Goal: Task Accomplishment & Management: Complete application form

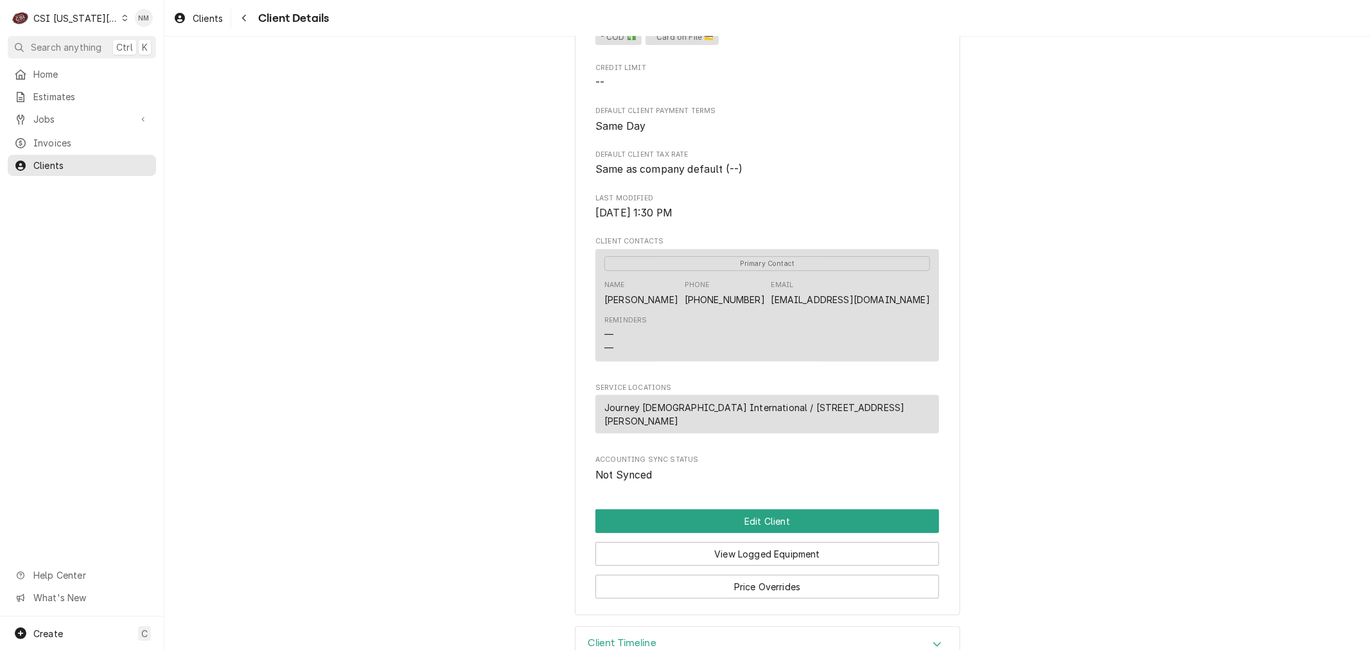
scroll to position [407, 0]
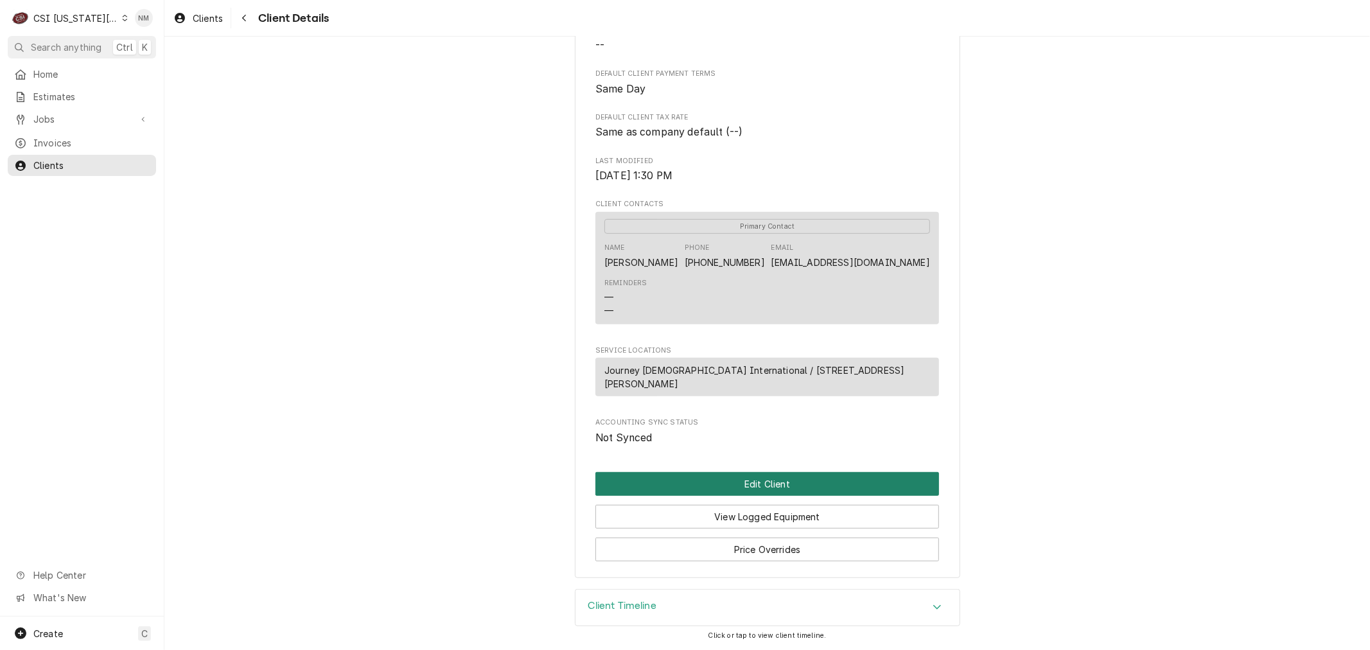
click at [774, 482] on button "Edit Client" at bounding box center [768, 484] width 344 height 24
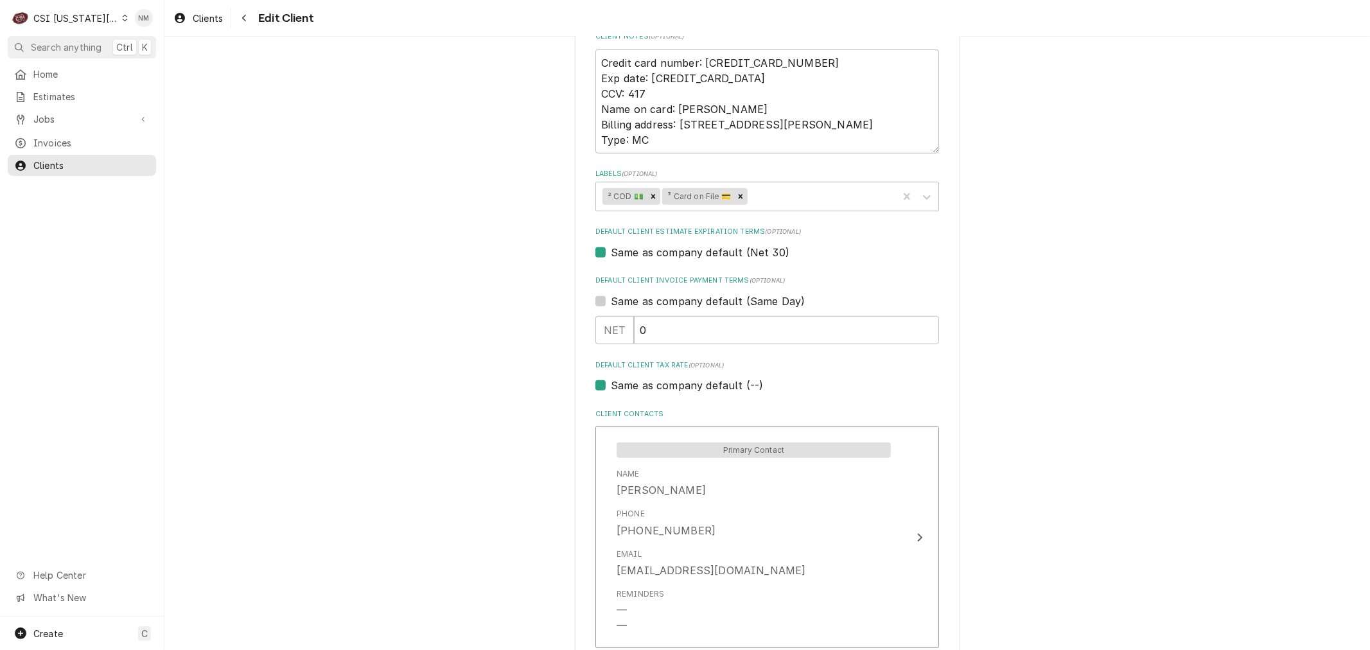
scroll to position [831, 0]
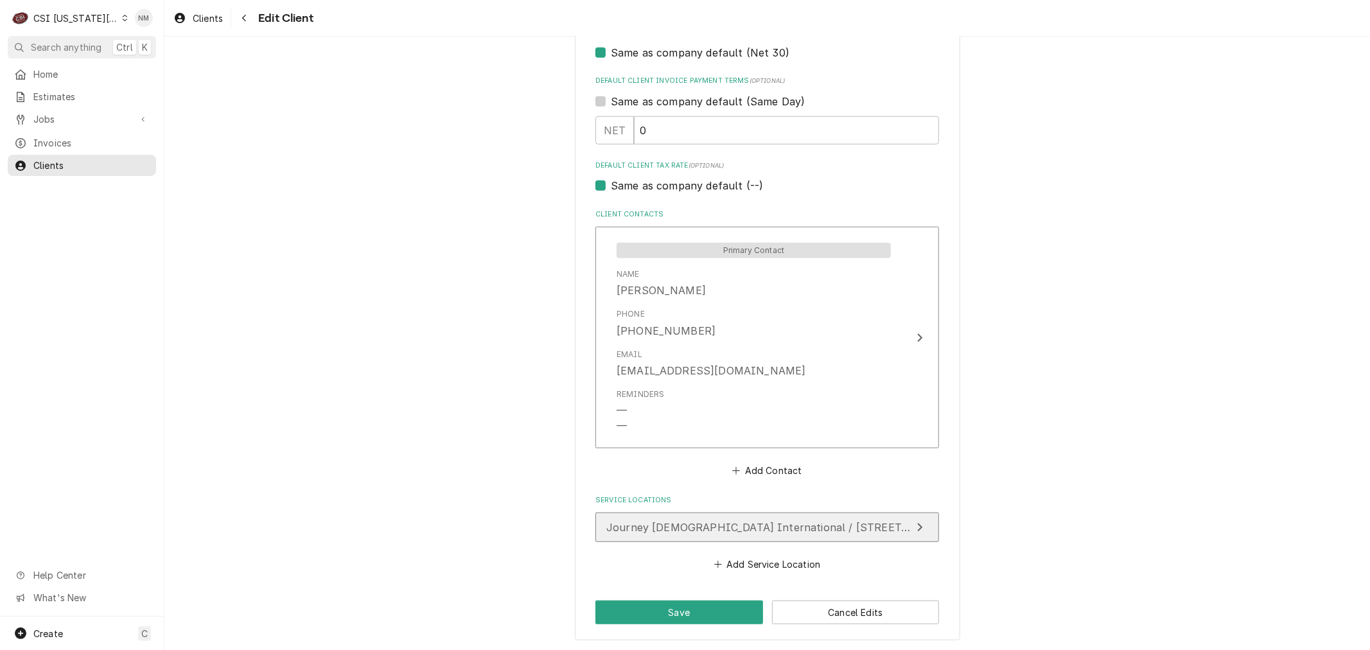
click at [822, 521] on span "Journey Church International / 1601 Sw State Rt 150, Lee'S Summit, MO 64082" at bounding box center [828, 527] width 444 height 13
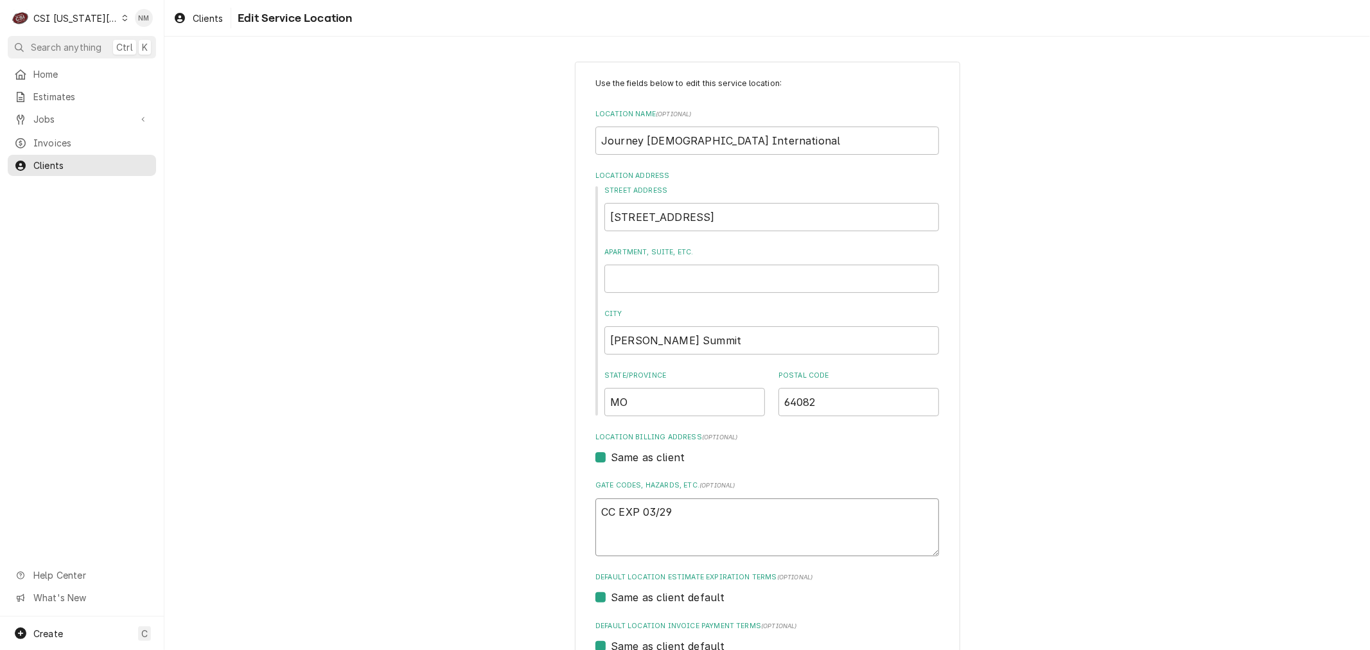
drag, startPoint x: 677, startPoint y: 515, endPoint x: 560, endPoint y: 517, distance: 117.6
type textarea "x"
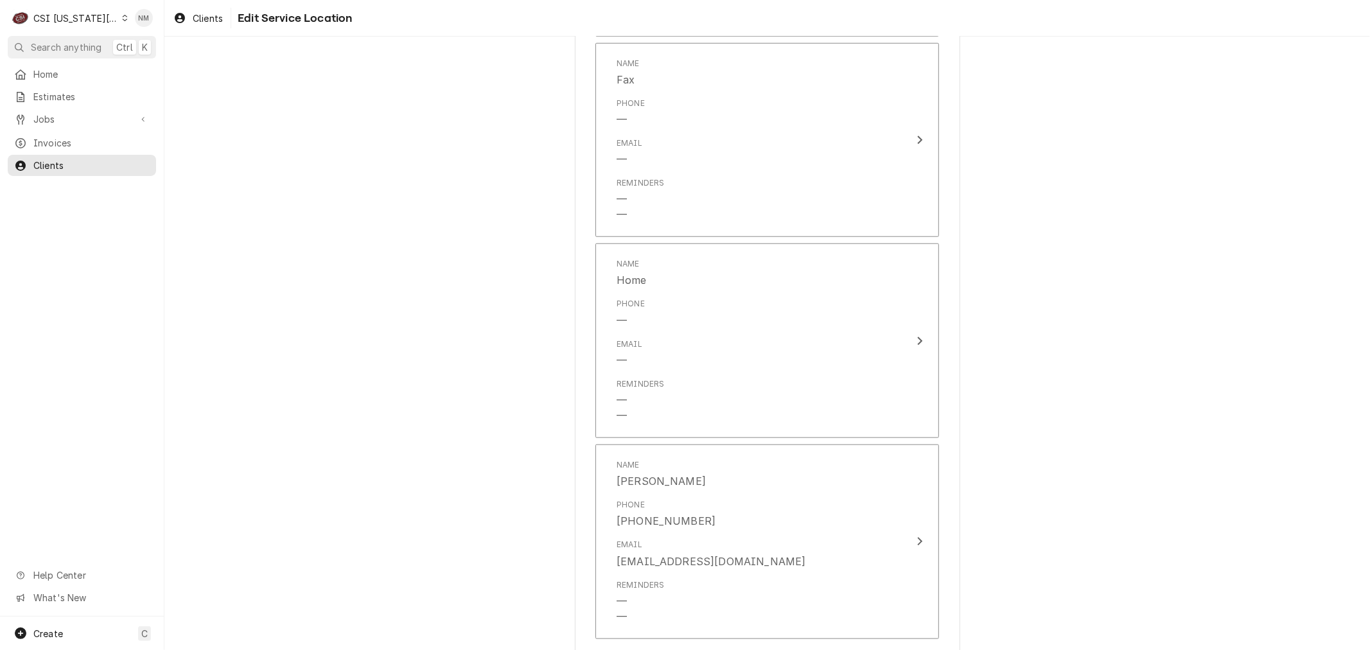
scroll to position [1020, 0]
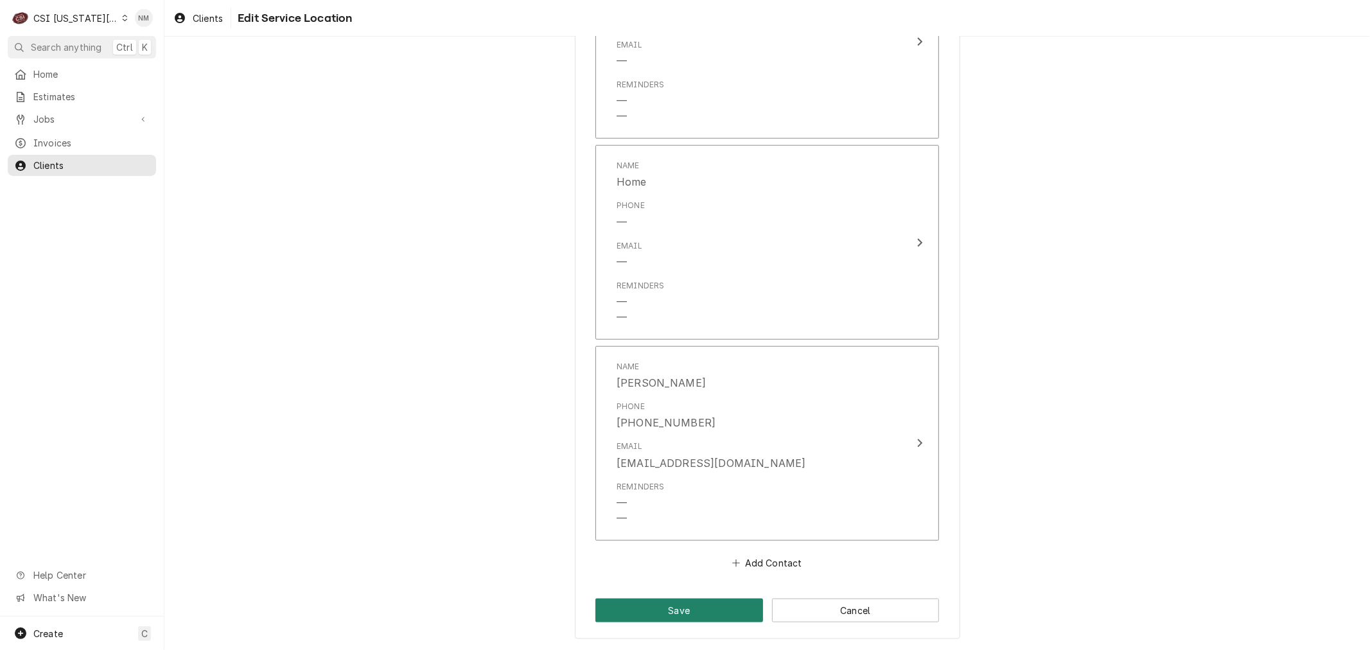
click at [683, 601] on button "Save" at bounding box center [680, 611] width 168 height 24
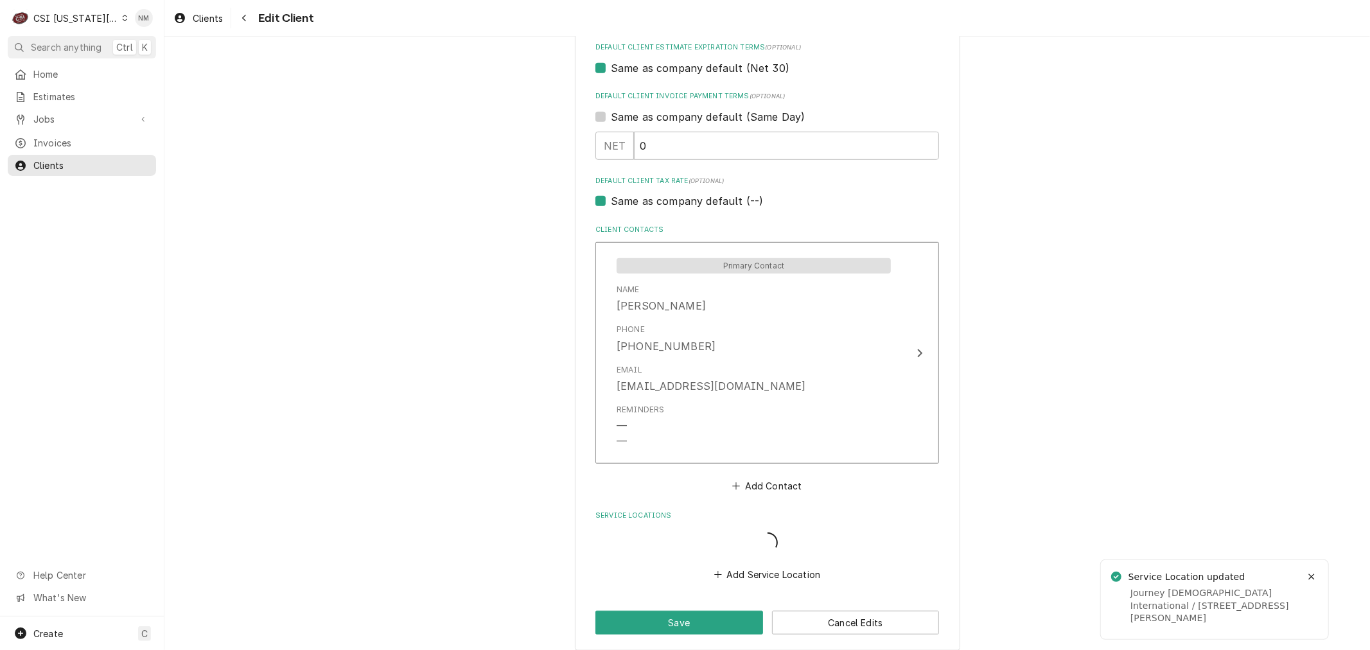
scroll to position [817, 0]
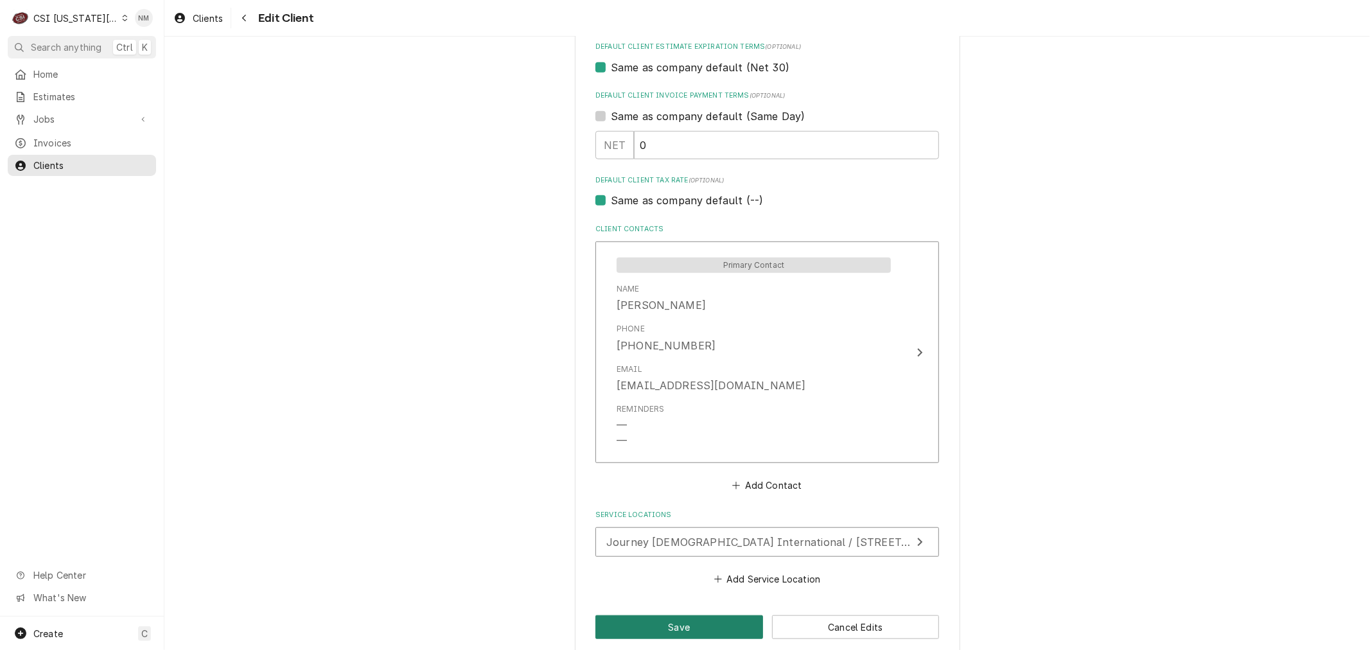
click at [627, 623] on button "Save" at bounding box center [680, 627] width 168 height 24
type textarea "x"
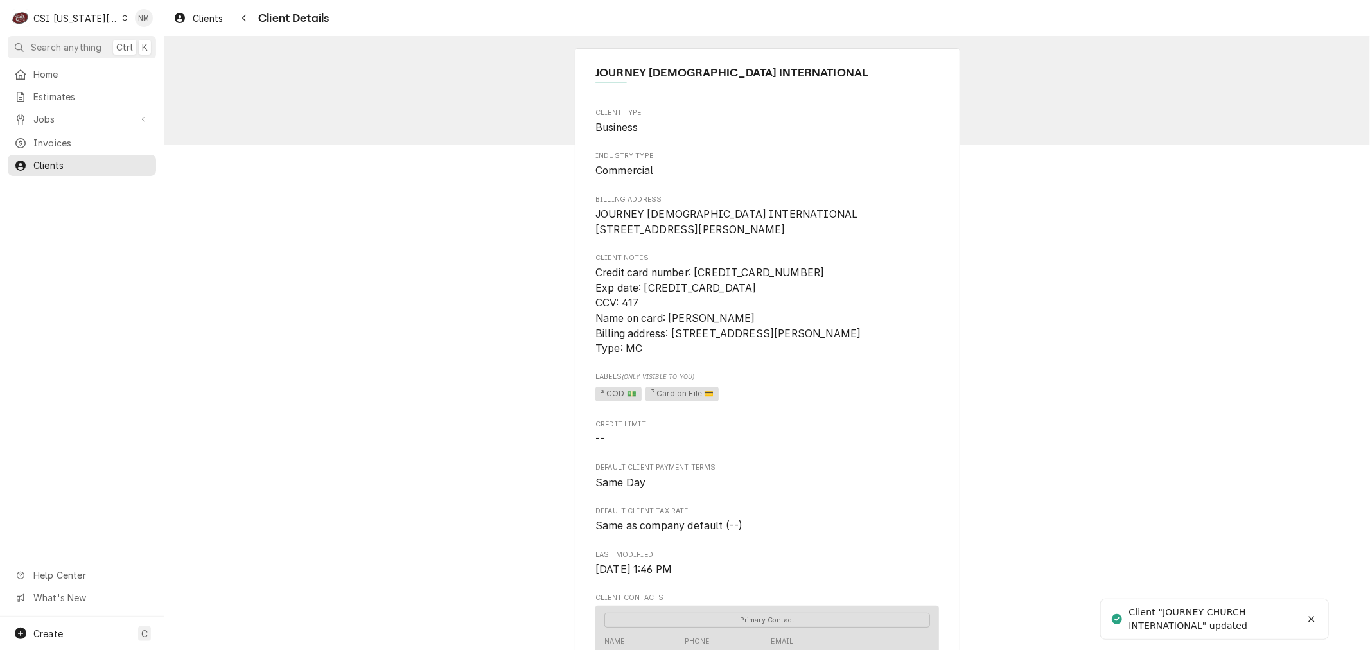
click at [58, 119] on span "Jobs" at bounding box center [81, 118] width 97 height 13
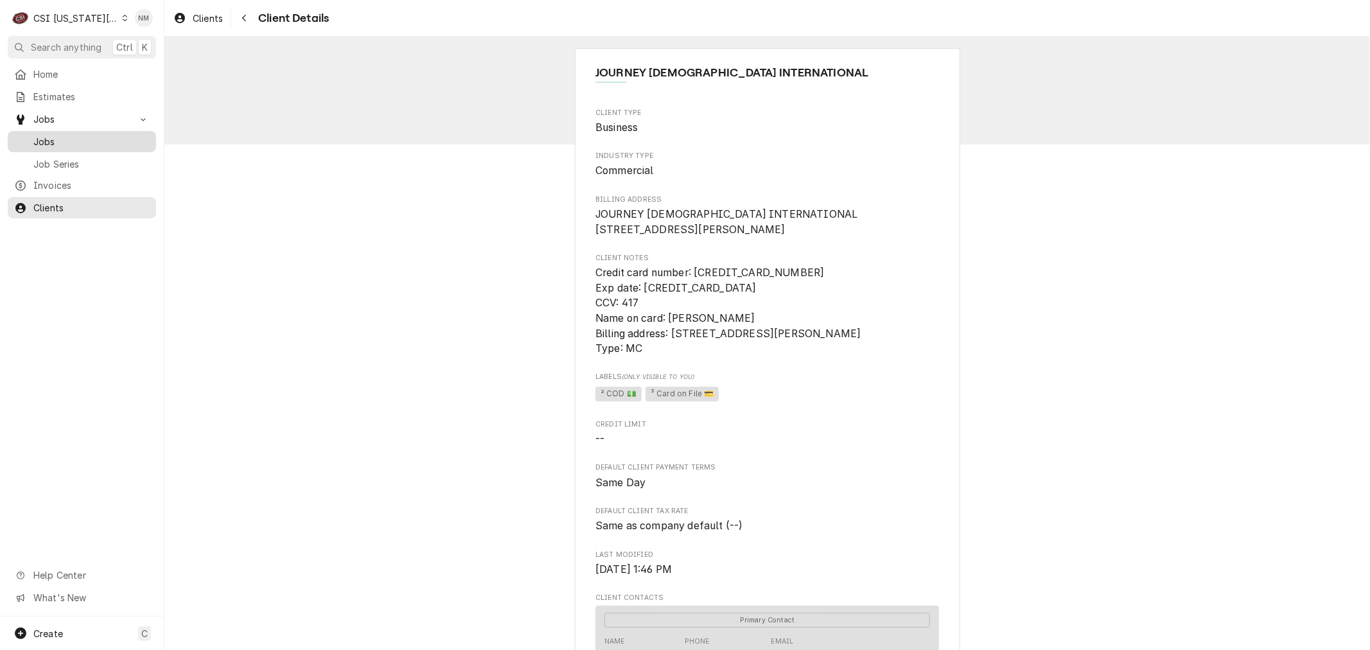
click at [60, 136] on span "Jobs" at bounding box center [91, 141] width 116 height 13
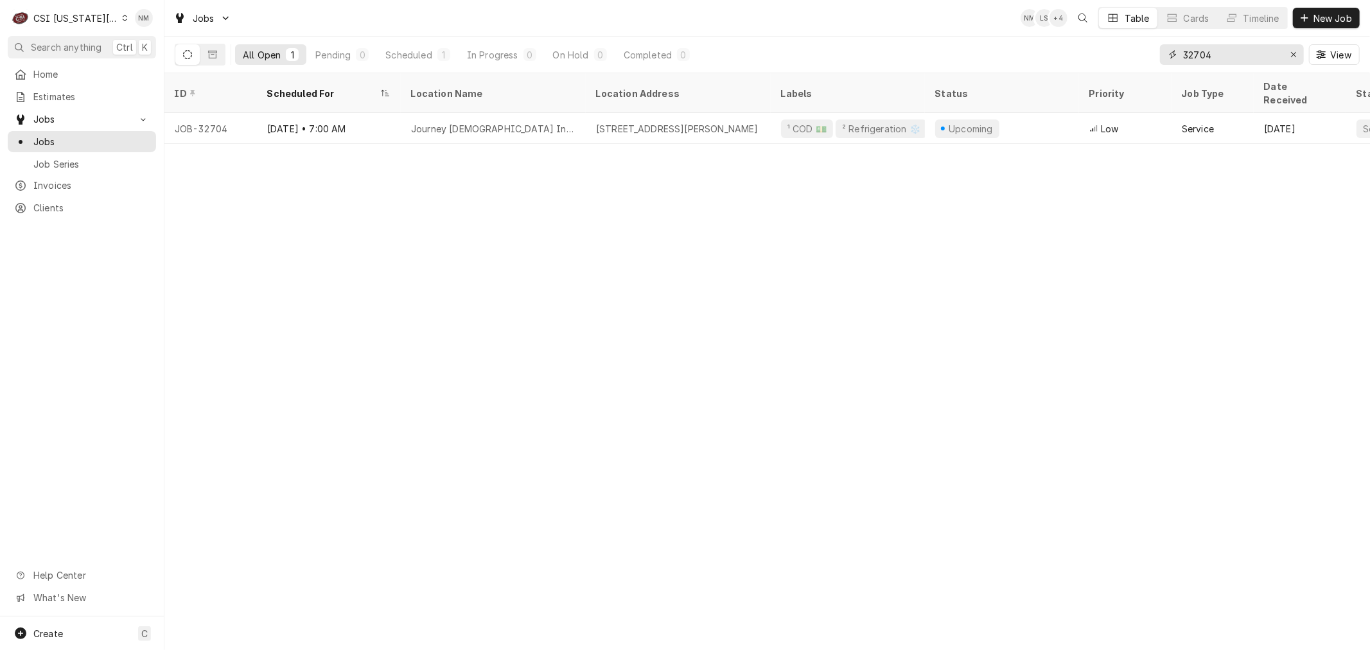
drag, startPoint x: 1223, startPoint y: 53, endPoint x: 1159, endPoint y: 55, distance: 64.3
click at [1160, 55] on div "32704" at bounding box center [1232, 54] width 144 height 21
drag, startPoint x: 1225, startPoint y: 58, endPoint x: 1185, endPoint y: 56, distance: 40.5
click at [1185, 56] on input "32673" at bounding box center [1231, 54] width 96 height 21
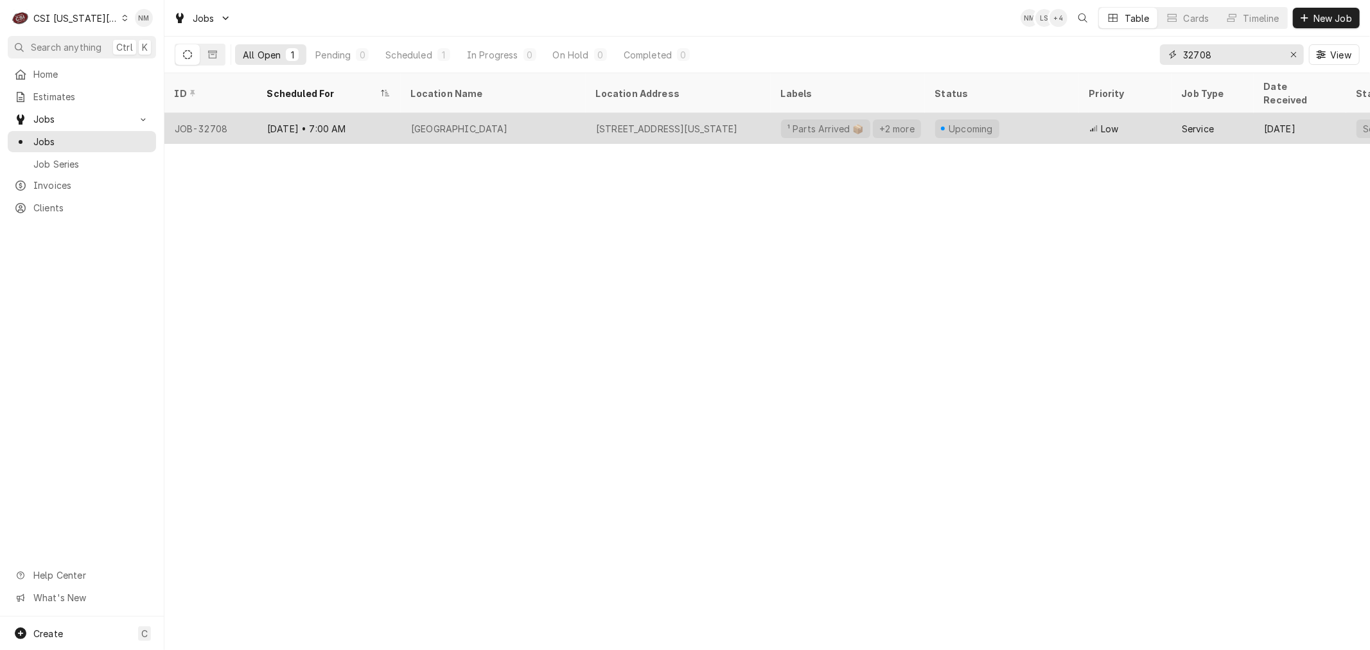
type input "32708"
click at [576, 113] on div "Scuola Vita Nudva Charter School" at bounding box center [493, 128] width 185 height 31
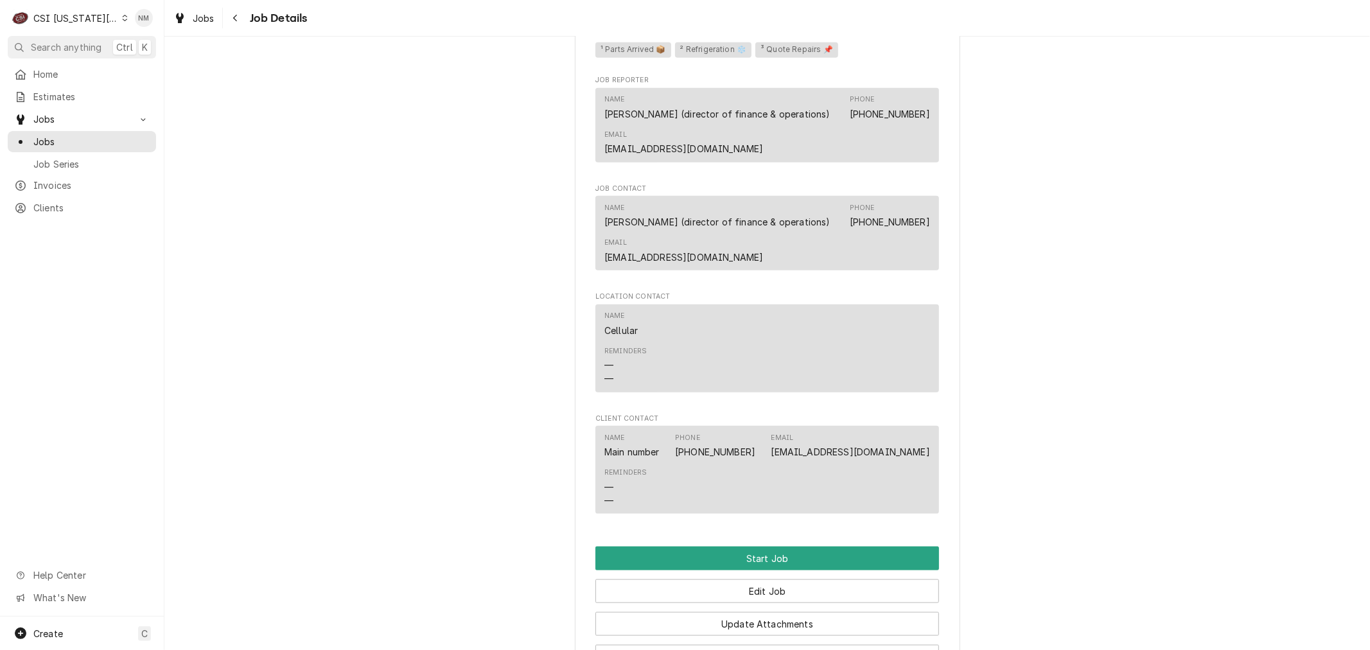
scroll to position [1280, 0]
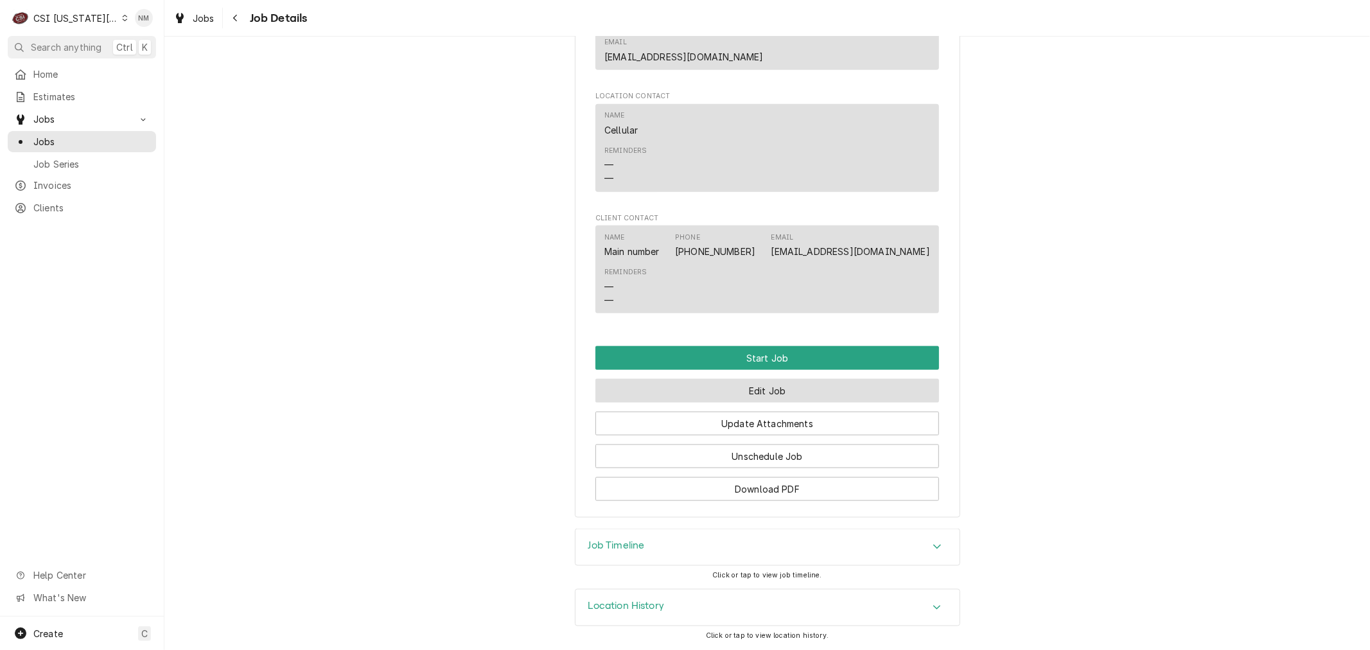
click at [752, 391] on button "Edit Job" at bounding box center [768, 391] width 344 height 24
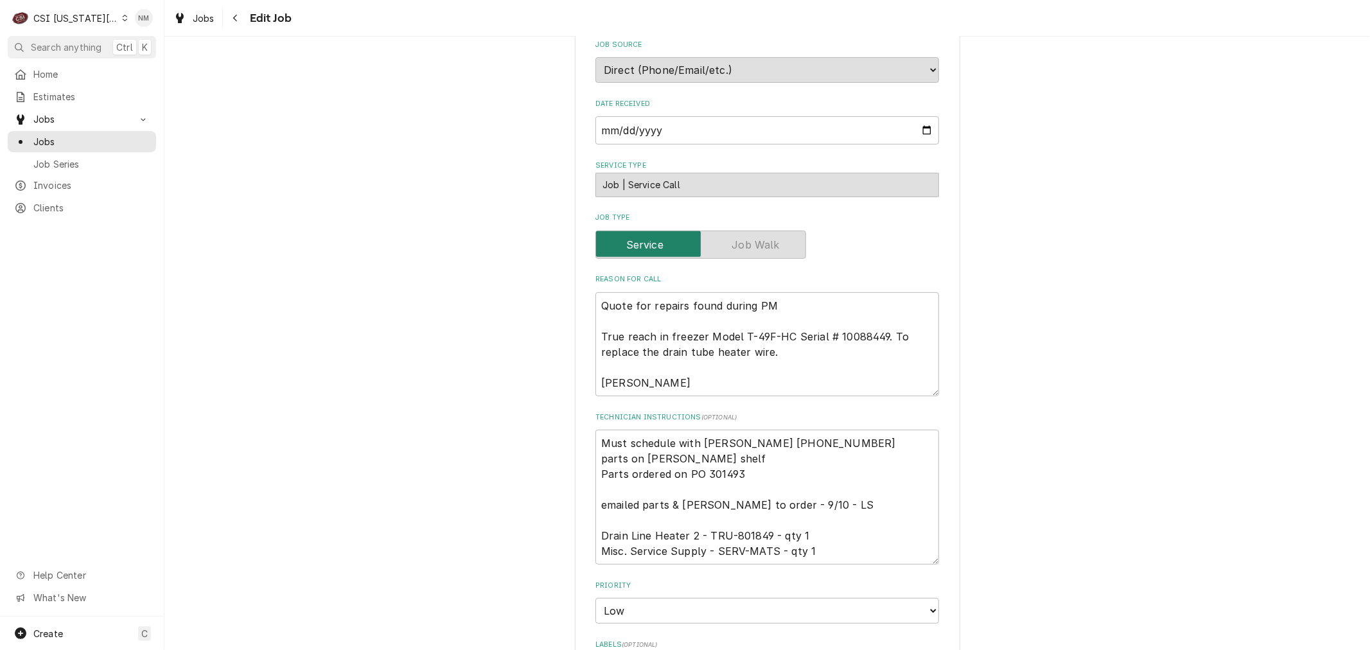
scroll to position [357, 0]
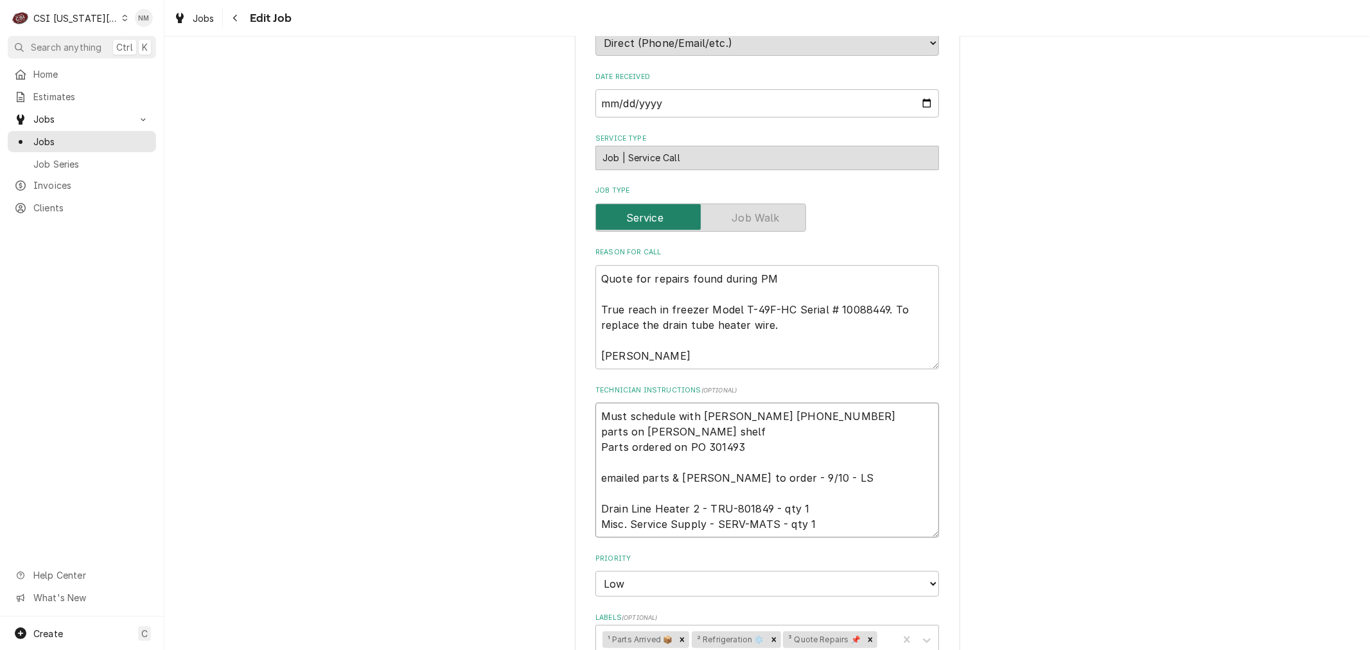
click at [626, 490] on textarea "Must schedule with [PERSON_NAME] [PHONE_NUMBER] parts on [PERSON_NAME] shelf Pa…" at bounding box center [768, 470] width 344 height 135
type textarea "x"
type textarea "Must schedule with [PERSON_NAME] [PHONE_NUMBER] parts on [PERSON_NAME] shelf Pa…"
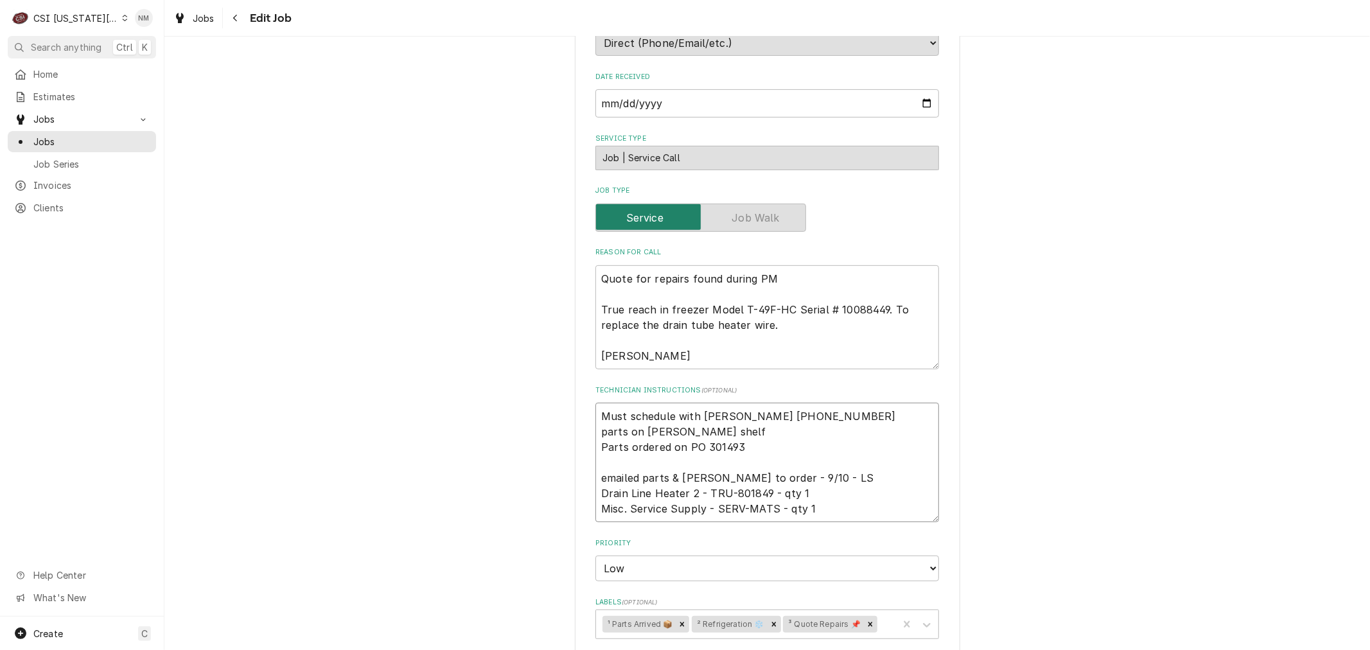
click at [608, 453] on textarea "Must schedule with Mary 816-916-4824 parts on gonzalez shelf Parts ordered on P…" at bounding box center [768, 462] width 344 height 119
type textarea "x"
type textarea "Must schedule with Mary 816-916-4824 parts on gonzalez shelf Parts ordered on P…"
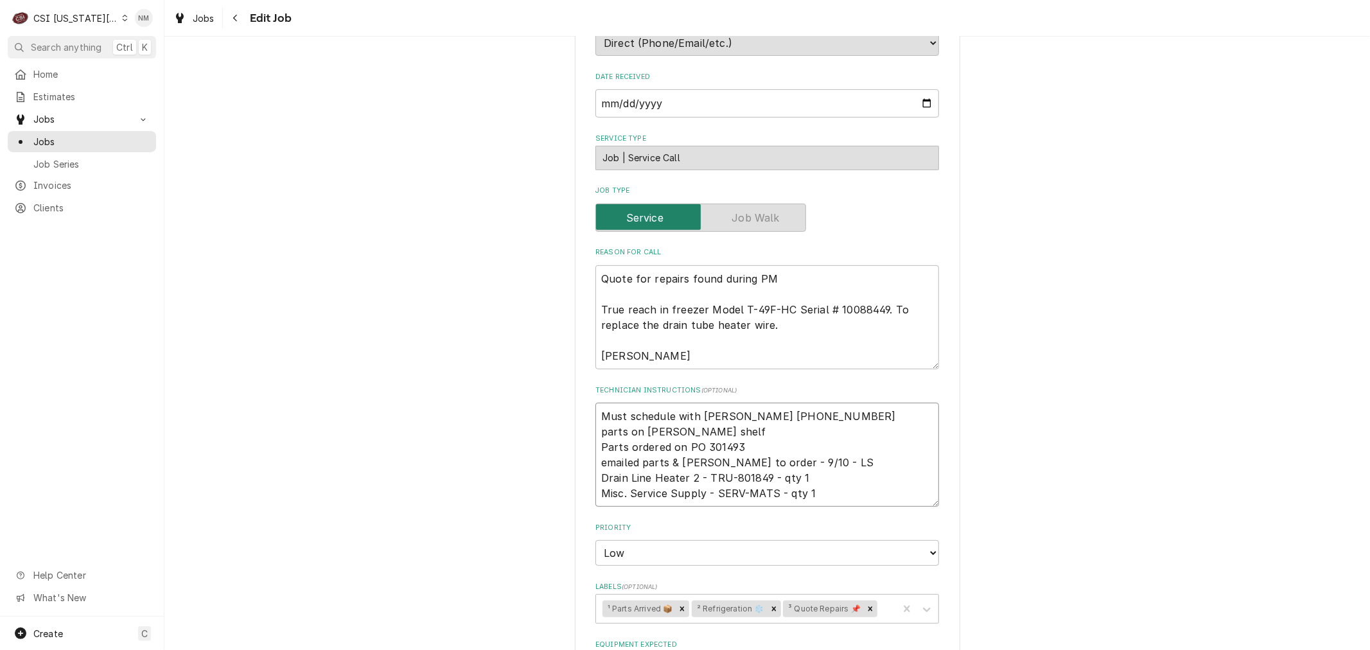
click at [596, 414] on textarea "Must schedule with Mary 816-916-4824 parts on gonzalez shelf Parts ordered on P…" at bounding box center [768, 455] width 344 height 104
type textarea "x"
type textarea "Must schedule with Mary 816-916-4824 parts on gonzalez shelf Parts ordered on P…"
type textarea "x"
type textarea "S Must schedule with Mary 816-916-4824 parts on gonzalez shelf Parts ordered on…"
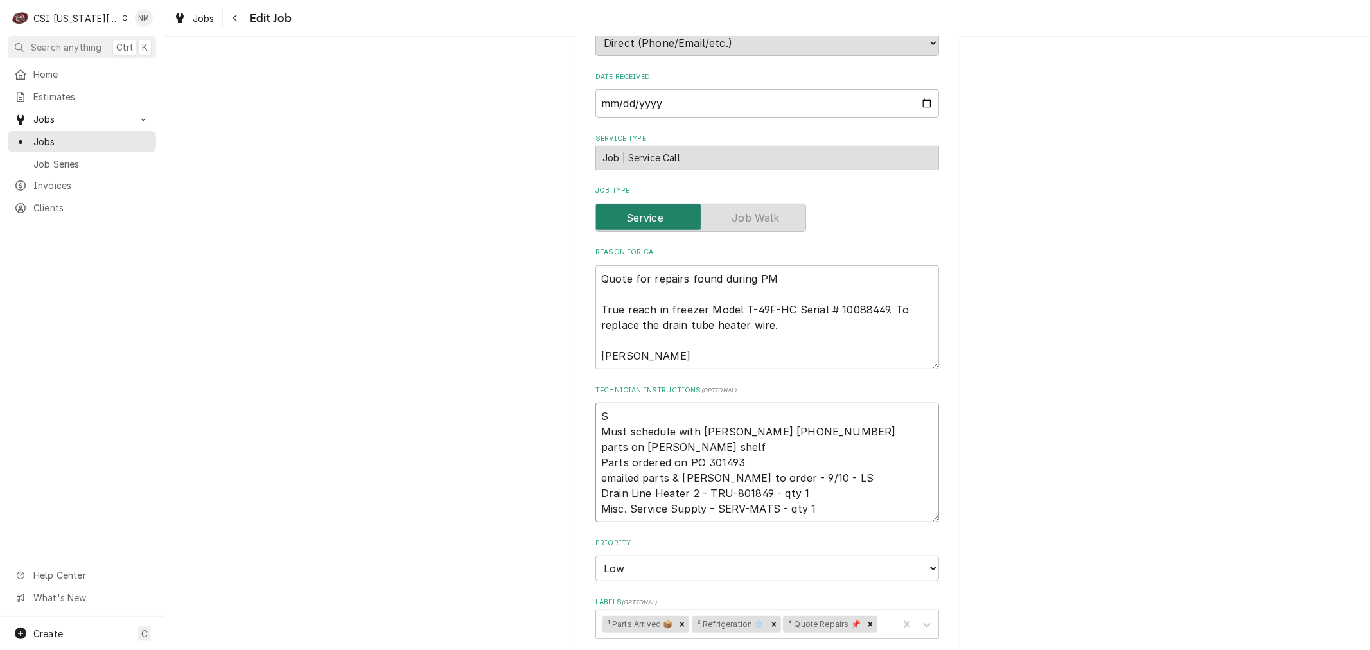
type textarea "x"
type textarea "Sc Must schedule with Mary 816-916-4824 parts on gonzalez shelf Parts ordered o…"
type textarea "x"
type textarea "Sch Must schedule with Mary 816-916-4824 parts on gonzalez shelf Parts ordered …"
type textarea "x"
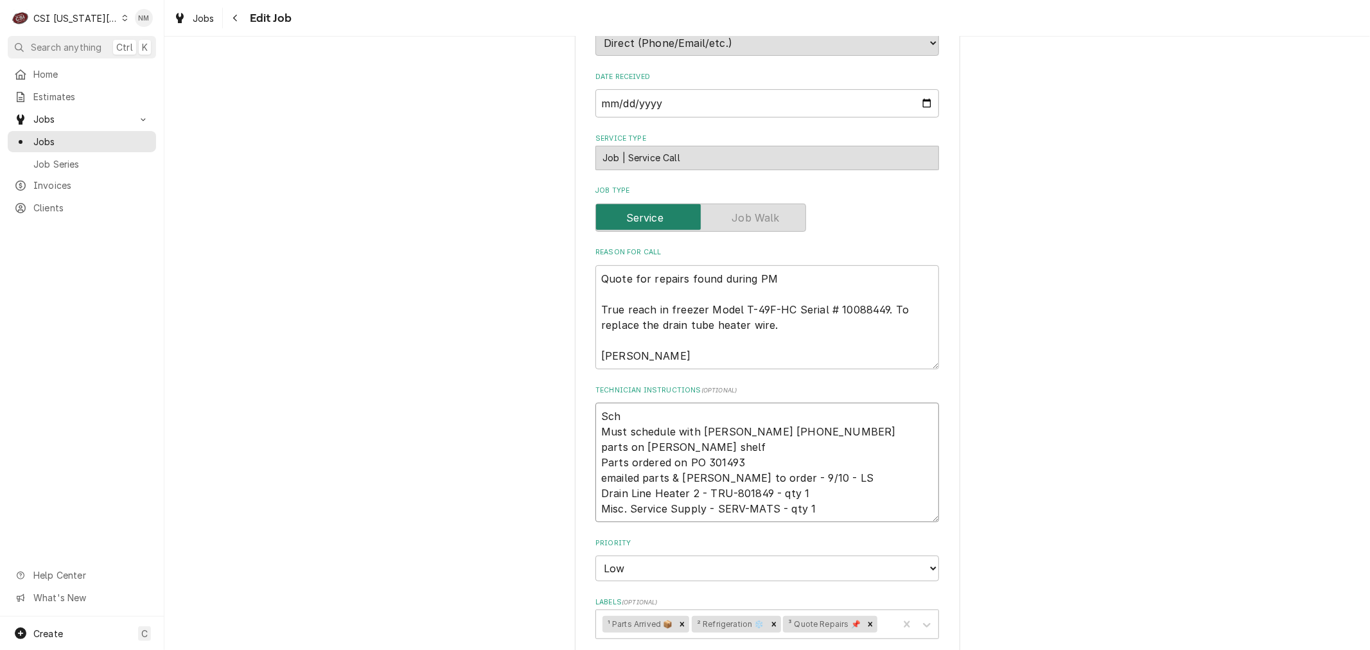
type textarea "Sche Must schedule with Mary 816-916-4824 parts on gonzalez shelf Parts ordered…"
type textarea "x"
type textarea "Sched Must schedule with Mary 816-916-4824 parts on gonzalez shelf Parts ordere…"
type textarea "x"
type textarea "Schedu Must schedule with Mary 816-916-4824 parts on gonzalez shelf Parts order…"
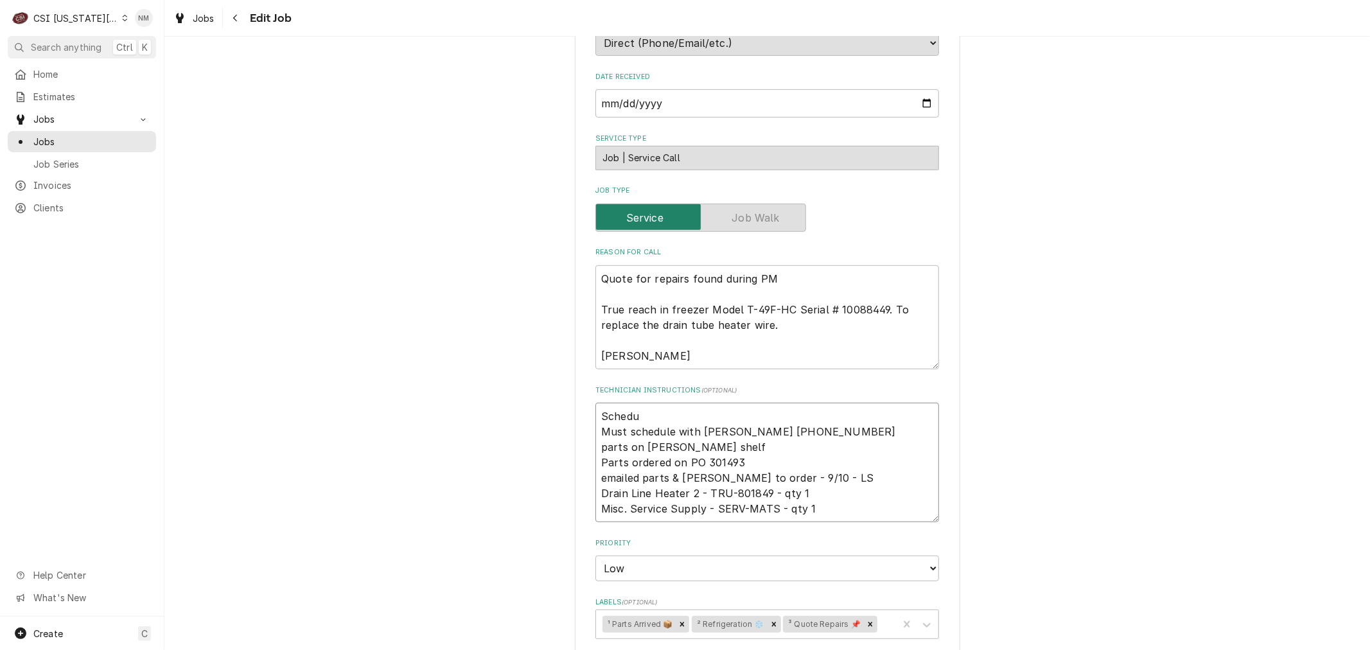
type textarea "x"
type textarea "Schedul Must schedule with Mary 816-916-4824 parts on gonzalez shelf Parts orde…"
type textarea "x"
type textarea "Schedule Must schedule with Mary 816-916-4824 parts on gonzalez shelf Parts ord…"
type textarea "x"
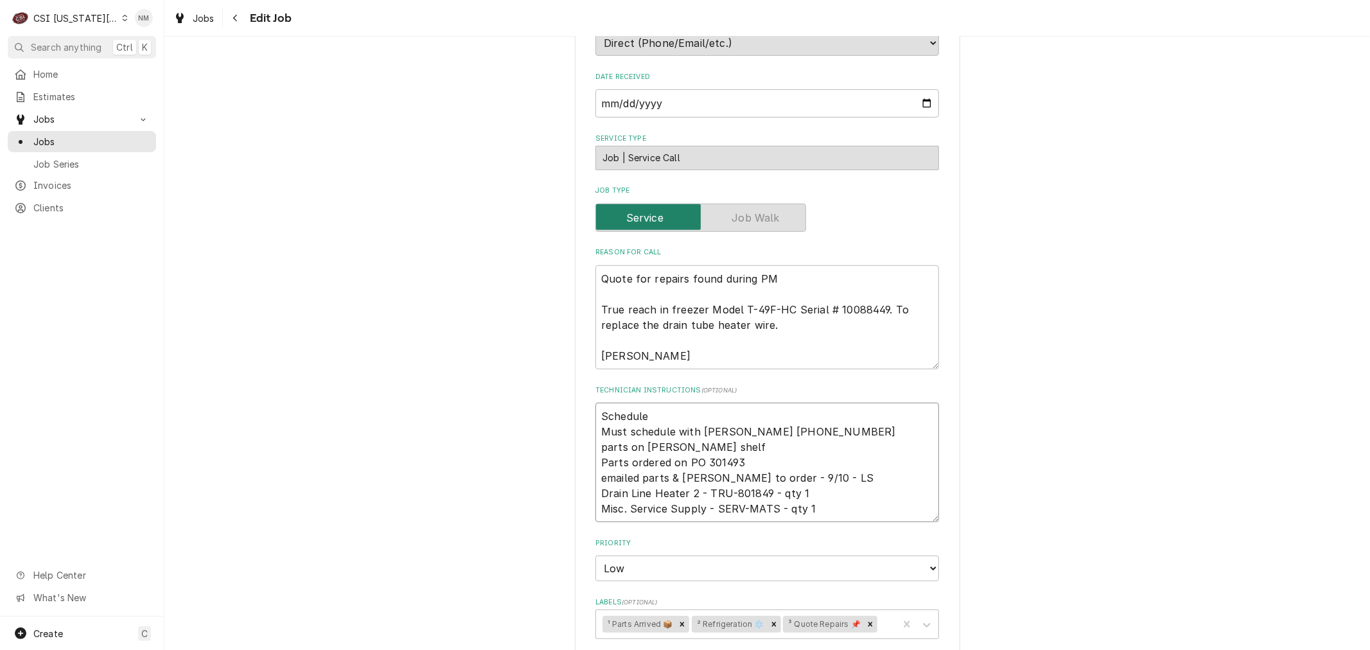
type textarea "Scheduled Must schedule with Mary 816-916-4824 parts on gonzalez shelf Parts or…"
type textarea "x"
type textarea "Scheduled Must schedule with Mary 816-916-4824 parts on gonzalez shelf Parts or…"
type textarea "x"
type textarea "Scheduled w Must schedule with Mary 816-916-4824 parts on gonzalez shelf Parts …"
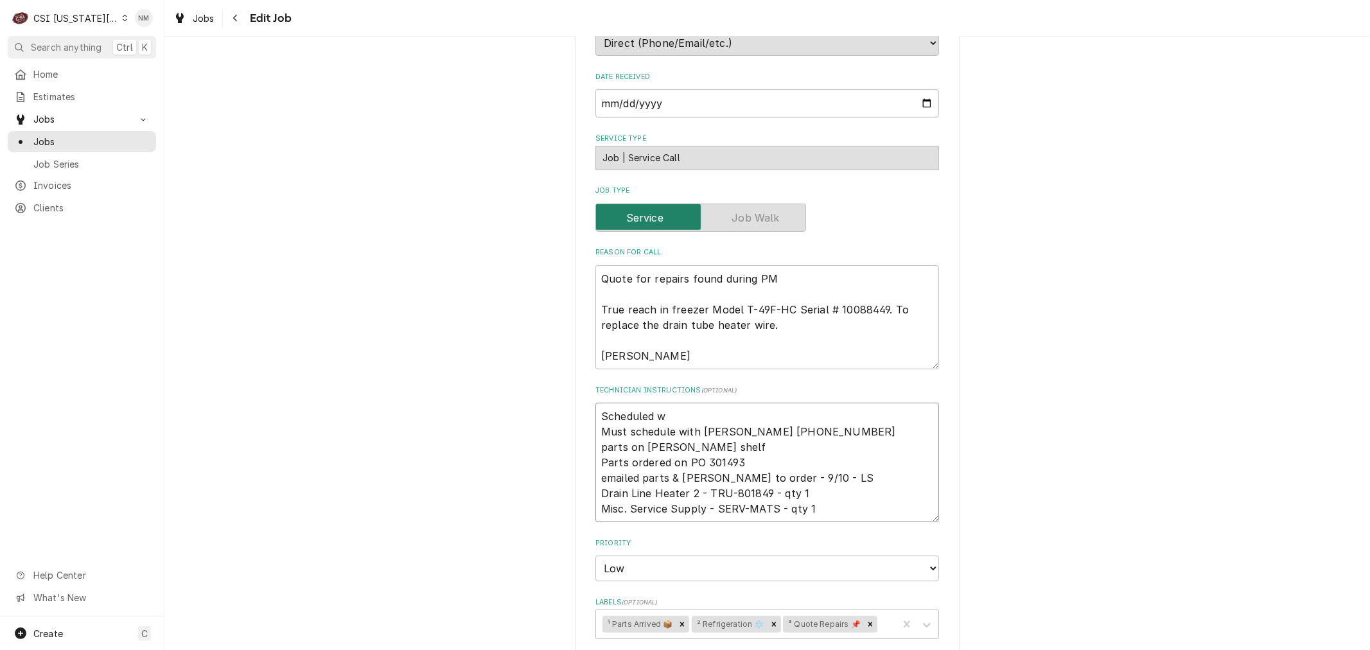
type textarea "x"
type textarea "Scheduled wi Must schedule with Mary 816-916-4824 parts on gonzalez shelf Parts…"
type textarea "x"
type textarea "Scheduled wit Must schedule with Mary 816-916-4824 parts on gonzalez shelf Part…"
type textarea "x"
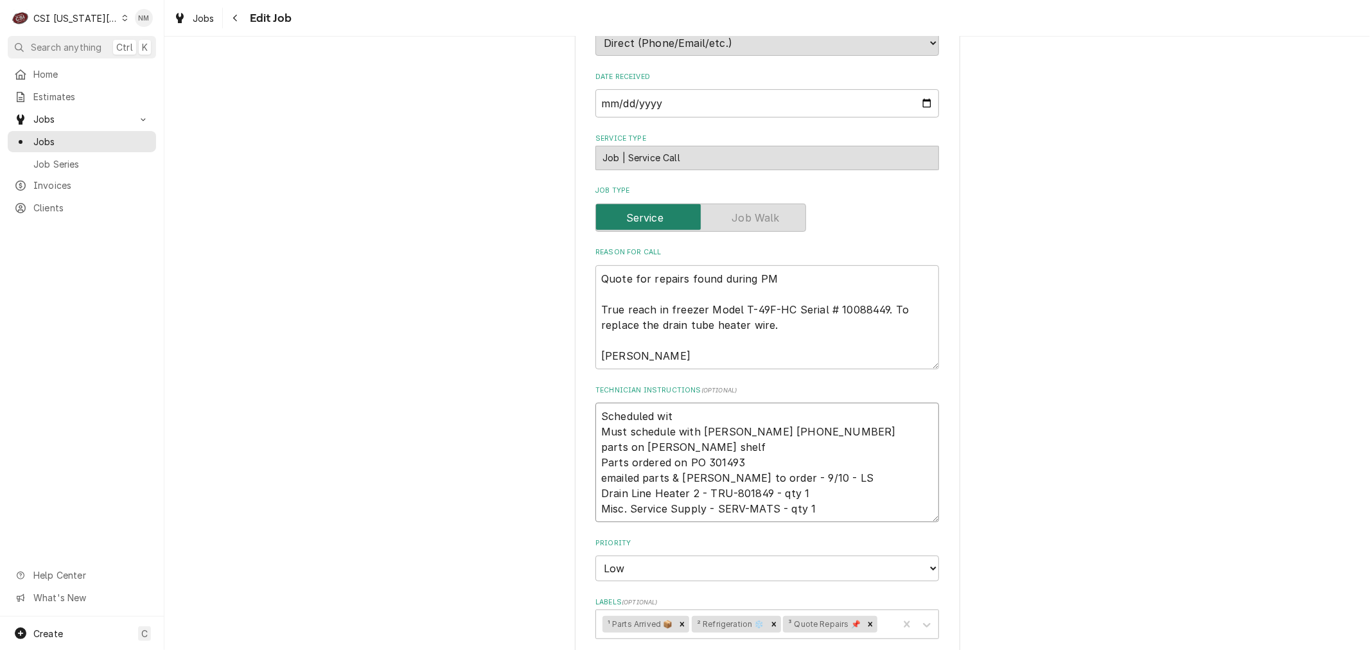
type textarea "Scheduled with Must schedule with Mary 816-916-4824 parts on gonzalez shelf Par…"
type textarea "x"
type textarea "Scheduled with Must schedule with Mary 816-916-4824 parts on gonzalez shelf Par…"
type textarea "x"
type textarea "Scheduled with M Must schedule with Mary 816-916-4824 parts on gonzalez shelf P…"
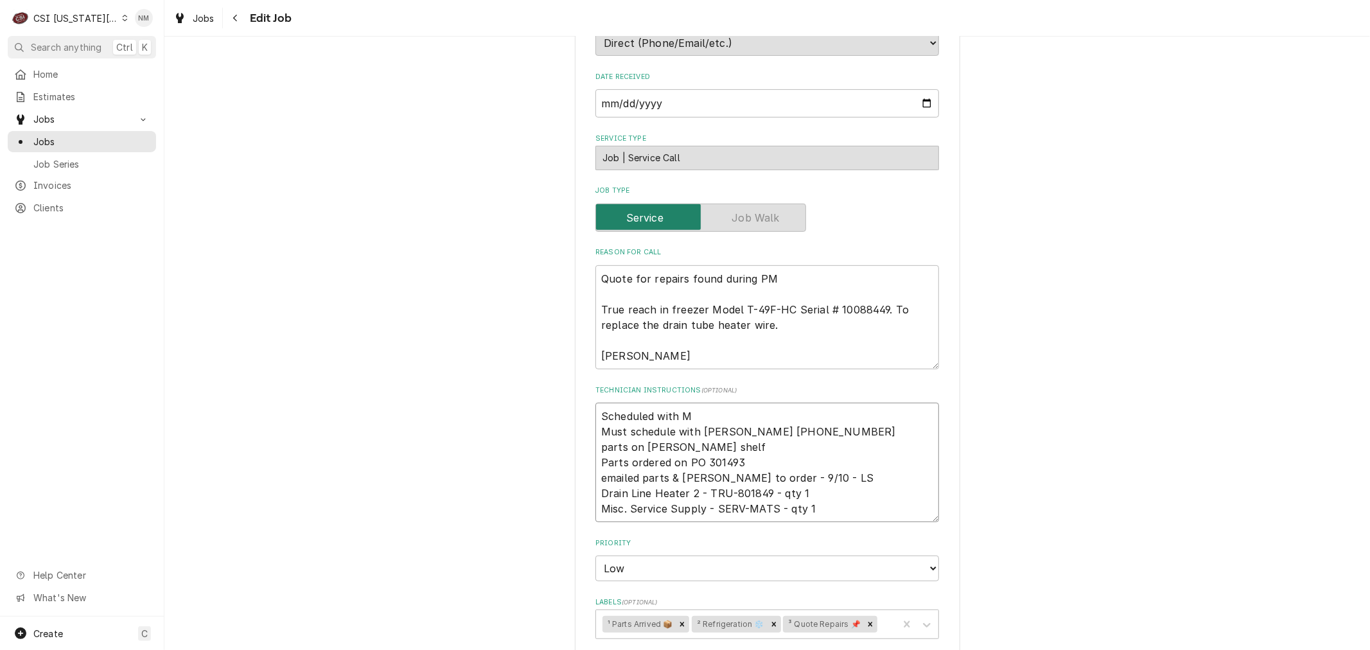
type textarea "x"
type textarea "Scheduled with Ma Must schedule with Mary 816-916-4824 parts on gonzalez shelf …"
type textarea "x"
type textarea "Scheduled with Mar Must schedule with Mary 816-916-4824 parts on gonzalez shelf…"
type textarea "x"
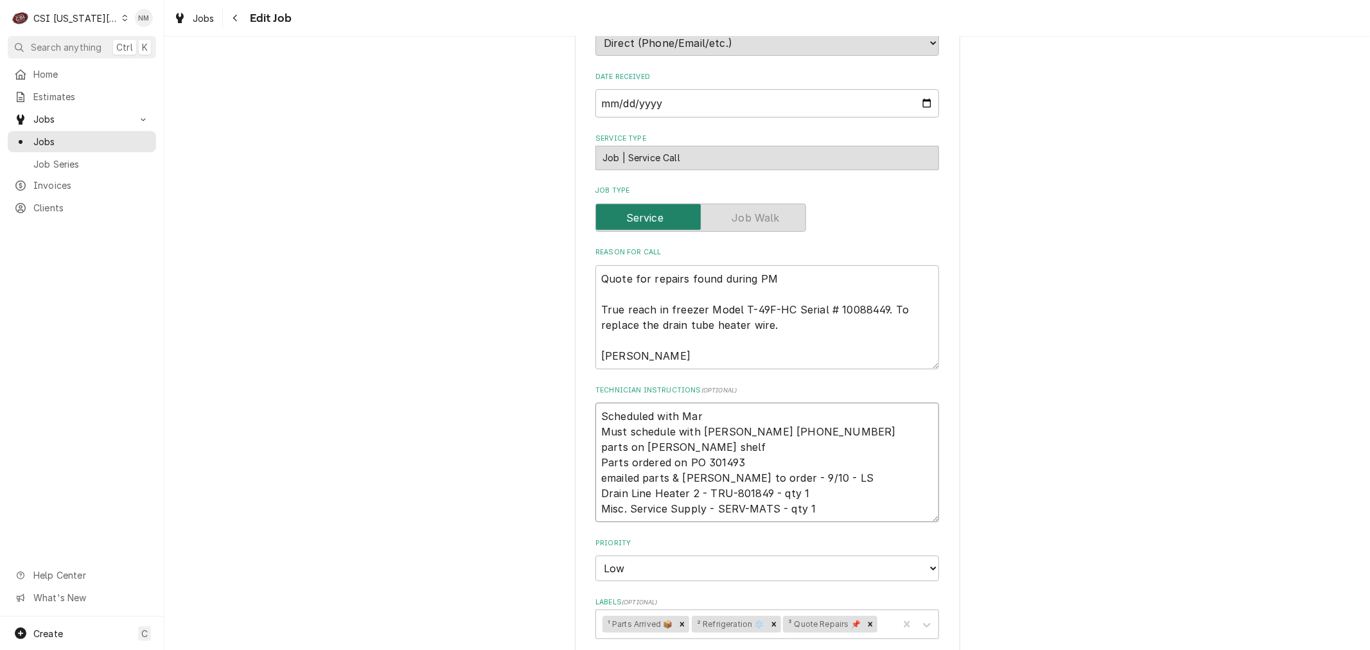
type textarea "Scheduled with Mary Must schedule with Mary 816-916-4824 parts on gonzalez shel…"
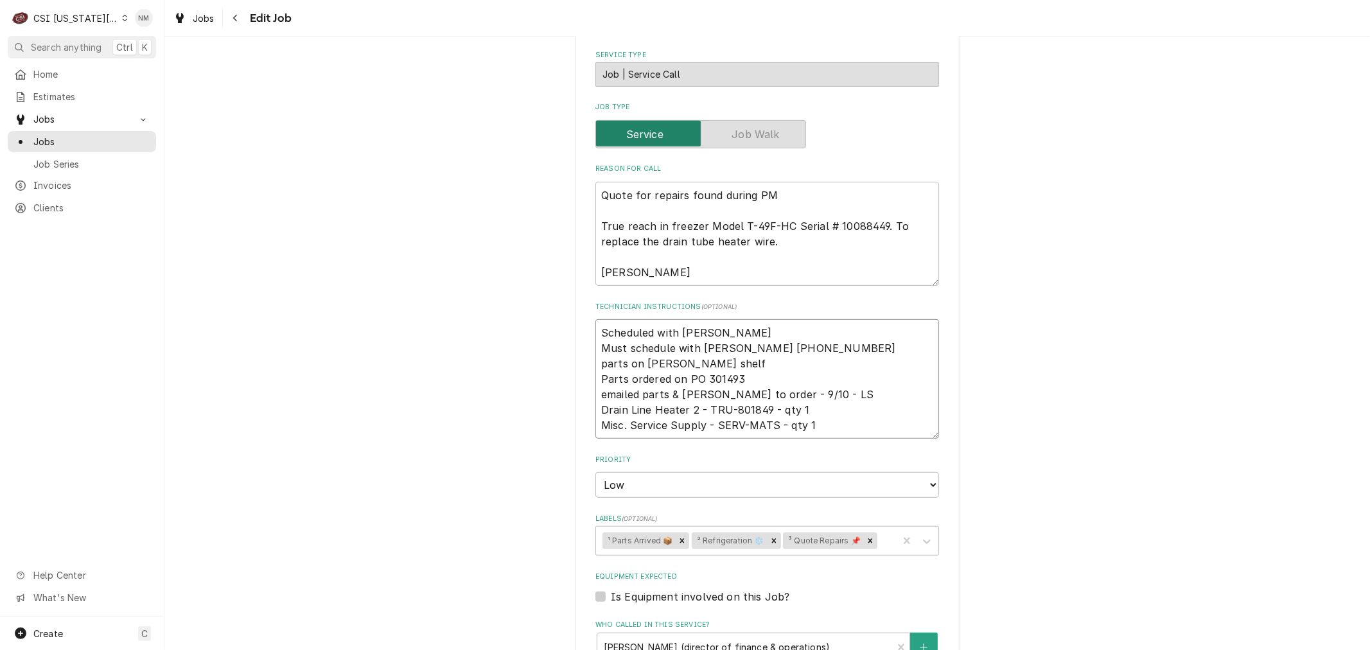
scroll to position [428, 0]
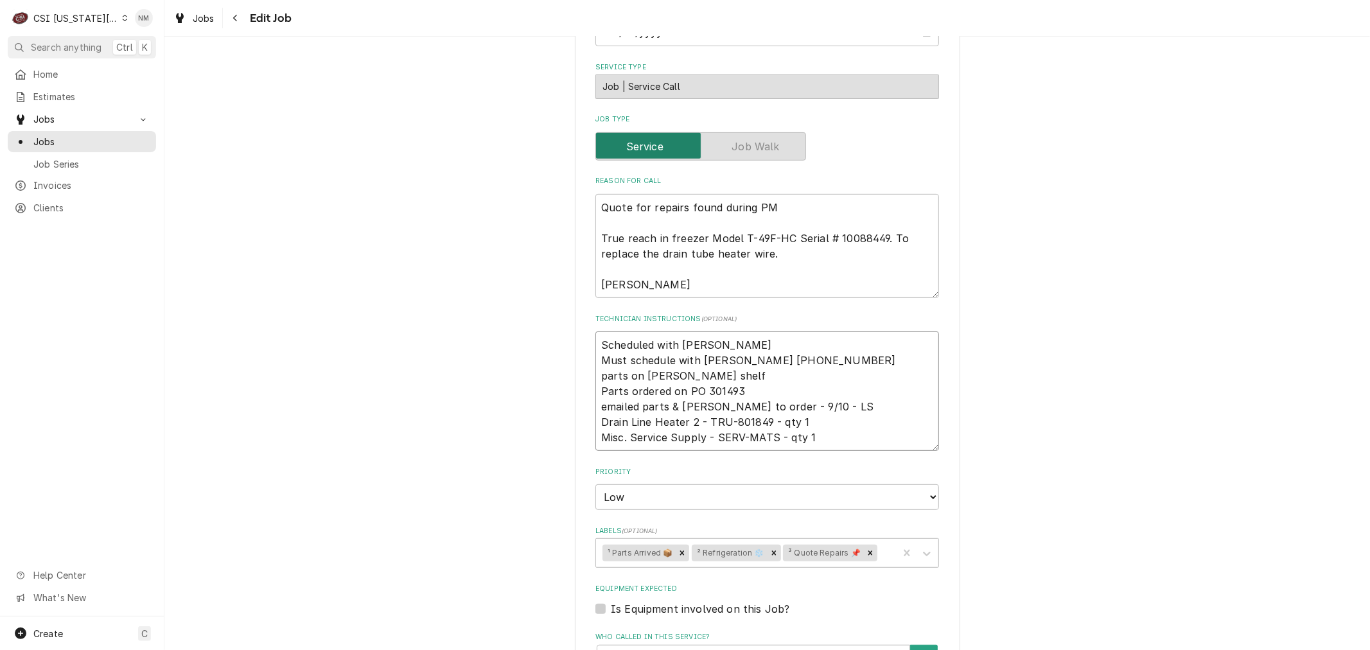
type textarea "x"
type textarea "Scheduled with Mary Must schedule with Mary 816-916-4824 parts on gonzalez shel…"
type textarea "x"
type textarea "Scheduled with Mary 7 Must schedule with Mary 816-916-4824 parts on gonzalez sh…"
type textarea "x"
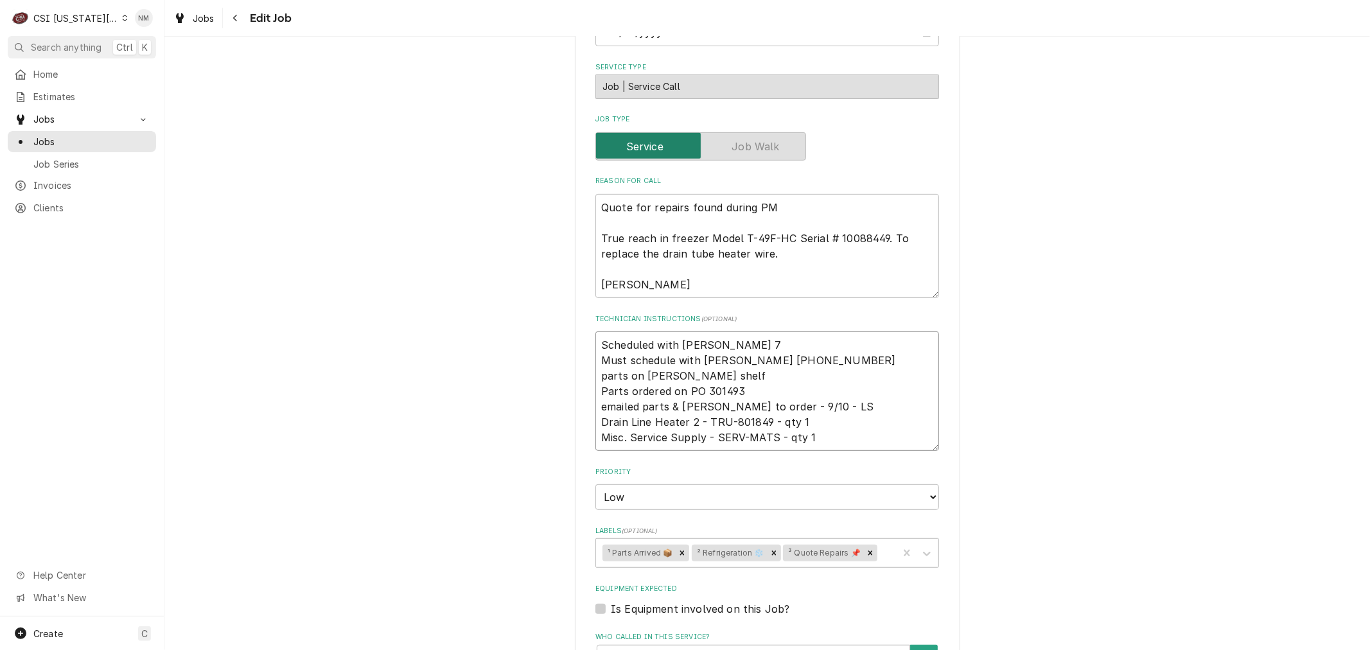
type textarea "Scheduled with Mary 7 Must schedule with Mary 816-916-4824 parts on gonzalez sh…"
type textarea "x"
type textarea "Scheduled with Mary 7 a Must schedule with Mary 816-916-4824 parts on gonzalez …"
type textarea "x"
type textarea "Scheduled with Mary 7 am Must schedule with Mary 816-916-4824 parts on gonzalez…"
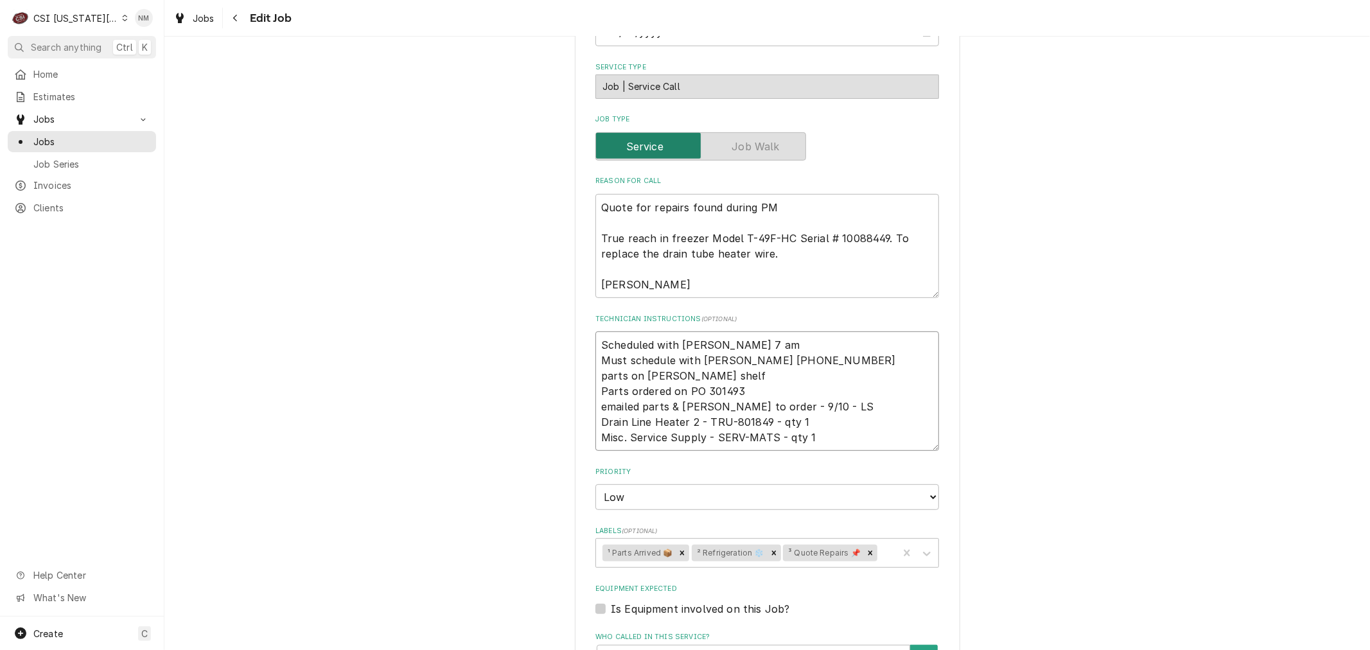
type textarea "x"
type textarea "Scheduled with Mary 7 am Must schedule with Mary 816-916-4824 parts on gonzalez…"
type textarea "x"
type textarea "Scheduled with Mary 7 am t Must schedule with Mary 816-916-4824 parts on gonzal…"
type textarea "x"
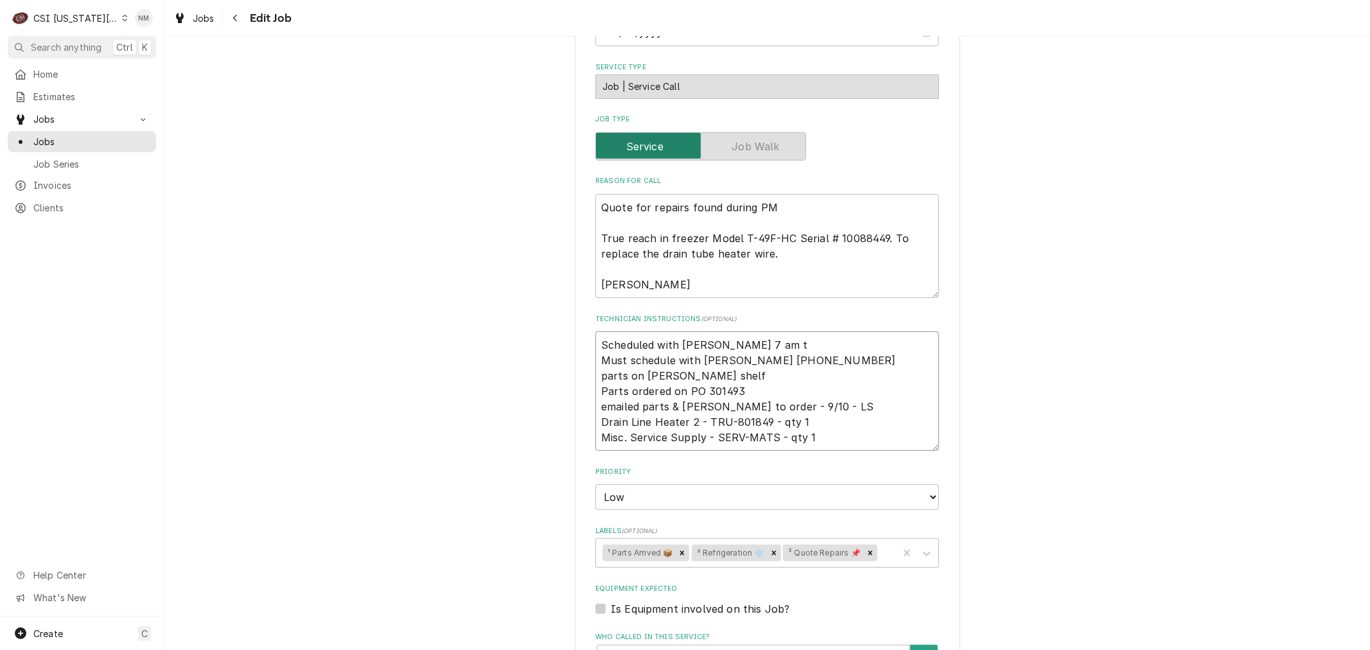
type textarea "Scheduled with Mary 7 am th Must schedule with Mary 816-916-4824 parts on gonza…"
type textarea "x"
type textarea "Scheduled with Mary 7 am thu Must schedule with Mary 816-916-4824 parts on gonz…"
type textarea "x"
type textarea "Scheduled with Mary 7 am thur Must schedule with Mary 816-916-4824 parts on gon…"
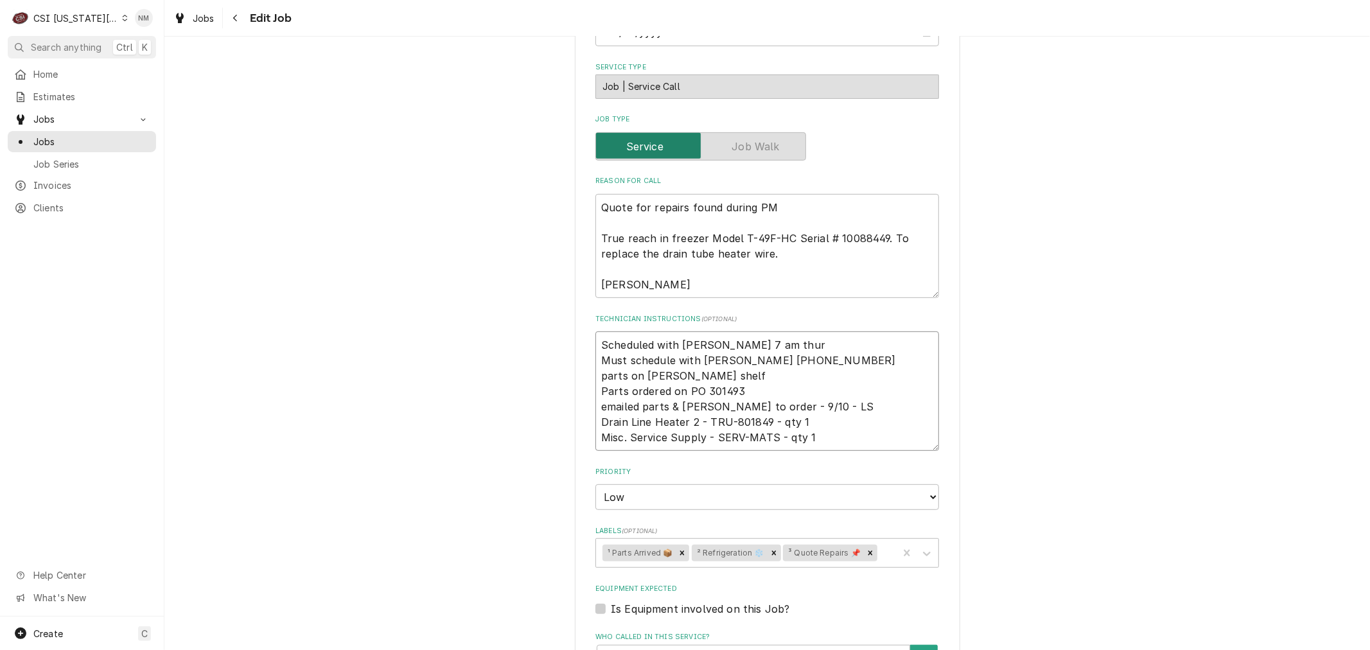
type textarea "x"
type textarea "Scheduled with Mary 7 am thurs Must schedule with Mary 816-916-4824 parts on go…"
type textarea "x"
type textarea "Scheduled with Mary 7 am thurs\ Must schedule with Mary 816-916-4824 parts on g…"
type textarea "x"
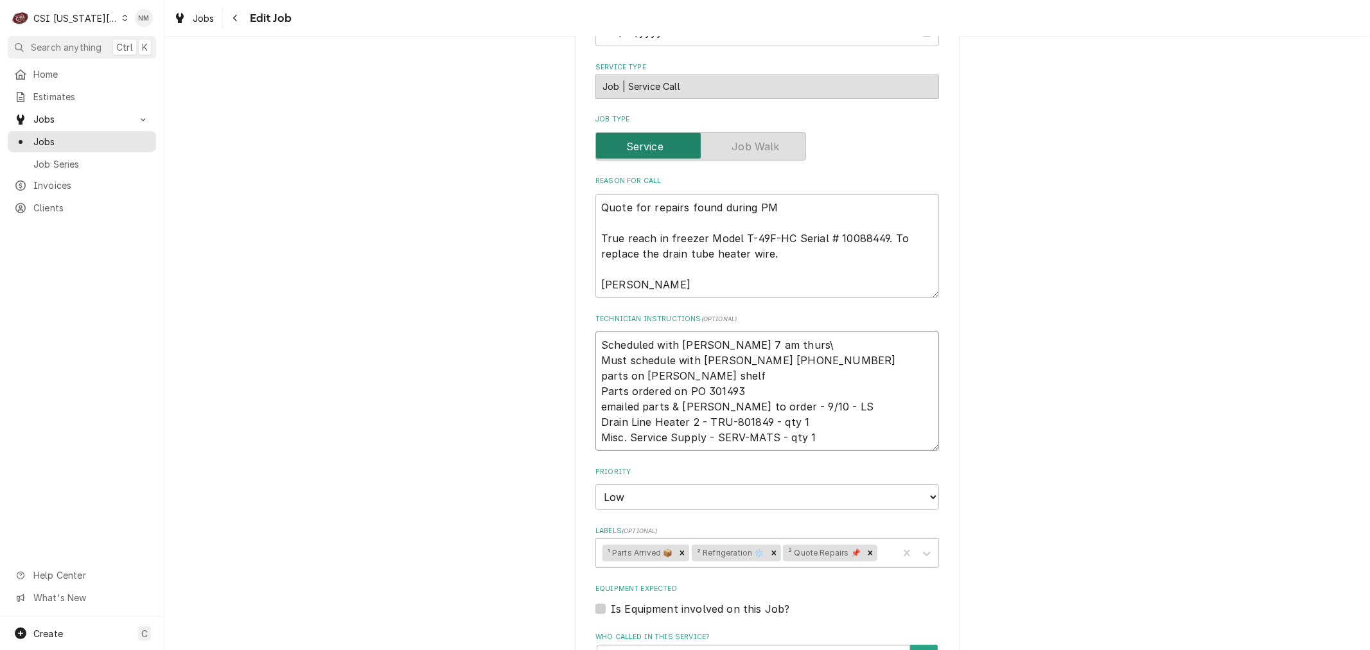
type textarea "Scheduled with Mary 7 am thurs Must schedule with Mary 816-916-4824 parts on go…"
type textarea "x"
type textarea "Scheduled with Mary 7 am thur Must schedule with Mary 816-916-4824 parts on gon…"
type textarea "x"
type textarea "Scheduled with Mary 7 am thu Must schedule with Mary 816-916-4824 parts on gonz…"
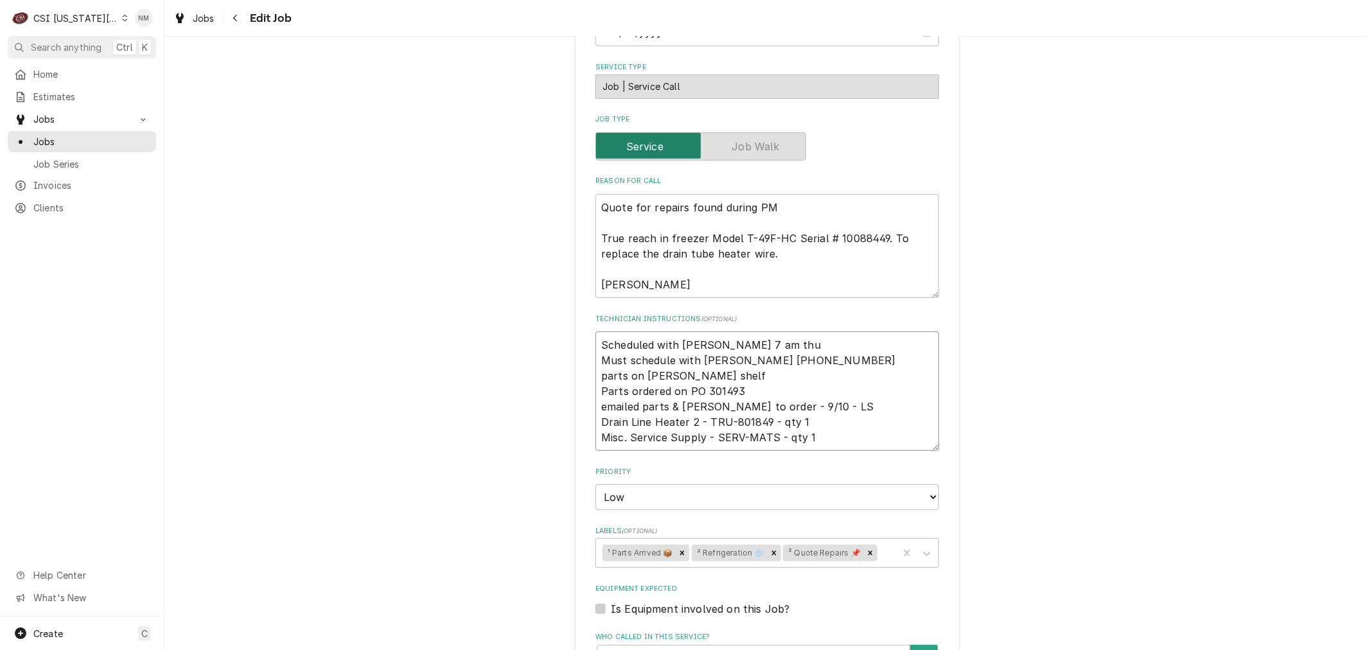
type textarea "x"
type textarea "Scheduled with Mary 7 am th Must schedule with Mary 816-916-4824 parts on gonza…"
type textarea "x"
type textarea "Scheduled with Mary 7 am t Must schedule with Mary 816-916-4824 parts on gonzal…"
type textarea "x"
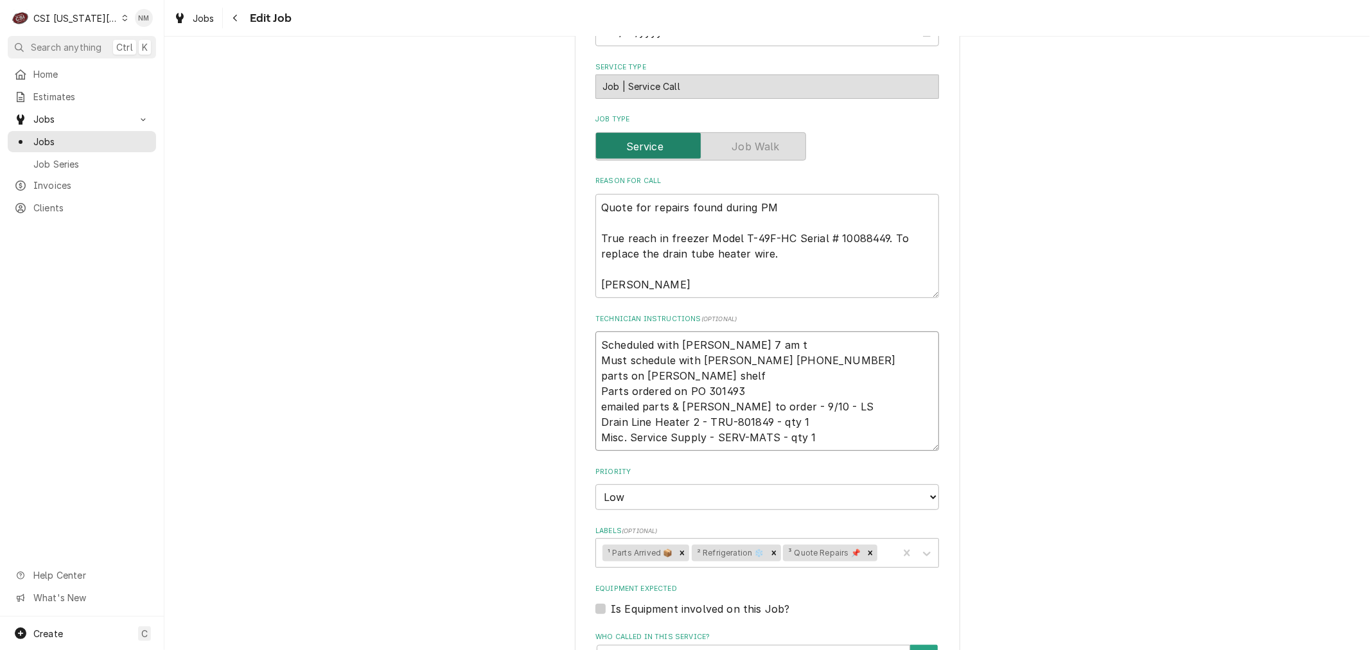
type textarea "Scheduled with Mary 7 am Must schedule with Mary 816-916-4824 parts on gonzalez…"
type textarea "x"
type textarea "Scheduled with Mary 7 am T Must schedule with Mary 816-916-4824 parts on gonzal…"
type textarea "x"
type textarea "Scheduled with Mary 7 am Th Must schedule with Mary 816-916-4824 parts on gonza…"
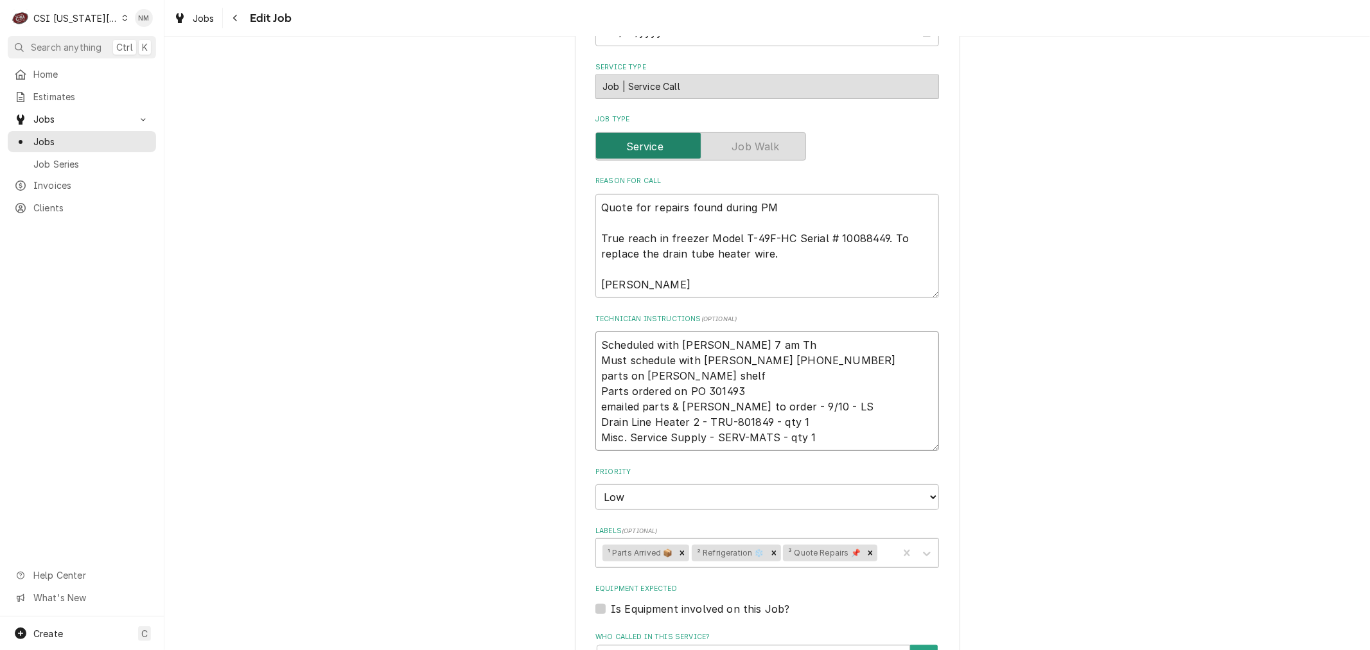
type textarea "x"
type textarea "Scheduled with Mary 7 am Thu Must schedule with Mary 816-916-4824 parts on gonz…"
type textarea "x"
type textarea "Scheduled with Mary 7 am Thur Must schedule with Mary 816-916-4824 parts on gon…"
type textarea "x"
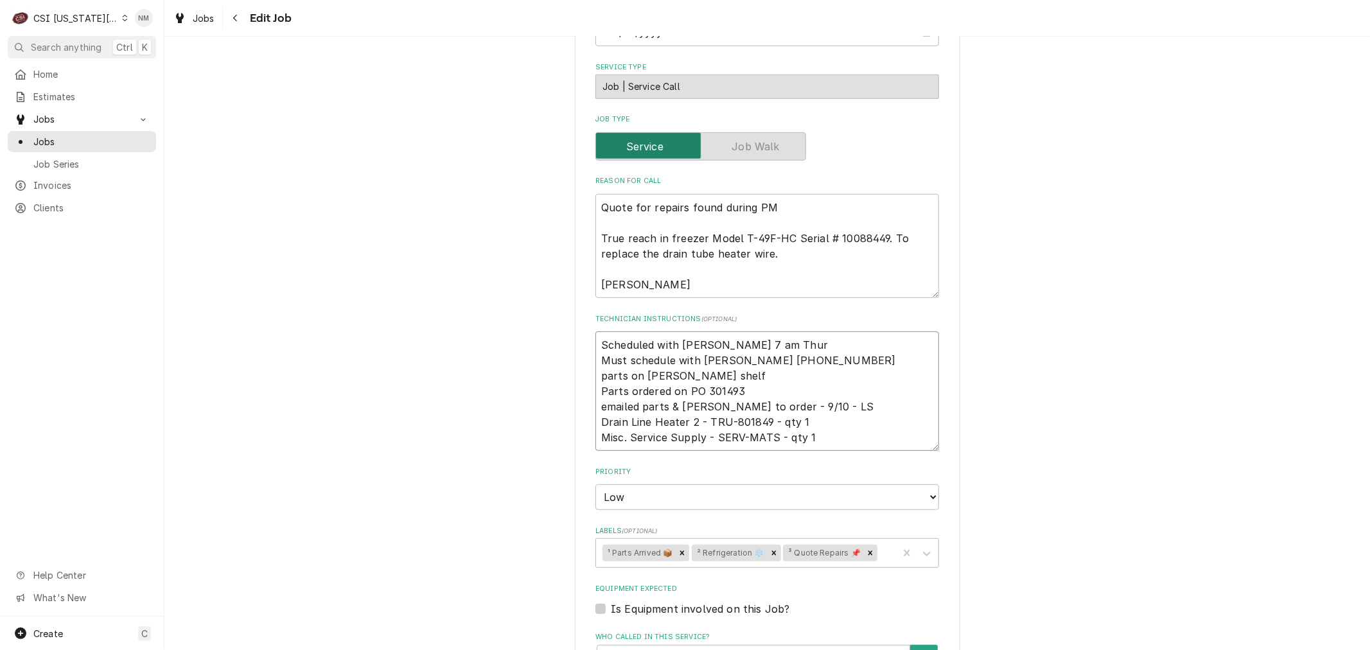
type textarea "Scheduled with Mary 7 am Thurs Must schedule with Mary 816-916-4824 parts on go…"
drag, startPoint x: 673, startPoint y: 344, endPoint x: 582, endPoint y: 342, distance: 90.6
click at [582, 342] on div "Use the fields below to edit this job: Client Details Client SCUOLA VITA NUDVA …" at bounding box center [767, 336] width 385 height 1405
type textarea "x"
type textarea "L Mary 7 am Thurs Must schedule with Mary 816-916-4824 parts on gonzalez shelf …"
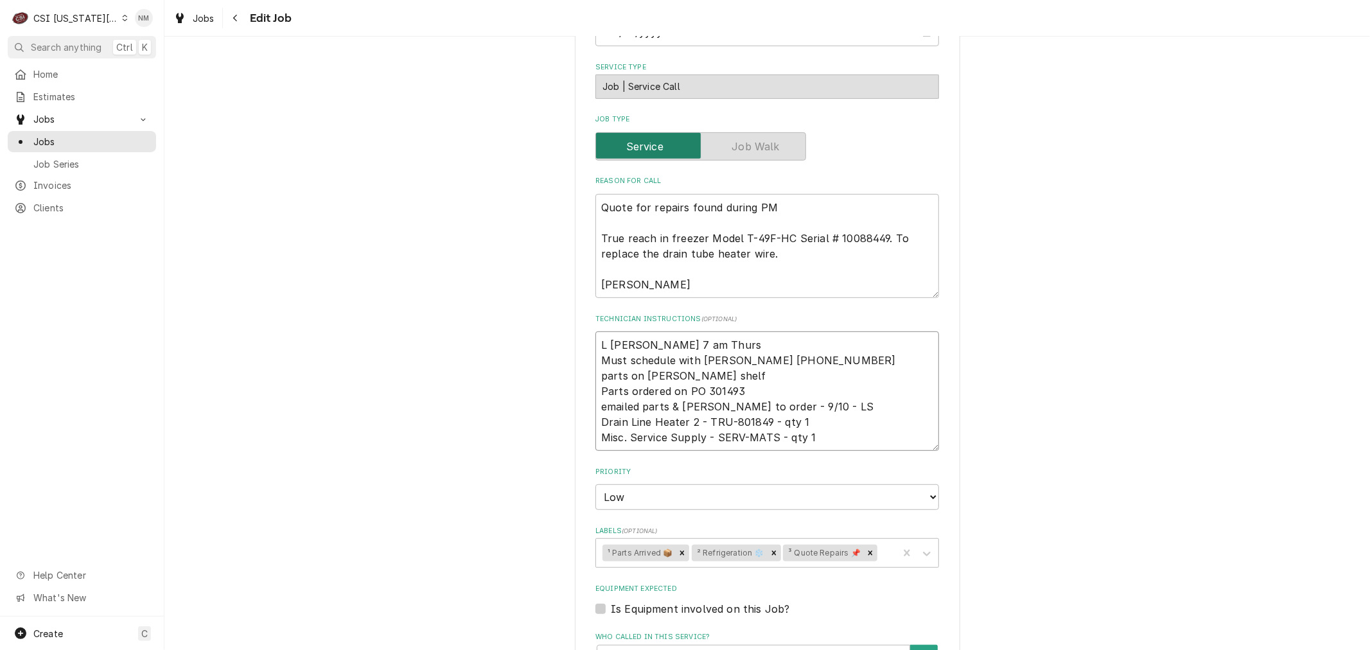
type textarea "x"
type textarea "LV Mary 7 am Thurs Must schedule with Mary 816-916-4824 parts on gonzalez shelf…"
type textarea "x"
type textarea "LVM Mary 7 am Thurs Must schedule with Mary 816-916-4824 parts on gonzalez shel…"
type textarea "x"
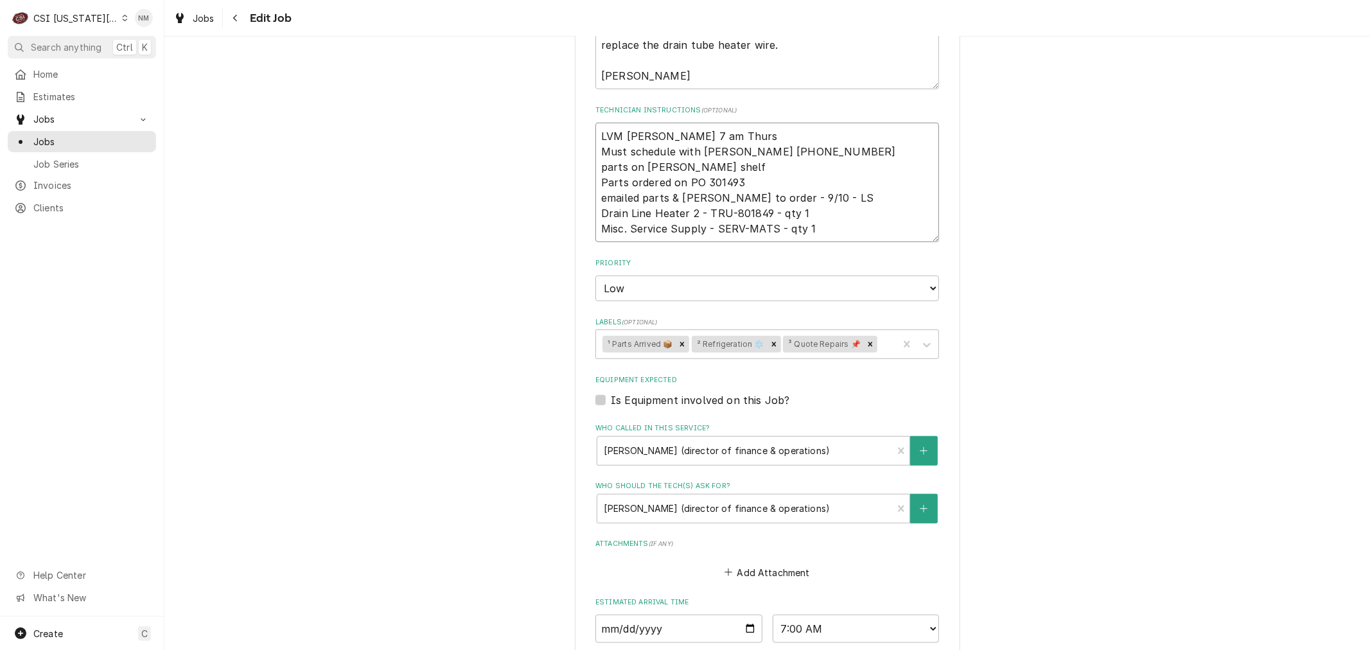
scroll to position [642, 0]
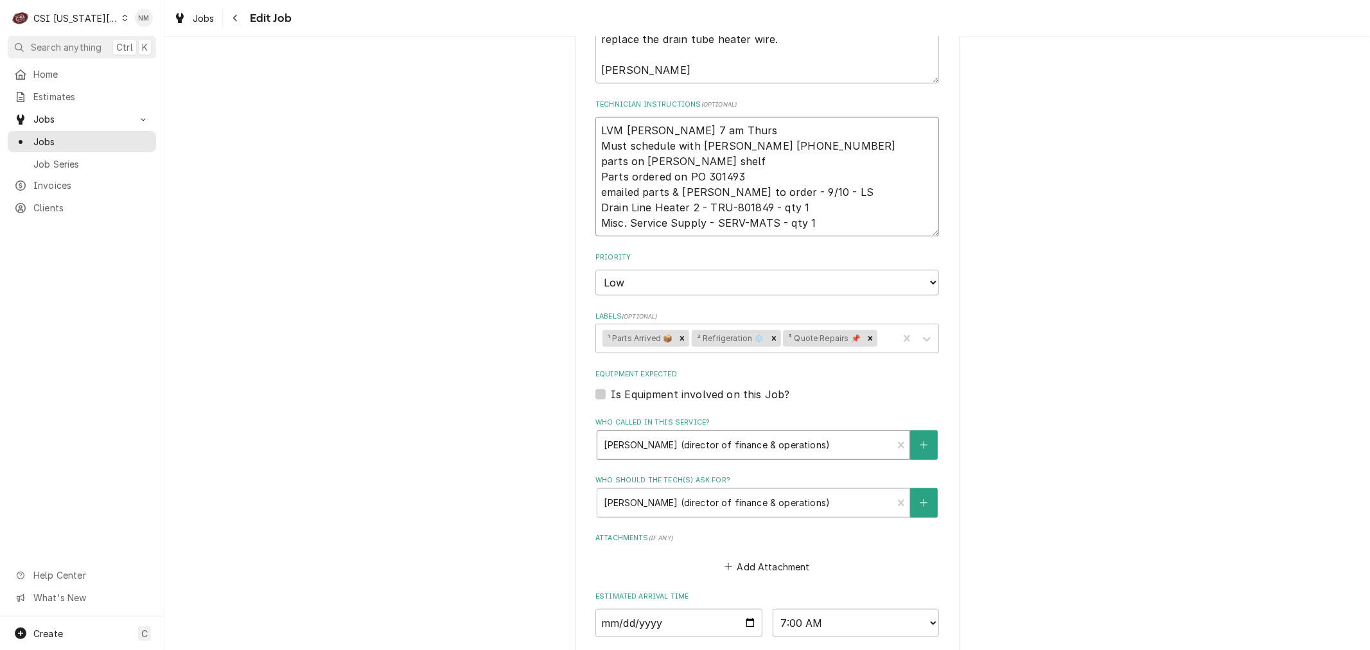
type textarea "LVM Mary 7 am Thurs Must schedule with Mary 816-916-4824 parts on gonzalez shel…"
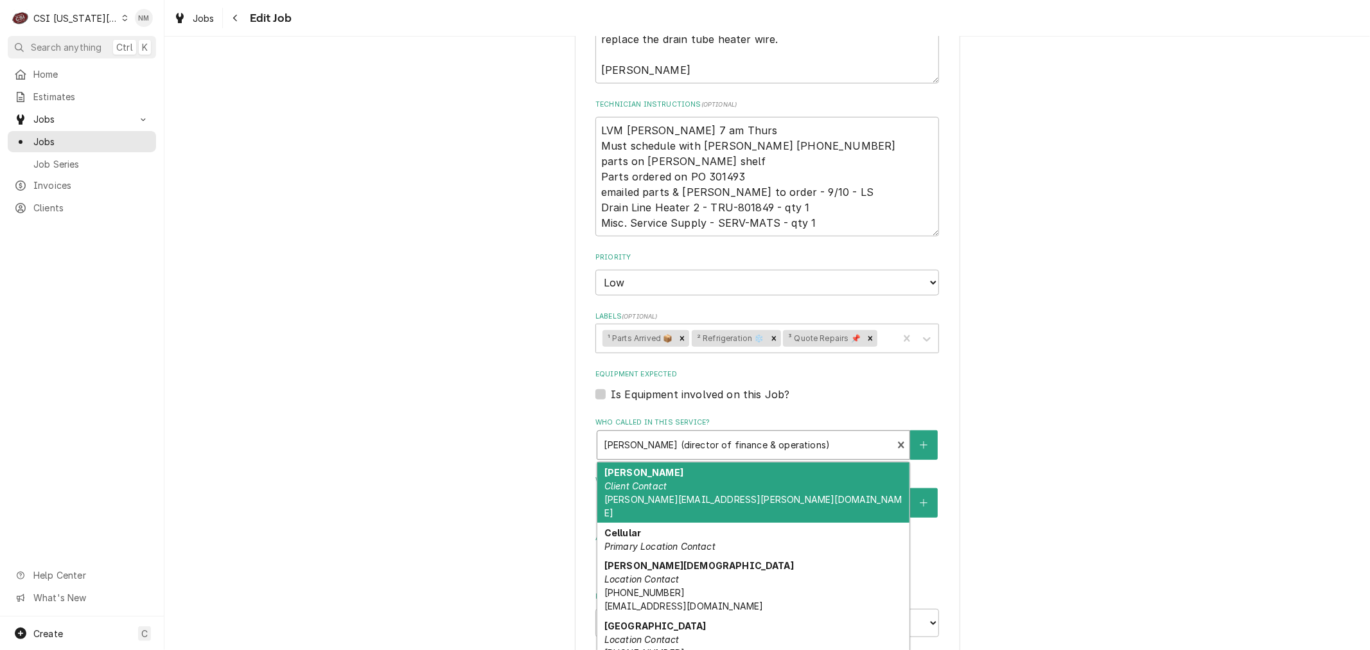
click at [729, 443] on div "Who called in this service?" at bounding box center [745, 445] width 282 height 23
type textarea "x"
type input "f"
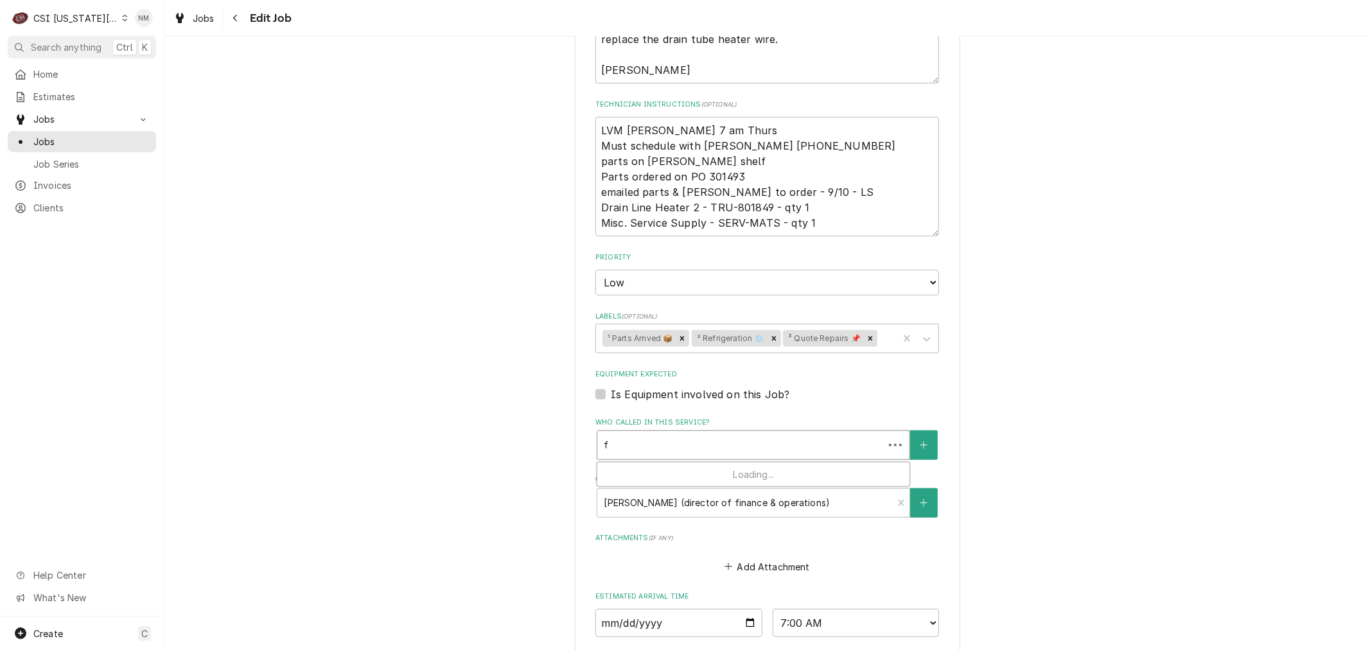
type textarea "x"
type input "fm"
type textarea "x"
type input "fma"
type textarea "x"
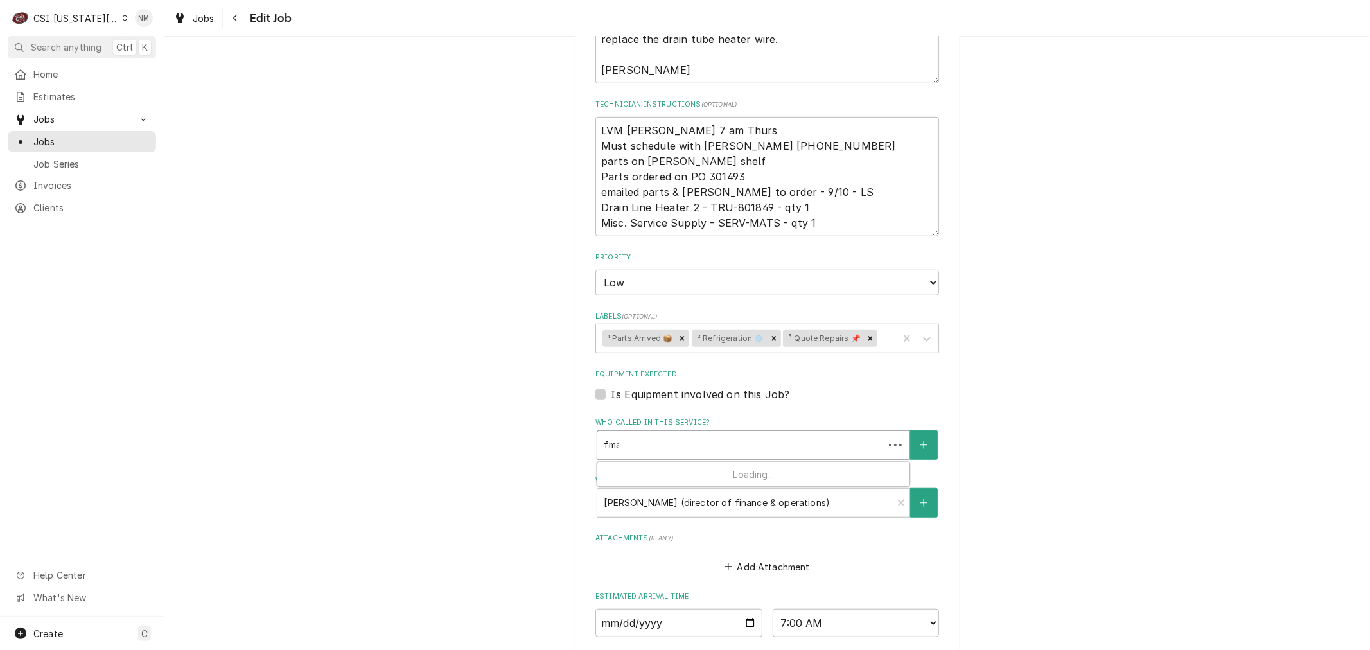
type input "fmar"
type textarea "x"
type input "fmary"
type textarea "x"
type input "fmar"
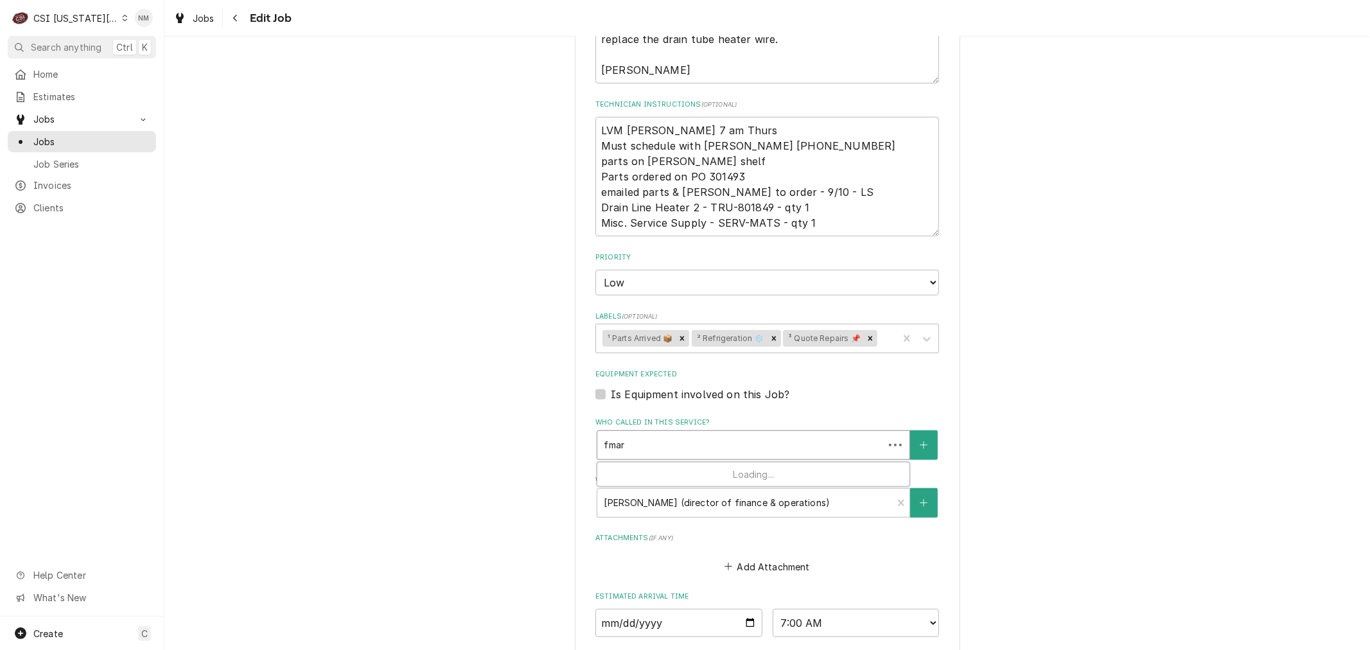
type textarea "x"
type input "fma"
type textarea "x"
type input "fm"
type textarea "x"
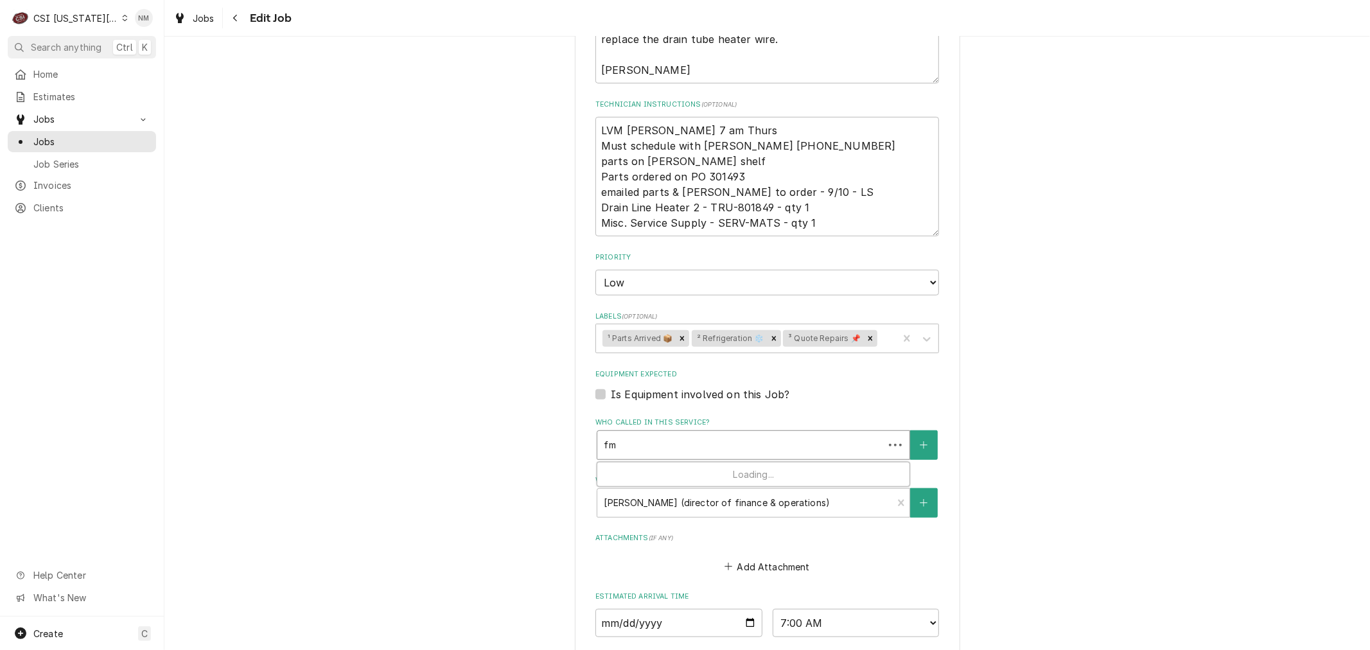
type input "f"
type textarea "x"
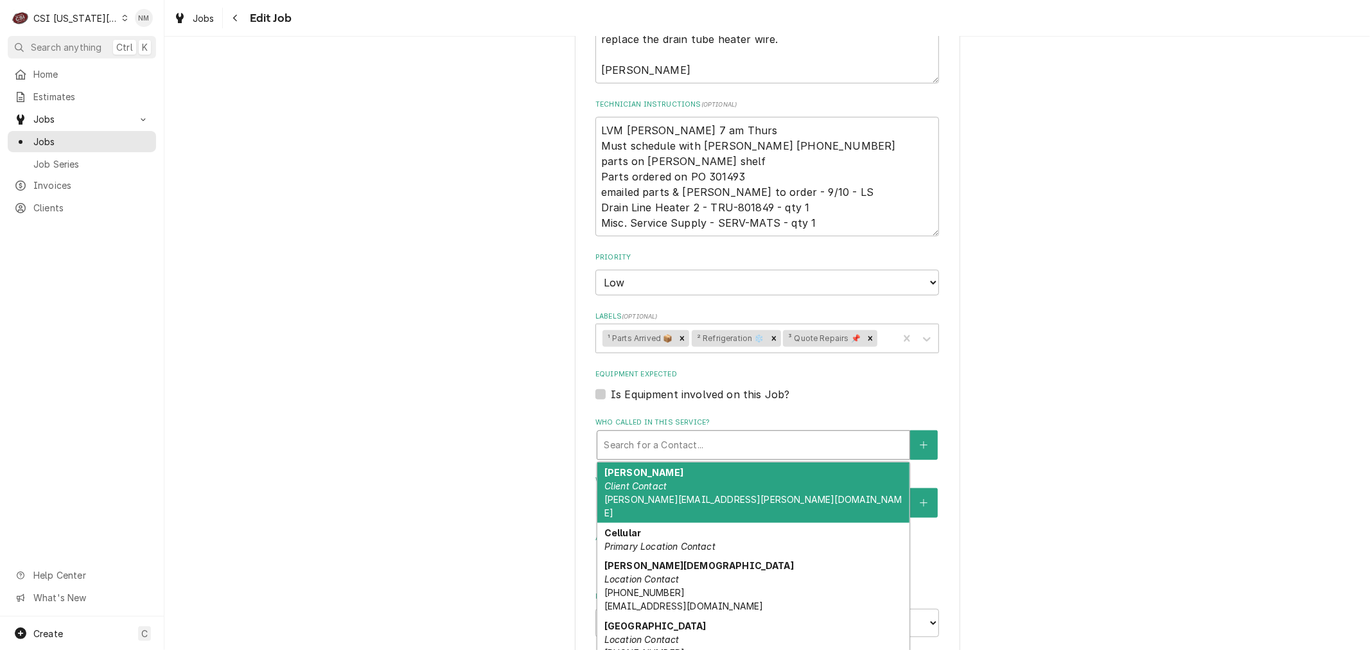
type textarea "x"
type input "m"
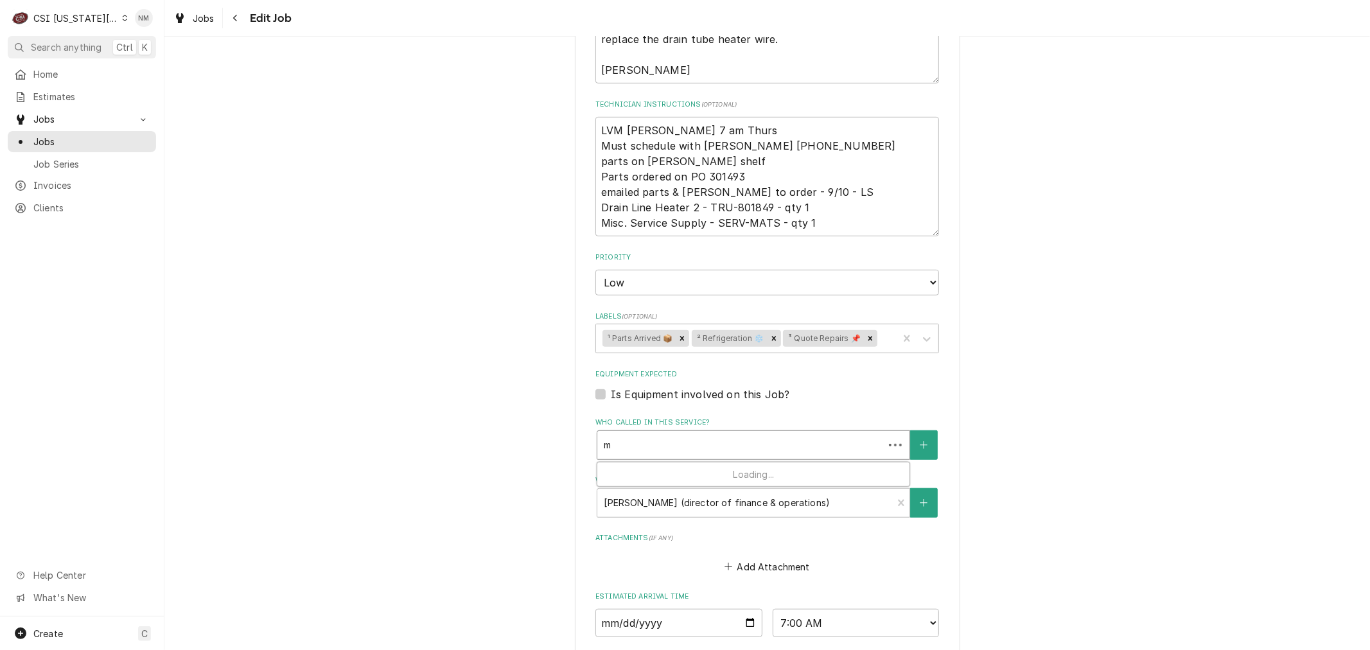
type textarea "x"
type input "ma"
type textarea "x"
type input "mar"
type textarea "x"
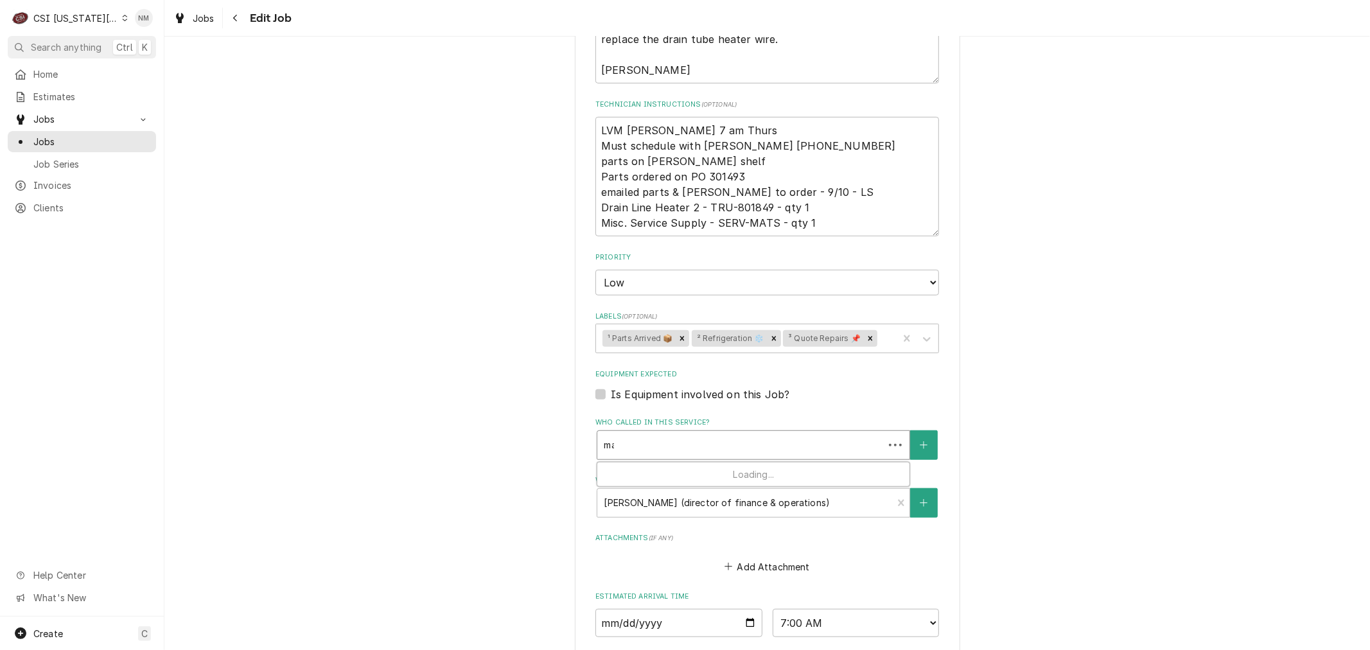
type input "mary"
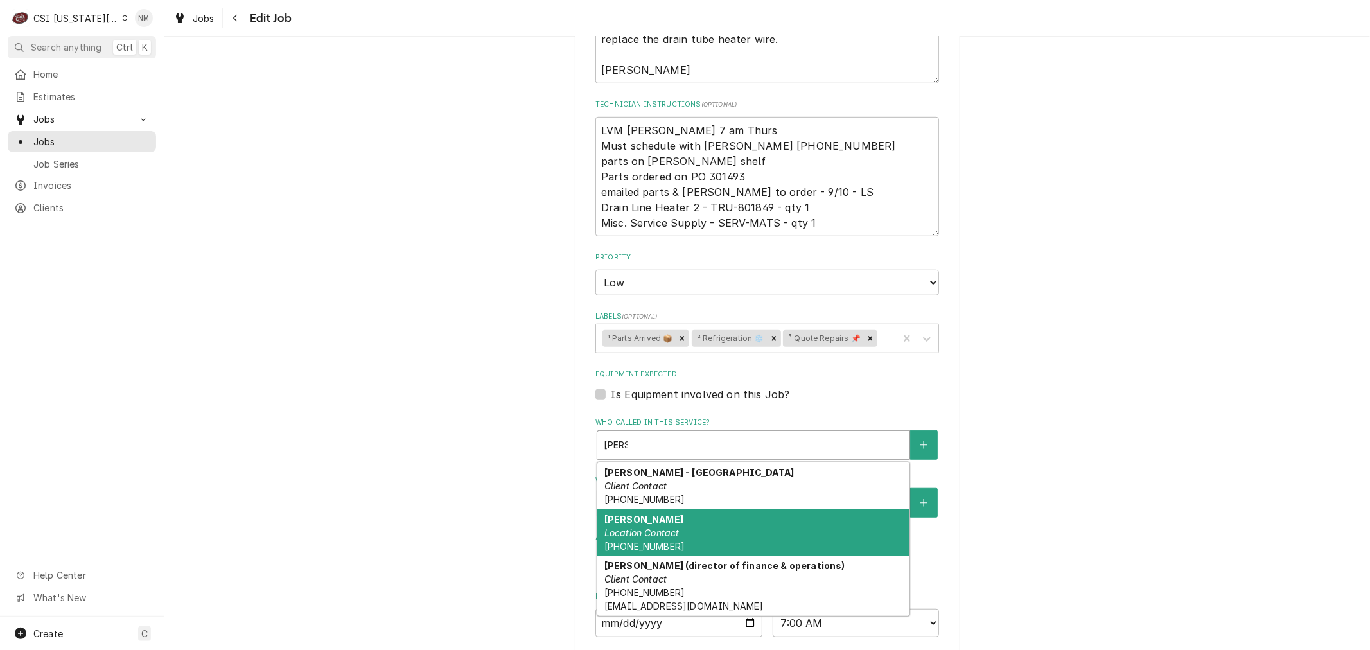
click at [729, 514] on div "Mary Pittala Location Contact (816) 231-5788 x108" at bounding box center [753, 532] width 312 height 47
type textarea "x"
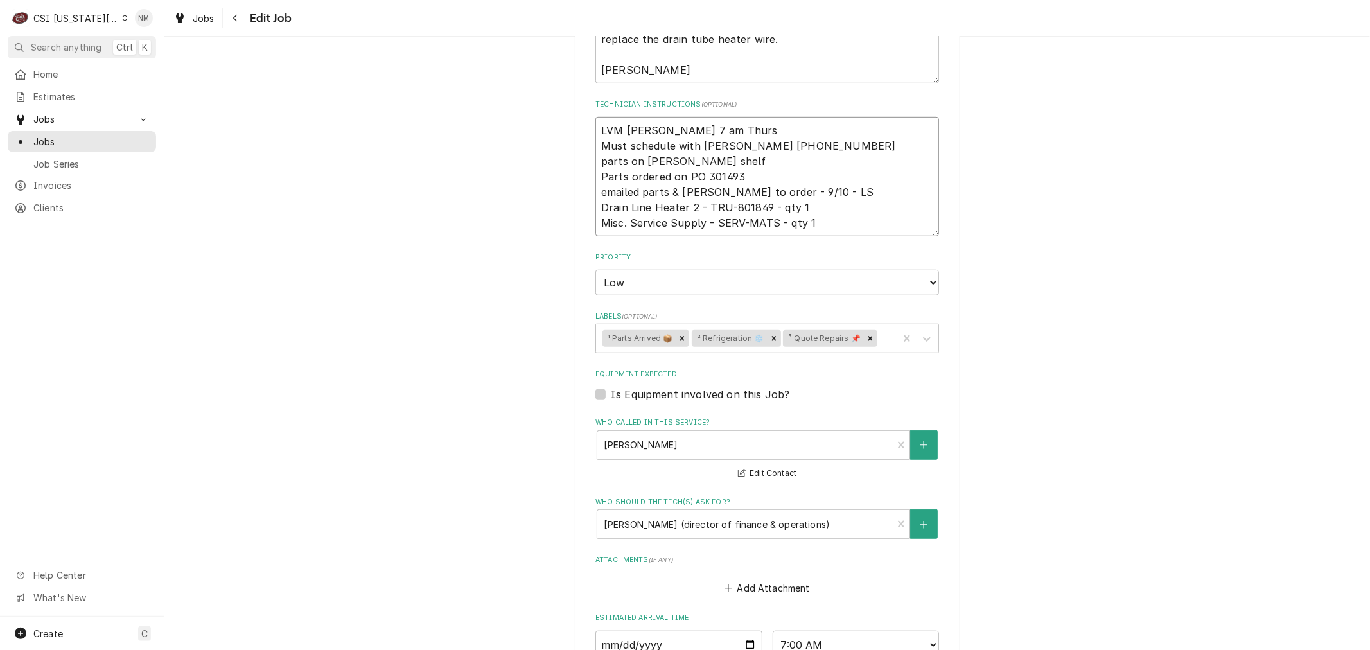
drag, startPoint x: 711, startPoint y: 128, endPoint x: 587, endPoint y: 123, distance: 124.8
click at [587, 123] on div "Use the fields below to edit this job: Client Details Client SCUOLA VITA NUDVA …" at bounding box center [767, 132] width 385 height 1427
type textarea "x"
type textarea "S Must schedule with Mary 816-916-4824 parts on gonzalez shelf Parts ordered on…"
type textarea "x"
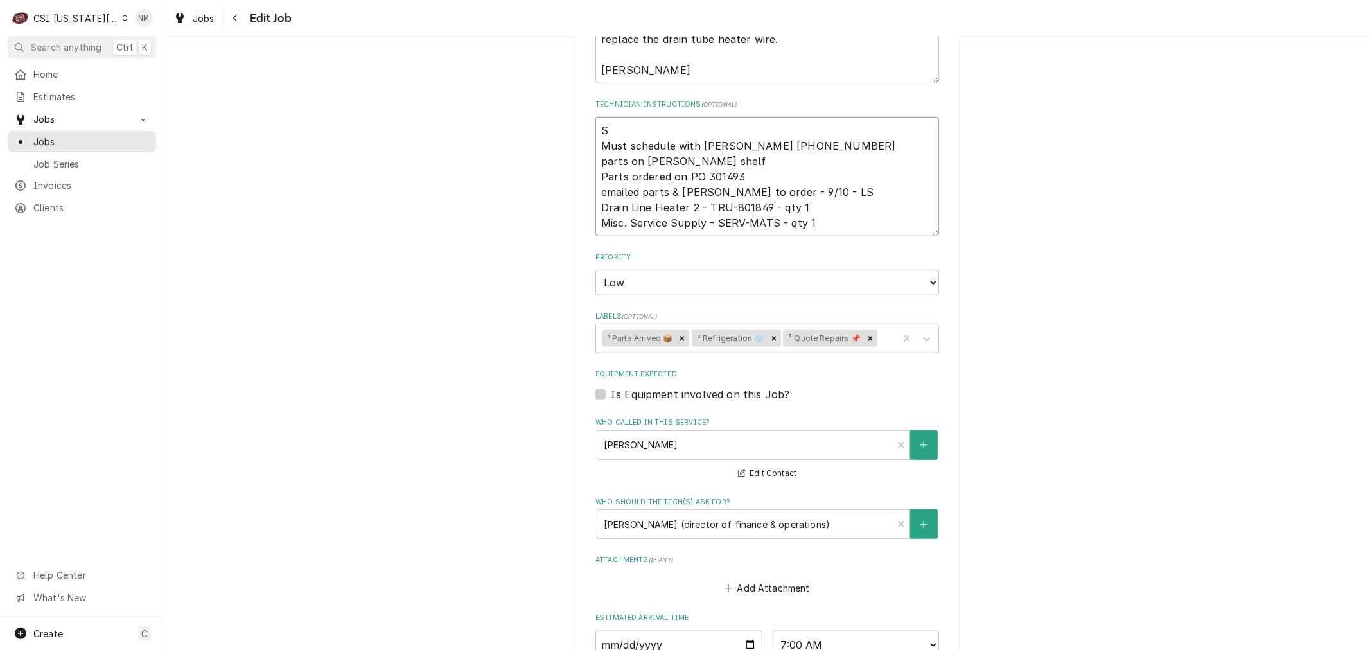
type textarea "Sc Must schedule with Mary 816-916-4824 parts on gonzalez shelf Parts ordered o…"
type textarea "x"
type textarea "Sch Must schedule with Mary 816-916-4824 parts on gonzalez shelf Parts ordered …"
type textarea "x"
type textarea "Sche Must schedule with Mary 816-916-4824 parts on gonzalez shelf Parts ordered…"
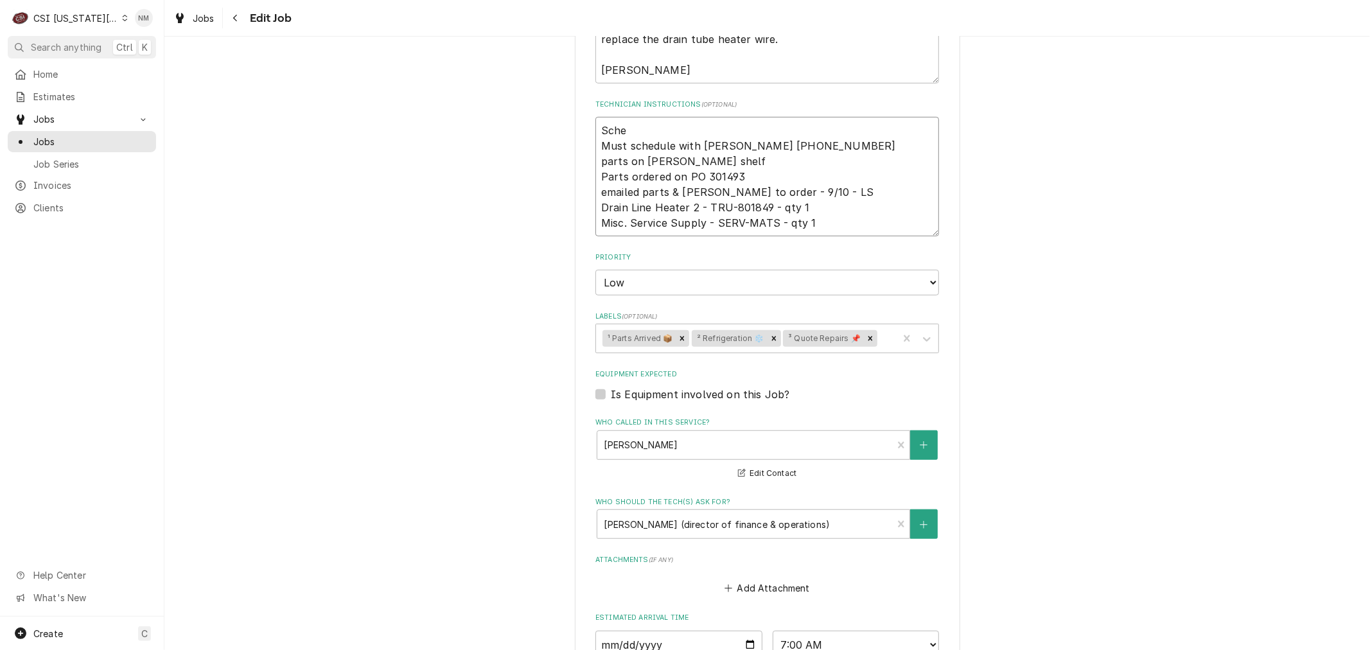
type textarea "x"
type textarea "Sched Must schedule with Mary 816-916-4824 parts on gonzalez shelf Parts ordere…"
type textarea "x"
type textarea "Schedu Must schedule with Mary 816-916-4824 parts on gonzalez shelf Parts order…"
type textarea "x"
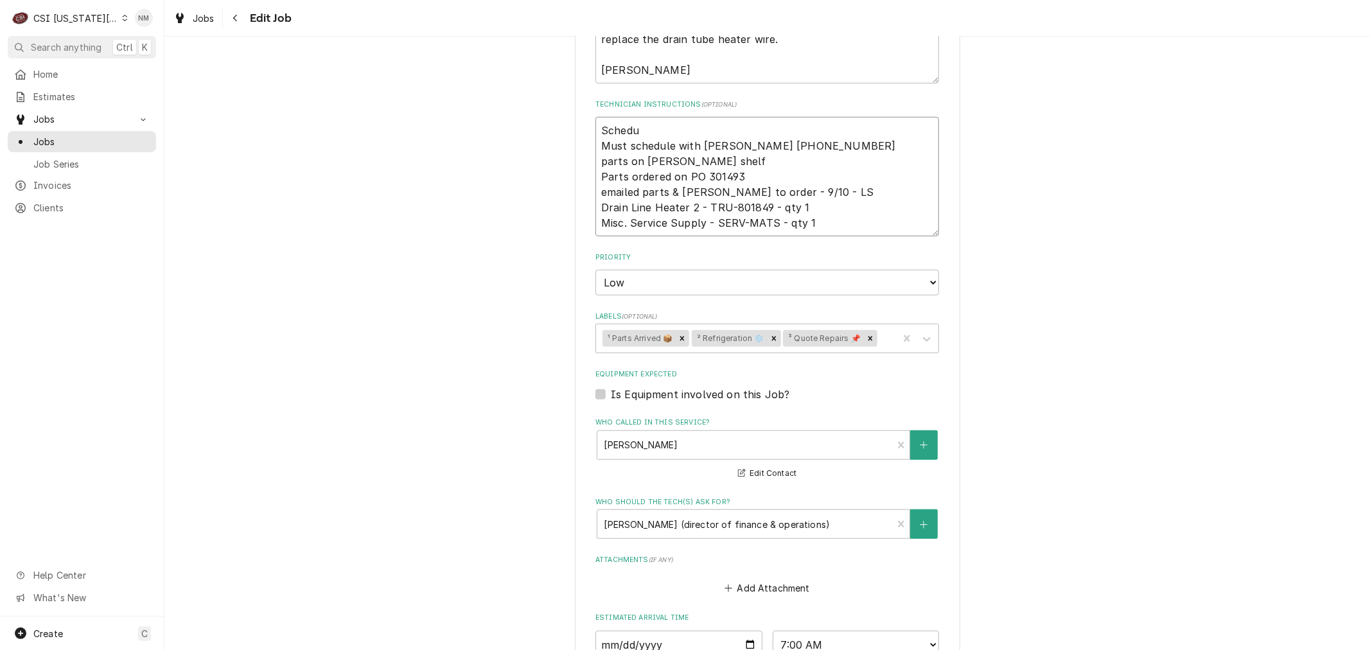
type textarea "Schedul Must schedule with Mary 816-916-4824 parts on gonzalez shelf Parts orde…"
type textarea "x"
type textarea "Schedule Must schedule with Mary 816-916-4824 parts on gonzalez shelf Parts ord…"
type textarea "x"
type textarea "Scheduled Must schedule with Mary 816-916-4824 parts on gonzalez shelf Parts or…"
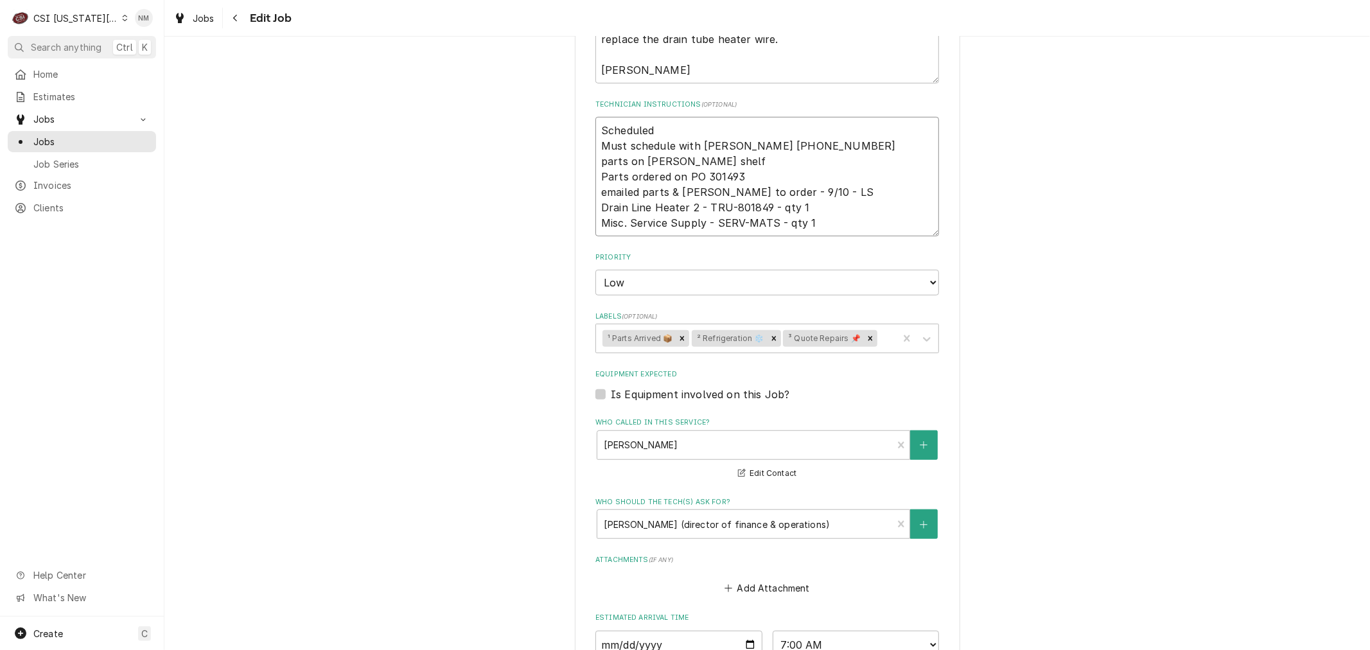
type textarea "x"
type textarea "Scheduled Must schedule with Mary 816-916-4824 parts on gonzalez shelf Parts or…"
type textarea "x"
type textarea "Scheduled w Must schedule with Mary 816-916-4824 parts on gonzalez shelf Parts …"
type textarea "x"
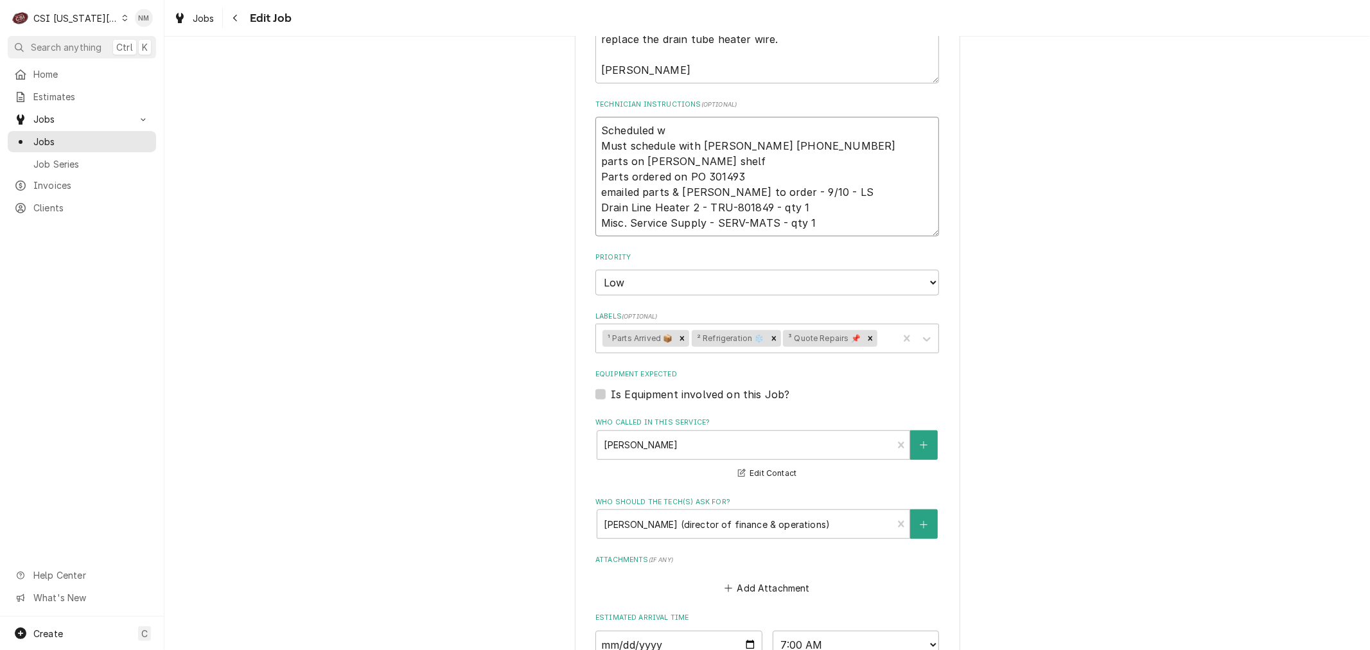
type textarea "Scheduled wi Must schedule with Mary 816-916-4824 parts on gonzalez shelf Parts…"
type textarea "x"
type textarea "Scheduled wit Must schedule with Mary 816-916-4824 parts on gonzalez shelf Part…"
type textarea "x"
type textarea "Scheduled with Must schedule with Mary 816-916-4824 parts on gonzalez shelf Par…"
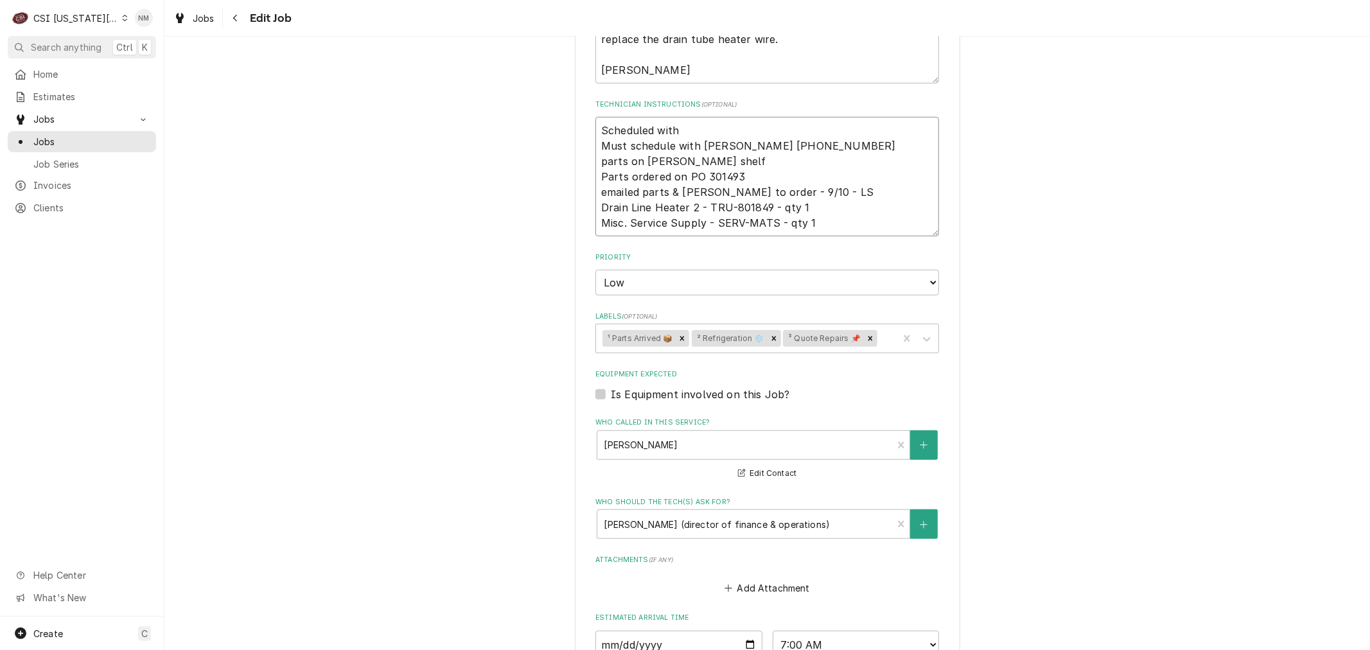
type textarea "x"
type textarea "Scheduled with Must schedule with Mary 816-916-4824 parts on gonzalez shelf Par…"
type textarea "x"
type textarea "Scheduled with M Must schedule with Mary 816-916-4824 parts on gonzalez shelf P…"
type textarea "x"
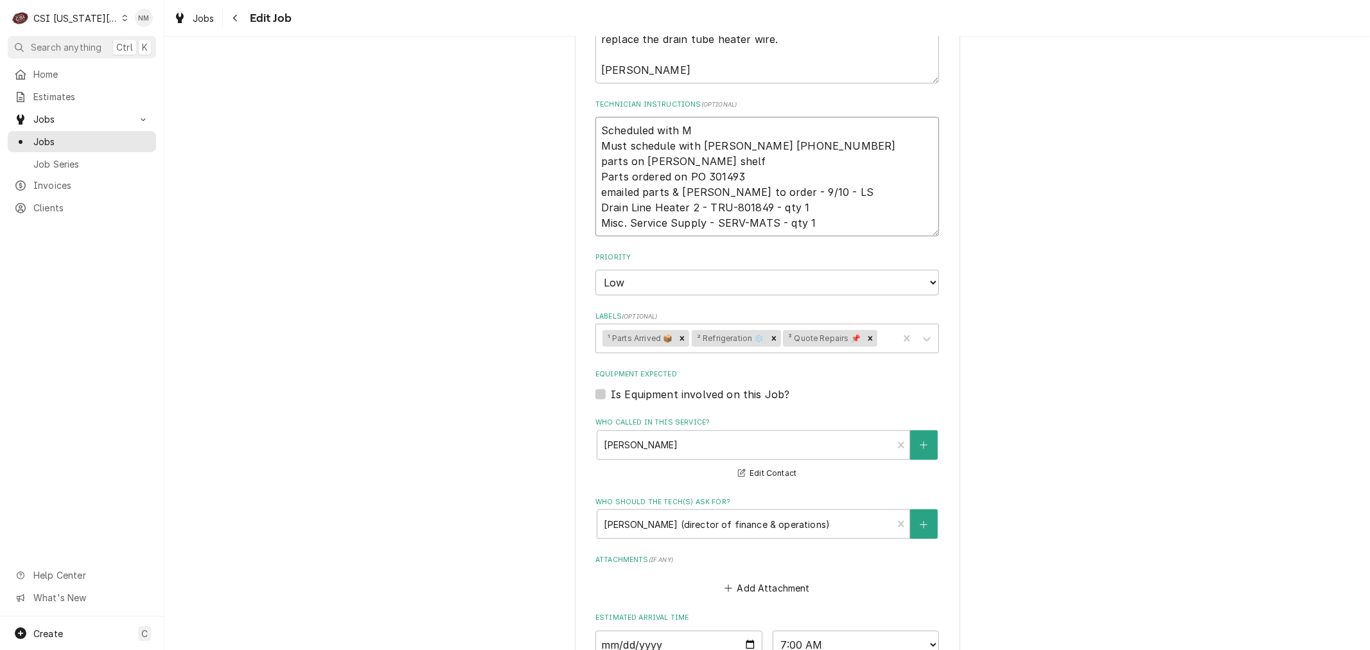
type textarea "Scheduled with Ma Must schedule with Mary 816-916-4824 parts on gonzalez shelf …"
type textarea "x"
type textarea "Scheduled with Mar Must schedule with Mary 816-916-4824 parts on gonzalez shelf…"
type textarea "x"
type textarea "Scheduled with Mary Must schedule with Mary 816-916-4824 parts on gonzalez shel…"
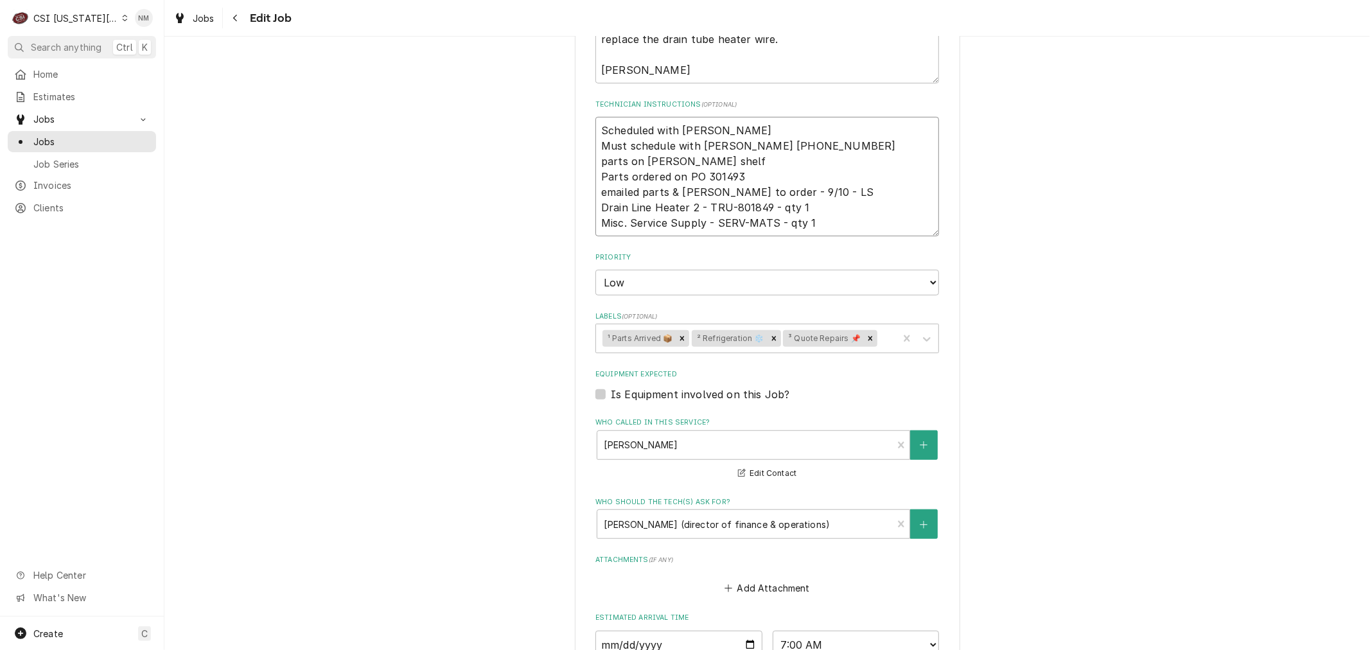
type textarea "x"
type textarea "Scheduled with Mary Must schedule with Mary 816-916-4824 parts on gonzalez shel…"
type textarea "x"
type textarea "Scheduled with Mary 7 Must schedule with Mary 816-916-4824 parts on gonzalez sh…"
type textarea "x"
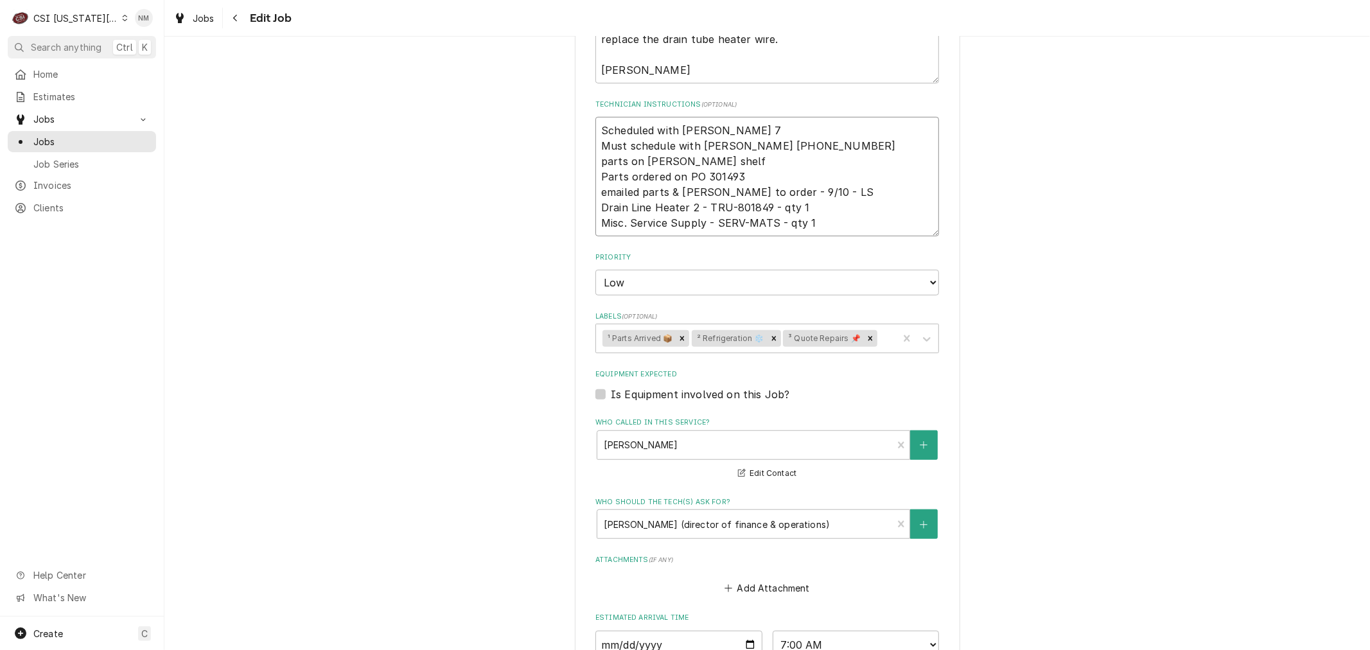
type textarea "Scheduled with Mary 7 Must schedule with Mary 816-916-4824 parts on gonzalez sh…"
type textarea "x"
type textarea "Scheduled with Mary 7 a Must schedule with Mary 816-916-4824 parts on gonzalez …"
type textarea "x"
type textarea "Scheduled with Mary 7 am Must schedule with Mary 816-916-4824 parts on gonzalez…"
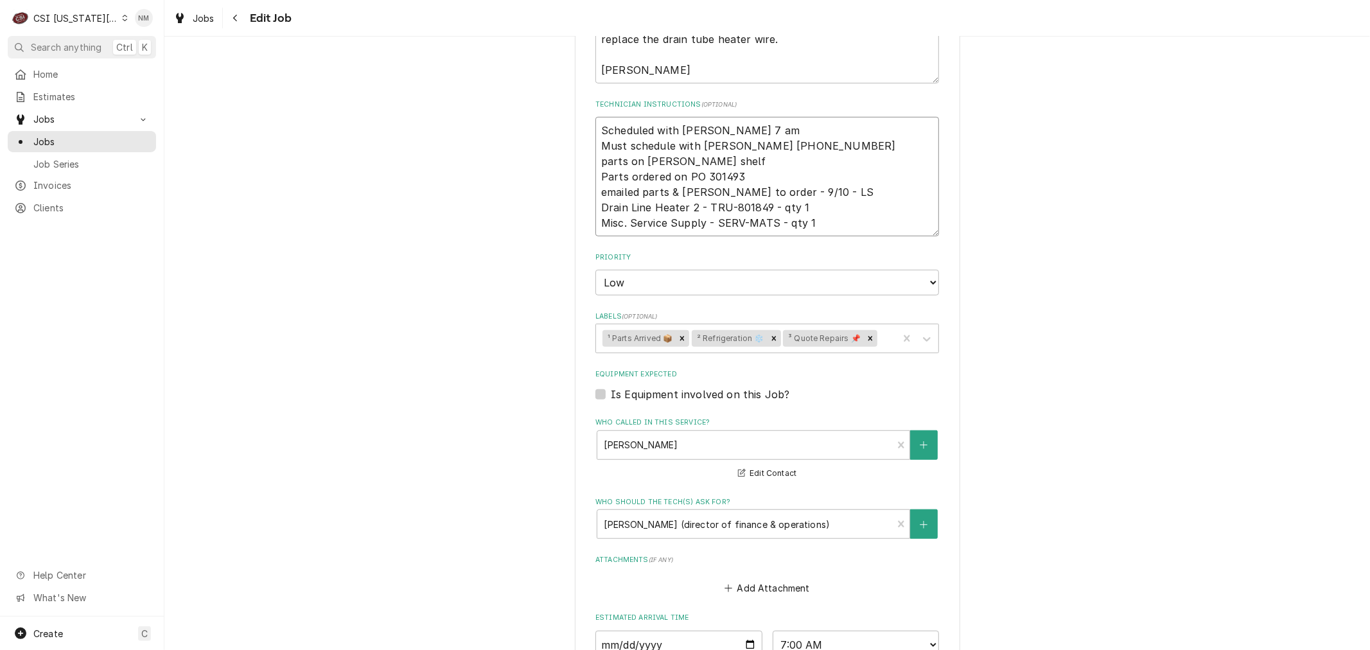
type textarea "x"
type textarea "Scheduled with Mary 7 am Must schedule with Mary 816-916-4824 parts on gonzalez…"
type textarea "x"
type textarea "Scheduled with Mary 7 am T Must schedule with Mary 816-916-4824 parts on gonzal…"
type textarea "x"
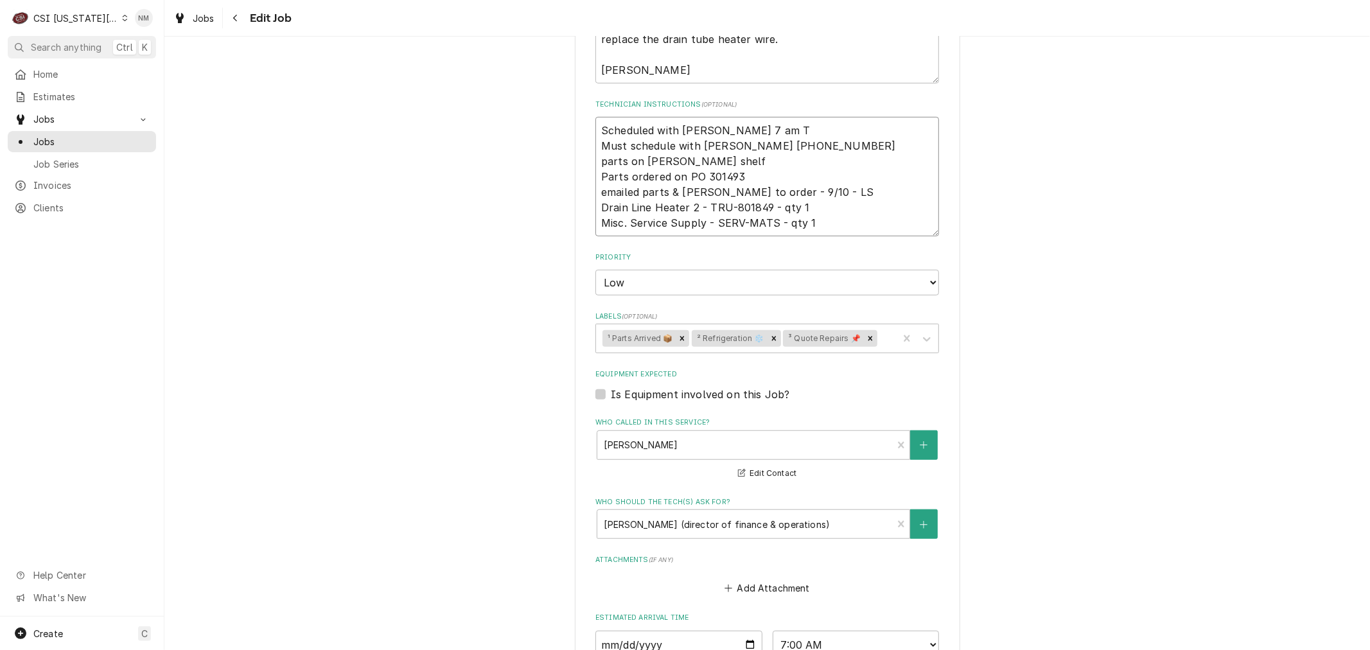
type textarea "Scheduled with Mary 7 am Th Must schedule with Mary 816-916-4824 parts on gonza…"
type textarea "x"
type textarea "Scheduled with Mary 7 am Thu Must schedule with Mary 816-916-4824 parts on gonz…"
type textarea "x"
type textarea "Scheduled with Mary 7 am Thur Must schedule with Mary 816-916-4824 parts on gon…"
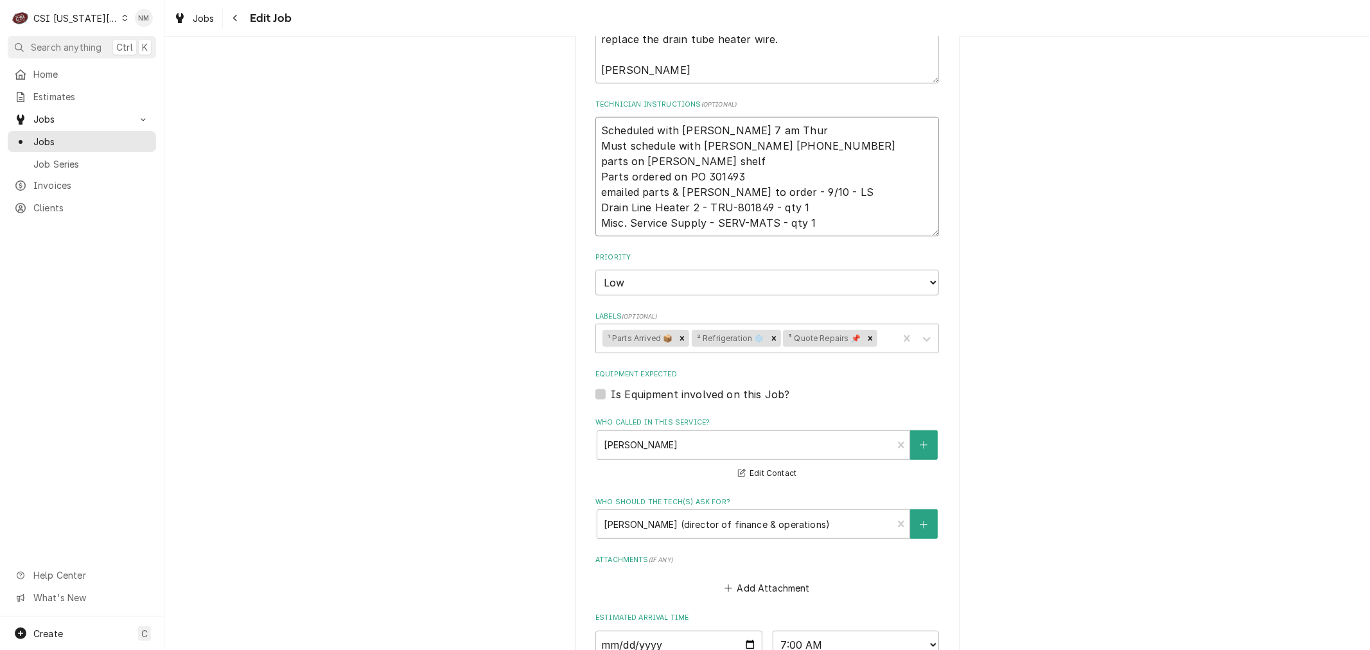
type textarea "x"
type textarea "Scheduled with Mary 7 am Thurs Must schedule with Mary 816-916-4824 parts on go…"
click at [806, 146] on textarea "Scheduled with Mary 7 am Thurs Must schedule with Mary 816-916-4824 parts on go…" at bounding box center [768, 176] width 344 height 119
type textarea "x"
type textarea "Scheduled with Mary 7 am Thurs Must schedule with Mary 816-916-4824 parts on go…"
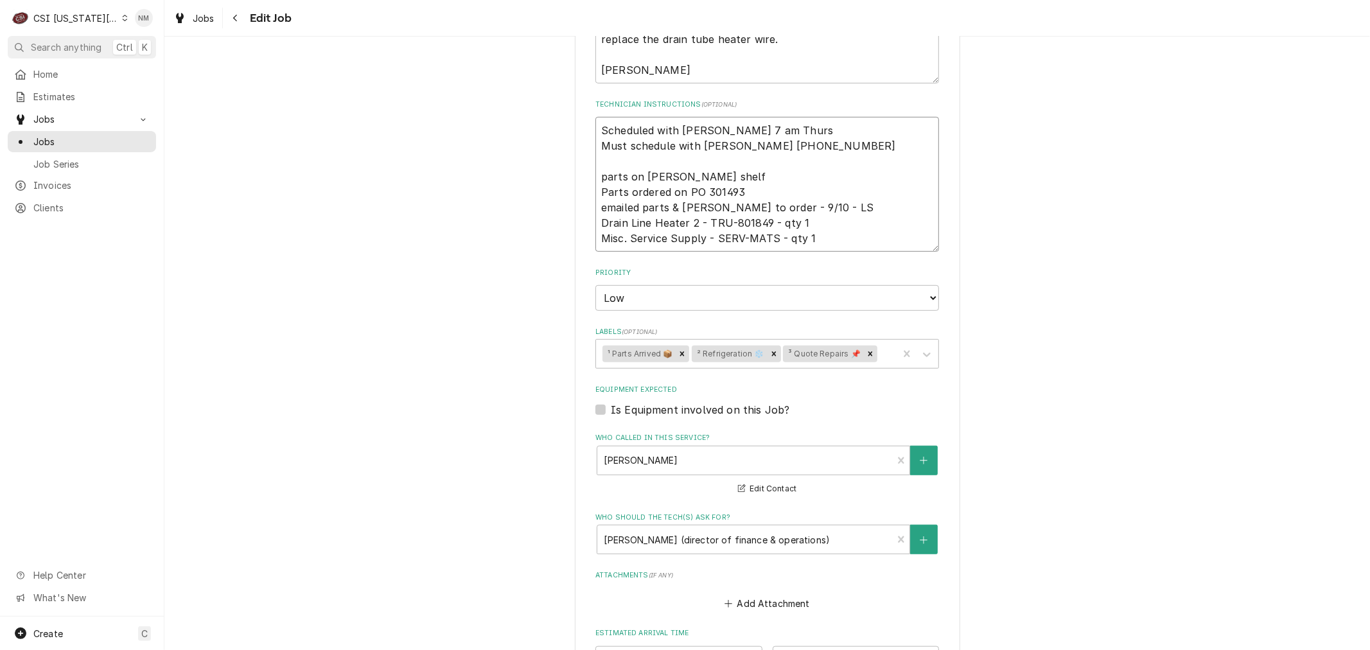
drag, startPoint x: 673, startPoint y: 130, endPoint x: 557, endPoint y: 123, distance: 115.9
click at [557, 123] on div "Use the fields below to edit this job: Client Details Client SCUOLA VITA NUDVA …" at bounding box center [767, 140] width 1206 height 1465
type textarea "x"
type textarea "L Mary 7 am Thurs Must schedule with Mary 816-916-4824 parts on gonzalez shelf …"
type textarea "x"
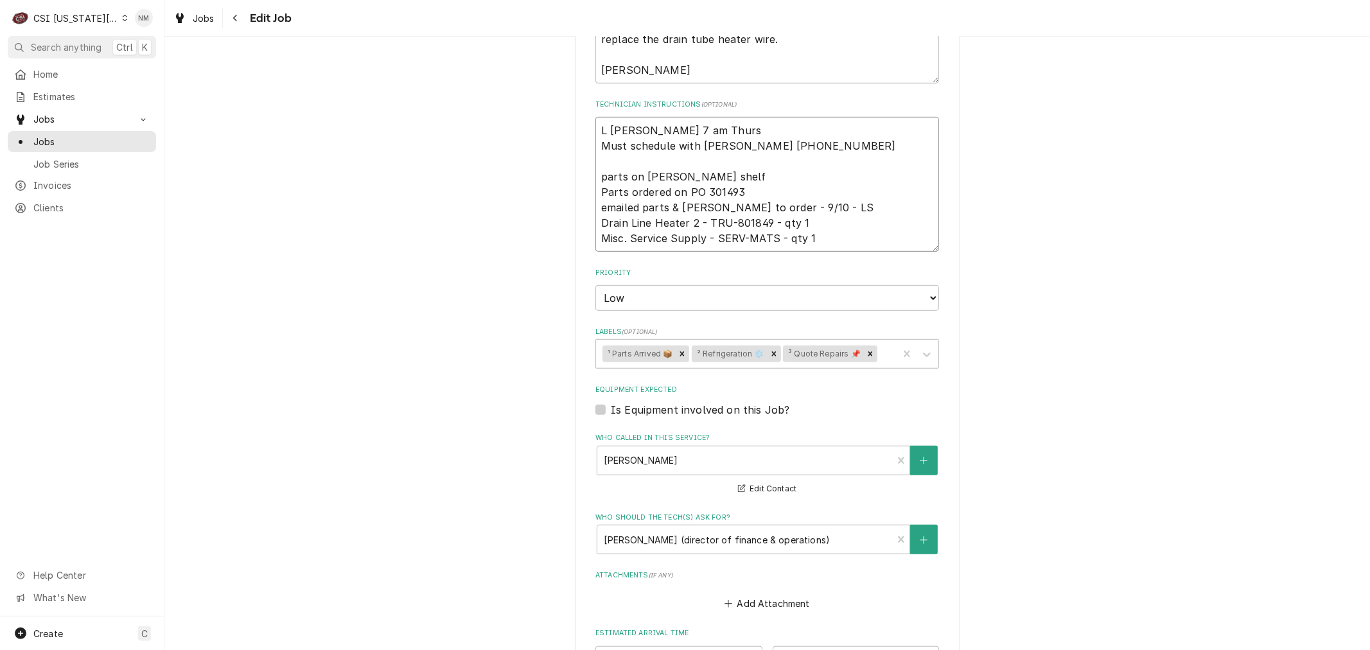
type textarea "LV Mary 7 am Thurs Must schedule with Mary 816-916-4824 parts on gonzalez shelf…"
type textarea "x"
type textarea "LVM Mary 7 am Thurs Must schedule with Mary 816-916-4824 parts on gonzalez shel…"
type textarea "x"
type textarea "LVM Mary 7 am Thurs Must schedule with Mary 816-916-4824 parts on gonzalez shel…"
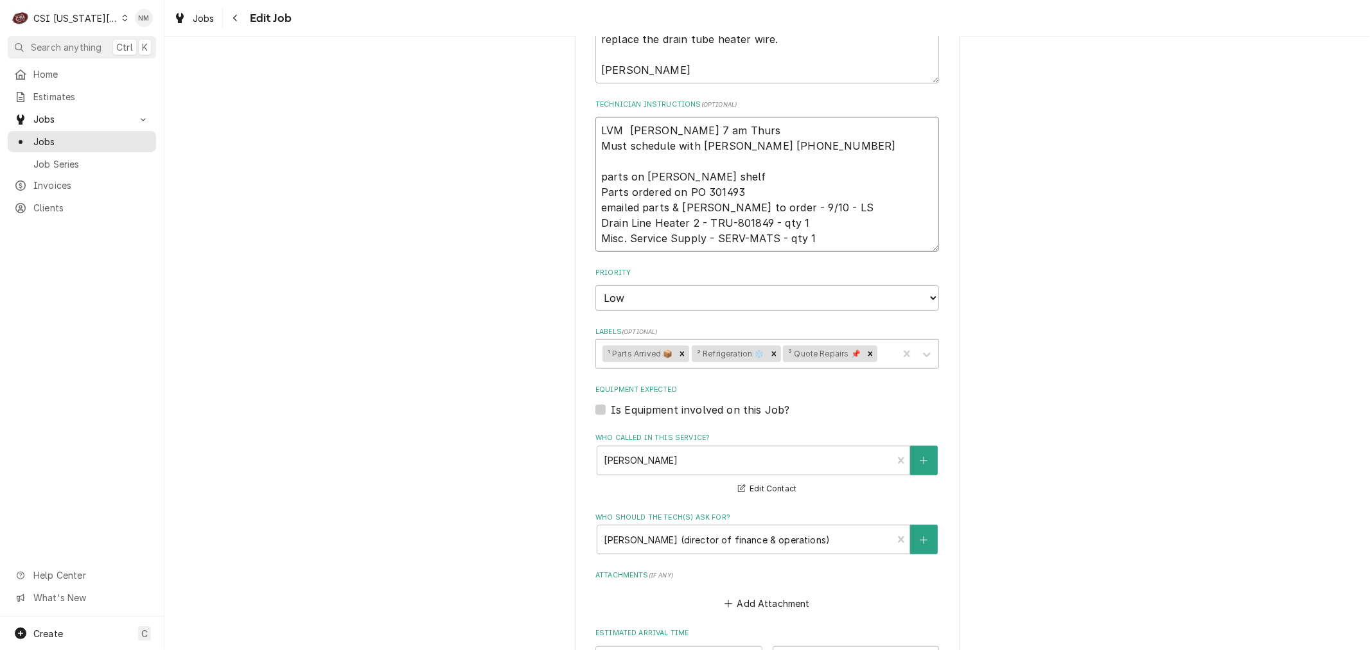
type textarea "x"
type textarea "LVM f Mary 7 am Thurs Must schedule with Mary 816-916-4824 parts on gonzalez sh…"
click at [714, 536] on div "Who should the tech(s) ask for?" at bounding box center [745, 539] width 282 height 23
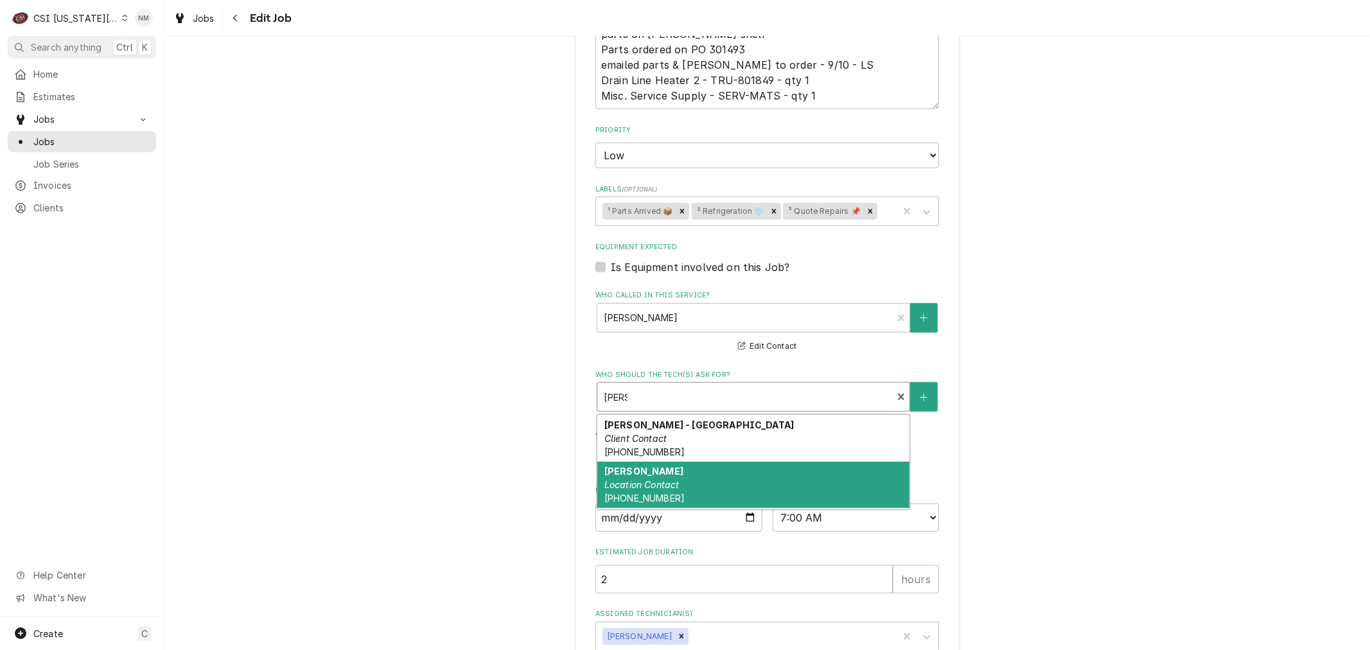
scroll to position [59, 0]
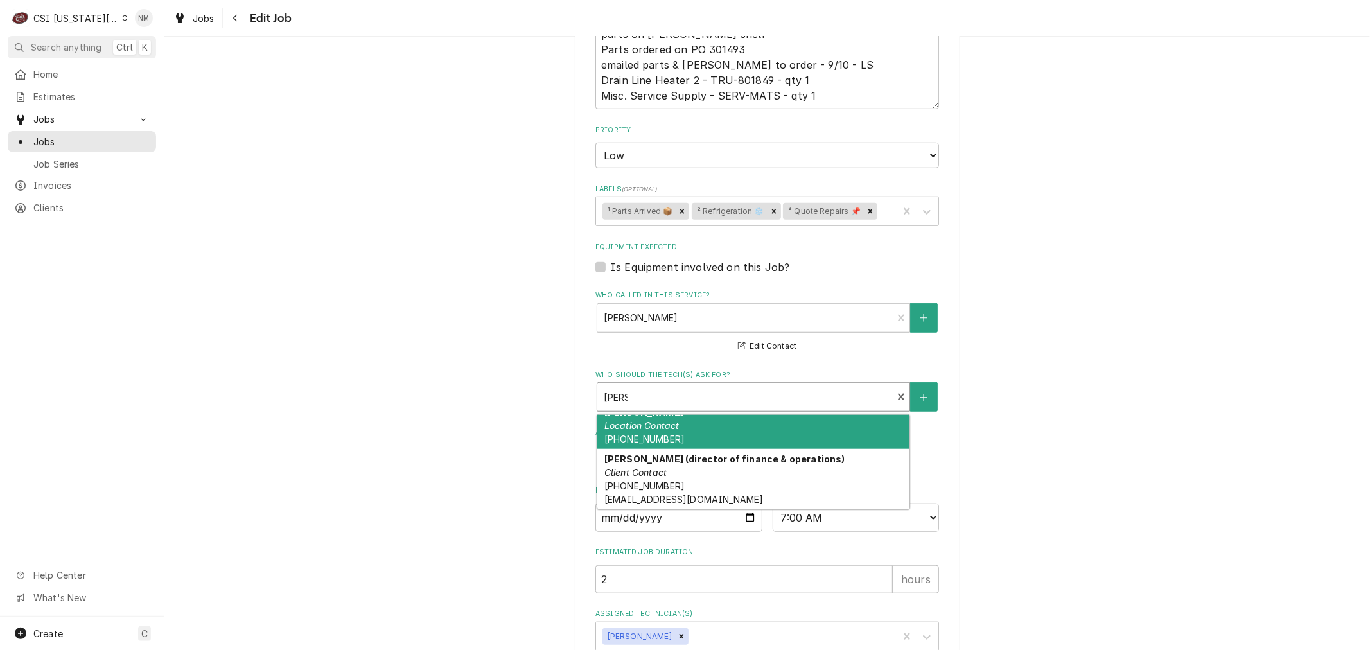
click at [694, 427] on div "Mary Pittala Location Contact (816) 231-5788 x108" at bounding box center [753, 426] width 312 height 47
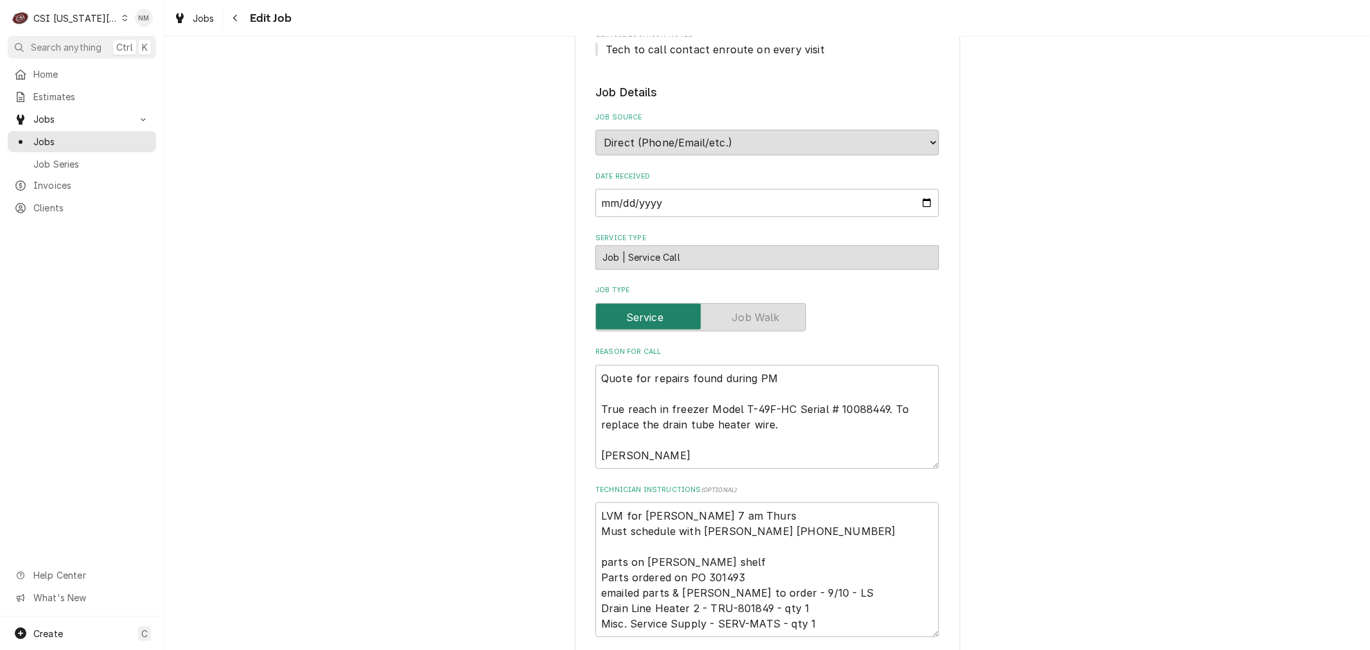
scroll to position [285, 0]
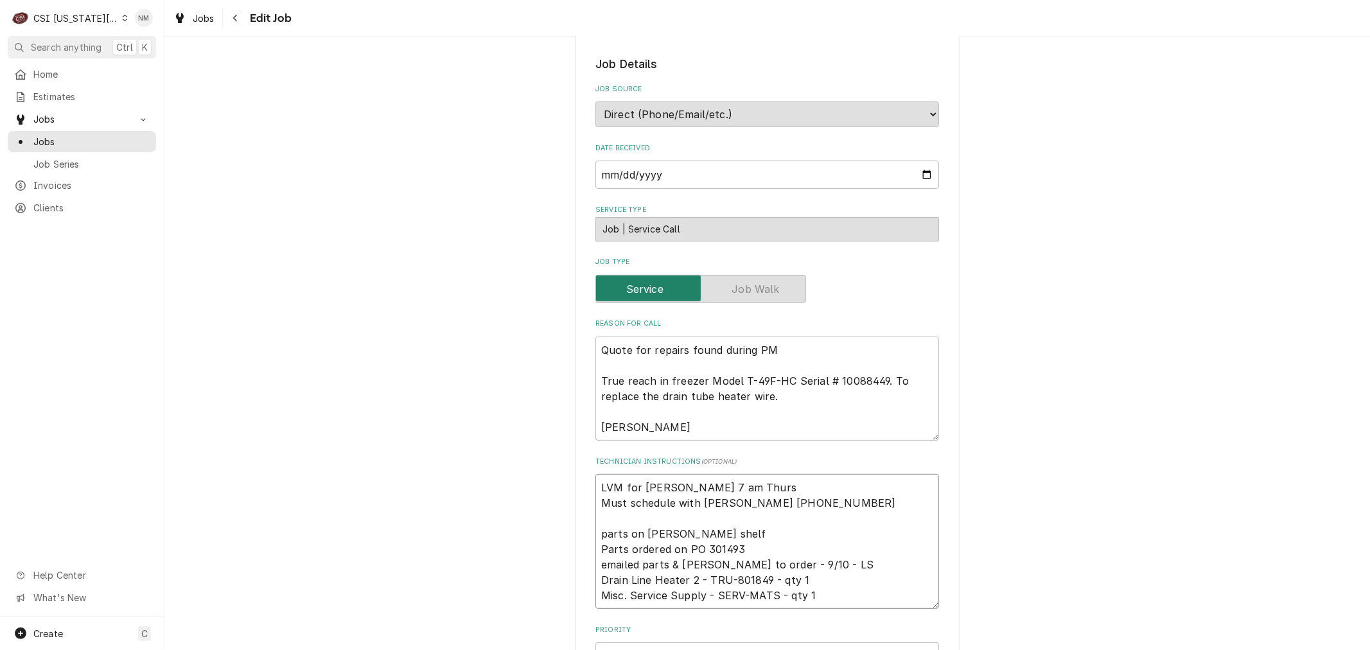
drag, startPoint x: 730, startPoint y: 485, endPoint x: 593, endPoint y: 481, distance: 136.9
click at [596, 481] on textarea "LVM for Mary 7 am Thurs Must schedule with Mary 816-916-4824 parts on gonzalez …" at bounding box center [768, 541] width 344 height 135
drag, startPoint x: 759, startPoint y: 483, endPoint x: 585, endPoint y: 491, distance: 174.9
click at [585, 491] on div "Use the fields below to edit this job: Client Details Client SCUOLA VITA NUDVA …" at bounding box center [767, 507] width 385 height 1463
click at [779, 485] on textarea "Scheduled Susanne 7 am Thurs Must schedule with Mary 816-916-4824 parts on gonz…" at bounding box center [768, 541] width 344 height 135
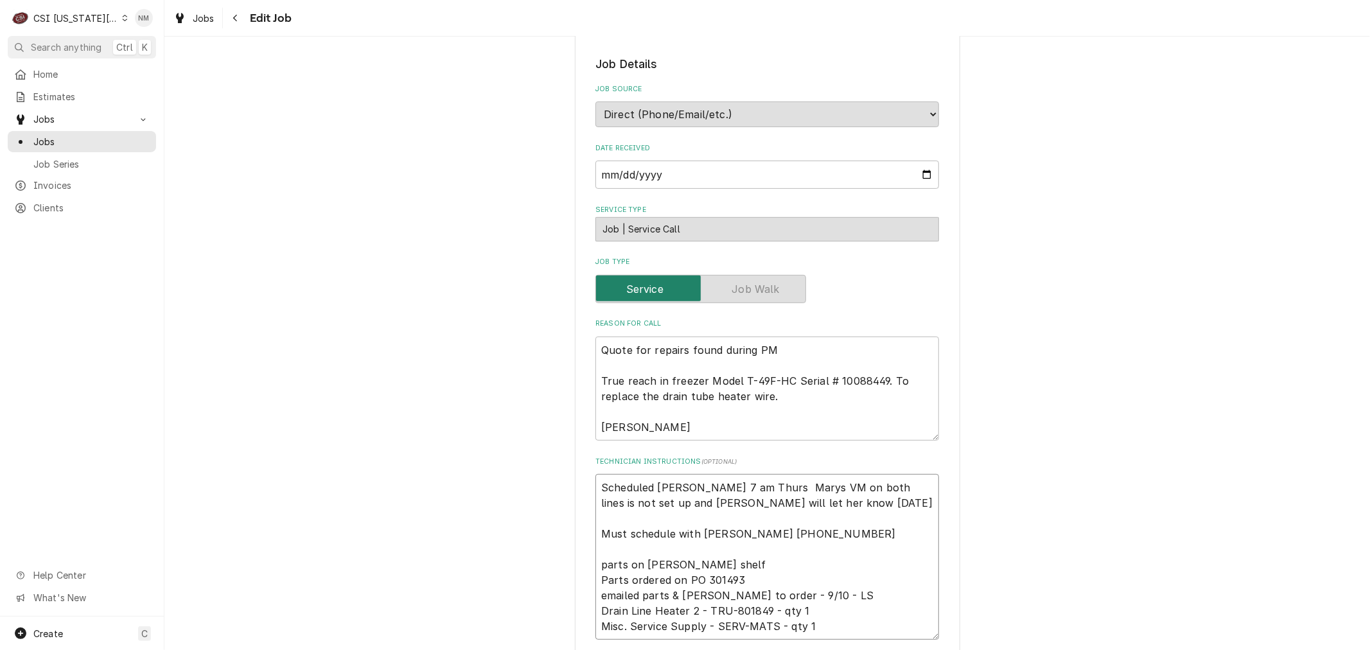
drag, startPoint x: 812, startPoint y: 504, endPoint x: 570, endPoint y: 496, distance: 241.7
click at [575, 496] on div "Use the fields below to edit this job: Client Details Client SCUOLA VITA NUDVA …" at bounding box center [767, 523] width 385 height 1494
click at [826, 497] on textarea "Scheduled Susanne 7 am Thurs Marys VM on both lines is not set up and Susanna w…" at bounding box center [768, 557] width 344 height 166
drag, startPoint x: 818, startPoint y: 502, endPoint x: 583, endPoint y: 487, distance: 235.6
click at [583, 487] on div "Use the fields below to edit this job: Client Details Client SCUOLA VITA NUDVA …" at bounding box center [767, 523] width 385 height 1494
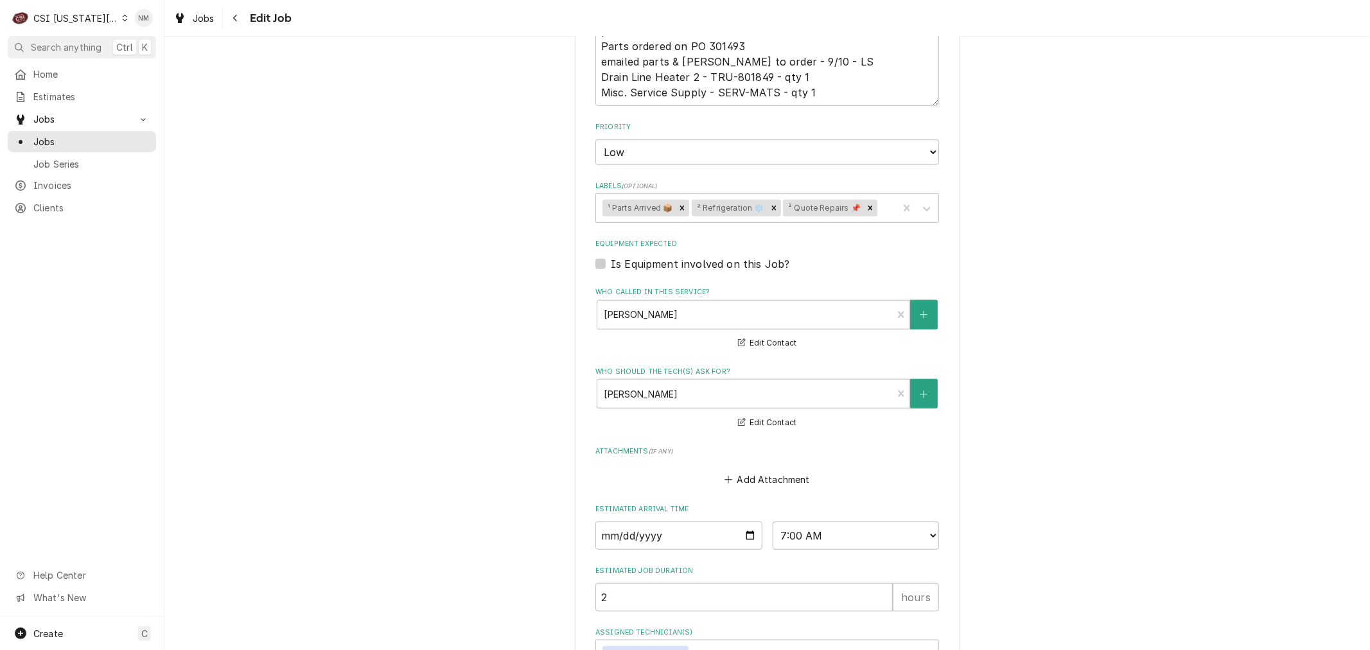
scroll to position [914, 0]
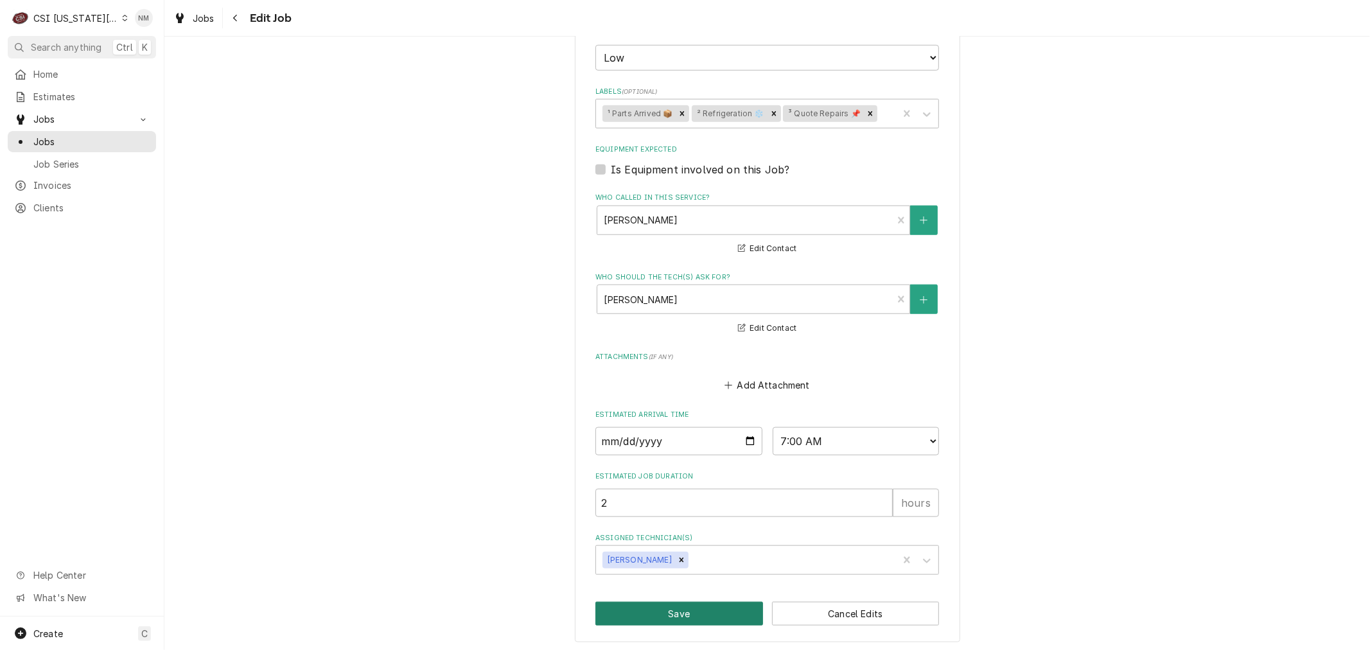
click at [654, 606] on button "Save" at bounding box center [680, 614] width 168 height 24
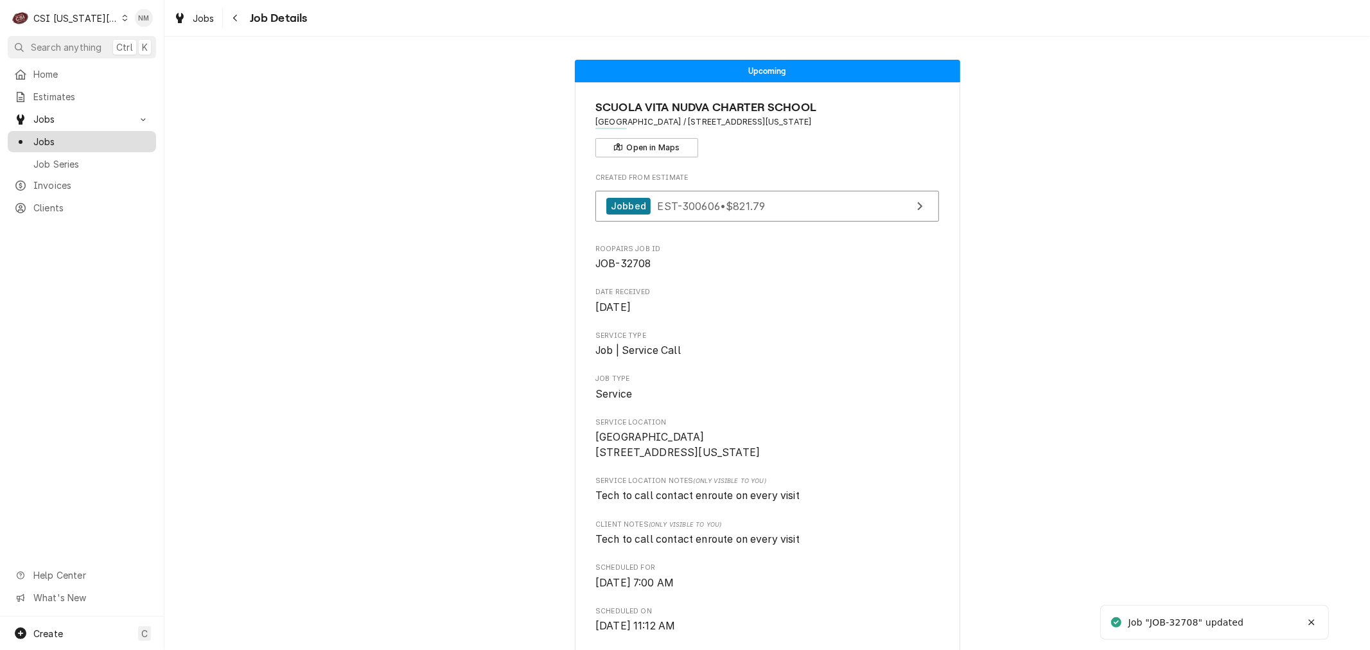
click at [49, 137] on span "Jobs" at bounding box center [91, 141] width 116 height 13
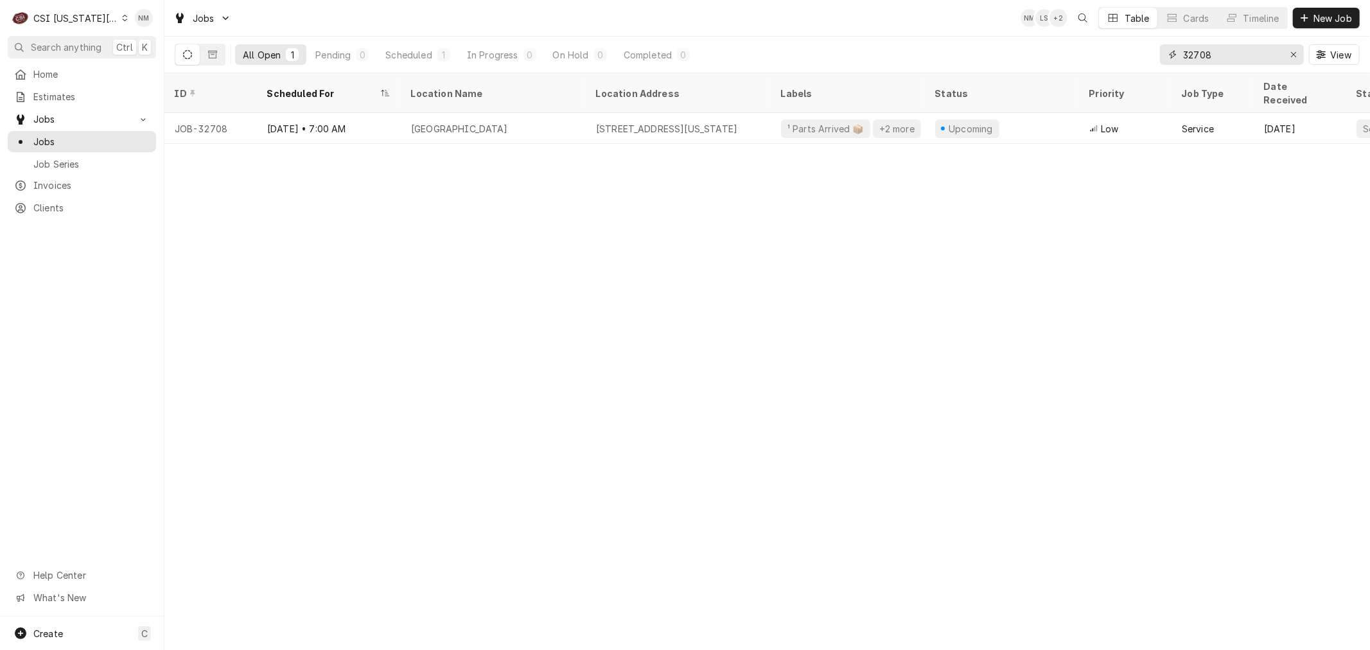
drag, startPoint x: 1227, startPoint y: 58, endPoint x: 1142, endPoint y: 54, distance: 84.9
click at [1141, 54] on div "All Open 1 Pending 0 Scheduled 1 In Progress 0 On Hold 0 Completed 0 32708 View" at bounding box center [767, 55] width 1185 height 36
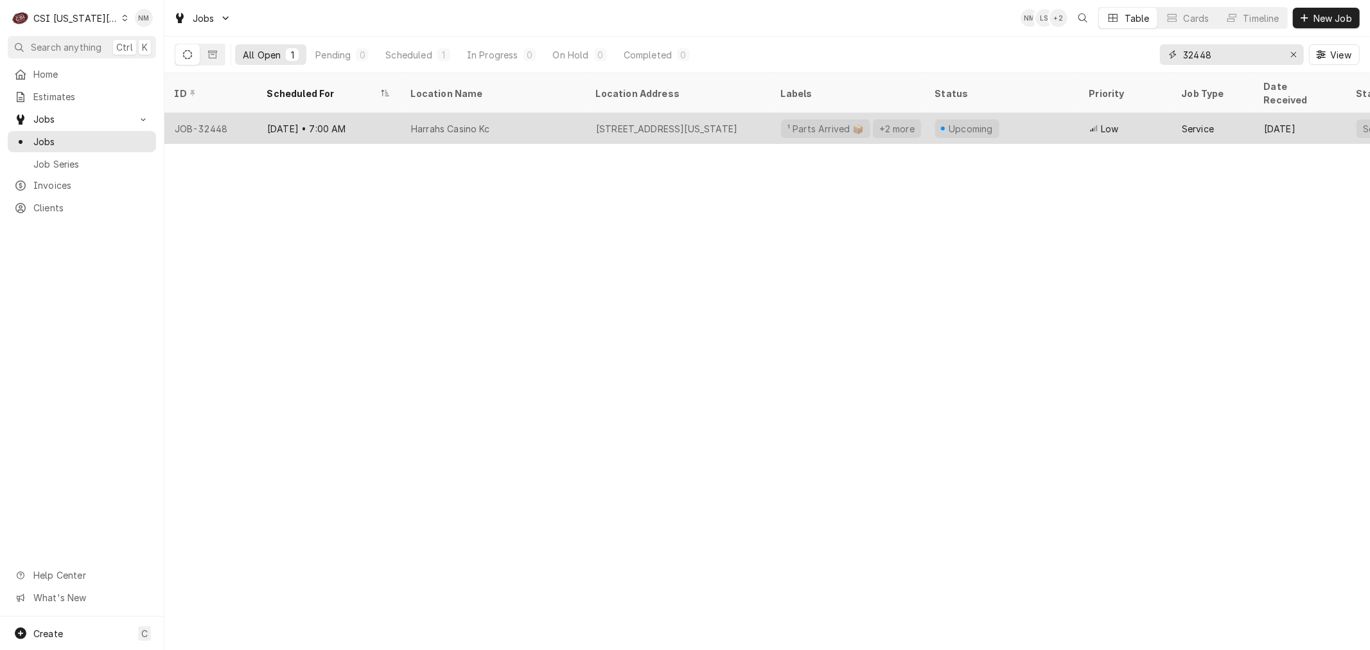
type input "32448"
click at [554, 114] on div "Harrahs Casino Kc" at bounding box center [493, 128] width 185 height 31
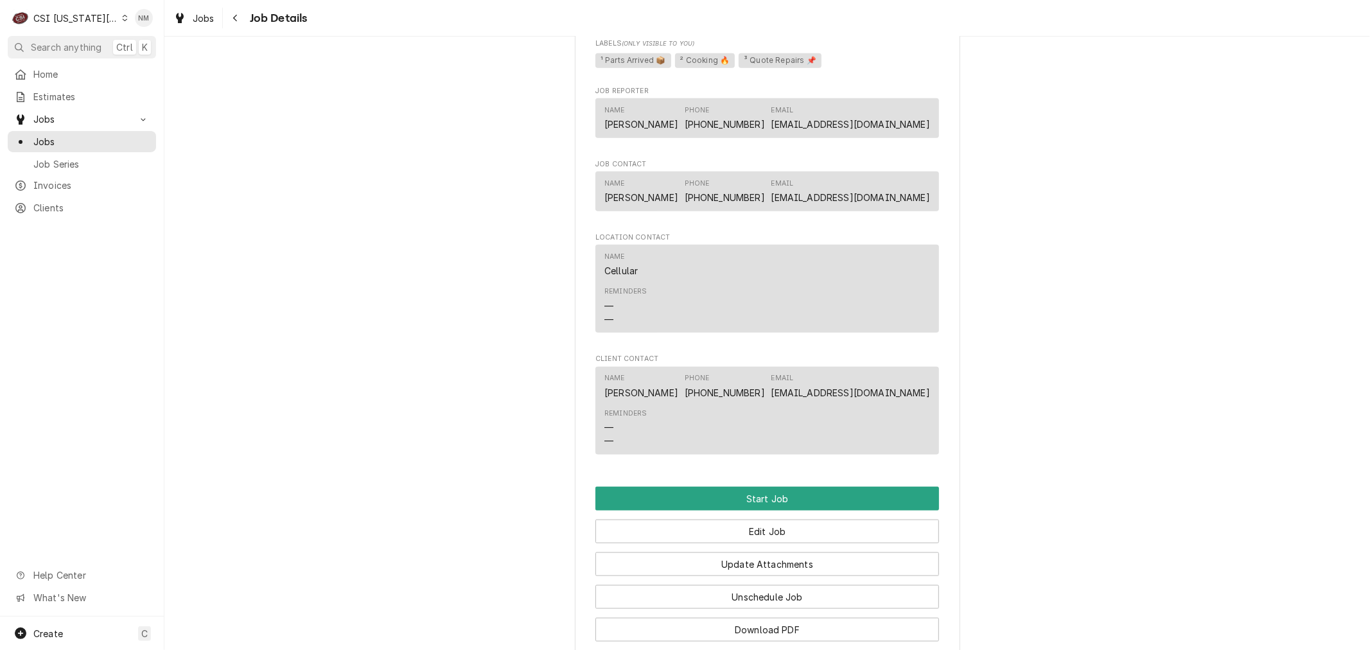
scroll to position [1213, 0]
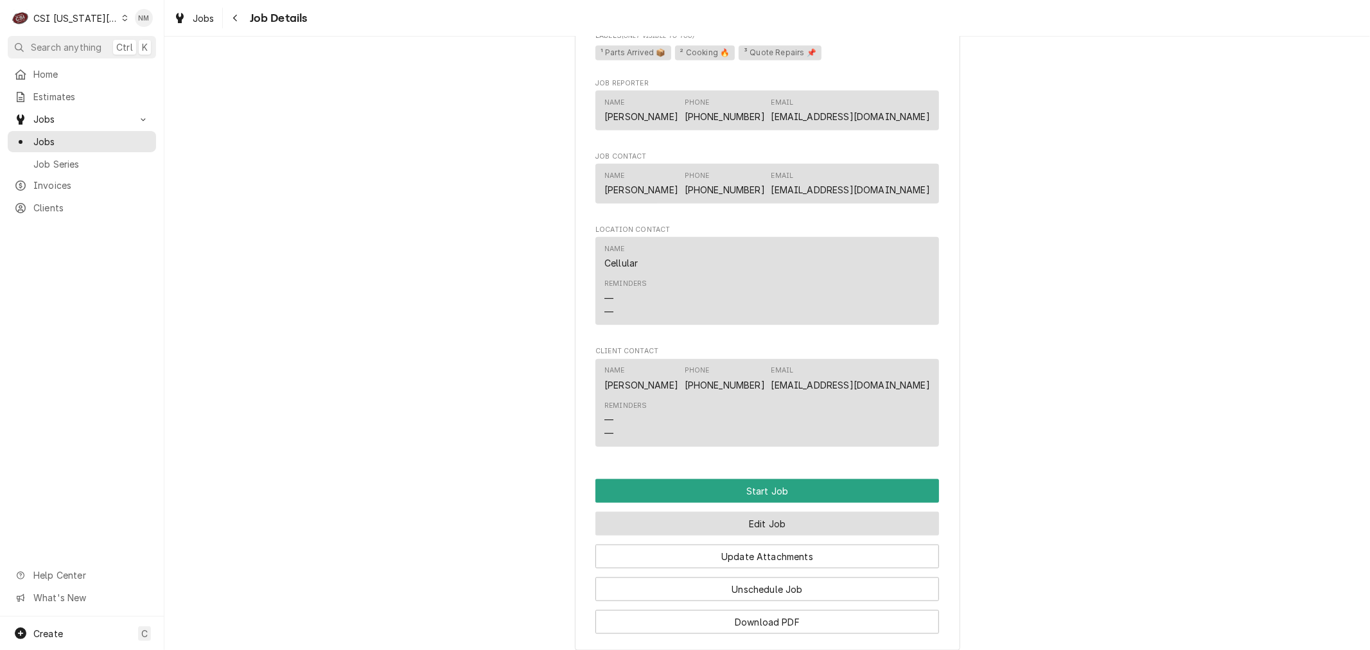
click at [745, 520] on button "Edit Job" at bounding box center [768, 524] width 344 height 24
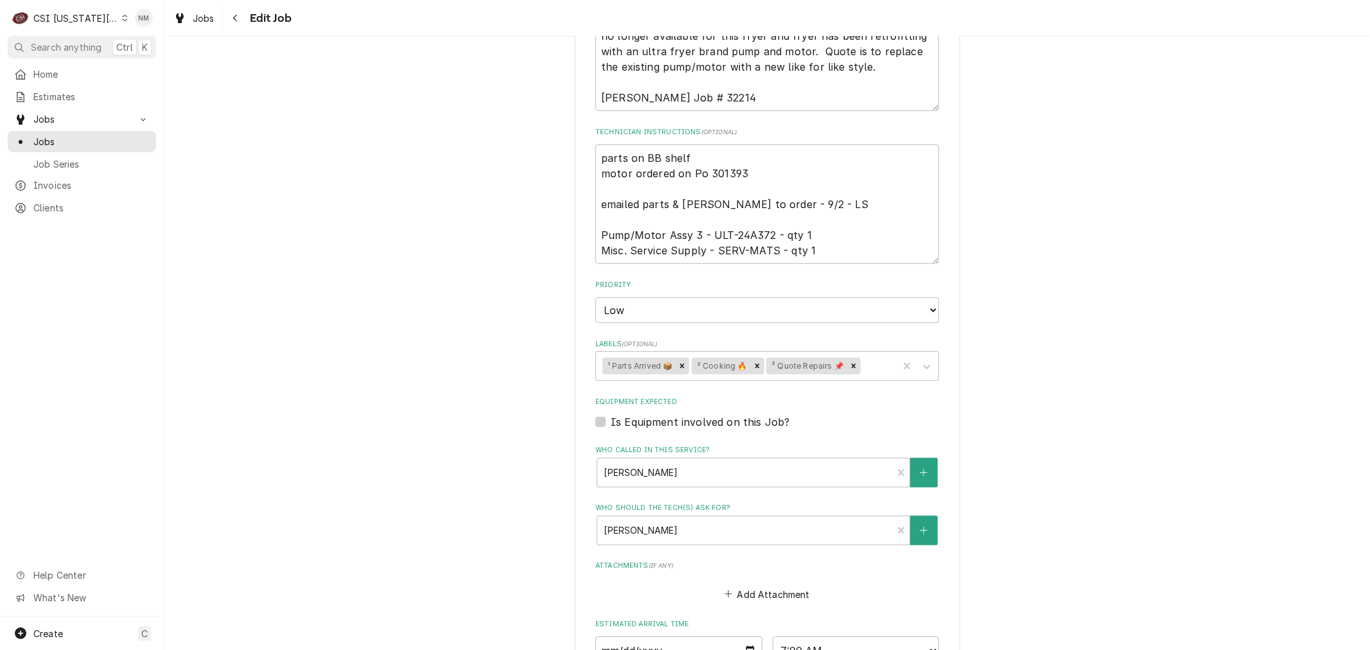
scroll to position [785, 0]
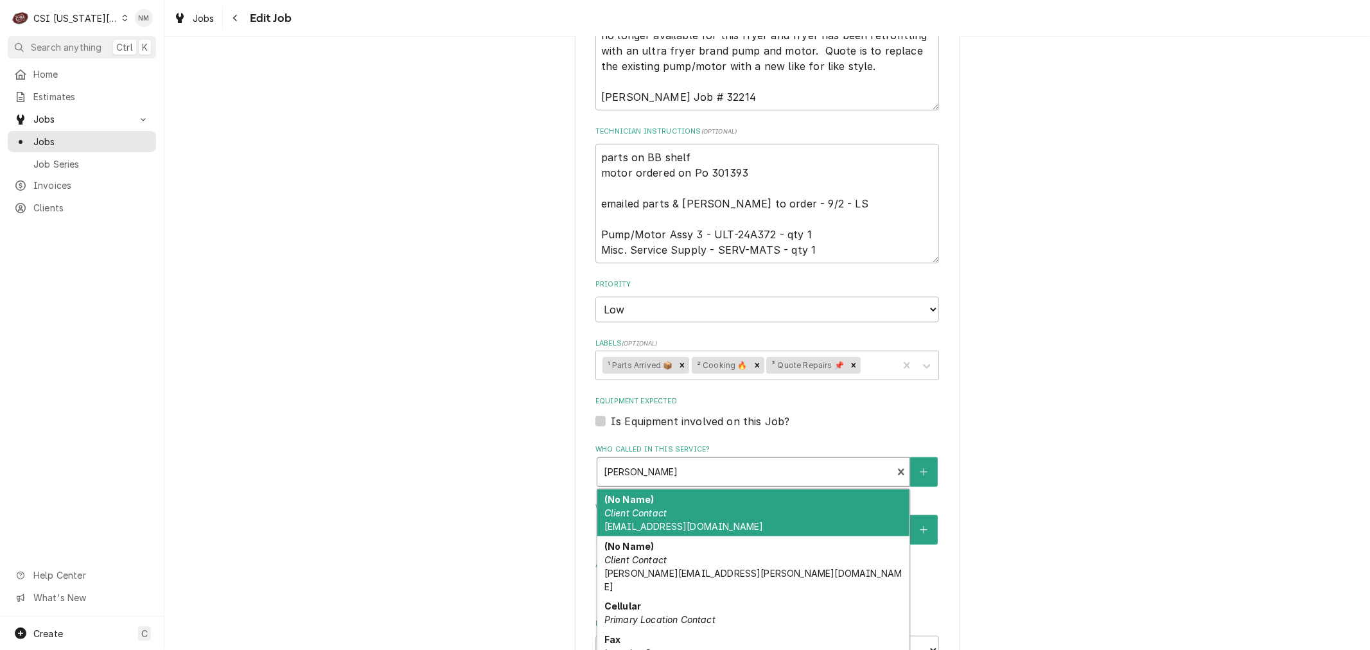
click at [716, 461] on div "Who called in this service?" at bounding box center [745, 472] width 282 height 23
type textarea "x"
type input "r"
type textarea "x"
type input "re"
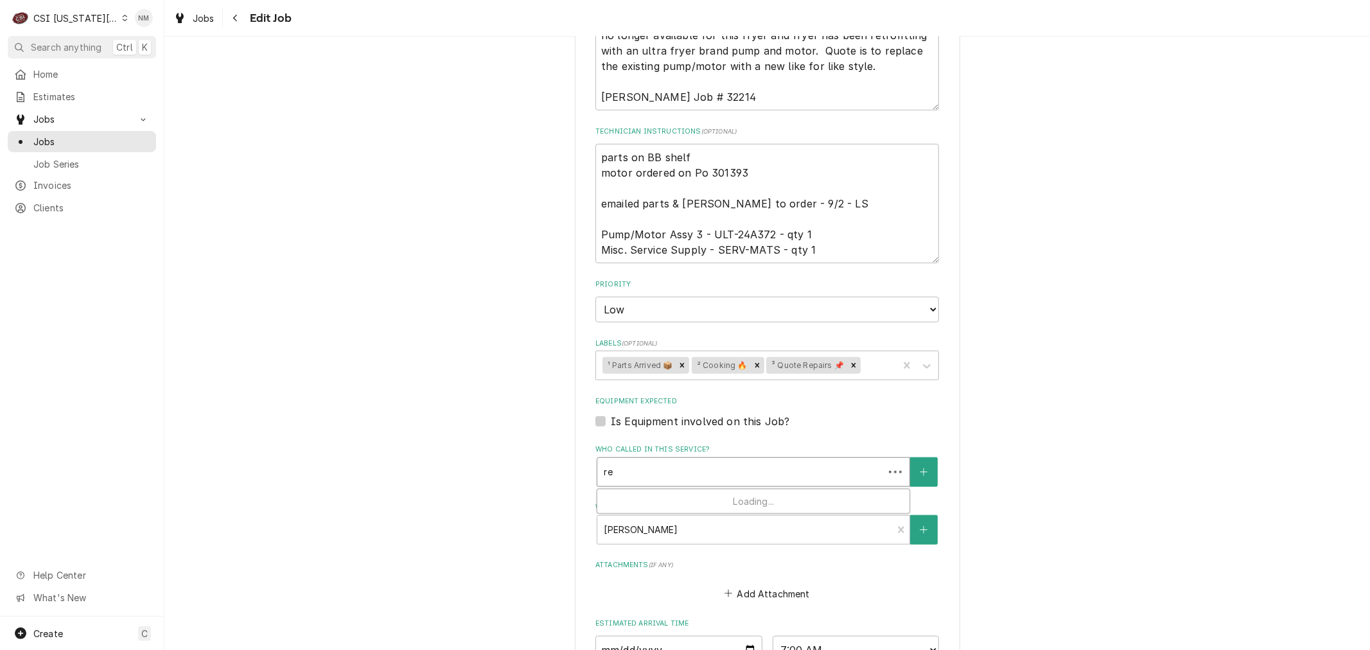
type textarea "x"
type input "reg"
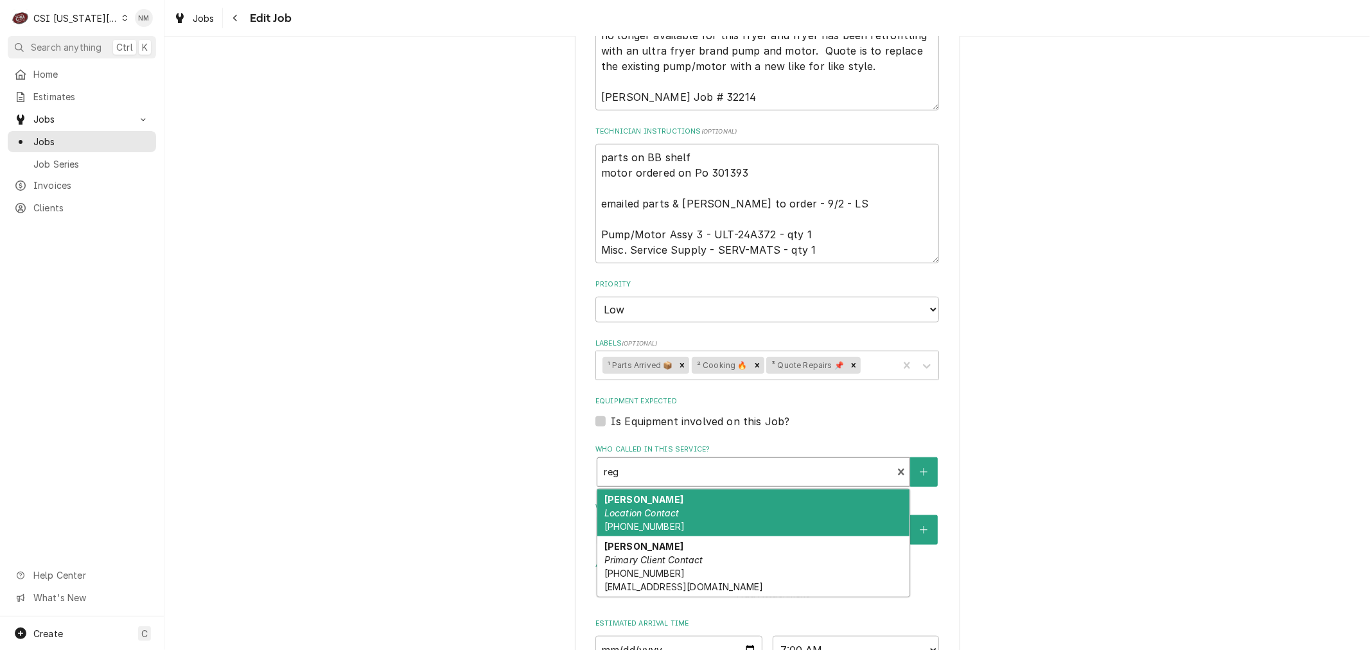
click at [737, 502] on div "REGGIE Location Contact (816) 365-6915" at bounding box center [753, 513] width 312 height 47
type textarea "x"
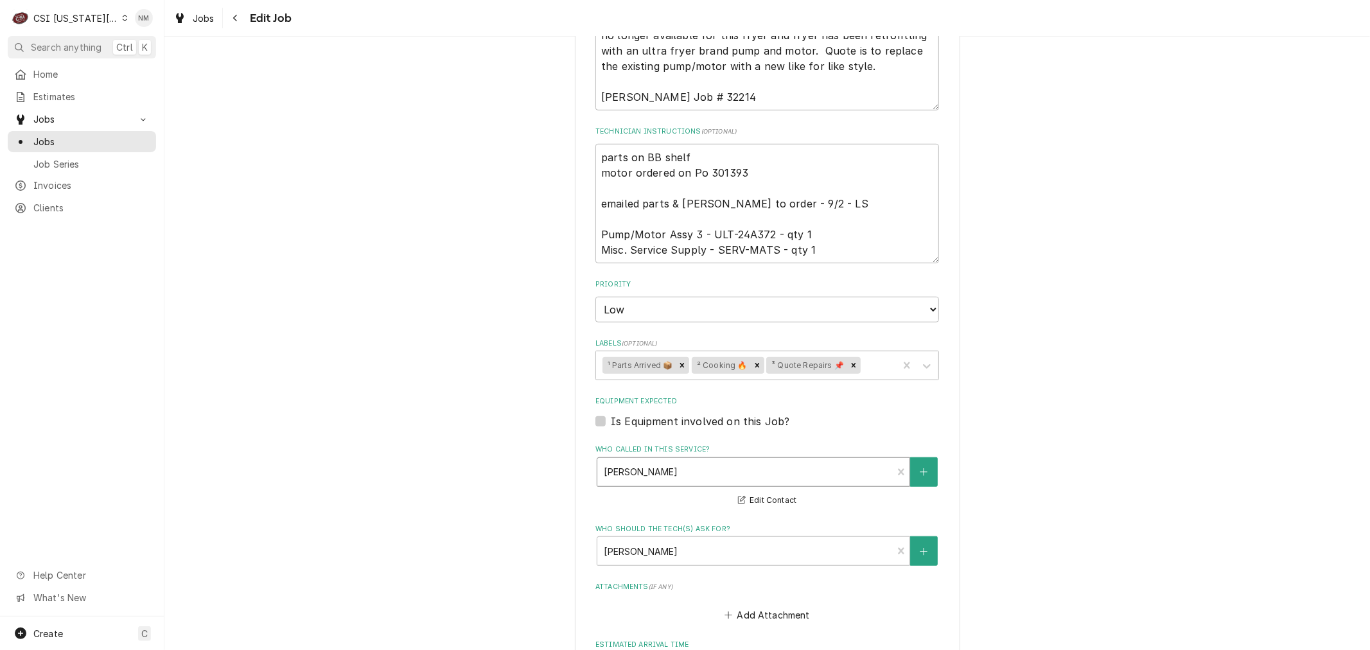
click at [757, 461] on div "Who called in this service?" at bounding box center [745, 472] width 282 height 23
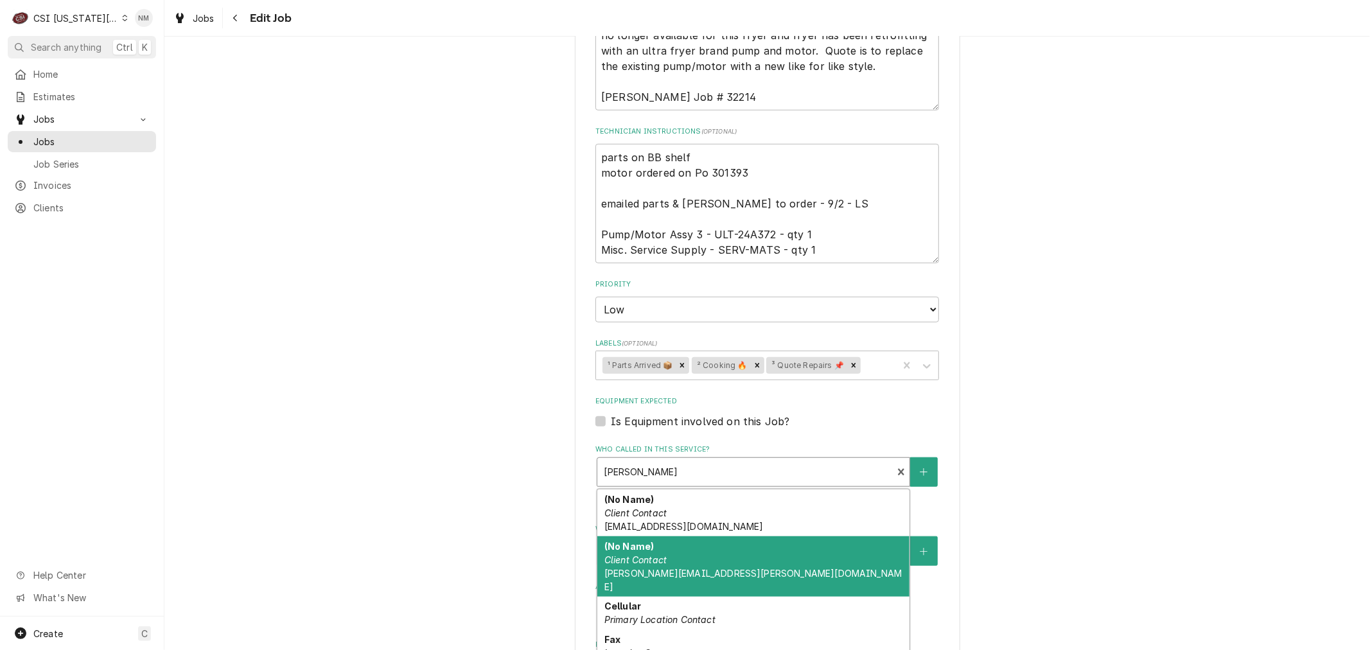
type textarea "x"
type input "r"
type textarea "x"
type input "re"
type textarea "x"
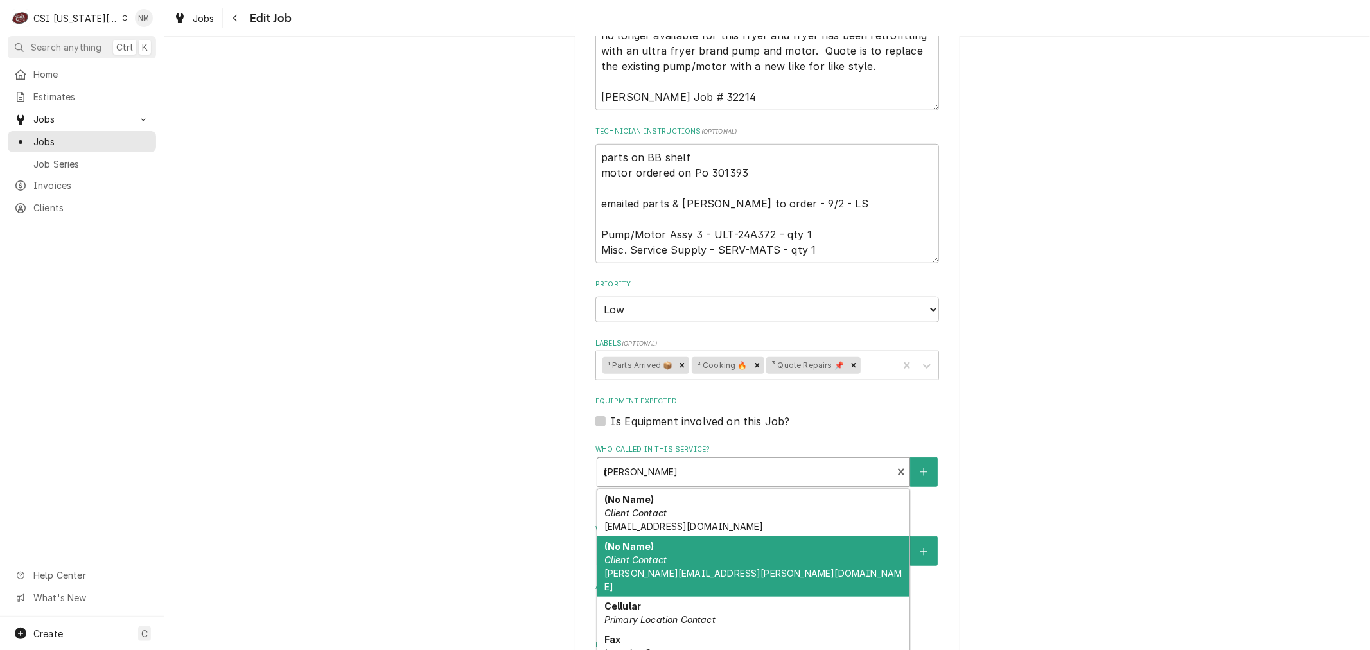
type input "rew"
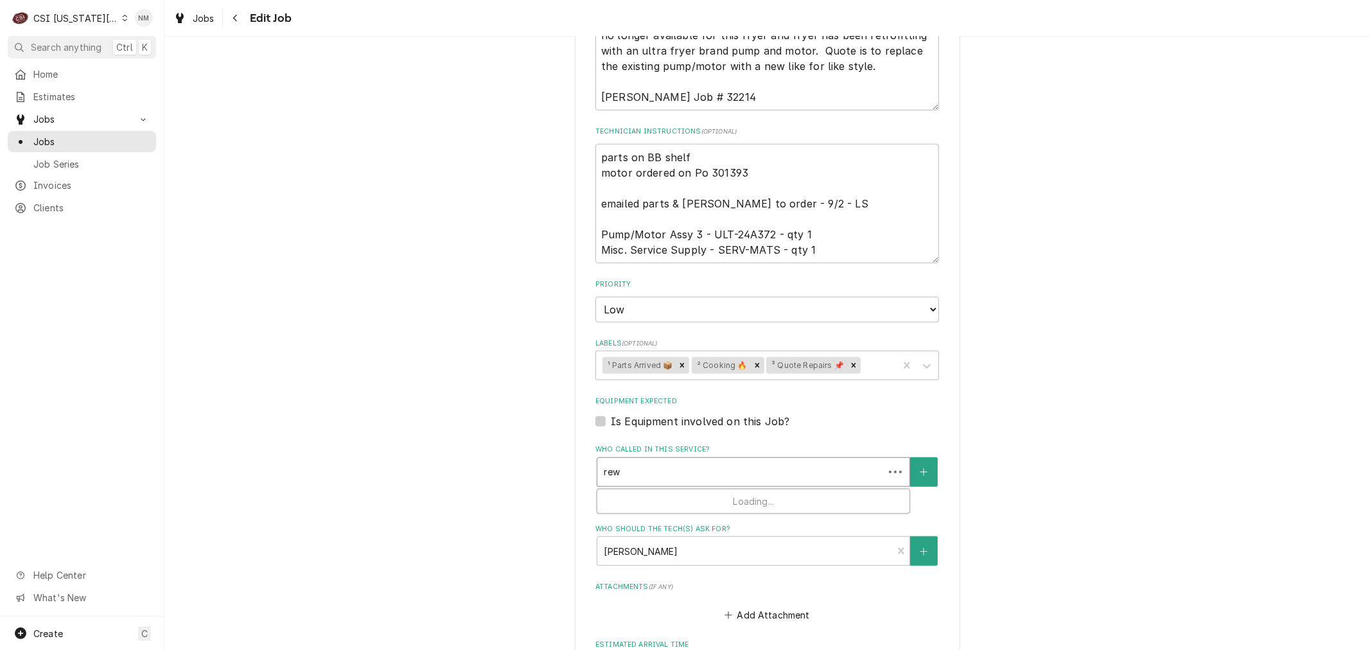
type textarea "x"
type input "rewg"
type textarea "x"
type input "rew"
type textarea "x"
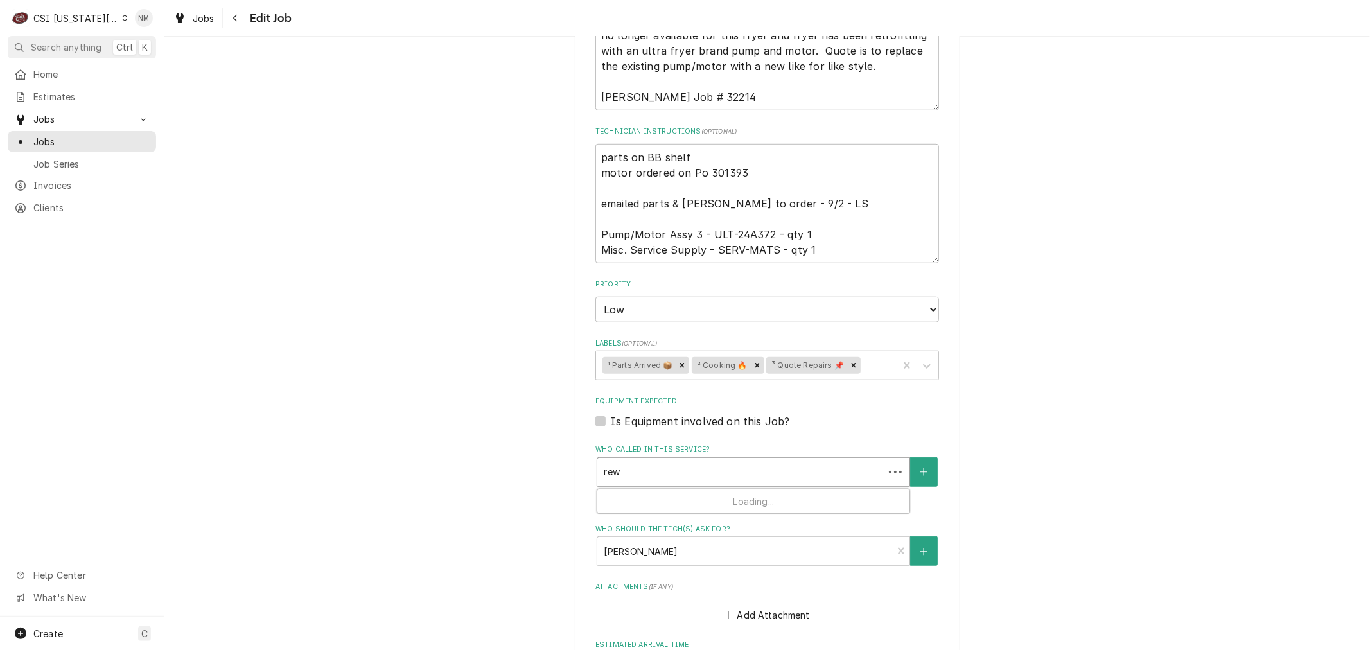
type input "re"
type textarea "x"
type input "r"
type textarea "x"
type input "rg"
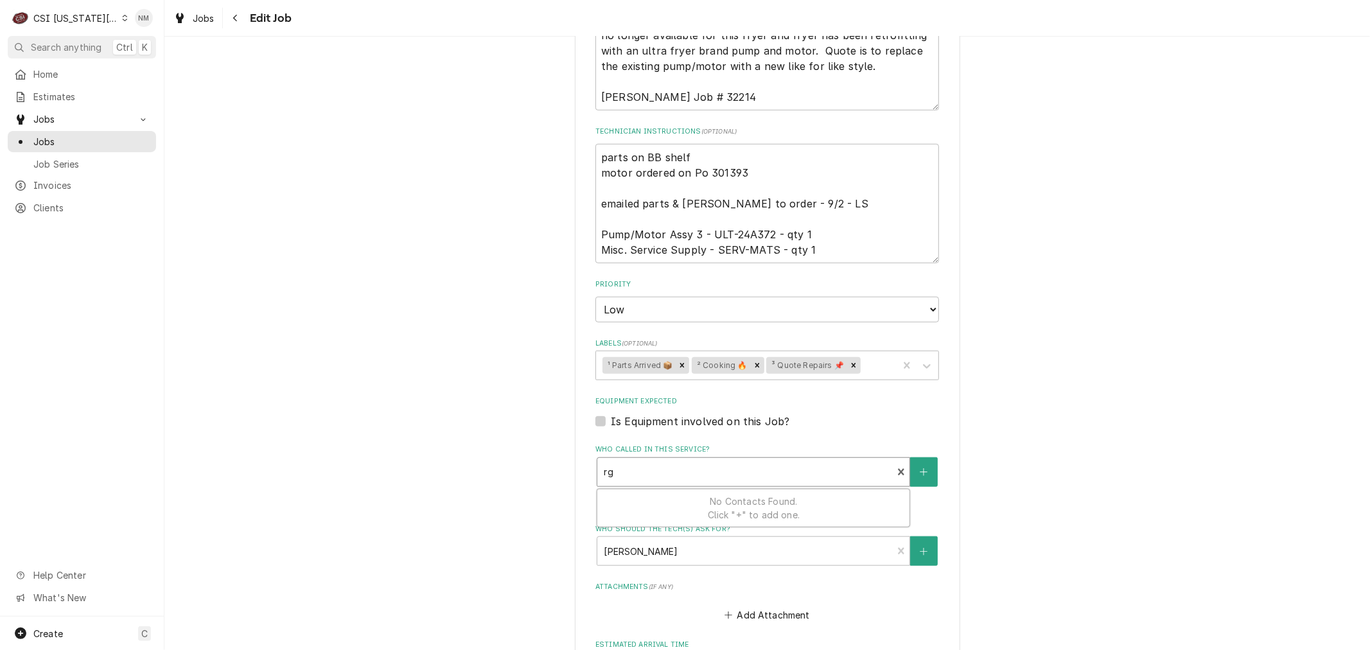
type textarea "x"
type input "r"
type textarea "x"
type input "re"
type textarea "x"
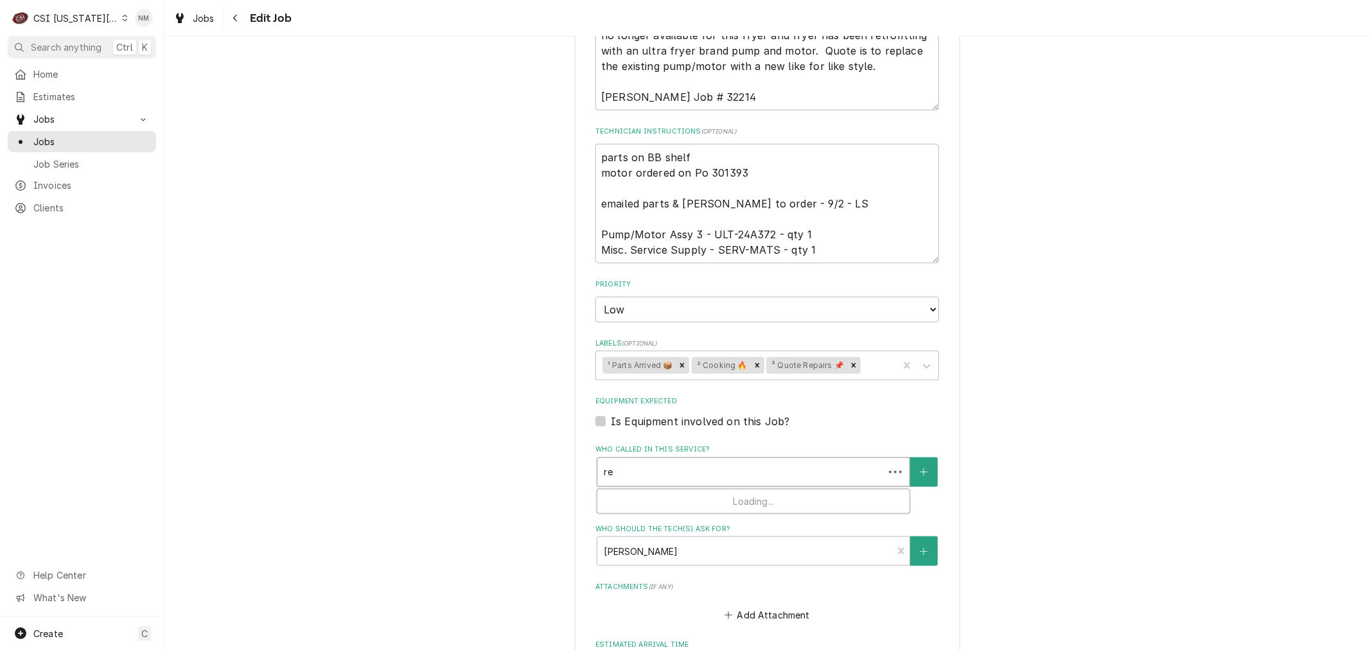
type input "reg"
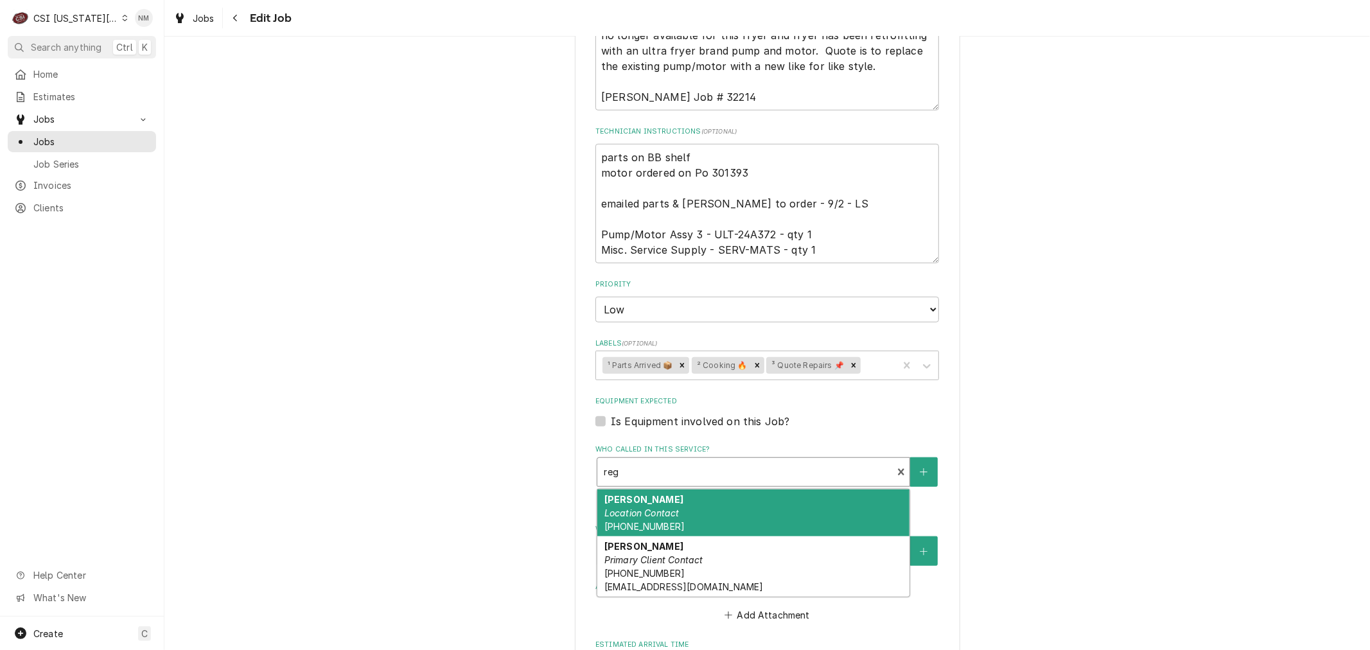
click at [702, 502] on div "REGGIE Location Contact (816) 365-6915" at bounding box center [753, 513] width 312 height 47
type textarea "x"
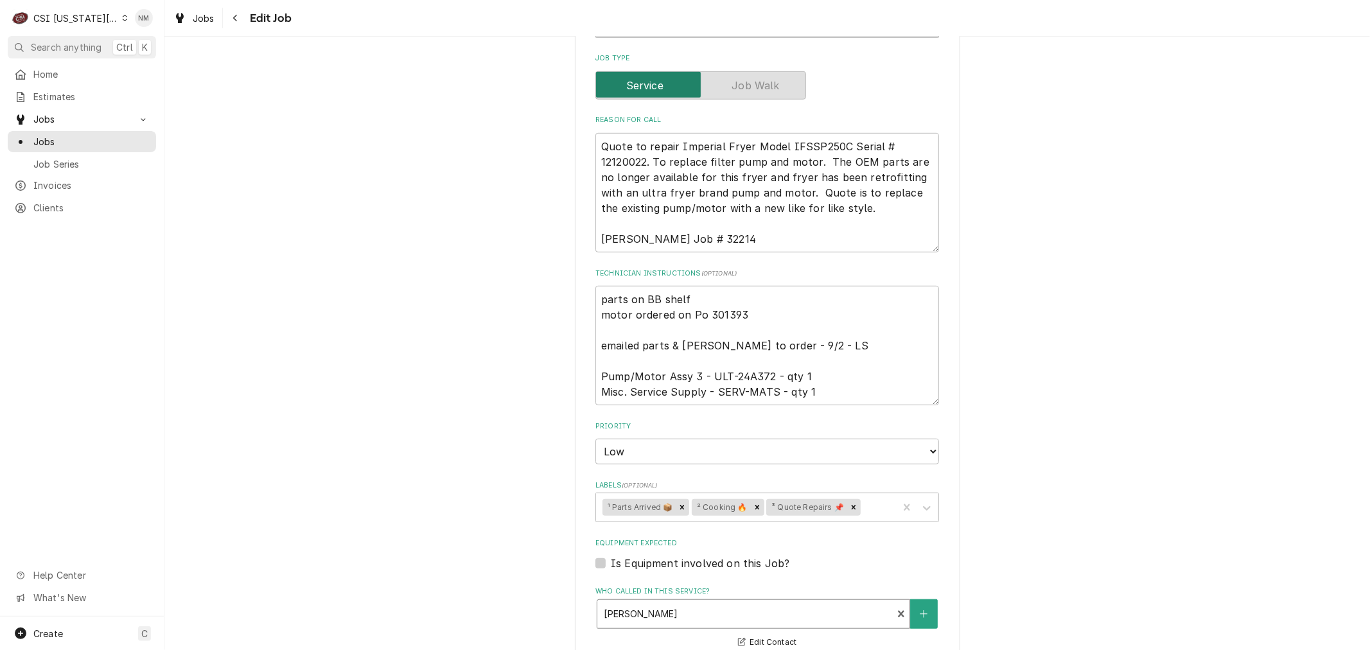
scroll to position [642, 0]
click at [597, 287] on textarea "parts on BB shelf motor ordered on Po 301393 emailed parts & lindy to order - 9…" at bounding box center [768, 346] width 344 height 119
type textarea "x"
type textarea "parts on BB shelf motor ordered on Po 301393 emailed parts & lindy to order - 9…"
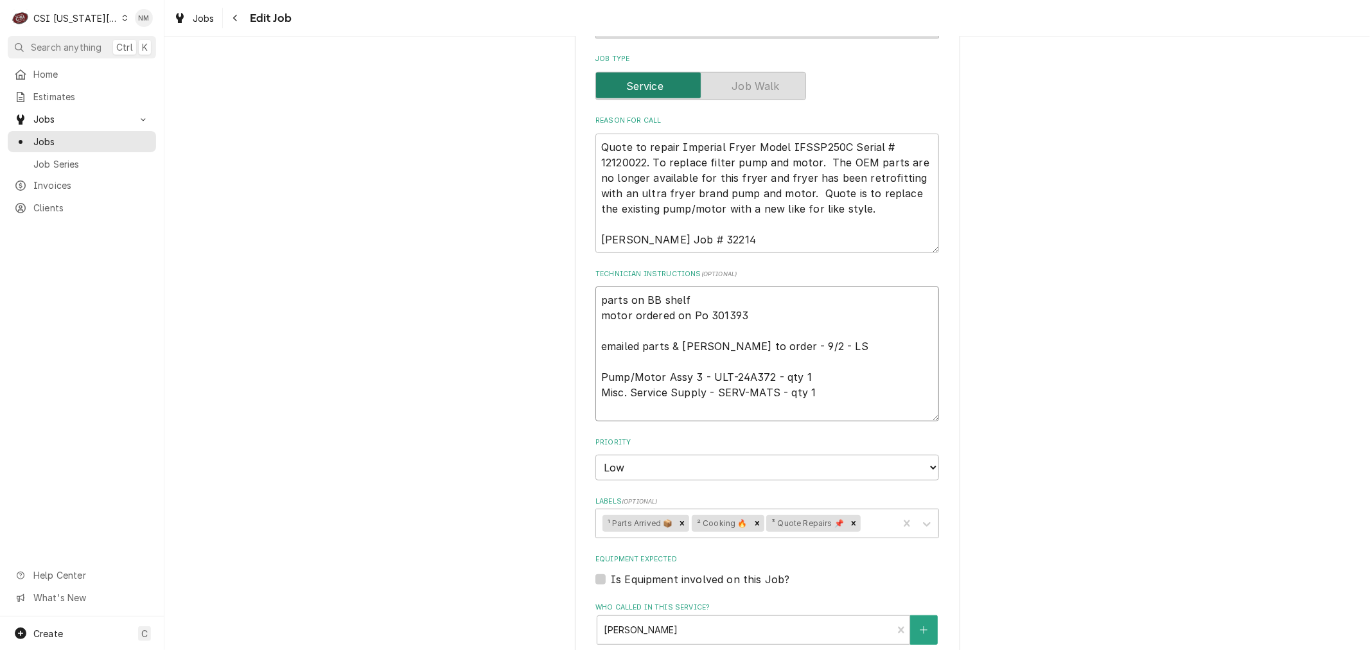
type textarea "x"
type textarea "S parts on BB shelf motor ordered on Po 301393 emailed parts & lindy to order -…"
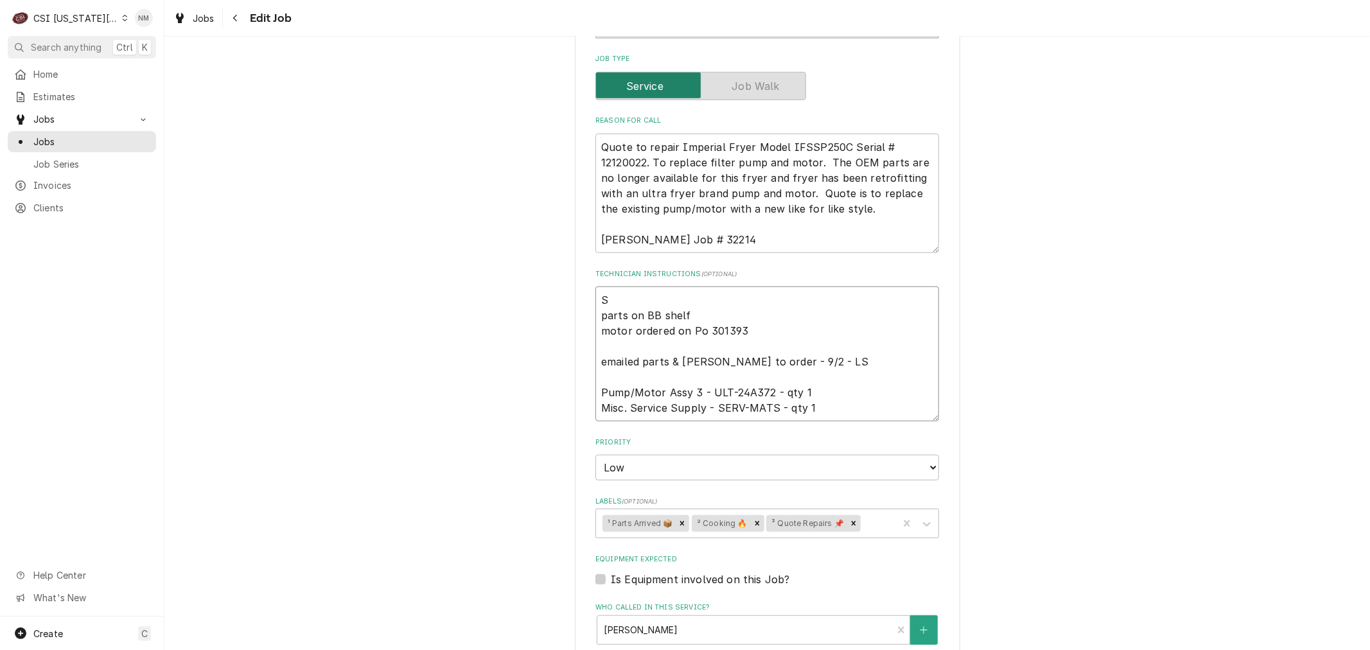
type textarea "x"
type textarea "Sc parts on BB shelf motor ordered on Po 301393 emailed parts & lindy to order …"
type textarea "x"
type textarea "Sch parts on BB shelf motor ordered on Po 301393 emailed parts & lindy to order…"
type textarea "x"
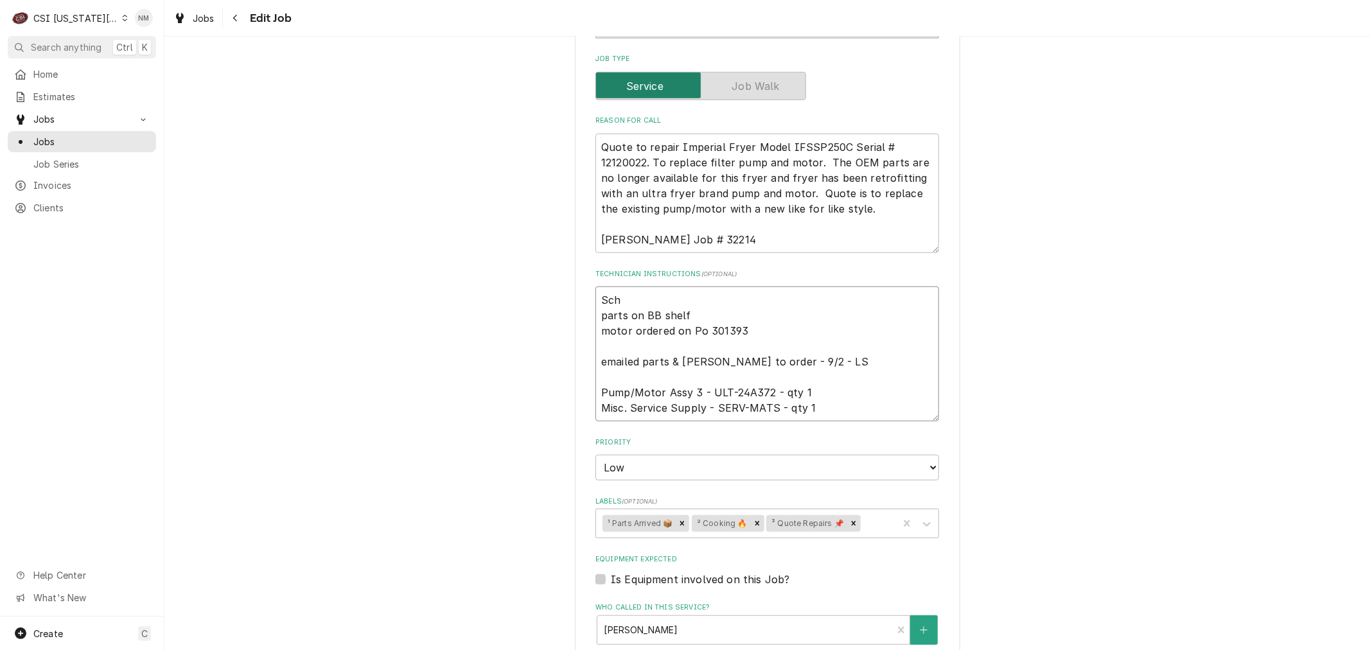
type textarea "Sche parts on BB shelf motor ordered on Po 301393 emailed parts & lindy to orde…"
type textarea "x"
type textarea "Sched parts on BB shelf motor ordered on Po 301393 emailed parts & lindy to ord…"
type textarea "x"
type textarea "Schedu parts on BB shelf motor ordered on Po 301393 emailed parts & lindy to or…"
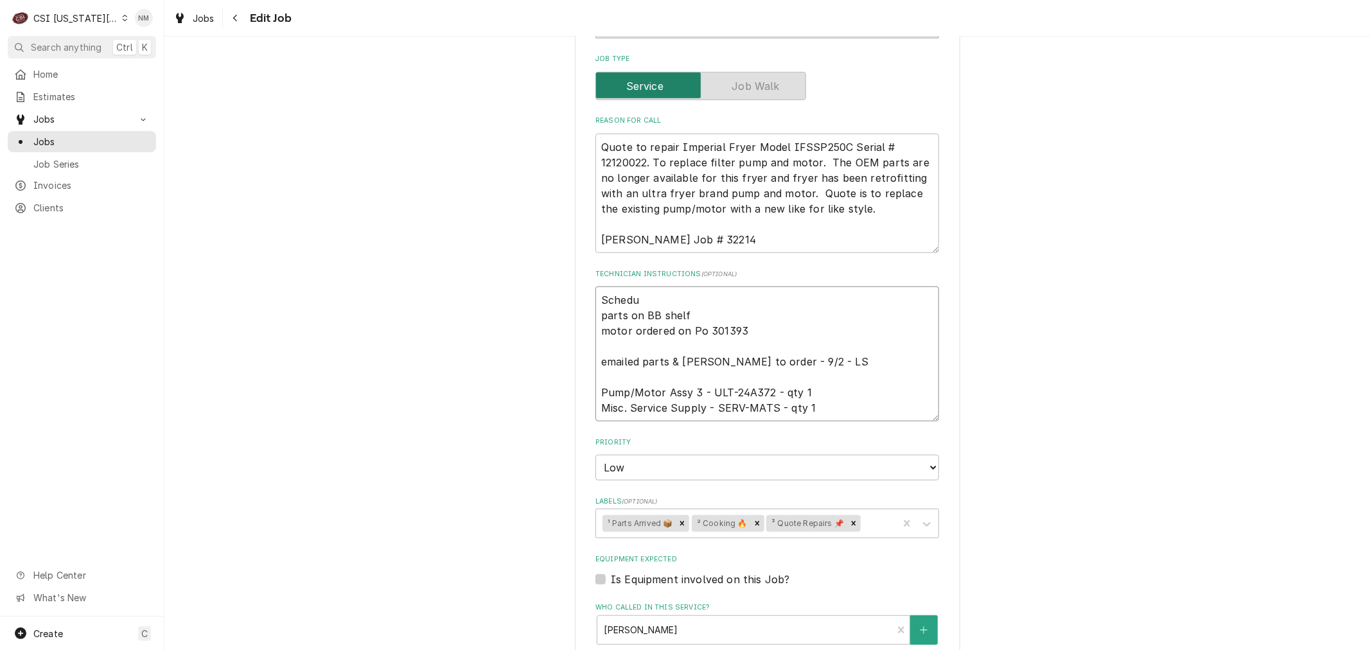
type textarea "x"
type textarea "Schedul parts on BB shelf motor ordered on Po 301393 emailed parts & lindy to o…"
type textarea "x"
type textarea "Schedule parts on BB shelf motor ordered on Po 301393 emailed parts & lindy to …"
type textarea "x"
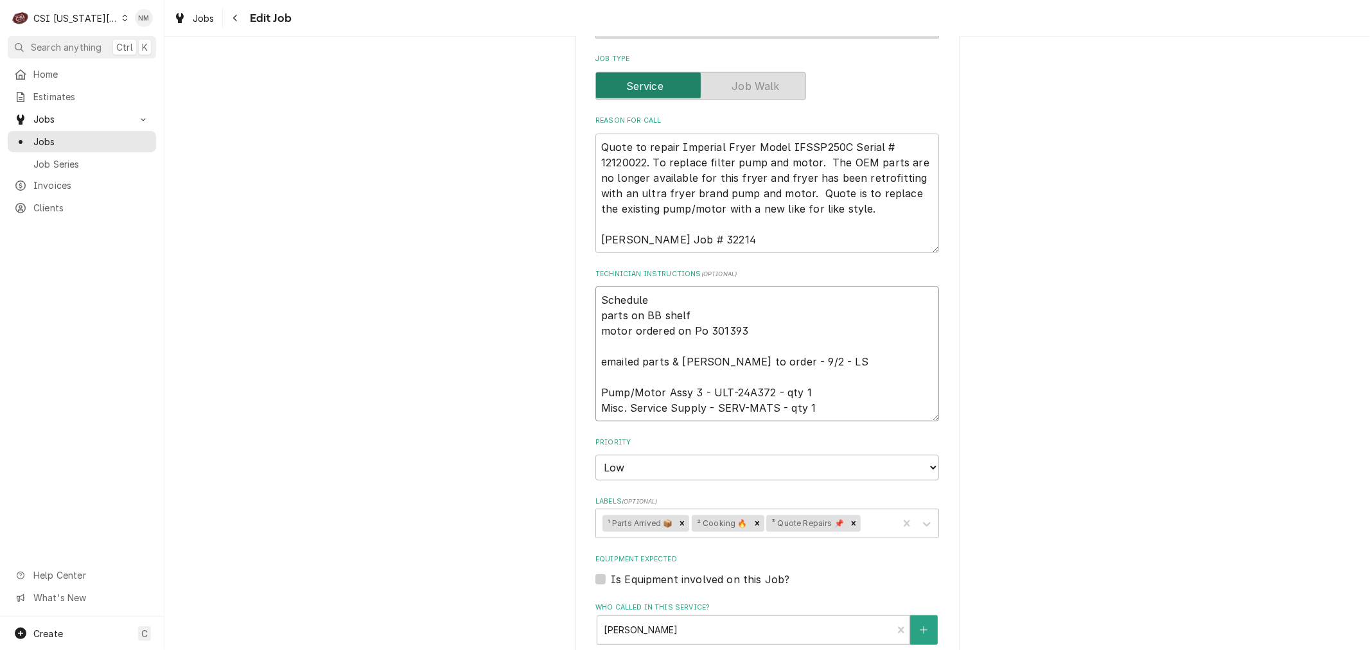
type textarea "Scheduled parts on BB shelf motor ordered on Po 301393 emailed parts & lindy to…"
type textarea "x"
type textarea "Scheduled parts on BB shelf motor ordered on Po 301393 emailed parts & lindy to…"
type textarea "x"
type textarea "Scheduled w parts on BB shelf motor ordered on Po 301393 emailed parts & lindy …"
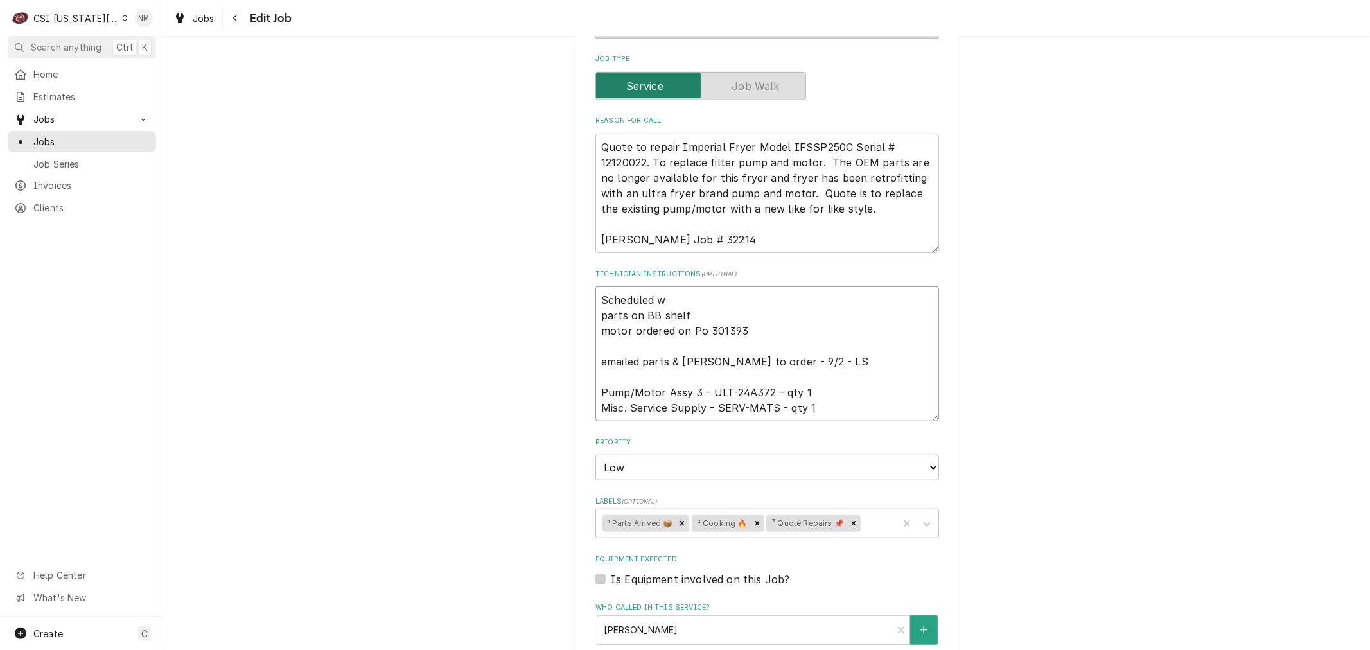
type textarea "x"
type textarea "Scheduled wi parts on BB shelf motor ordered on Po 301393 emailed parts & lindy…"
type textarea "x"
type textarea "Scheduled wit parts on BB shelf motor ordered on Po 301393 emailed parts & lind…"
type textarea "x"
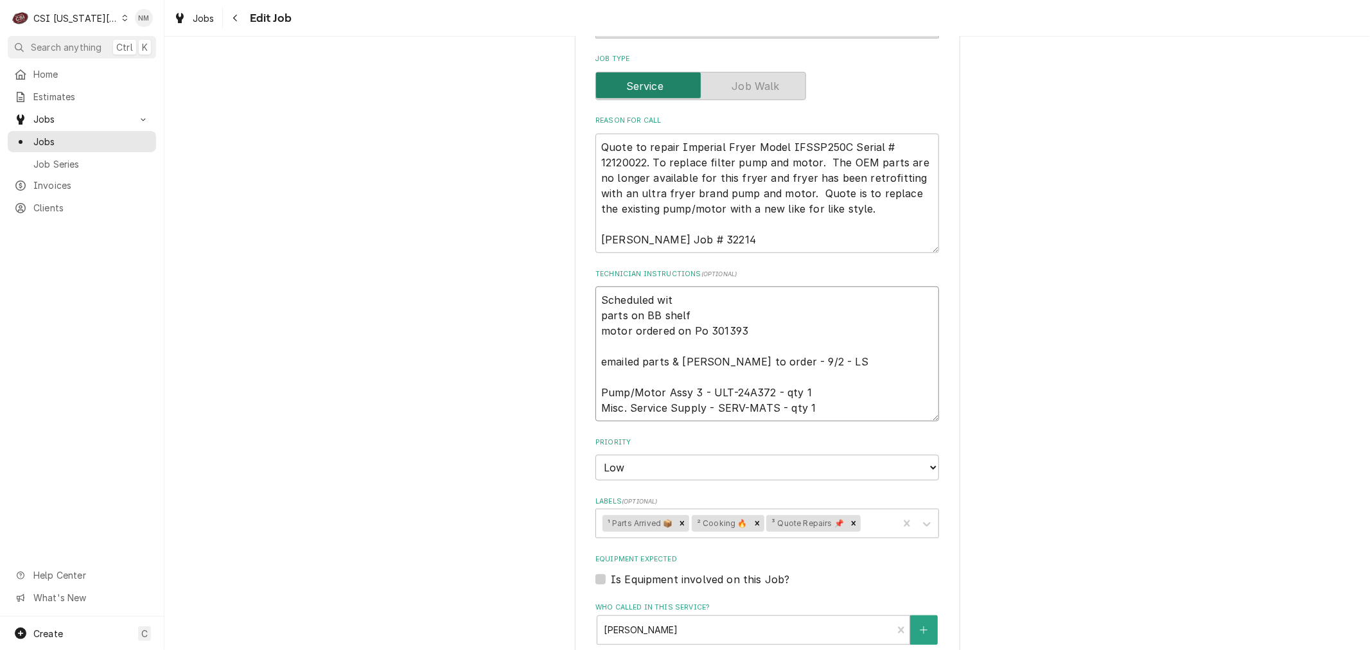
type textarea "Scheduled with parts on BB shelf motor ordered on Po 301393 emailed parts & lin…"
type textarea "x"
type textarea "Scheduled with parts on BB shelf motor ordered on Po 301393 emailed parts & lin…"
type textarea "x"
type textarea "Scheduled with R parts on BB shelf motor ordered on Po 301393 emailed parts & l…"
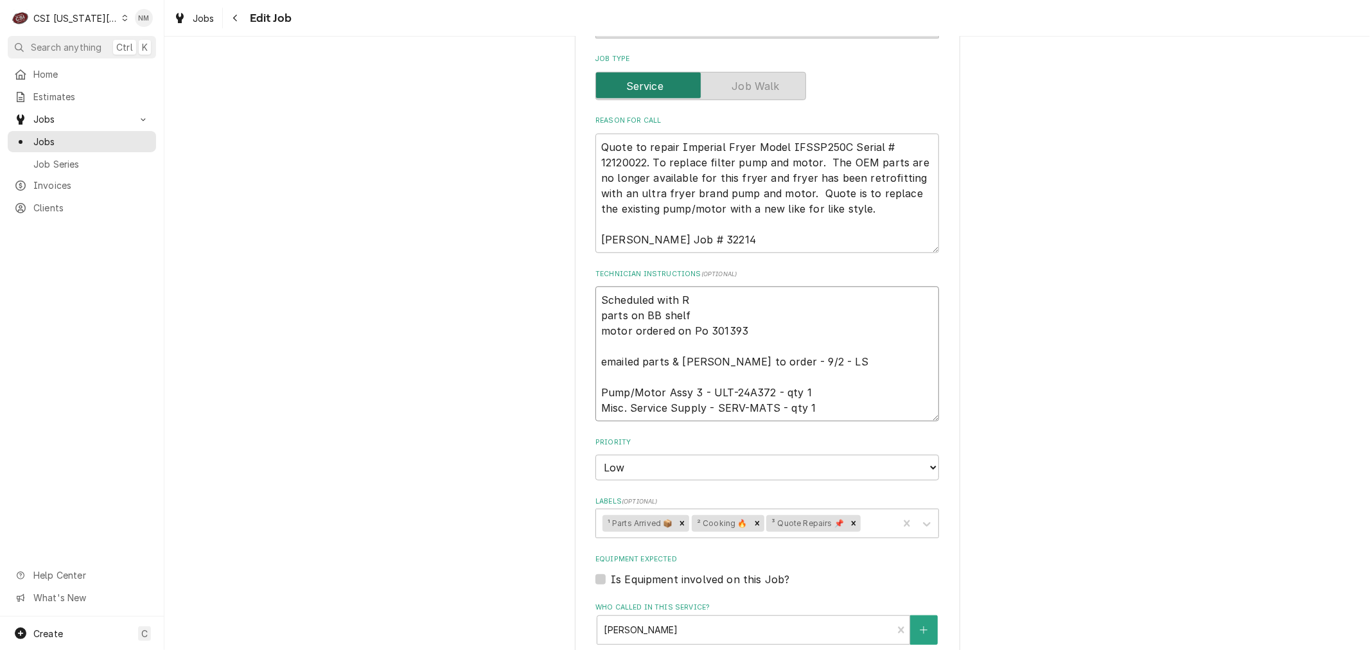
type textarea "x"
type textarea "Scheduled with Re parts on BB shelf motor ordered on Po 301393 emailed parts & …"
type textarea "x"
type textarea "Scheduled with Reg parts on BB shelf motor ordered on Po 301393 emailed parts &…"
type textarea "x"
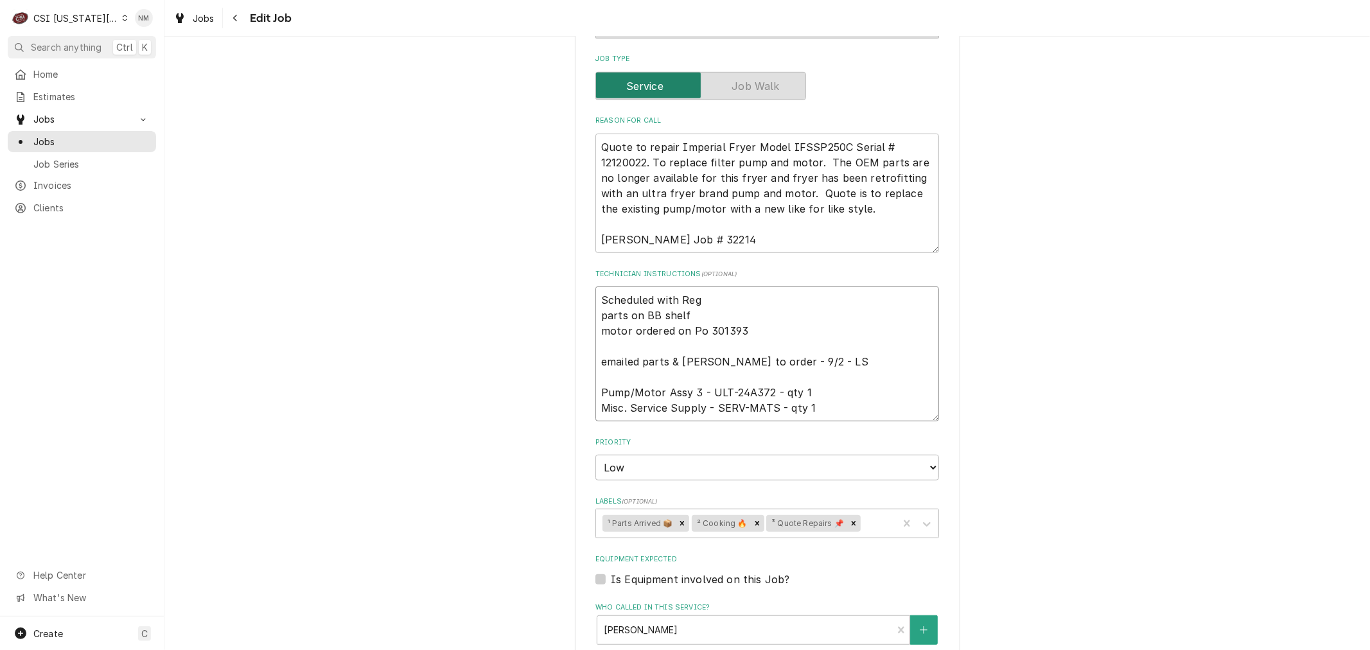
type textarea "Scheduled with Regg parts on BB shelf motor ordered on Po 301393 emailed parts …"
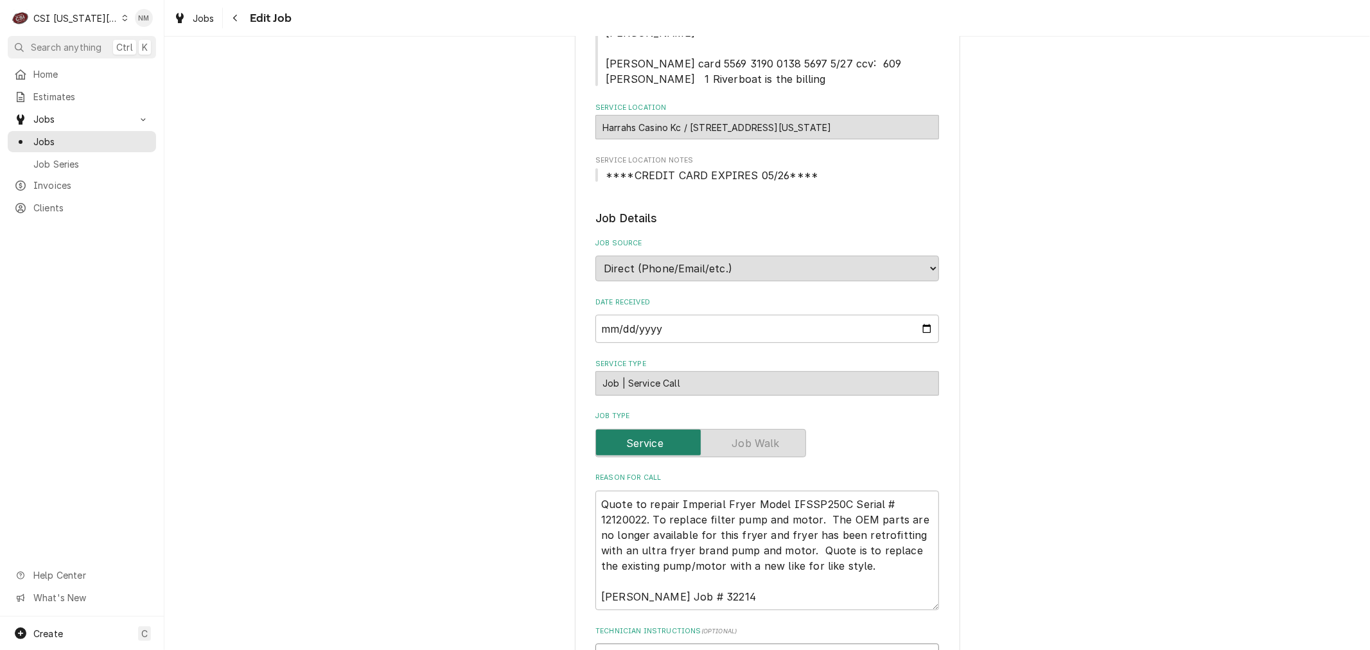
scroll to position [428, 0]
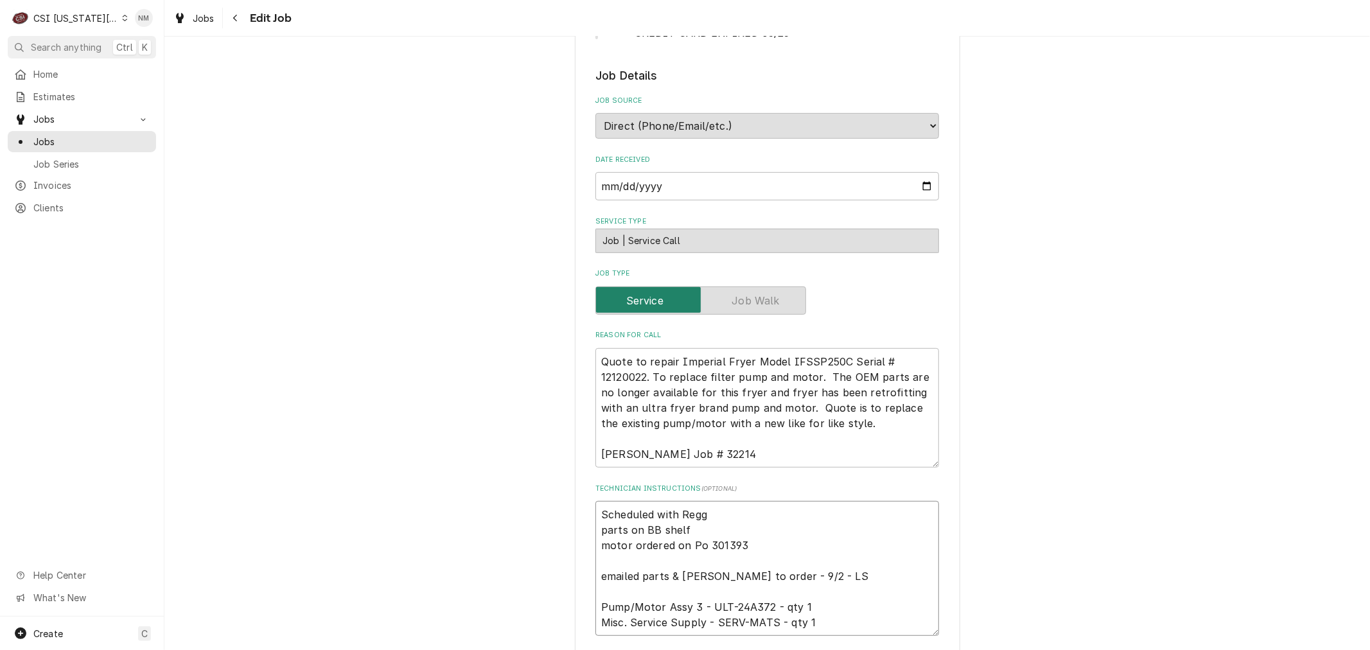
type textarea "x"
type textarea "Scheduled with Reggi parts on BB shelf motor ordered on Po 301393 emailed parts…"
type textarea "x"
type textarea "Scheduled with Reggie parts on BB shelf motor ordered on Po 301393 emailed part…"
type textarea "x"
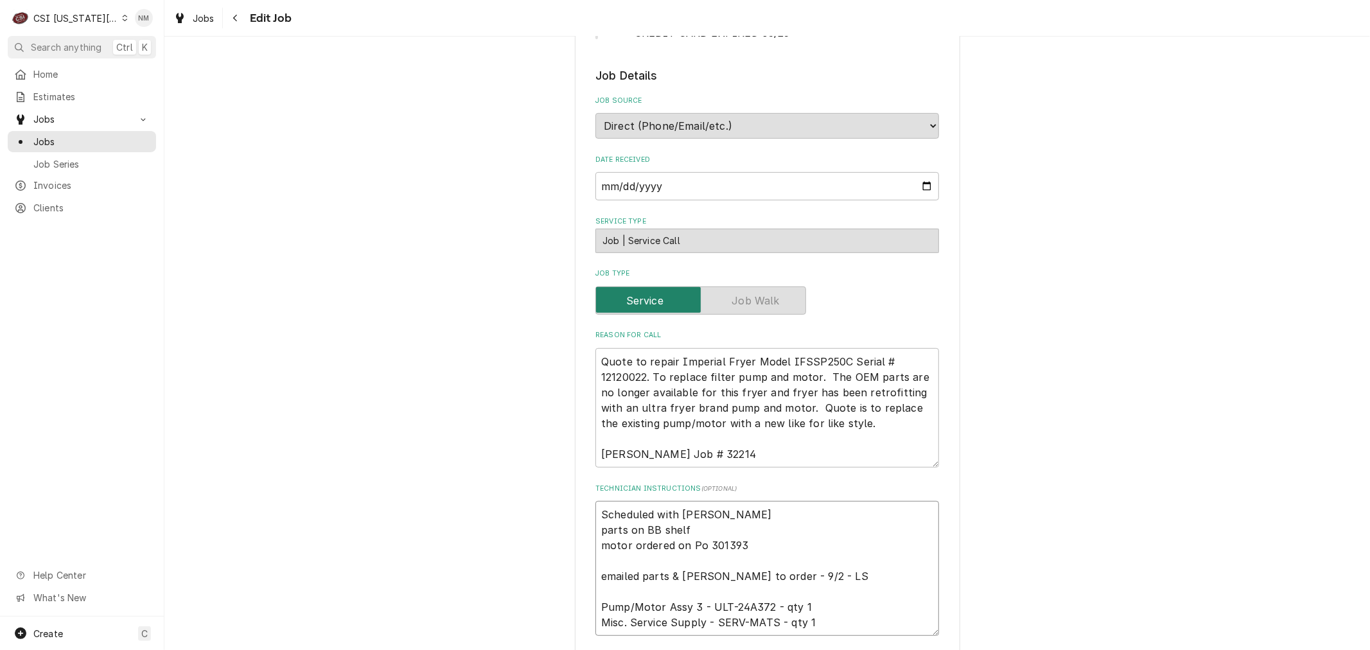
type textarea "Scheduled with Reggie parts on BB shelf motor ordered on Po 301393 emailed part…"
type textarea "x"
type textarea "Scheduled with Reggie 7 parts on BB shelf motor ordered on Po 301393 emailed pa…"
type textarea "x"
type textarea "Scheduled with Reggie 7a parts on BB shelf motor ordered on Po 301393 emailed p…"
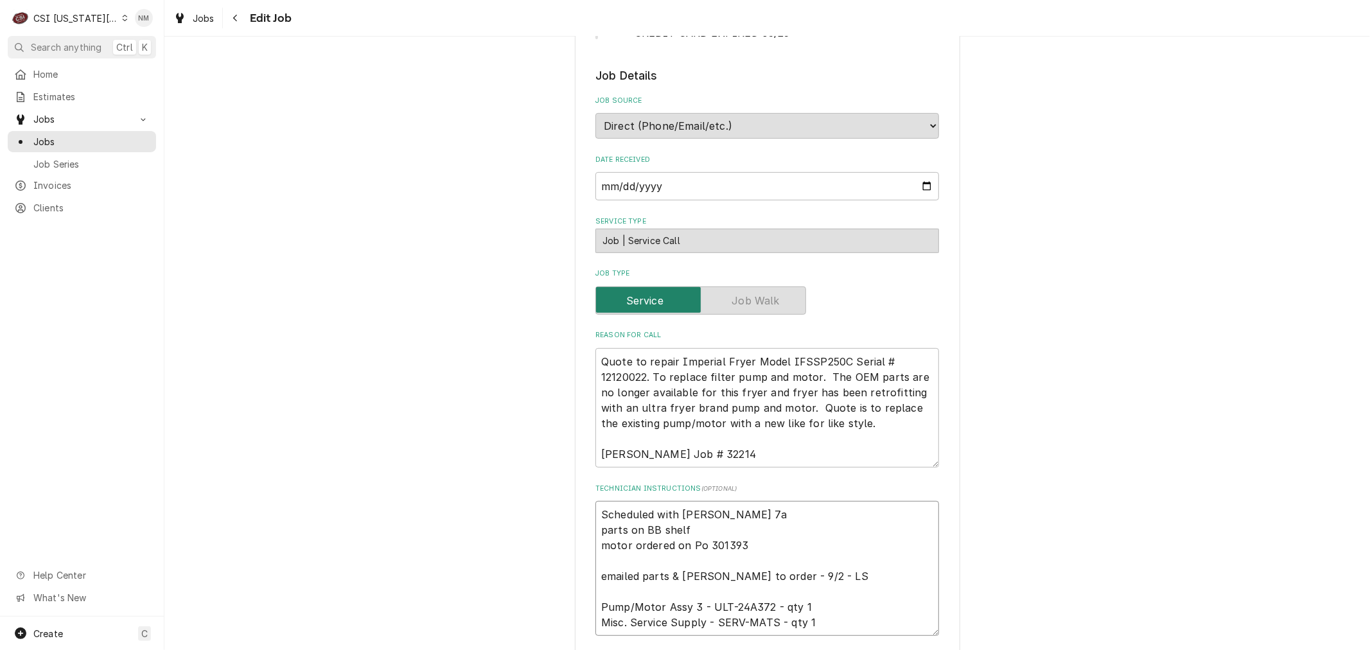
type textarea "x"
type textarea "Scheduled with Reggie 7am parts on BB shelf motor ordered on Po 301393 emailed …"
type textarea "x"
type textarea "Scheduled with Reggie 7am parts on BB shelf motor ordered on Po 301393 emailed …"
type textarea "x"
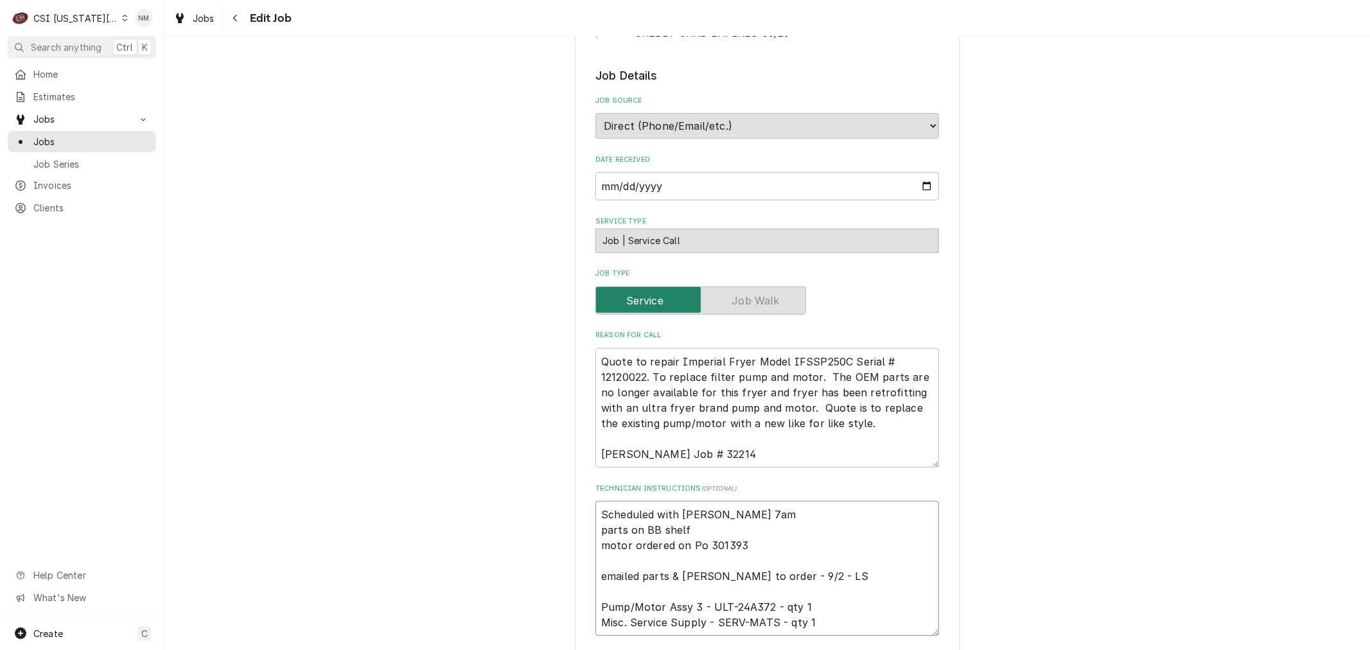
type textarea "Scheduled with Reggie 7am T parts on BB shelf motor ordered on Po 301393 emaile…"
type textarea "x"
type textarea "Scheduled with Reggie 7am Tu parts on BB shelf motor ordered on Po 301393 email…"
type textarea "x"
type textarea "Scheduled with Reggie 7am T parts on BB shelf motor ordered on Po 301393 emaile…"
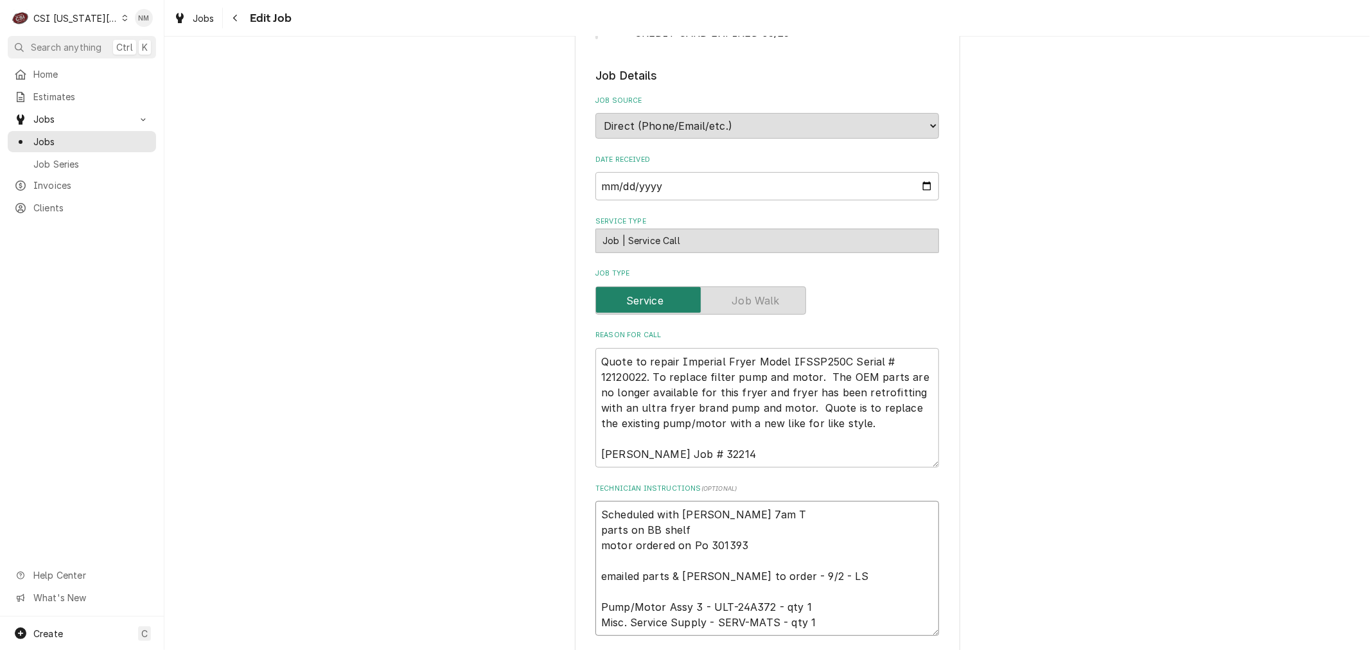
type textarea "x"
type textarea "Scheduled with Reggie 7am Th parts on BB shelf motor ordered on Po 301393 email…"
type textarea "x"
type textarea "Scheduled with Reggie 7am Thu parts on BB shelf motor ordered on Po 301393 emai…"
type textarea "x"
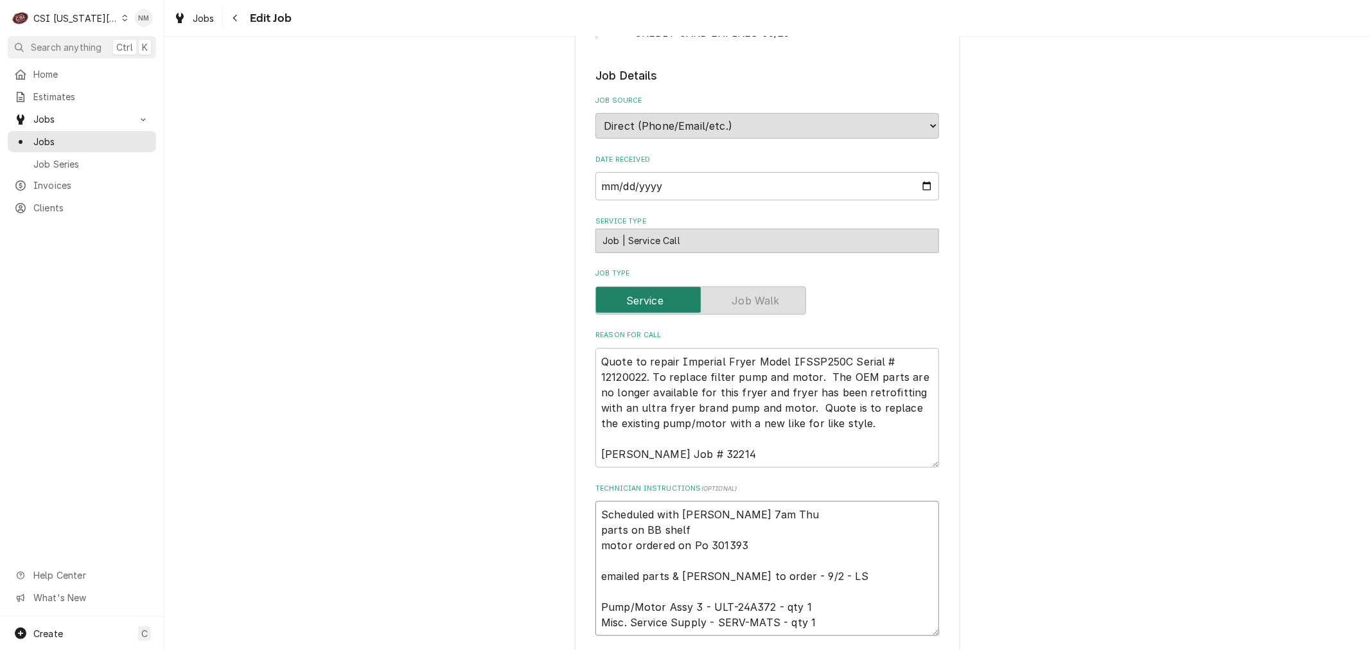
type textarea "Scheduled with Reggie 7am Thur parts on BB shelf motor ordered on Po 301393 ema…"
type textarea "x"
type textarea "Scheduled with Reggie 7am Thurs parts on BB shelf motor ordered on Po 301393 em…"
type textarea "x"
drag, startPoint x: 768, startPoint y: 496, endPoint x: 587, endPoint y: 501, distance: 180.6
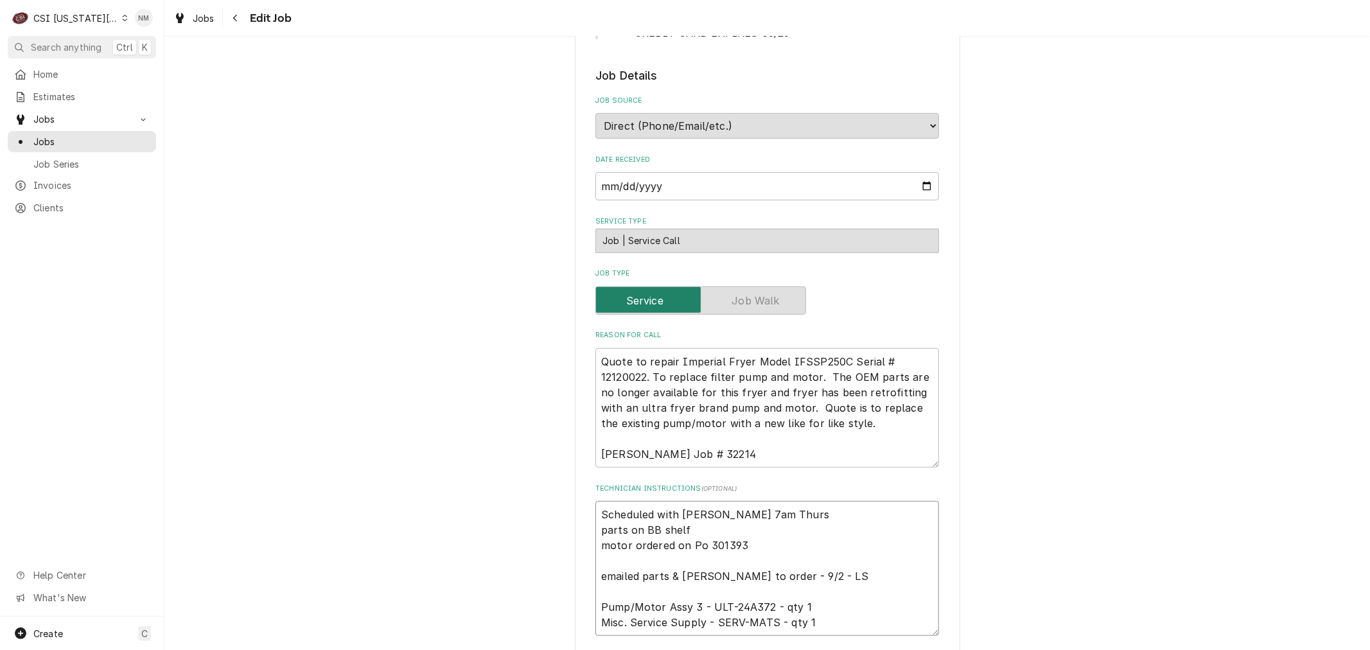
click at [587, 501] on div "Use the fields below to edit this job: Client Details Client HARRAHS CASINO KC …" at bounding box center [767, 440] width 385 height 1612
type textarea "Scheduled with Reggie 7am Thurs parts on BB shelf motor ordered on Po 301393 em…"
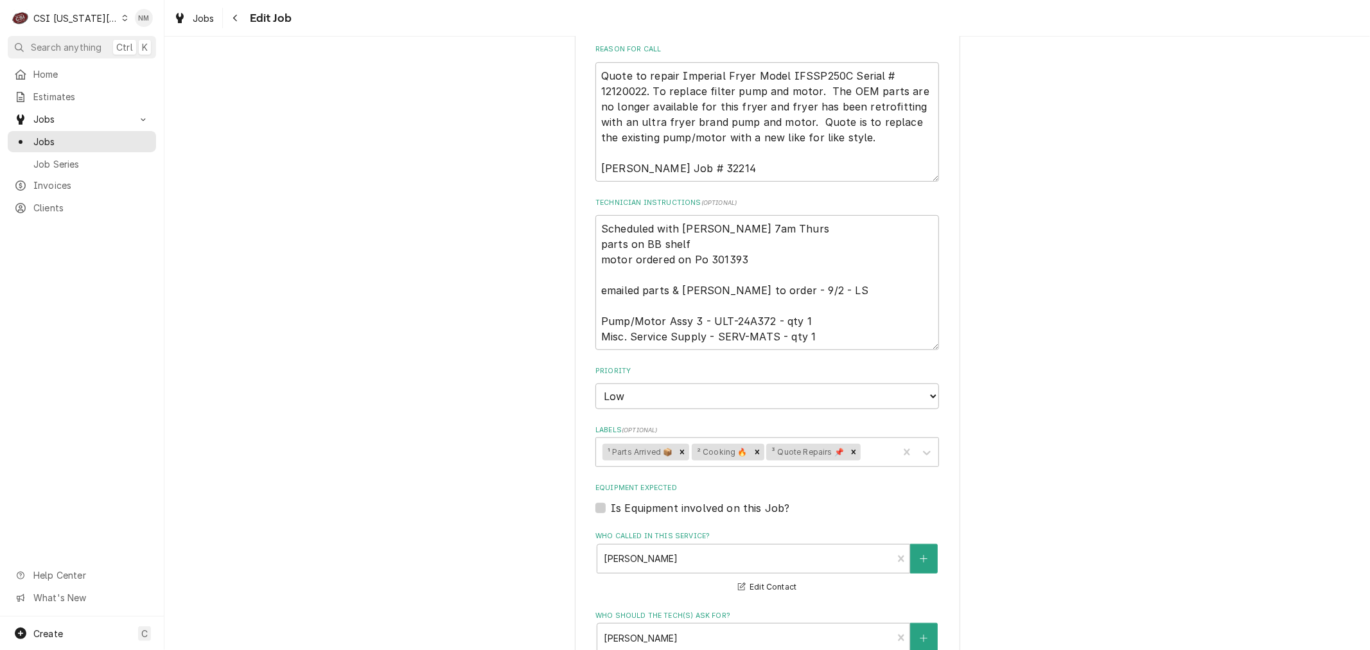
scroll to position [1016, 0]
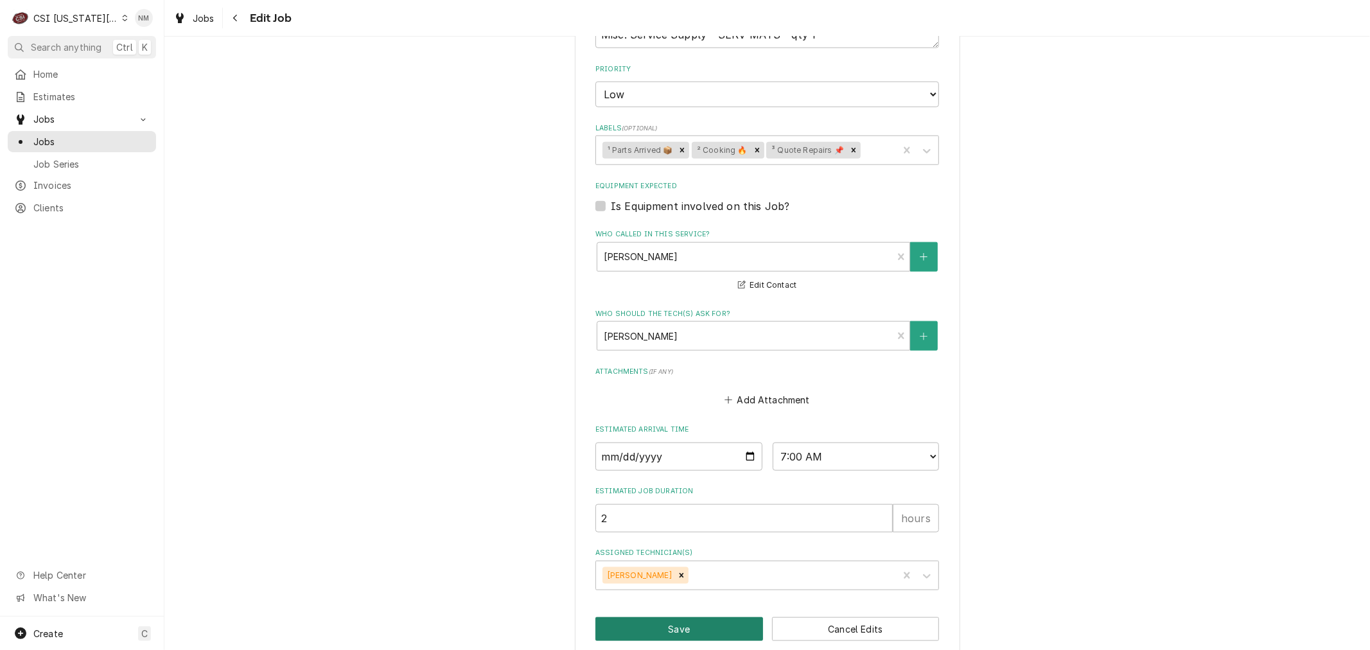
click at [651, 617] on button "Save" at bounding box center [680, 629] width 168 height 24
type textarea "x"
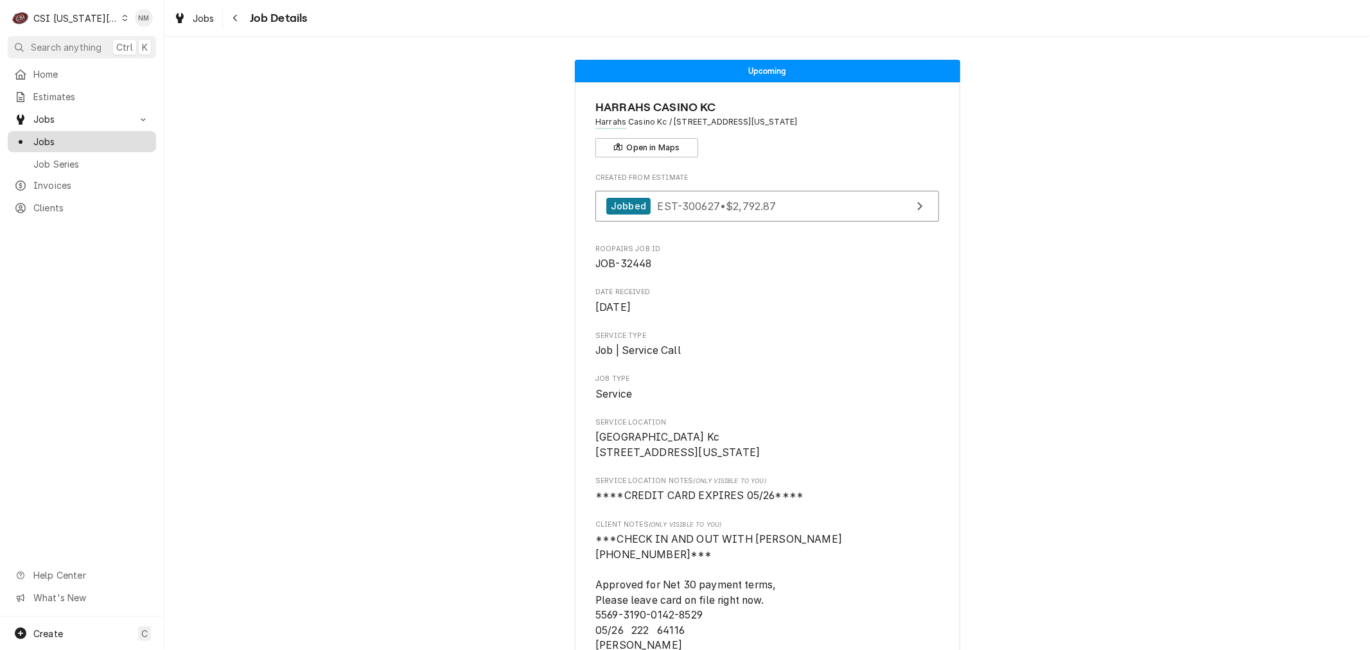
click at [47, 135] on span "Jobs" at bounding box center [91, 141] width 116 height 13
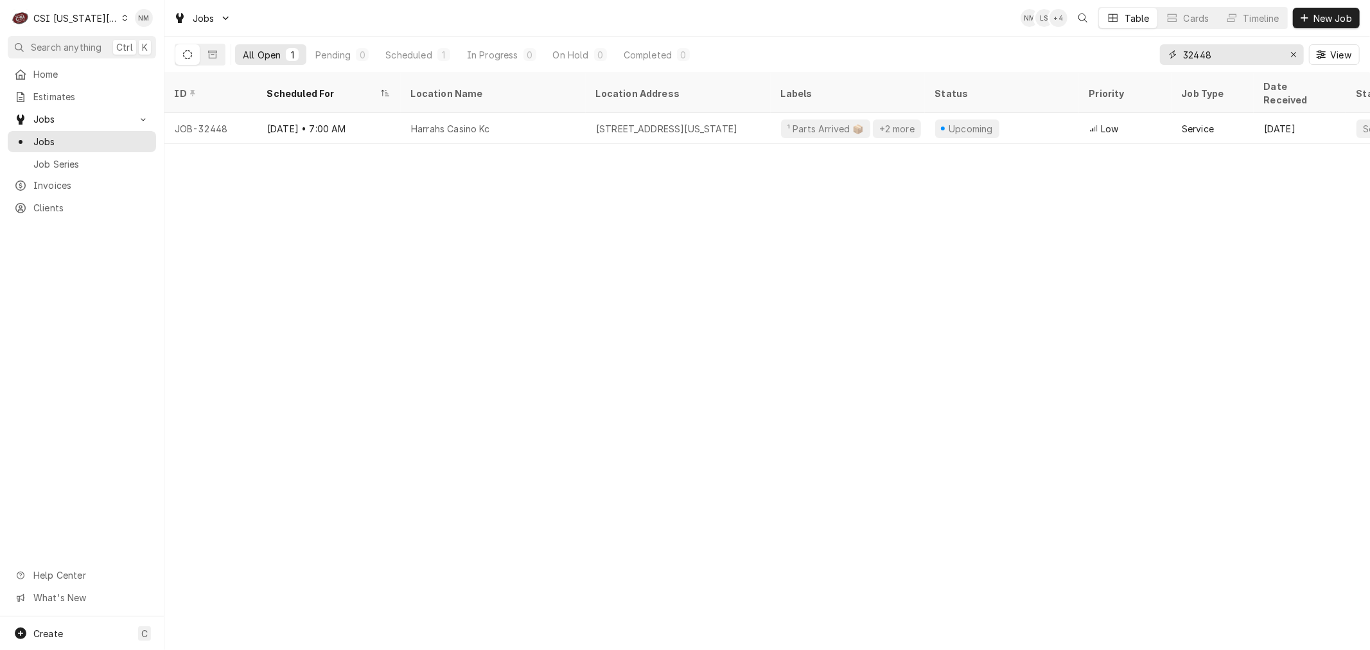
drag, startPoint x: 1228, startPoint y: 55, endPoint x: 1163, endPoint y: 58, distance: 65.0
click at [1163, 58] on div "32448" at bounding box center [1232, 54] width 144 height 21
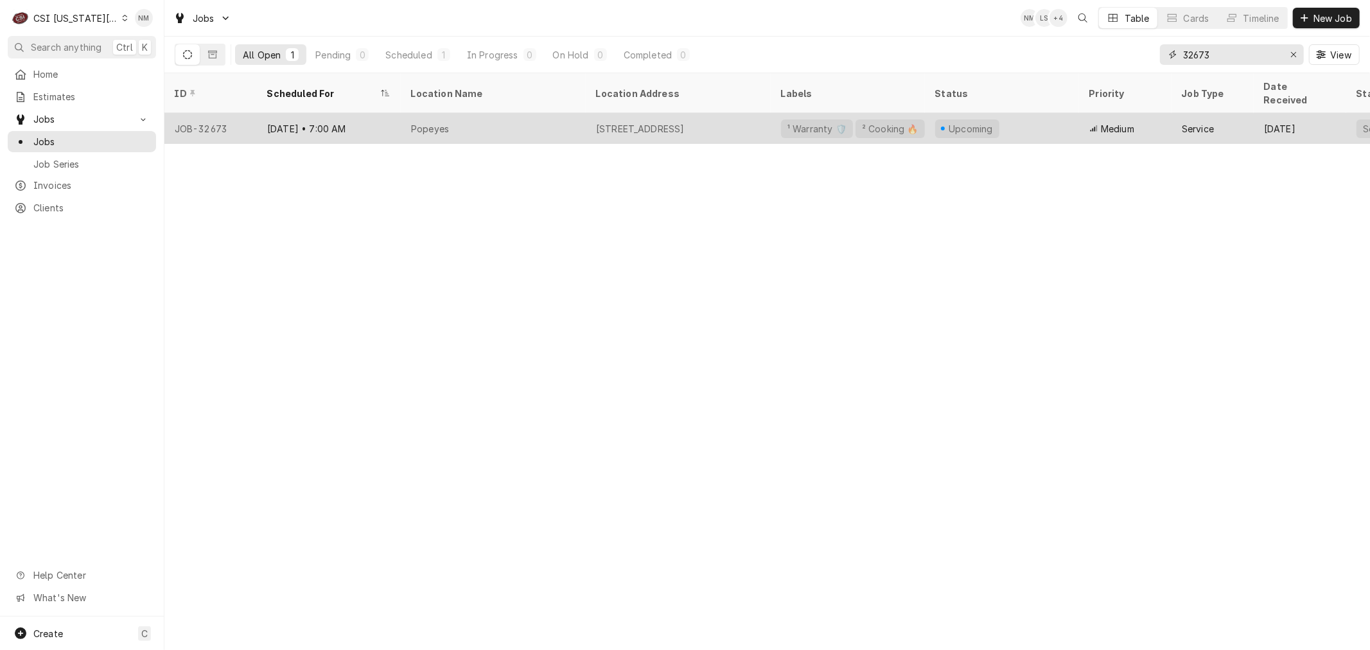
type input "32673"
click at [533, 113] on div "Popeyes" at bounding box center [493, 128] width 185 height 31
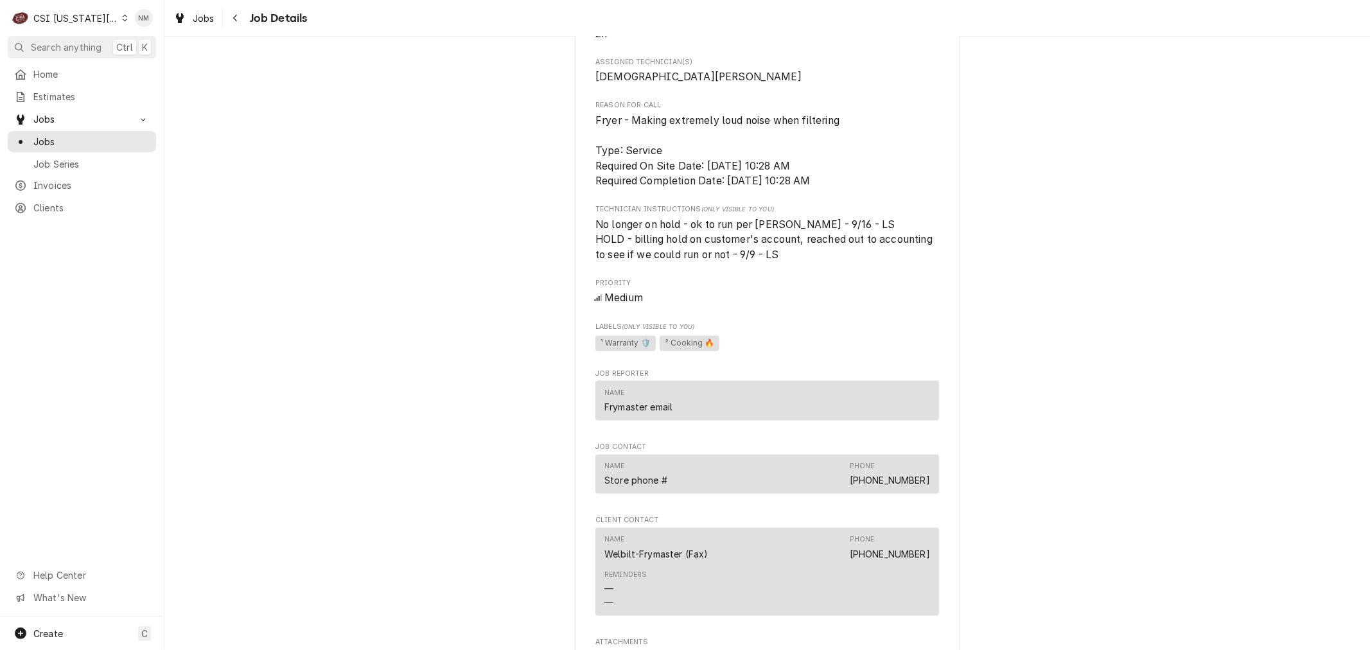
scroll to position [1784, 0]
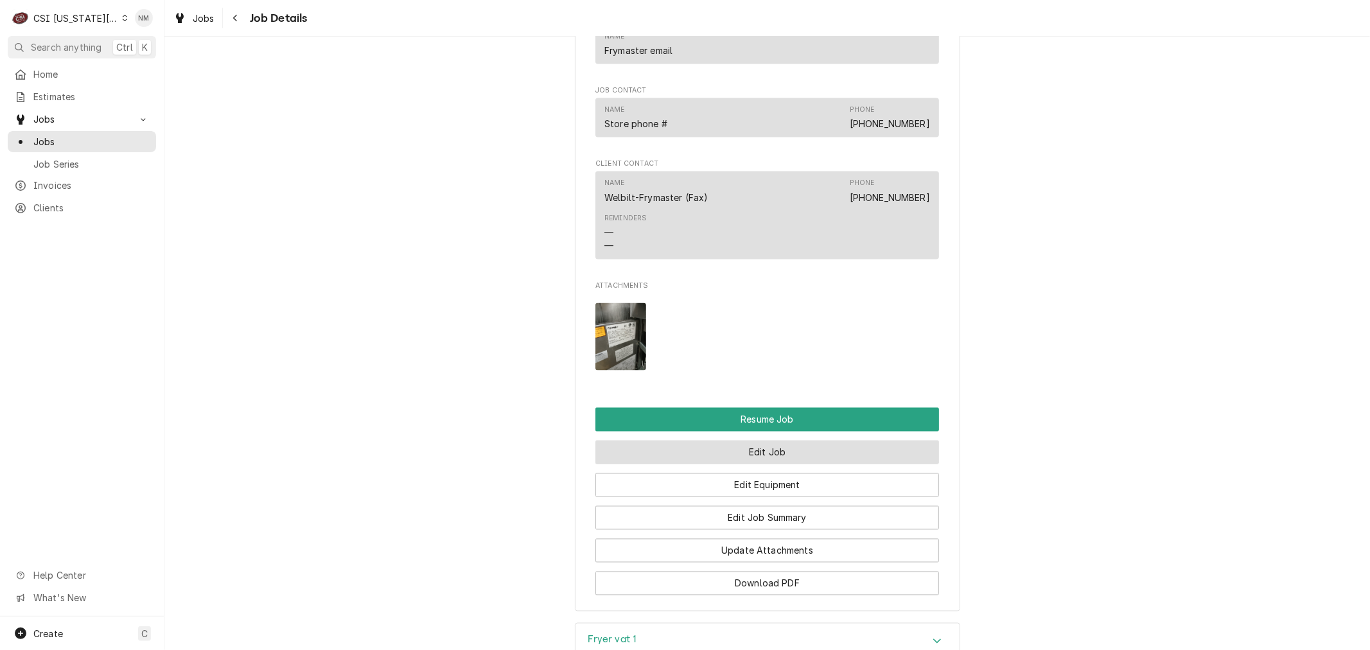
click at [831, 452] on button "Edit Job" at bounding box center [768, 453] width 344 height 24
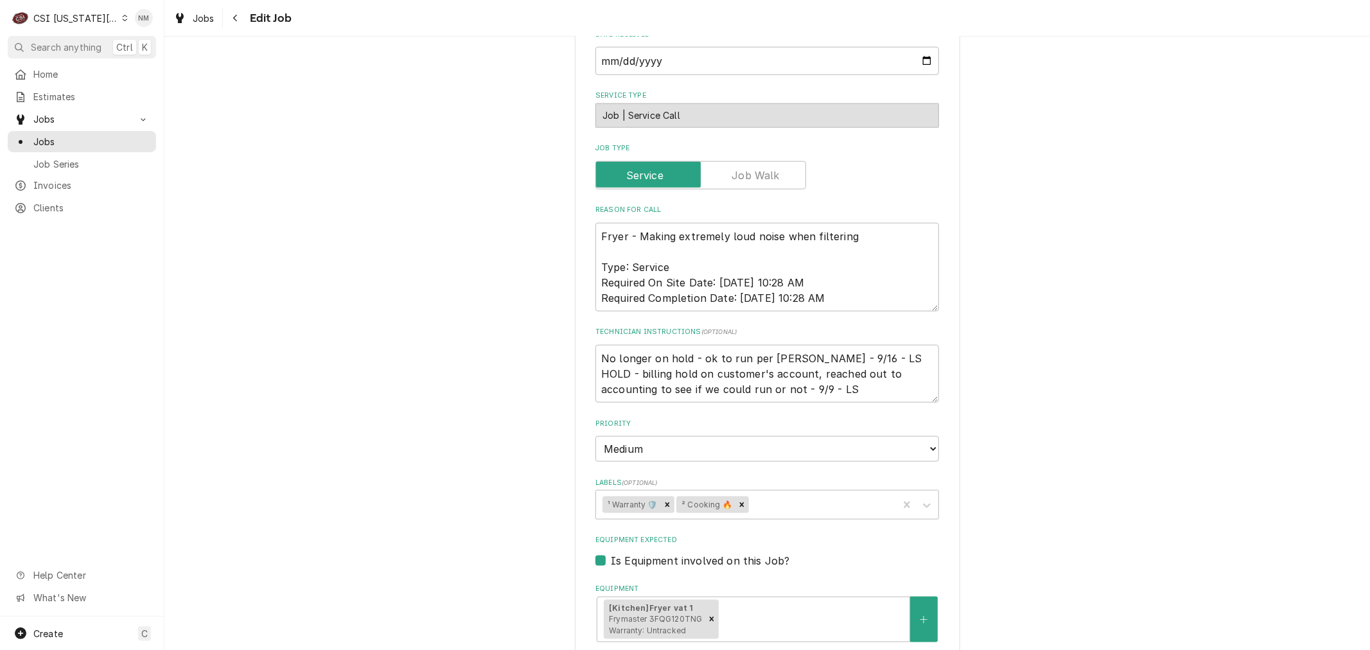
scroll to position [1356, 0]
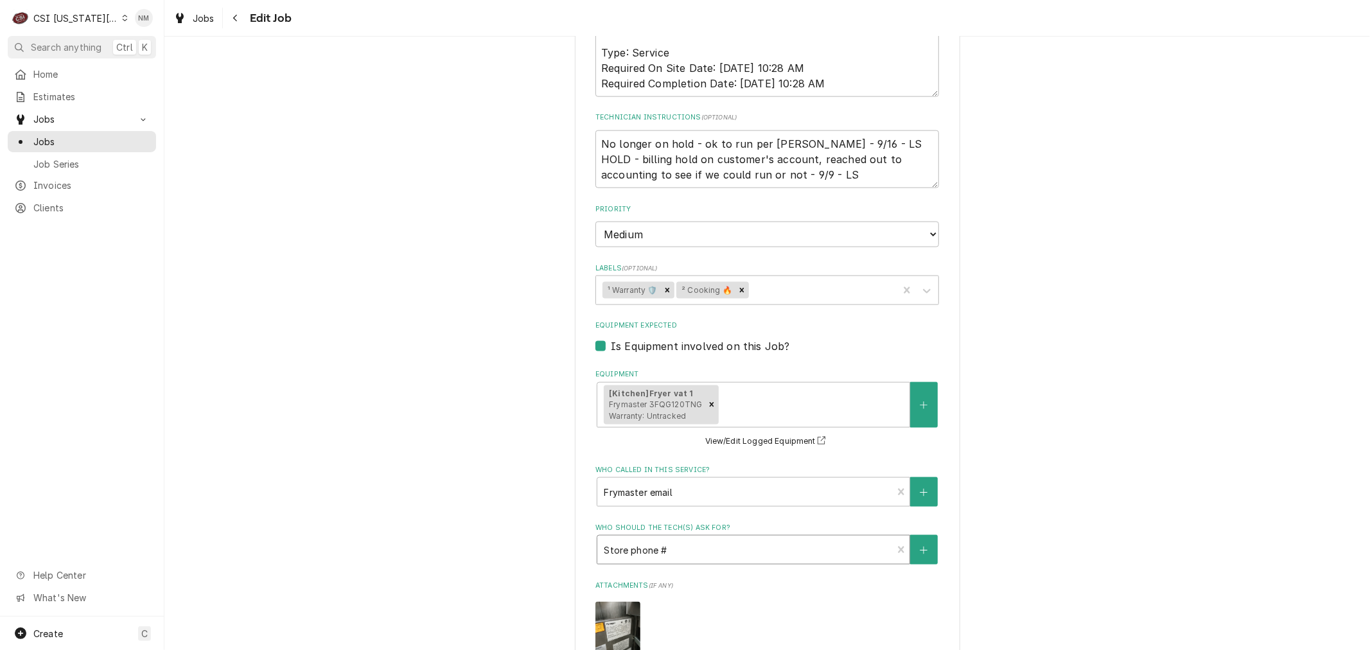
click at [697, 538] on div "Who should the tech(s) ask for?" at bounding box center [745, 549] width 282 height 23
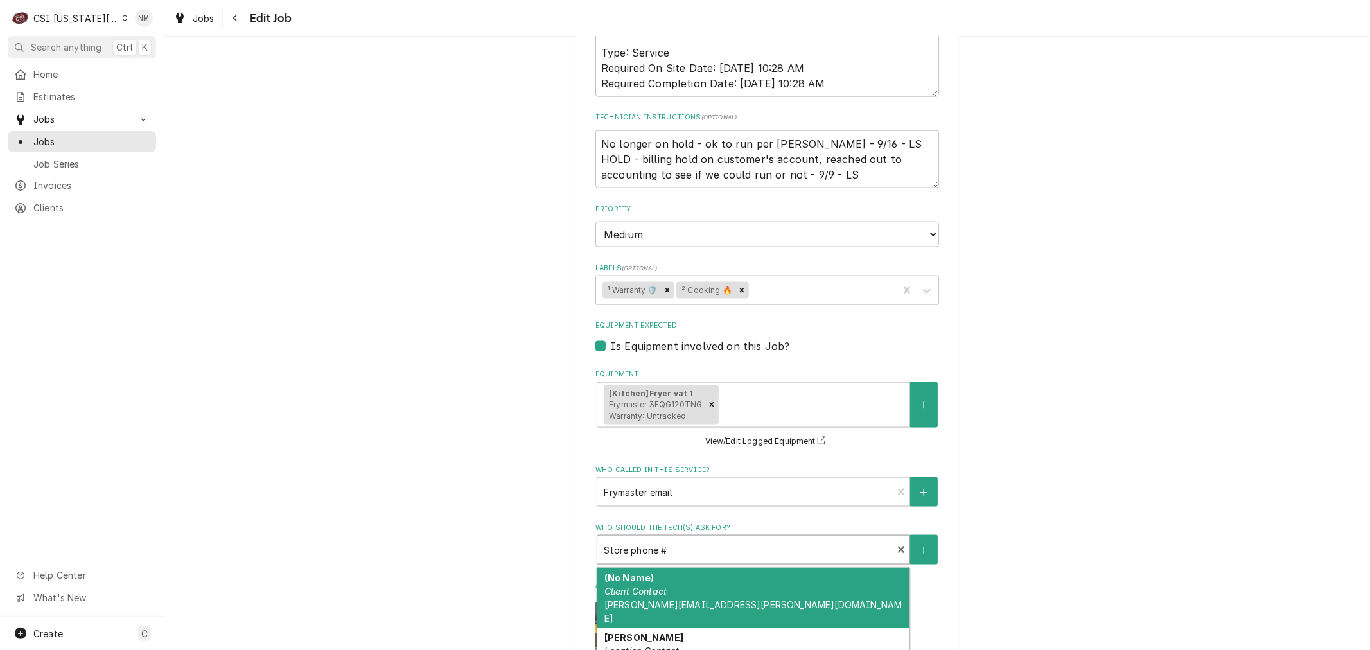
type textarea "x"
type input "s"
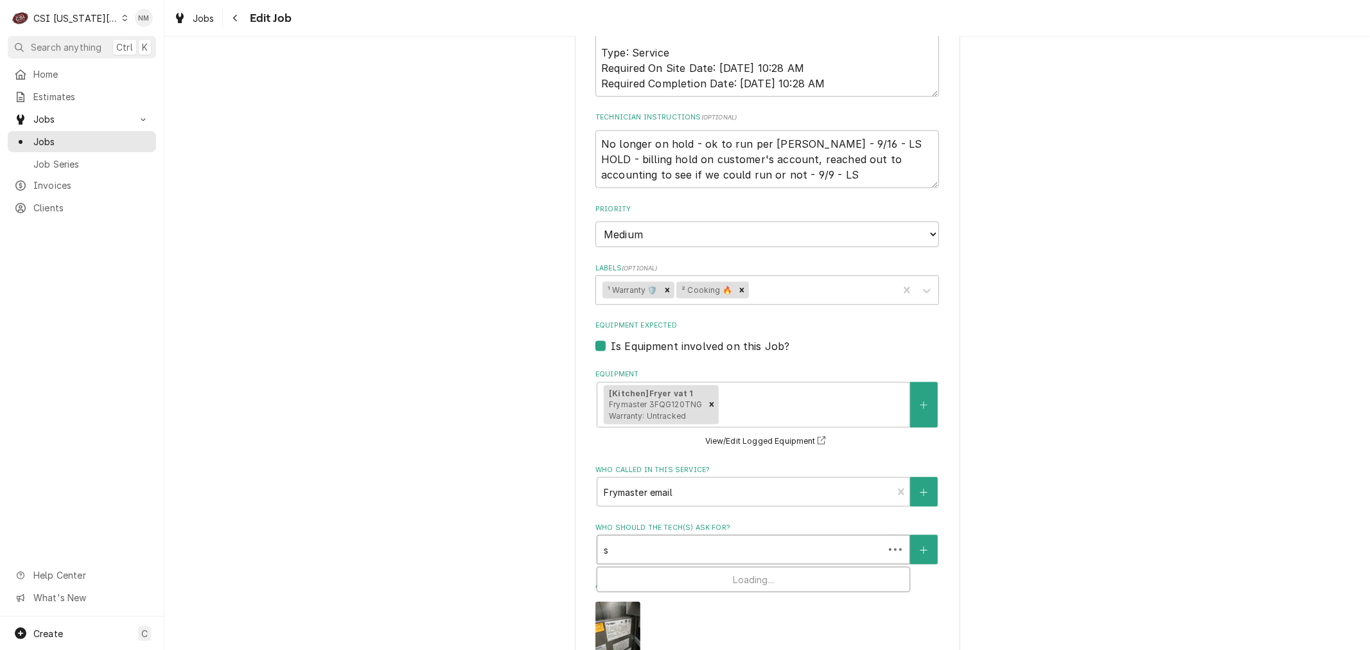
type textarea "x"
type input "st"
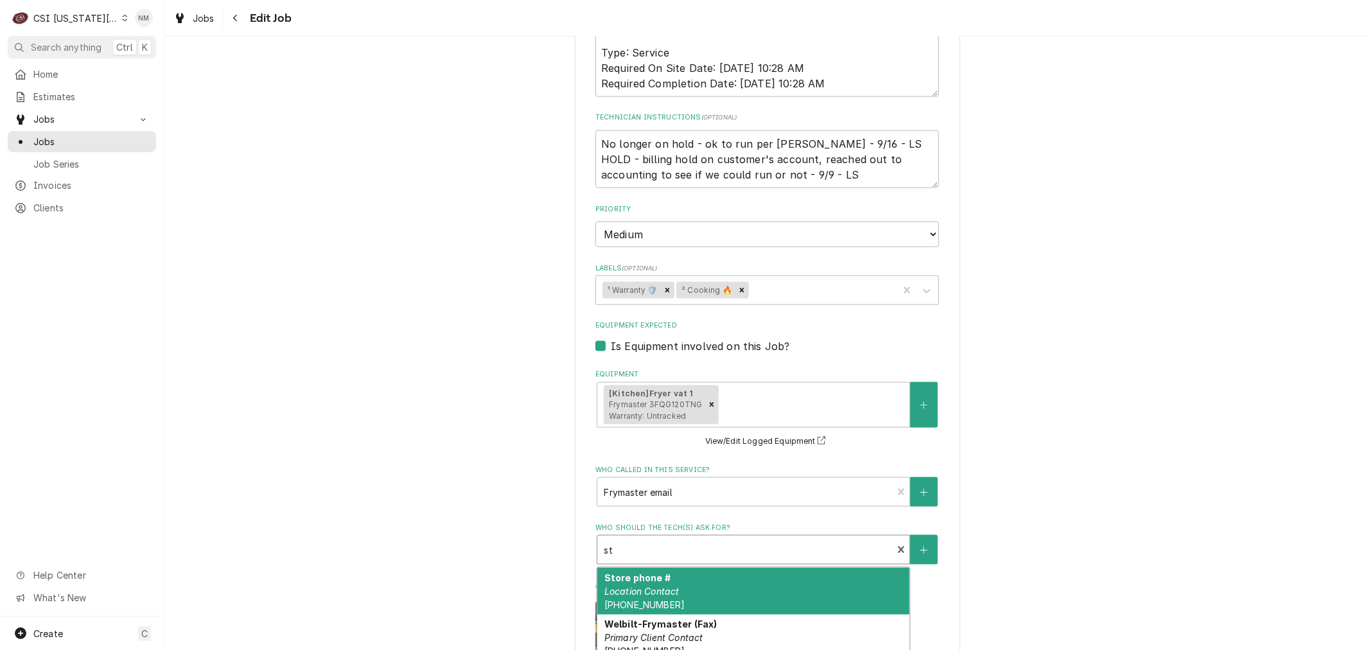
click at [697, 568] on div "Store phone # Location Contact (816) 356-1990" at bounding box center [753, 591] width 312 height 47
type textarea "x"
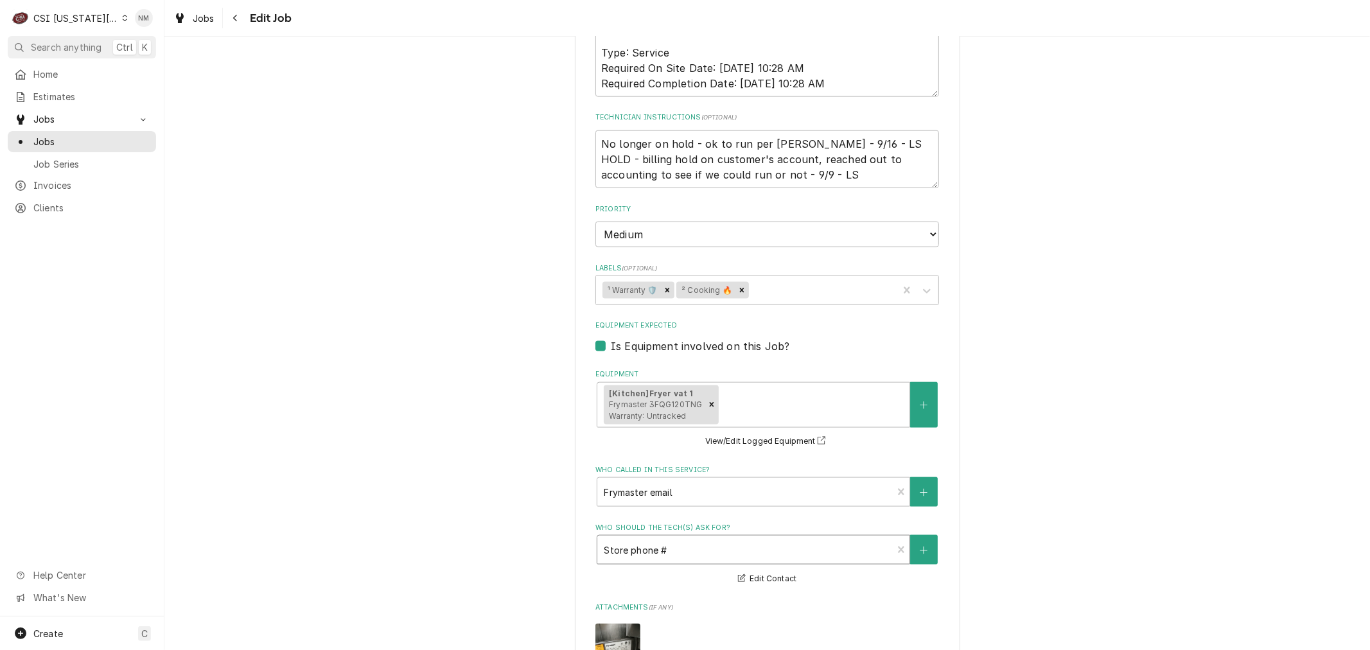
click at [769, 538] on div "Who should the tech(s) ask for?" at bounding box center [745, 549] width 282 height 23
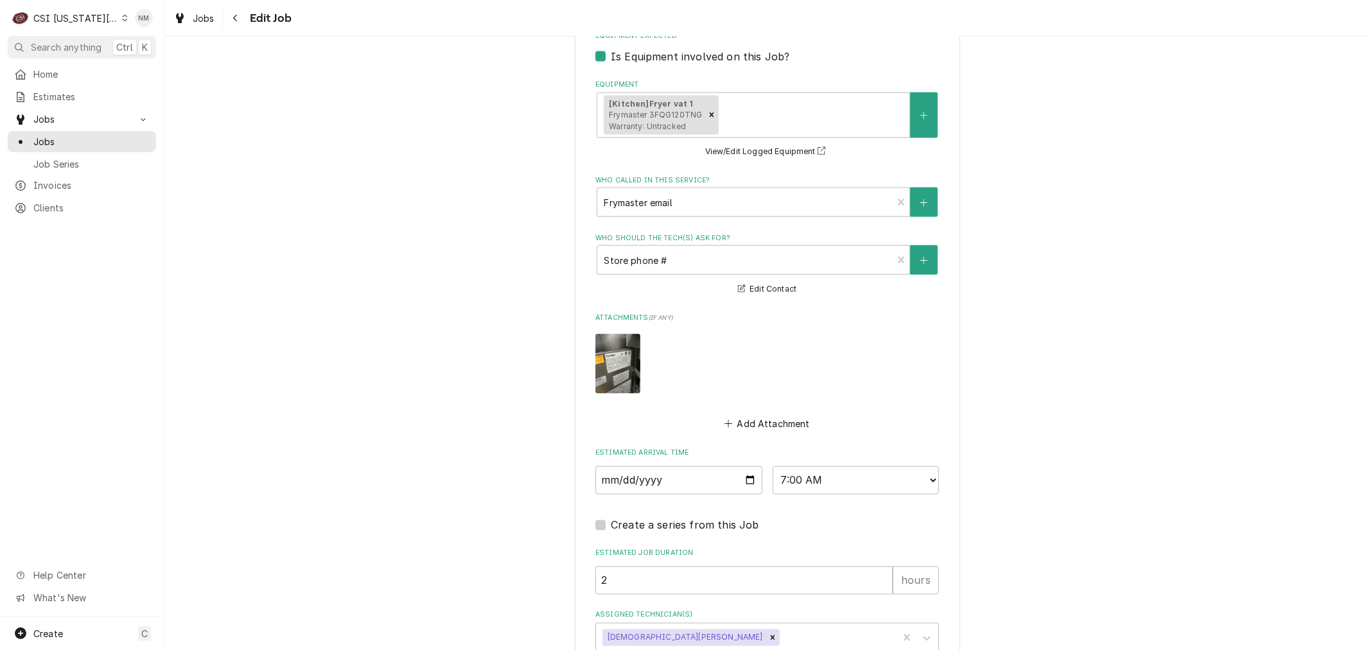
scroll to position [1647, 0]
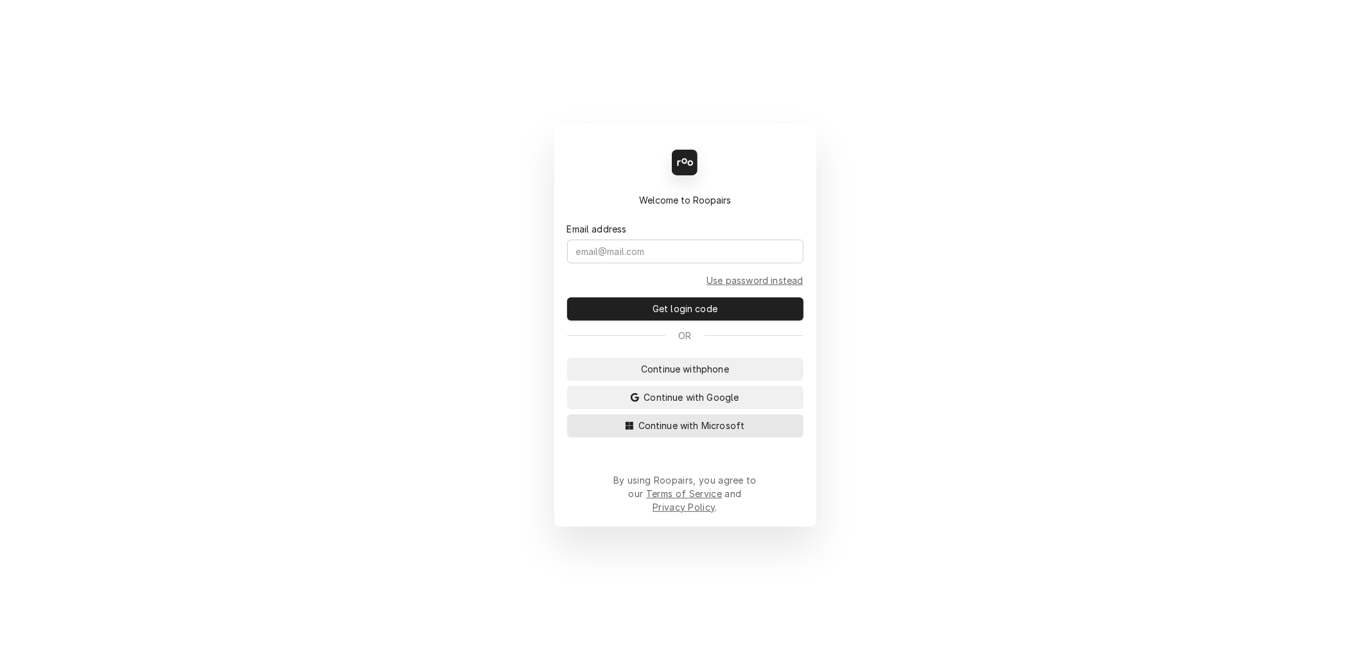
click at [680, 432] on span "Continue with Microsoft" at bounding box center [692, 425] width 112 height 13
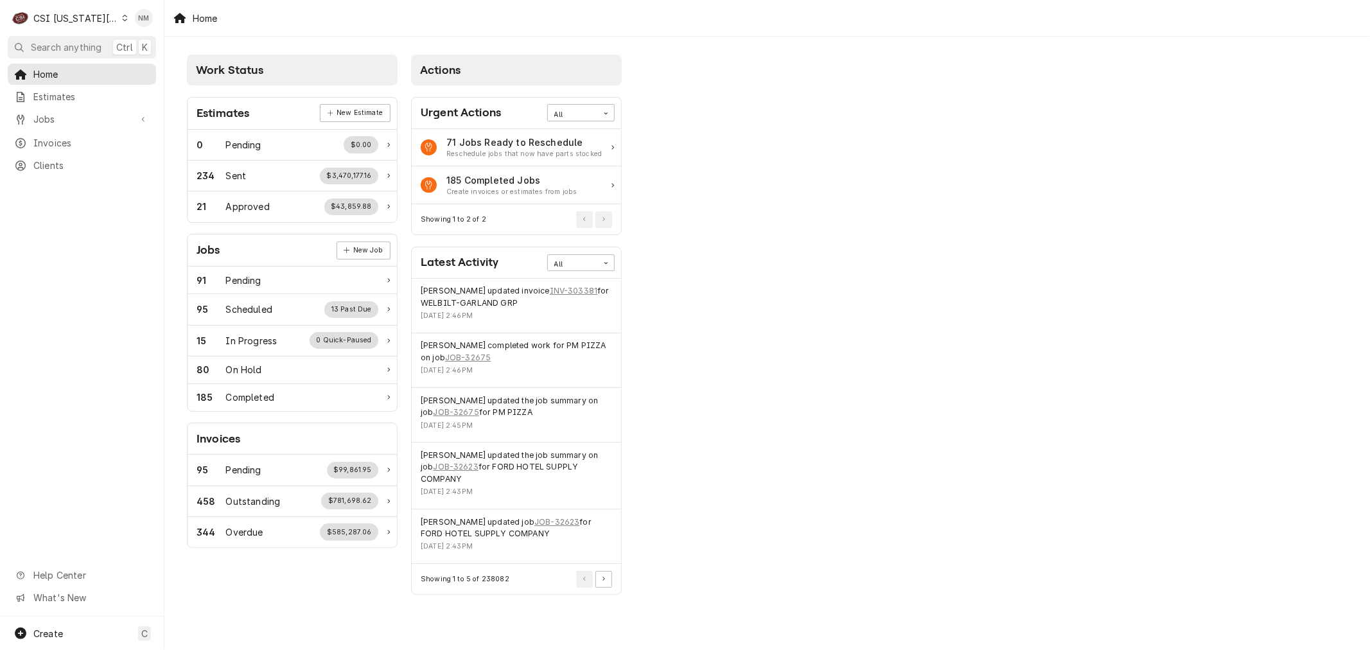
click at [122, 21] on div "Dynamic Content Wrapper" at bounding box center [125, 17] width 6 height 9
click at [181, 48] on div "CSI Kentucky" at bounding box center [221, 47] width 188 height 13
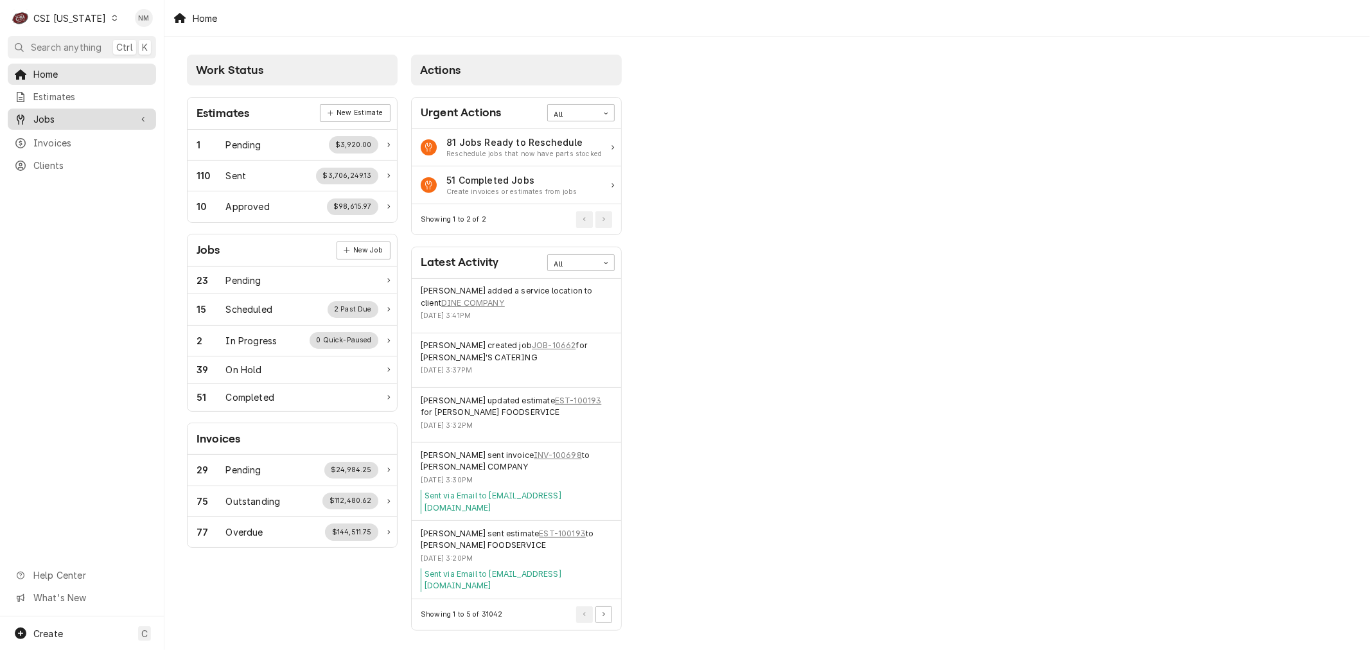
click at [84, 118] on span "Jobs" at bounding box center [81, 118] width 97 height 13
click at [66, 140] on span "Jobs" at bounding box center [91, 141] width 116 height 13
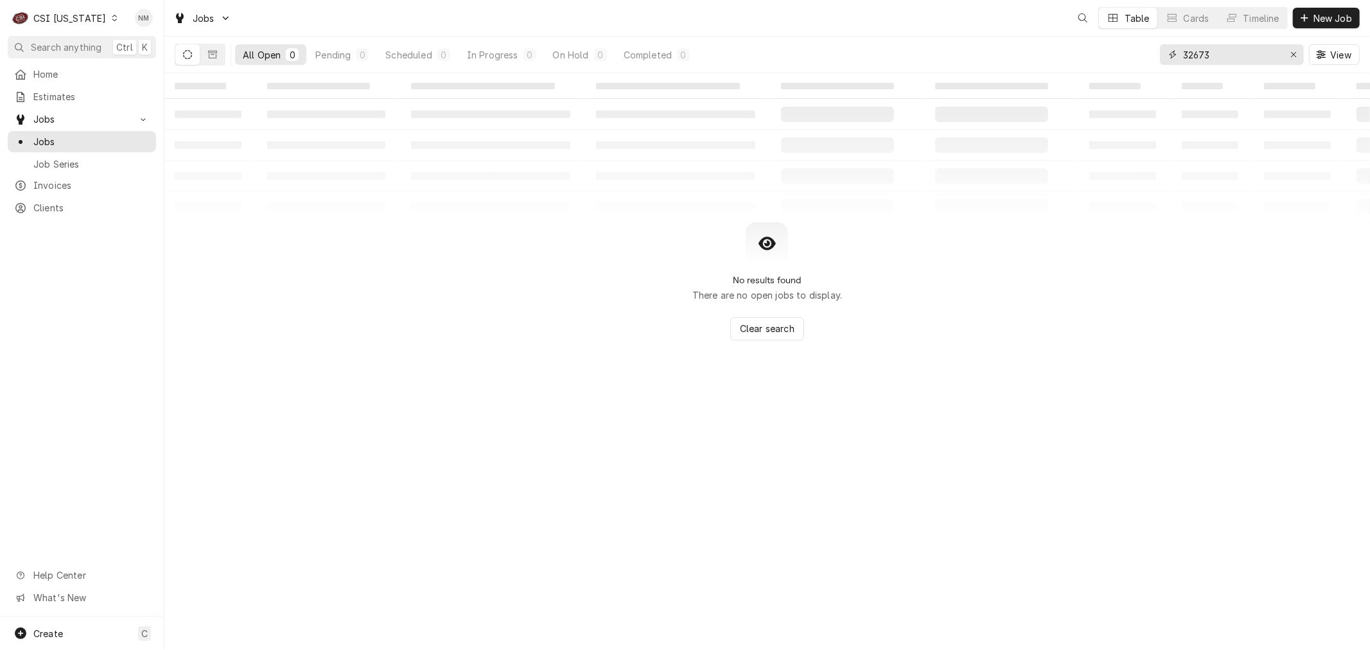
drag, startPoint x: 1221, startPoint y: 55, endPoint x: 1170, endPoint y: 56, distance: 51.4
click at [1170, 56] on div "32673" at bounding box center [1232, 54] width 144 height 21
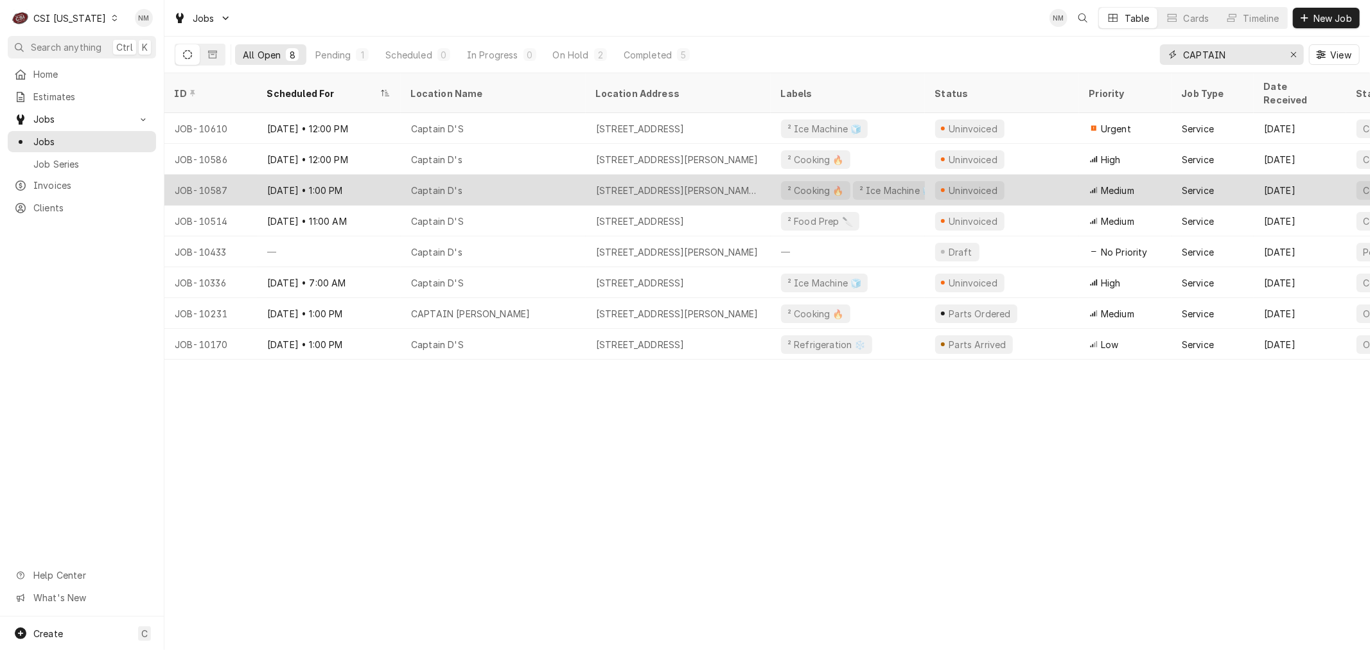
type input "CAPTAIN"
click at [576, 177] on div "Captain D's" at bounding box center [493, 190] width 185 height 31
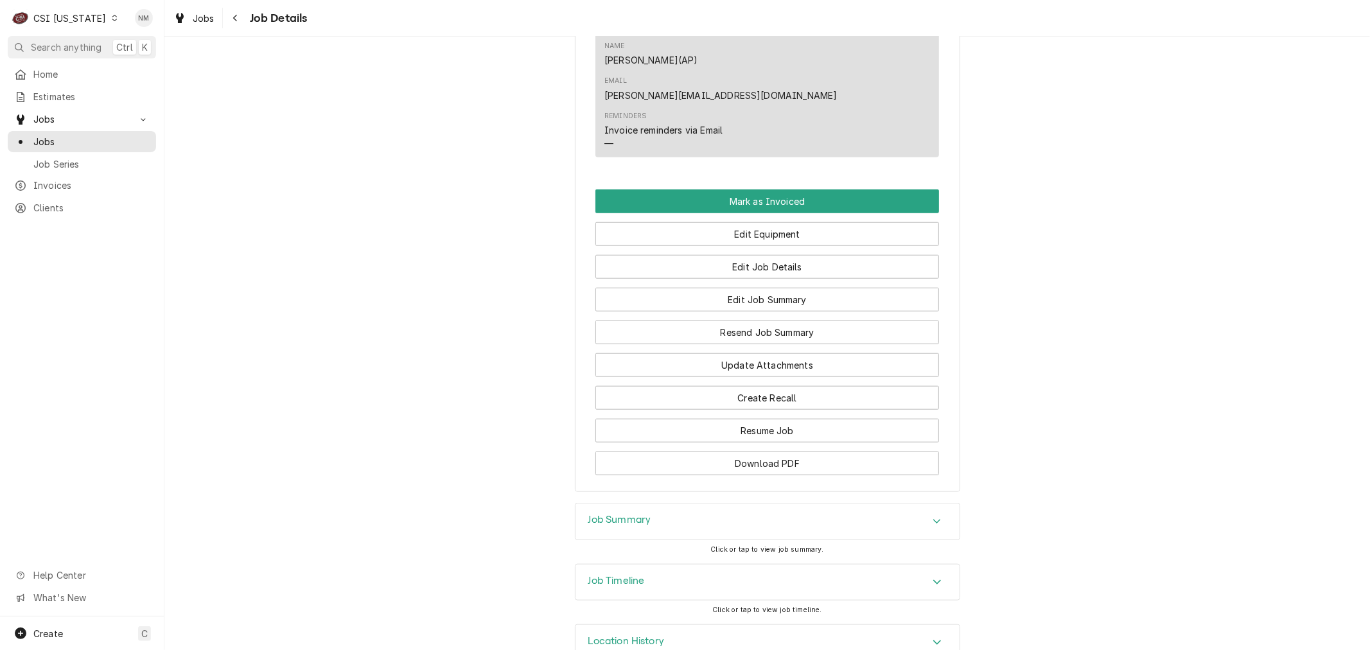
scroll to position [1004, 0]
click at [637, 513] on h3 "Job Summary" at bounding box center [619, 519] width 63 height 12
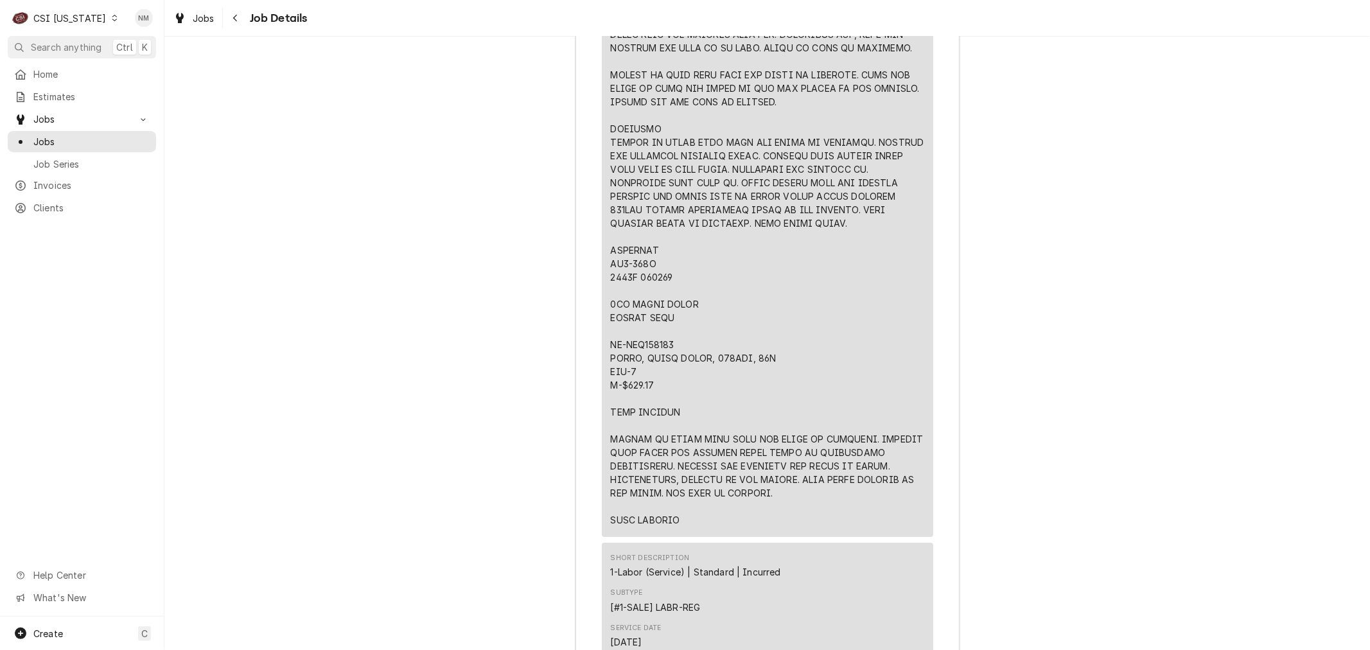
scroll to position [3431, 0]
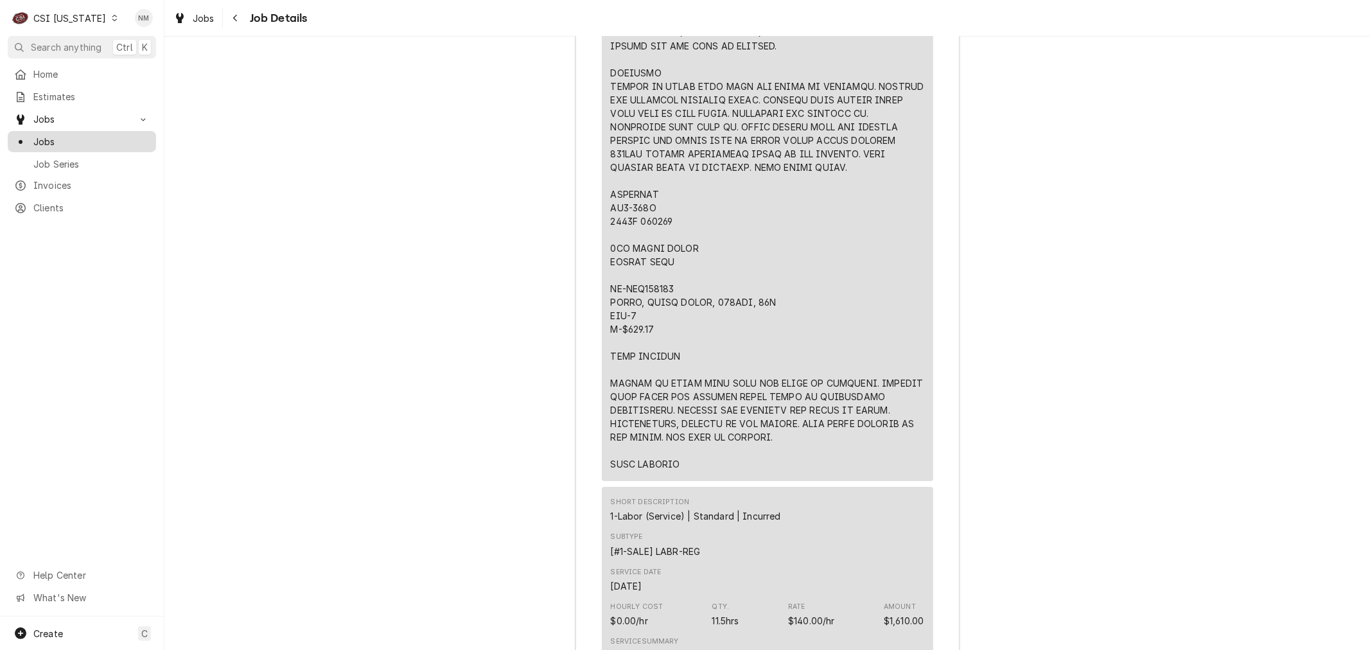
click at [53, 137] on span "Jobs" at bounding box center [91, 141] width 116 height 13
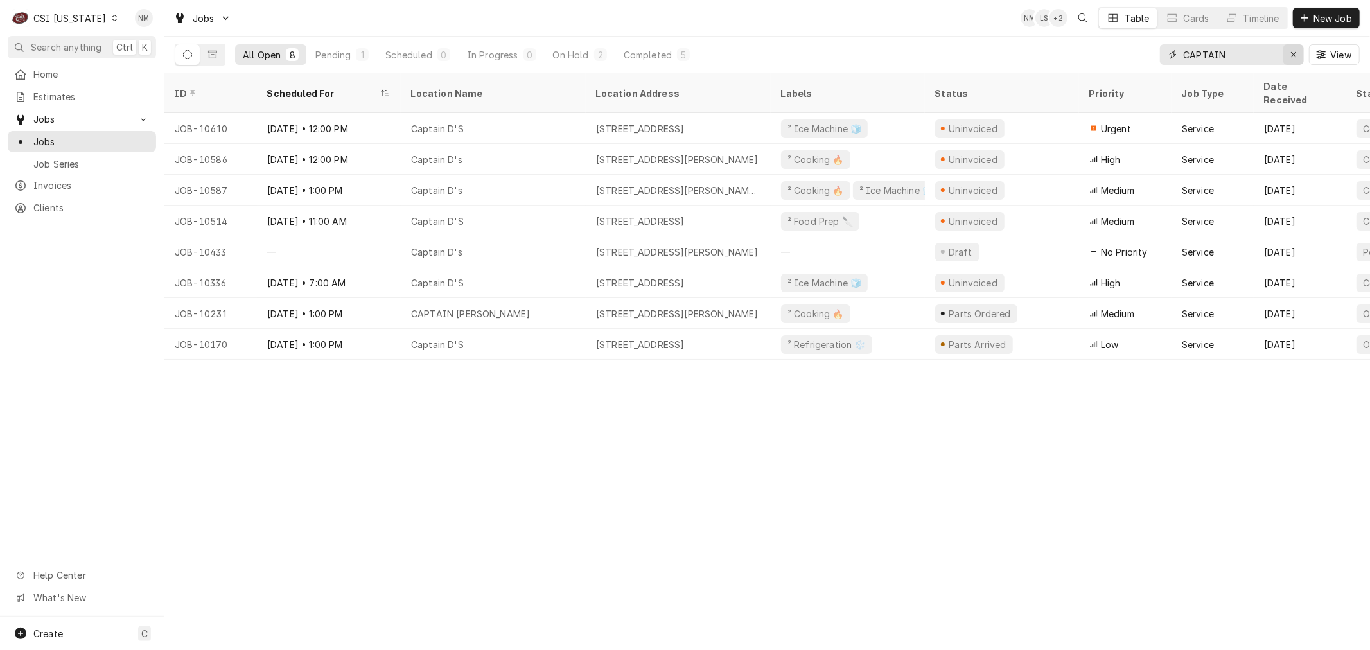
click at [1295, 53] on icon "Erase input" at bounding box center [1294, 54] width 7 height 9
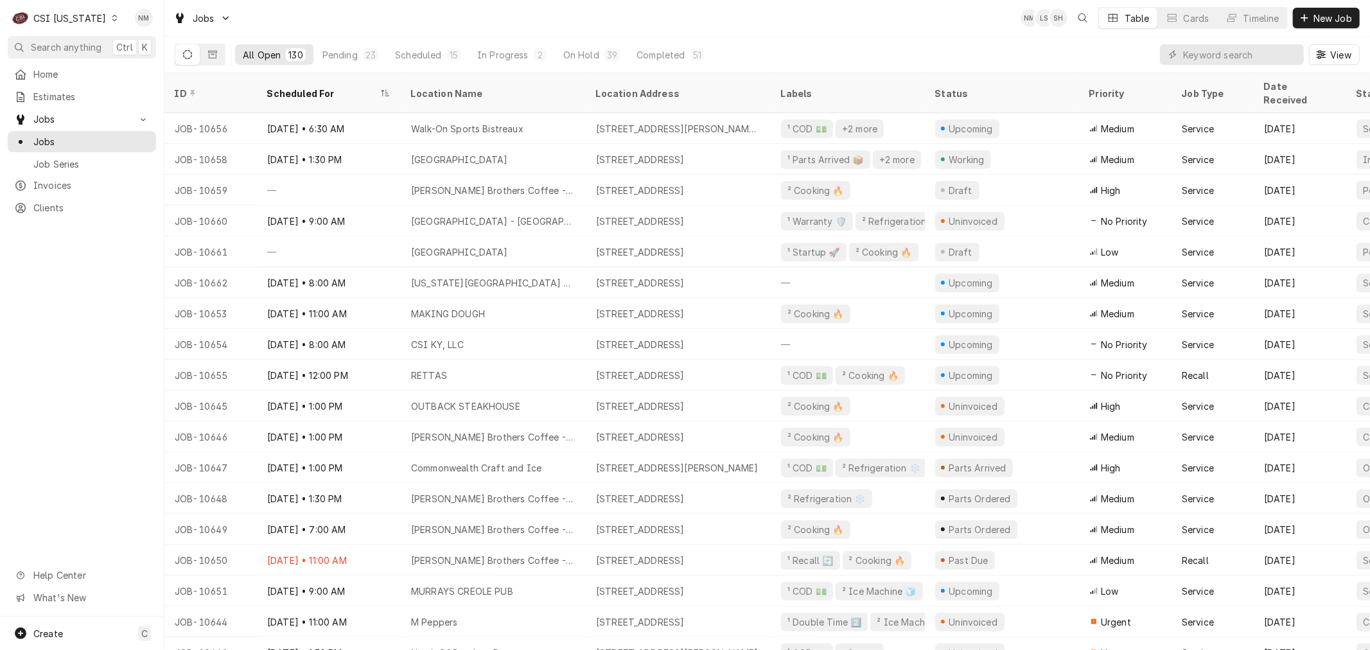
click at [119, 258] on div "Home Estimates Jobs Jobs Job Series Invoices Clients Help Center What's New" at bounding box center [82, 340] width 164 height 553
click at [110, 20] on div "Dynamic Content Wrapper" at bounding box center [114, 17] width 9 height 9
click at [150, 22] on div "CSI [US_STATE][GEOGRAPHIC_DATA]" at bounding box center [201, 25] width 170 height 13
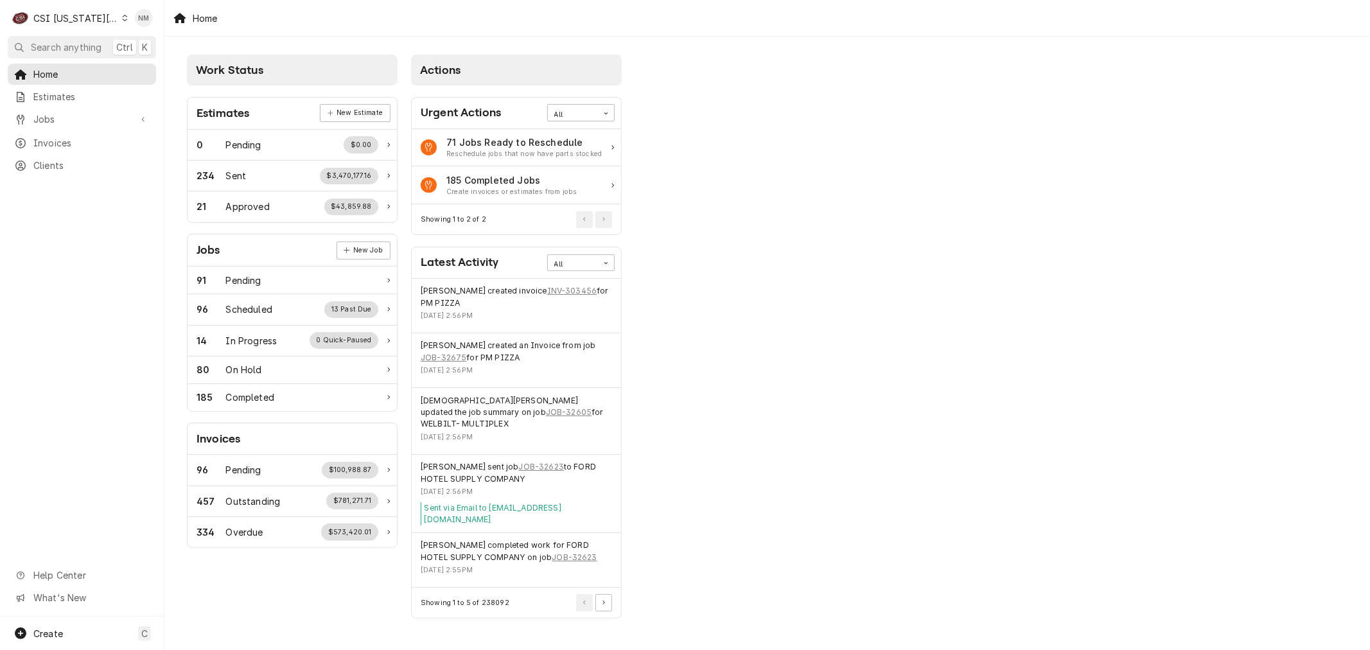
click at [122, 21] on icon "Dynamic Content Wrapper" at bounding box center [125, 18] width 6 height 6
click at [14, 313] on html "C CSI Kansas City NM Search anything Ctrl K Home Estimates Jobs Jobs Job Series…" at bounding box center [685, 325] width 1370 height 650
click at [122, 17] on icon "Dynamic Content Wrapper" at bounding box center [125, 18] width 6 height 6
click at [170, 67] on div "CSI St. [PERSON_NAME]" at bounding box center [221, 70] width 188 height 13
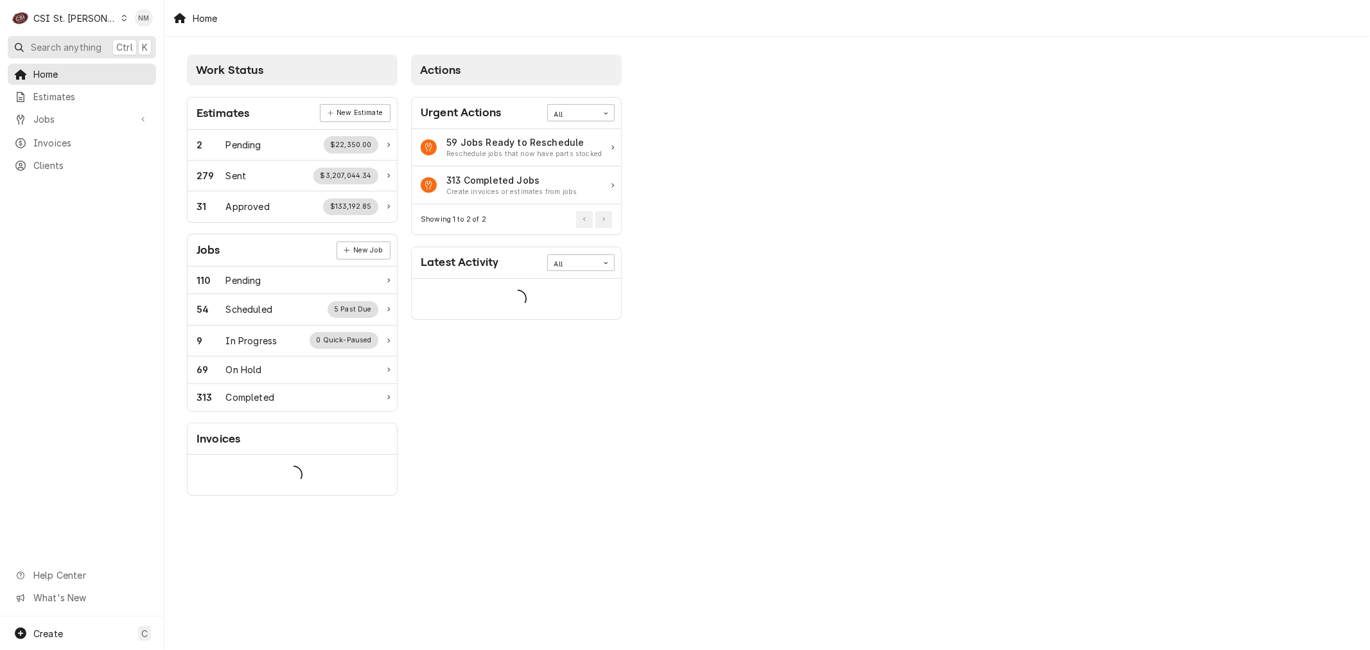
click at [66, 46] on span "Search anything" at bounding box center [66, 46] width 71 height 13
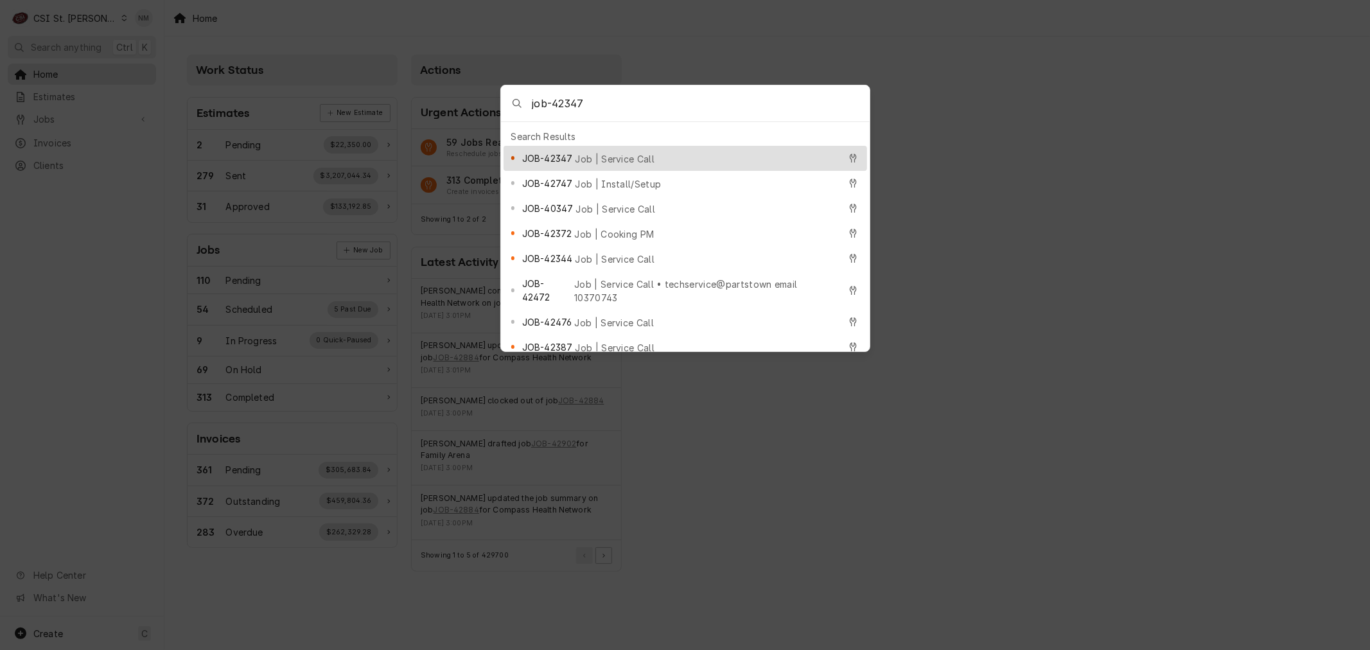
type input "job-42347"
click at [648, 152] on div "JOB-42347 Job | Service Call" at bounding box center [680, 158] width 317 height 15
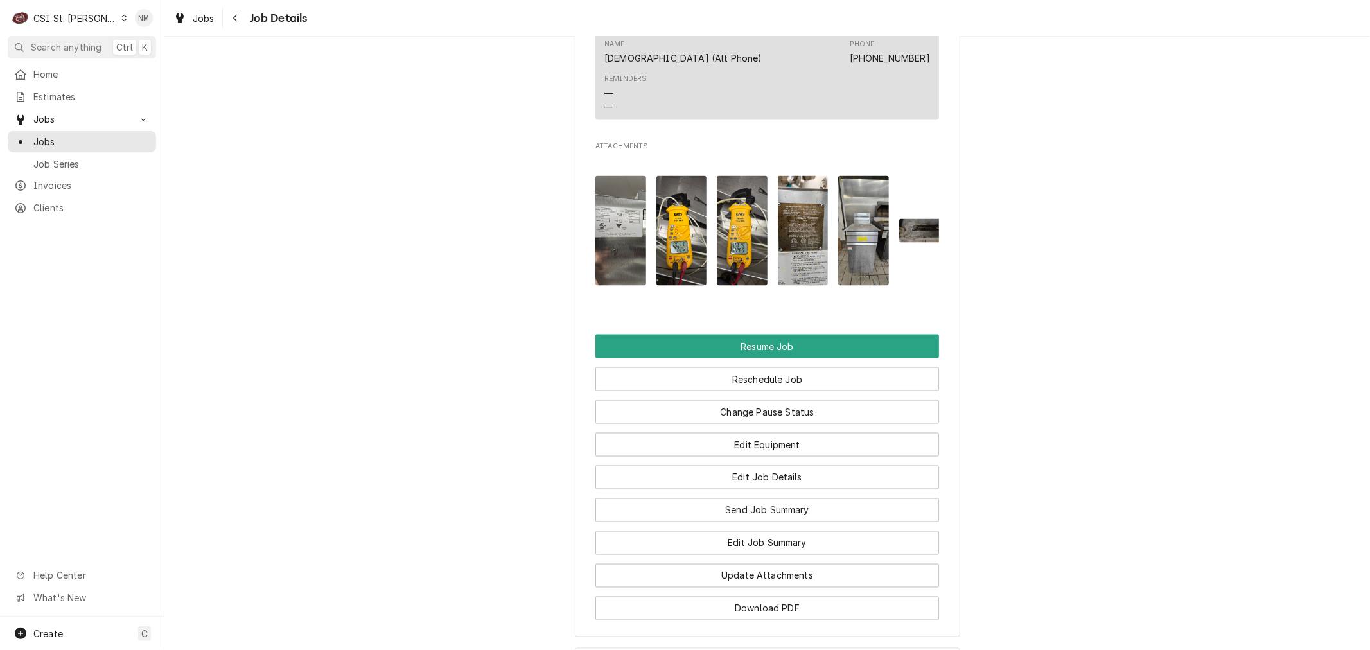
scroll to position [1641, 0]
click at [755, 535] on button "Edit Job Summary" at bounding box center [768, 543] width 344 height 24
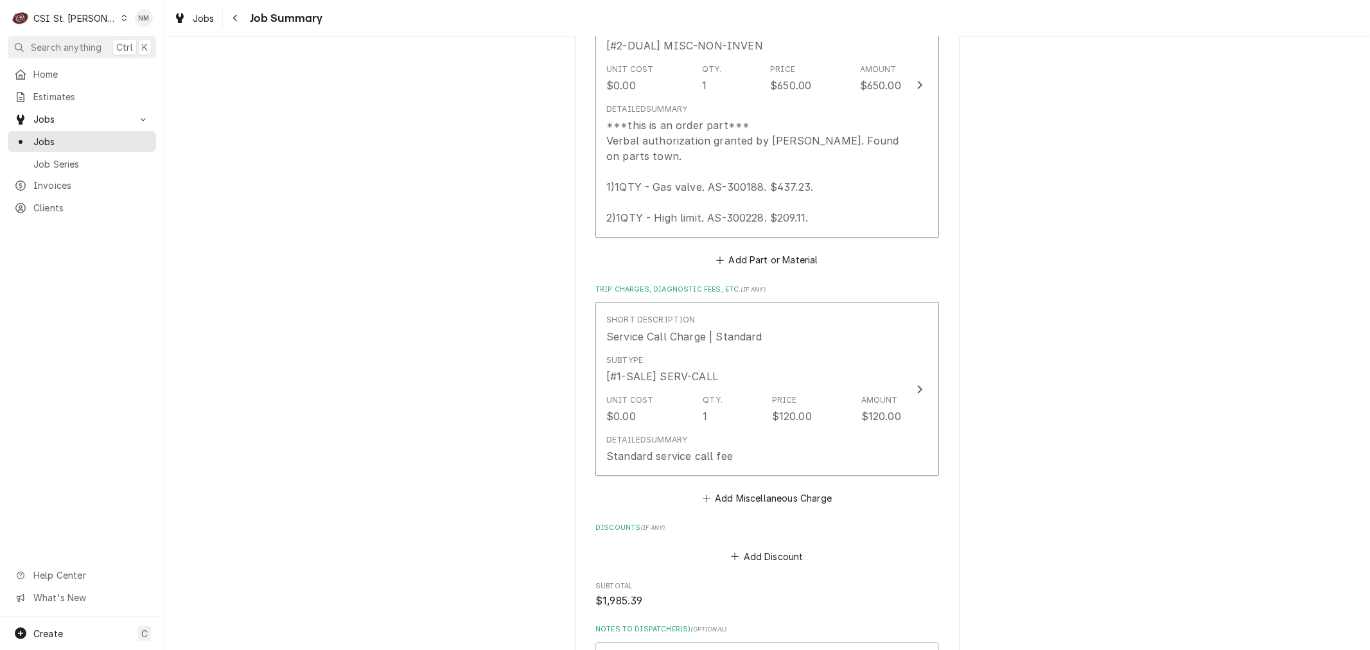
scroll to position [2926, 0]
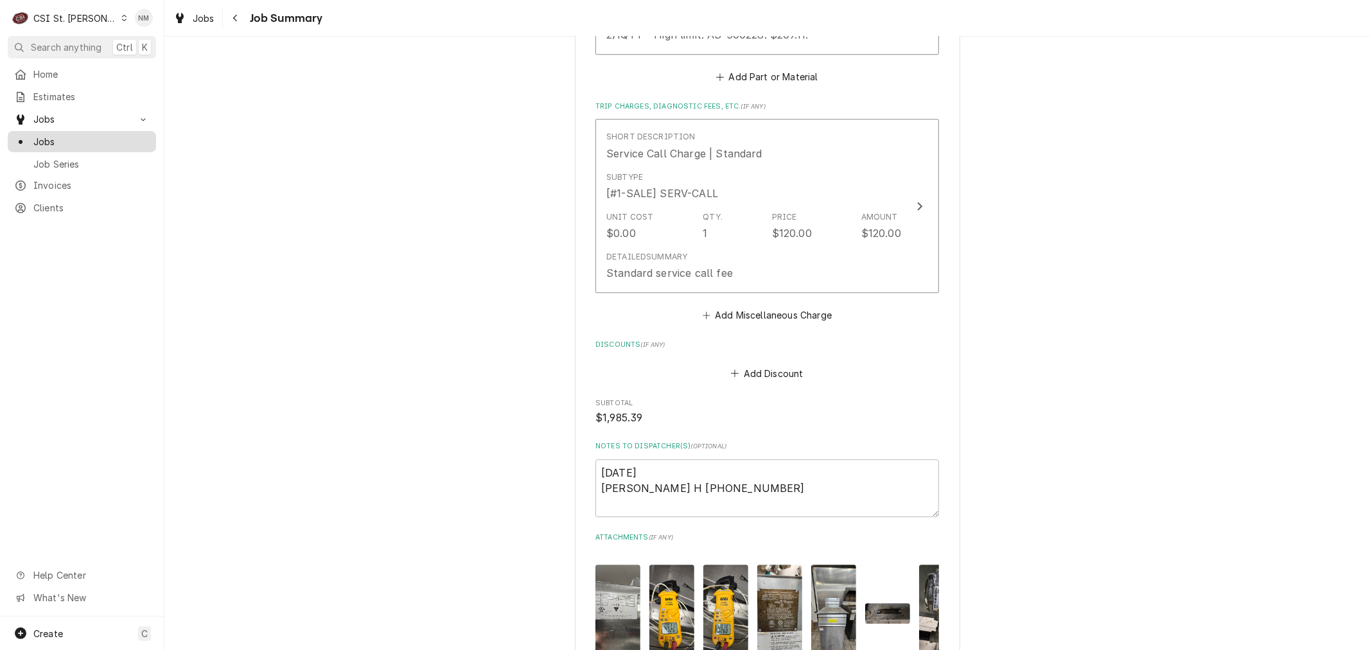
click at [56, 134] on div "Jobs" at bounding box center [81, 142] width 143 height 16
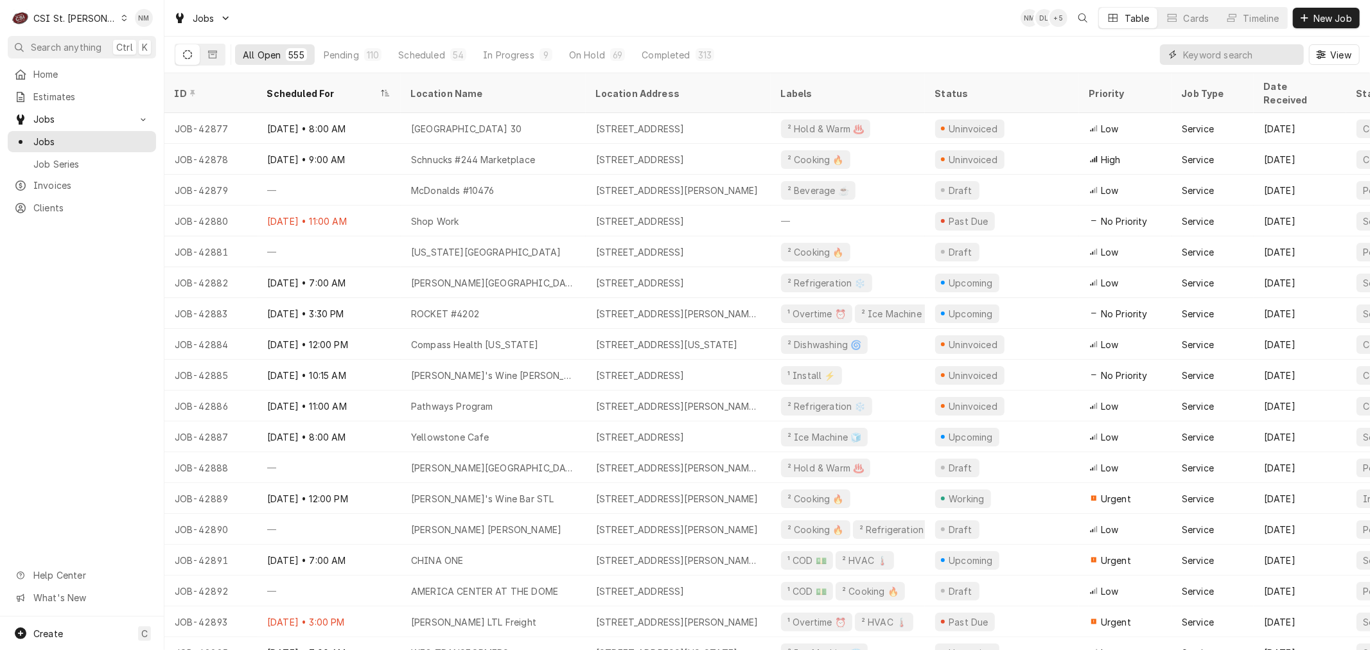
click at [1236, 55] on input "Dynamic Content Wrapper" at bounding box center [1240, 54] width 114 height 21
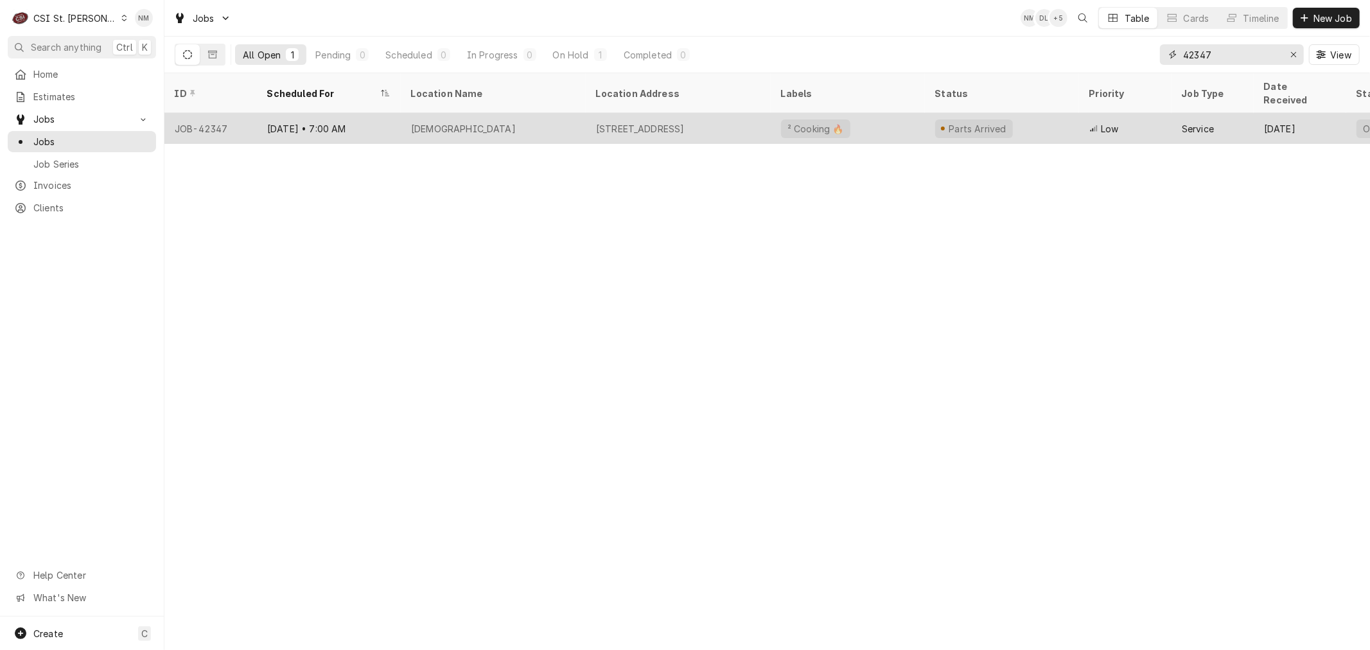
type input "42347"
click at [505, 113] on div "[DEMOGRAPHIC_DATA]" at bounding box center [493, 128] width 185 height 31
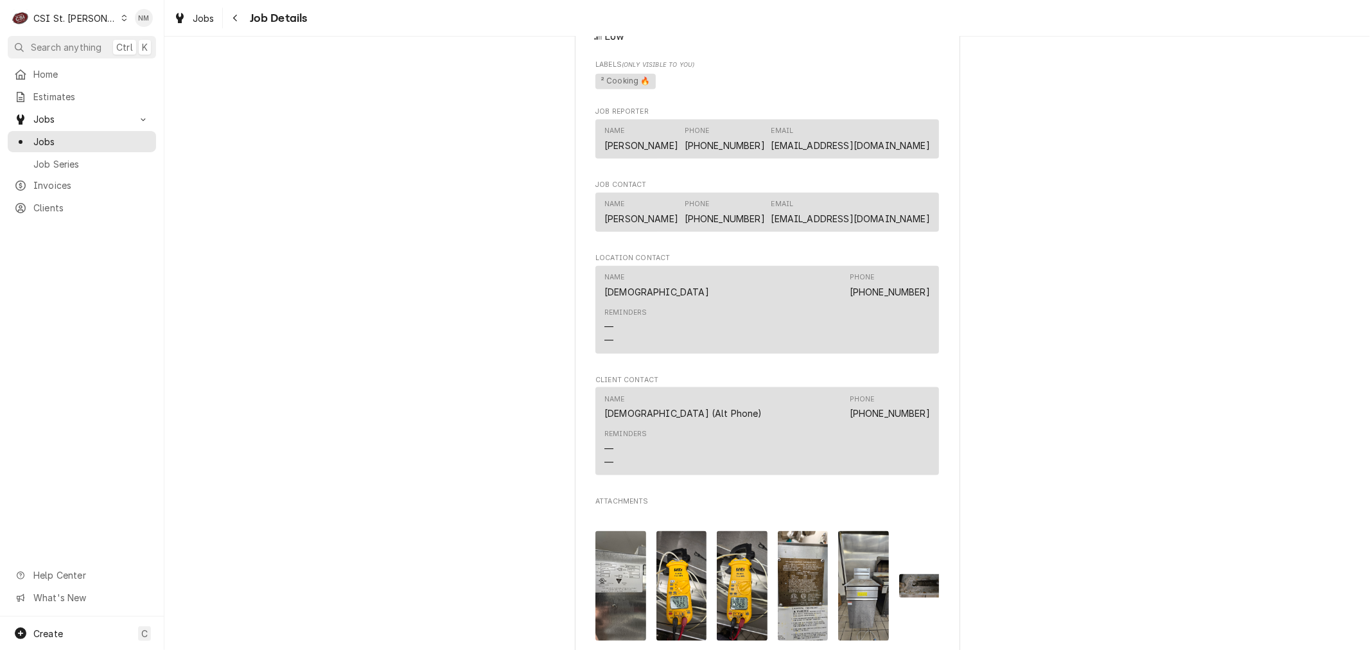
scroll to position [1570, 0]
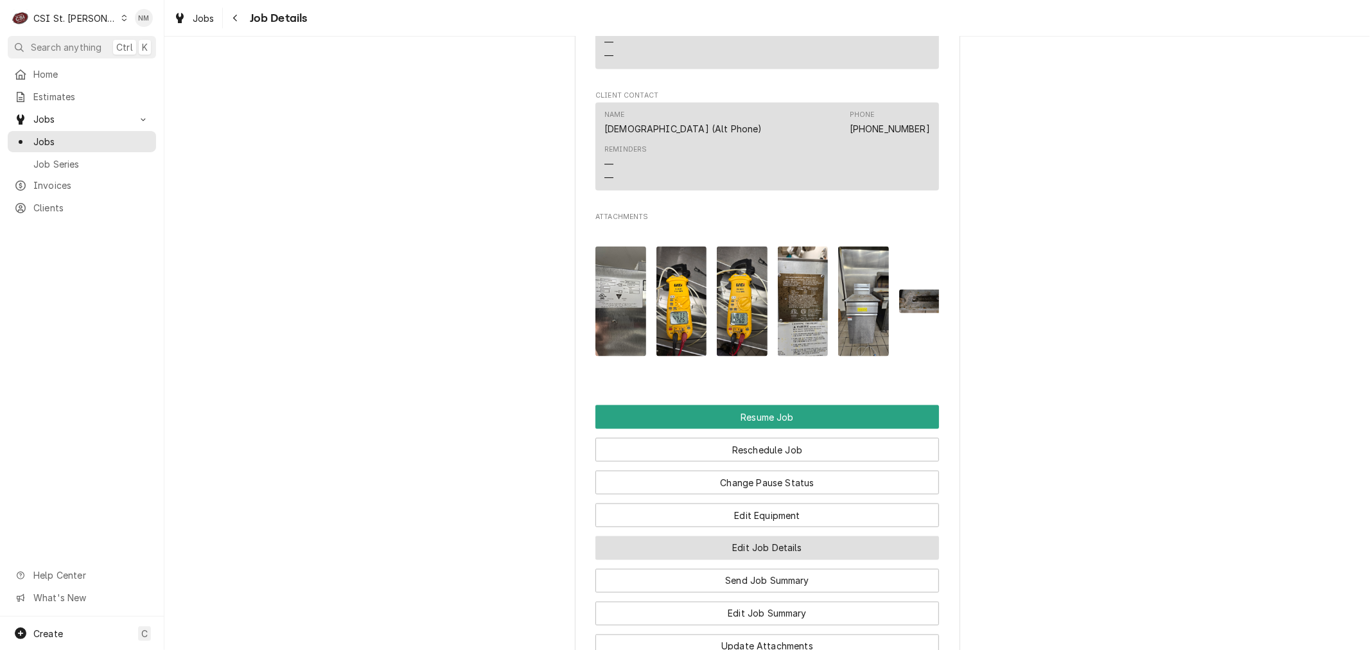
click at [784, 538] on button "Edit Job Details" at bounding box center [768, 548] width 344 height 24
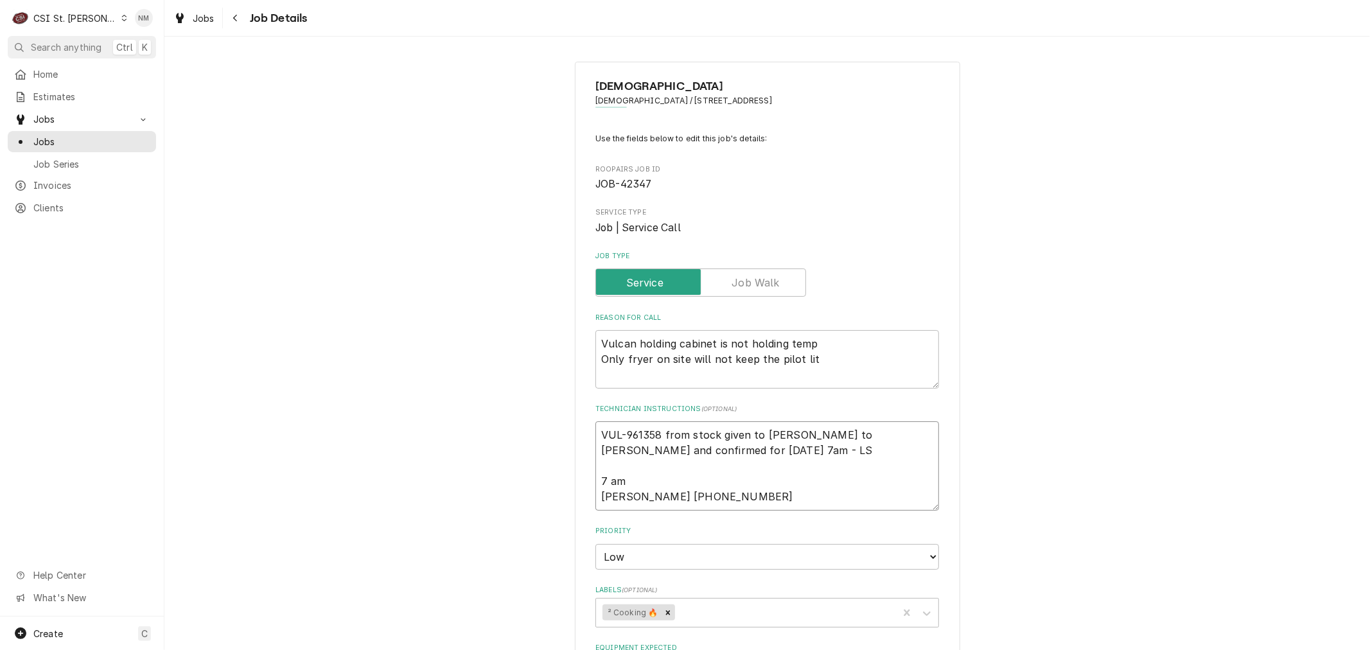
click at [596, 434] on textarea "VUL-961358 from stock given to [PERSON_NAME] to [PERSON_NAME] and confirmed for…" at bounding box center [768, 465] width 344 height 89
type textarea "x"
type textarea "VUL-961358 from stock given to Erick H Spoke to Dan and confirmed for Thursday …"
type textarea "x"
type textarea "L VUL-961358 from stock given to Erick H Spoke to Dan and confirmed for Thursda…"
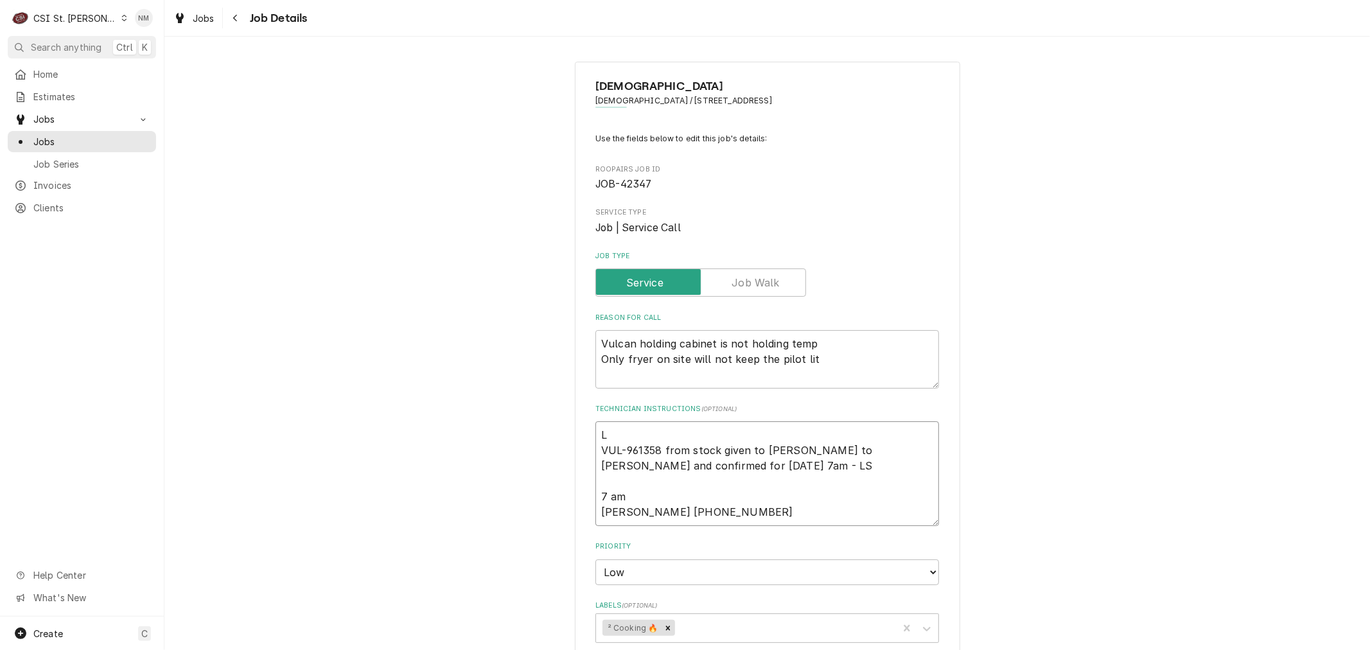
type textarea "x"
type textarea "LV VUL-961358 from stock given to Erick H Spoke to Dan and confirmed for Thursd…"
type textarea "x"
type textarea "LVM VUL-961358 from stock given to Erick H Spoke to Dan and confirmed for Thurs…"
type textarea "x"
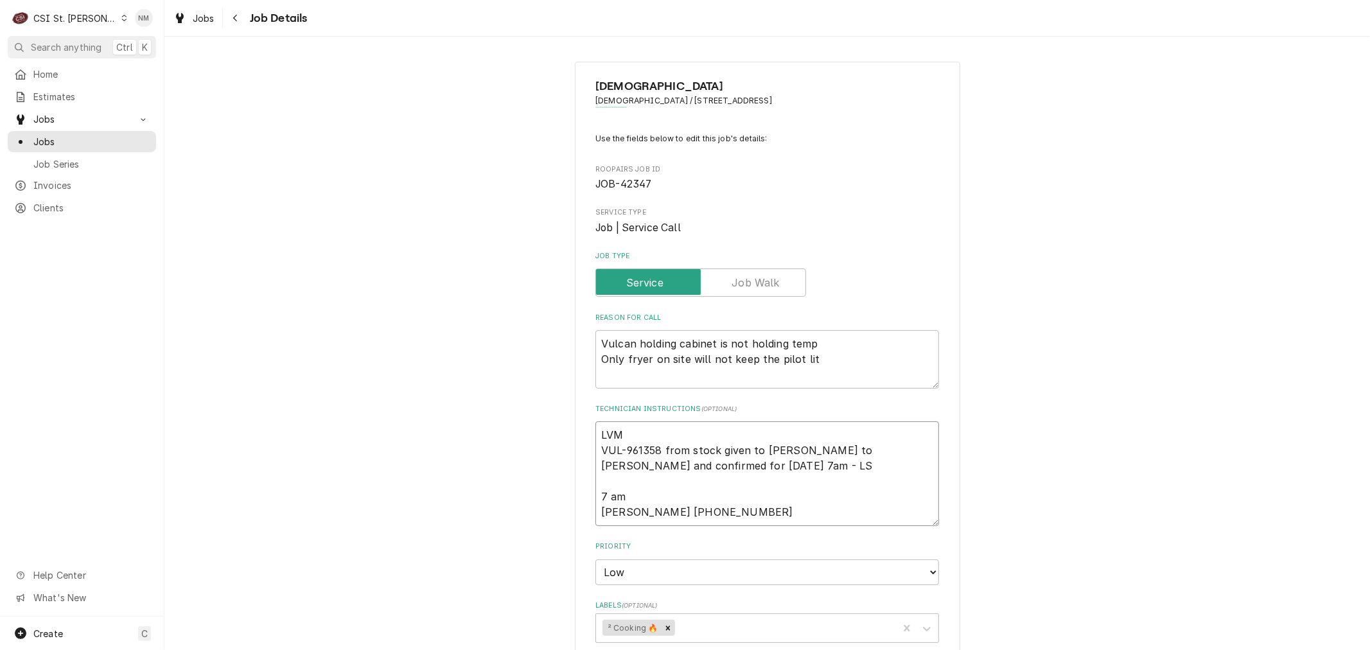
type textarea "LVM VUL-961358 from stock given to Erick H Spoke to Dan and confirmed for Thurs…"
type textarea "x"
type textarea "LVM f VUL-961358 from stock given to Erick H Spoke to Dan and confirmed for Thu…"
type textarea "x"
type textarea "LVM fo VUL-961358 from stock given to Erick H Spoke to Dan and confirmed for Th…"
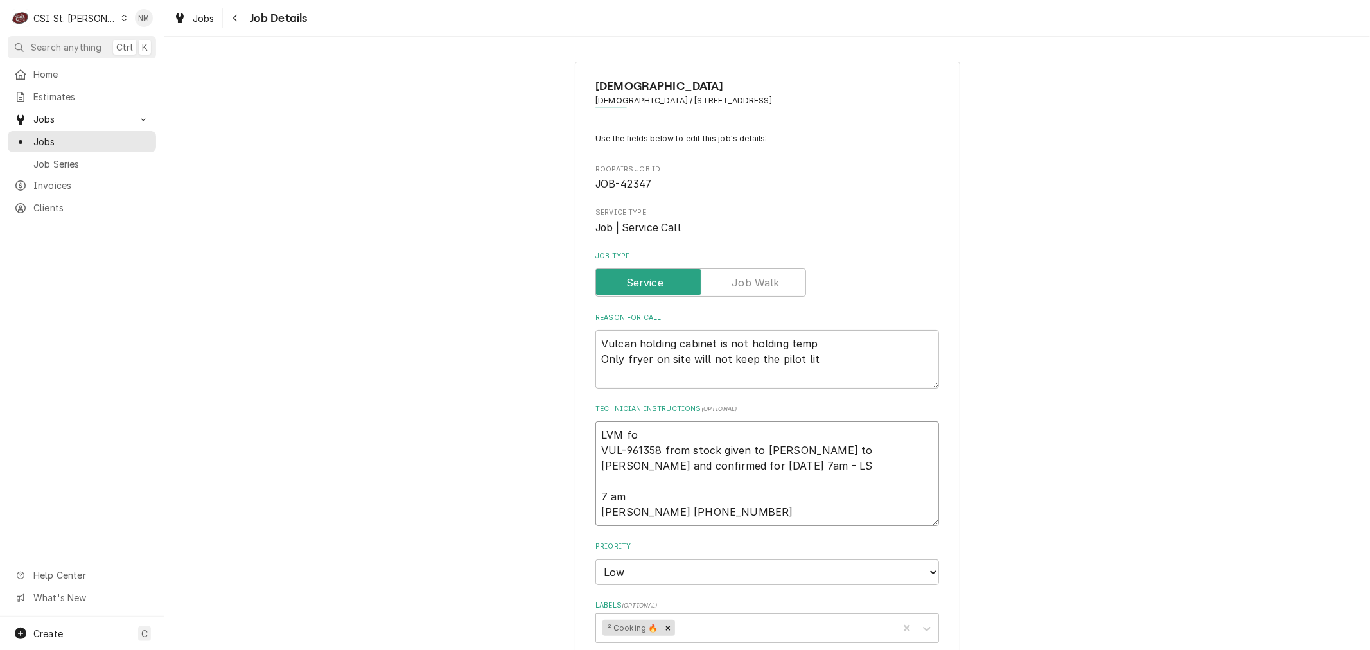
type textarea "x"
type textarea "LVM for VUL-961358 from stock given to Erick H Spoke to Dan and confirmed for T…"
type textarea "x"
type textarea "LVM for VUL-961358 from stock given to Erick H Spoke to Dan and confirmed for T…"
type textarea "x"
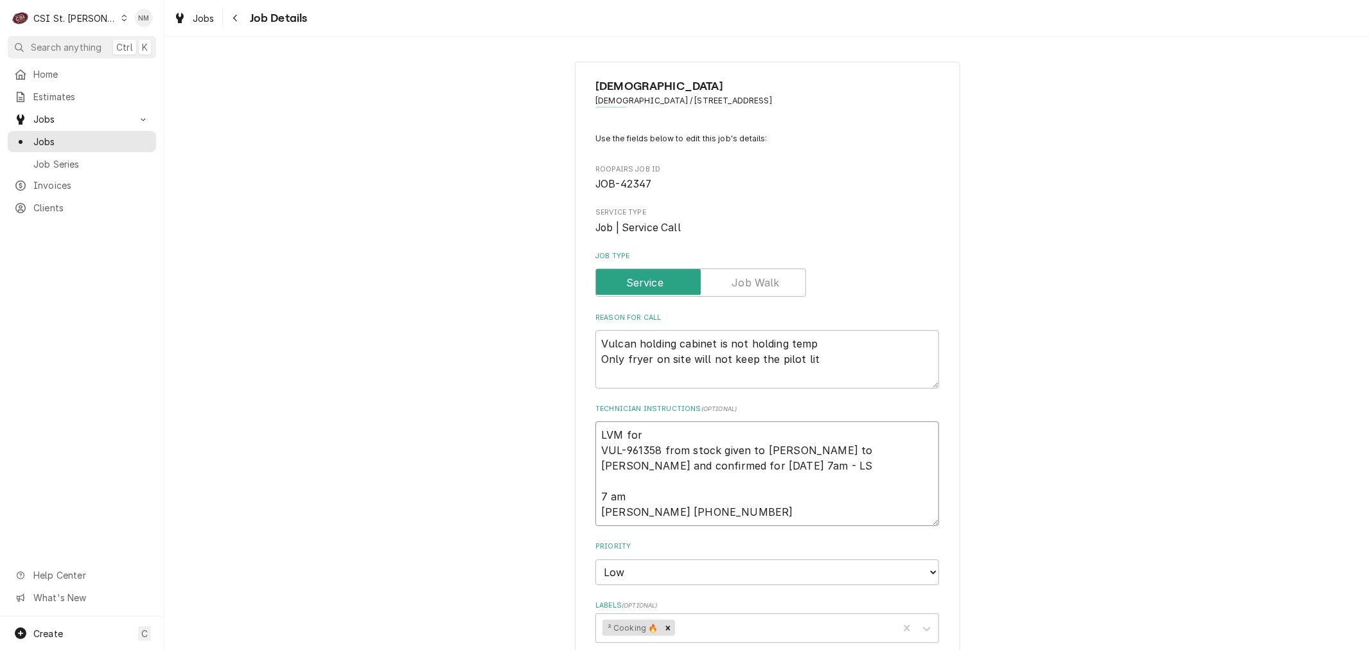
type textarea "LVM for D VUL-961358 from stock given to Erick H Spoke to Dan and confirmed for…"
type textarea "x"
type textarea "LVM for Da VUL-961358 from stock given to Erick H Spoke to Dan and confirmed fo…"
type textarea "x"
type textarea "LVM for Dan VUL-961358 from stock given to Erick H Spoke to Dan and confirmed f…"
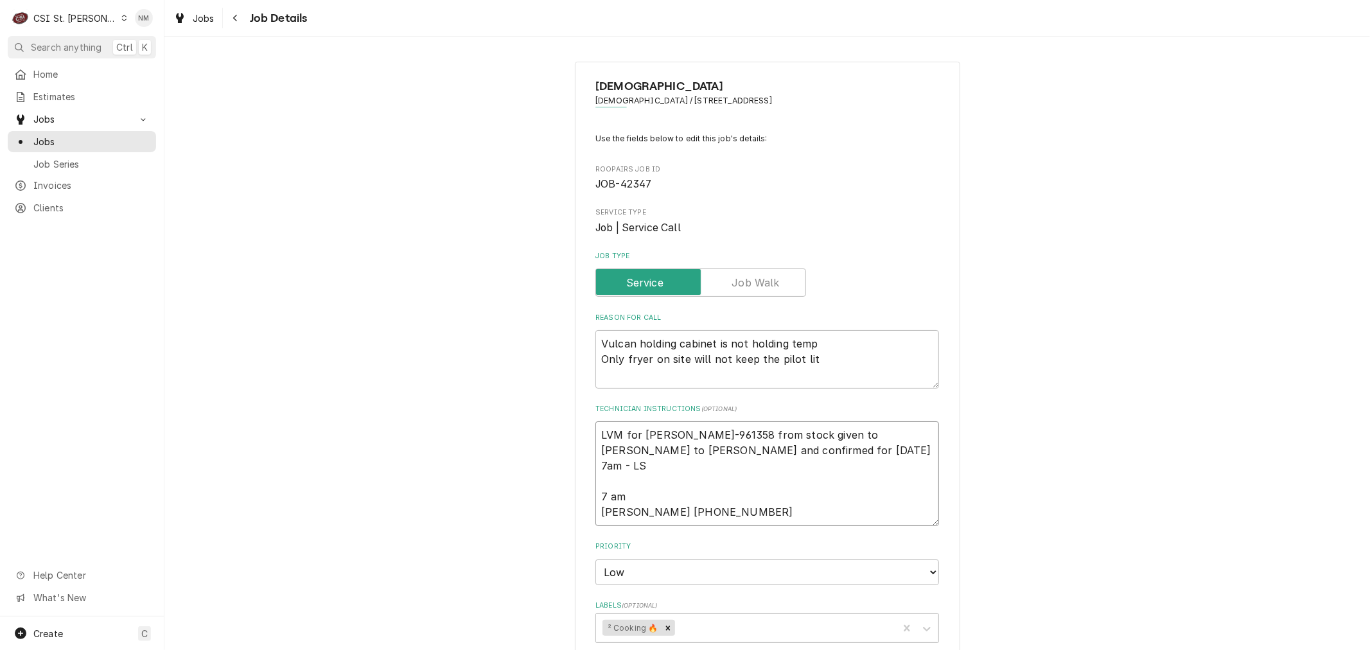
type textarea "x"
type textarea "LVM for Dan VUL-961358 from stock given to Erick H Spoke to Dan and confirmed f…"
type textarea "x"
type textarea "LVM for Dan 7 VUL-961358 from stock given to Erick H Spoke to Dan and confirmed…"
type textarea "x"
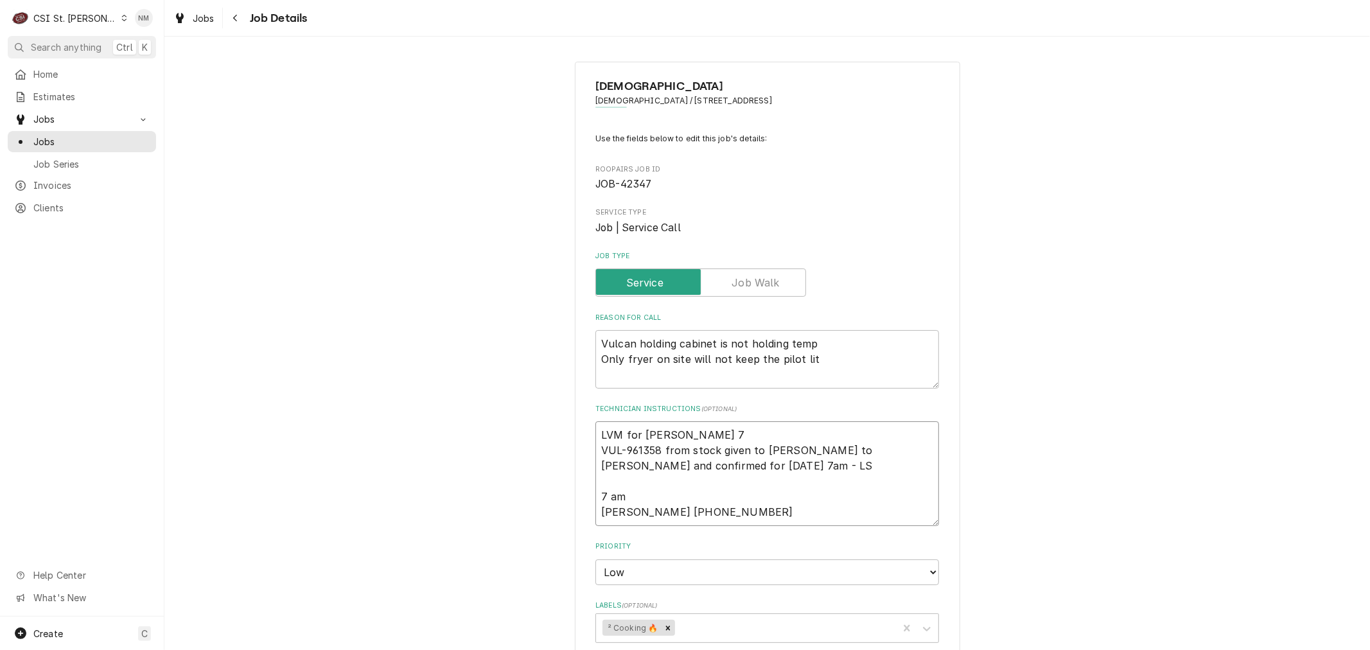
type textarea "LVM for Dan 7 VUL-961358 from stock given to Erick H Spoke to Dan and confirmed…"
type textarea "x"
type textarea "LVM for Dan 7 a VUL-961358 from stock given to Erick H Spoke to Dan and confirm…"
type textarea "x"
type textarea "LVM for Dan 7 am VUL-961358 from stock given to Erick H Spoke to Dan and confir…"
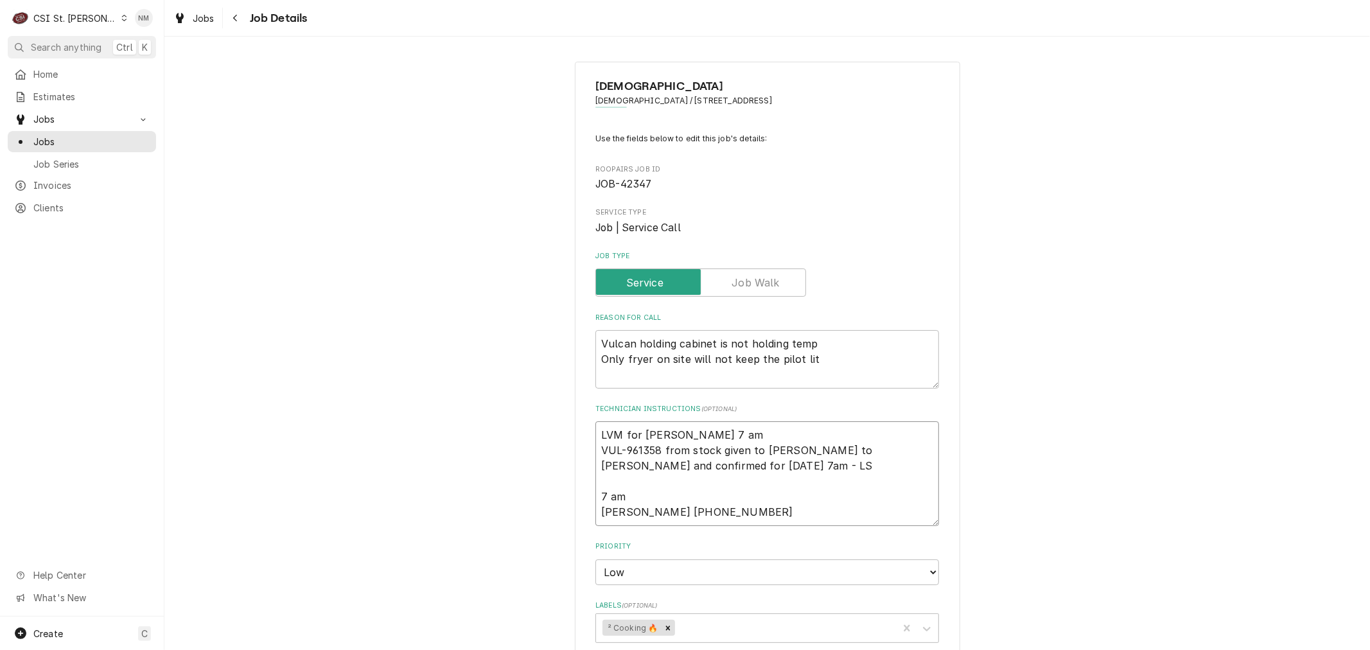
type textarea "x"
type textarea "LVM for Dan 7 am VUL-961358 from stock given to Erick H Spoke to Dan and confir…"
type textarea "x"
type textarea "LVM for Dan 7 am T VUL-961358 from stock given to Erick H Spoke to Dan and conf…"
type textarea "x"
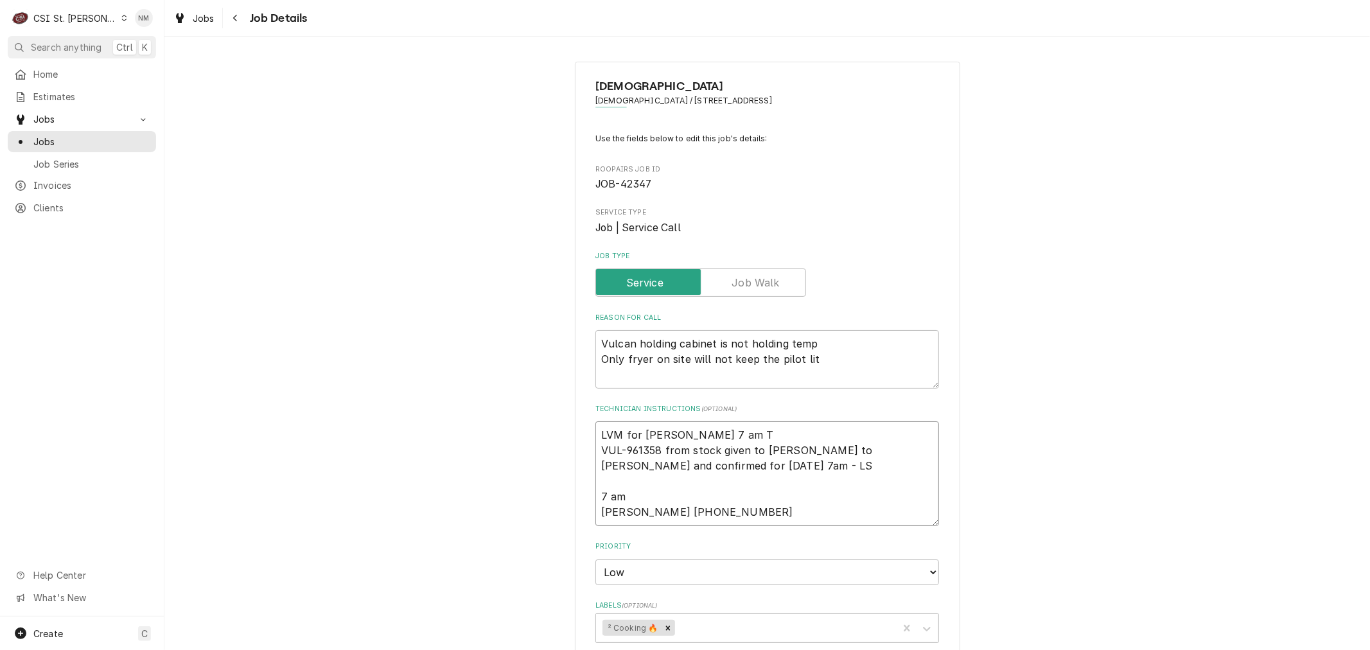
type textarea "LVM for Dan 7 am Th VUL-961358 from stock given to Erick H Spoke to Dan and con…"
type textarea "x"
type textarea "LVM for Dan 7 am Thu VUL-961358 from stock given to Erick H Spoke to Dan and co…"
type textarea "x"
type textarea "LVM for Dan 7 am Thur VUL-961358 from stock given to Erick H Spoke to Dan and c…"
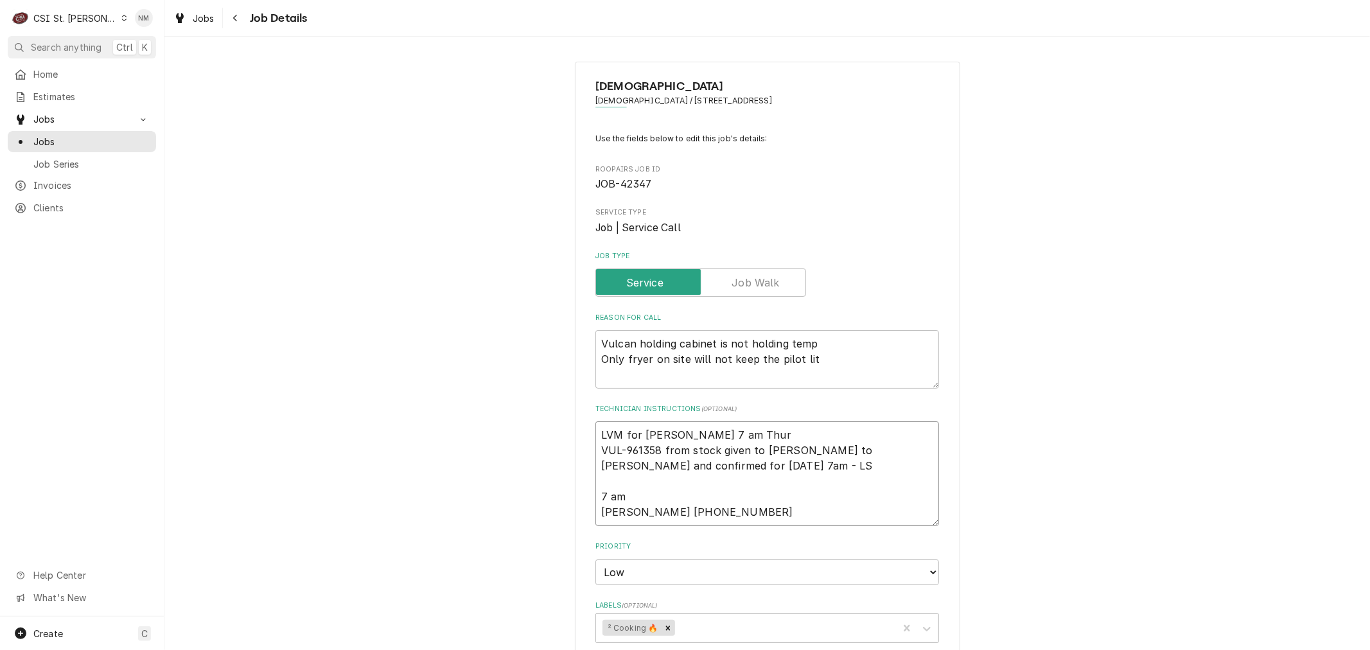
type textarea "x"
type textarea "LVM for Dan 7 am Thurs VUL-961358 from stock given to Erick H Spoke to Dan and …"
type textarea "x"
drag, startPoint x: 718, startPoint y: 432, endPoint x: 581, endPoint y: 432, distance: 137.5
click at [581, 432] on div "PATHFINDER CHURCH Pathfinder Church / 15800 Manchester Road, Ellisville, MO 630…" at bounding box center [767, 656] width 385 height 1188
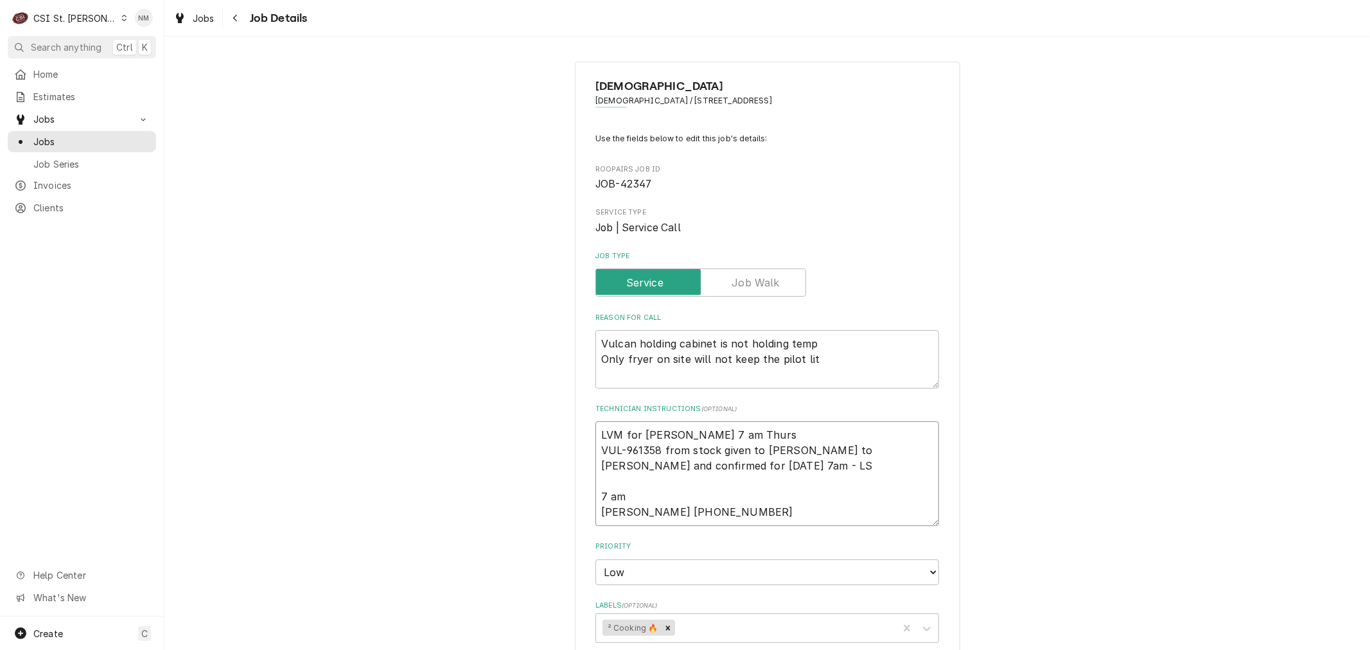
type textarea "LVM for Dan 7 am Thurs VUL-961358 from stock given to Erick H Spoke to Dan and …"
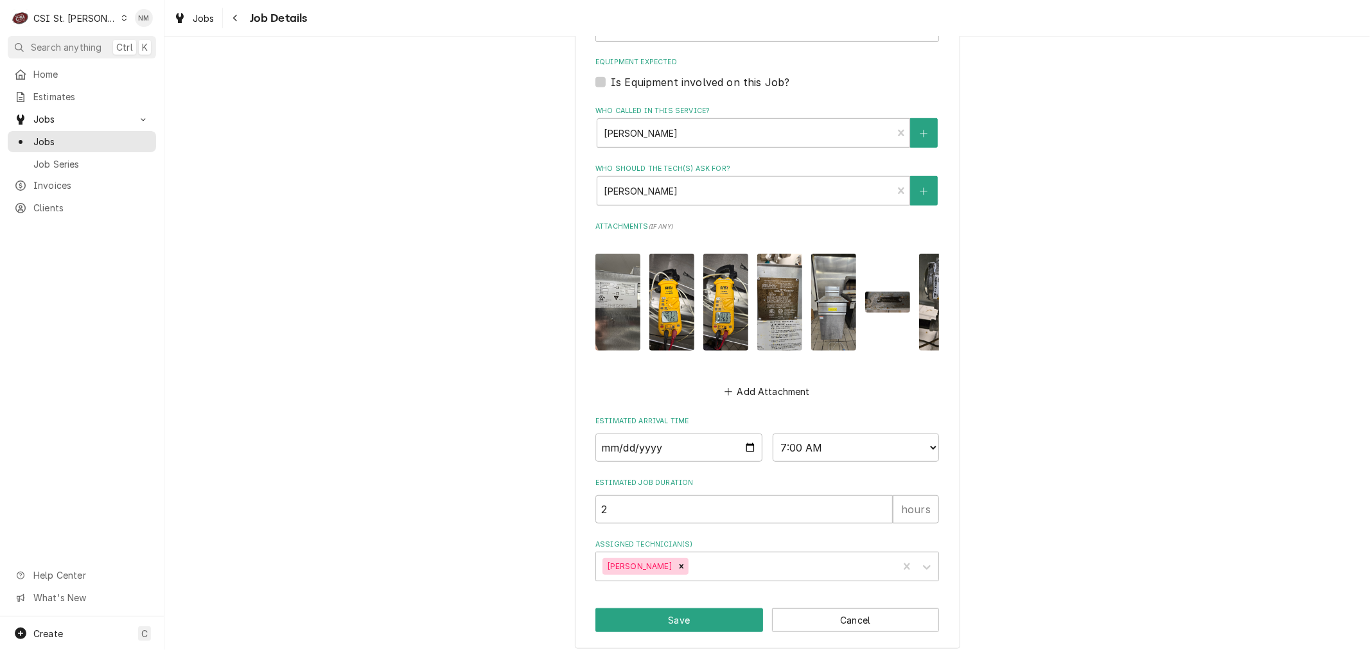
scroll to position [620, 0]
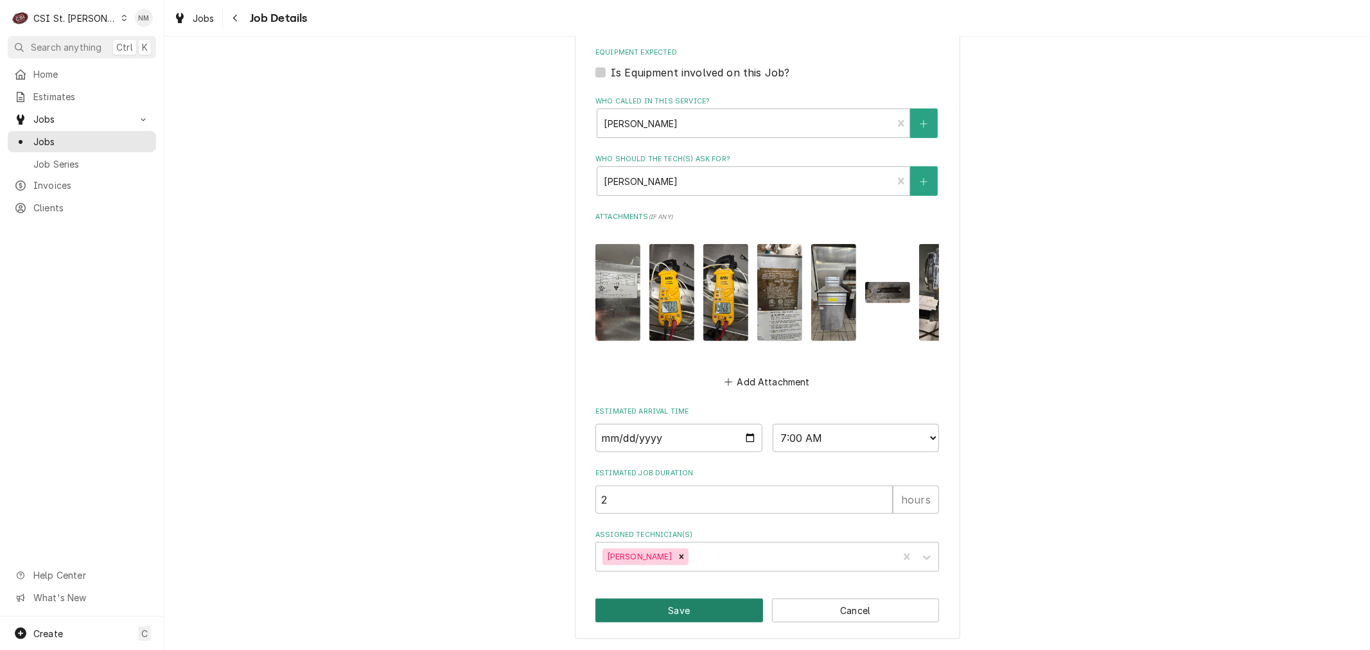
click at [686, 606] on button "Save" at bounding box center [680, 611] width 168 height 24
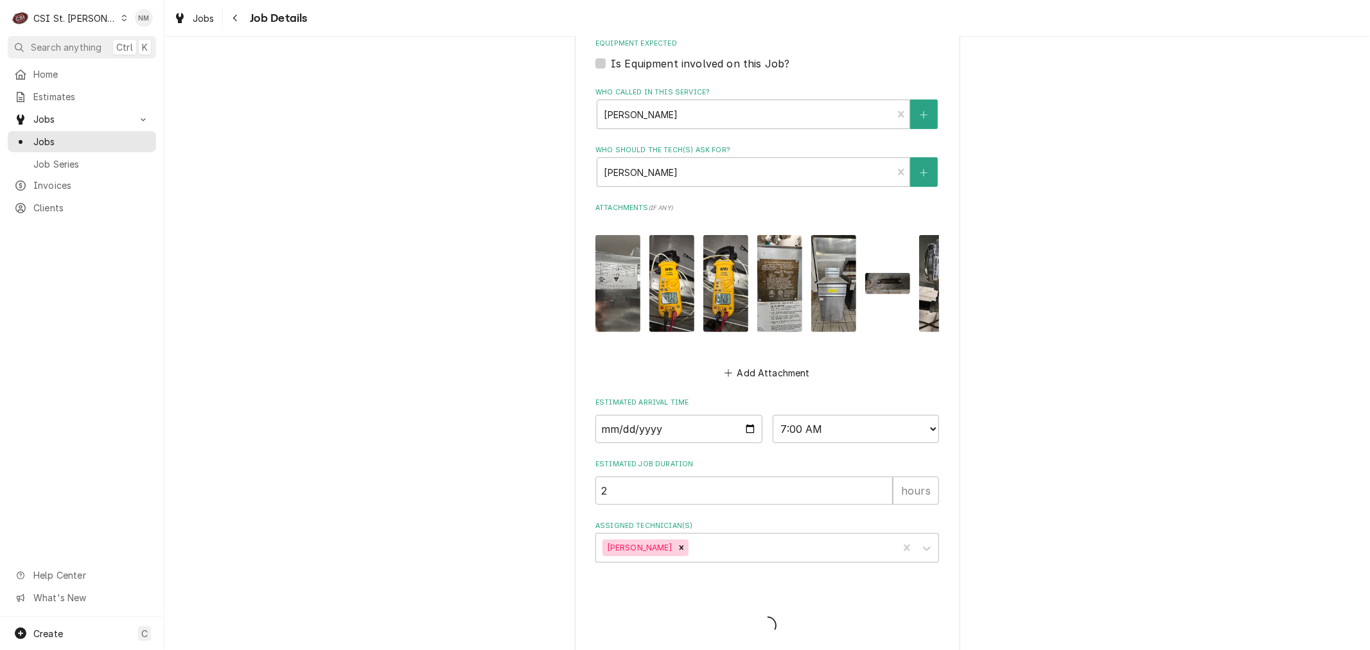
type textarea "x"
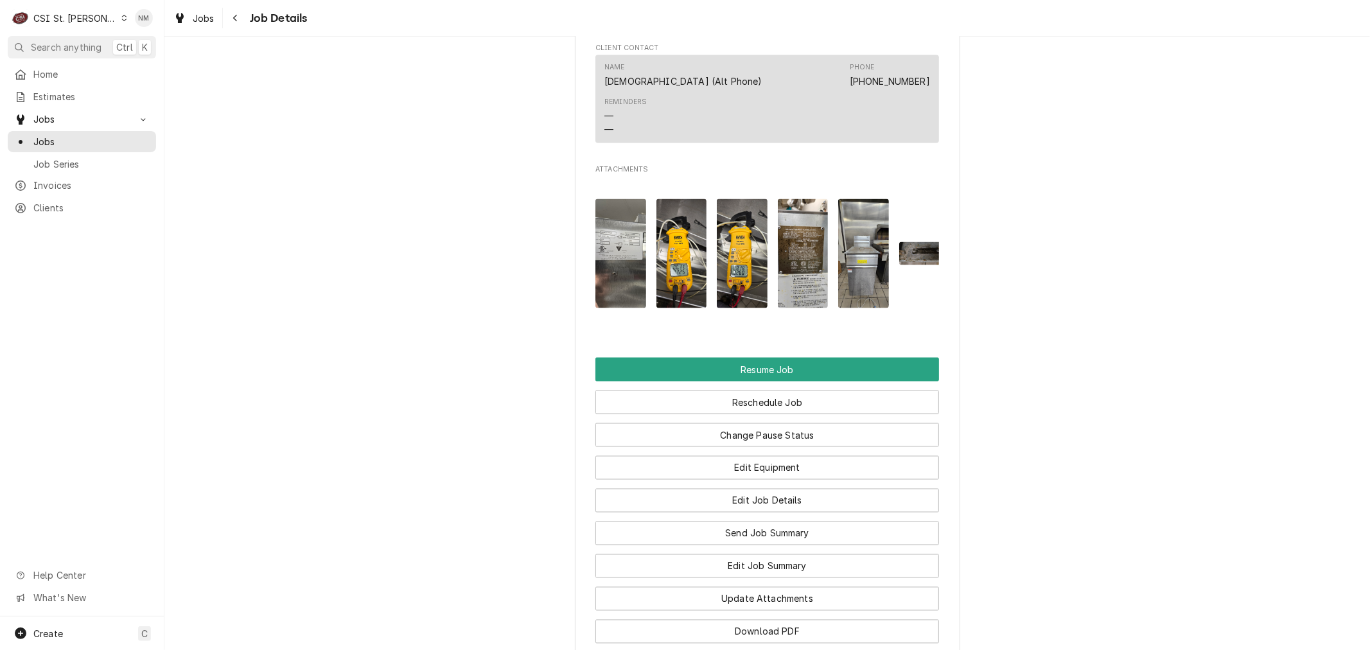
scroll to position [1713, 0]
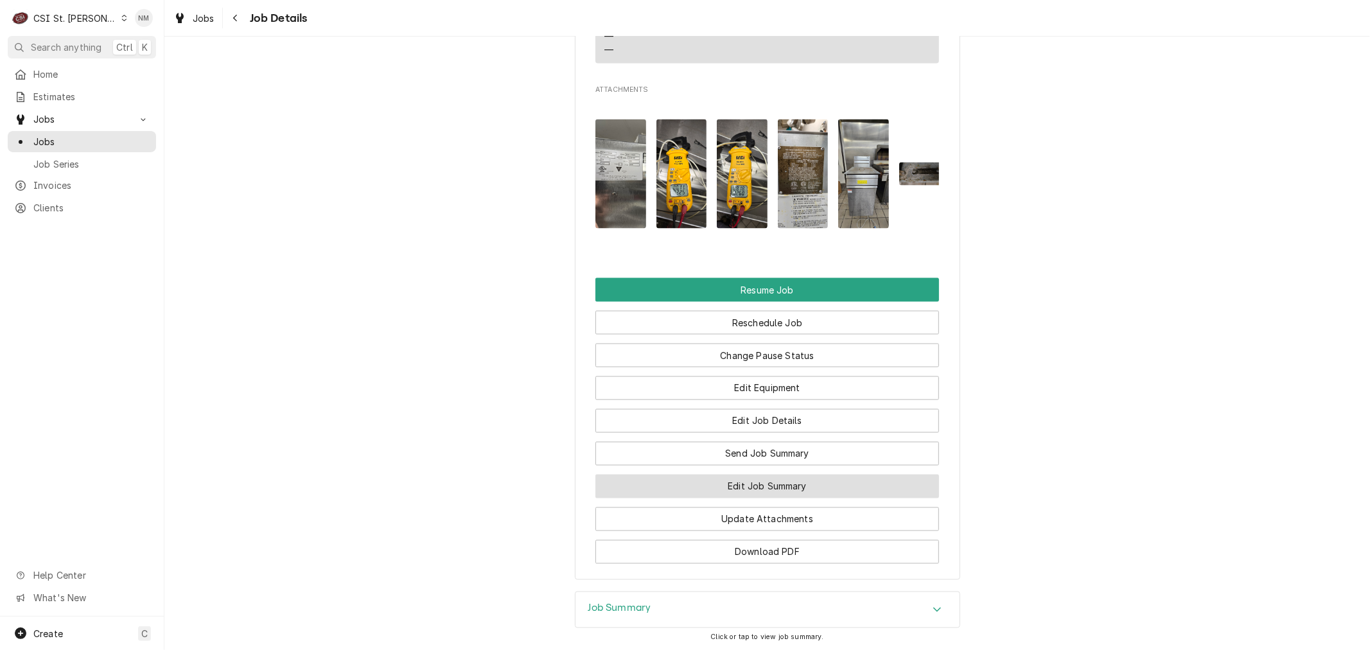
click at [759, 482] on button "Edit Job Summary" at bounding box center [768, 487] width 344 height 24
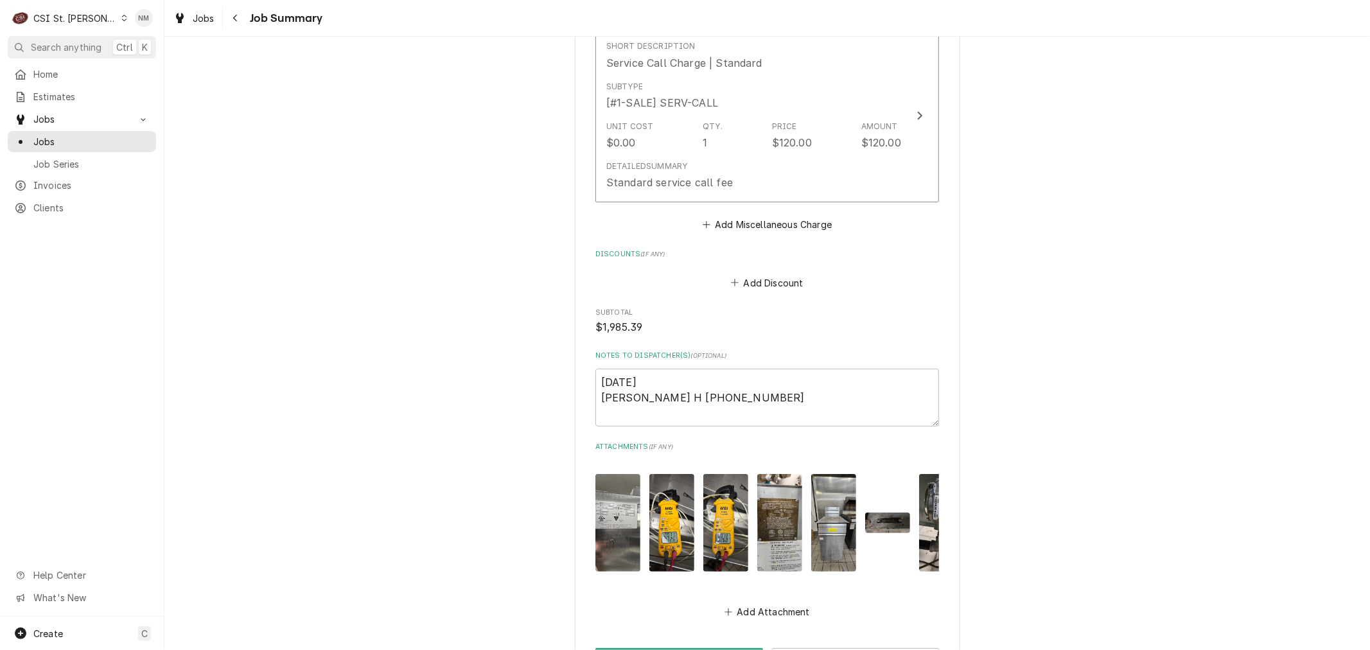
scroll to position [3123, 0]
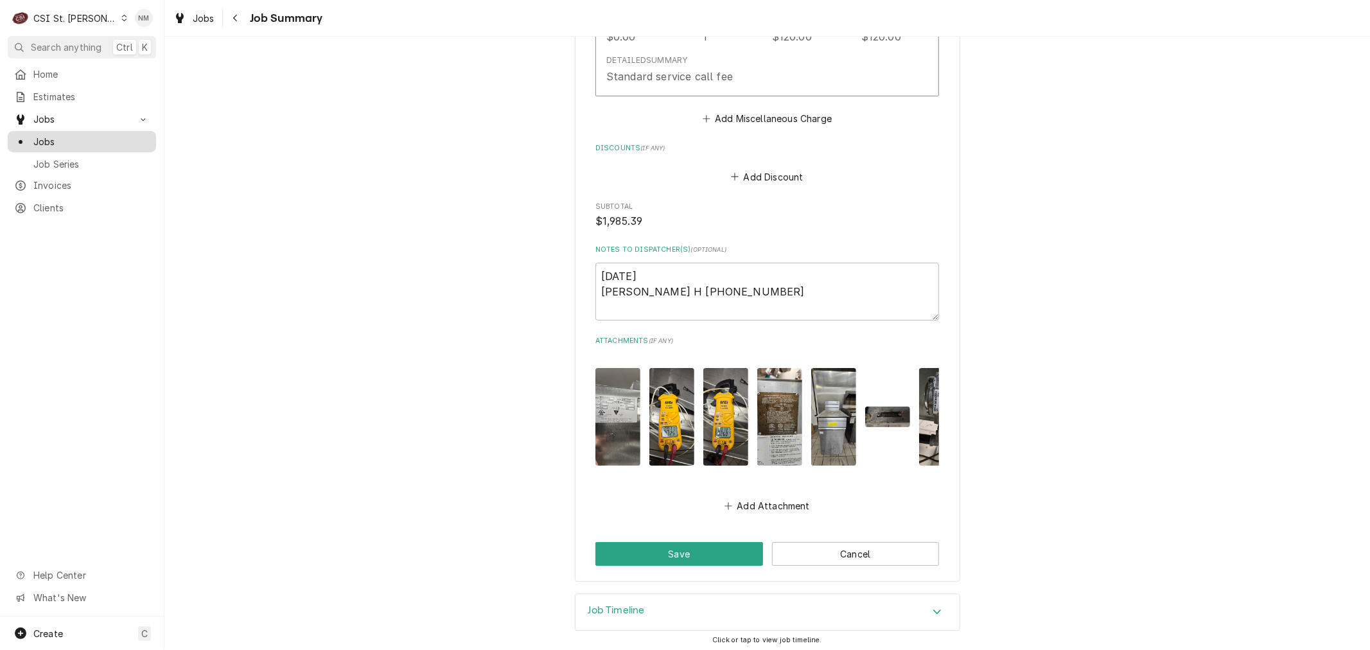
click at [49, 138] on span "Jobs" at bounding box center [91, 141] width 116 height 13
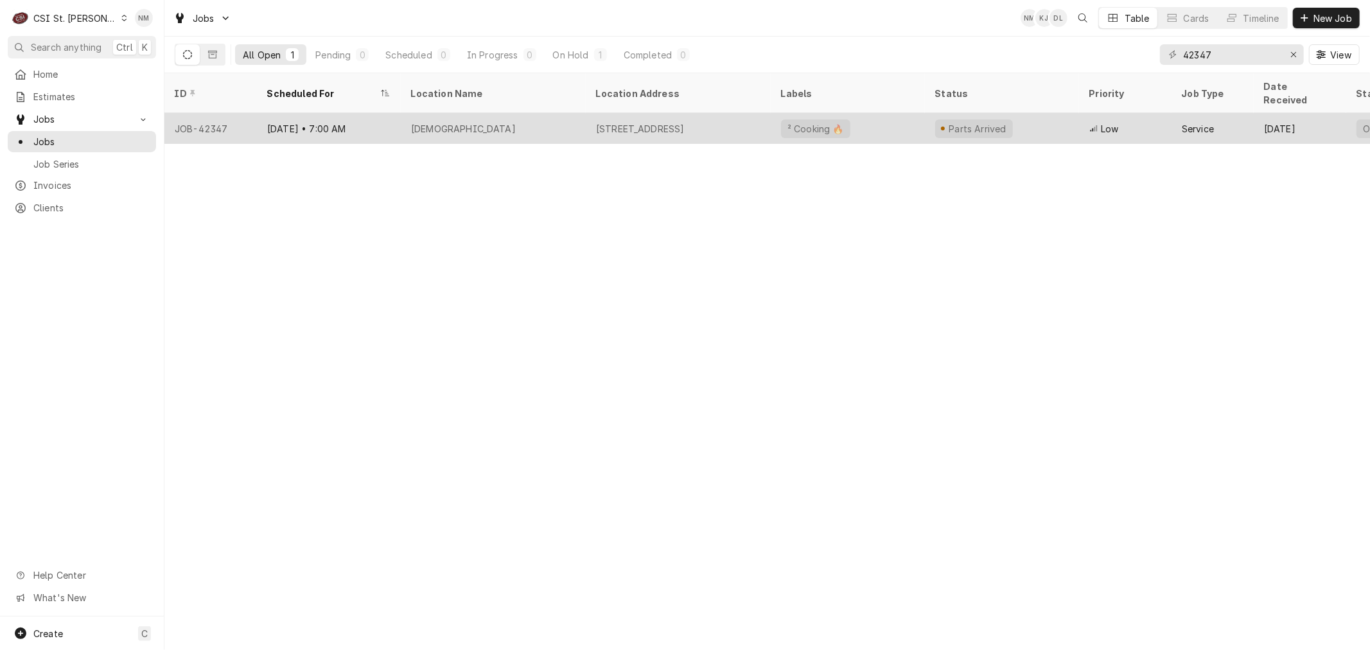
click at [540, 114] on div "[DEMOGRAPHIC_DATA]" at bounding box center [493, 128] width 185 height 31
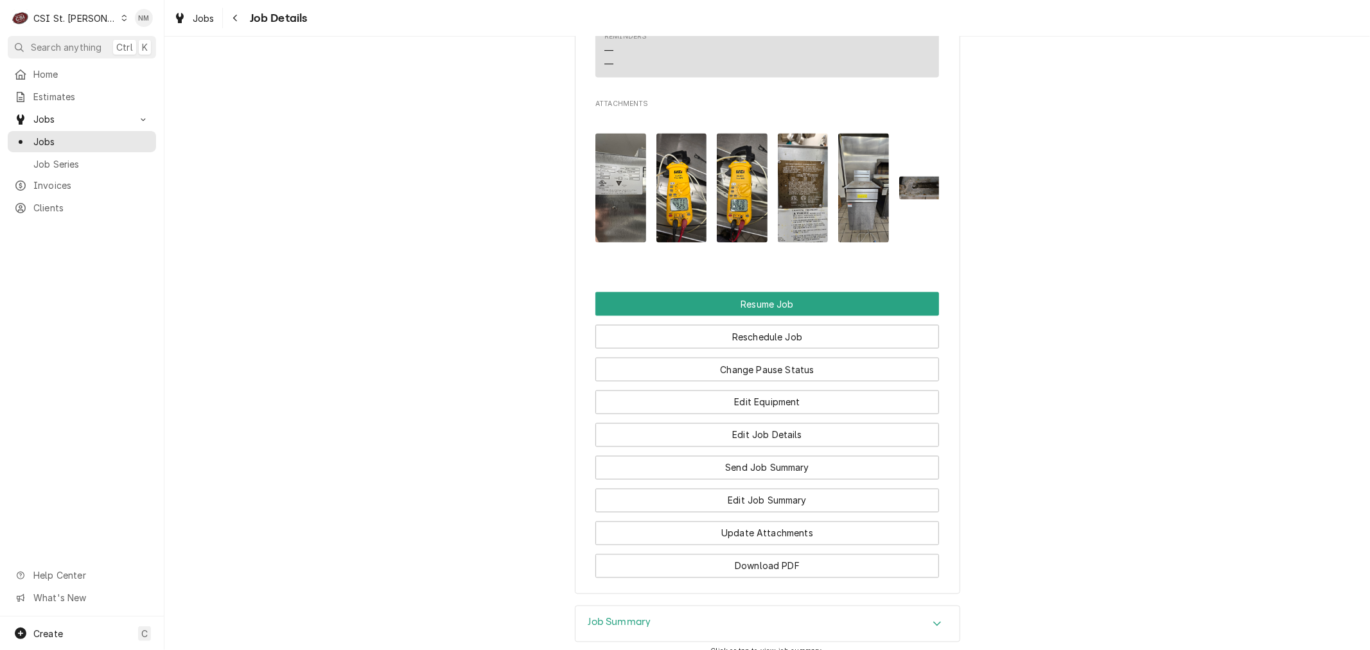
scroll to position [1784, 0]
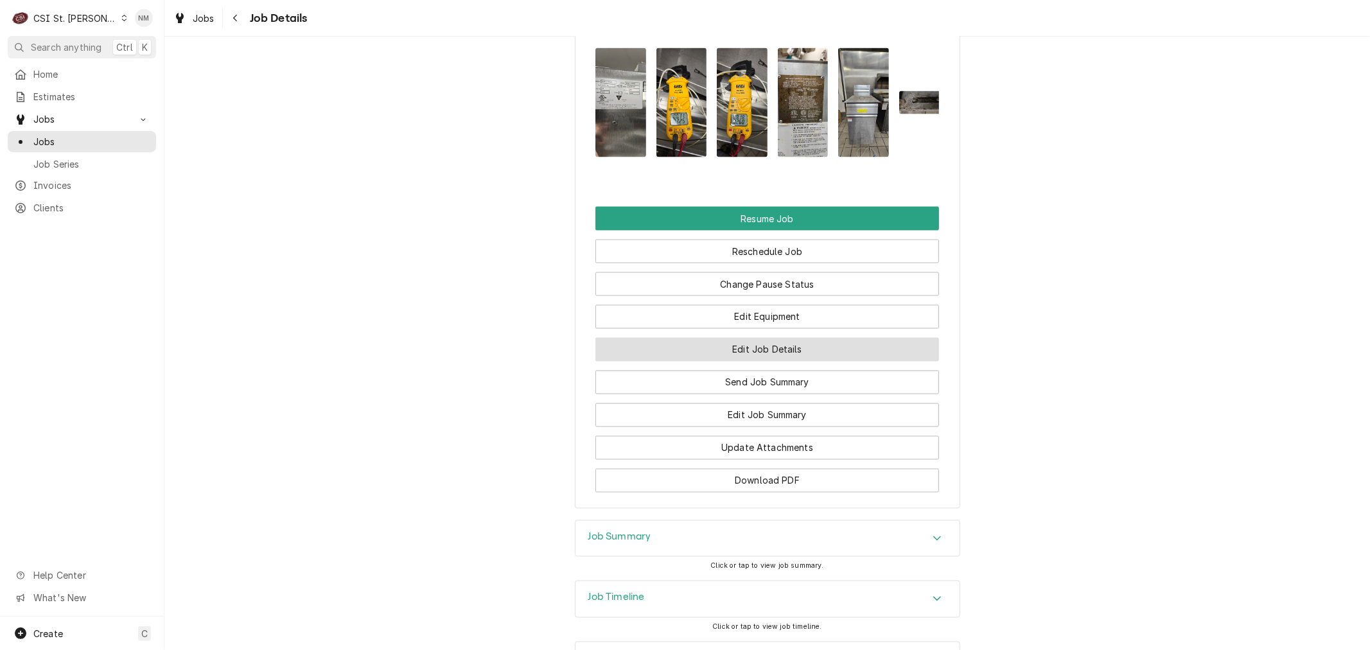
click at [781, 344] on button "Edit Job Details" at bounding box center [768, 350] width 344 height 24
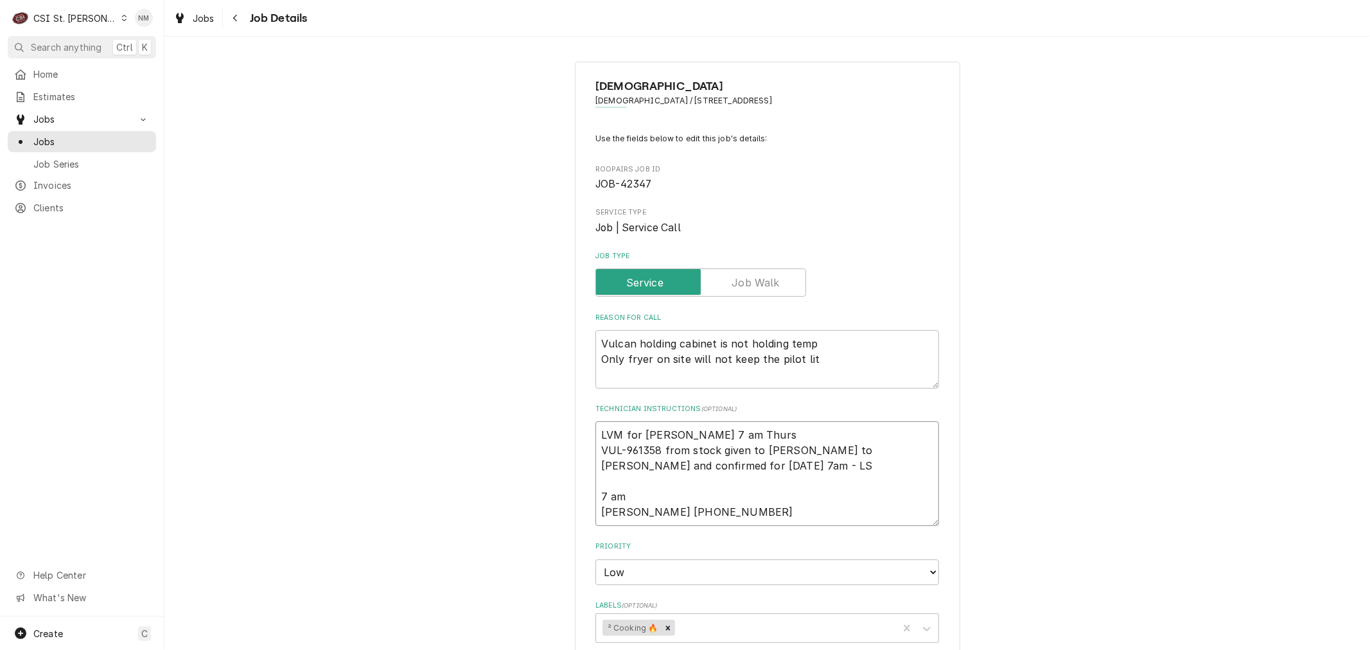
drag, startPoint x: 725, startPoint y: 434, endPoint x: 588, endPoint y: 434, distance: 136.8
click at [588, 434] on div "PATHFINDER [DEMOGRAPHIC_DATA] Pathfinder Church / [STREET_ADDRESS] Use the fiel…" at bounding box center [767, 656] width 385 height 1188
type textarea "x"
type textarea "S VUL-961358 from stock given to Erick H Spoke to Dan and confirmed for Thursda…"
type textarea "x"
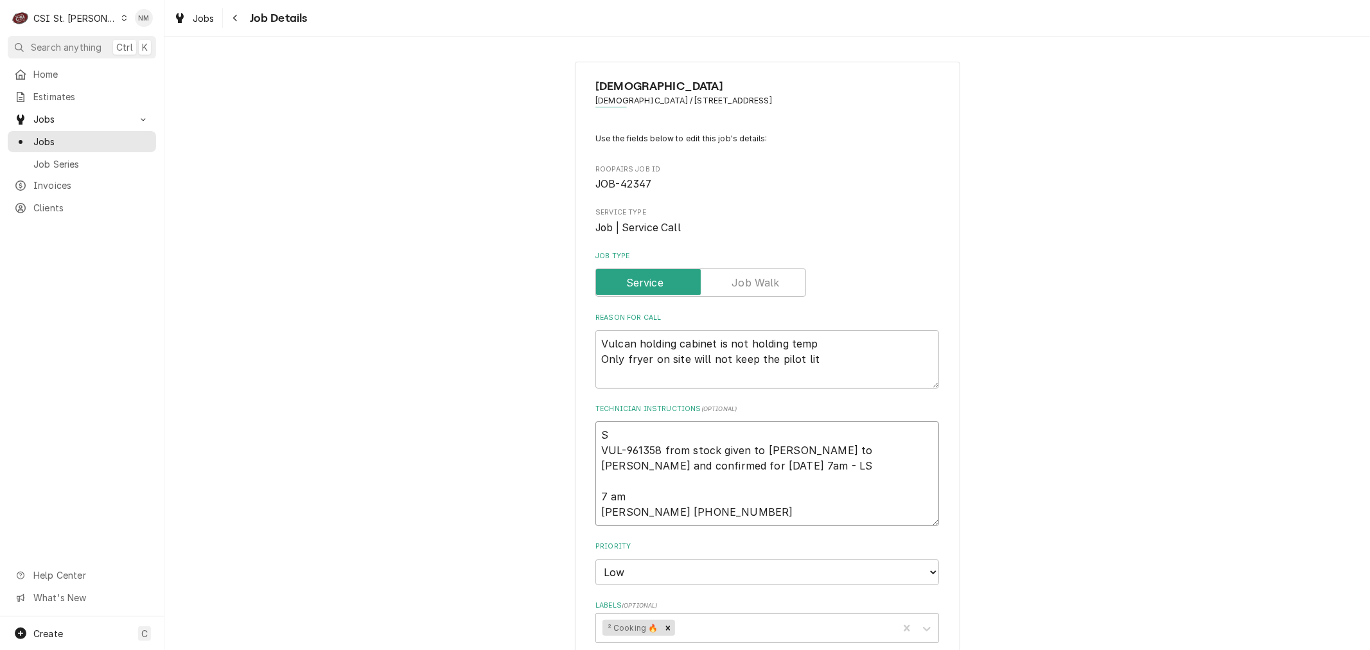
type textarea "Sc VUL-961358 from stock given to Erick H Spoke to Dan and confirmed for Thursd…"
type textarea "x"
type textarea "Sch VUL-961358 from stock given to Erick H Spoke to Dan and confirmed for Thurs…"
type textarea "x"
type textarea "Schu VUL-961358 from stock given to Erick H Spoke to Dan and confirmed for Thur…"
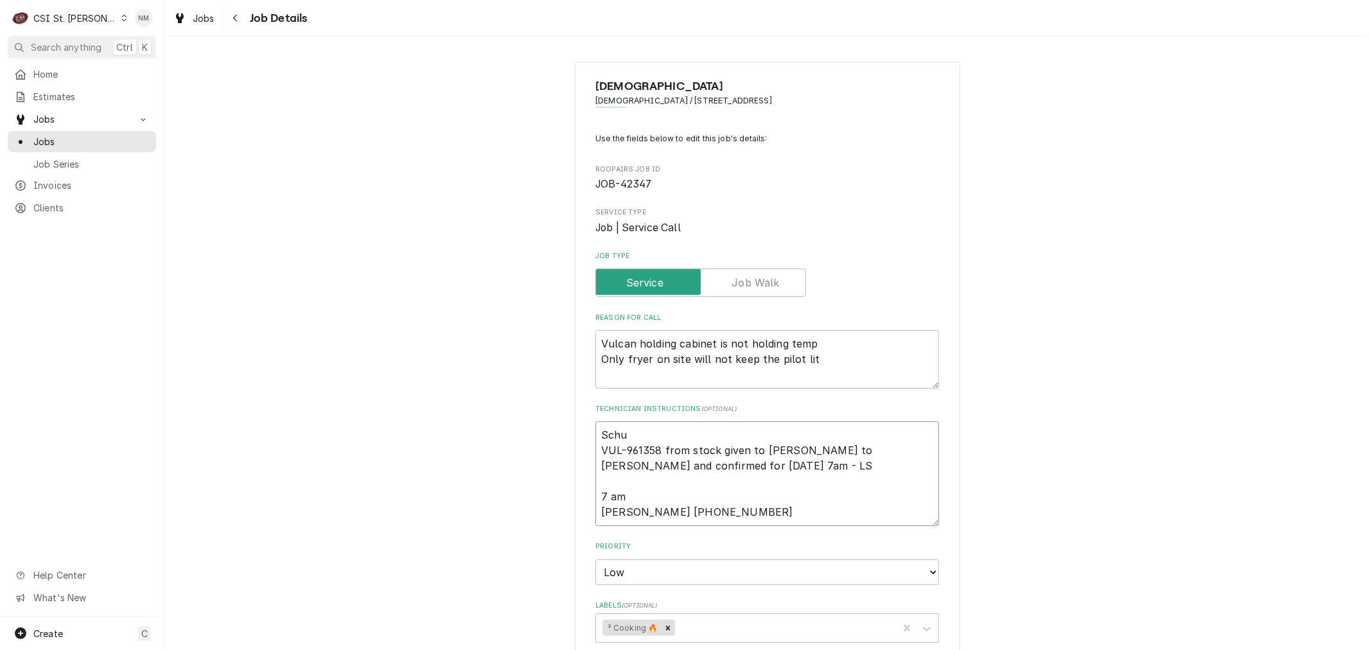
type textarea "x"
type textarea "Sch VUL-961358 from stock given to Erick H Spoke to Dan and confirmed for Thurs…"
type textarea "x"
type textarea "Sche VUL-961358 from stock given to Erick H Spoke to Dan and confirmed for Thur…"
type textarea "x"
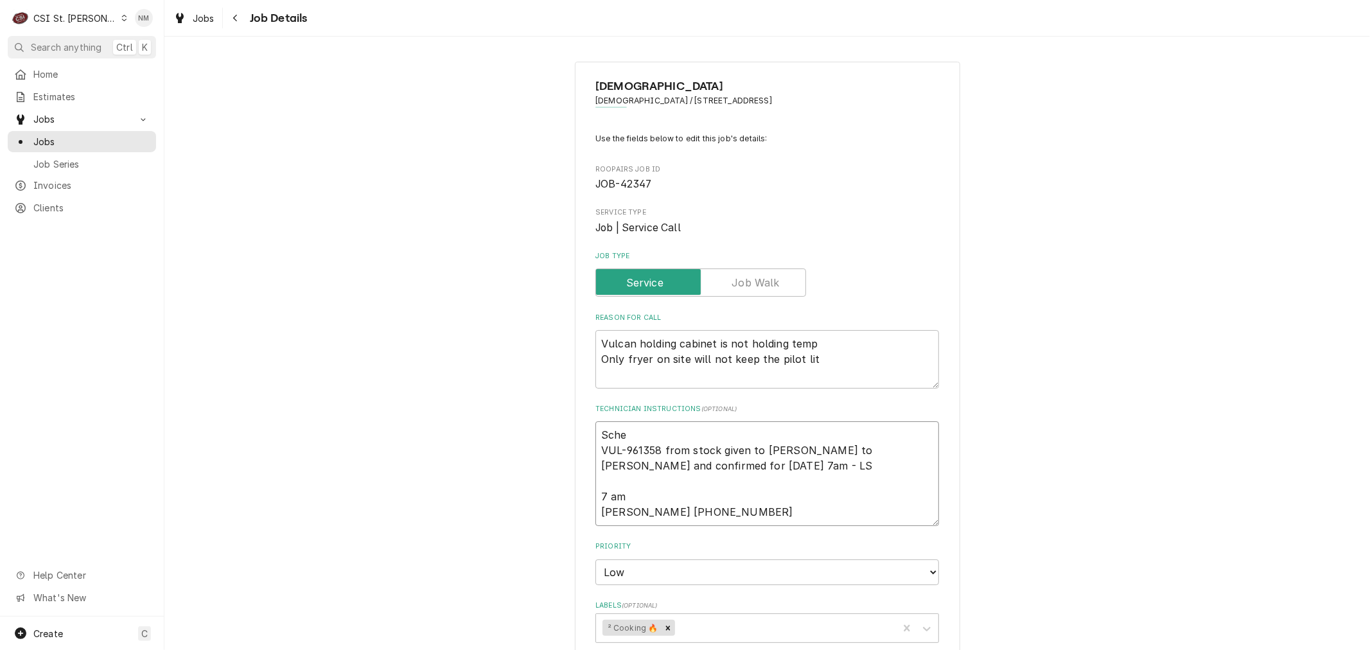
type textarea "Sched VUL-961358 from stock given to Erick H Spoke to Dan and confirmed for Thu…"
type textarea "x"
type textarea "Schedu VUL-961358 from stock given to Erick H Spoke to Dan and confirmed for Th…"
type textarea "x"
type textarea "Schedul VUL-961358 from stock given to Erick H Spoke to Dan and confirmed for T…"
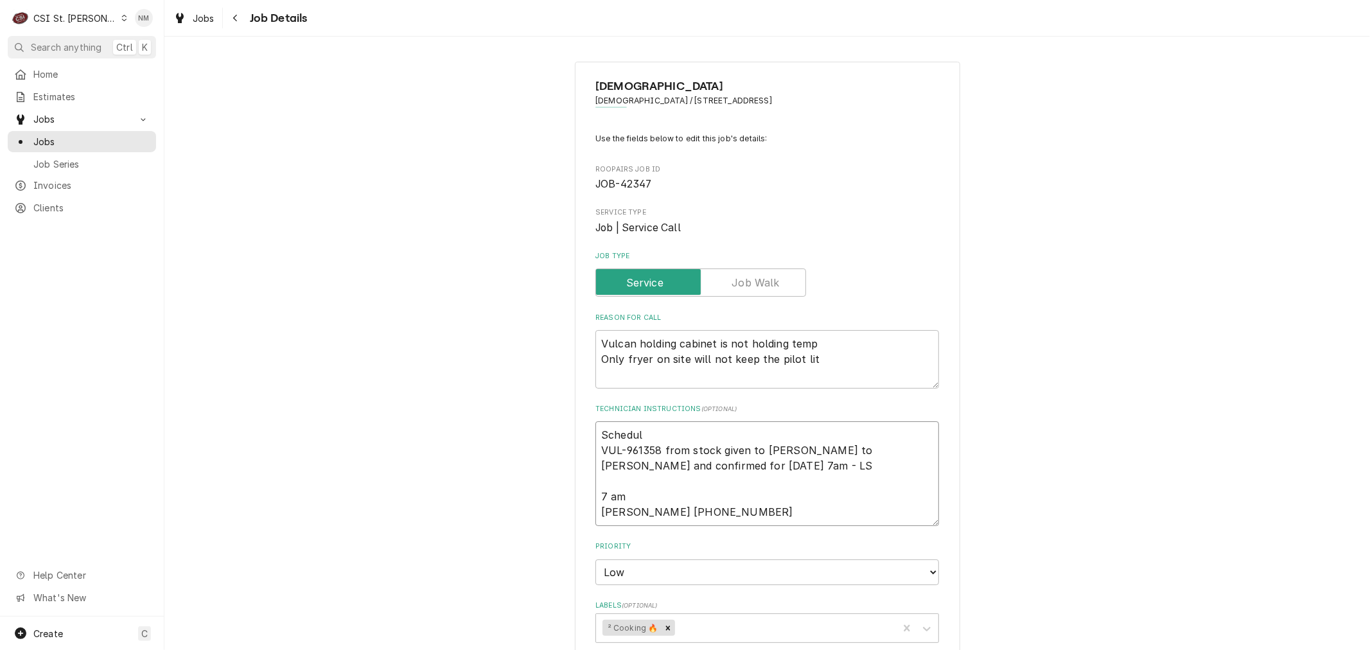
type textarea "x"
type textarea "Schedule VUL-961358 from stock given to Erick H Spoke to Dan and confirmed for …"
type textarea "x"
type textarea "Scheduled VUL-961358 from stock given to Erick H Spoke to Dan and confirmed for…"
type textarea "x"
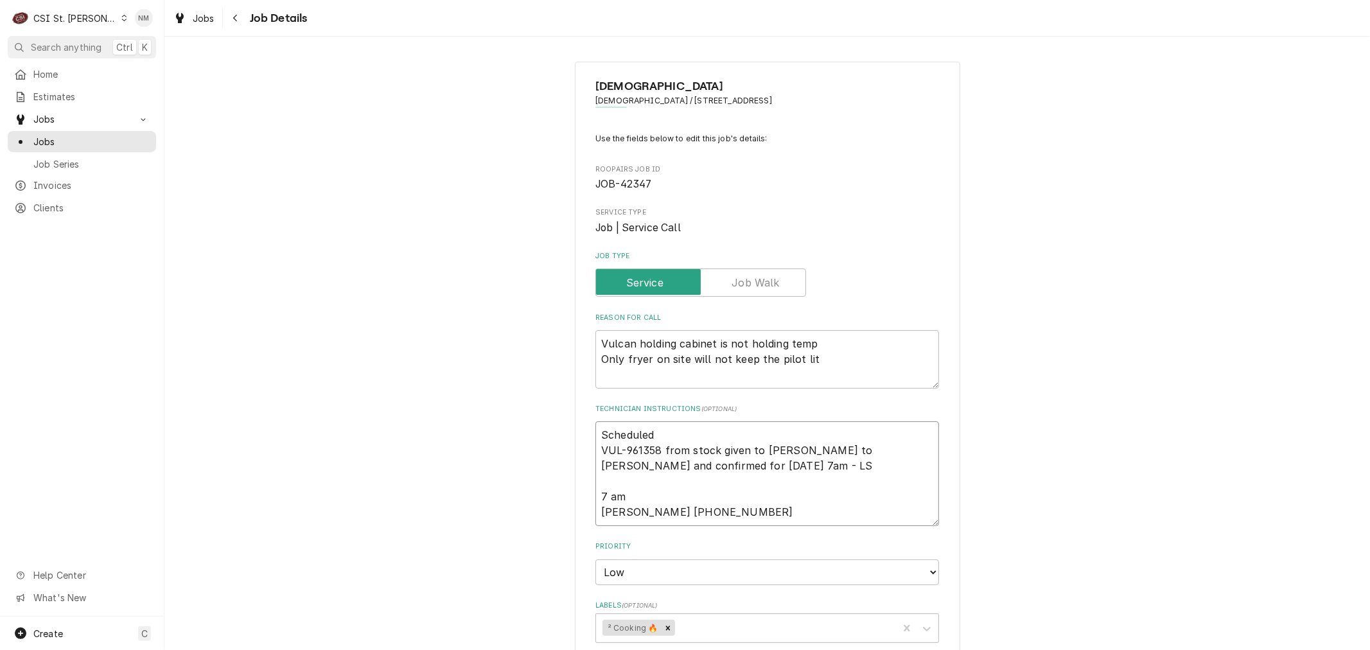
type textarea "Scheduled VUL-961358 from stock given to Erick H Spoke to Dan and confirmed for…"
type textarea "x"
type textarea "Scheduled w VUL-961358 from stock given to Erick H Spoke to Dan and confirmed f…"
type textarea "x"
type textarea "Scheduled wi VUL-961358 from stock given to Erick H Spoke to Dan and confirmed …"
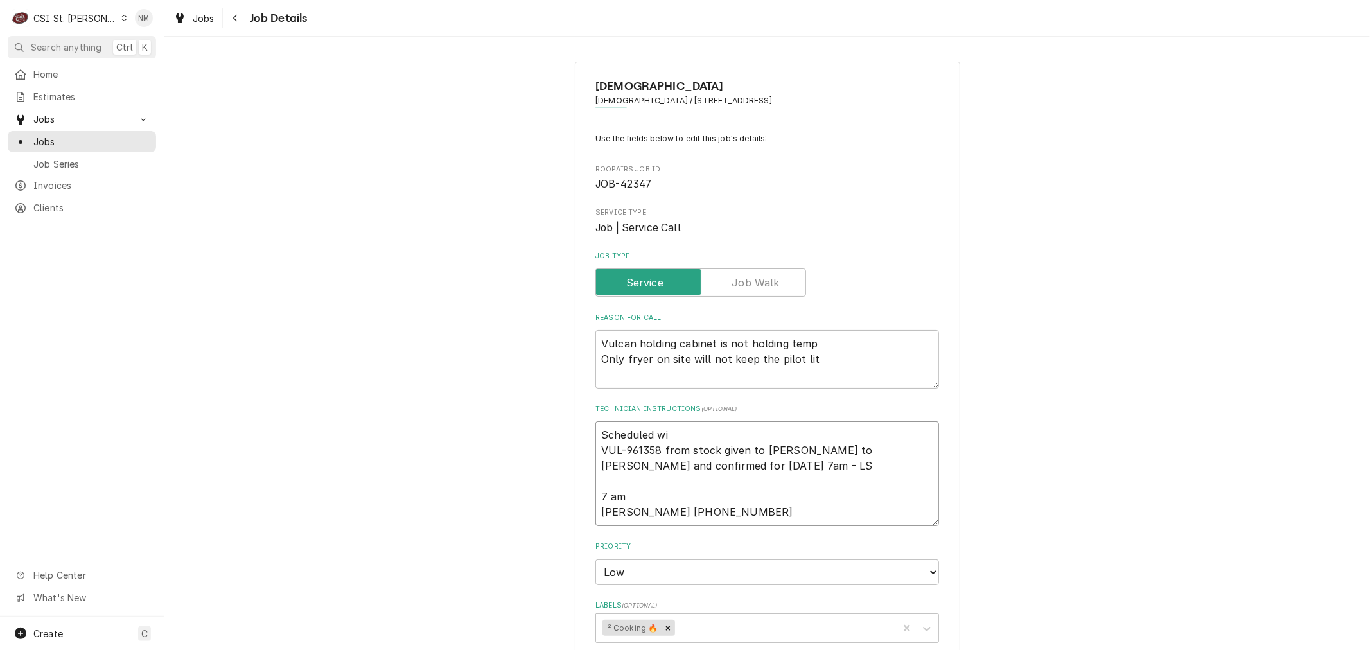
type textarea "x"
type textarea "Scheduled wit VUL-961358 from stock given to Erick H Spoke to Dan and confirmed…"
type textarea "x"
type textarea "Scheduled with VUL-961358 from stock given to Erick H Spoke to Dan and confirme…"
type textarea "x"
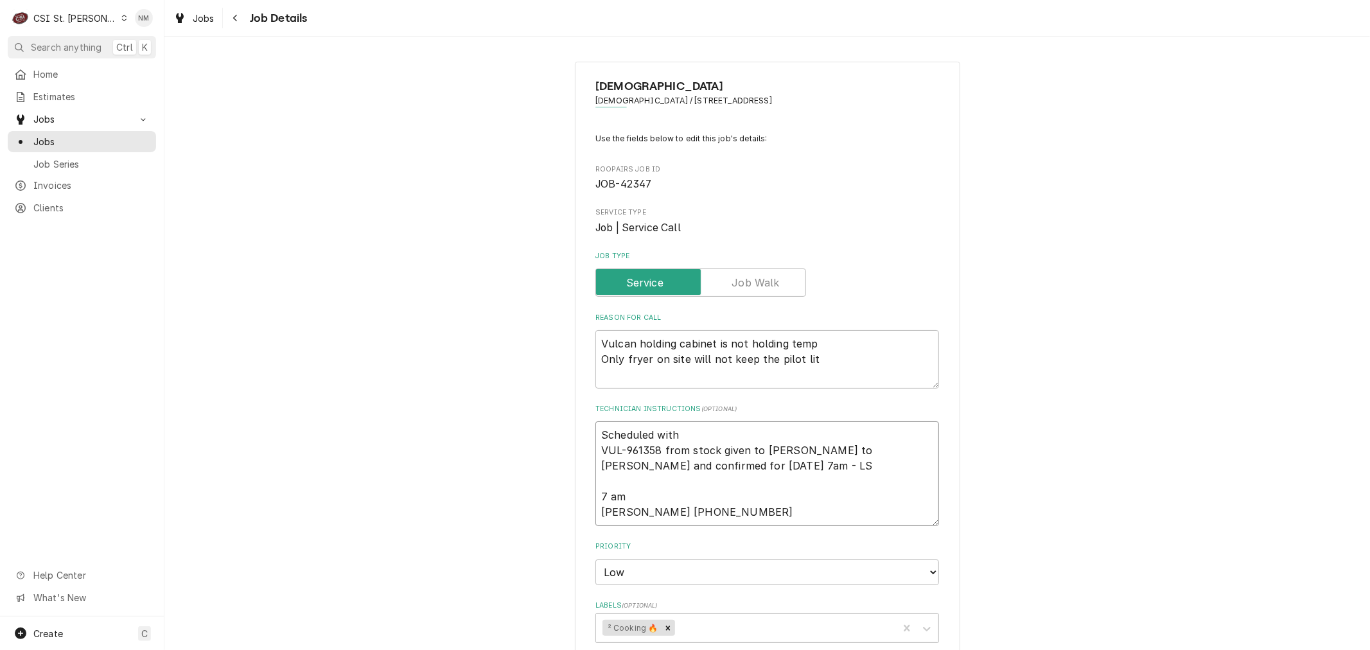
type textarea "Scheduled with VUL-961358 from stock given to Erick H Spoke to Dan and confirme…"
type textarea "x"
type textarea "Scheduled with D VUL-961358 from stock given to Erick H Spoke to Dan and confir…"
type textarea "x"
type textarea "Scheduled with Da VUL-961358 from stock given to Erick H Spoke to Dan and confi…"
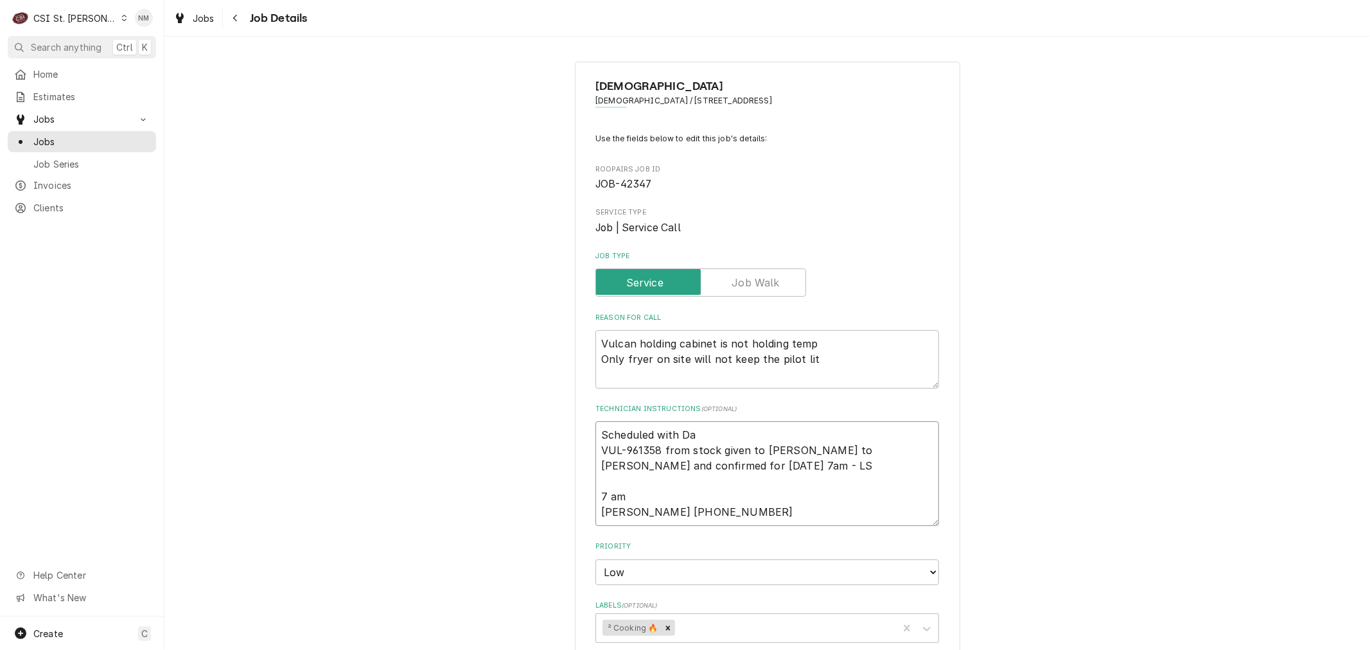
type textarea "x"
type textarea "Scheduled with Dan VUL-961358 from stock given to Erick H Spoke to Dan and conf…"
type textarea "x"
type textarea "Scheduled with Dan VUL-961358 from stock given to Erick H Spoke to Dan and conf…"
type textarea "x"
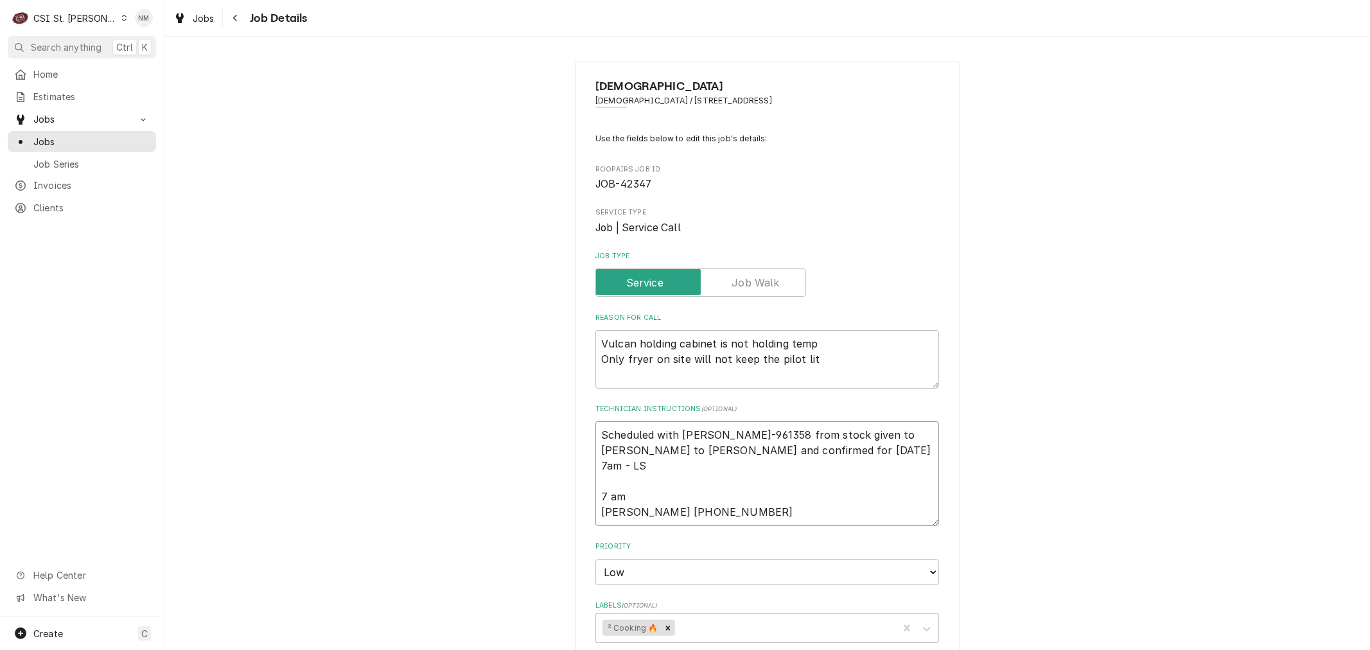
type textarea "Scheduled with Dan 7 VUL-961358 from stock given to Erick H Spoke to Dan and co…"
type textarea "x"
type textarea "Scheduled with Dan 7 VUL-961358 from stock given to Erick H Spoke to Dan and co…"
type textarea "x"
type textarea "Scheduled with Dan 7 a VUL-961358 from stock given to Erick H Spoke to Dan and …"
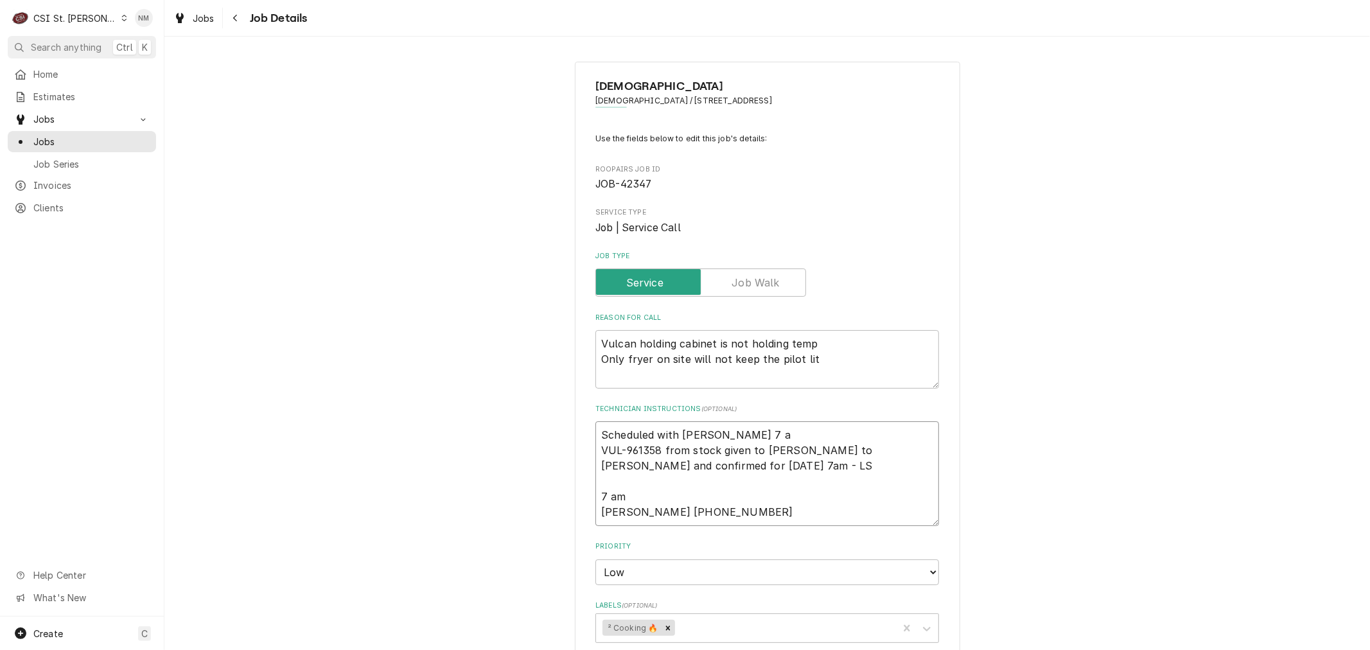
type textarea "x"
type textarea "Scheduled with Dan 7 am VUL-961358 from stock given to Erick H Spoke to Dan and…"
type textarea "x"
type textarea "Scheduled with Dan 7 am VUL-961358 from stock given to Erick H Spoke to Dan and…"
type textarea "x"
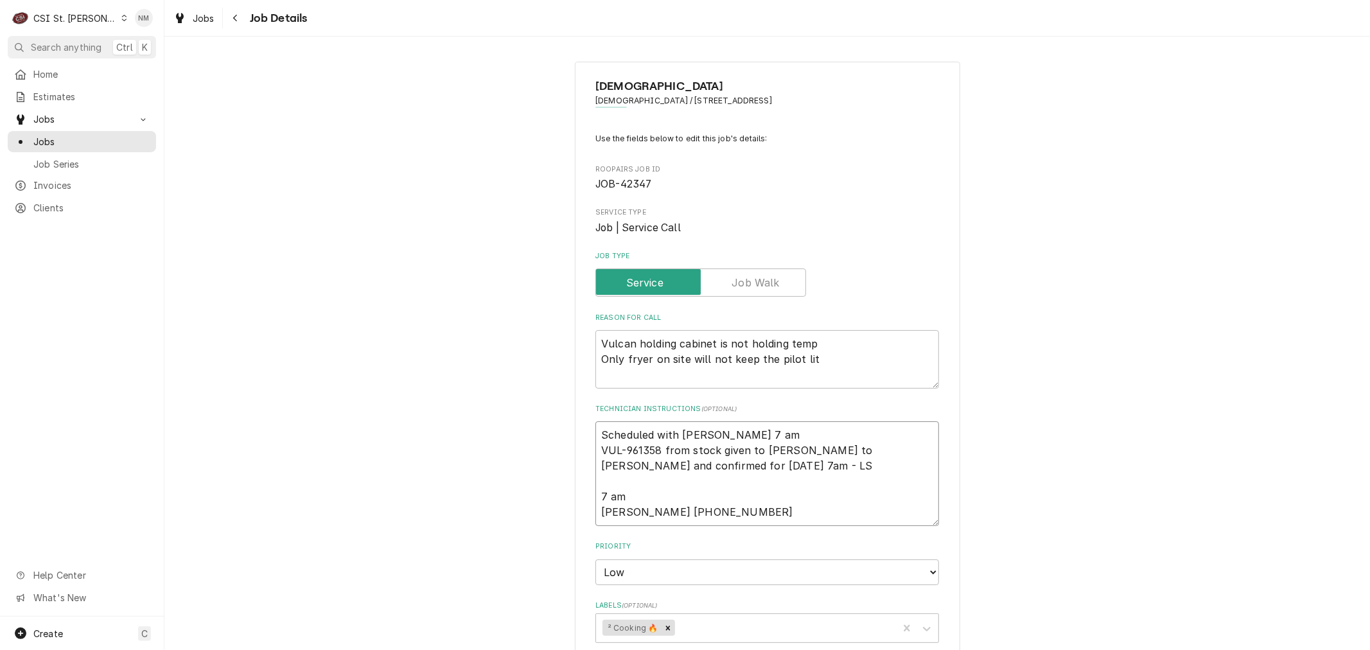
type textarea "Scheduled with Dan 7 am T VUL-961358 from stock given to Erick H Spoke to Dan a…"
type textarea "x"
type textarea "Scheduled with Dan 7 am Th VUL-961358 from stock given to Erick H Spoke to Dan …"
type textarea "x"
type textarea "Scheduled with Dan 7 am Thu VUL-961358 from stock given to Erick H Spoke to Dan…"
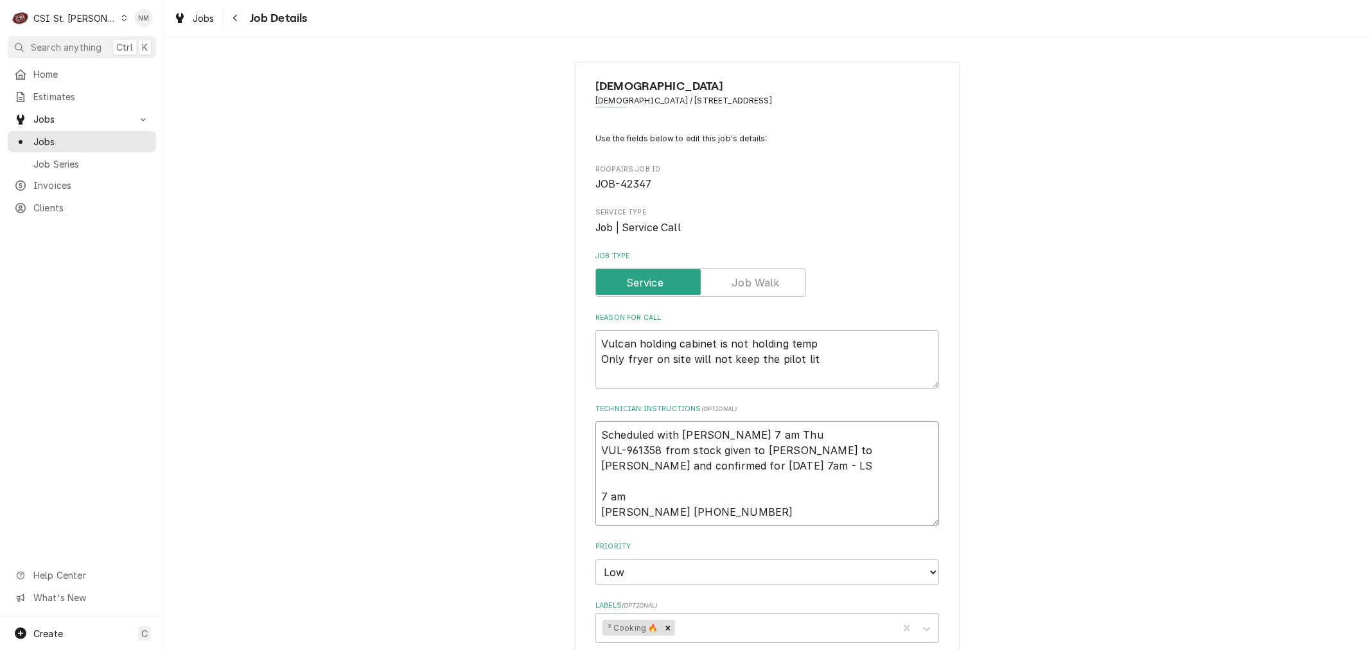
type textarea "x"
type textarea "Scheduled with Dan 7 am Thur VUL-961358 from stock given to Erick H Spoke to Da…"
type textarea "x"
type textarea "Scheduled with Dan 7 am Thurs VUL-961358 from stock given to Erick H Spoke to D…"
drag, startPoint x: 696, startPoint y: 509, endPoint x: 590, endPoint y: 516, distance: 106.9
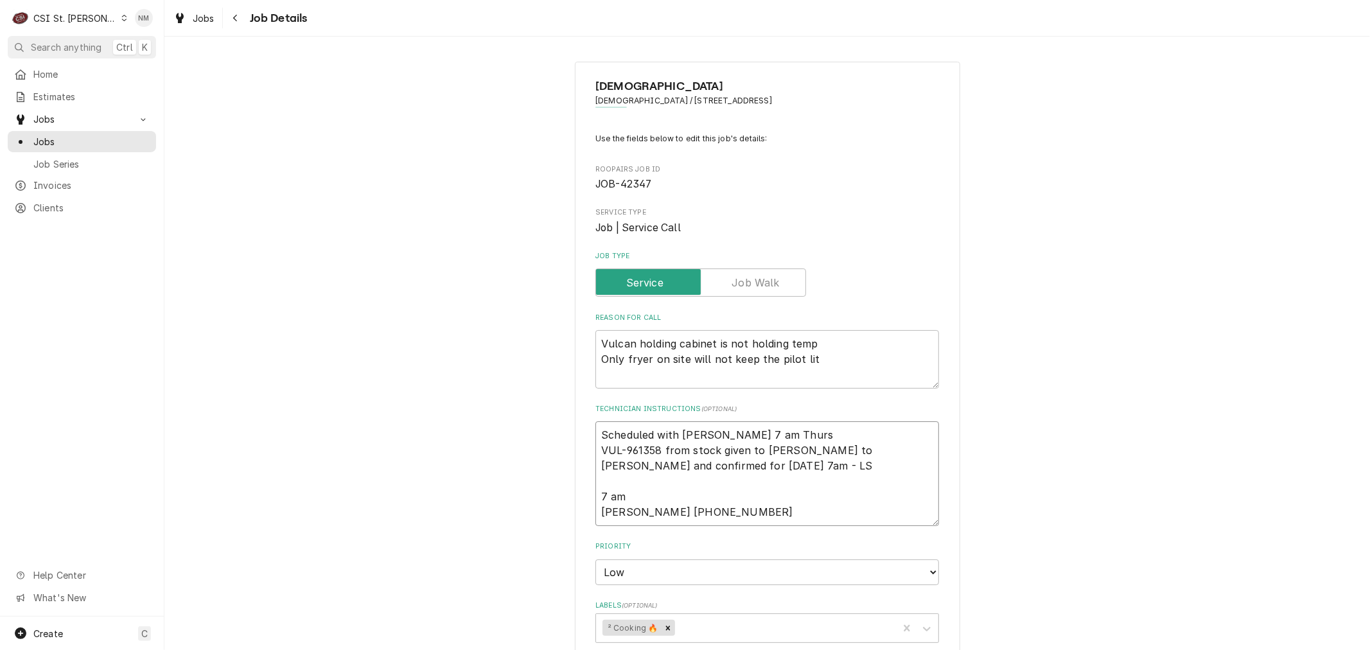
click at [596, 516] on textarea "Scheduled with Dan 7 am Thurs VUL-961358 from stock given to Erick H Spoke to D…" at bounding box center [768, 473] width 344 height 104
click at [763, 434] on textarea "Scheduled with Dan 7 am Thurs VUL-961358 from stock given to Erick H Spoke to D…" at bounding box center [768, 473] width 344 height 104
type textarea "x"
type textarea "Scheduled with Dan 7 am Thurs VUL-961358 from stock given to Erick H Spoke to D…"
type textarea "x"
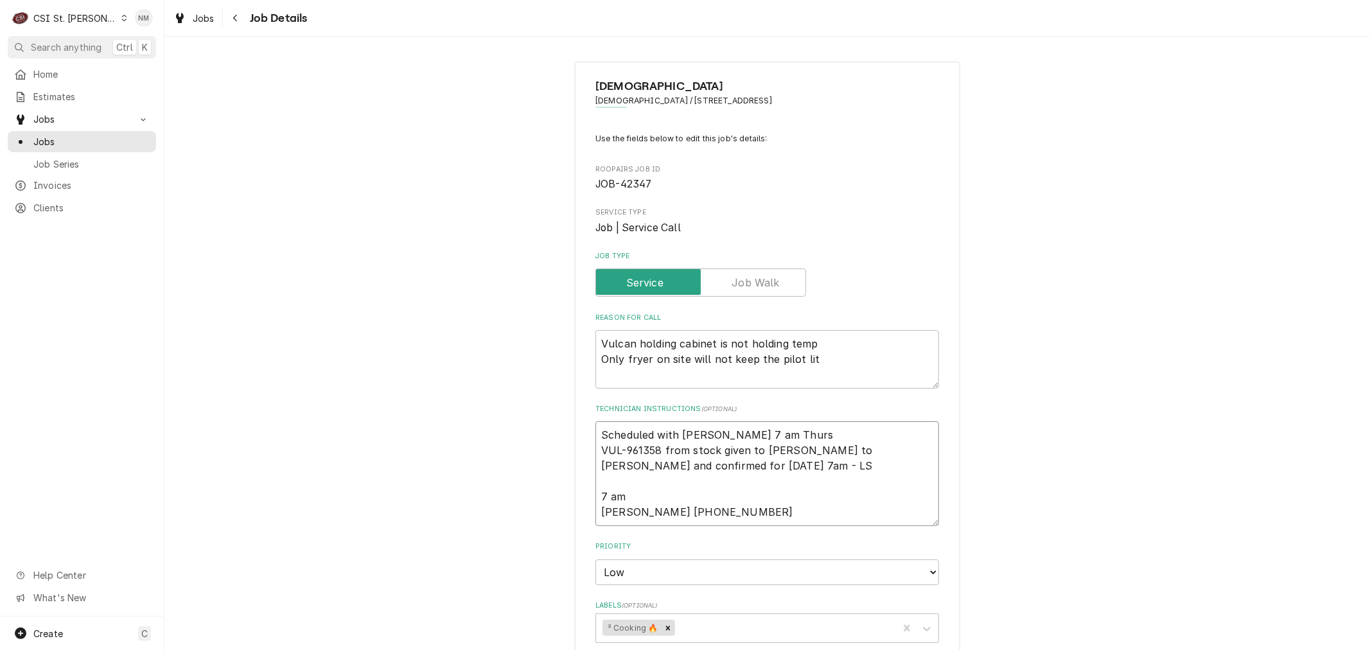
type textarea "Scheduled with Dan 7 am Thurs VUL-961358 from stock given to Erick H Spoke to D…"
type textarea "x"
type textarea "Scheduled with Dan 7 am Thurs * VUL-961358 from stock given to Erick H Spoke to…"
type textarea "x"
type textarea "Scheduled with Dan 7 am Thurs ** VUL-961358 from stock given to Erick H Spoke t…"
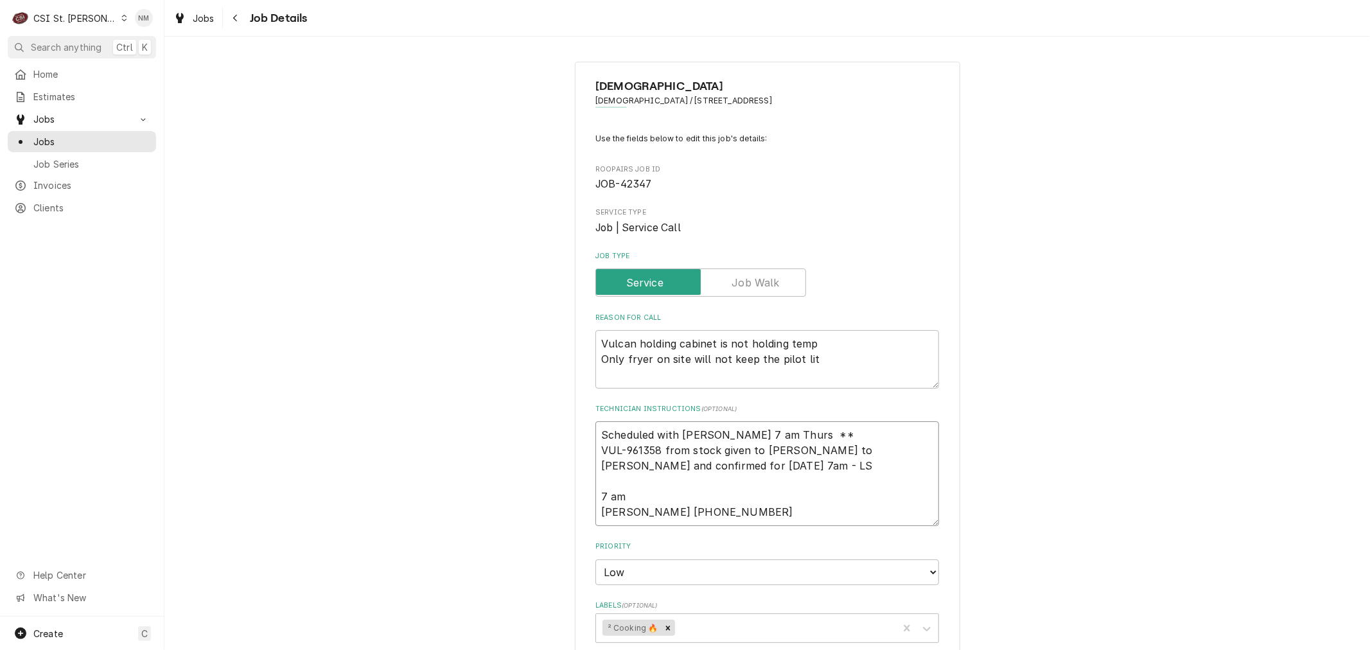
type textarea "x"
type textarea "Scheduled with Dan 7 am Thurs **c VUL-961358 from stock given to Erick H Spoke …"
type textarea "x"
type textarea "Scheduled with Dan 7 am Thurs **cal VUL-961358 from stock given to Erick H Spok…"
type textarea "x"
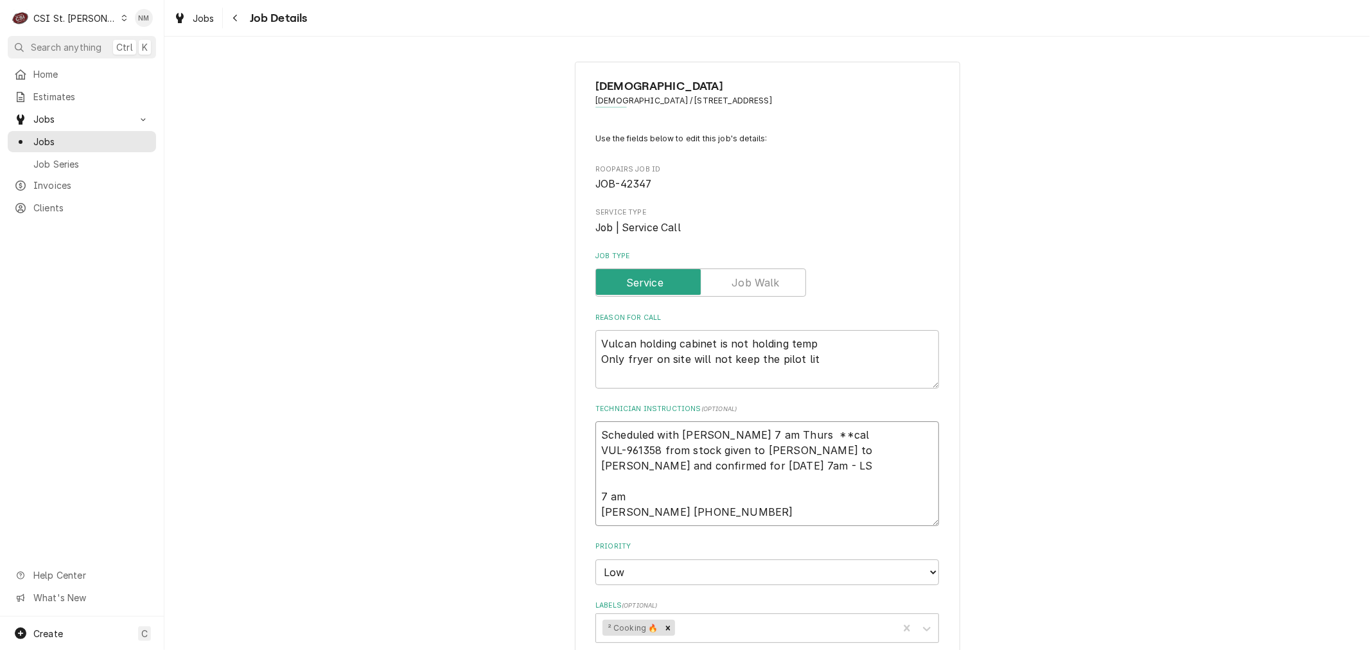
type textarea "Scheduled with Dan 7 am Thurs **call VUL-961358 from stock given to Erick H Spo…"
type textarea "x"
type textarea "Scheduled with Dan 7 am Thurs **call VUL-961358 from stock given to Erick H Spo…"
type textarea "x"
type textarea "Scheduled with Dan 7 am Thurs **call D VUL-961358 from stock given to Erick H S…"
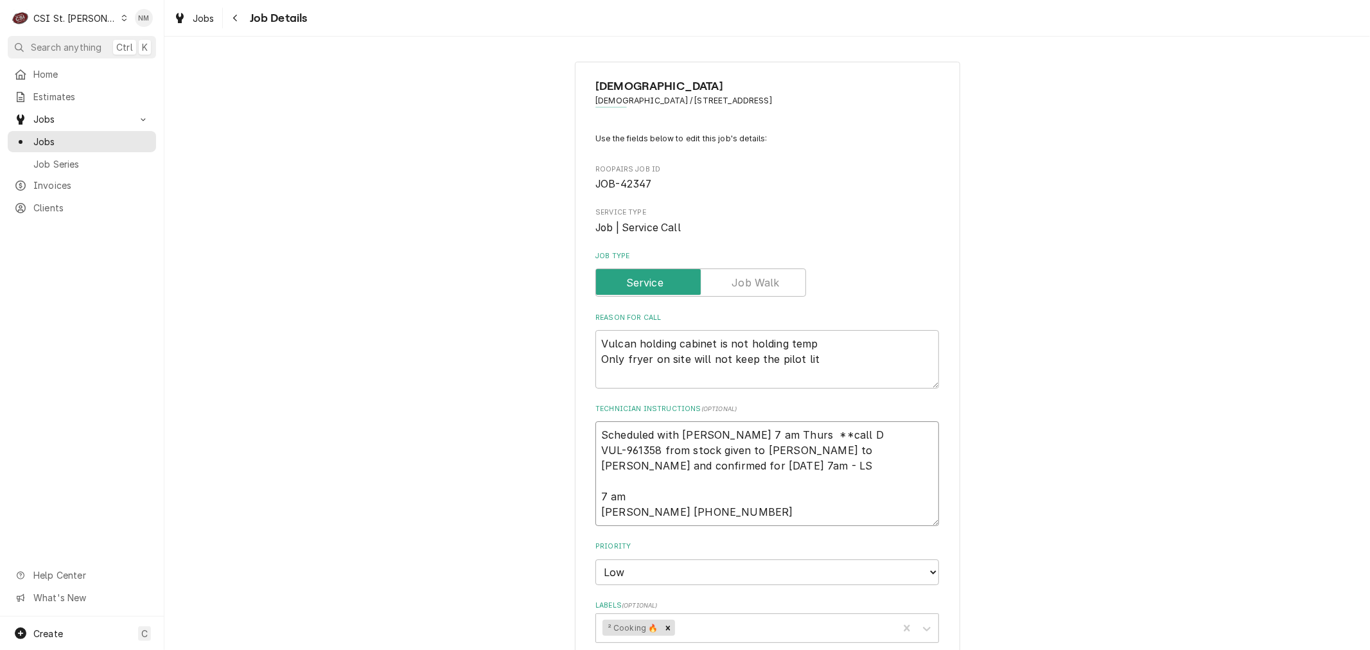
type textarea "x"
type textarea "Scheduled with Dan 7 am Thurs **call Da VUL-961358 from stock given to Erick H …"
type textarea "x"
type textarea "Scheduled with Dan 7 am Thurs **call Dan VUL-961358 from stock given to Erick H…"
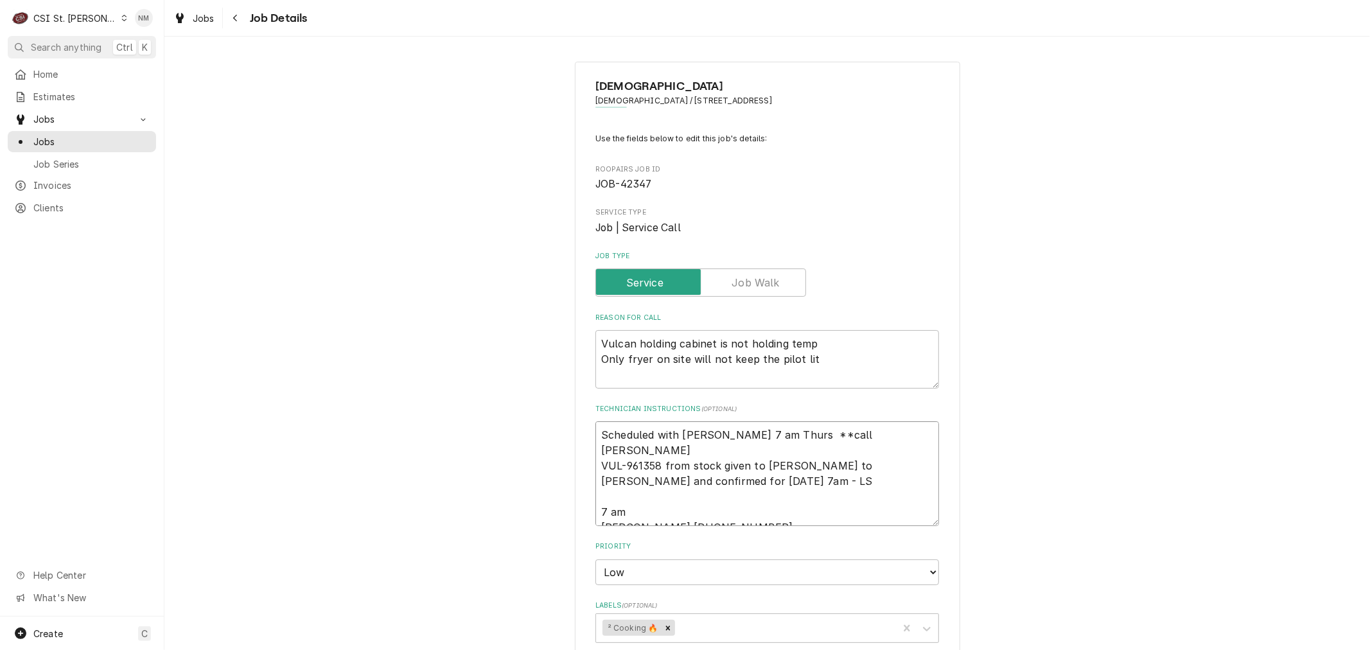
type textarea "x"
type textarea "Scheduled with Dan 7 am Thurs **call Dan VUL-961358 from stock given to Erick H…"
type textarea "x"
type textarea "Scheduled with Dan 7 am Thurs **call Dan w VUL-961358 from stock given to Erick…"
type textarea "x"
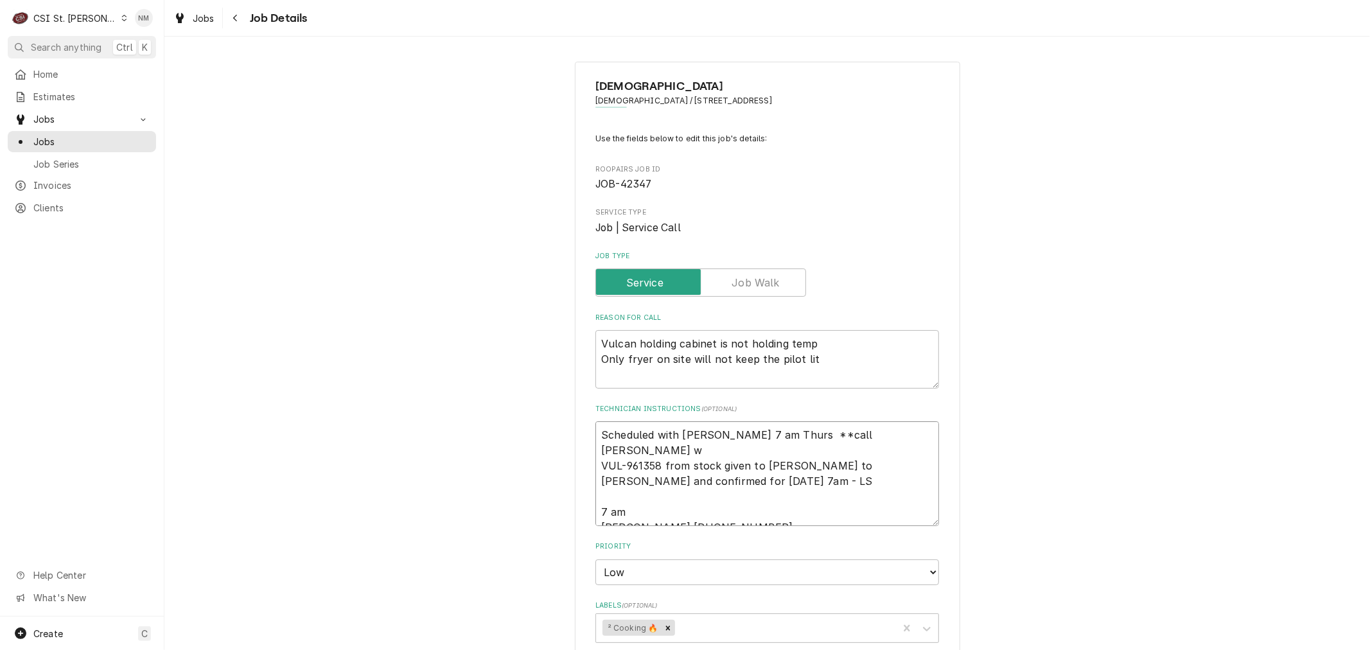
type textarea "Scheduled with Dan 7 am Thurs **call Dan wh VUL-961358 from stock given to Eric…"
type textarea "x"
type textarea "Scheduled with Dan 7 am Thurs **call Dan whe VUL-961358 from stock given to Eri…"
type textarea "x"
type textarea "Scheduled with Dan 7 am Thurs **call Dan when VUL-961358 from stock given to Er…"
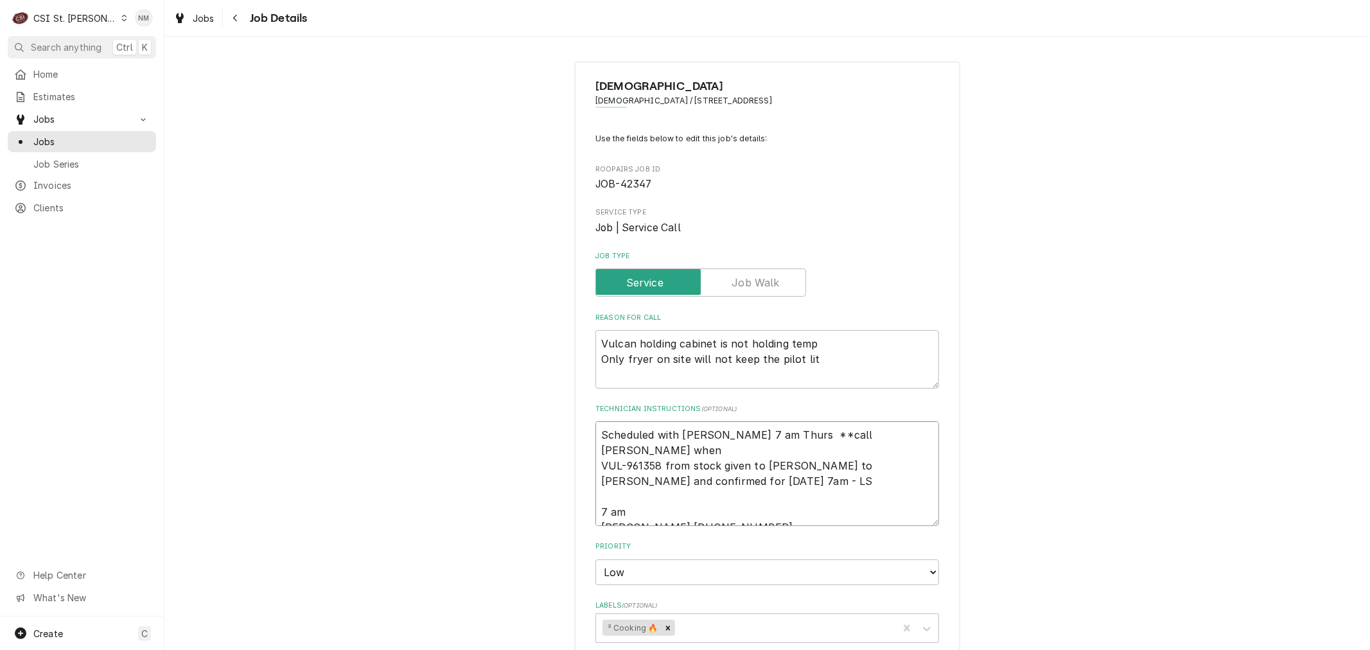
type textarea "x"
type textarea "Scheduled with Dan 7 am Thurs **call Dan when VUL-961358 from stock given to Er…"
type textarea "x"
type textarea "Scheduled with Dan 7 am Thurs **call Dan when y VUL-961358 from stock given to …"
type textarea "x"
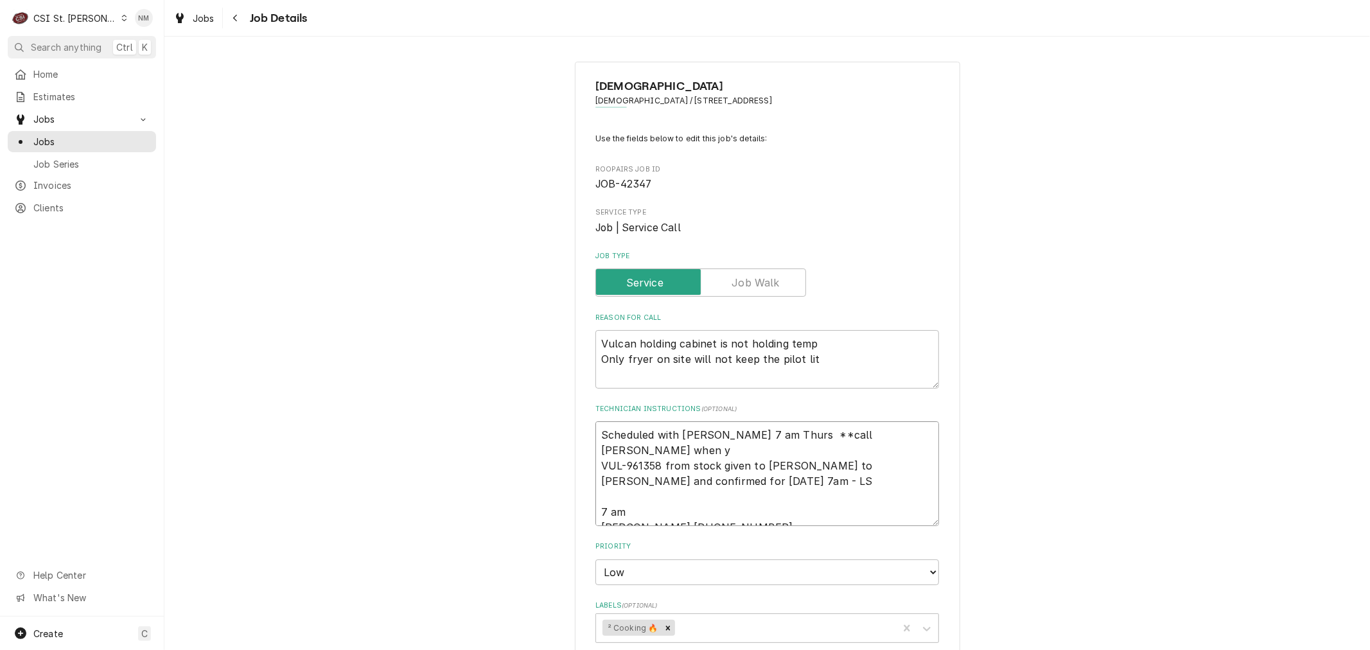
type textarea "Scheduled with Dan 7 am Thurs **call Dan when yo VUL-961358 from stock given to…"
type textarea "x"
type textarea "Scheduled with Dan 7 am Thurs **call Dan when you VUL-961358 from stock given t…"
type textarea "x"
type textarea "Scheduled with Dan 7 am Thurs **call Dan when you VUL-961358 from stock given t…"
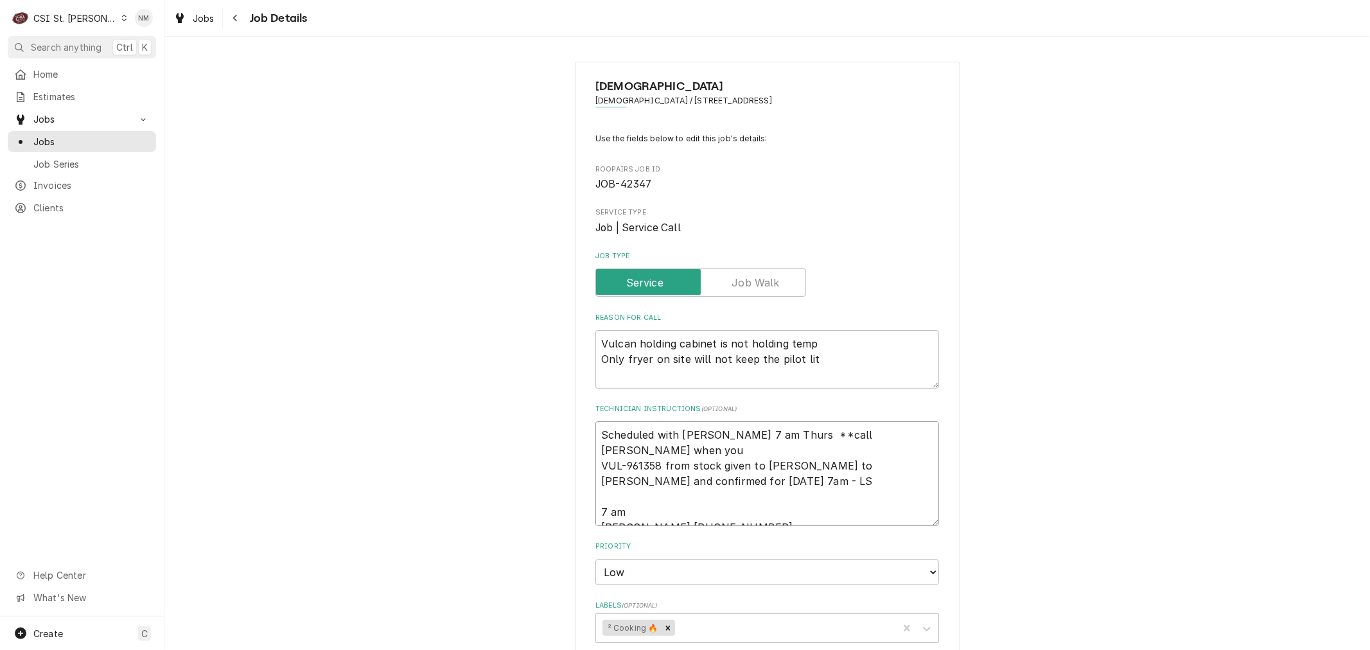
type textarea "x"
type textarea "Scheduled with Dan 7 am Thurs **call Dan when you a VUL-961358 from stock given…"
type textarea "x"
type textarea "Scheduled with Dan 7 am Thurs **call Dan when you ar VUL-961358 from stock give…"
type textarea "x"
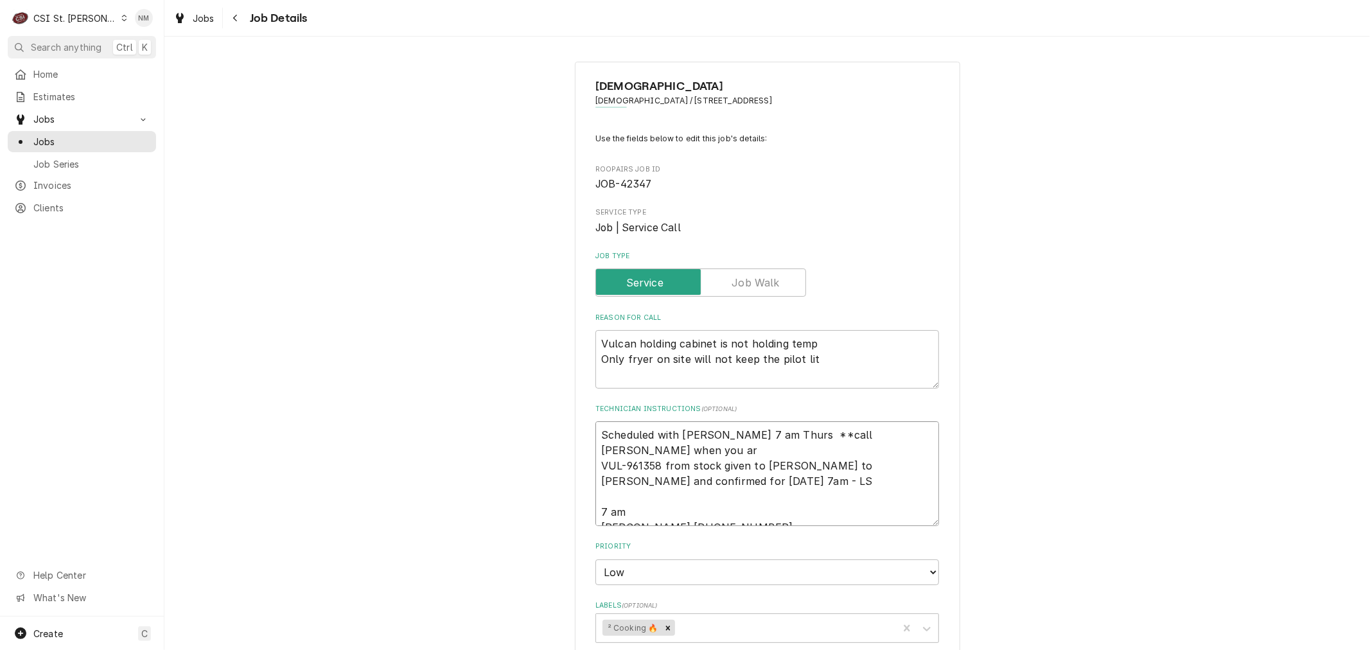
type textarea "Scheduled with Dan 7 am Thurs **call Dan when you arr VUL-961358 from stock giv…"
type textarea "x"
type textarea "Scheduled with Dan 7 am Thurs **call Dan when you arri VUL-961358 from stock gi…"
type textarea "x"
type textarea "Scheduled with Dan 7 am Thurs **call Dan when you arriv VUL-961358 from stock g…"
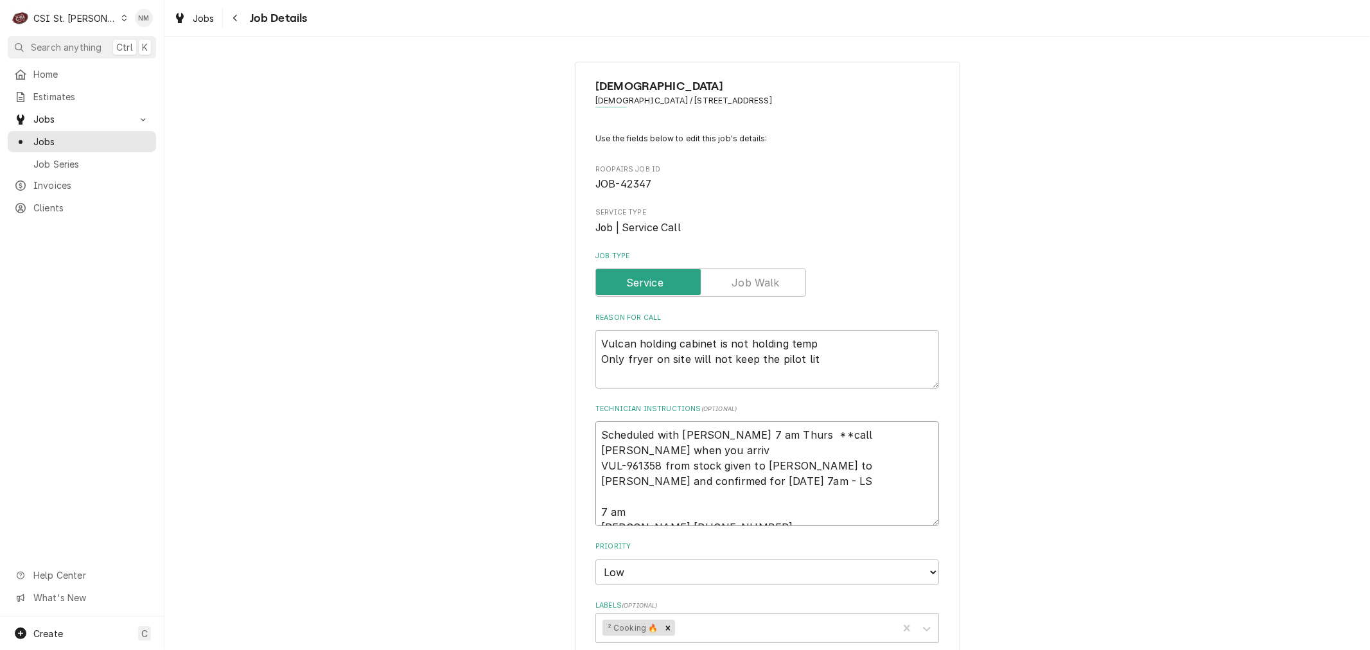
type textarea "x"
type textarea "Scheduled with Dan 7 am Thurs **call Dan when you arrive VUL-961358 from stock …"
type textarea "x"
type textarea "Scheduled with Dan 7 am Thurs **call Dan when you arrive* VUL-961358 from stock…"
type textarea "x"
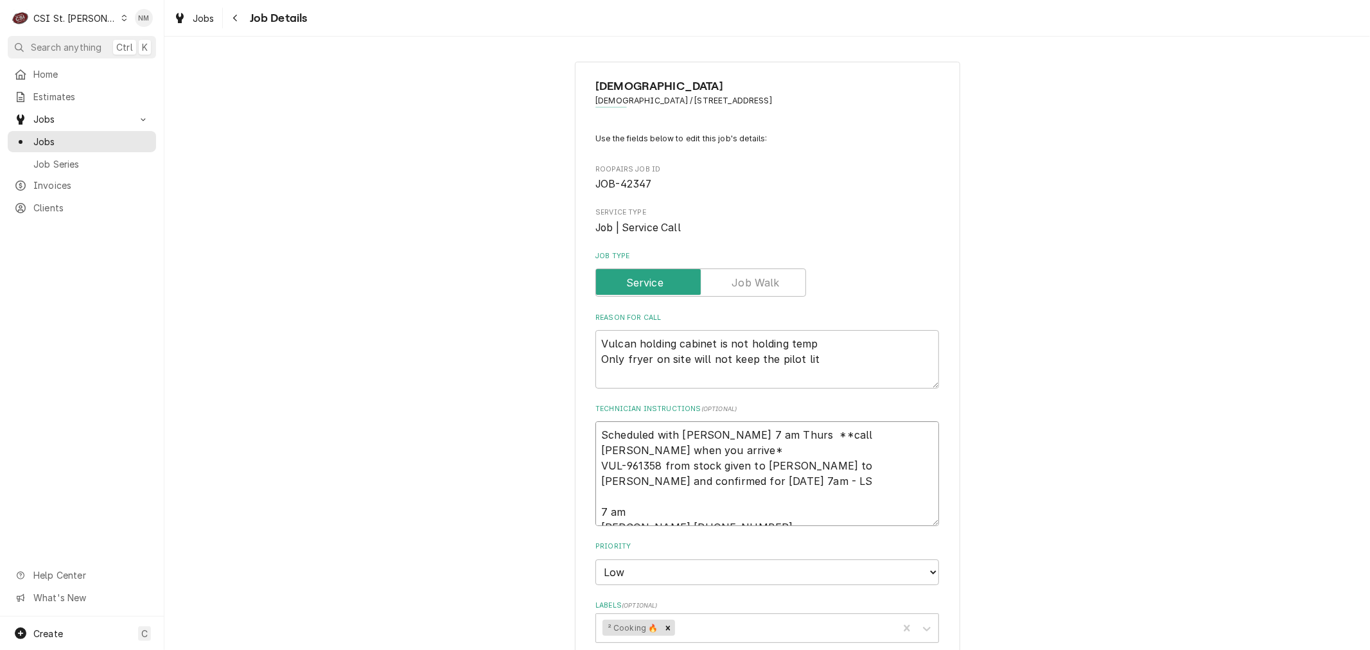
type textarea "Scheduled with Dan 7 am Thurs **call Dan when you arrive** VUL-961358 from stoc…"
type textarea "x"
type textarea "Scheduled with Dan 7 am Thurs **call Dan when you arrive** VUL-961358 from stoc…"
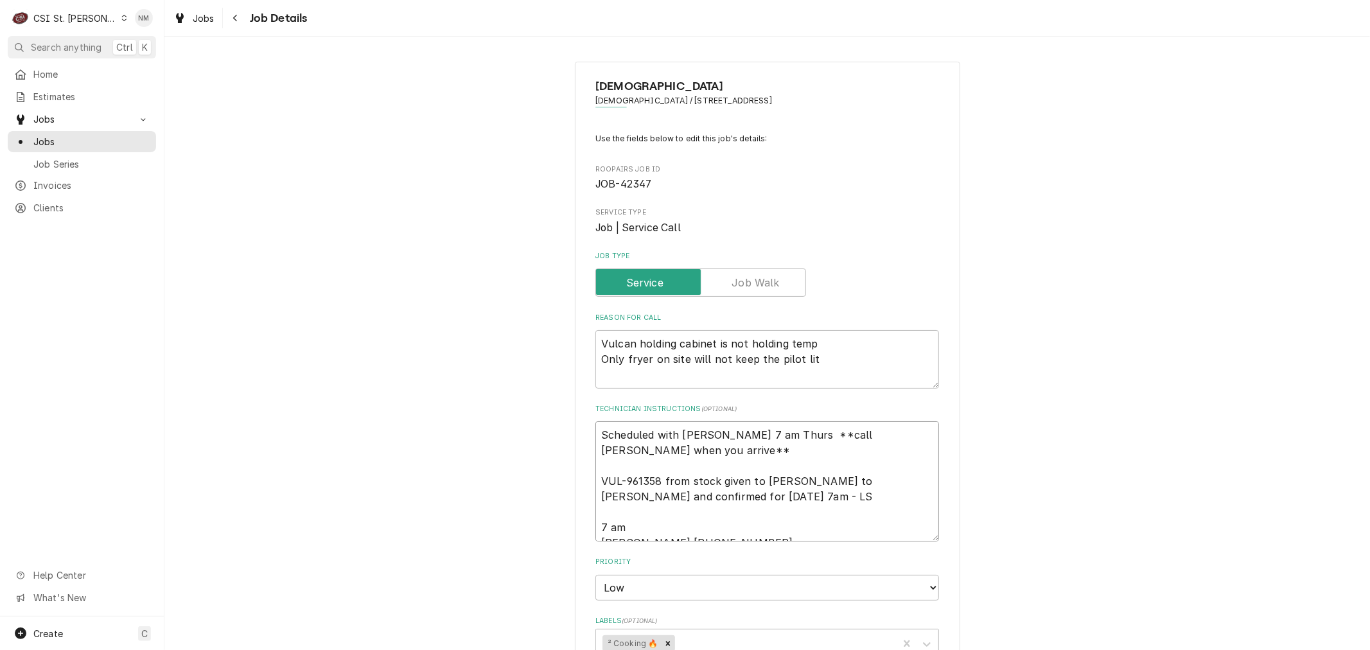
type textarea "x"
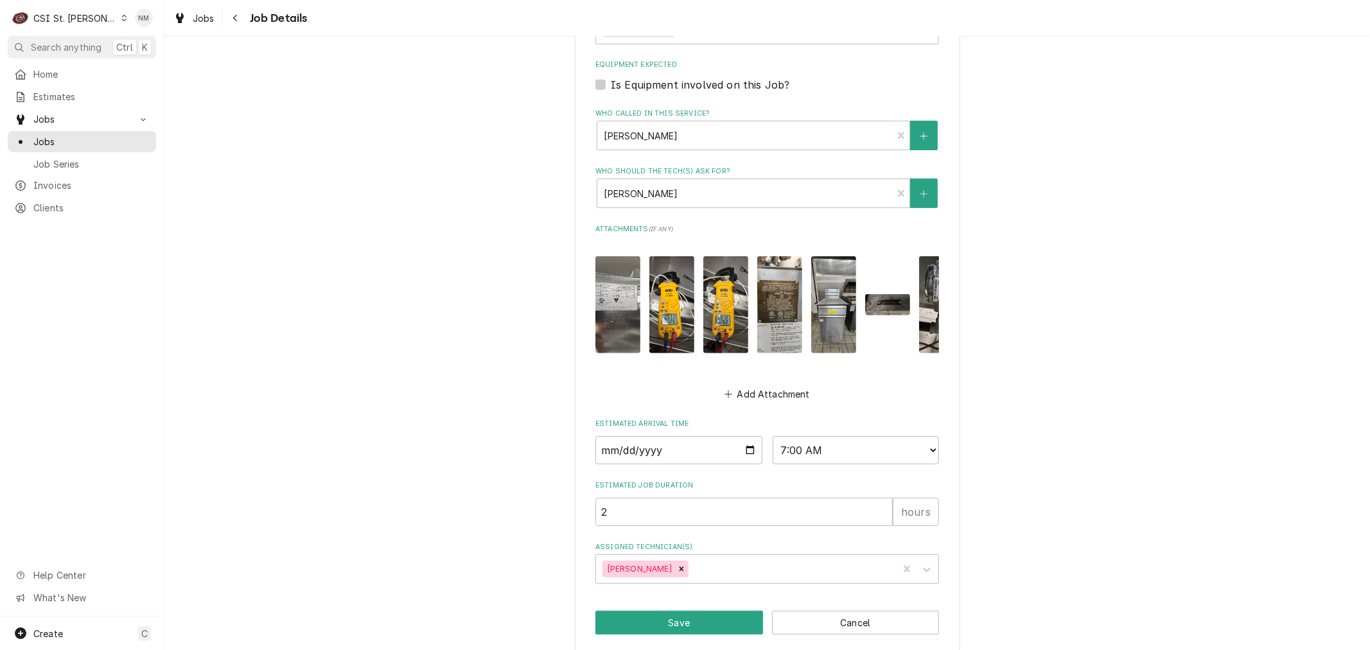
scroll to position [635, 0]
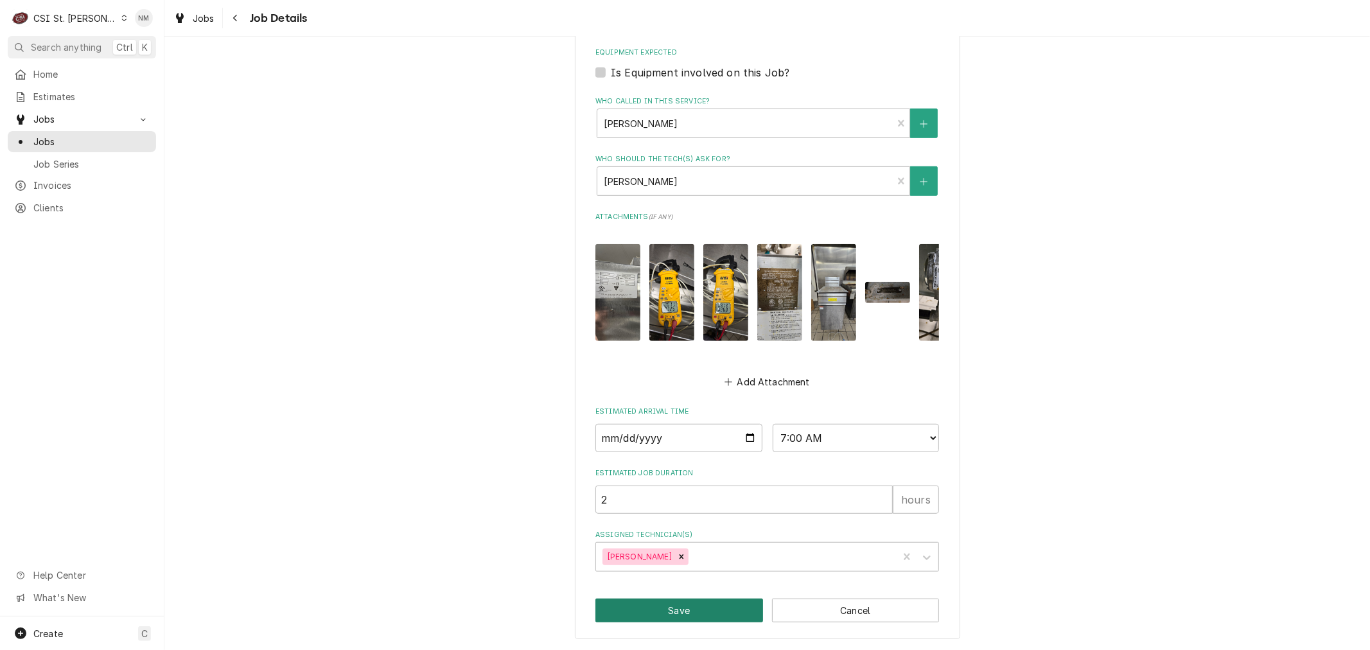
type textarea "Scheduled with Dan 7 am Thurs **call Dan when you arrive** VUL-961358 from stoc…"
click at [684, 614] on button "Save" at bounding box center [680, 611] width 168 height 24
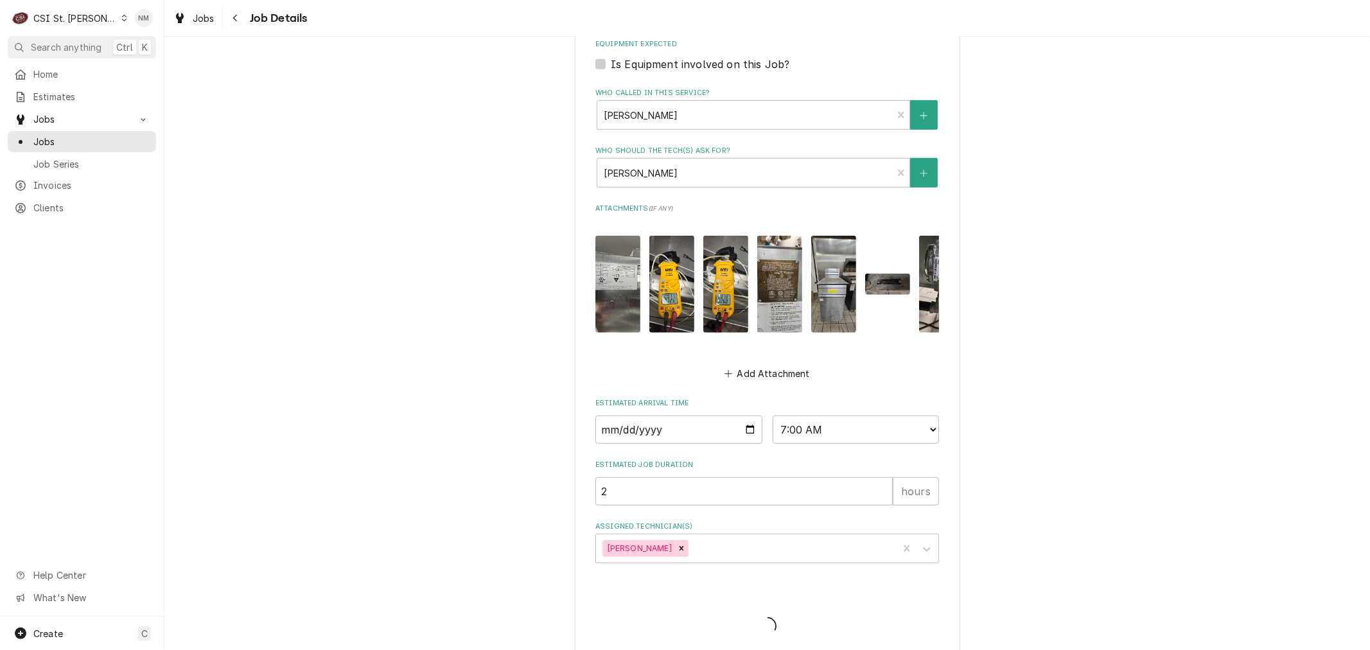
type textarea "x"
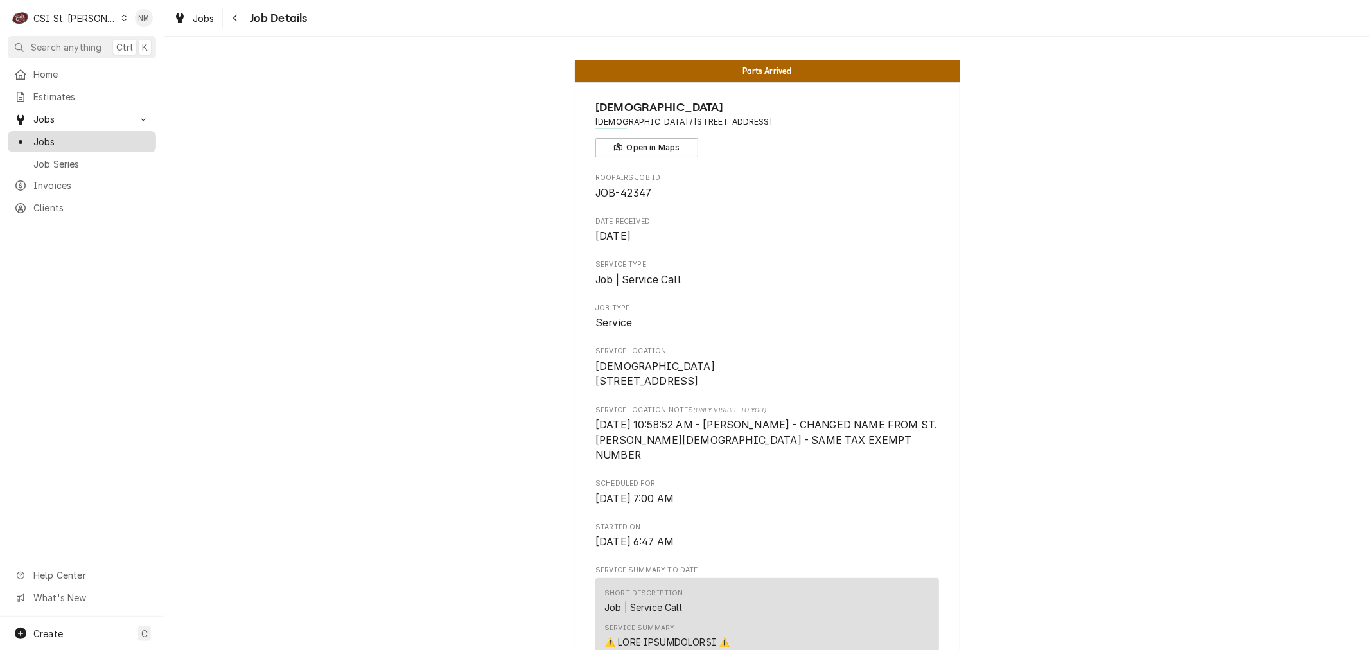
click at [43, 140] on span "Jobs" at bounding box center [91, 141] width 116 height 13
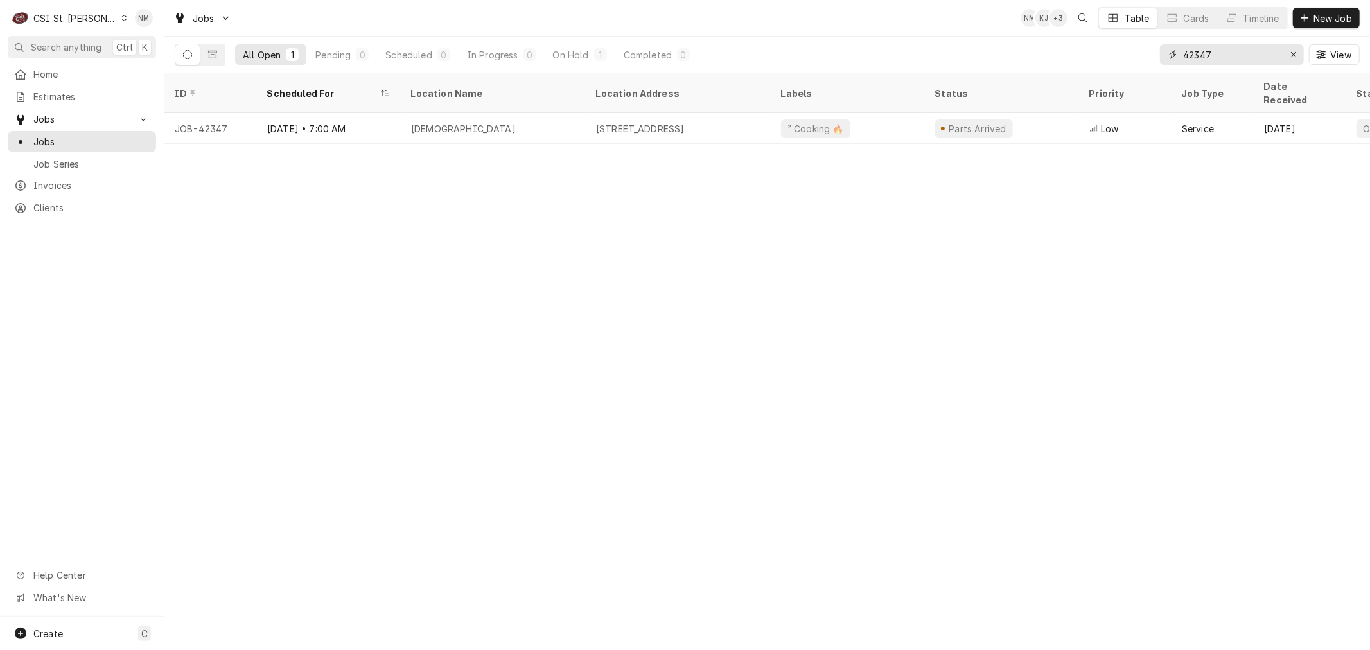
drag, startPoint x: 1223, startPoint y: 55, endPoint x: 1173, endPoint y: 55, distance: 50.1
click at [1173, 55] on div "42347" at bounding box center [1232, 54] width 144 height 21
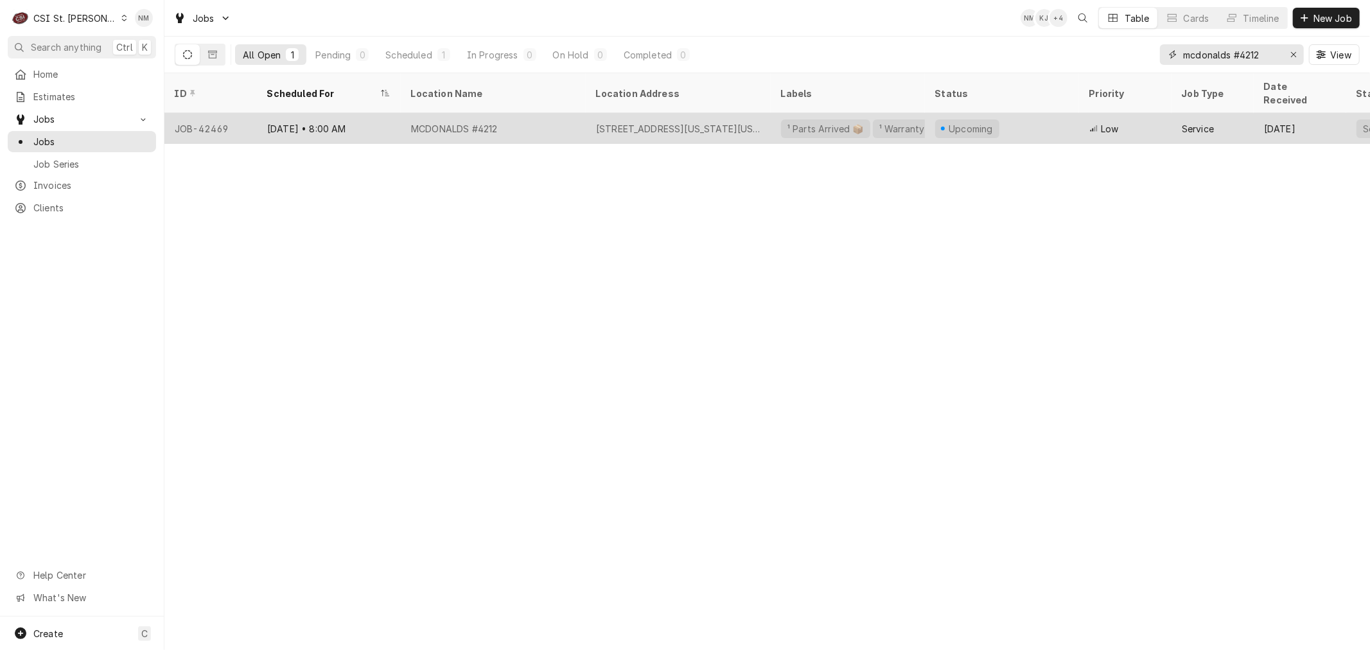
type input "mcdonalds #4212"
click at [543, 113] on div "MCDONALDS #4212" at bounding box center [493, 128] width 185 height 31
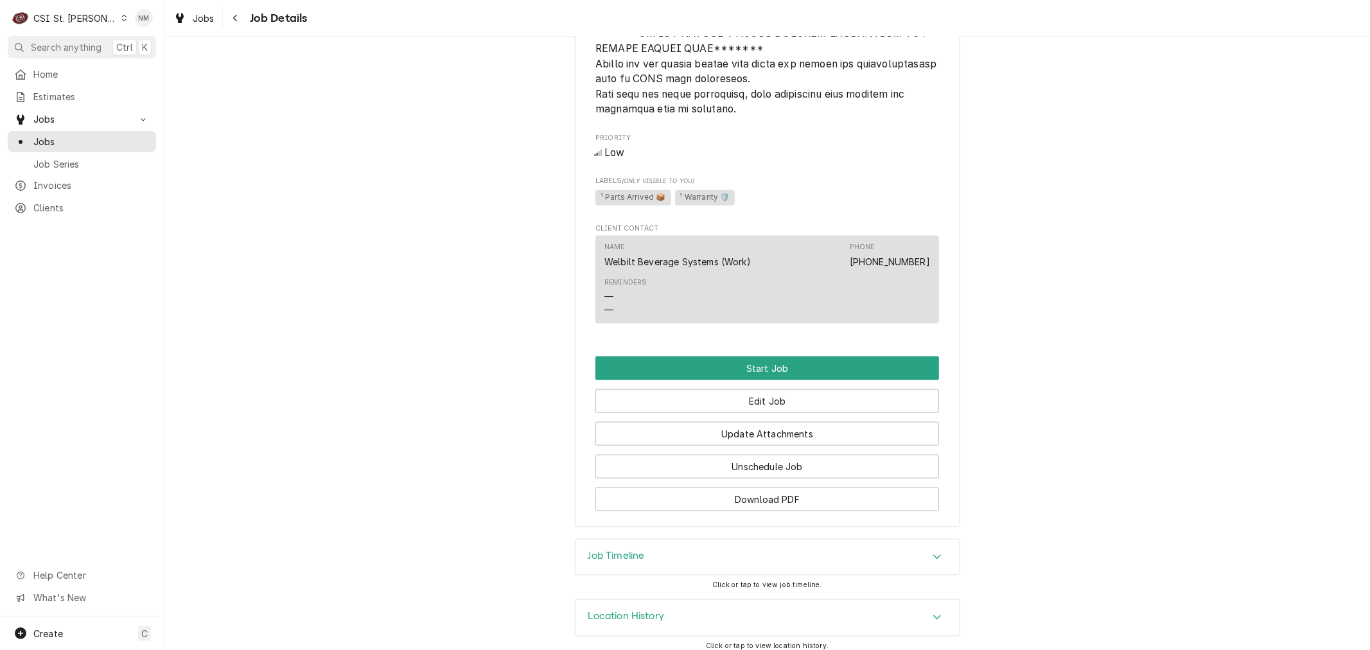
scroll to position [1356, 0]
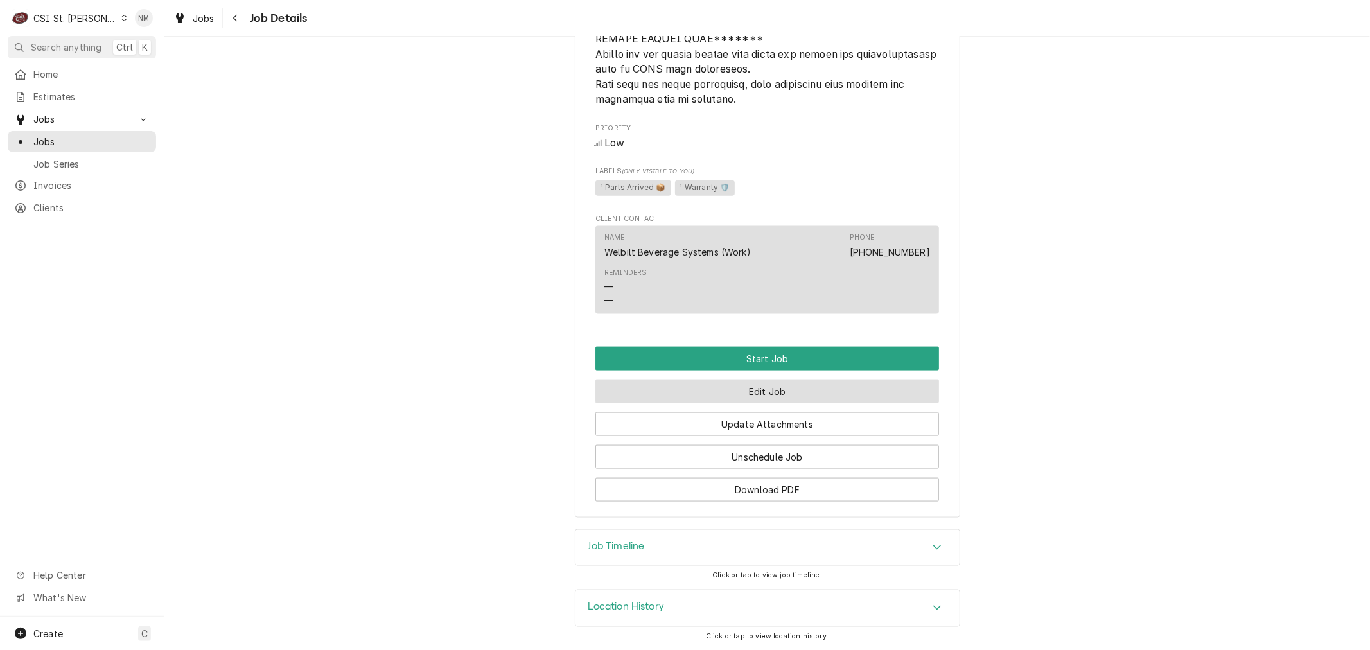
click at [759, 386] on button "Edit Job" at bounding box center [768, 392] width 344 height 24
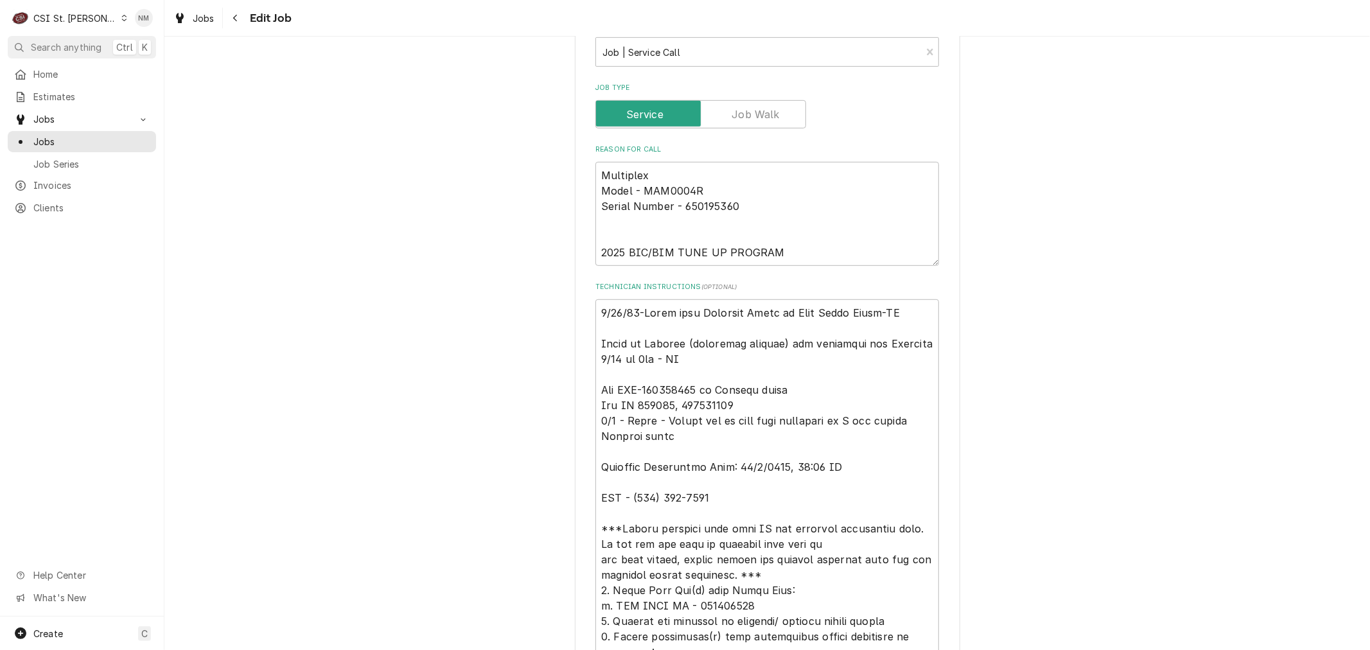
scroll to position [428, 0]
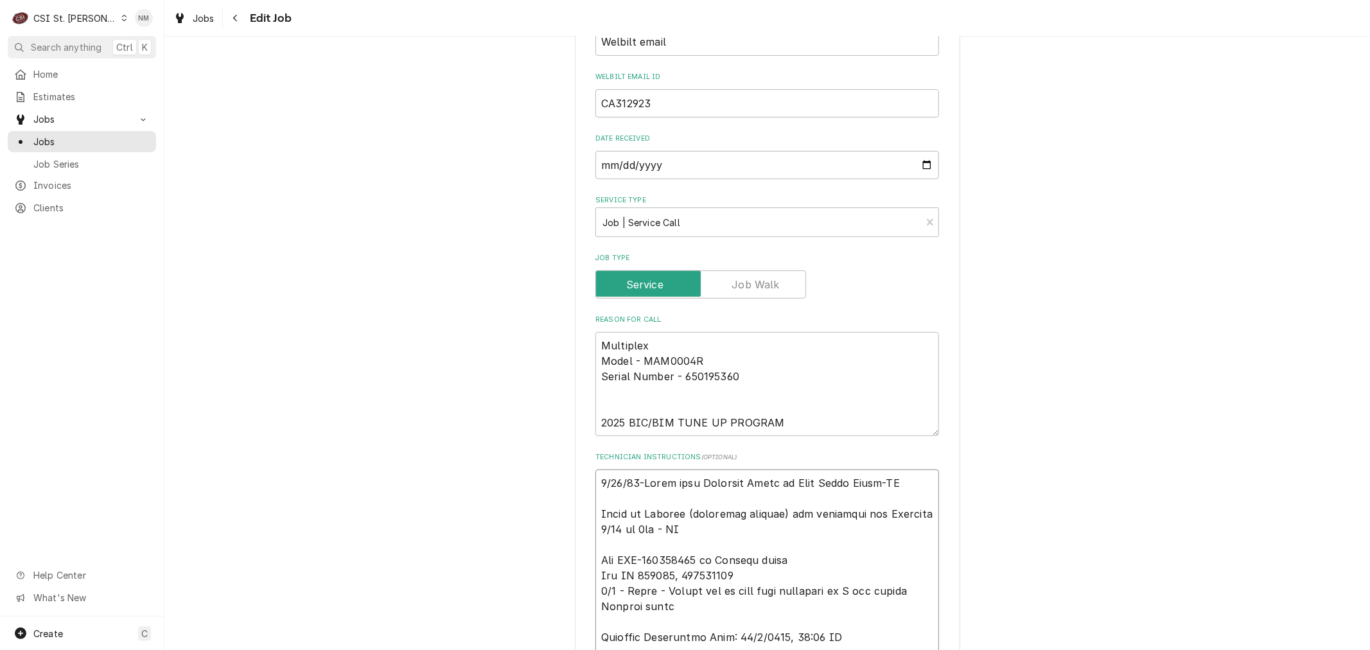
type textarea "x"
type textarea "[DATE]-Moved from Reserved Shelf to [PERSON_NAME]-NB Spoke to [PERSON_NAME] (as…"
type textarea "x"
type textarea "[DATE]-Moved from Reserved Shelf to [PERSON_NAME]-NB Spoke to [PERSON_NAME] (as…"
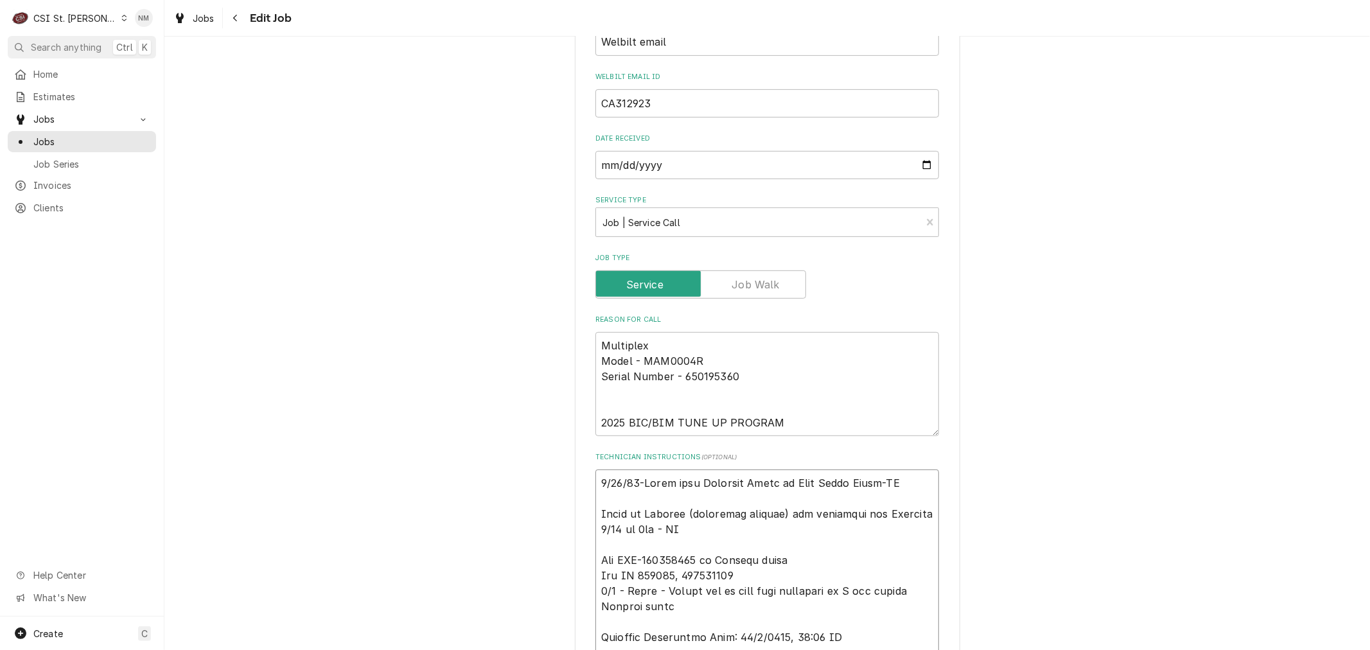
type textarea "x"
type textarea "K [DATE]-Moved from Reserved Shelf to [PERSON_NAME]-NB Spoke to [PERSON_NAME] (…"
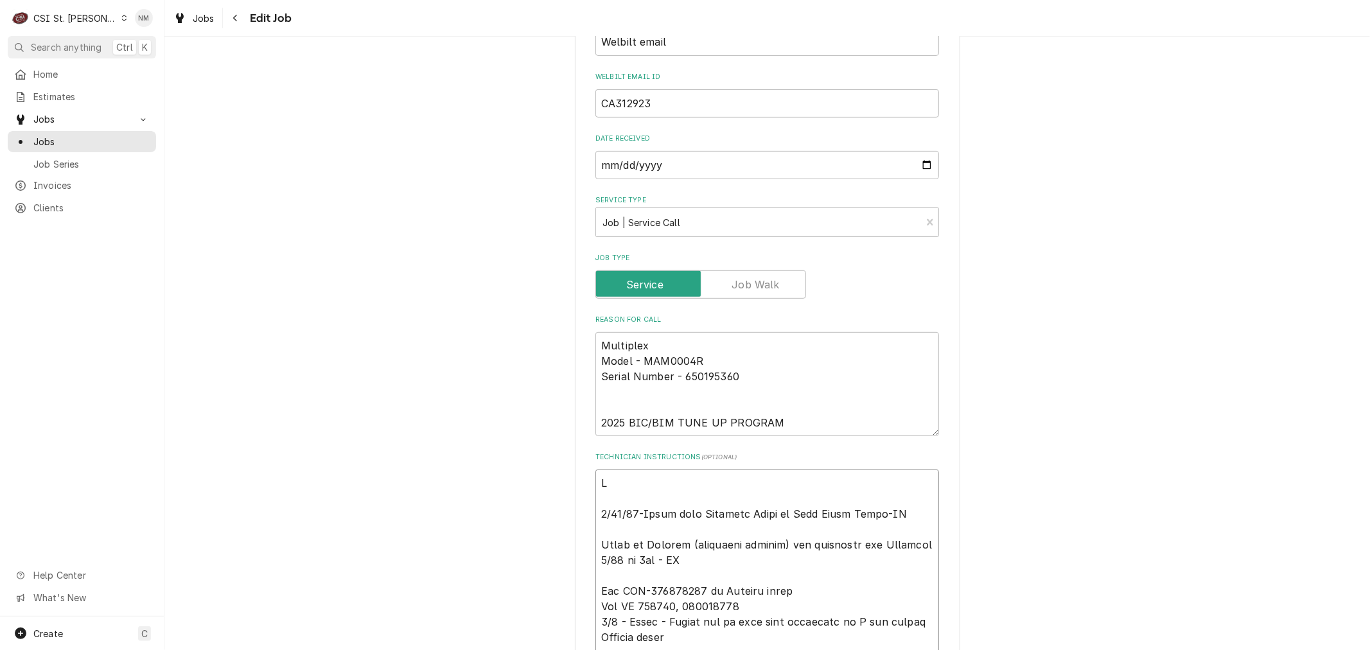
type textarea "x"
type textarea "Ke [DATE]-Moved from Reserved Shelf to [PERSON_NAME]-NB Spoke to [PERSON_NAME] …"
type textarea "x"
type textarea "[PERSON_NAME] [DATE]-Moved from Reserved Shelf to [PERSON_NAME]-NB Spoke to [PE…"
type textarea "x"
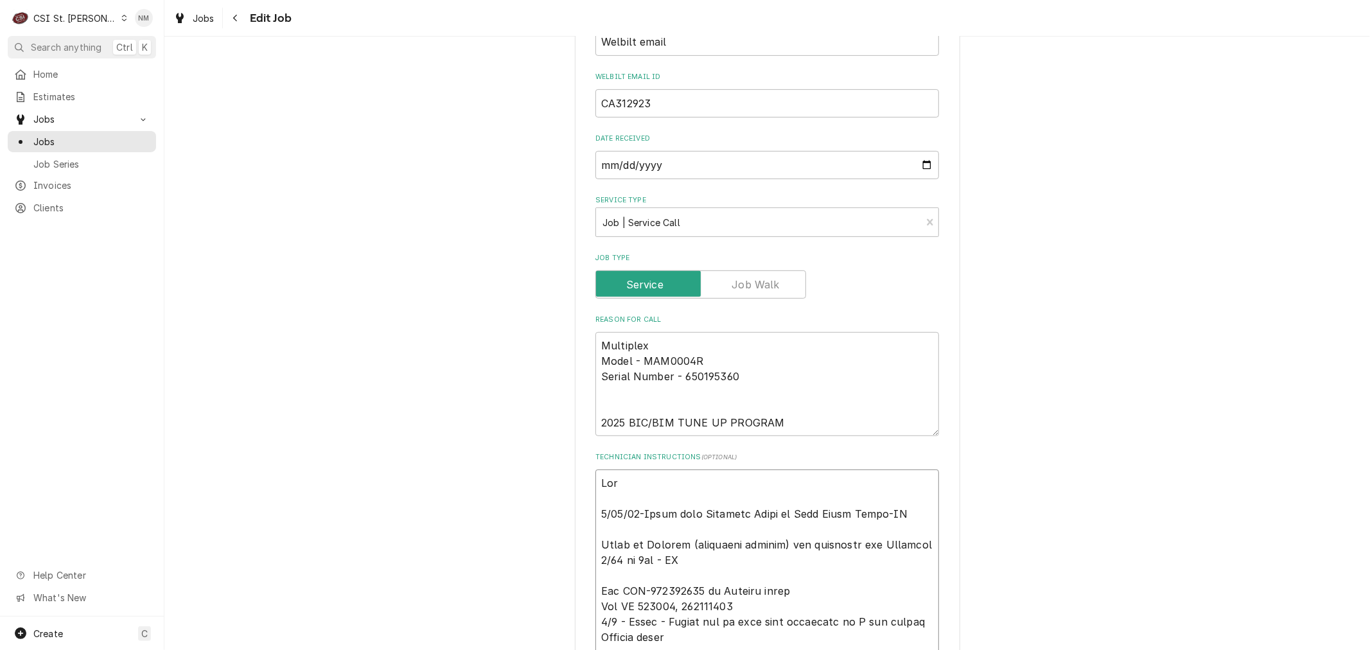
type textarea "[PERSON_NAME] [DATE]-Moved from Reserved Shelf to [PERSON_NAME]-NB Spoke to [PE…"
type textarea "x"
type textarea "Kenne [DATE]-Moved from Reserved Shelf to [PERSON_NAME]-NB Spoke to [PERSON_NAM…"
type textarea "x"
type textarea "Kenned [DATE]-Moved from Reserved Shelf to [PERSON_NAME]-NB Spoke to [PERSON_NA…"
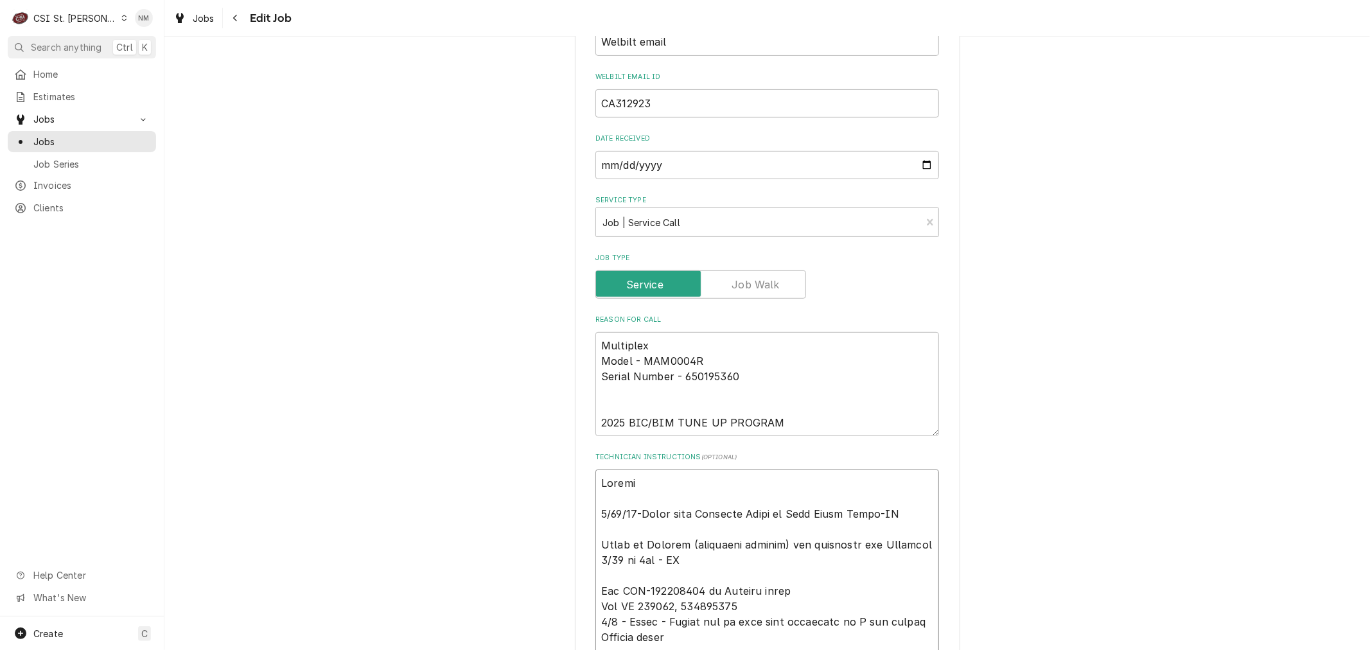
type textarea "x"
type textarea "[PERSON_NAME] [DATE]-Moved from Reserved Shelf to [PERSON_NAME]-NB Spoke to [PE…"
type textarea "x"
type textarea "[PERSON_NAME] [DATE]-Moved from Reserved Shelf to [PERSON_NAME]-NB Spoke to [PE…"
type textarea "x"
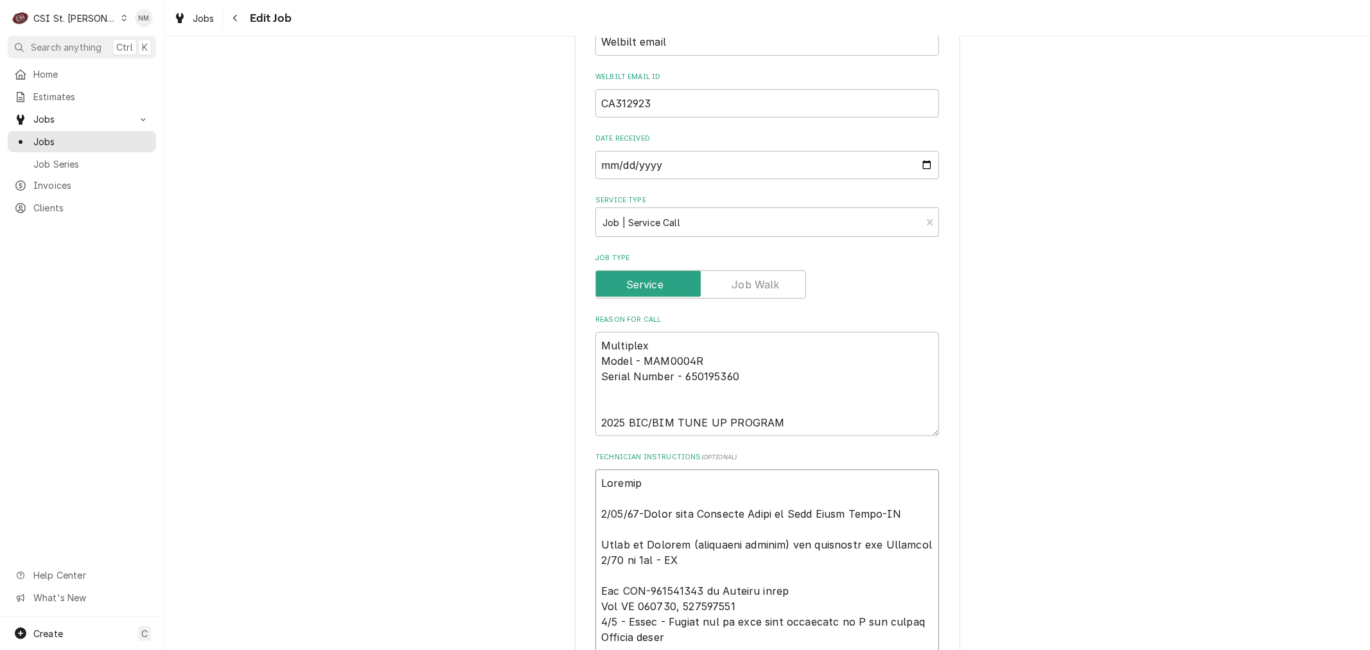
type textarea "[PERSON_NAME] c [DATE]-Moved from Reserved Shelf to [PERSON_NAME]-NB Spoke to […"
type textarea "x"
type textarea "[PERSON_NAME] ca [DATE]-Moved from Reserved Shelf to [PERSON_NAME]-NB Spoke to …"
type textarea "x"
type textarea "Kennedy cal 9/25/25-Moved from Reserved Shelf to Eric Guard Shelf-NB Spoke to K…"
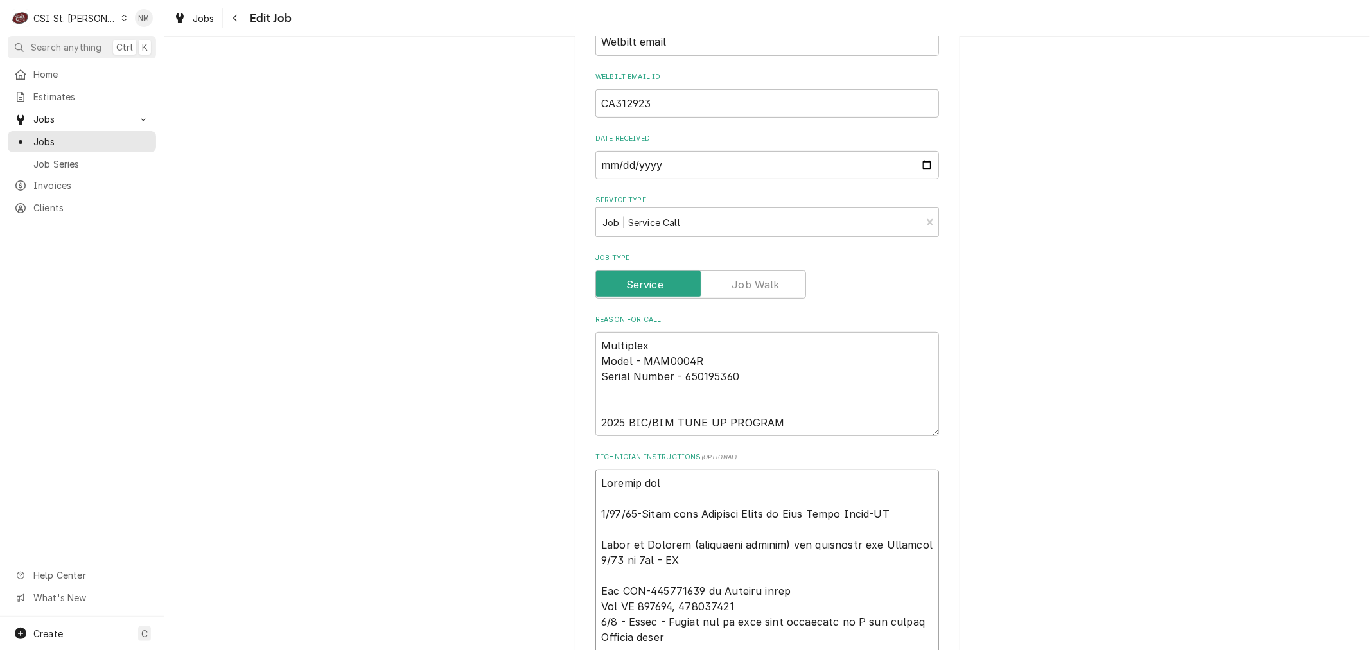
type textarea "x"
type textarea "Kennedy call 9/25/25-Moved from Reserved Shelf to Eric Guard Shelf-NB Spoke to …"
type textarea "x"
type textarea "Kennedy calle 9/25/25-Moved from Reserved Shelf to Eric Guard Shelf-NB Spoke to…"
type textarea "x"
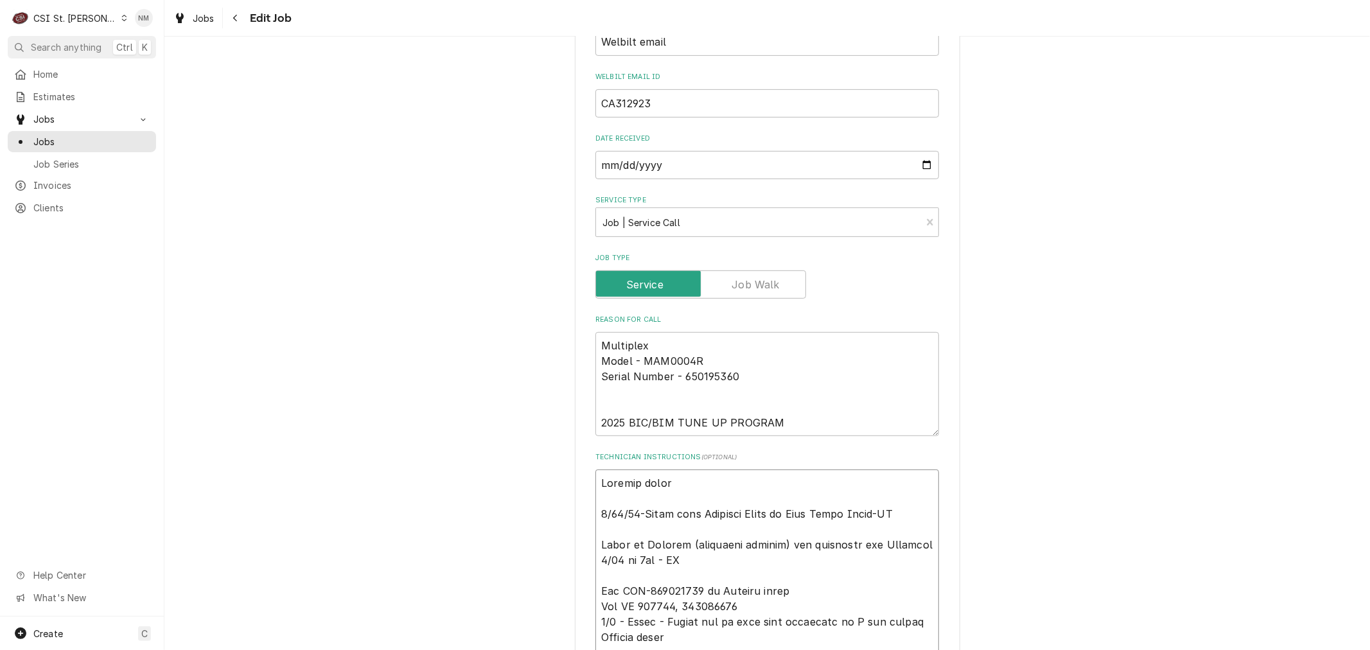
type textarea "Kennedy called 9/25/25-Moved from Reserved Shelf to Eric Guard Shelf-NB Spoke t…"
type textarea "x"
type textarea "Kennedy called 9/25/25-Moved from Reserved Shelf to Eric Guard Shelf-NB Spoke t…"
type textarea "x"
type textarea "Kennedy called f 9/25/25-Moved from Reserved Shelf to Eric Guard Shelf-NB Spoke…"
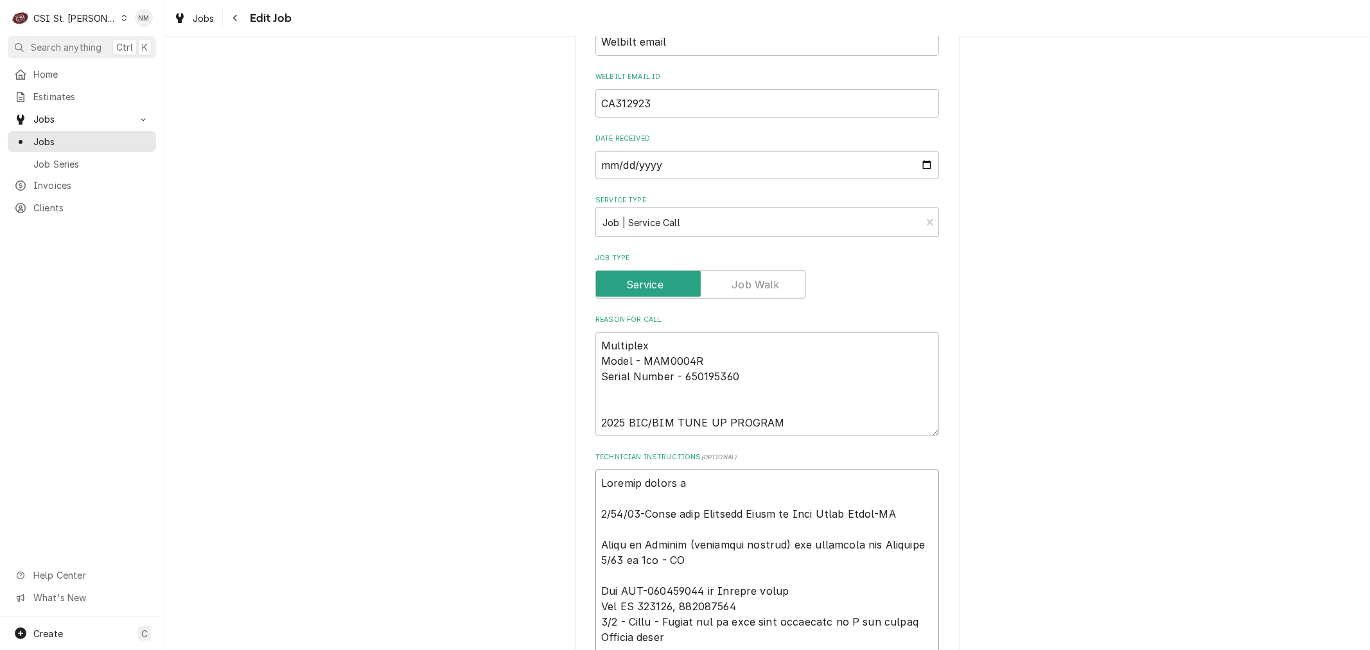
type textarea "x"
type textarea "Kennedy called fr 9/25/25-Moved from Reserved Shelf to Eric Guard Shelf-NB Spok…"
type textarea "x"
type textarea "Kennedy called fro 9/25/25-Moved from Reserved Shelf to Eric Guard Shelf-NB Spo…"
type textarea "x"
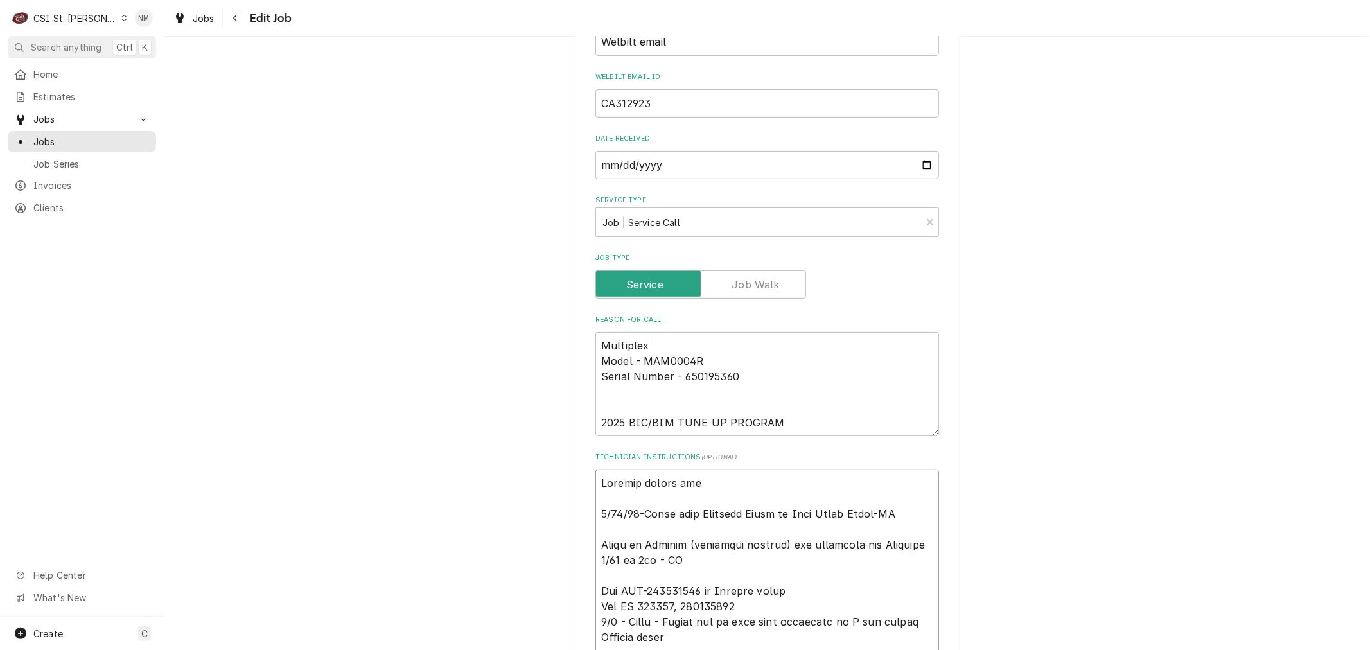
type textarea "Kennedy called from 9/25/25-Moved from Reserved Shelf to Eric Guard Shelf-NB Sp…"
type textarea "x"
type textarea "Kennedy called from 9/25/25-Moved from Reserved Shelf to Eric Guard Shelf-NB Sp…"
type textarea "x"
type textarea "Kennedy called from t 9/25/25-Moved from Reserved Shelf to Eric Guard Shelf-NB …"
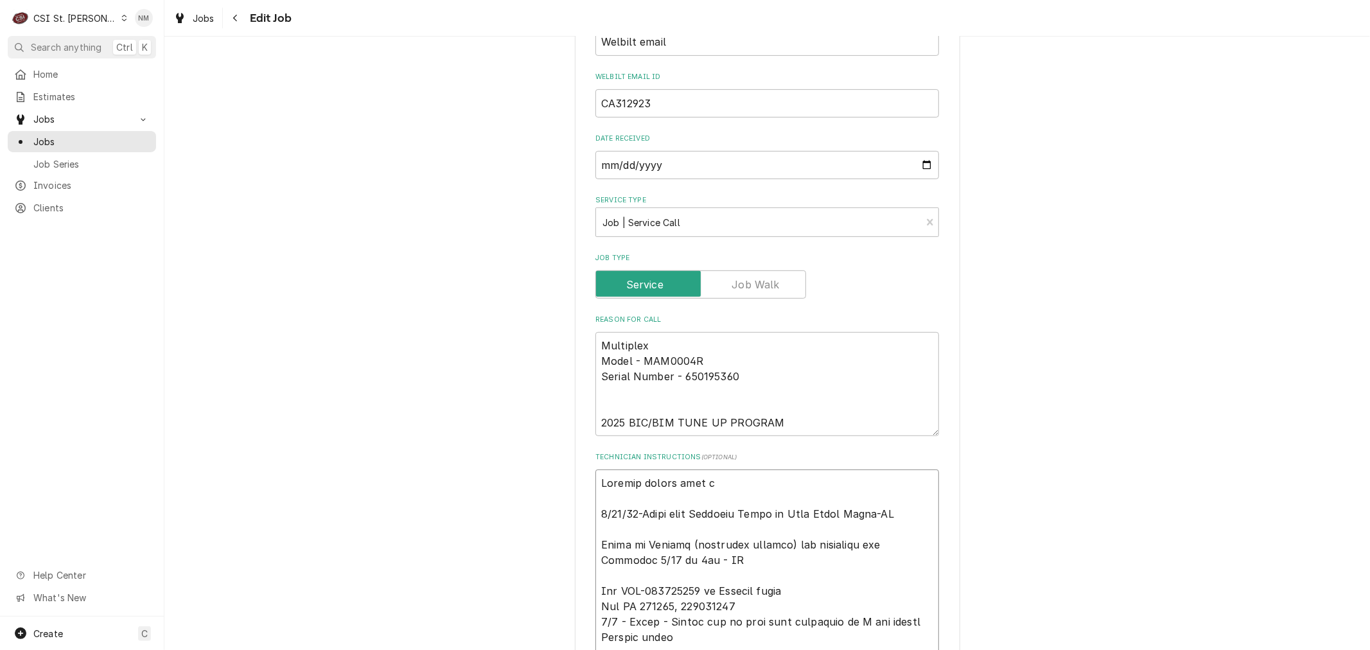
type textarea "x"
type textarea "Kennedy called from th 9/25/25-Moved from Reserved Shelf to Eric Guard Shelf-NB…"
type textarea "x"
type textarea "Kennedy called from the 9/25/25-Moved from Reserved Shelf to Eric Guard Shelf-N…"
type textarea "x"
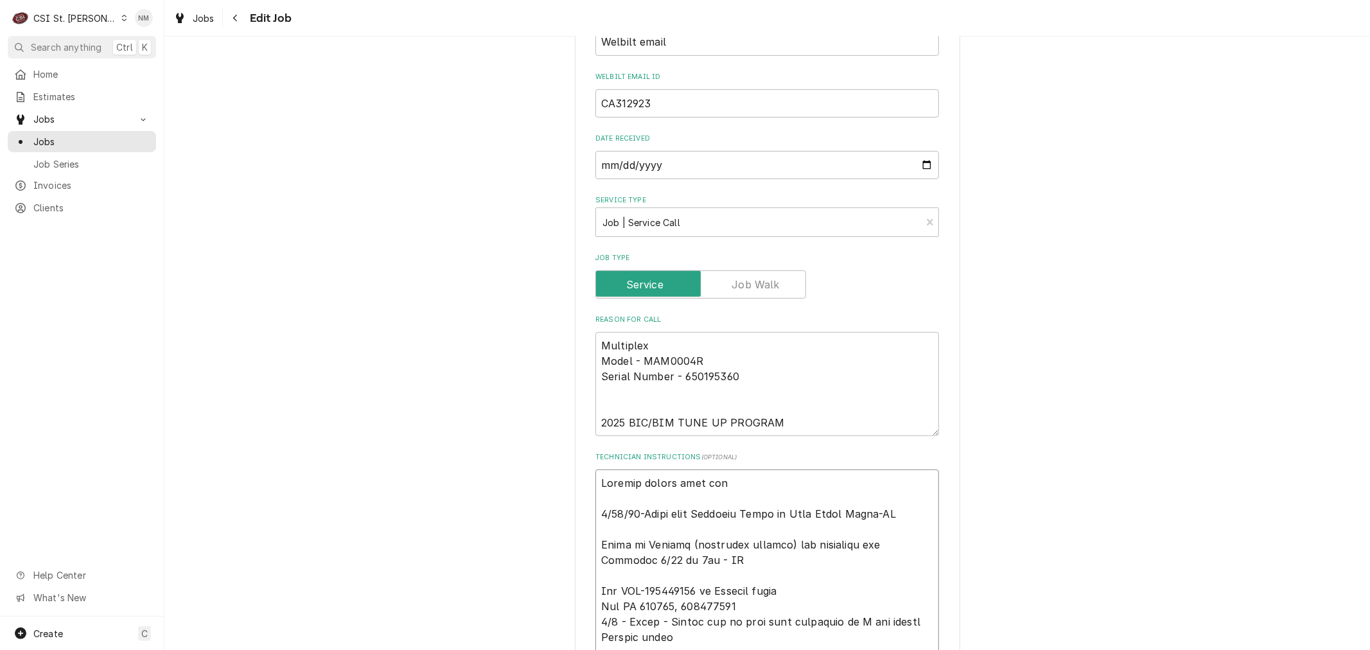
type textarea "Kennedy called from the 9/25/25-Moved from Reserved Shelf to Eric Guard Shelf-N…"
type textarea "x"
type textarea "Kennedy called from the s 9/25/25-Moved from Reserved Shelf to Eric Guard Shelf…"
type textarea "x"
type textarea "Kennedy called from the st 9/25/25-Moved from Reserved Shelf to Eric Guard Shel…"
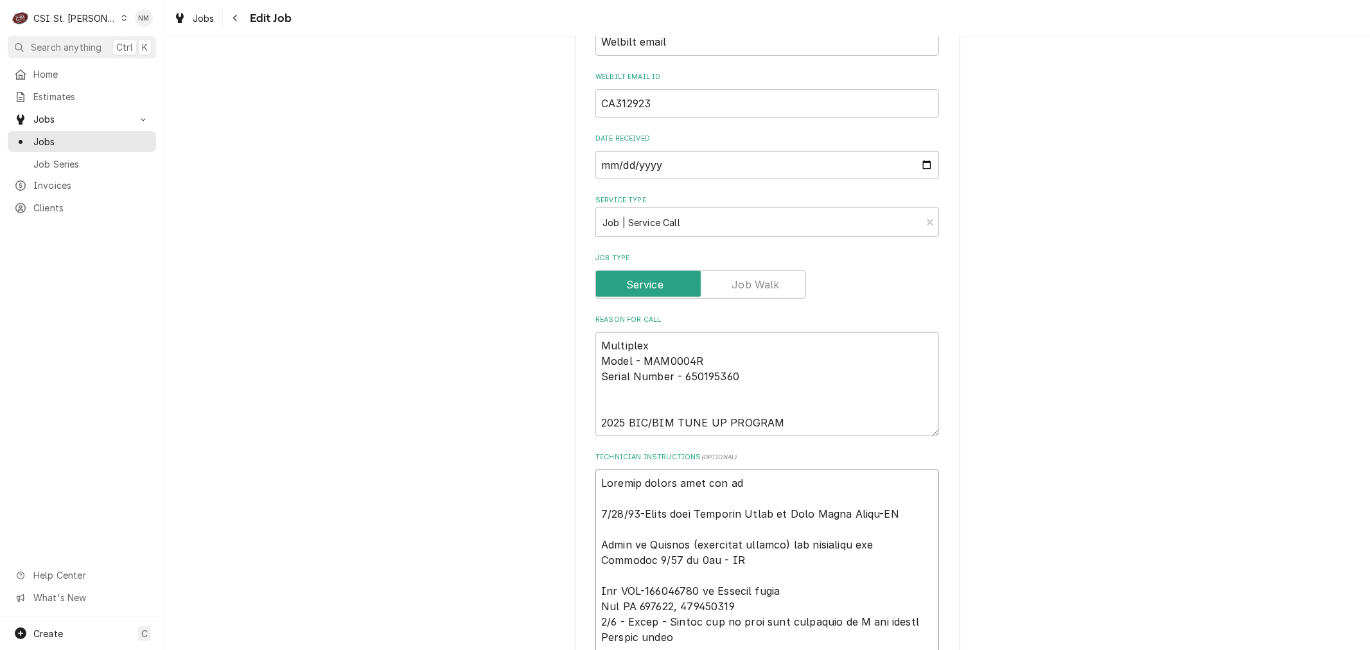
type textarea "x"
type textarea "Kennedy called from the sto 9/25/25-Moved from Reserved Shelf to Eric Guard She…"
type textarea "x"
type textarea "Kennedy called from the stor 9/25/25-Moved from Reserved Shelf to Eric Guard Sh…"
type textarea "x"
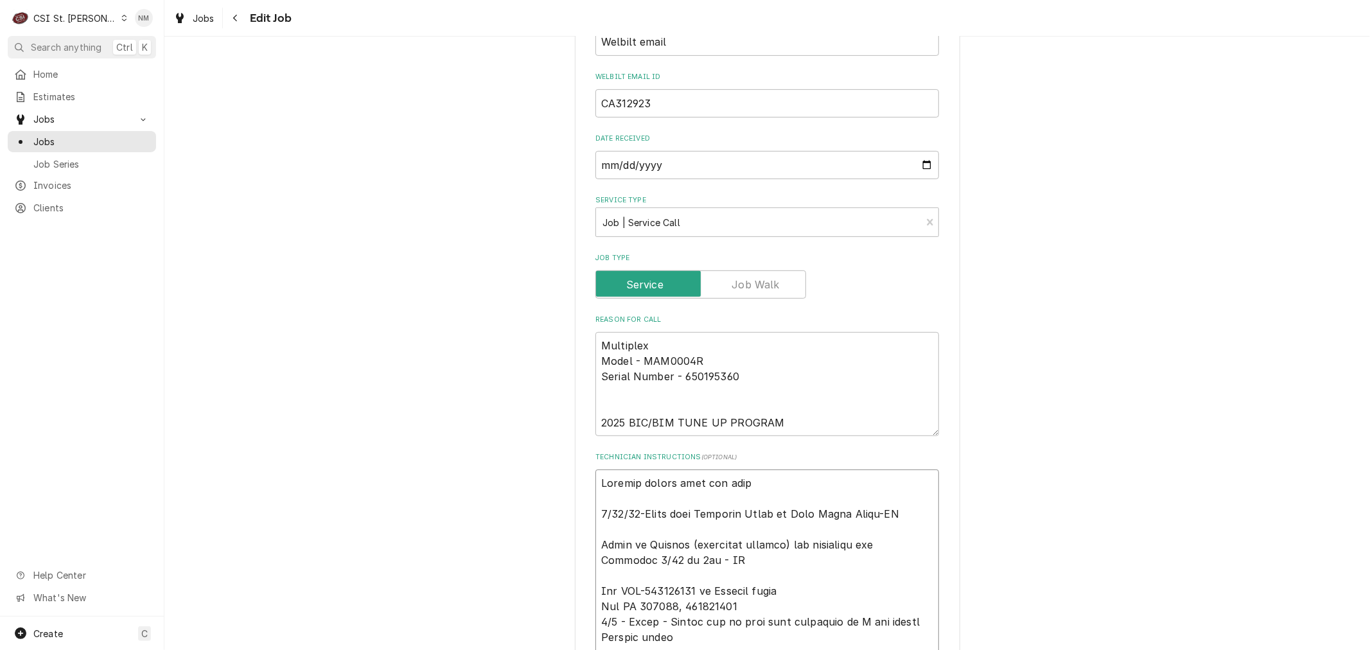
type textarea "Kennedy called from the store 9/25/25-Moved from Reserved Shelf to Eric Guard S…"
type textarea "x"
type textarea "Kennedy called from the store 9/25/25-Moved from Reserved Shelf to Eric Guard S…"
type textarea "x"
type textarea "Kennedy called from the store s 9/25/25-Moved from Reserved Shelf to Eric Guard…"
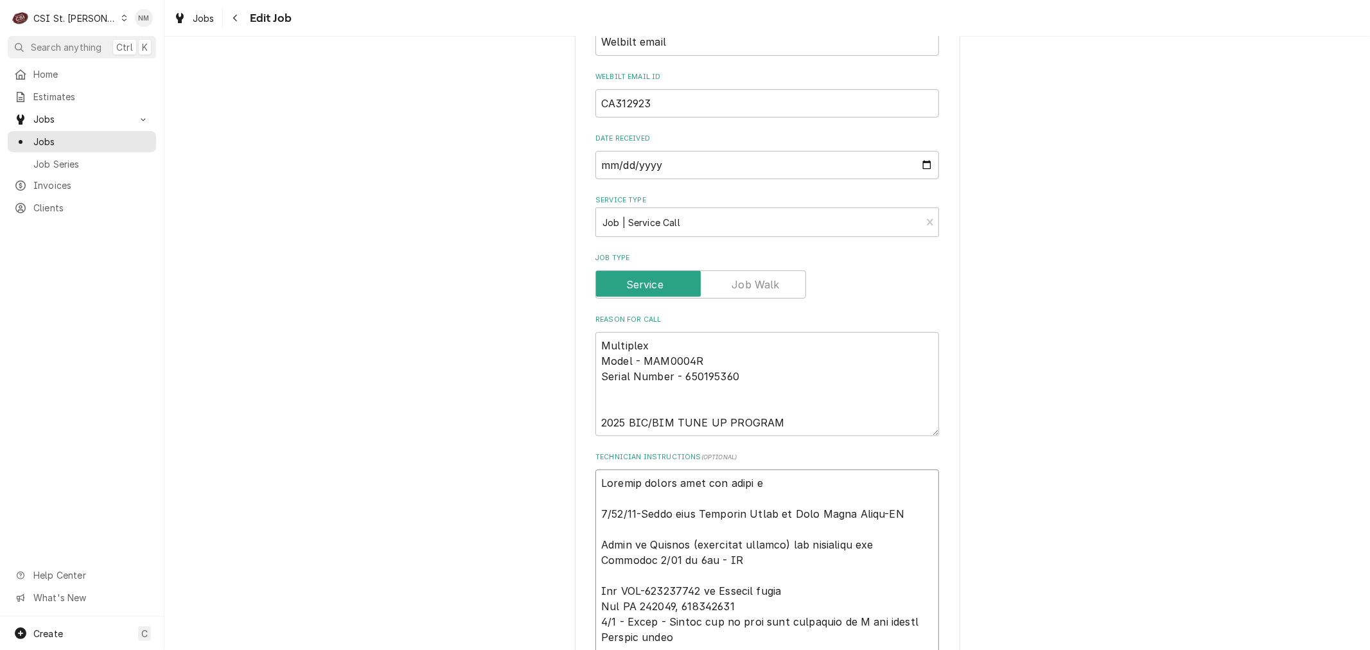
type textarea "x"
type textarea "Kennedy called from the store sn 9/25/25-Moved from Reserved Shelf to Eric Guar…"
type textarea "x"
type textarea "Kennedy called from the store sna 9/25/25-Moved from Reserved Shelf to Eric Gua…"
type textarea "x"
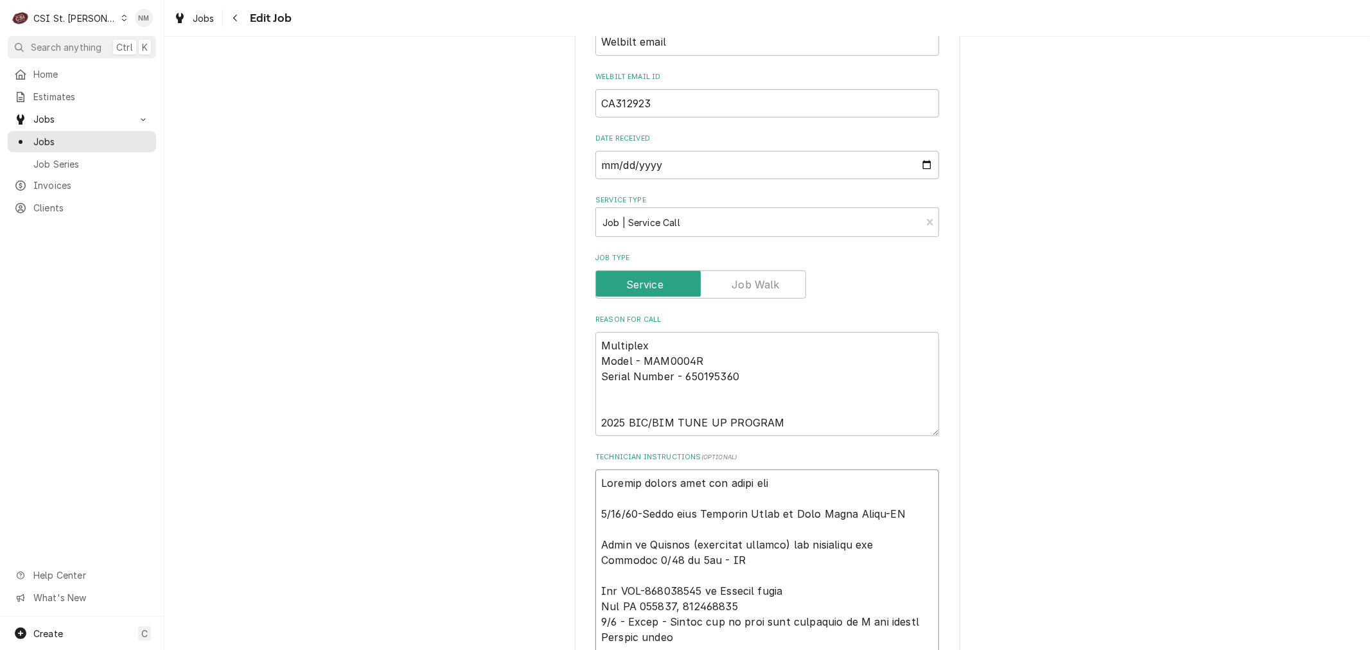
type textarea "Kennedy called from the store sn 9/25/25-Moved from Reserved Shelf to Eric Guar…"
type textarea "x"
type textarea "Kennedy called from the store s 9/25/25-Moved from Reserved Shelf to Eric Guard…"
type textarea "x"
type textarea "Kennedy called from the store 9/25/25-Moved from Reserved Shelf to Eric Guard S…"
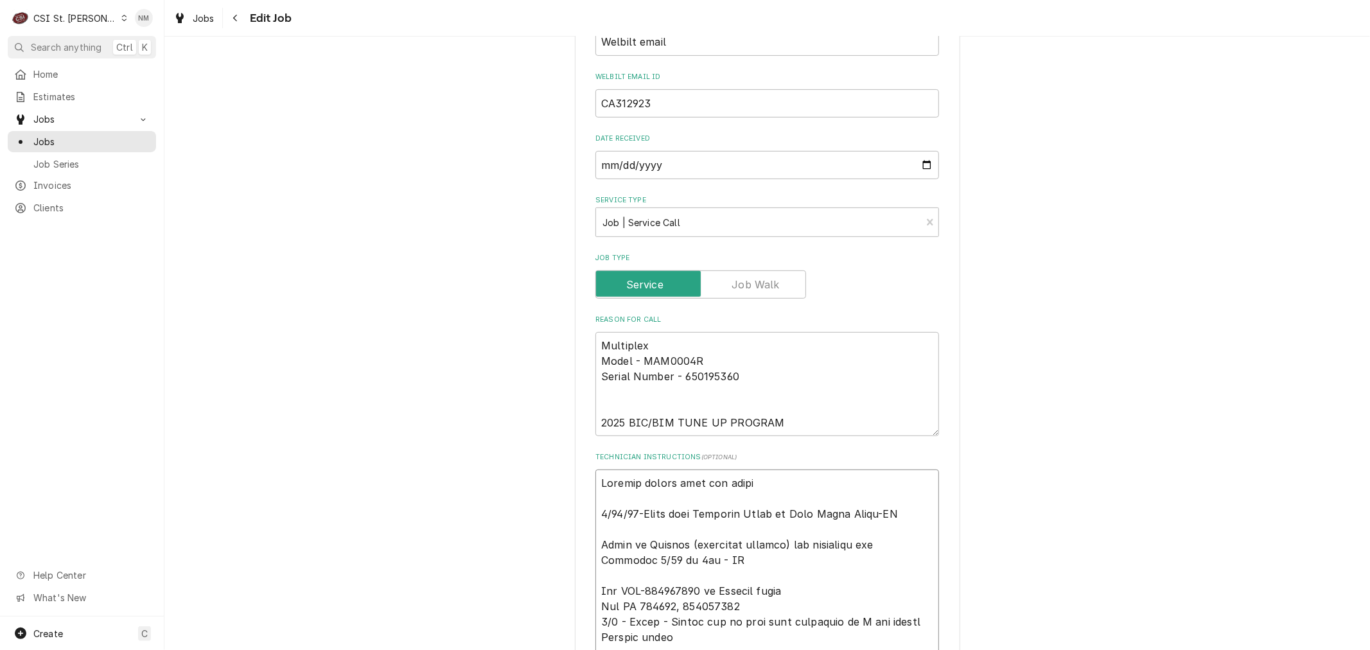
type textarea "x"
type textarea "Kennedy called from the store a 9/25/25-Moved from Reserved Shelf to Eric Guard…"
type textarea "x"
type textarea "Kennedy called from the store an 9/25/25-Moved from Reserved Shelf to Eric Guar…"
type textarea "x"
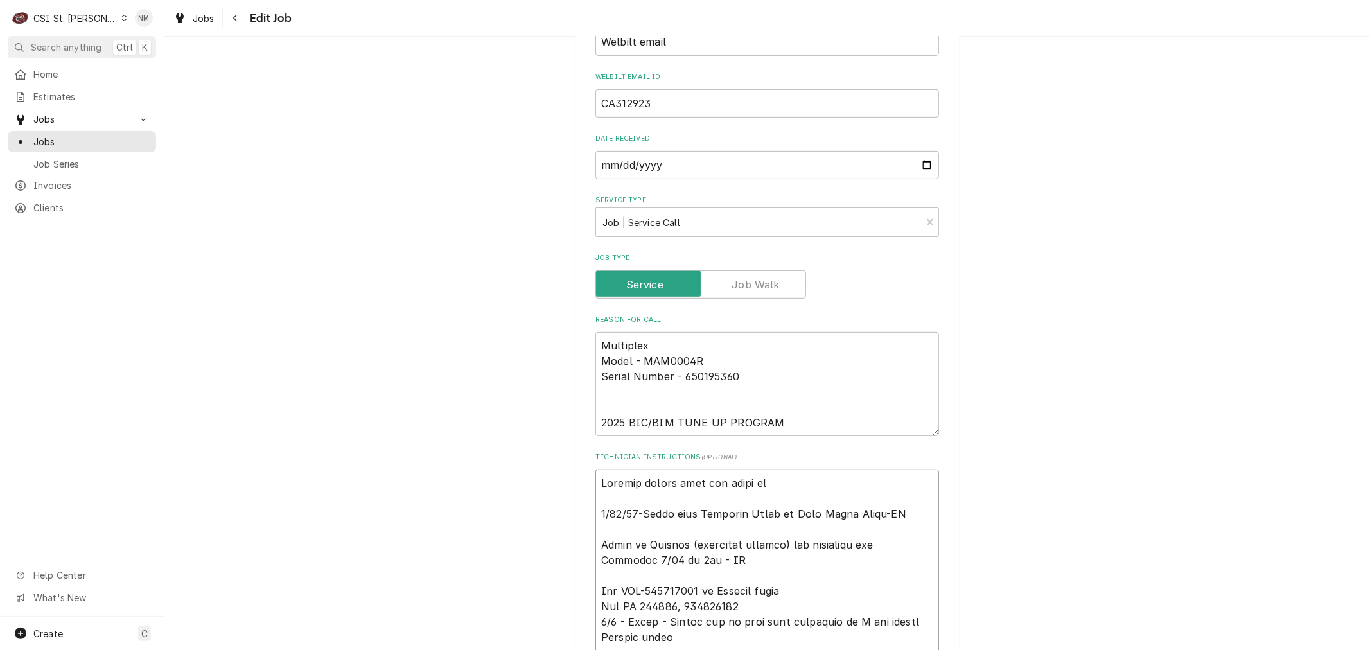
type textarea "Kennedy called from the store and 9/25/25-Moved from Reserved Shelf to Eric Gua…"
type textarea "x"
type textarea "Kennedy called from the store and 9/25/25-Moved from Reserved Shelf to Eric Gua…"
type textarea "x"
type textarea "Kennedy called from the store and s 9/25/25-Moved from Reserved Shelf to Eric G…"
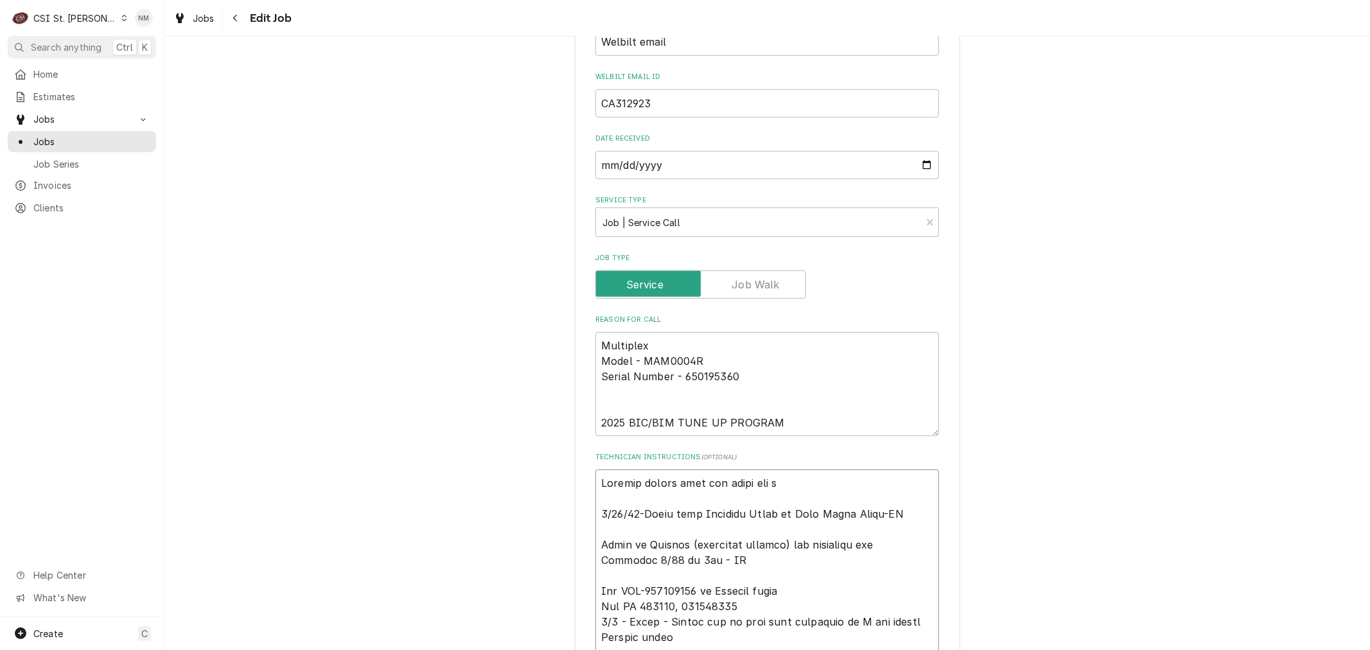
type textarea "x"
type textarea "Kennedy called from the store and st 9/25/25-Moved from Reserved Shelf to Eric …"
type textarea "x"
type textarea "Kennedy called from the store and sta 9/25/25-Moved from Reserved Shelf to Eric…"
type textarea "x"
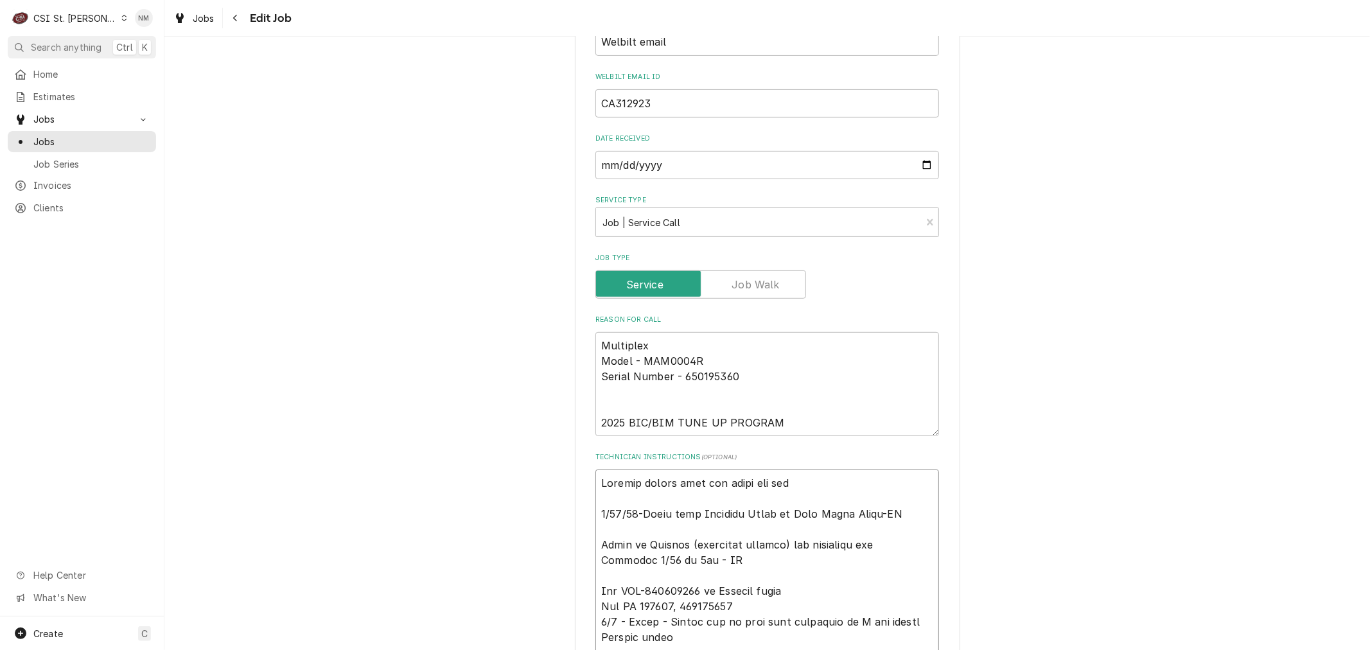
type textarea "Kennedy called from the store and stat 9/25/25-Moved from Reserved Shelf to Eri…"
type textarea "x"
type textarea "Kennedy called from the store and state 9/25/25-Moved from Reserved Shelf to Er…"
type textarea "x"
type textarea "Kennedy called from the store and stated 9/25/25-Moved from Reserved Shelf to E…"
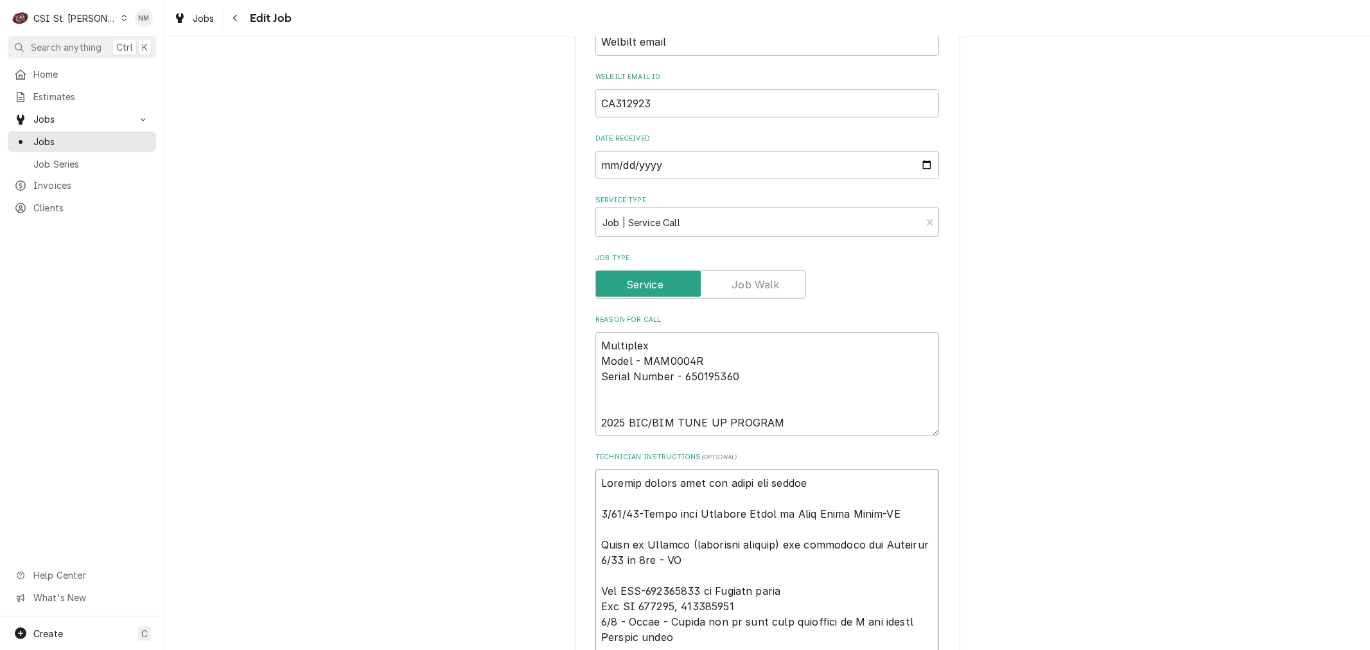
type textarea "x"
type textarea "Kennedy called from the store and stated 9/25/25-Moved from Reserved Shelf to E…"
type textarea "x"
type textarea "Kennedy called from the store and stated t 9/25/25-Moved from Reserved Shelf to…"
type textarea "x"
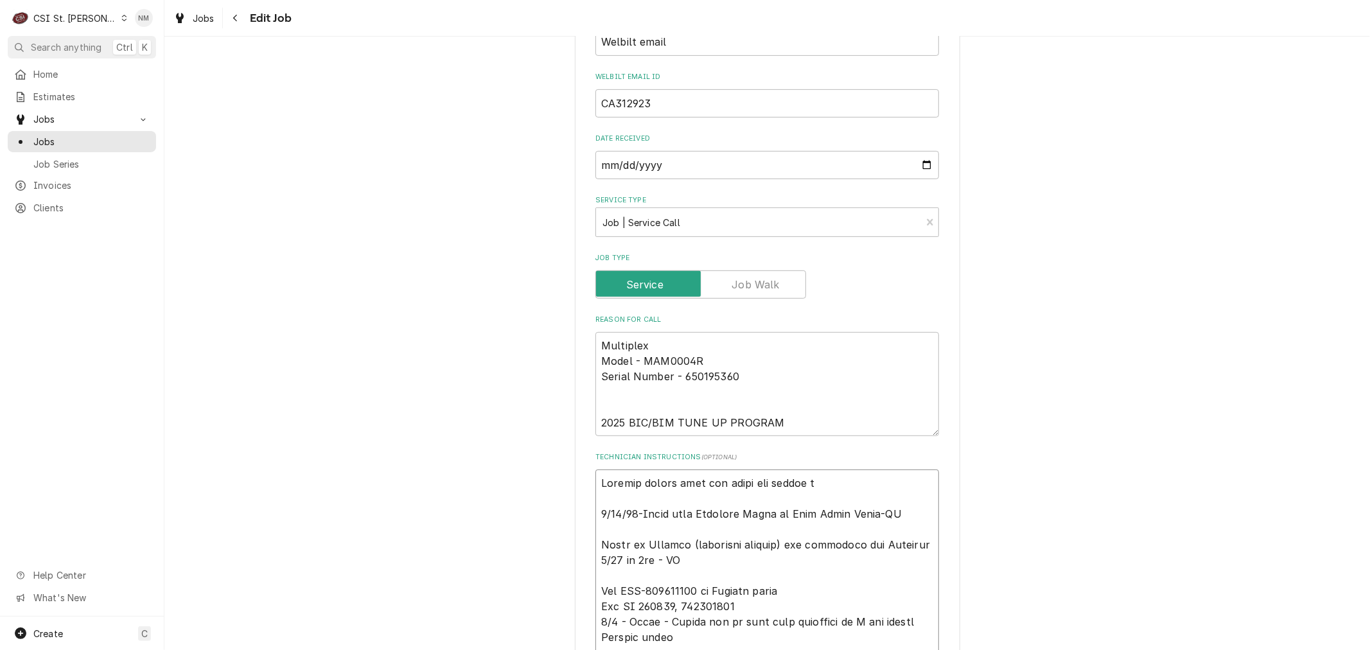
type textarea "Kennedy called from the store and stated th 9/25/25-Moved from Reserved Shelf t…"
type textarea "x"
type textarea "Kennedy called from the store and stated the 9/25/25-Moved from Reserved Shelf …"
type textarea "x"
type textarea "Kennedy called from the store and stated the 9/25/25-Moved from Reserved Shelf …"
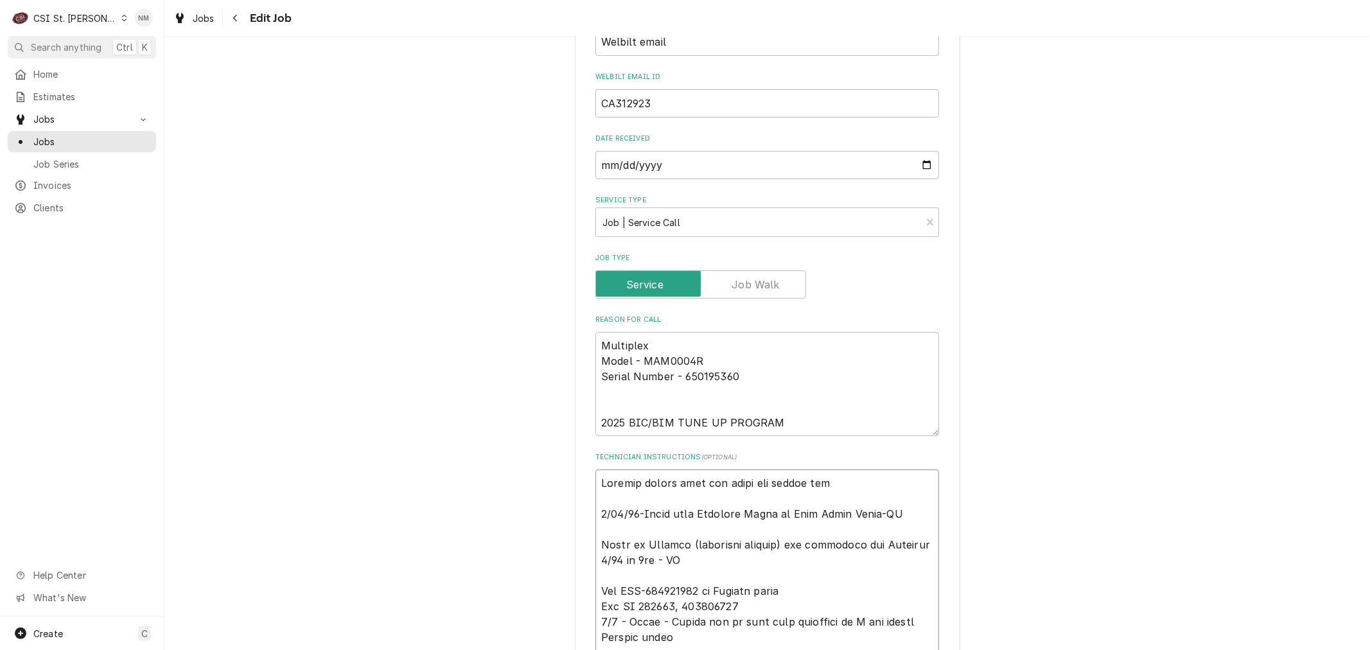
type textarea "x"
type textarea "Kennedy called from the store and stated the P 9/25/25-Moved from Reserved Shel…"
type textarea "x"
type textarea "Kennedy called from the store and stated the PM 9/25/25-Moved from Reserved She…"
type textarea "x"
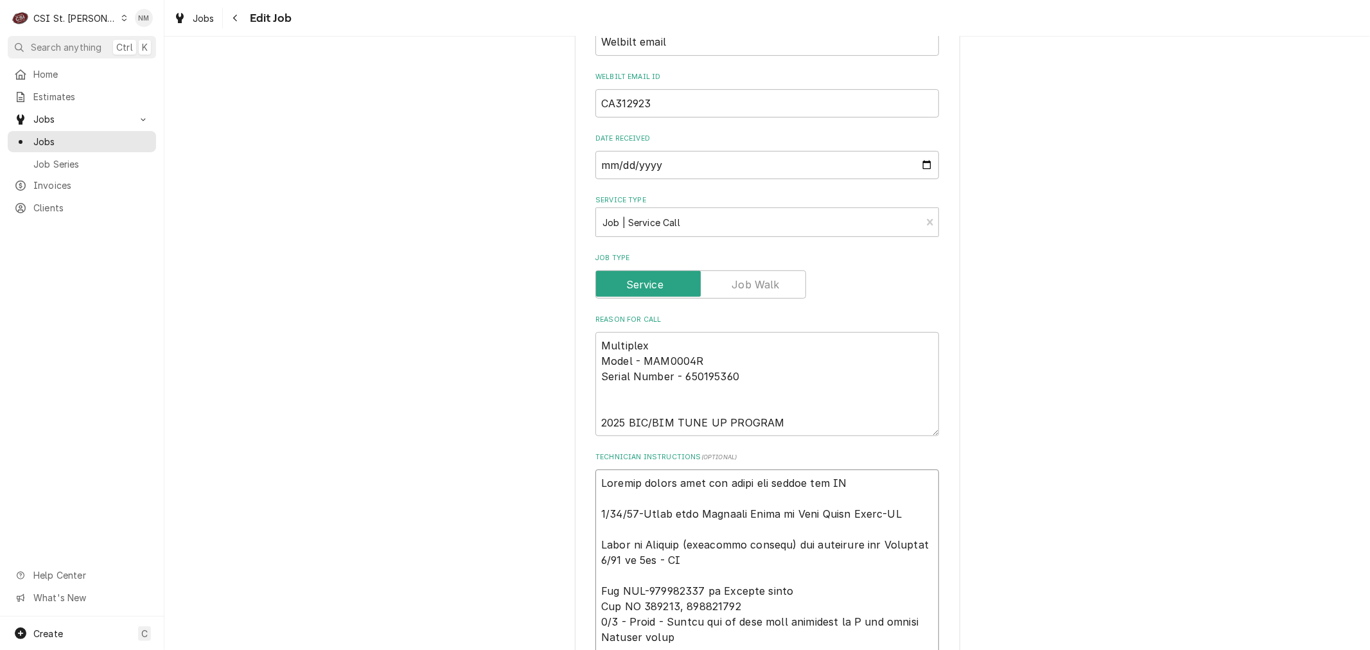
type textarea "Kennedy called from the store and stated the PM 9/25/25-Moved from Reserved She…"
type textarea "x"
type textarea "Kennedy called from the store and stated the PM h 9/25/25-Moved from Reserved S…"
type textarea "x"
type textarea "Kennedy called from the store and stated the PM ha 9/25/25-Moved from Reserved …"
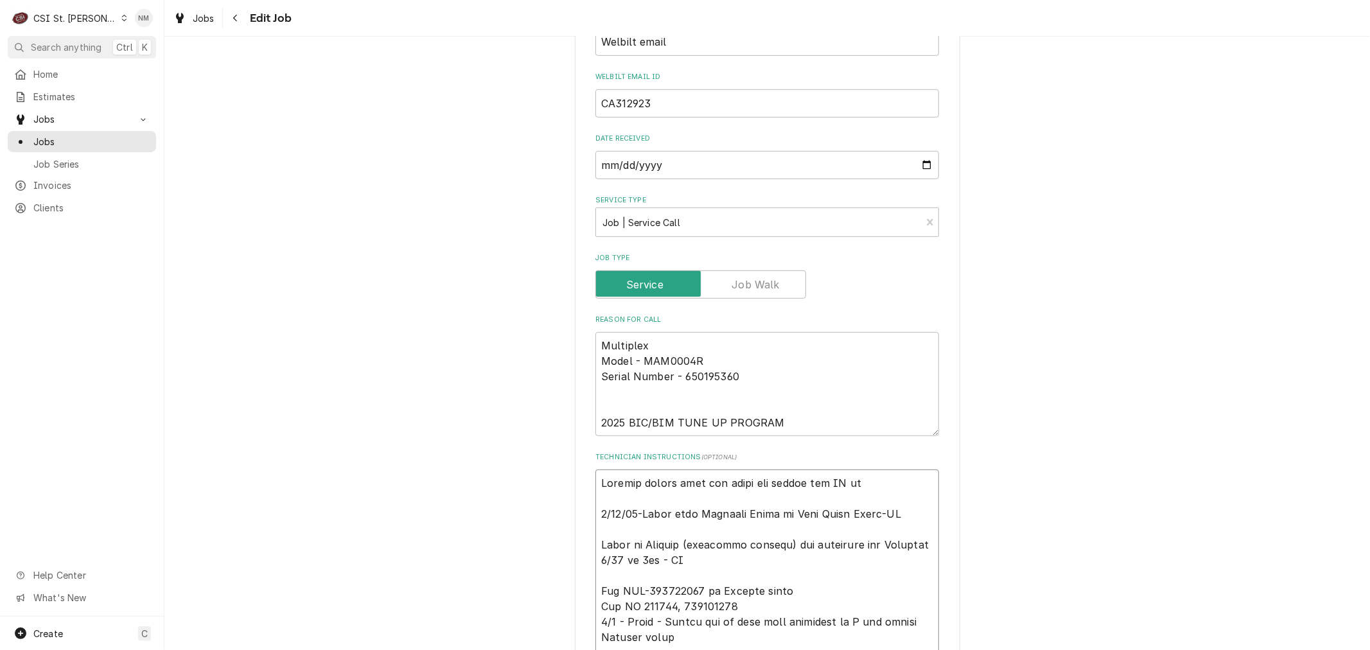
type textarea "x"
type textarea "Kennedy called from the store and stated the PM has 9/25/25-Moved from Reserved…"
type textarea "x"
type textarea "Kennedy called from the store and stated the PM has 9/25/25-Moved from Reserved…"
type textarea "x"
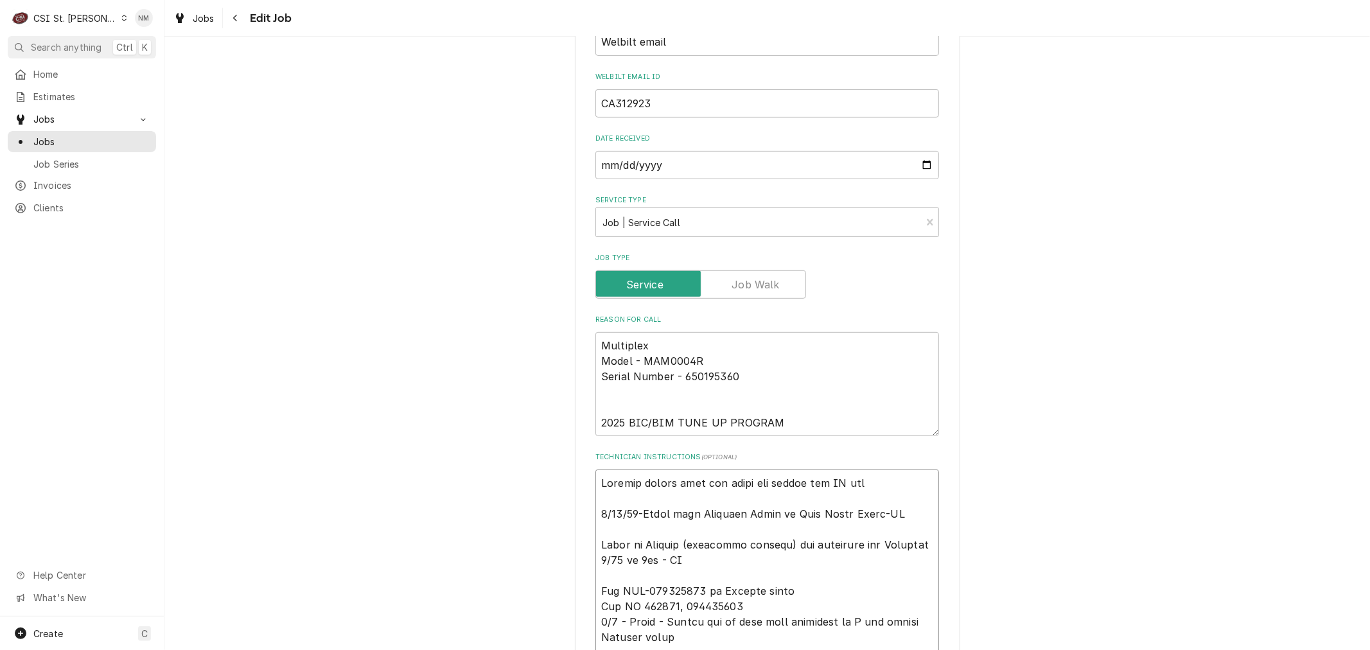
type textarea "Kennedy called from the store and stated the PM has b 9/25/25-Moved from Reserv…"
type textarea "x"
type textarea "Kennedy called from the store and stated the PM has be 9/25/25-Moved from Reser…"
type textarea "x"
type textarea "Kennedy called from the store and stated the PM has bee 9/25/25-Moved from Rese…"
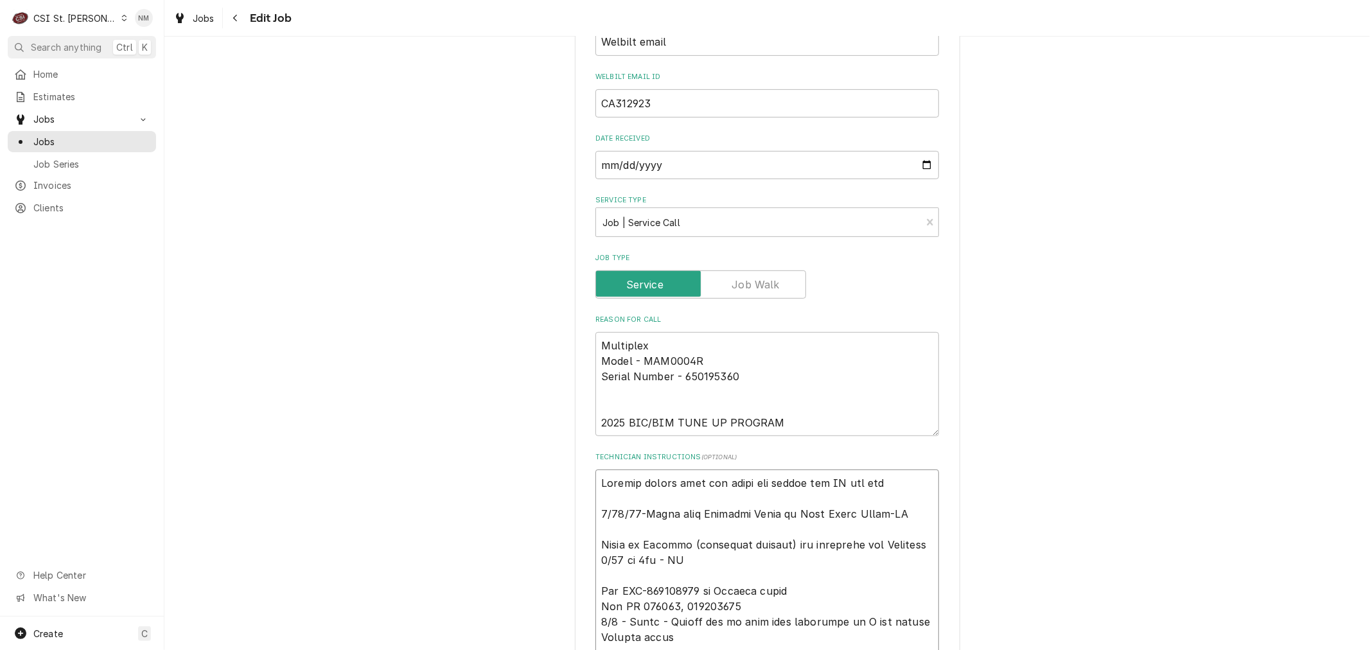
type textarea "x"
type textarea "Kennedy called from the store and stated the PM has been 9/25/25-Moved from Res…"
type textarea "x"
type textarea "Kennedy called from the store and stated the PM has been 9/25/25-Moved from Res…"
type textarea "x"
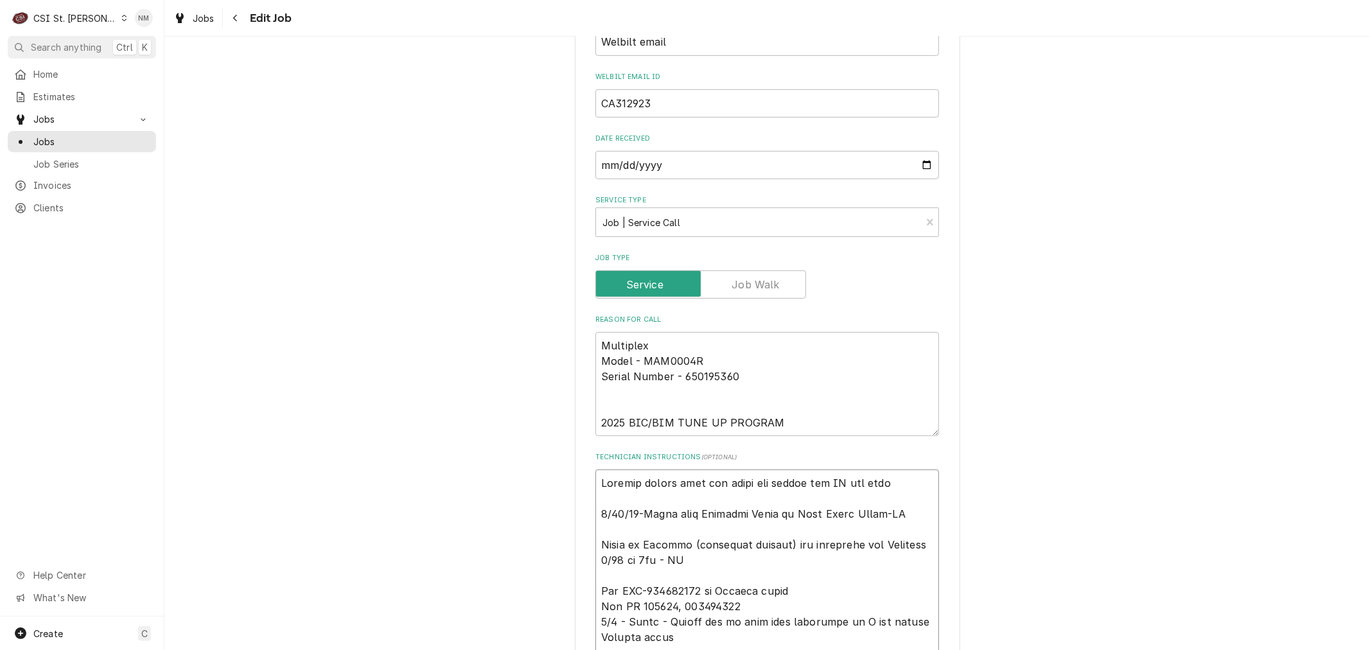
type textarea "Kennedy called from the store and stated the PM has been c 9/25/25-Moved from R…"
type textarea "x"
type textarea "Kennedy called from the store and stated the PM has been co 9/25/25-Moved from …"
type textarea "x"
type textarea "Kennedy called from the store and stated the PM has been com 9/25/25-Moved from…"
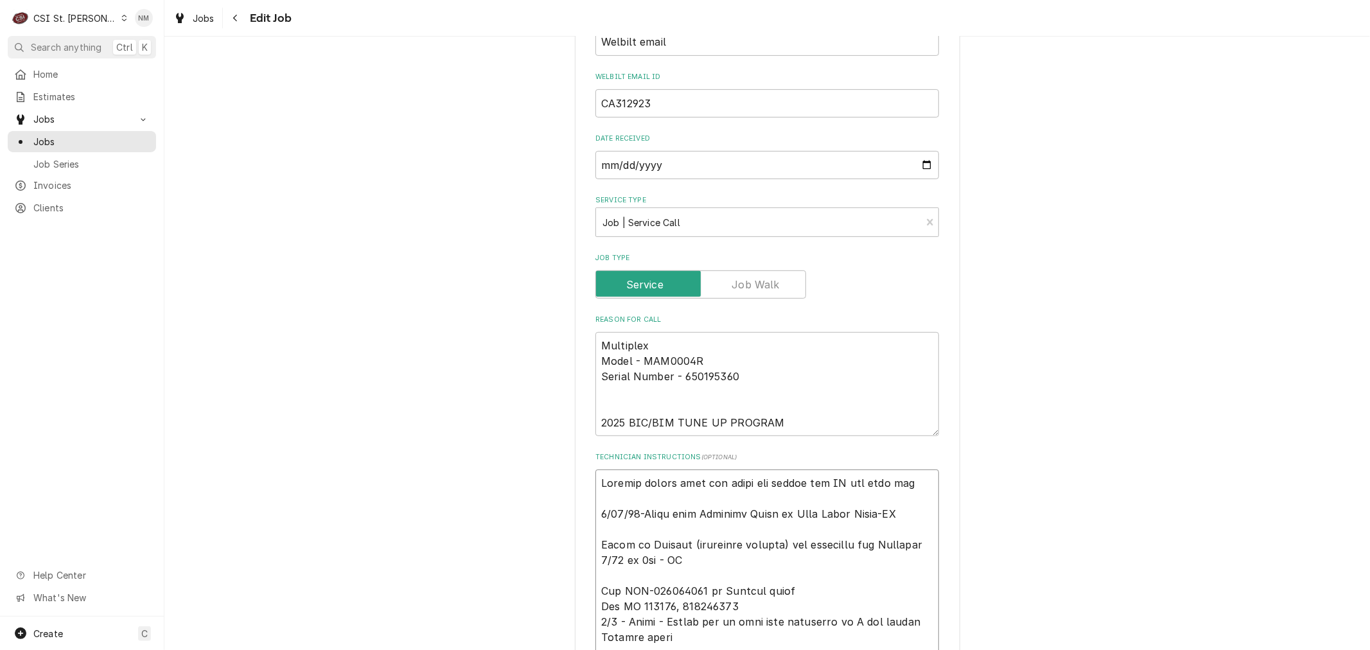
type textarea "x"
type textarea "Kennedy called from the store and stated the PM has been comp 9/25/25-Moved fro…"
type textarea "x"
type textarea "Kennedy called from the store and stated the PM has been compl 9/25/25-Moved fr…"
type textarea "x"
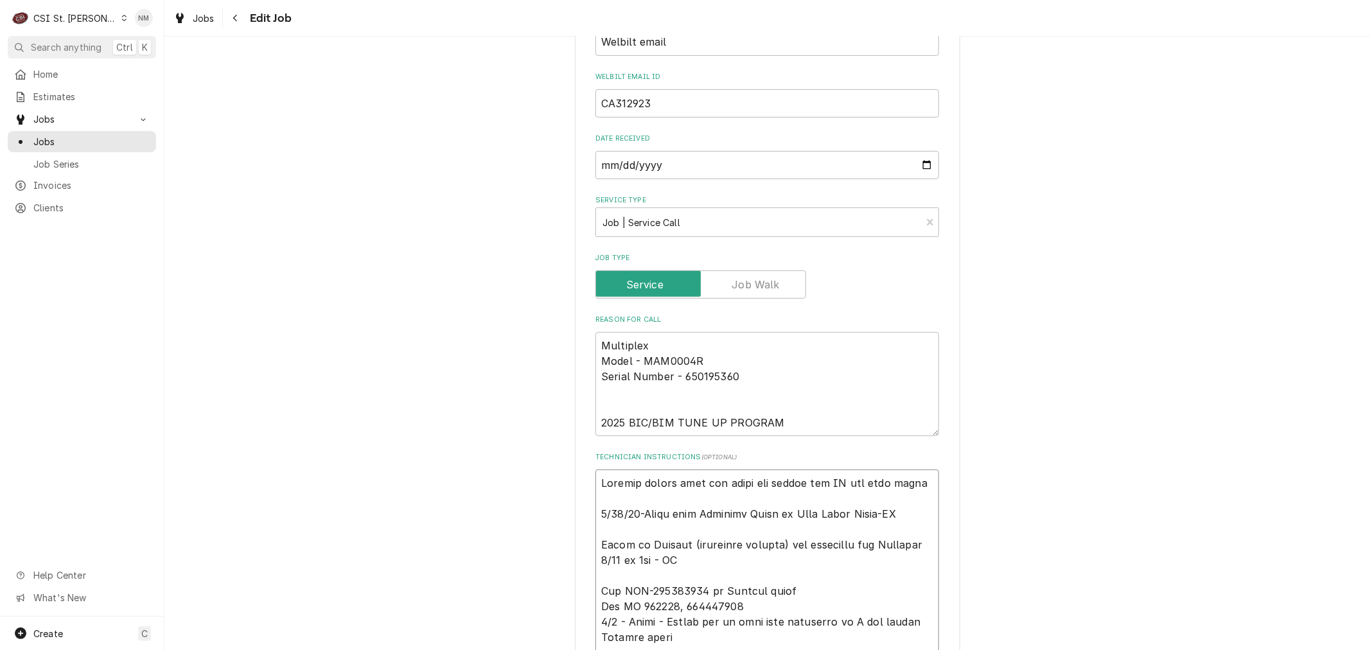
type textarea "Kennedy called from the store and stated the PM has been comple 9/25/25-Moved f…"
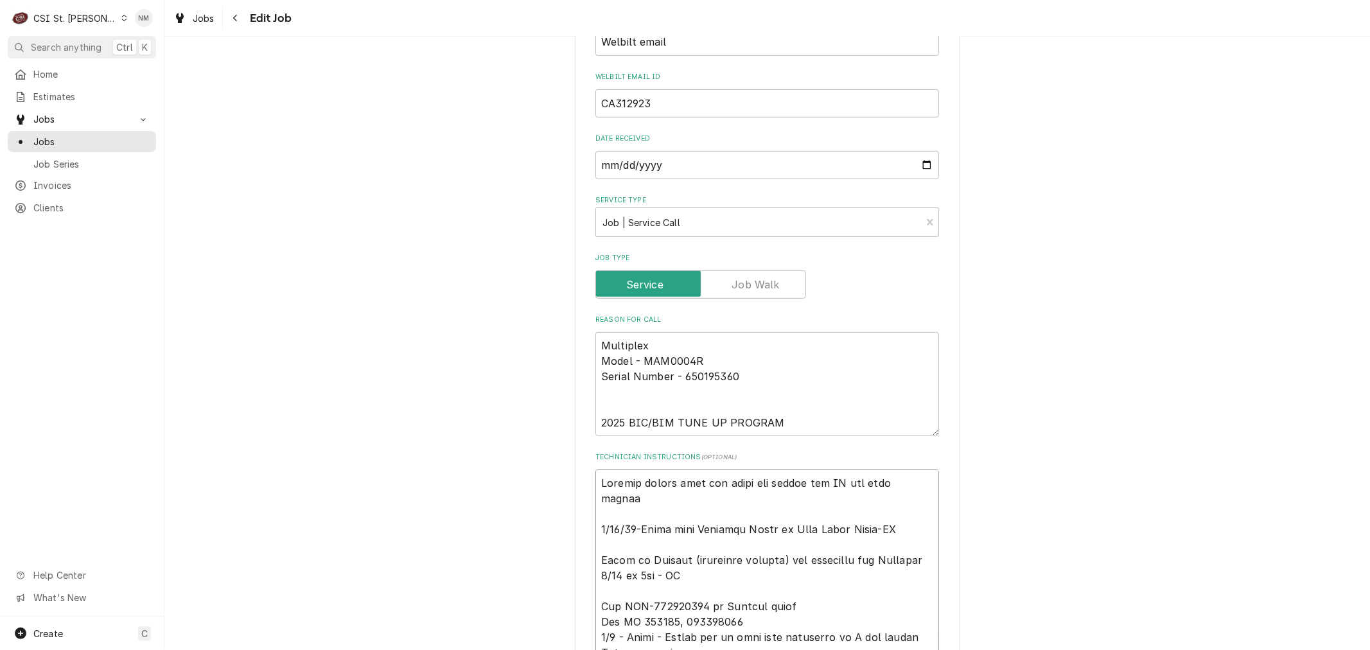
type textarea "x"
type textarea "Kennedy called from the store and stated the PM has been complet 9/25/25-Moved …"
type textarea "x"
type textarea "Kennedy called from the store and stated the PM has been complete 9/25/25-Moved…"
type textarea "x"
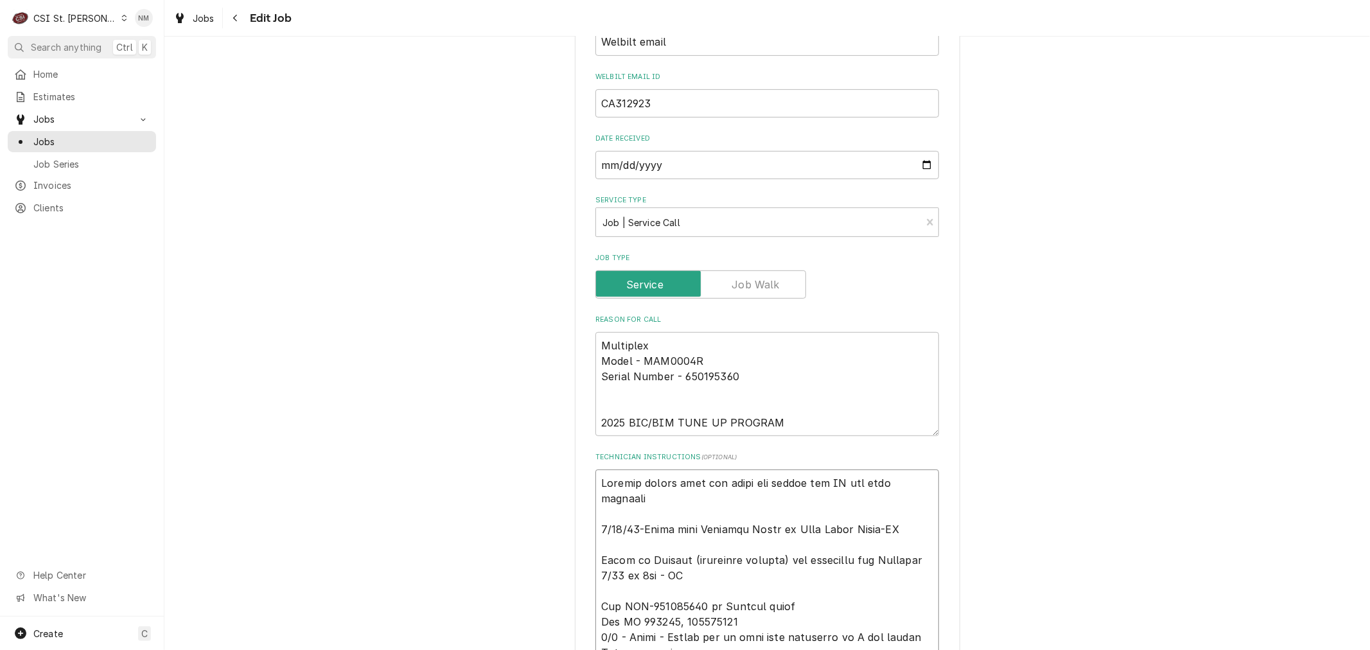
type textarea "Kennedy called from the store and stated the PM has been completed 9/25/25-Move…"
type textarea "x"
type textarea "Kennedy called from the store and stated the PM has been completed. 9/25/25-Mov…"
type textarea "x"
type textarea "Kennedy called from the store and stated the PM has been completed. 9/25/25-Mov…"
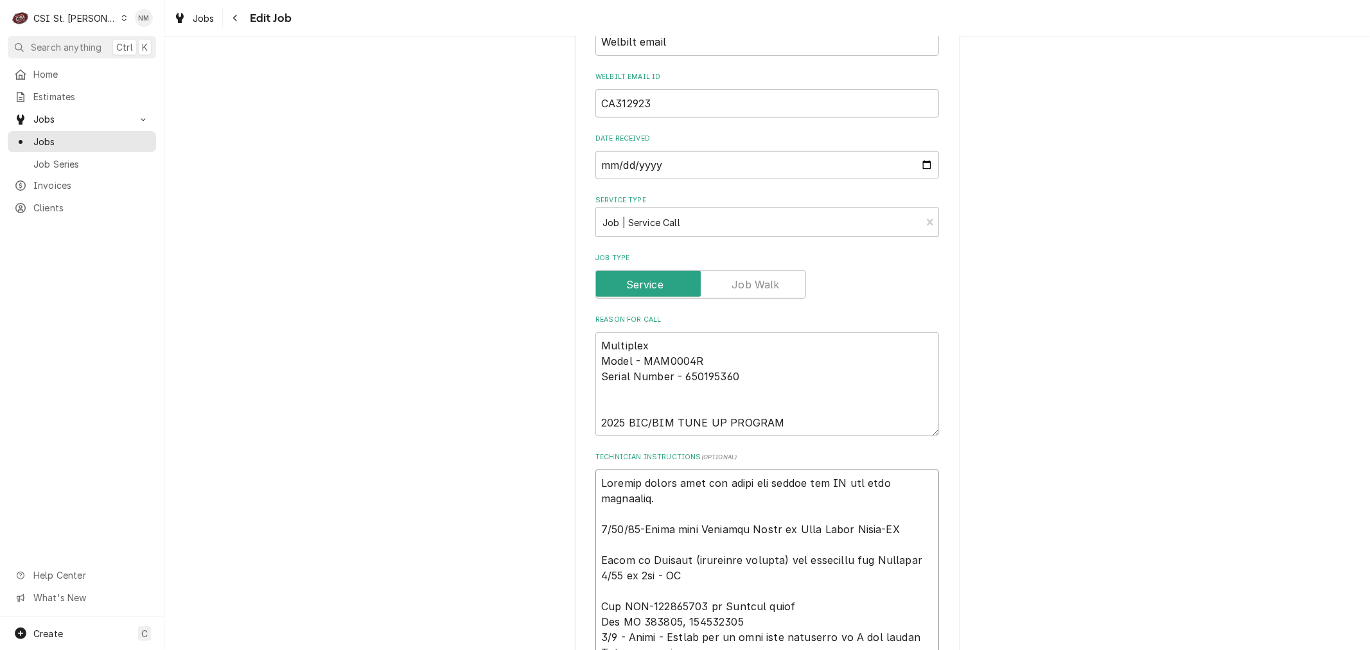
type textarea "x"
type textarea "Kennedy called from the store and stated the PM has been completed. 9/25/25-Mov…"
type textarea "x"
type textarea "Kennedy called from the store and stated the PM has been completed. t 9/25/25-M…"
type textarea "x"
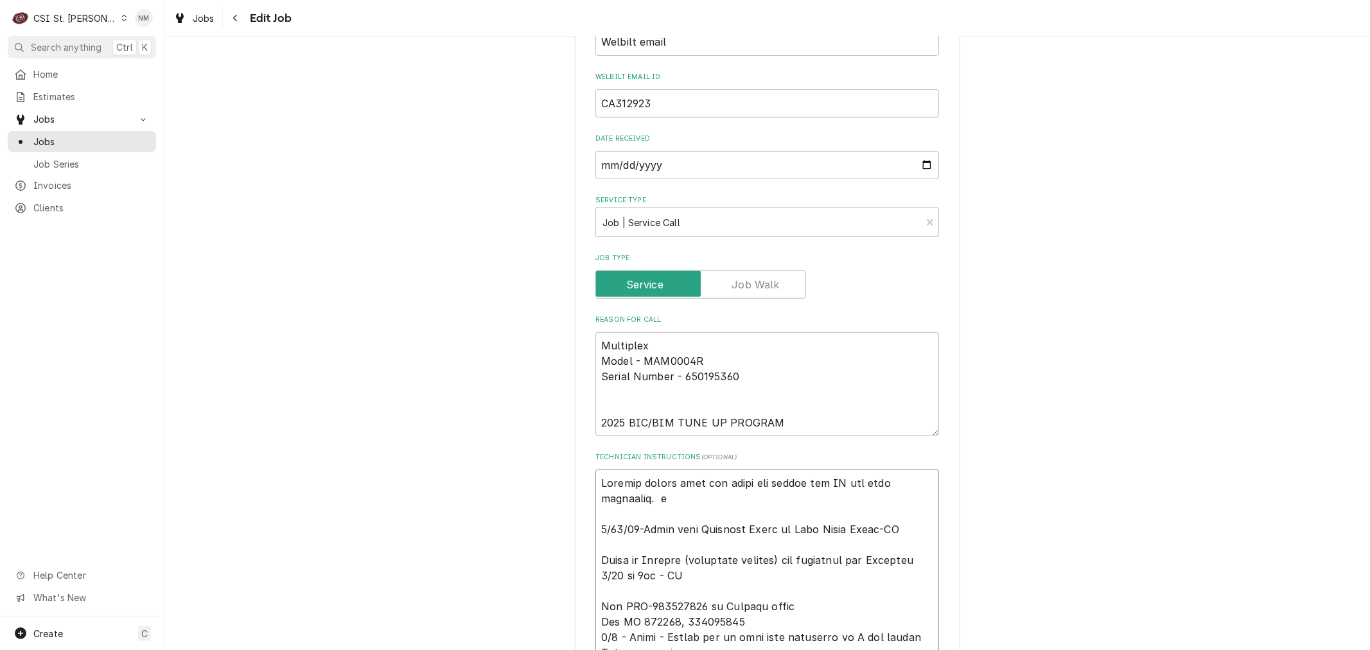
type textarea "Kennedy called from the store and stated the PM has been completed. th 9/25/25-…"
type textarea "x"
type textarea "Kennedy called from the store and stated the PM has been completed. thi 9/25/25…"
type textarea "x"
type textarea "Kennedy called from the store and stated the PM has been completed. this 9/25/2…"
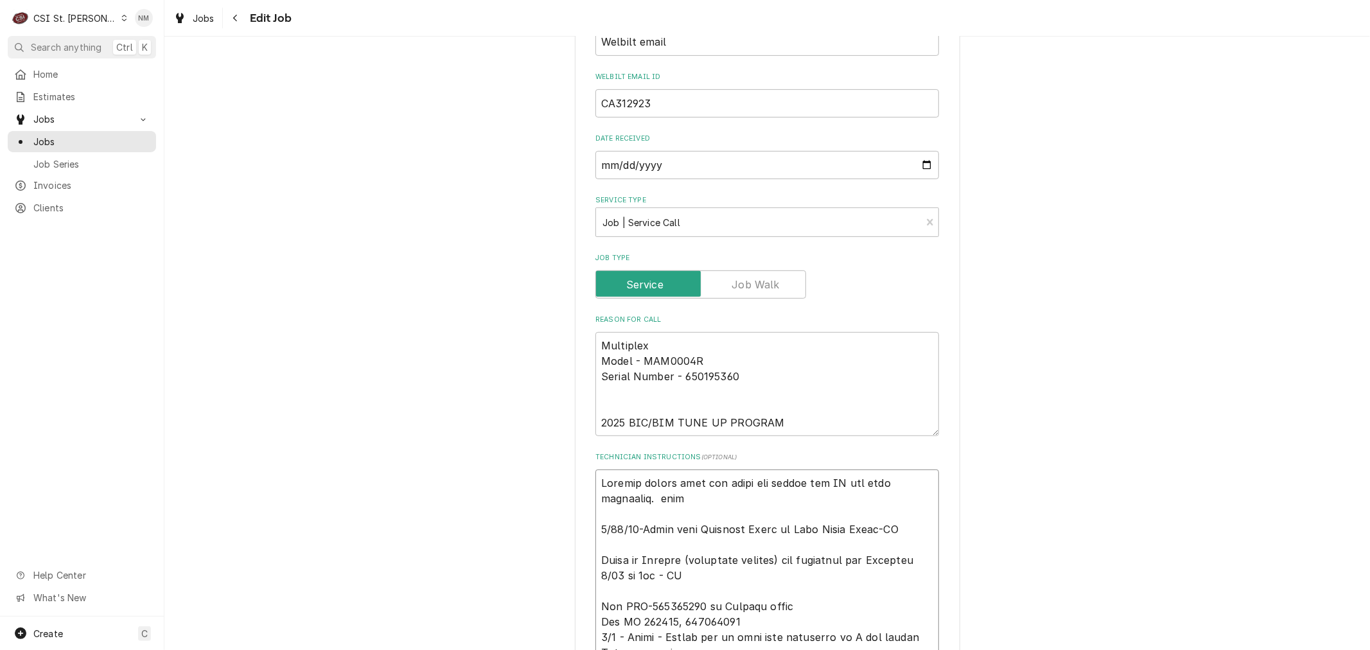
type textarea "x"
type textarea "Kennedy called from the store and stated the PM has been completed. this 9/25/2…"
type textarea "x"
type textarea "Kennedy called from the store and stated the PM has been completed. this c 9/25…"
type textarea "x"
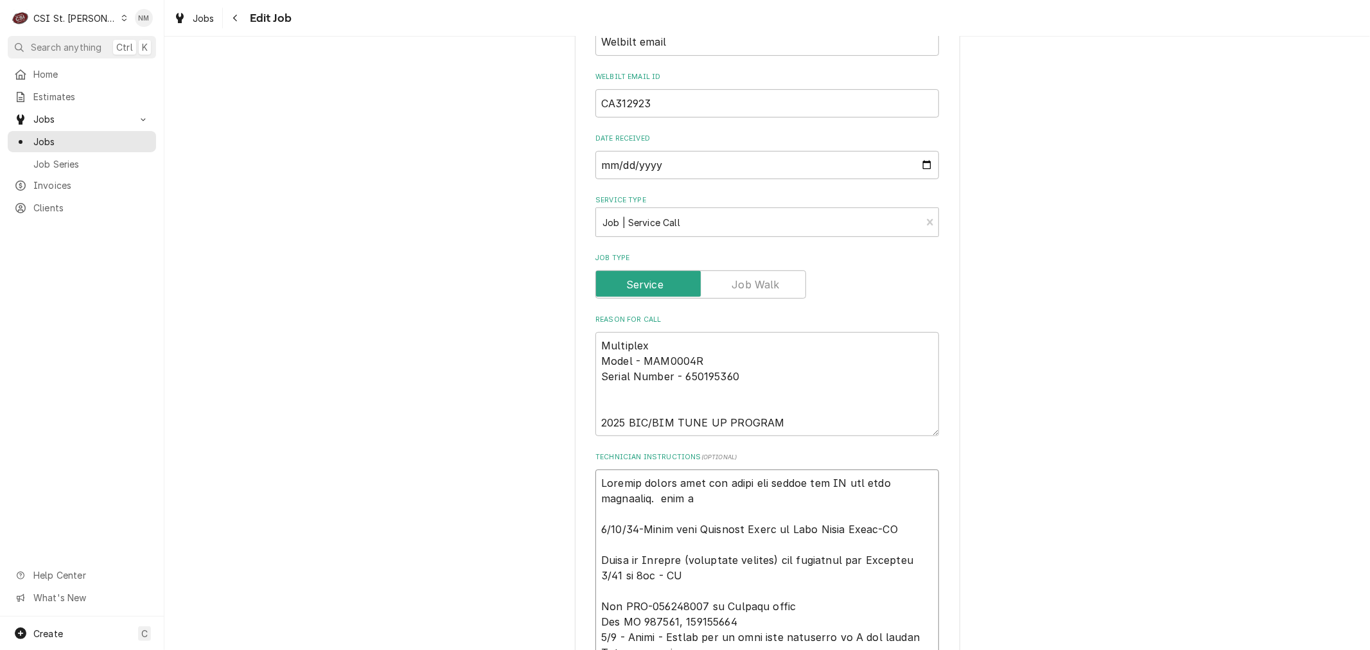
type textarea "Kennedy called from the store and stated the PM has been completed. this ca 9/2…"
type textarea "x"
type textarea "Kennedy called from the store and stated the PM has been completed. this cal 9/…"
type textarea "x"
type textarea "Kennedy called from the store and stated the PM has been completed. this call 9…"
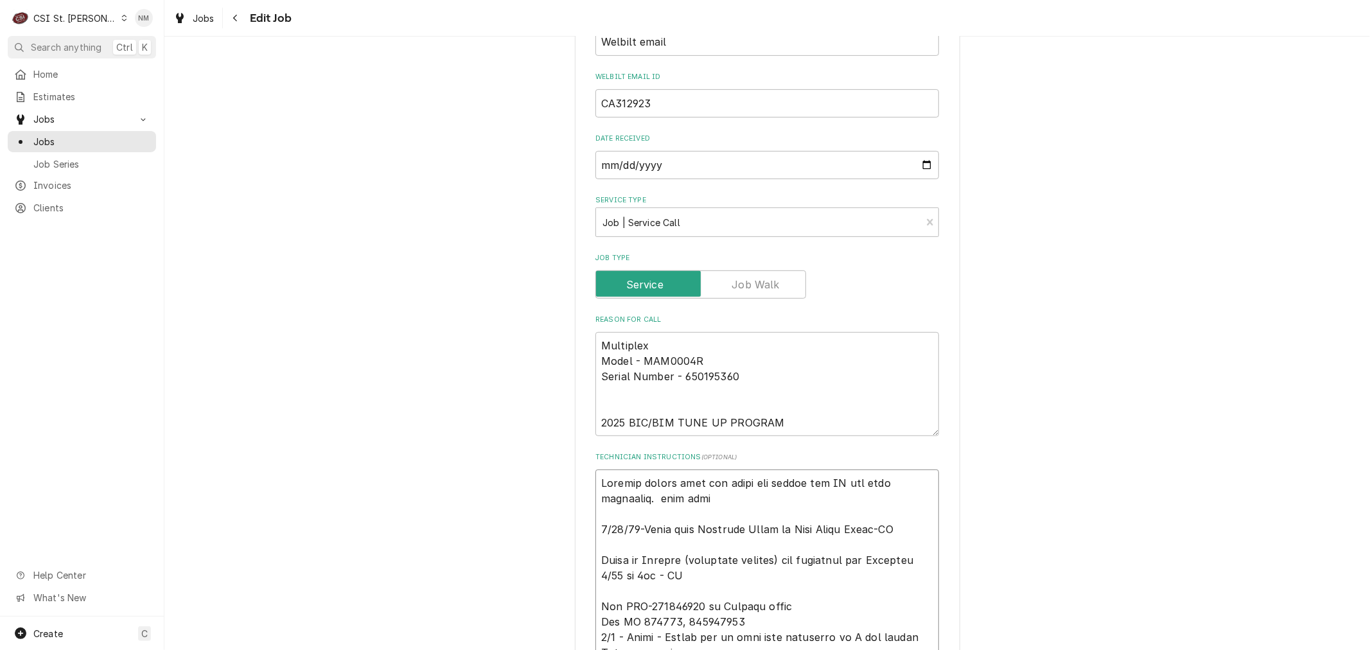
type textarea "x"
type textarea "Kennedy called from the store and stated the PM has been completed. this call 9…"
type textarea "x"
type textarea "Kennedy called from the store and stated the PM has been completed. this call i…"
type textarea "x"
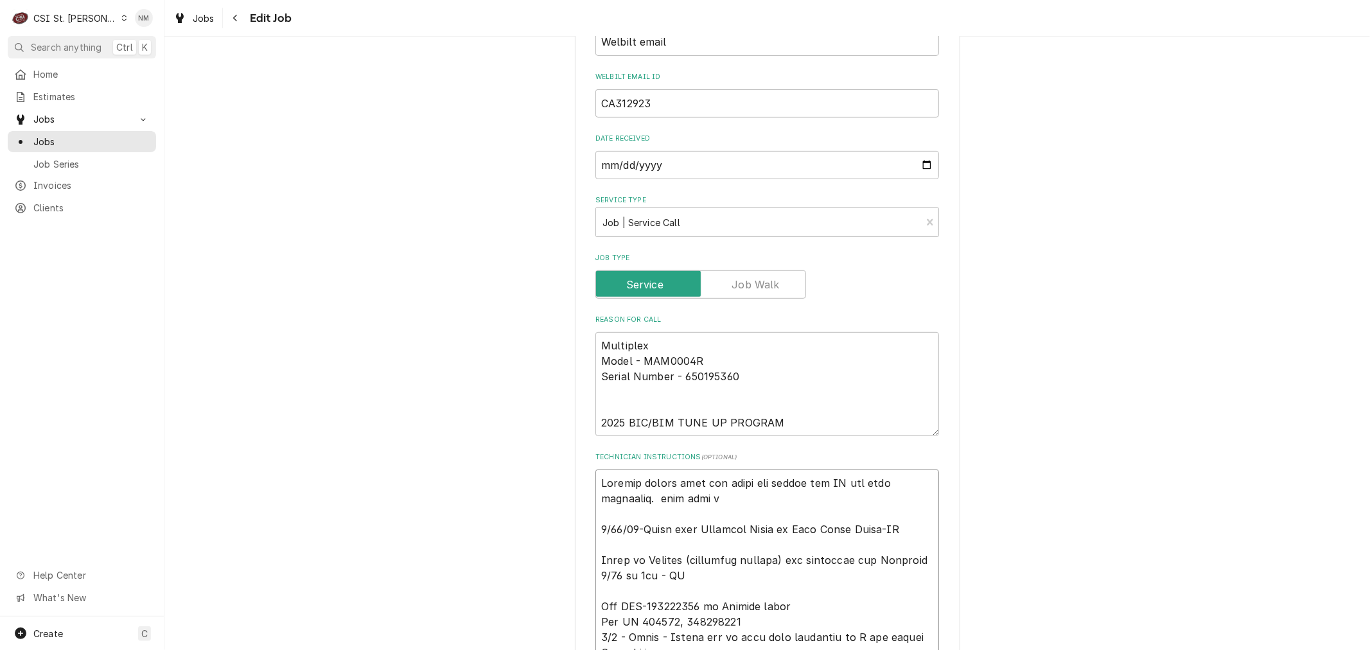
type textarea "Kennedy called from the store and stated the PM has been completed. this call i…"
type textarea "x"
type textarea "Kennedy called from the store and stated the PM has been completed. this call i…"
type textarea "x"
type textarea "Kennedy called from the store and stated the PM has been completed. this call i…"
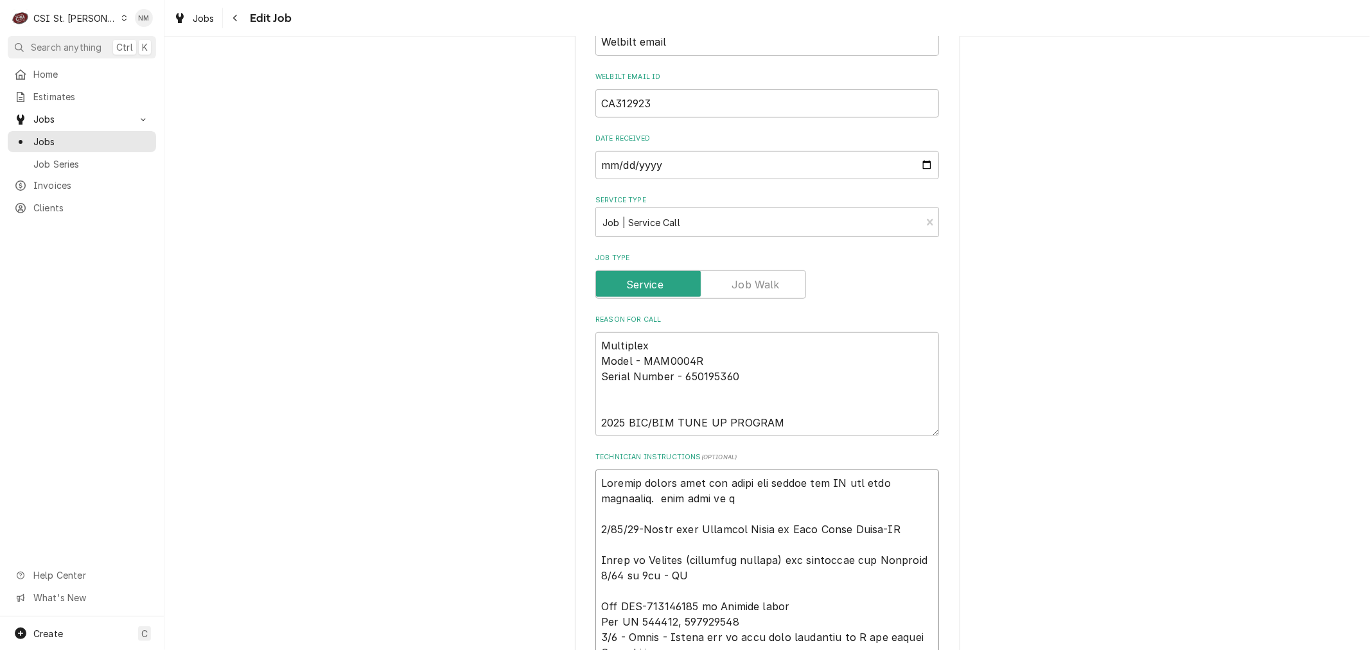
type textarea "x"
type textarea "Kennedy called from the store and stated the PM has been completed. this call i…"
type textarea "x"
type textarea "Kennedy called from the store and stated the PM has been completed. this call i…"
type textarea "x"
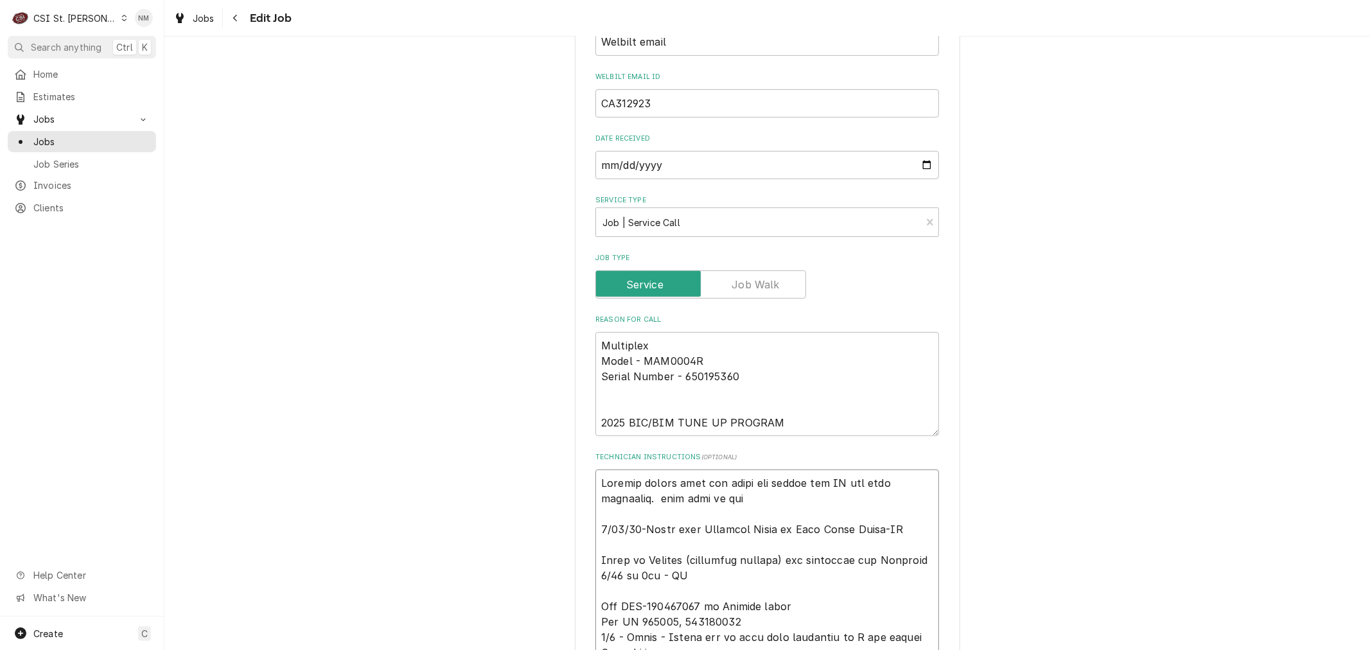
type textarea "Kennedy called from the store and stated the PM has been completed. this call i…"
type textarea "x"
type textarea "Kennedy called from the store and stated the PM has been completed. this call i…"
type textarea "x"
type textarea "Kennedy called from the store and stated the PM has been completed. this call i…"
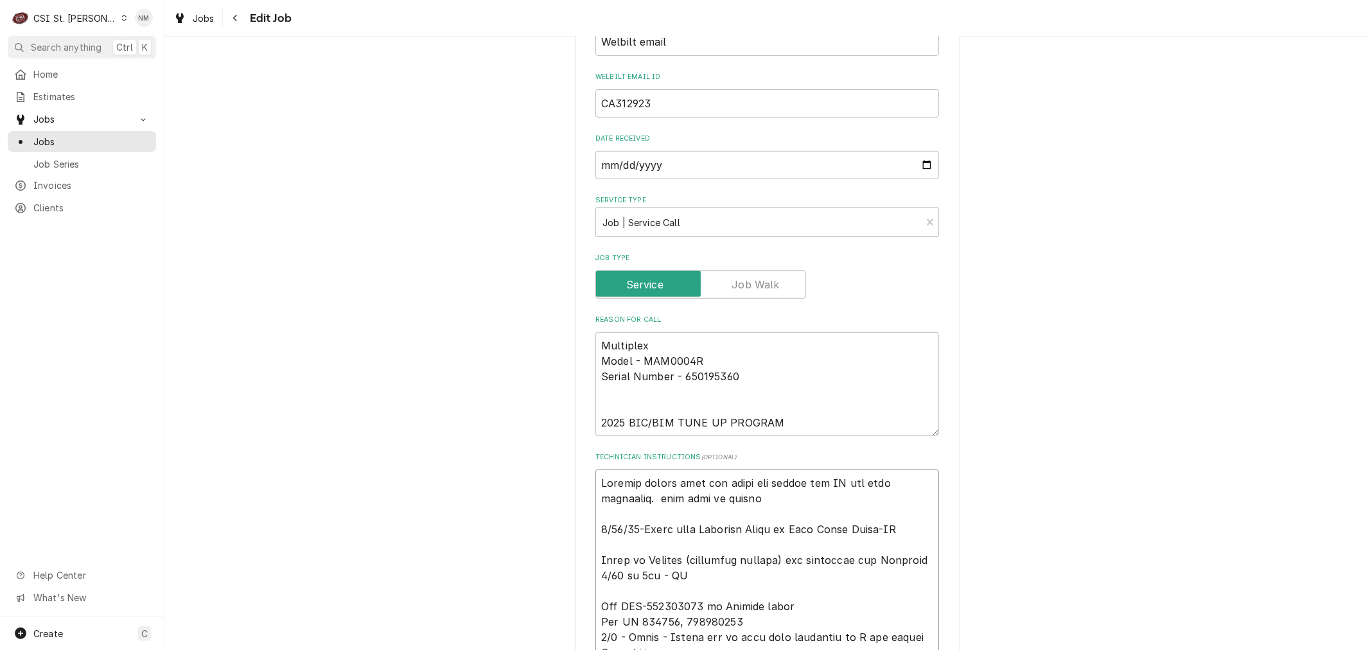
type textarea "x"
type textarea "Kennedy called from the store and stated the PM has been completed. this call i…"
type textarea "x"
type textarea "Kennedy called from the store and stated the PM has been completed. this call i…"
type textarea "x"
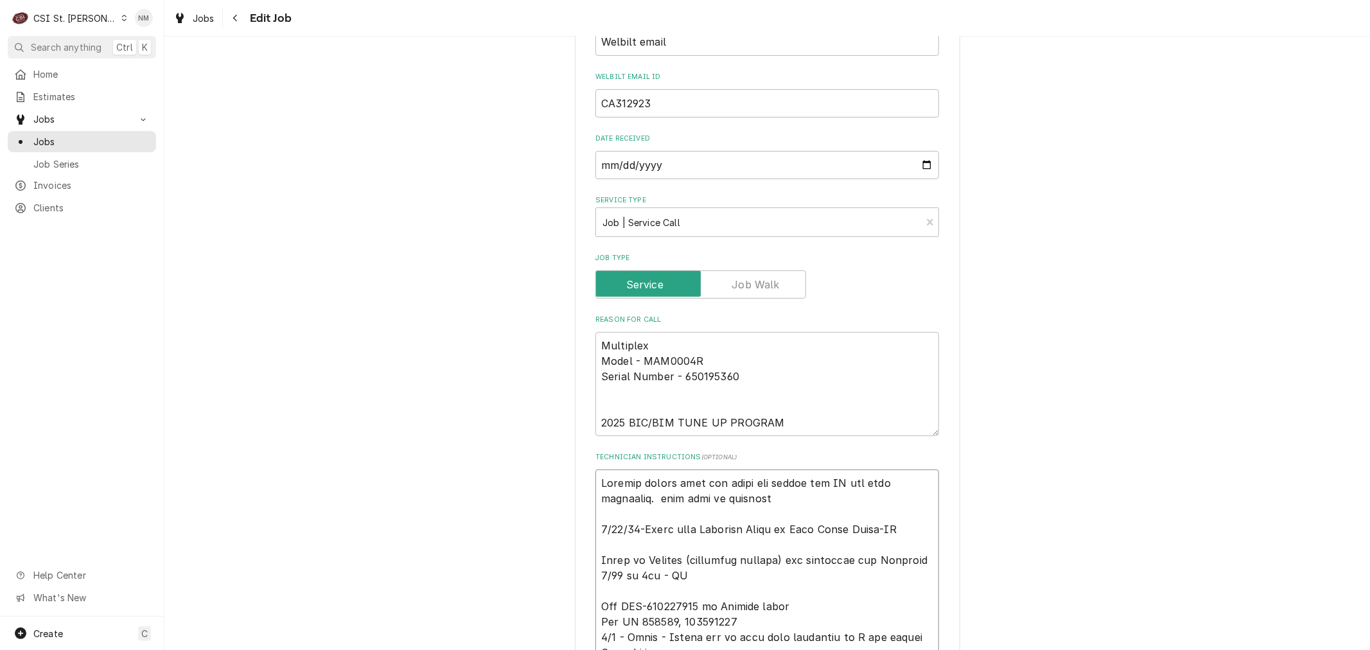
type textarea "Kennedy called from the store and stated the PM has been completed. this call i…"
type textarea "x"
type textarea "Kennedy called from the store and stated the PM has been completed. this call i…"
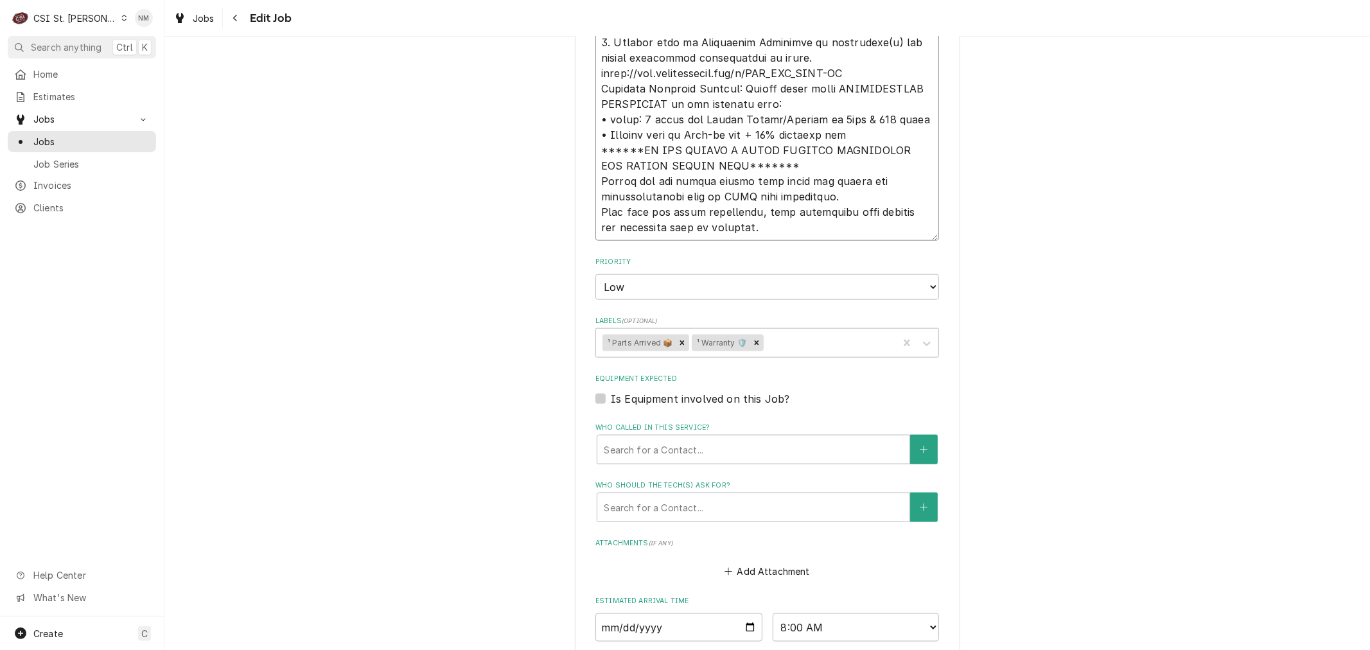
scroll to position [1356, 0]
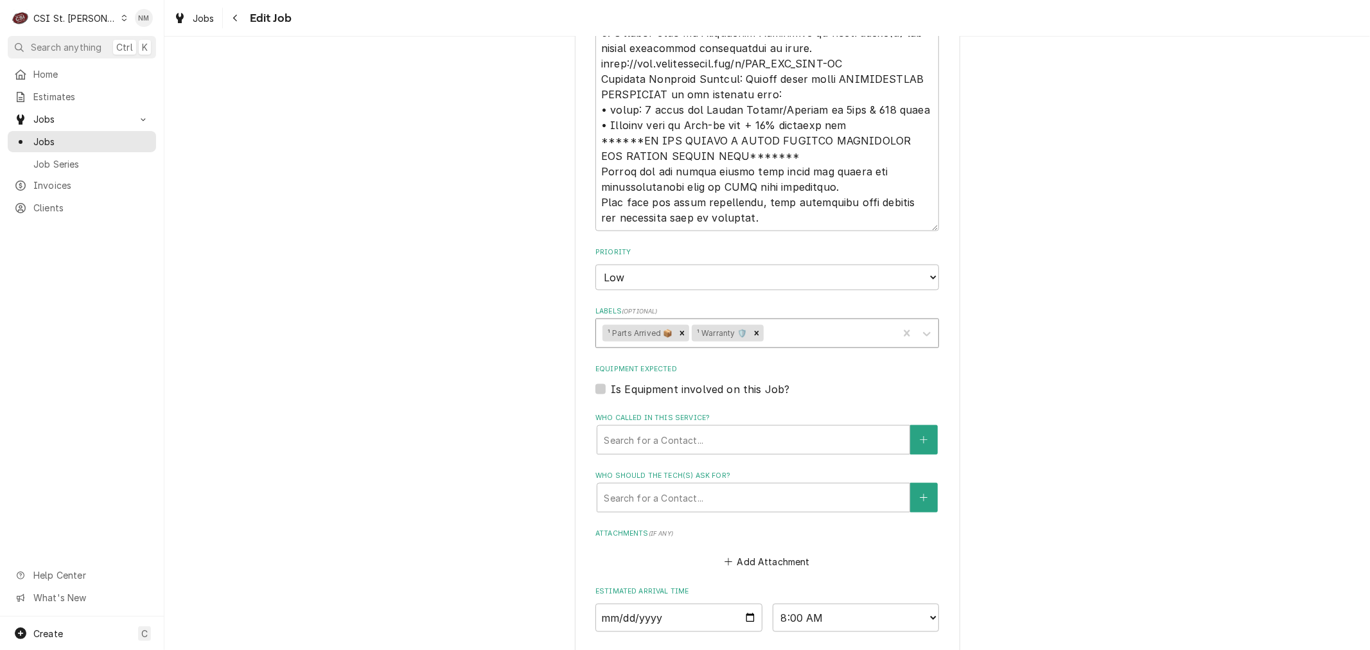
click at [811, 334] on div "Labels" at bounding box center [828, 333] width 125 height 23
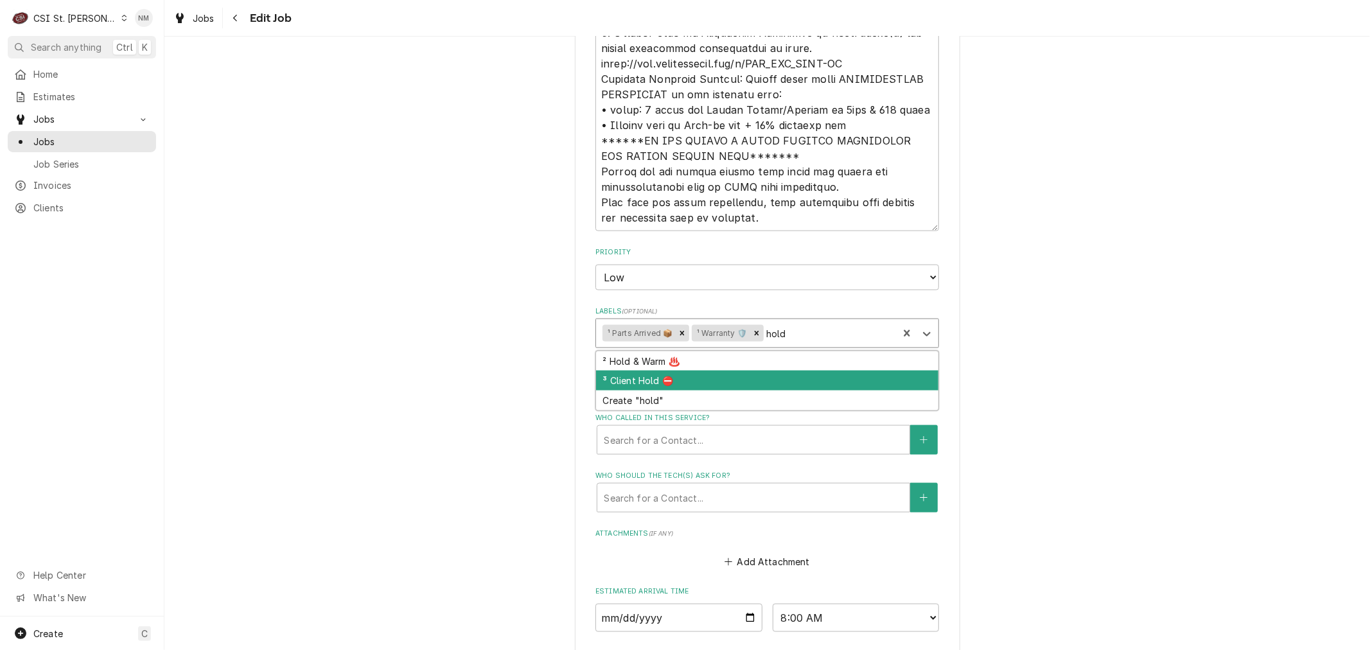
click at [735, 374] on div "³ Client Hold ⛔️" at bounding box center [767, 381] width 342 height 20
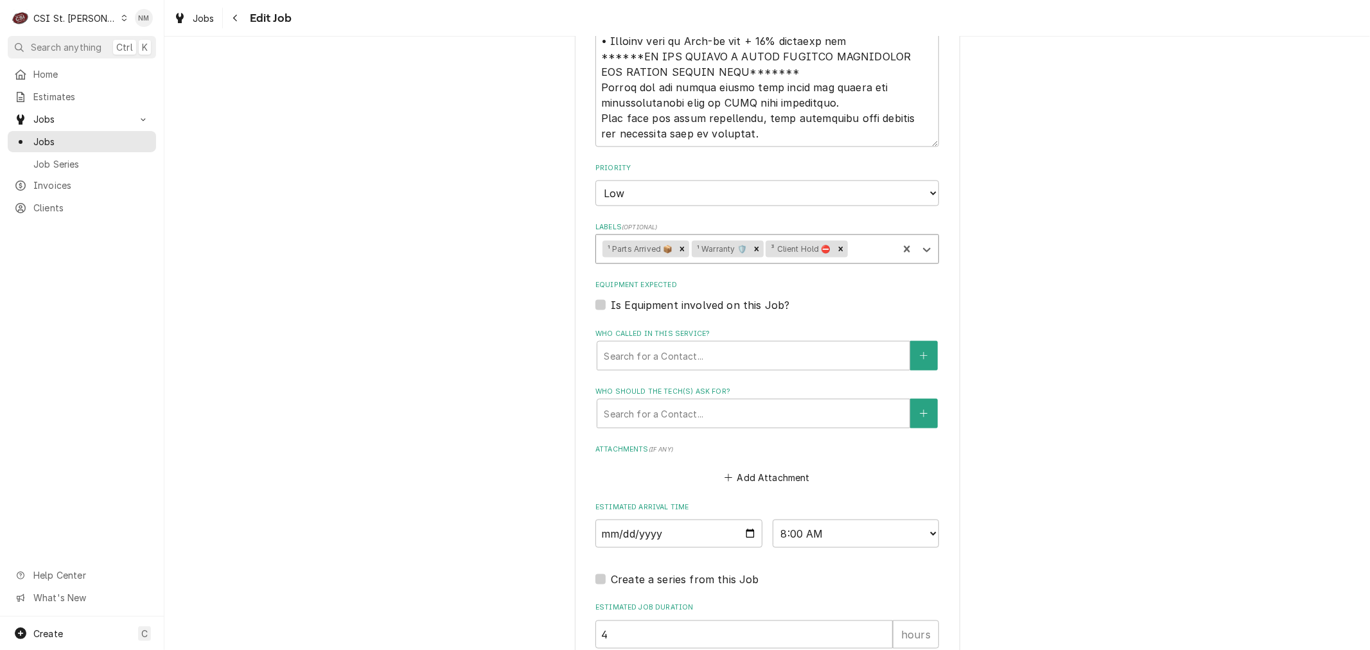
scroll to position [1571, 0]
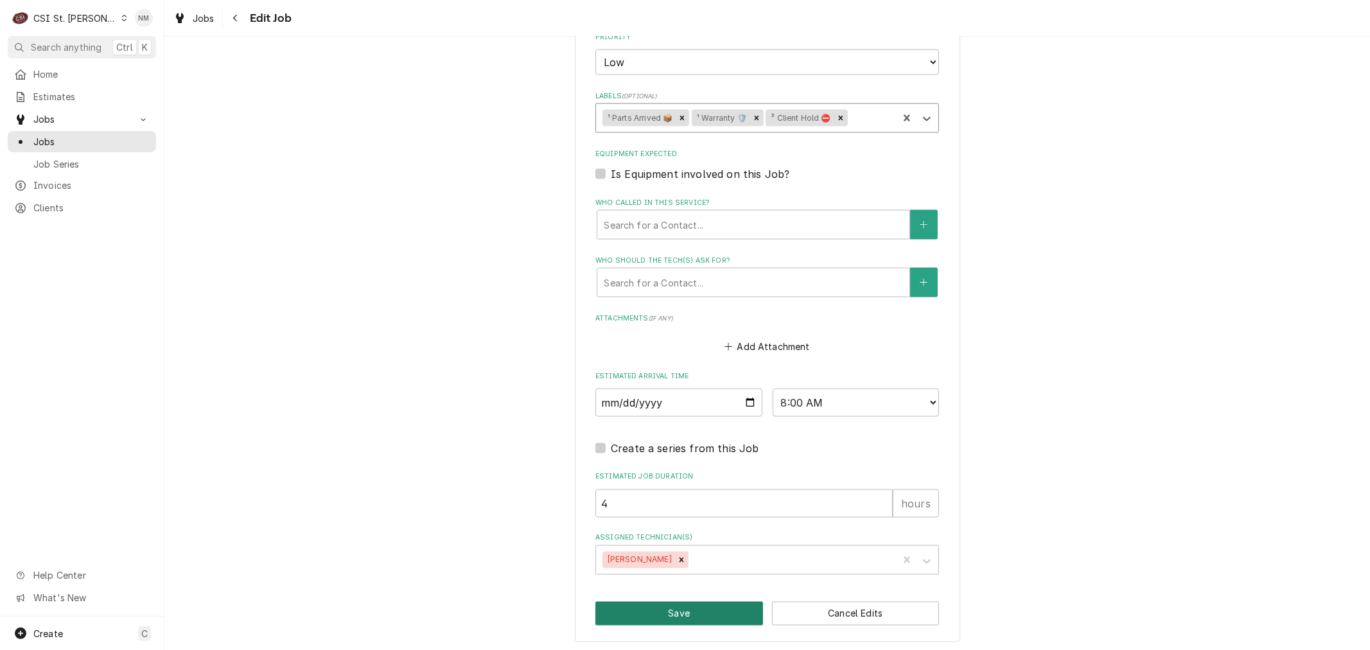
click at [676, 605] on button "Save" at bounding box center [680, 614] width 168 height 24
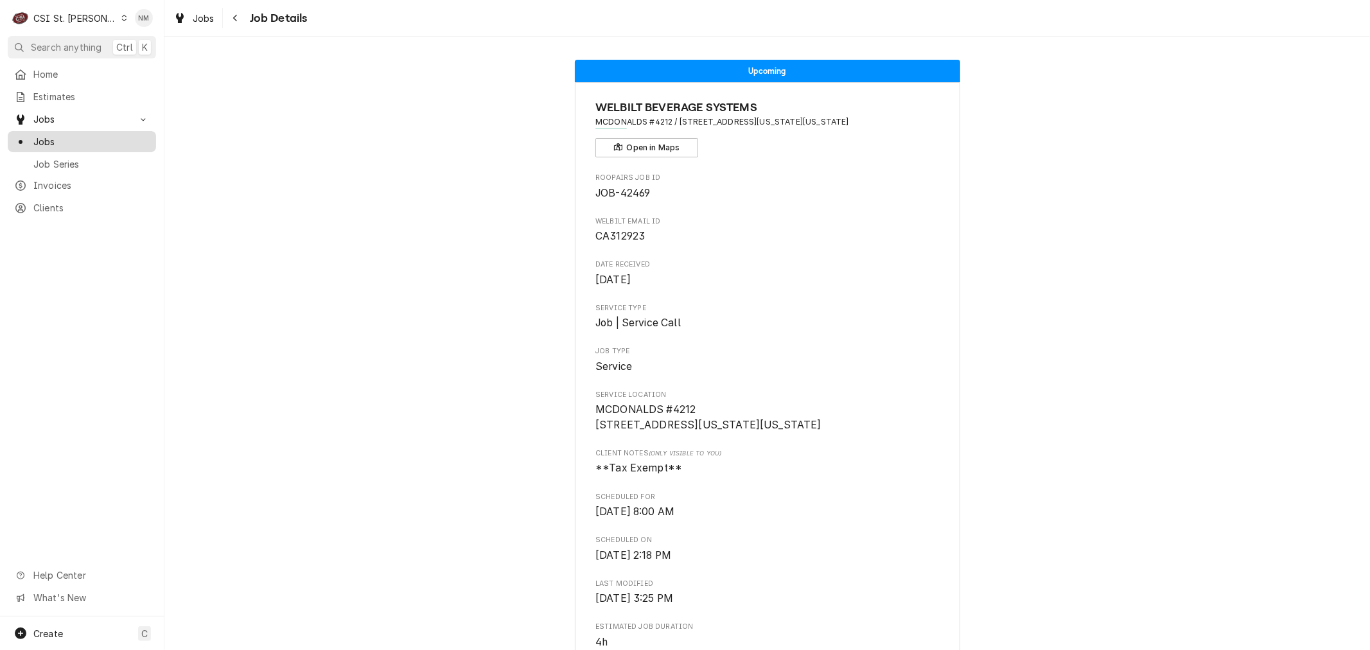
click at [55, 139] on span "Jobs" at bounding box center [91, 141] width 116 height 13
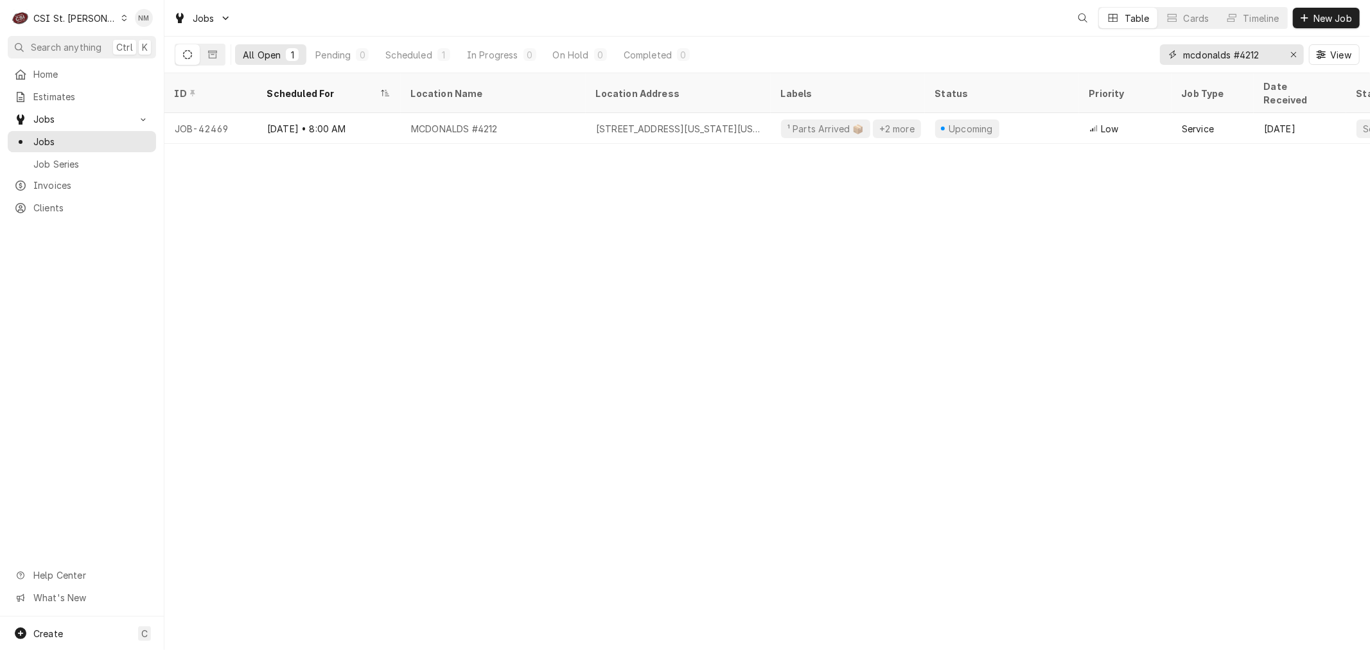
drag, startPoint x: 1278, startPoint y: 55, endPoint x: 1105, endPoint y: 58, distance: 173.5
click at [1105, 60] on div "All Open 1 Pending 0 Scheduled 1 In Progress 0 On Hold 0 Completed 0 mcdonalds …" at bounding box center [767, 55] width 1185 height 36
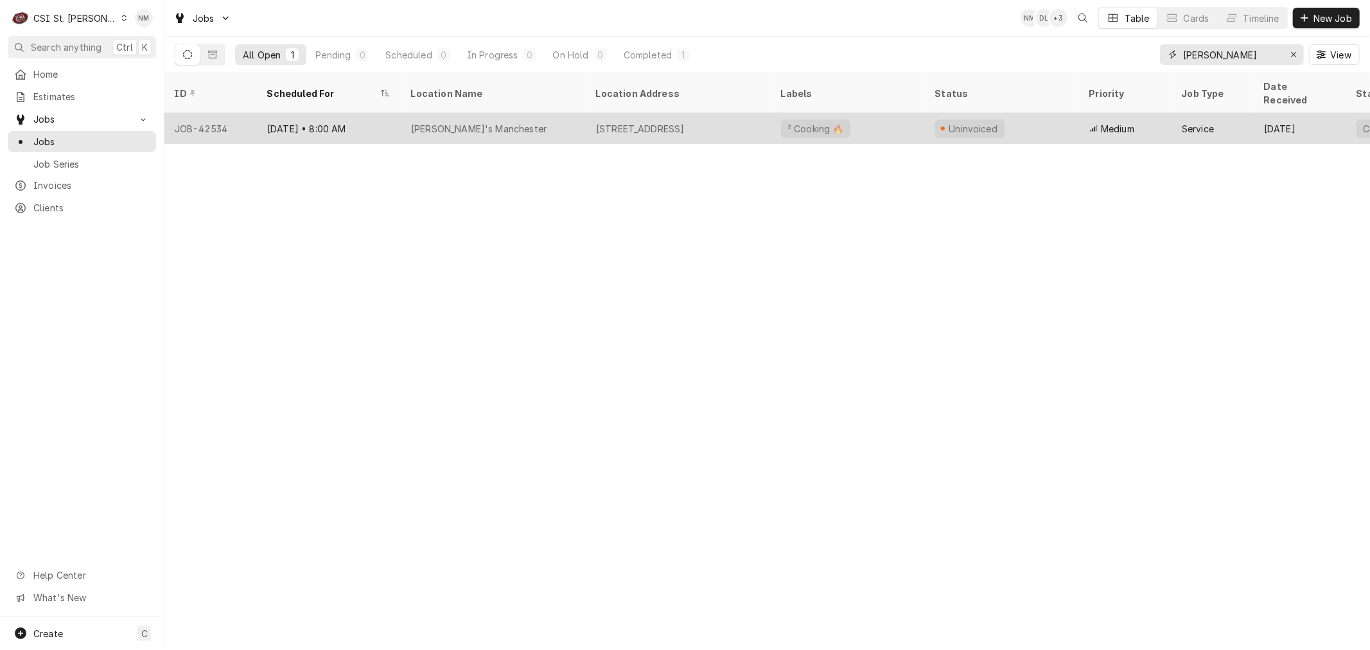
type input "[PERSON_NAME]"
click at [558, 114] on div "[PERSON_NAME]'s Manchester" at bounding box center [493, 128] width 185 height 31
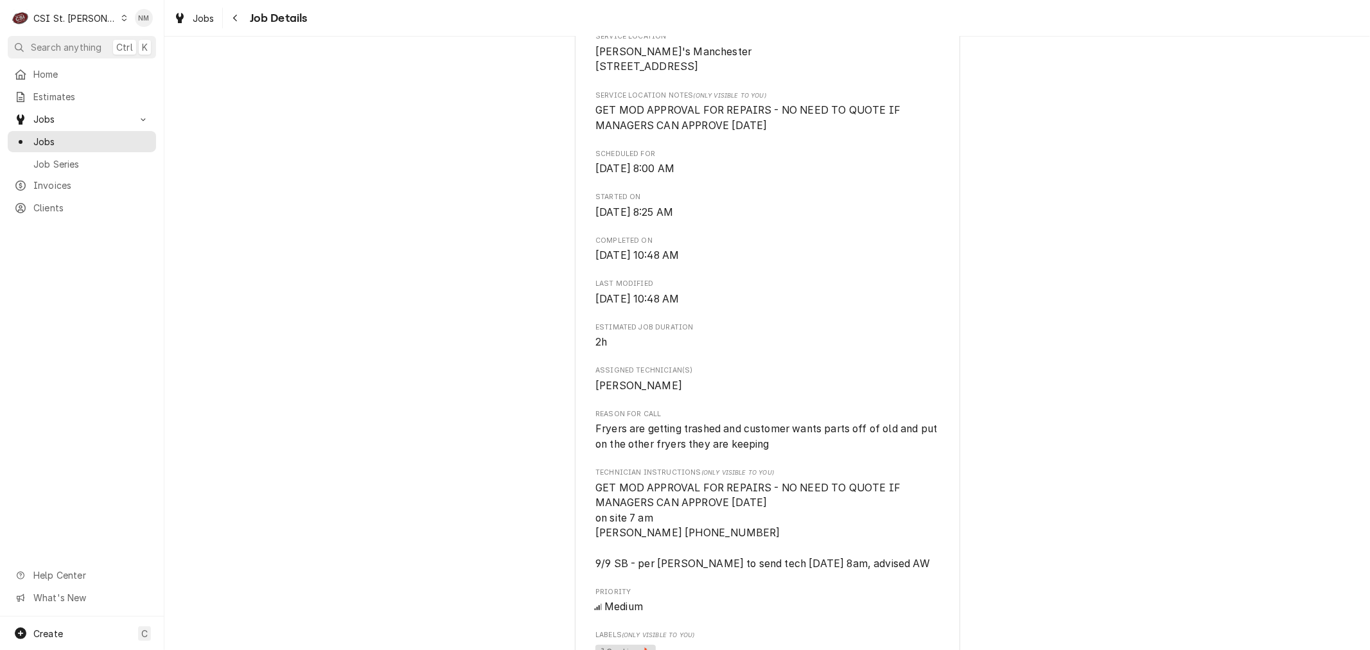
scroll to position [357, 0]
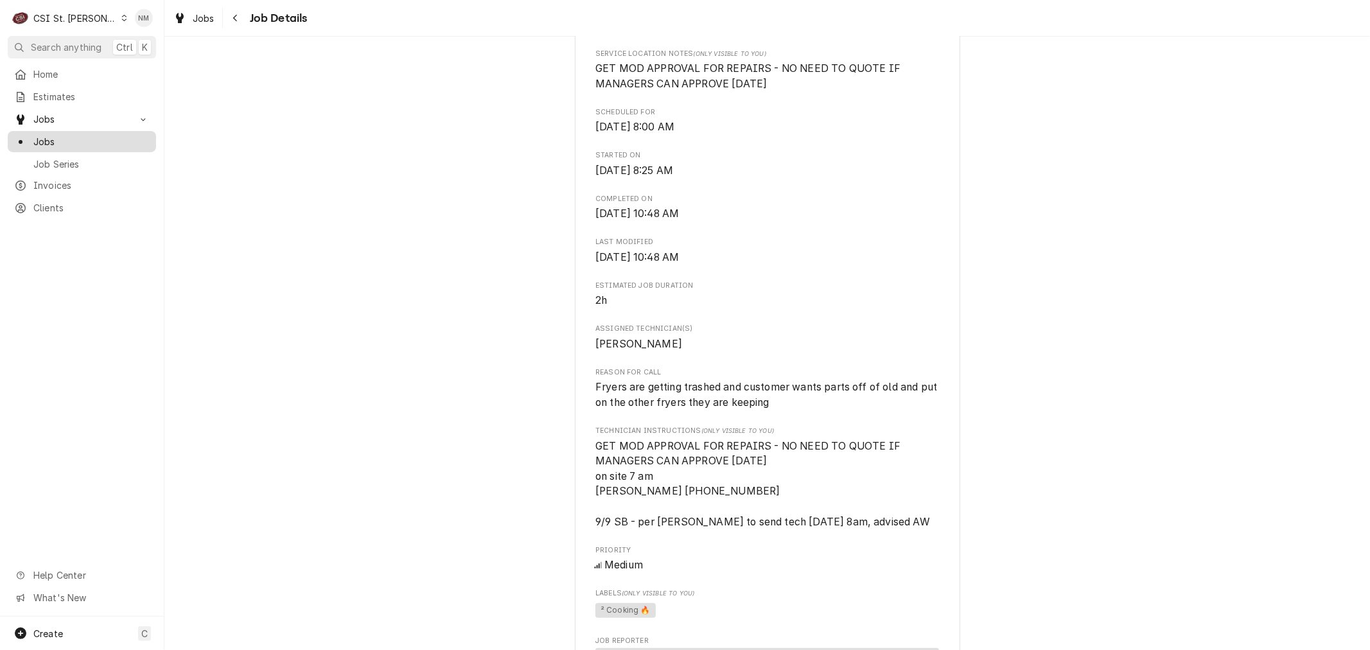
click at [81, 140] on span "Jobs" at bounding box center [91, 141] width 116 height 13
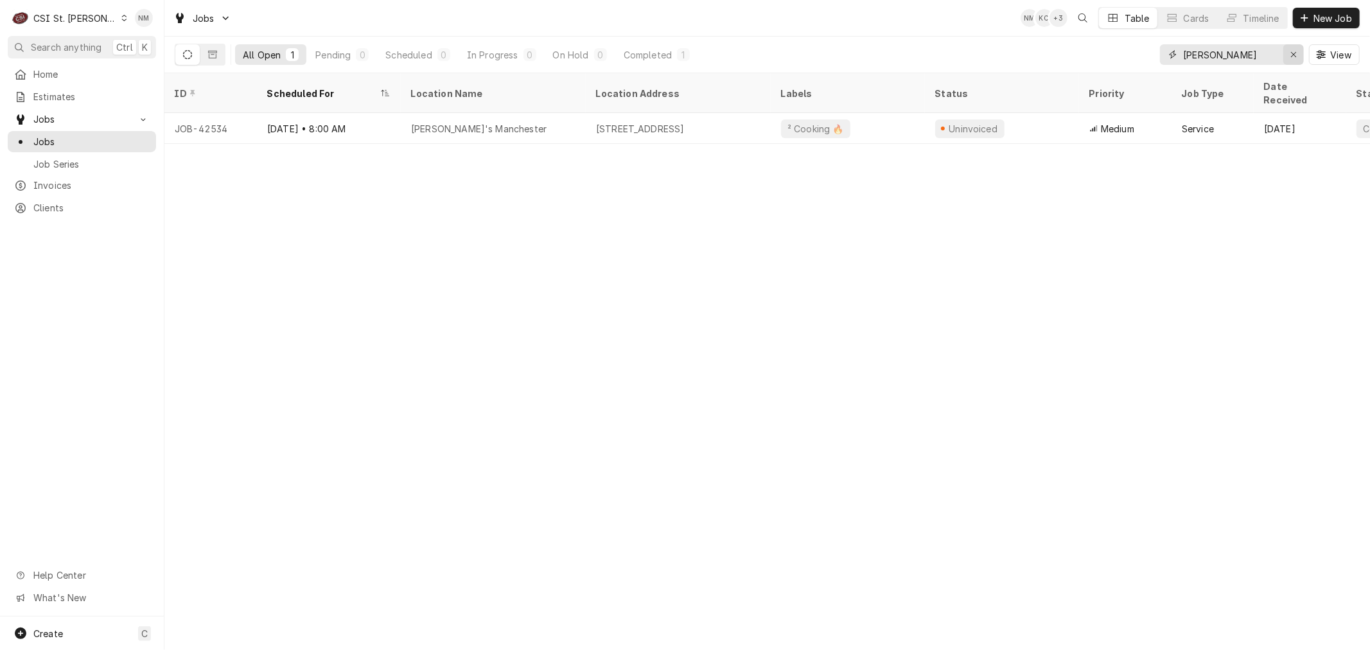
click at [1296, 52] on icon "Erase input" at bounding box center [1294, 54] width 7 height 9
click at [1329, 12] on span "New Job" at bounding box center [1333, 18] width 44 height 13
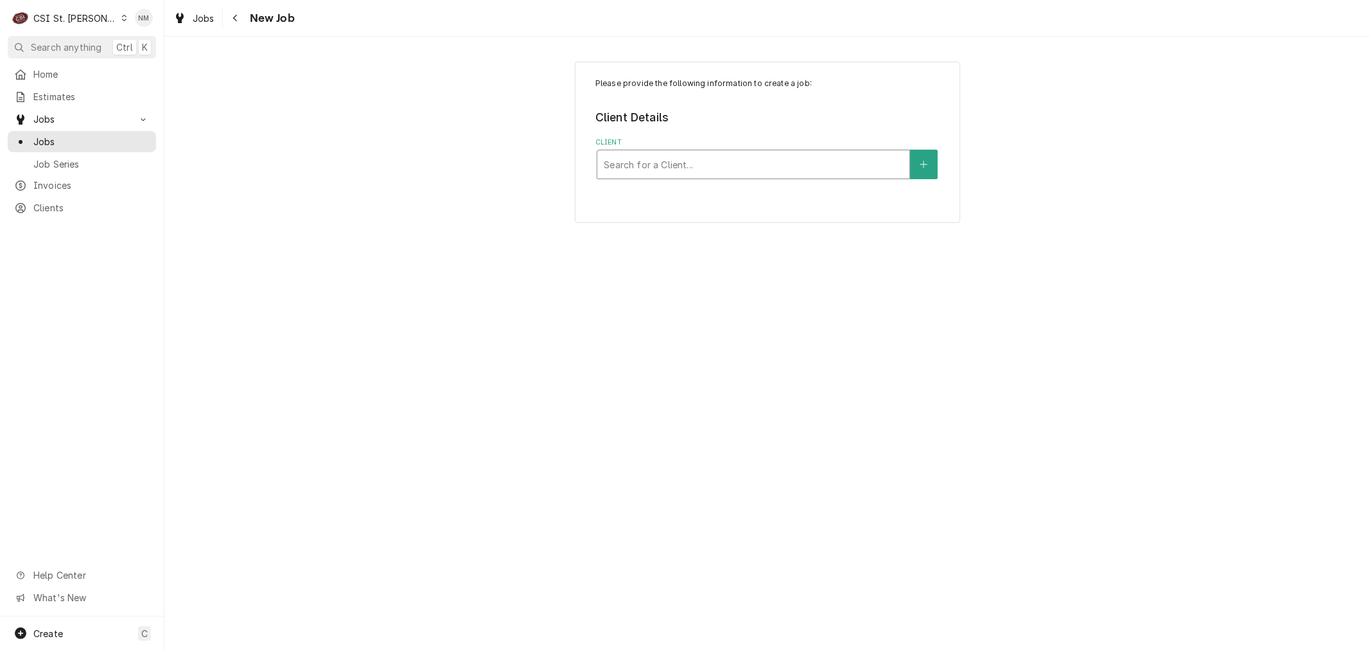
click at [761, 164] on div "Client" at bounding box center [753, 164] width 299 height 23
type input "[PERSON_NAME]"
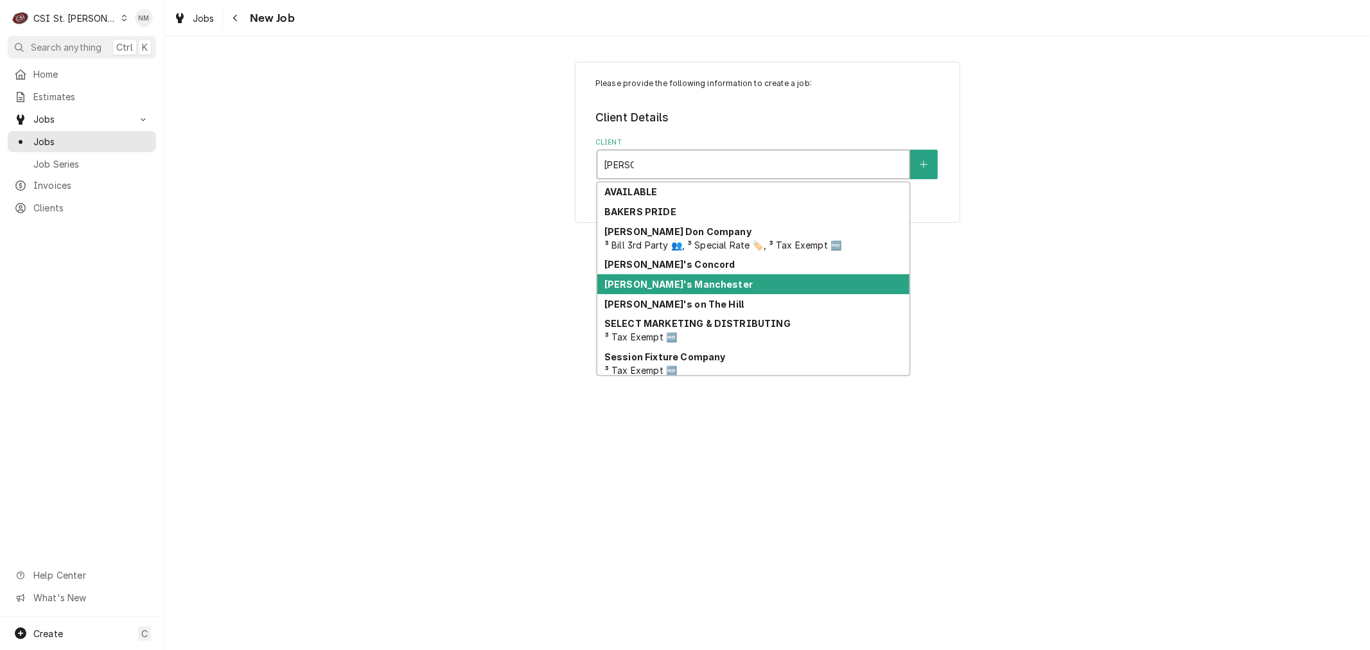
click at [733, 280] on div "[PERSON_NAME]'s Manchester" at bounding box center [753, 284] width 312 height 20
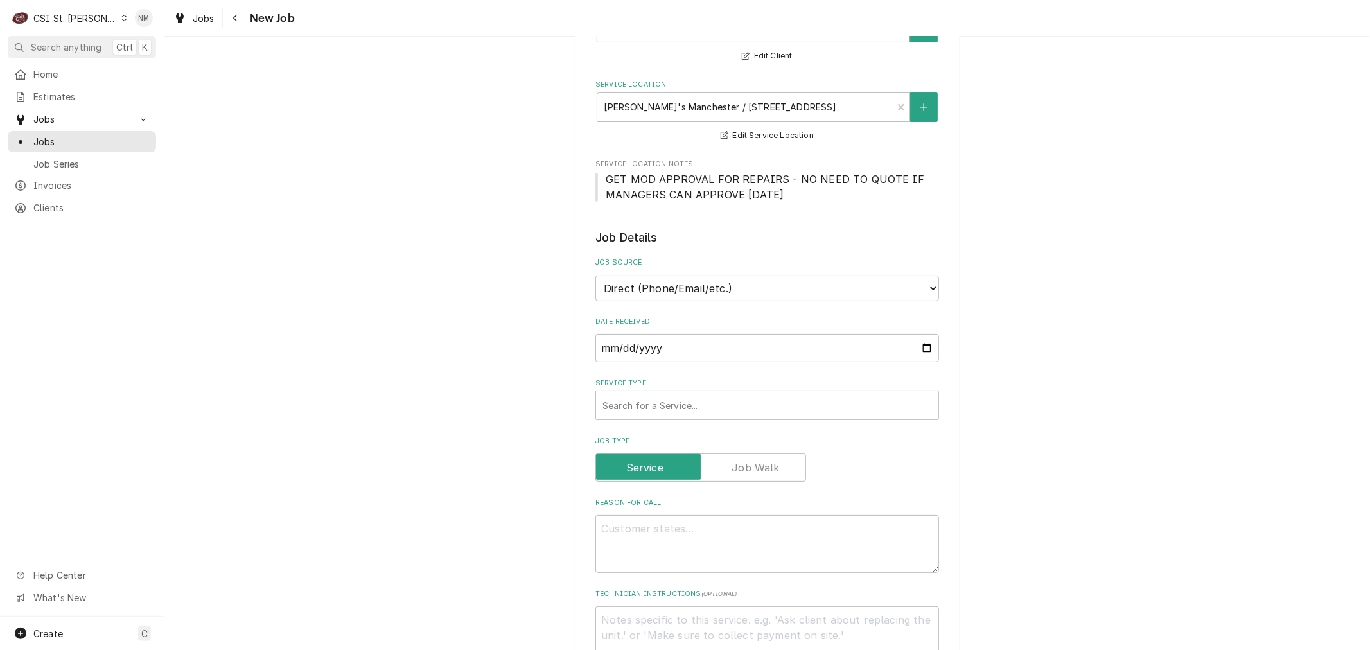
scroll to position [143, 0]
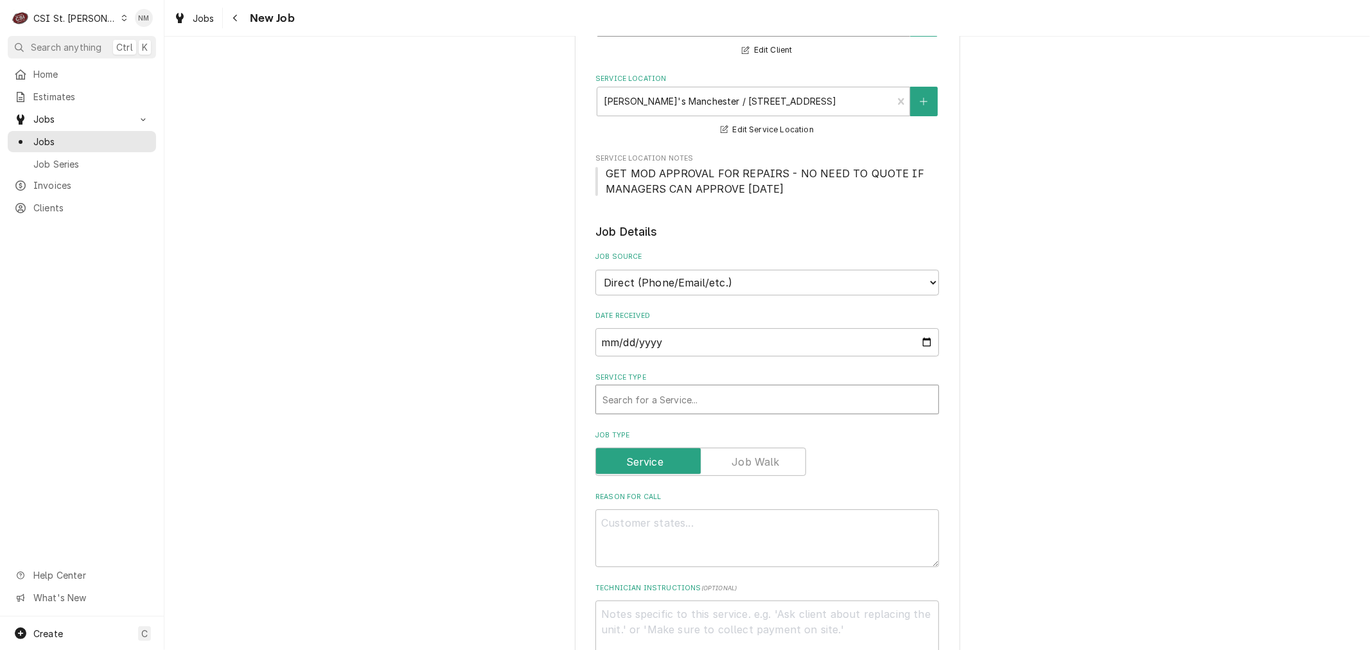
click at [848, 388] on div "Service Type" at bounding box center [768, 399] width 330 height 23
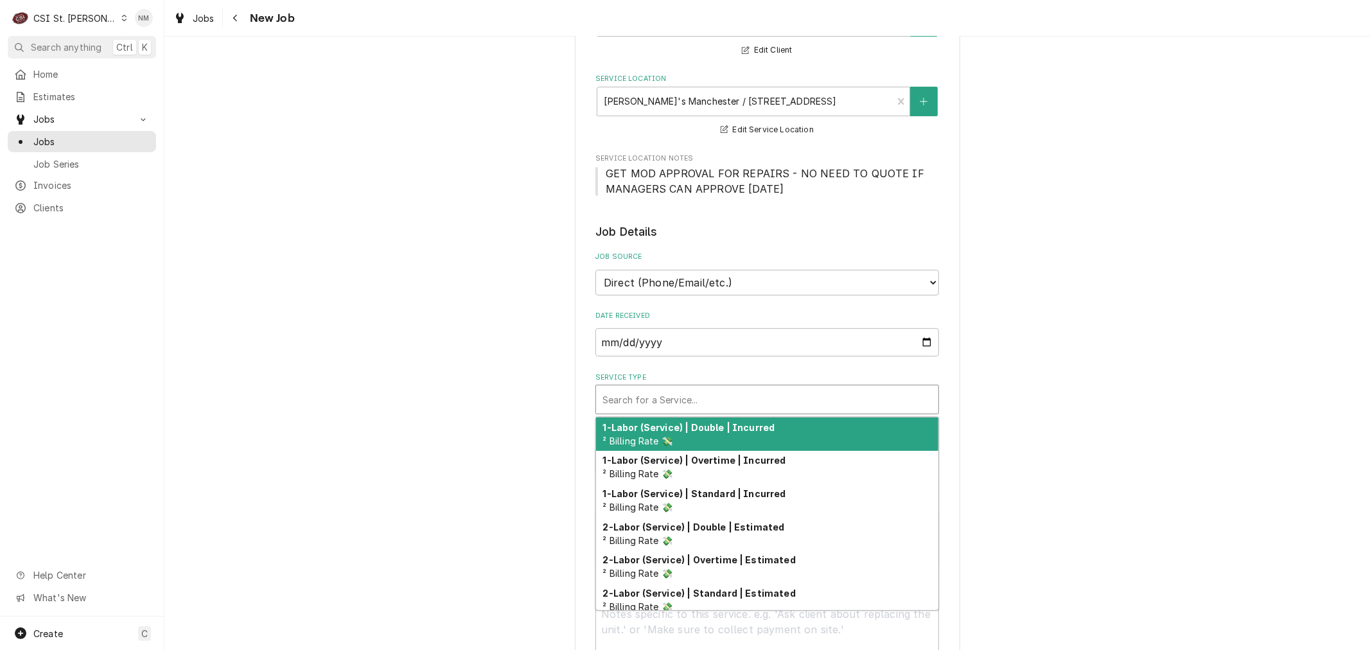
type textarea "x"
type input "s"
type textarea "x"
type input "se"
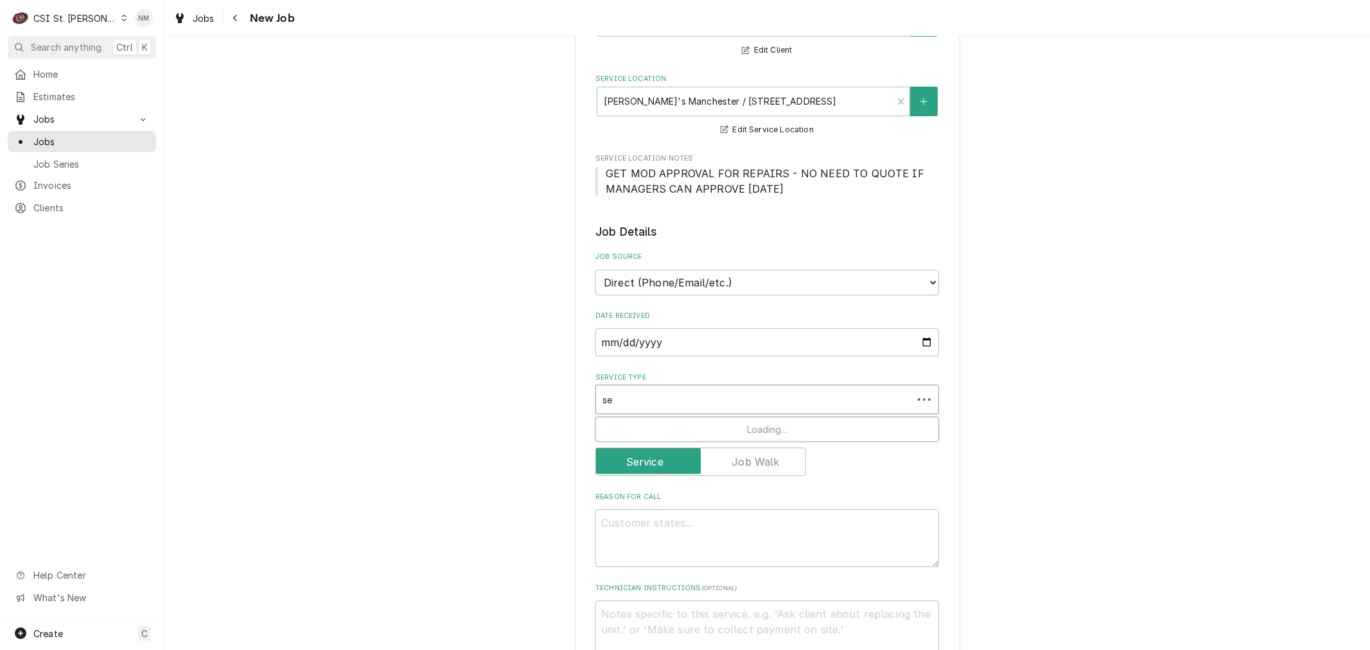
type textarea "x"
type input "ser"
type textarea "x"
type input "serv"
type textarea "x"
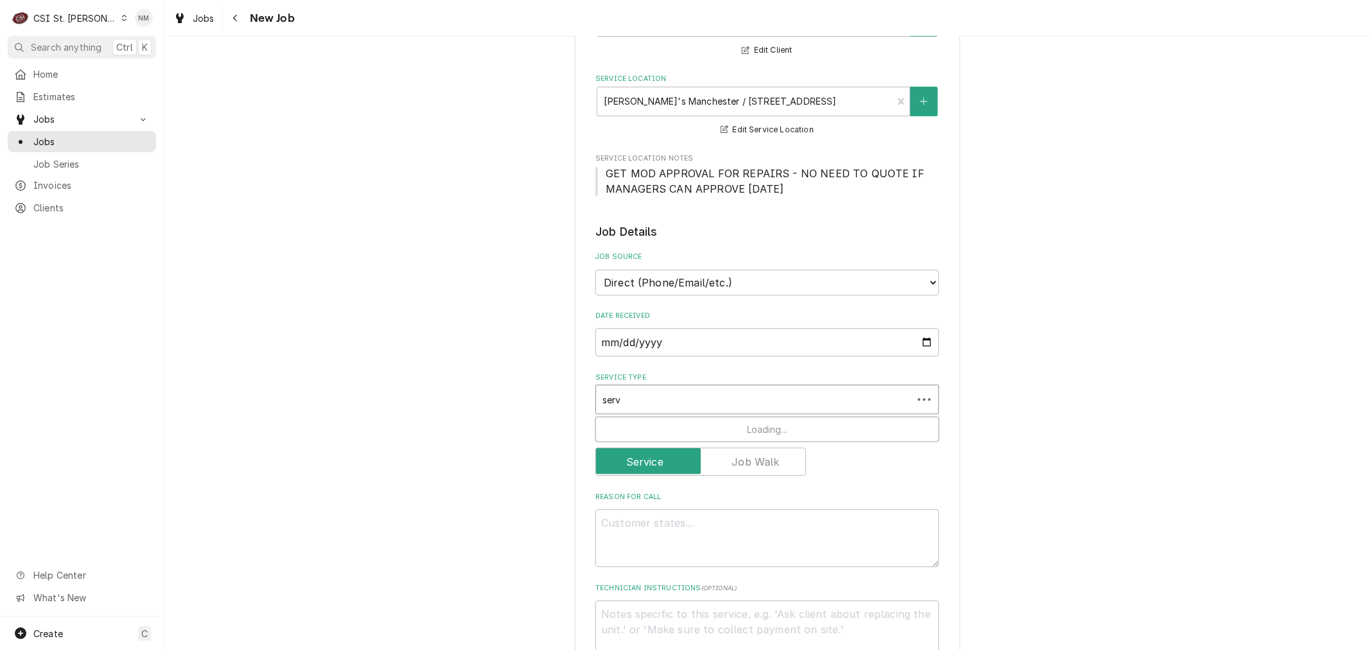
type input "servi"
type textarea "x"
type input "servic"
type textarea "x"
type input "service"
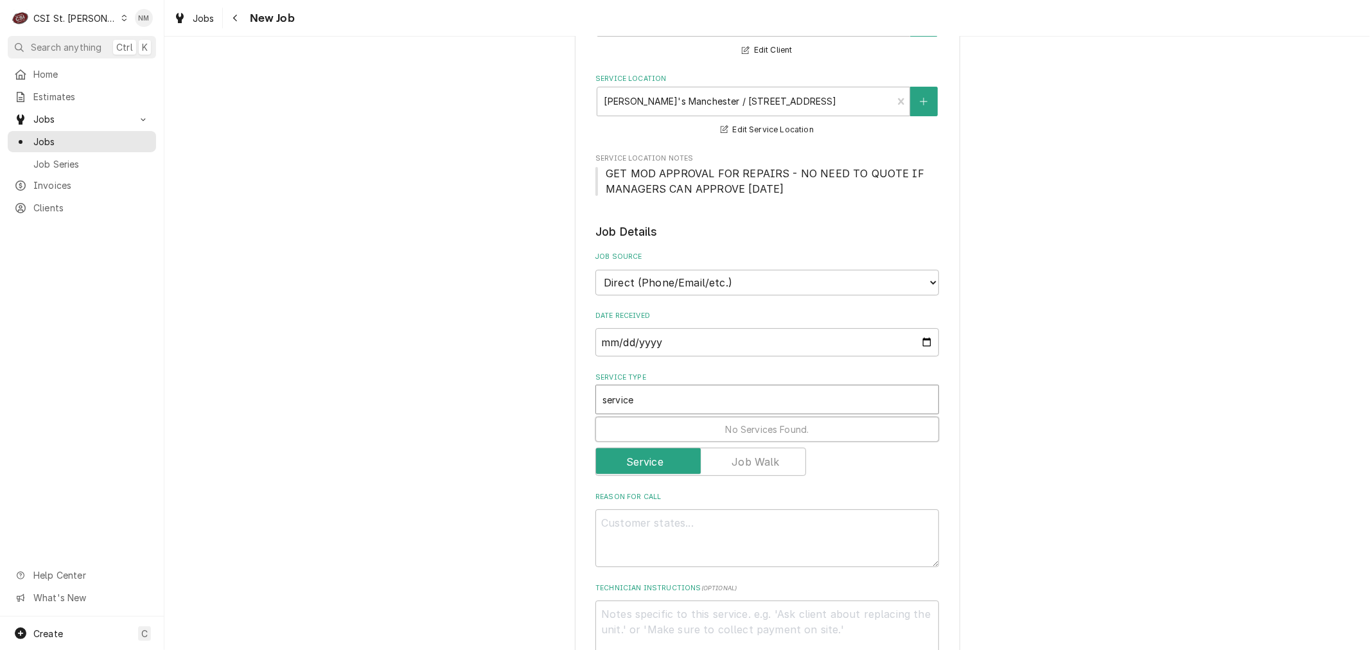
type textarea "x"
type input "service"
type textarea "x"
type input "service c"
type textarea "x"
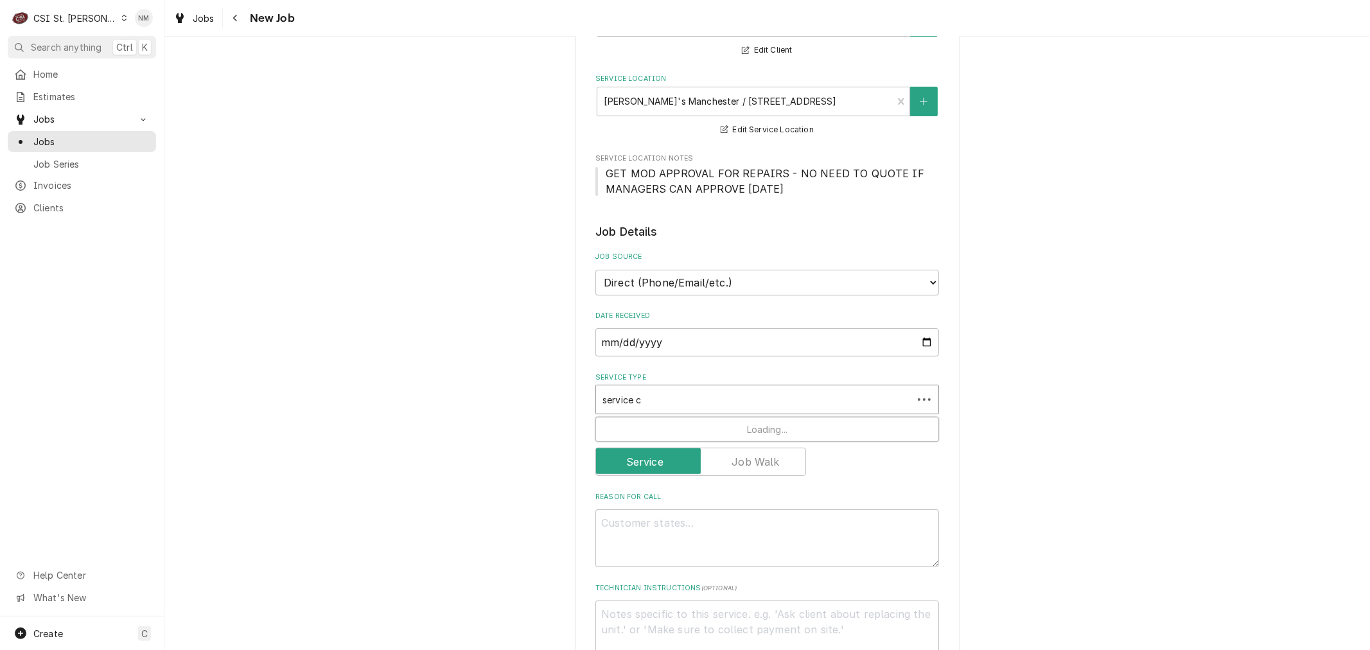
type input "service ca"
type textarea "x"
type input "service cal"
type textarea "x"
type input "service call"
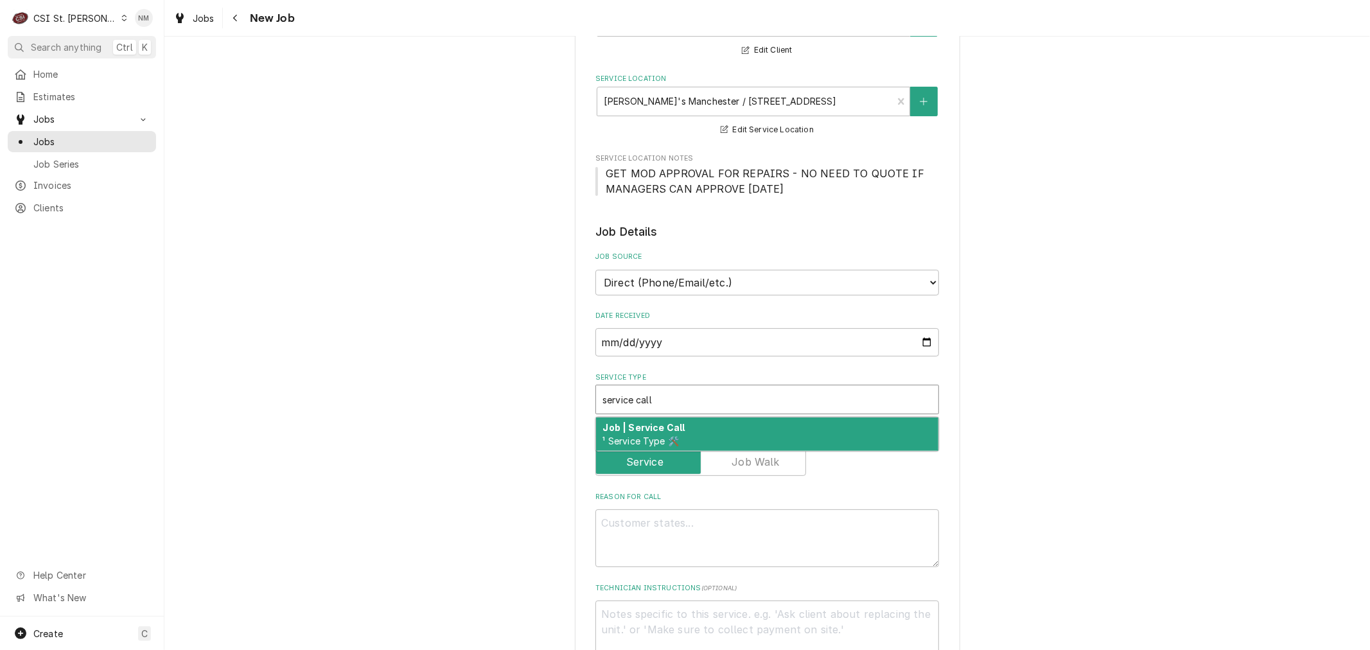
click at [682, 426] on div "Job | Service Call ¹ Service Type 🛠️" at bounding box center [767, 434] width 342 height 33
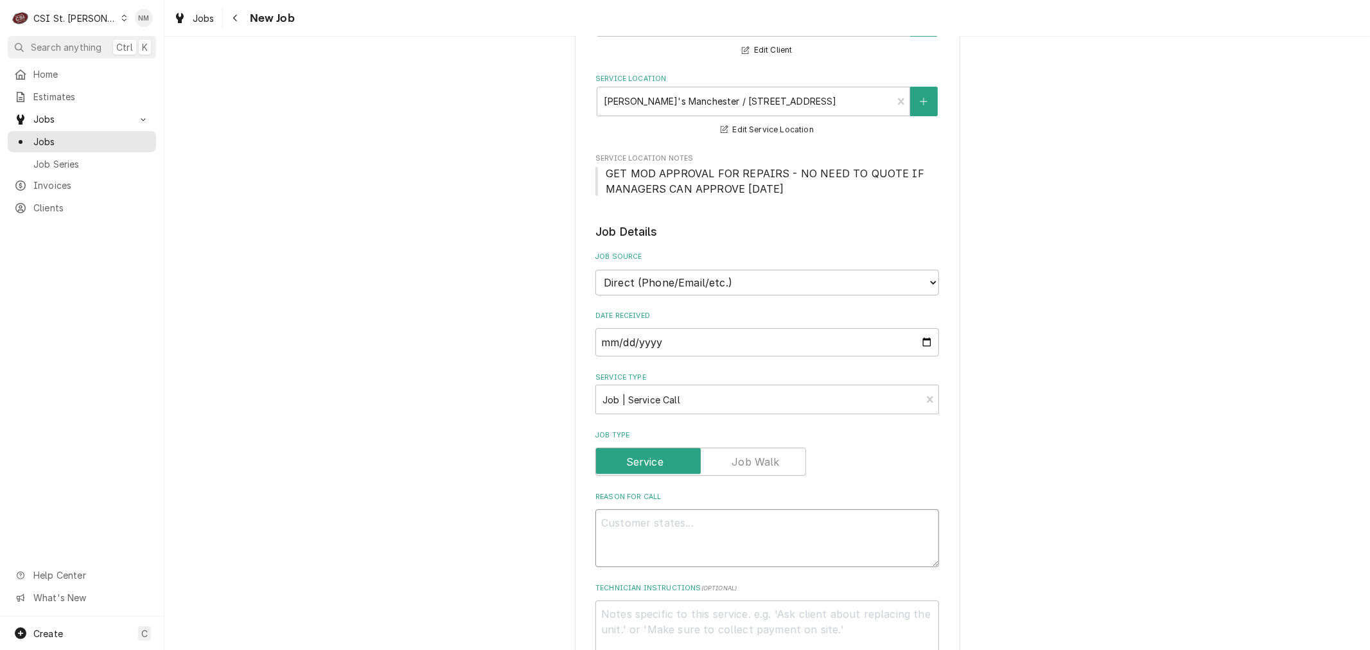
click at [659, 542] on textarea "Reason For Call" at bounding box center [768, 538] width 344 height 58
type textarea "x"
type textarea "B"
type textarea "x"
type textarea "Ba"
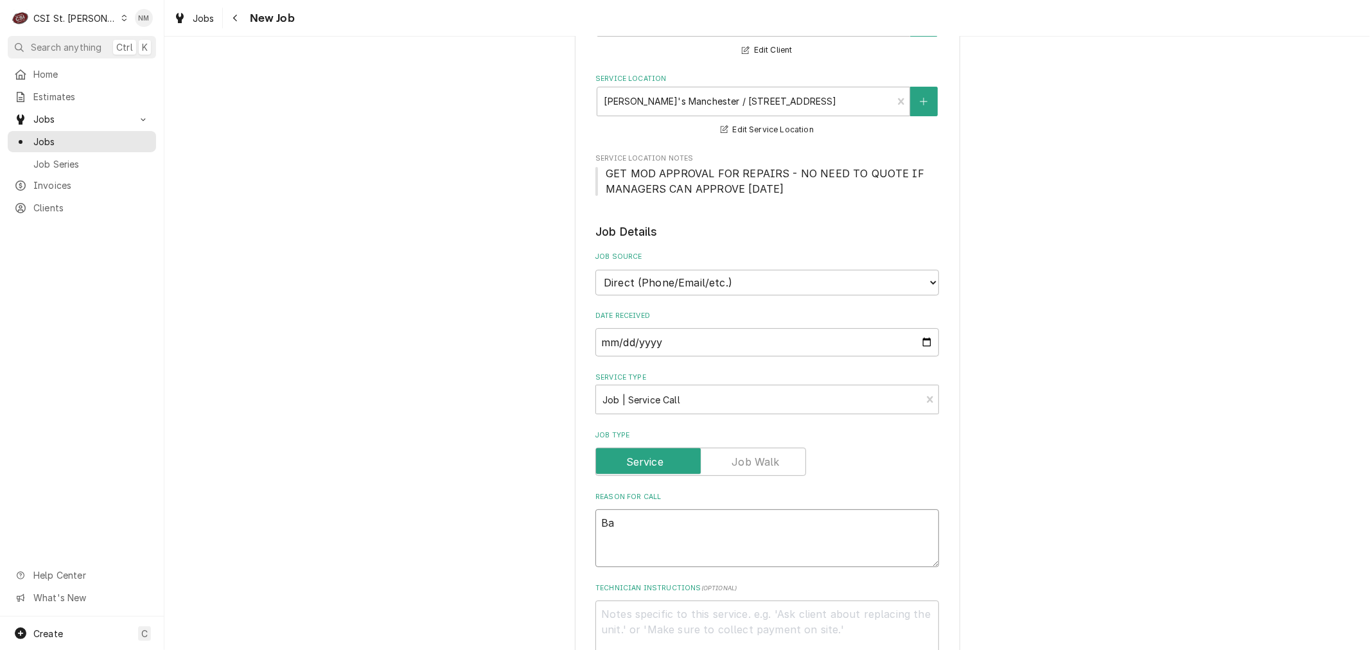
type textarea "x"
type textarea "Bak"
type textarea "x"
type textarea "Bake"
type textarea "x"
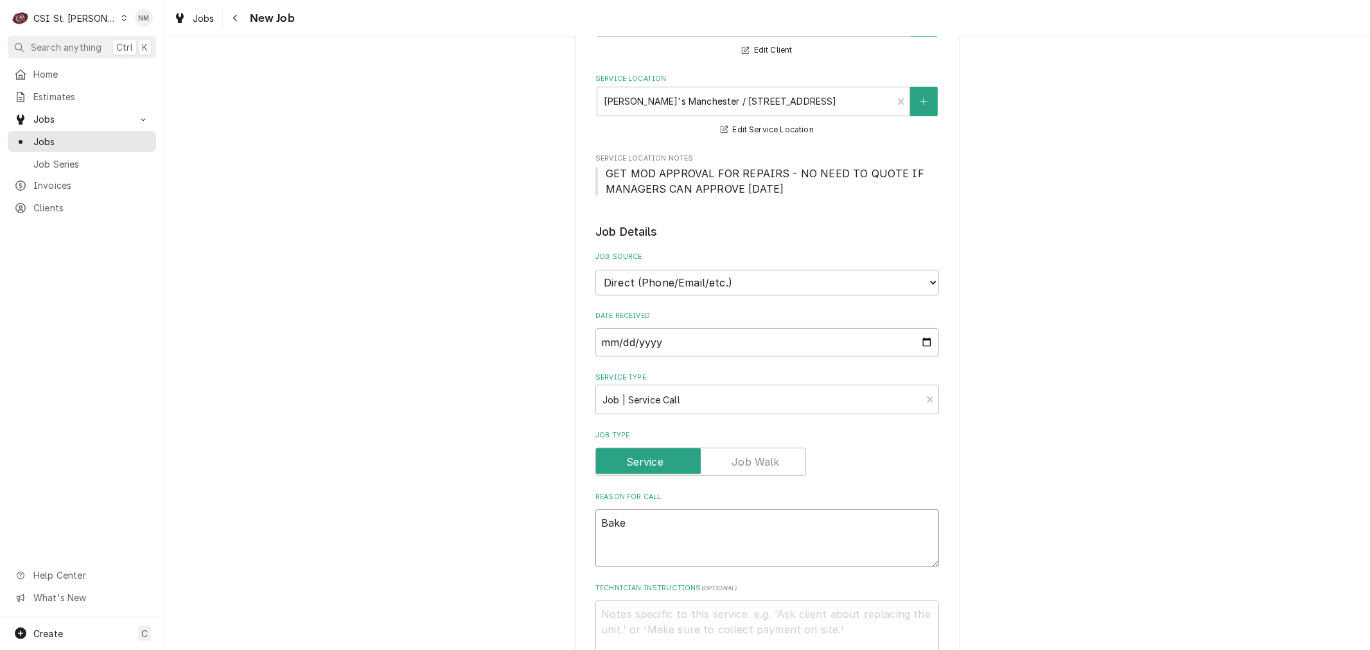
type textarea "[PERSON_NAME]"
type textarea "x"
type textarea "Bakers"
type textarea "x"
type textarea "Bakers"
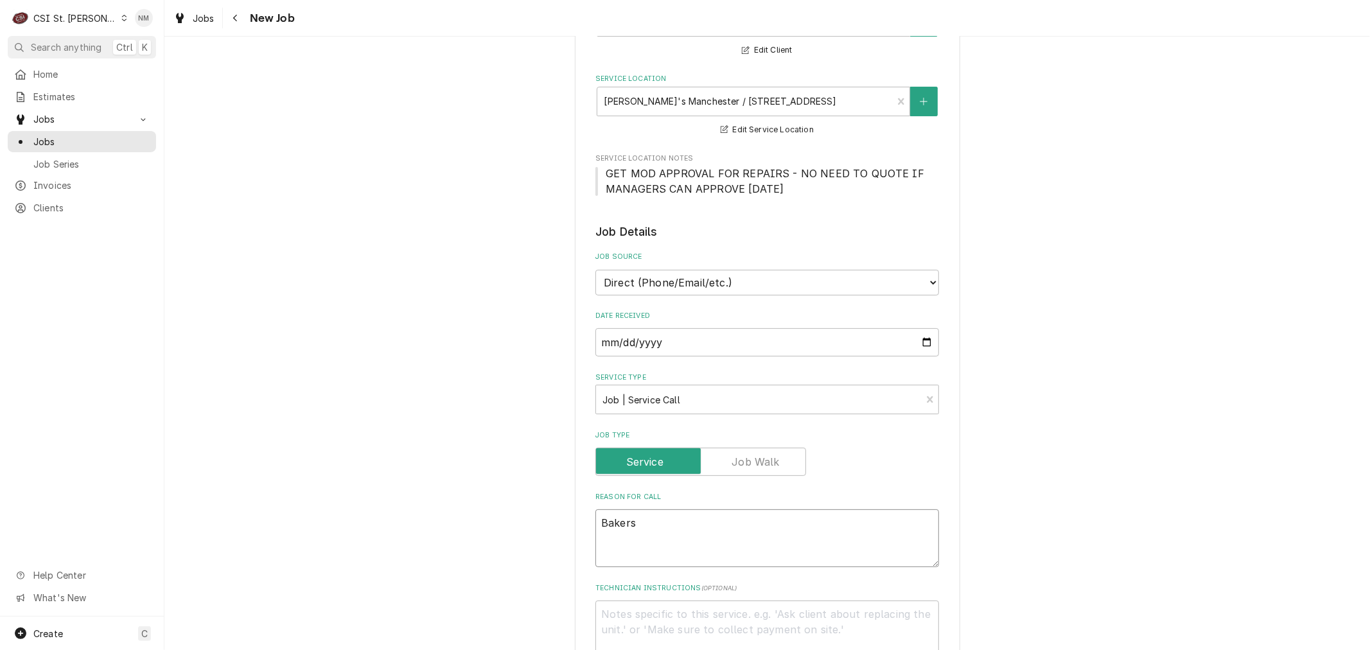
type textarea "x"
type textarea "Bakers pr"
type textarea "x"
type textarea "Bakers pri"
type textarea "x"
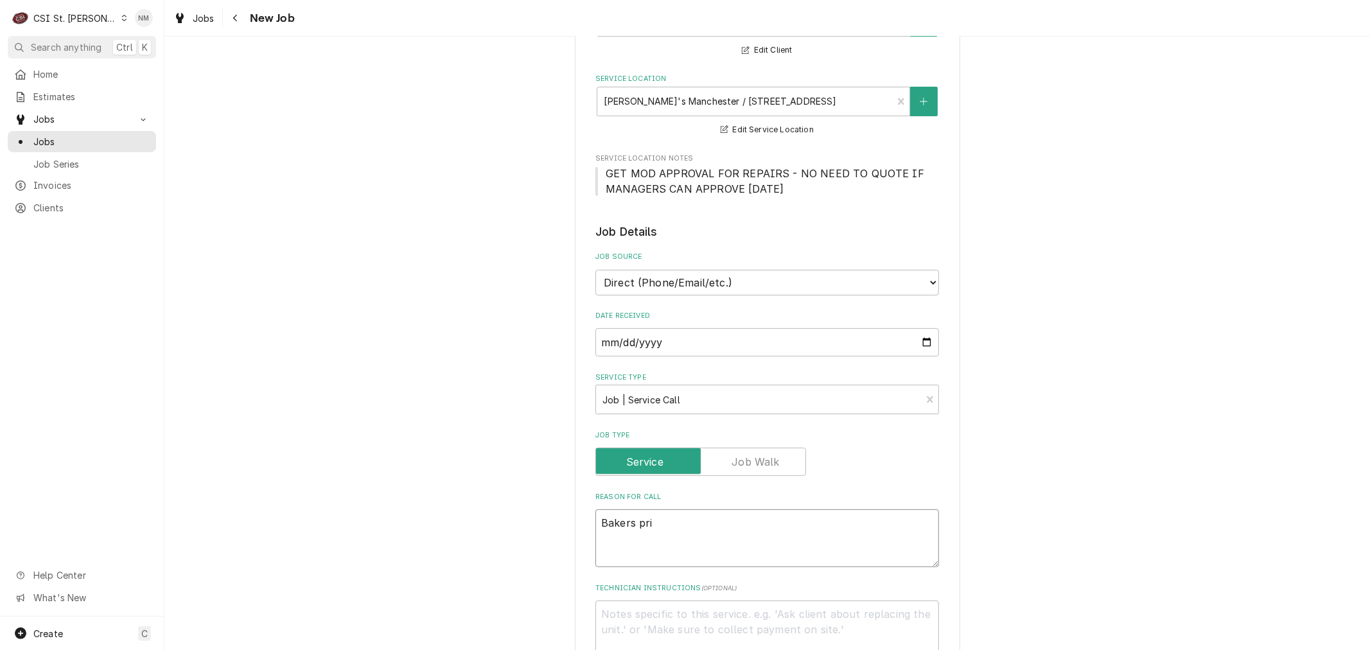
type textarea "Bakers prid"
type textarea "x"
type textarea "Bakers pride"
type textarea "x"
type textarea "Bakers pride"
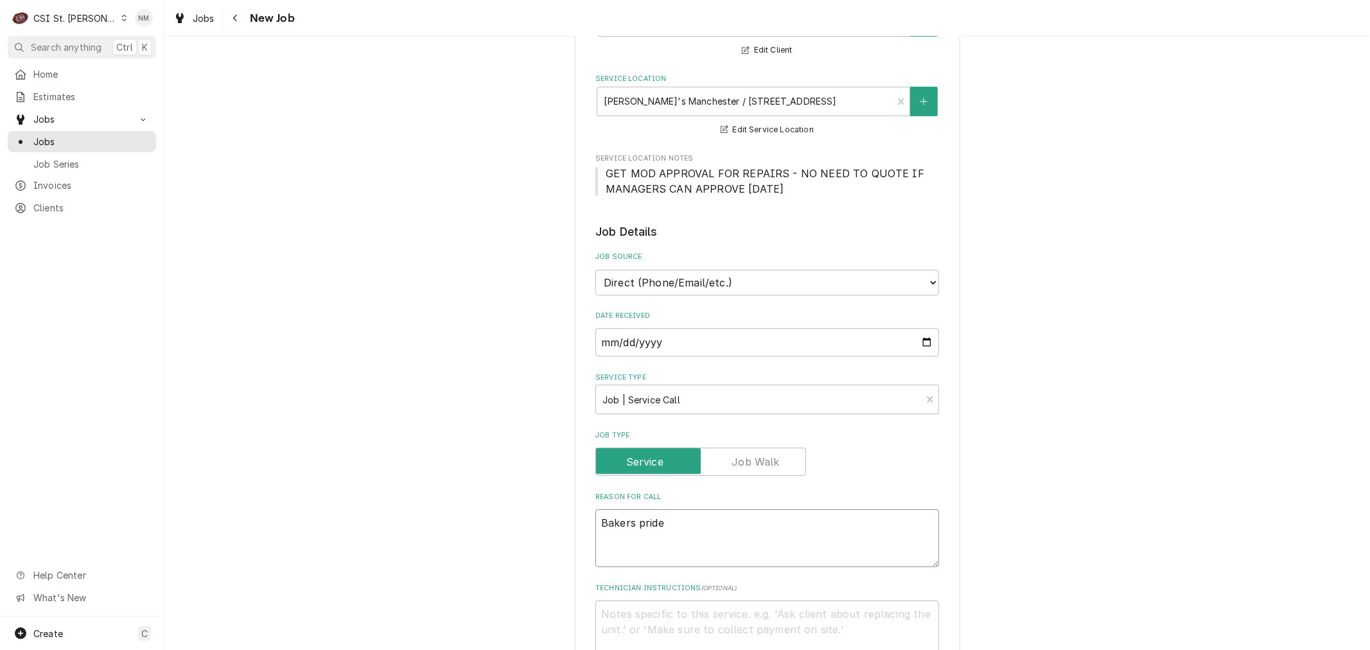
type textarea "x"
type textarea "Bakers pride u"
type textarea "x"
type textarea "Bakers pride un"
type textarea "x"
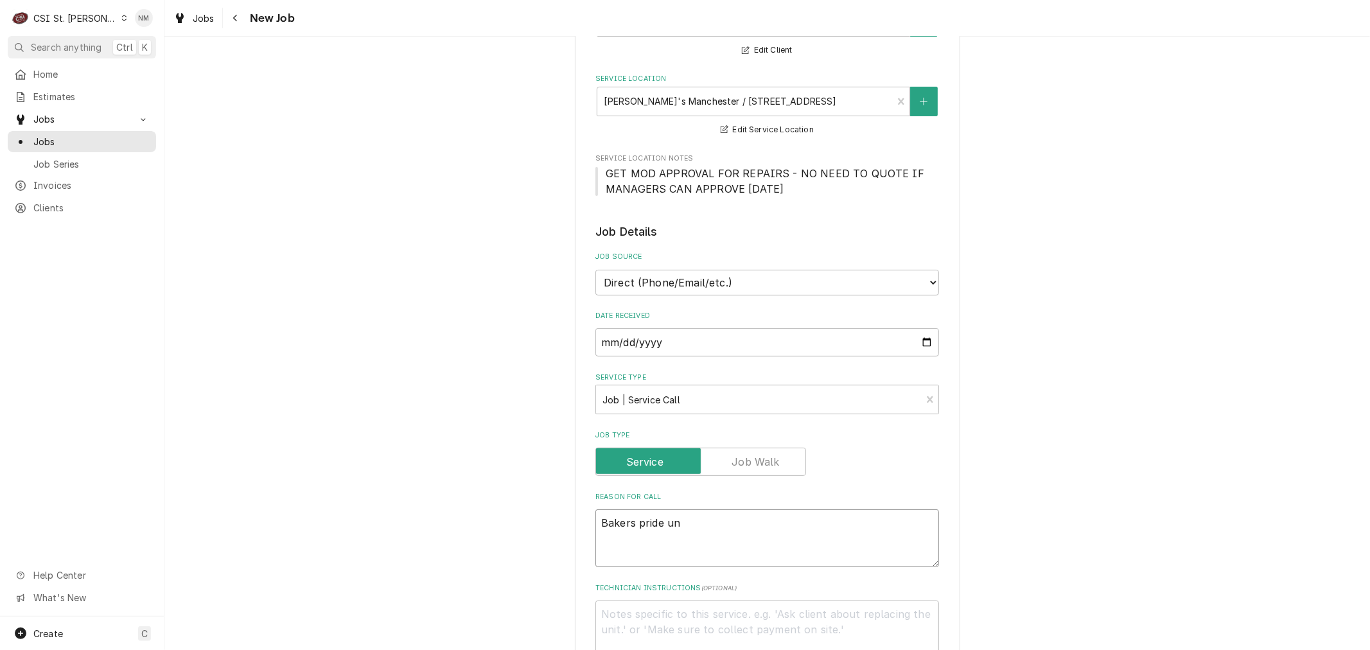
type textarea "Bakers pride uni"
type textarea "x"
type textarea "Bakers pride unit"
type textarea "x"
type textarea "Bakers pride unit"
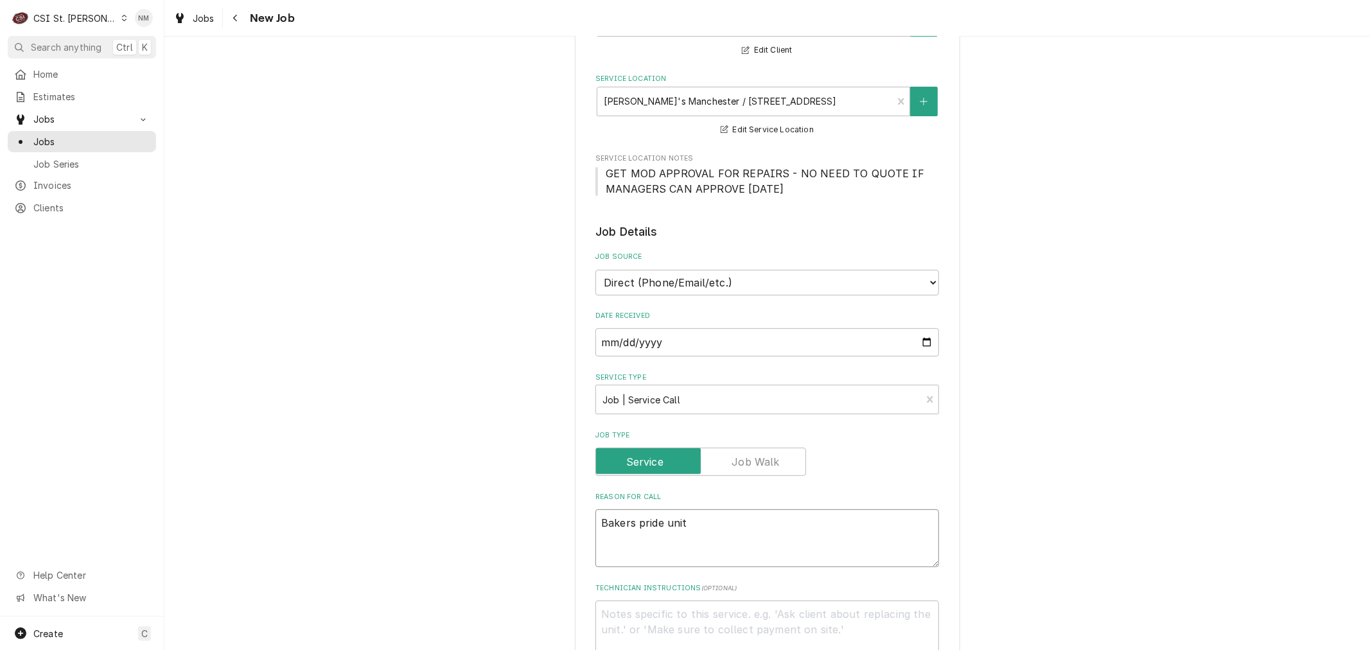
type textarea "x"
type textarea "Bakers pride unit w"
type textarea "x"
type textarea "Bakers pride unit wi"
type textarea "x"
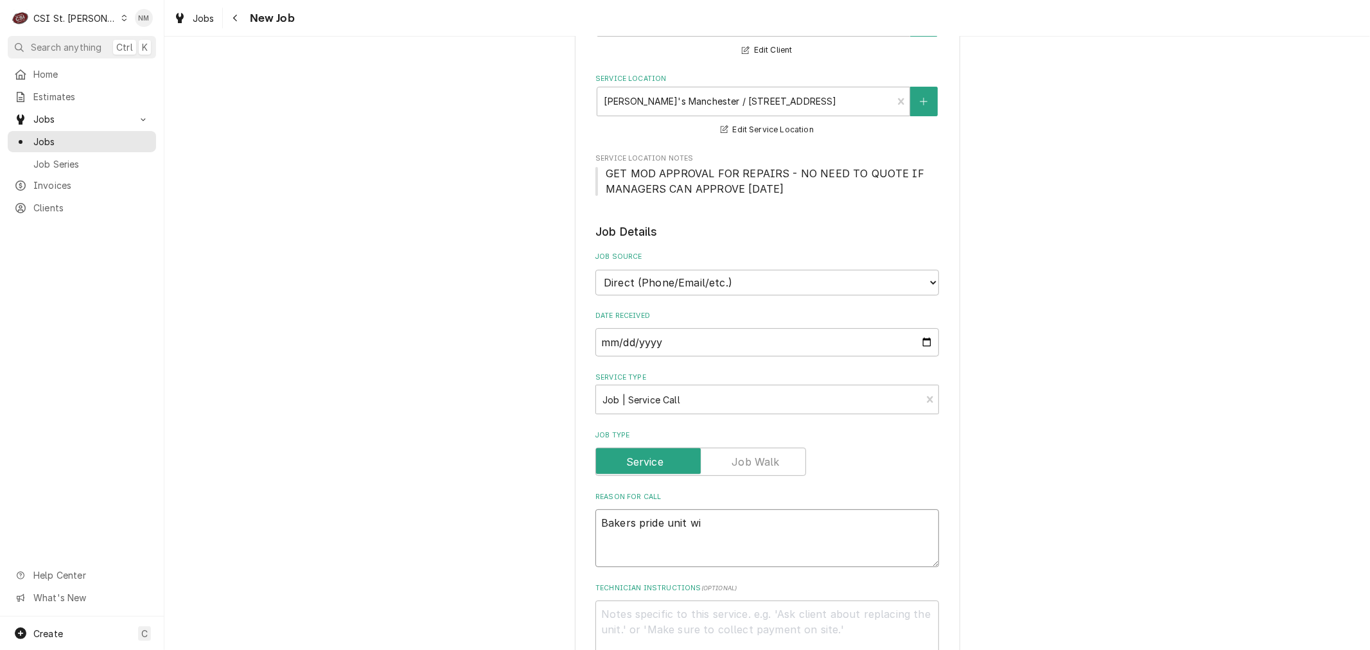
type textarea "Bakers pride unit wil"
type textarea "x"
type textarea "Bakers pride unit will"
type textarea "x"
type textarea "Bakers pride unit wil"
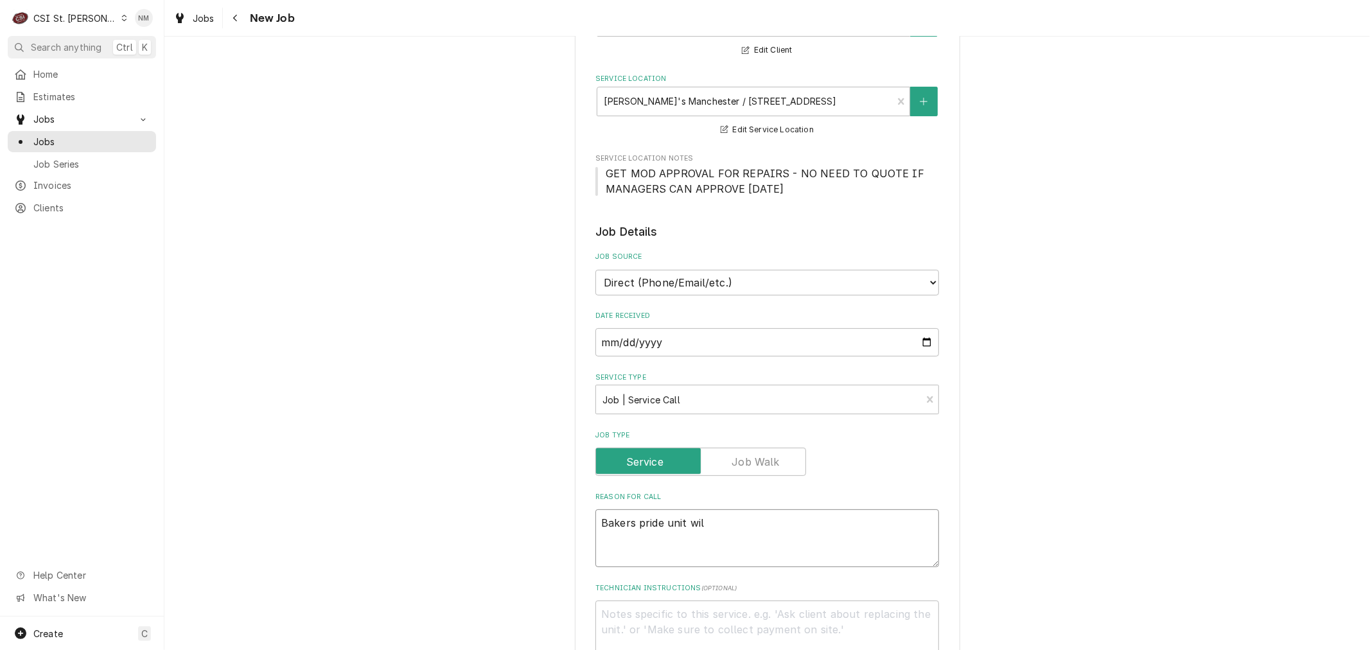
type textarea "x"
type textarea "Bakers pride unit wi"
type textarea "x"
type textarea "Bakers pride unit w"
type textarea "x"
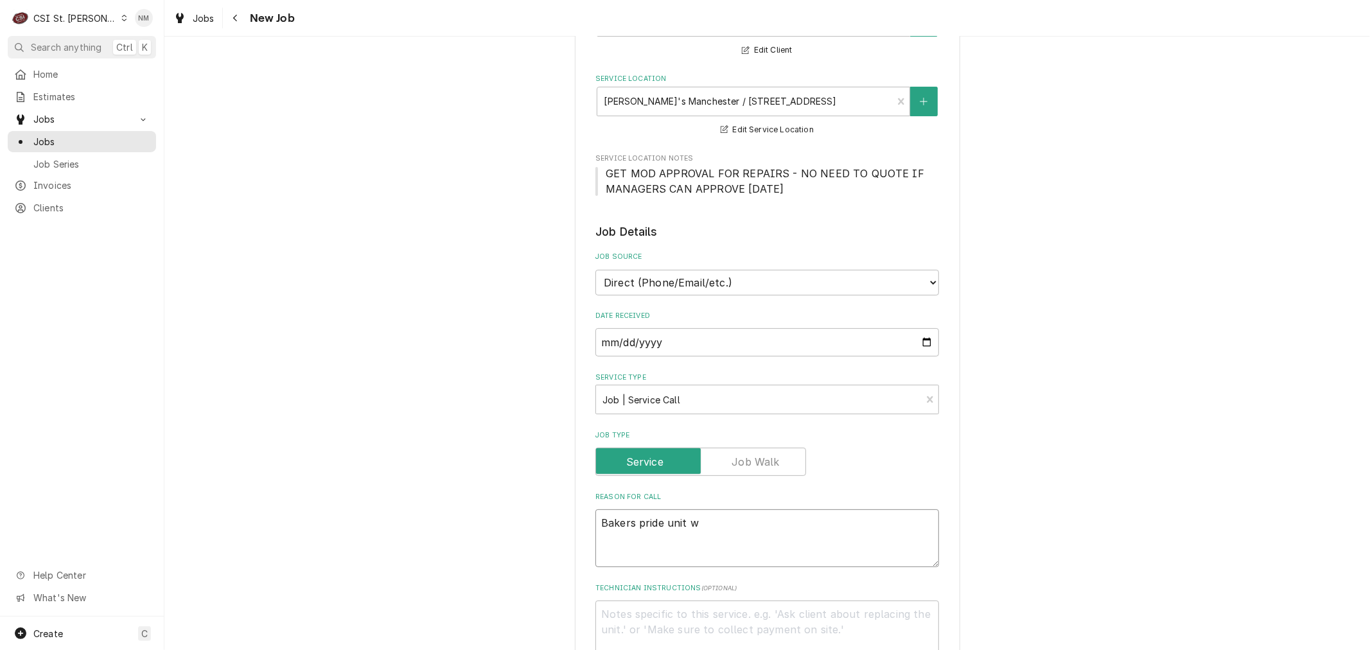
type textarea "Bakers pride unit"
type textarea "x"
type textarea "Bakers pride unit"
type textarea "x"
type textarea "Bakers pride uni"
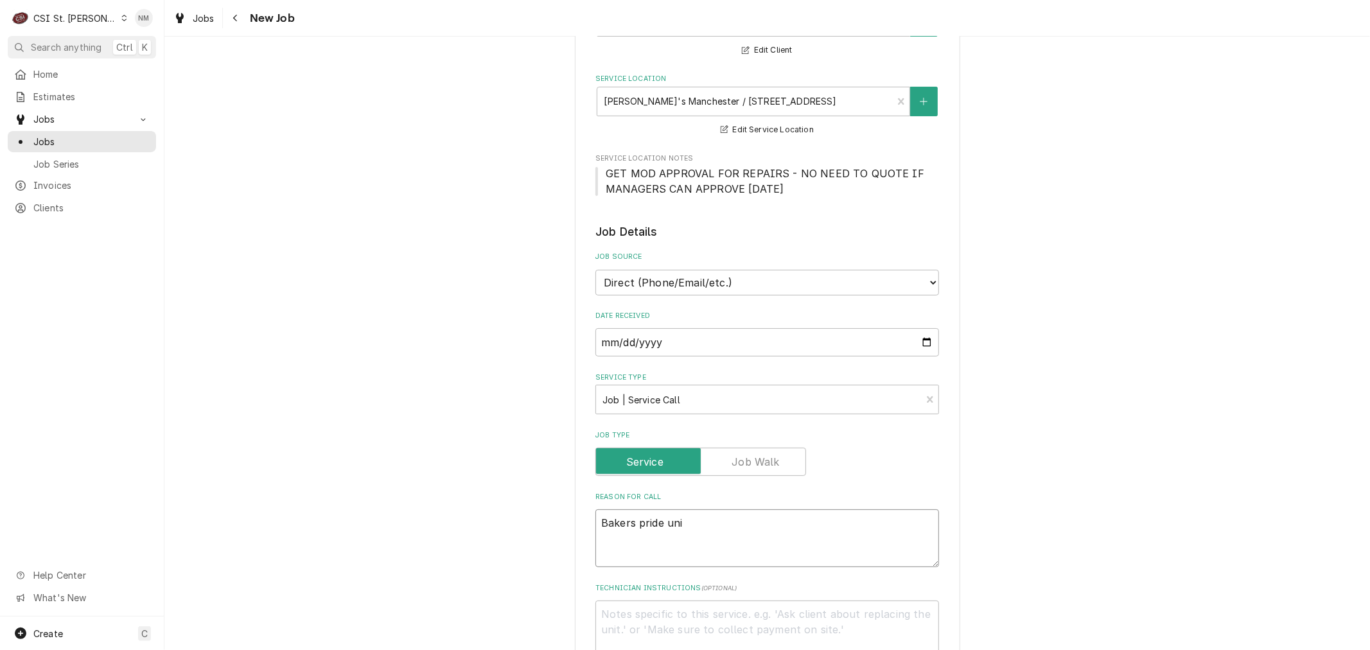
type textarea "x"
type textarea "Bakers pride un"
type textarea "x"
type textarea "Bakers pride u"
type textarea "x"
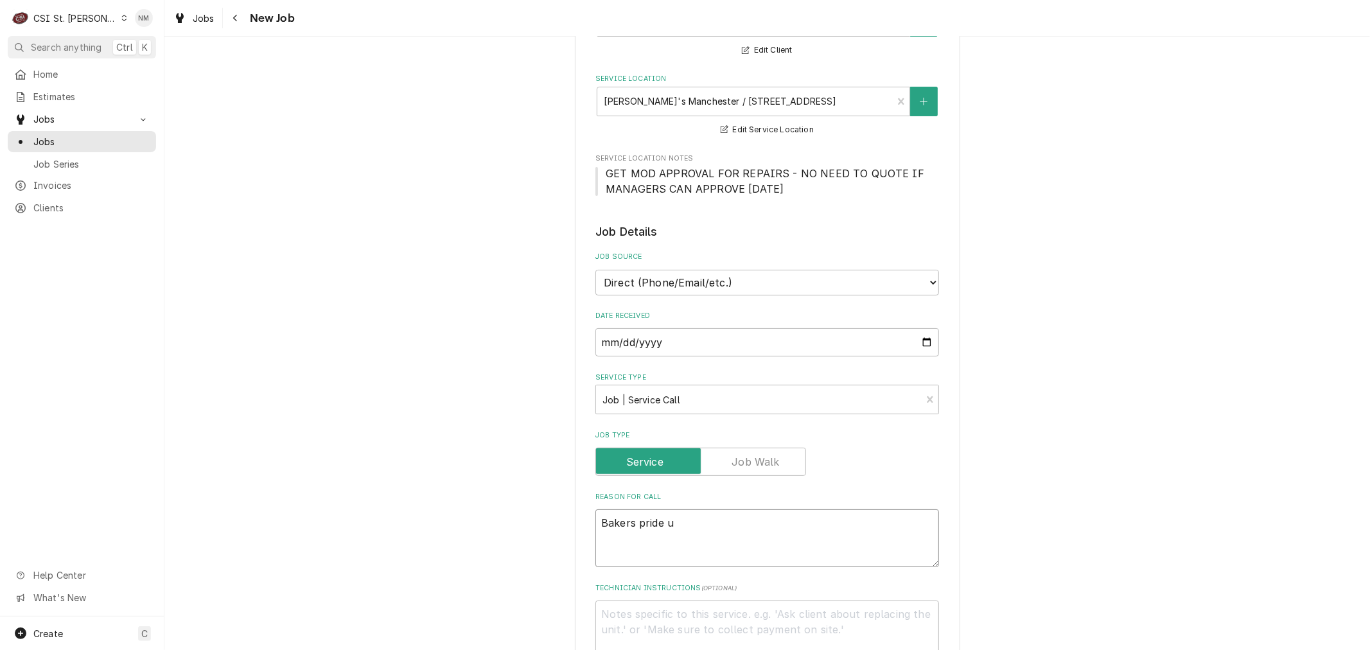
type textarea "Bakers pride"
type textarea "x"
type textarea "Bakers pride t"
type textarea "x"
type textarea "Bakers pride to"
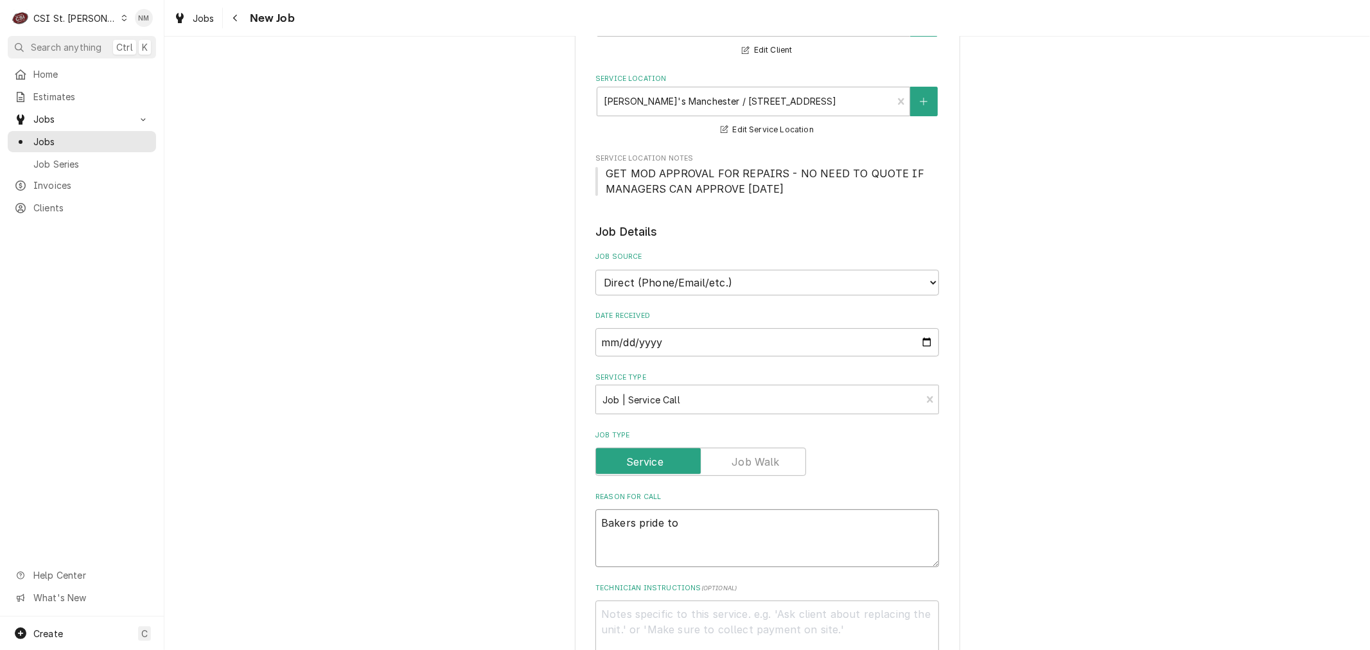
type textarea "x"
type textarea "Bakers pride top"
type textarea "x"
type textarea "Bakers pride top"
type textarea "x"
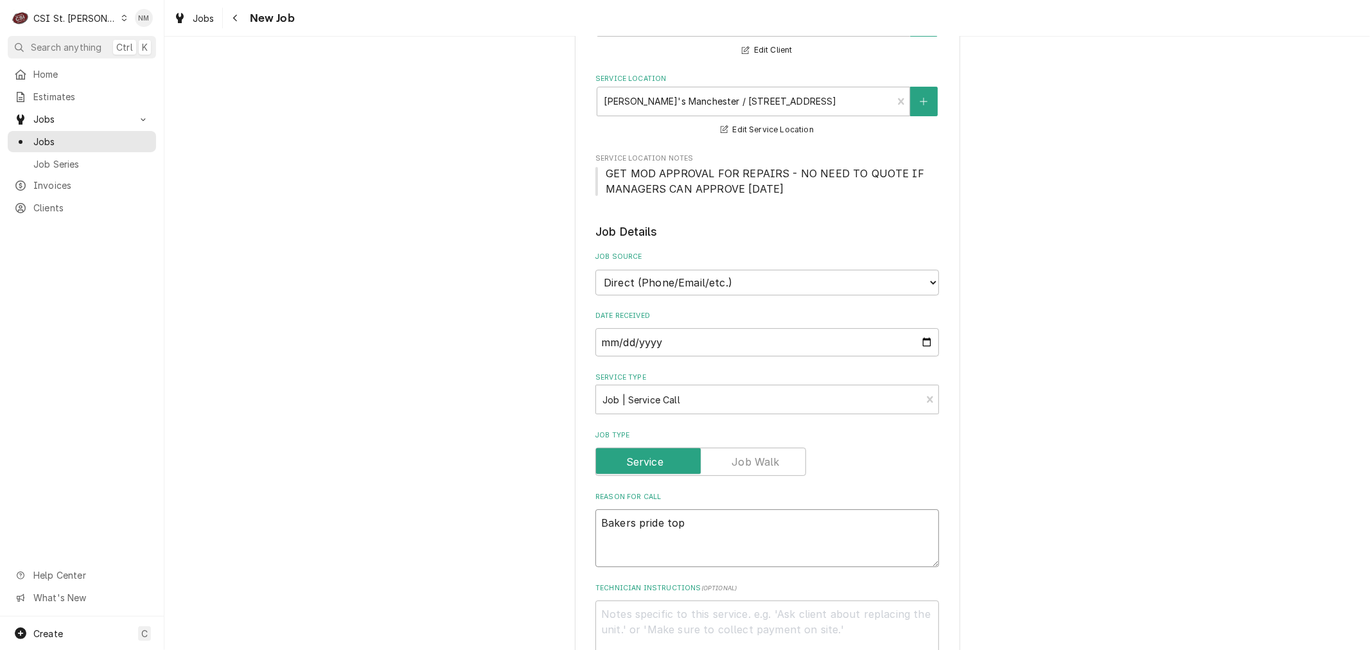
type textarea "Bakers pride top o"
type textarea "x"
type textarea "Bakers pride top ov"
type textarea "x"
type textarea "Bakers pride top ove"
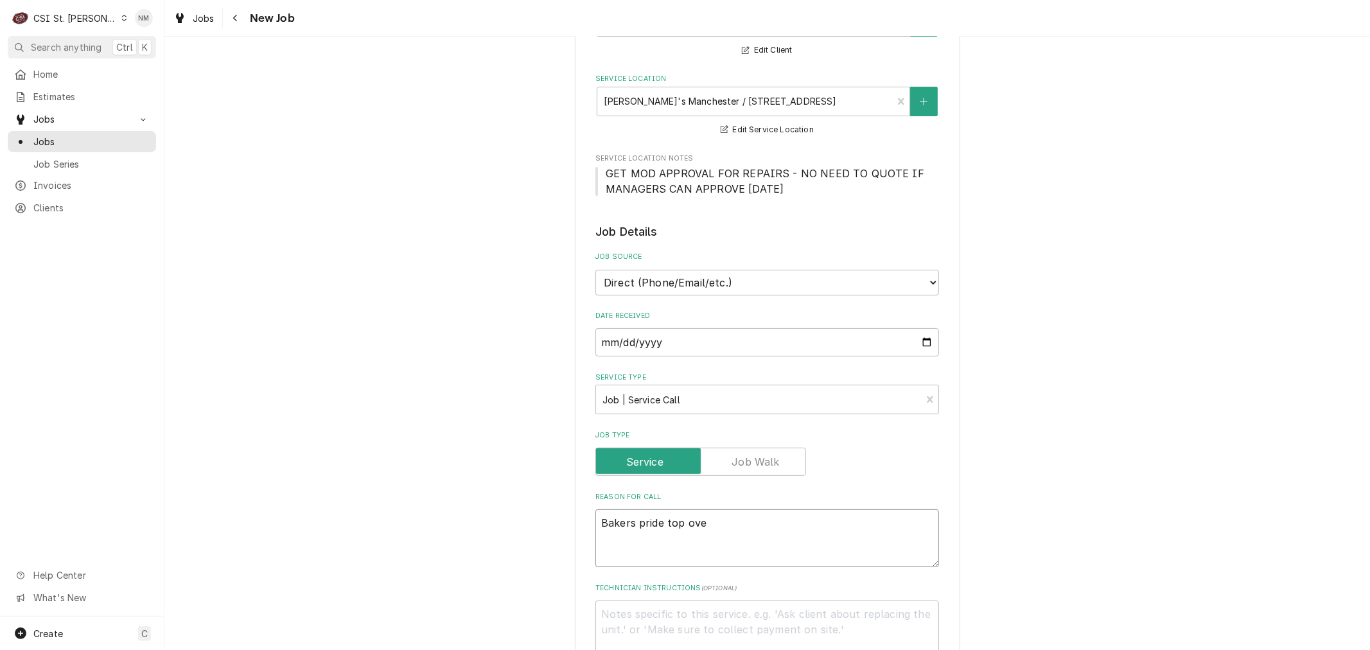
type textarea "x"
type textarea "Bakers pride top oven"
type textarea "x"
type textarea "Bakers pride top oven"
type textarea "x"
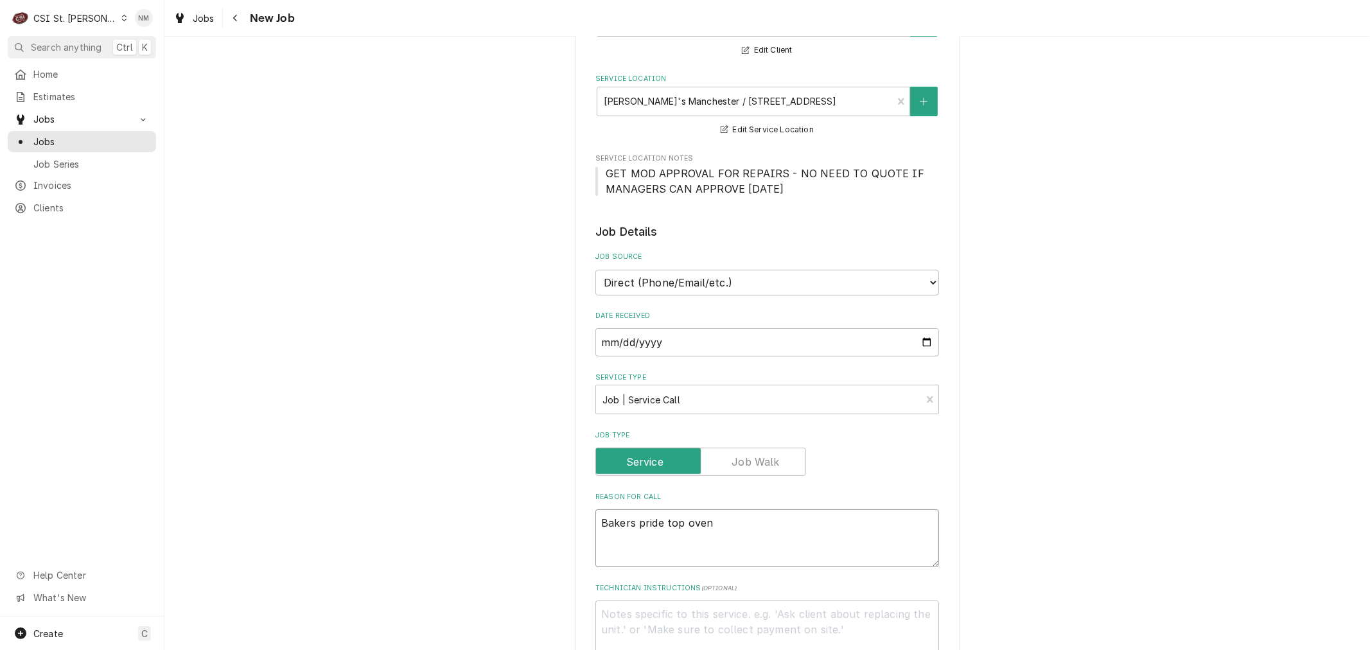
type textarea "Bakers pride top oven w"
type textarea "x"
type textarea "Bakers pride top oven wi"
type textarea "x"
type textarea "Bakers pride top oven wil"
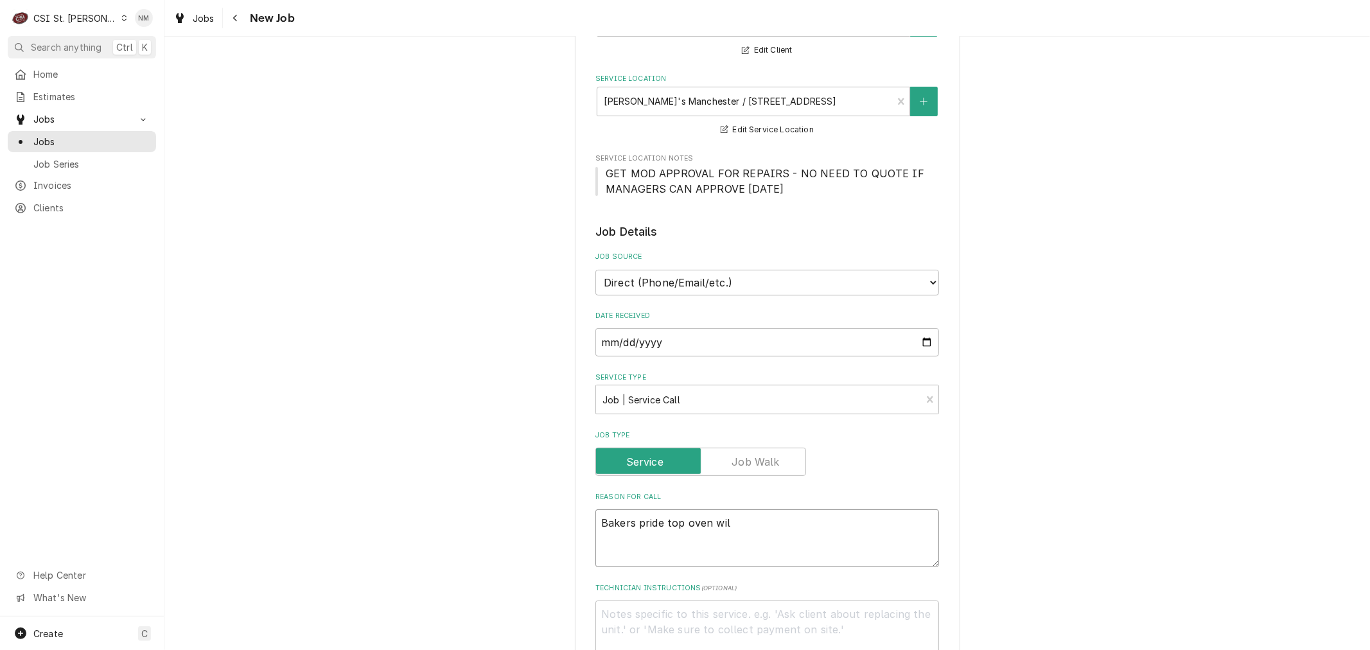
type textarea "x"
type textarea "Bakers pride top oven will"
type textarea "x"
type textarea "Bakers pride top oven will"
type textarea "x"
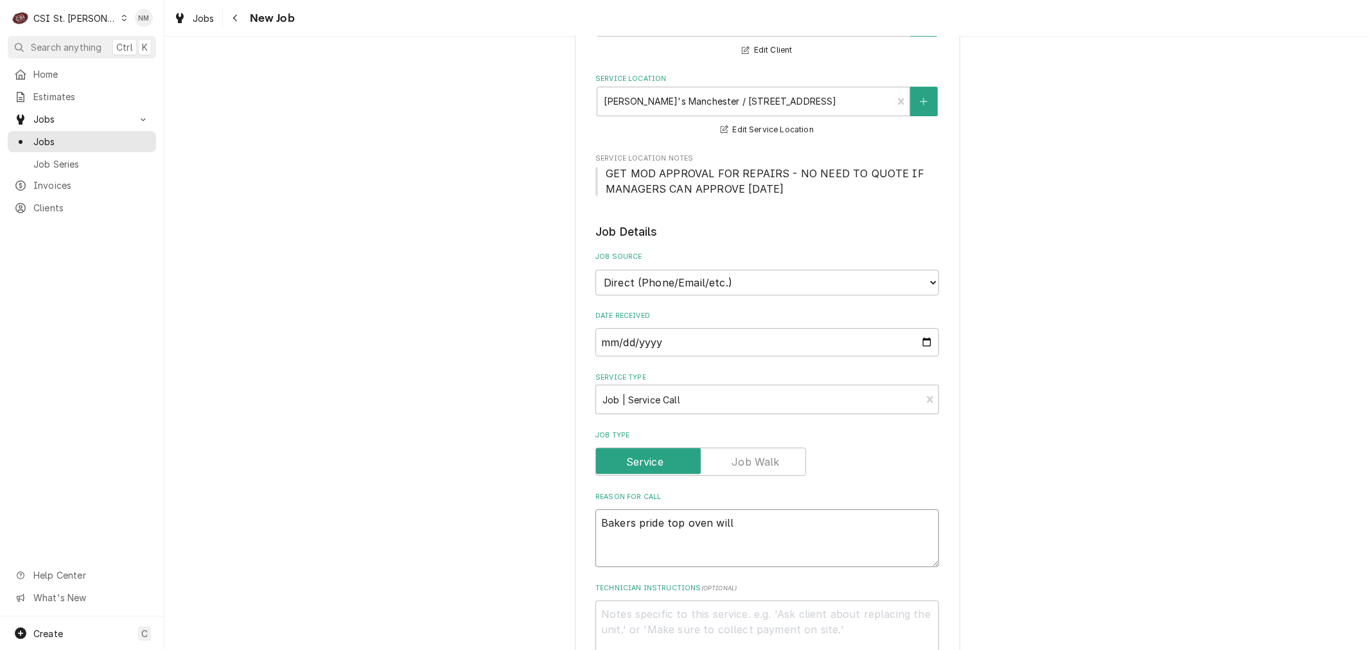
type textarea "Bakers pride top oven will n"
type textarea "x"
type textarea "Bakers pride top oven will no"
type textarea "x"
type textarea "Bakers pride top oven will not"
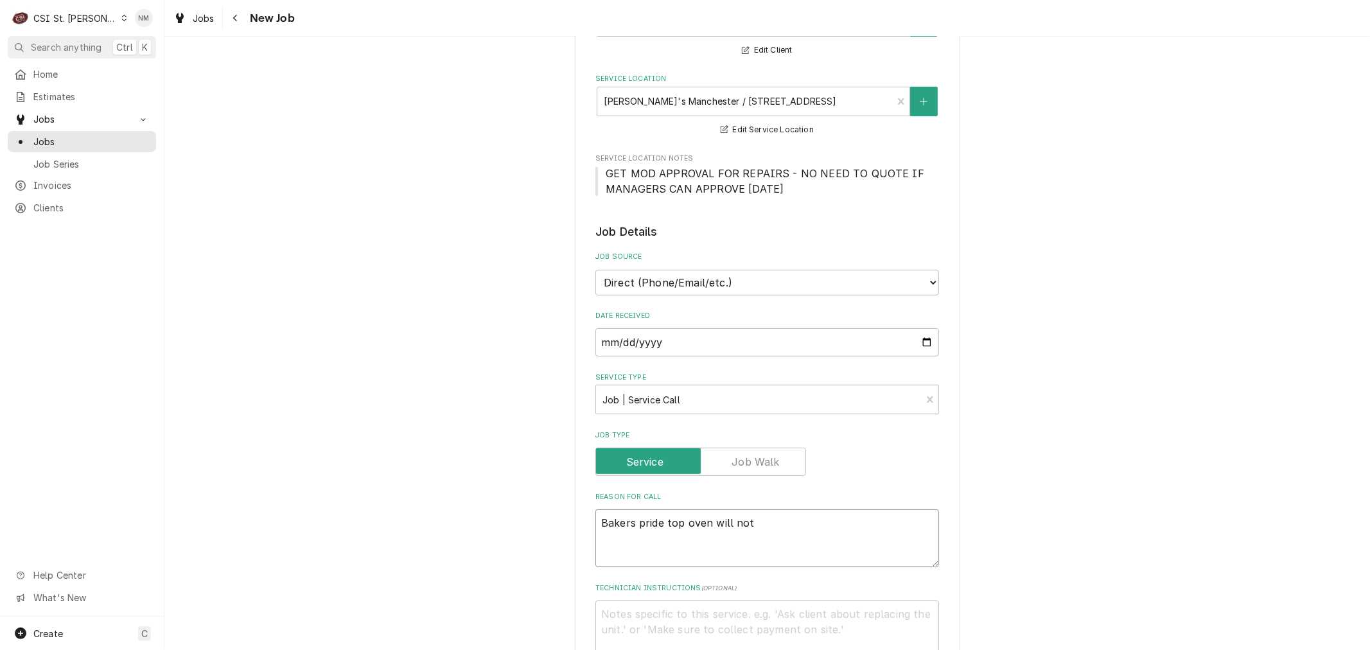
type textarea "x"
type textarea "Bakers pride top oven will not"
type textarea "x"
type textarea "Bakers pride top oven will not t"
type textarea "x"
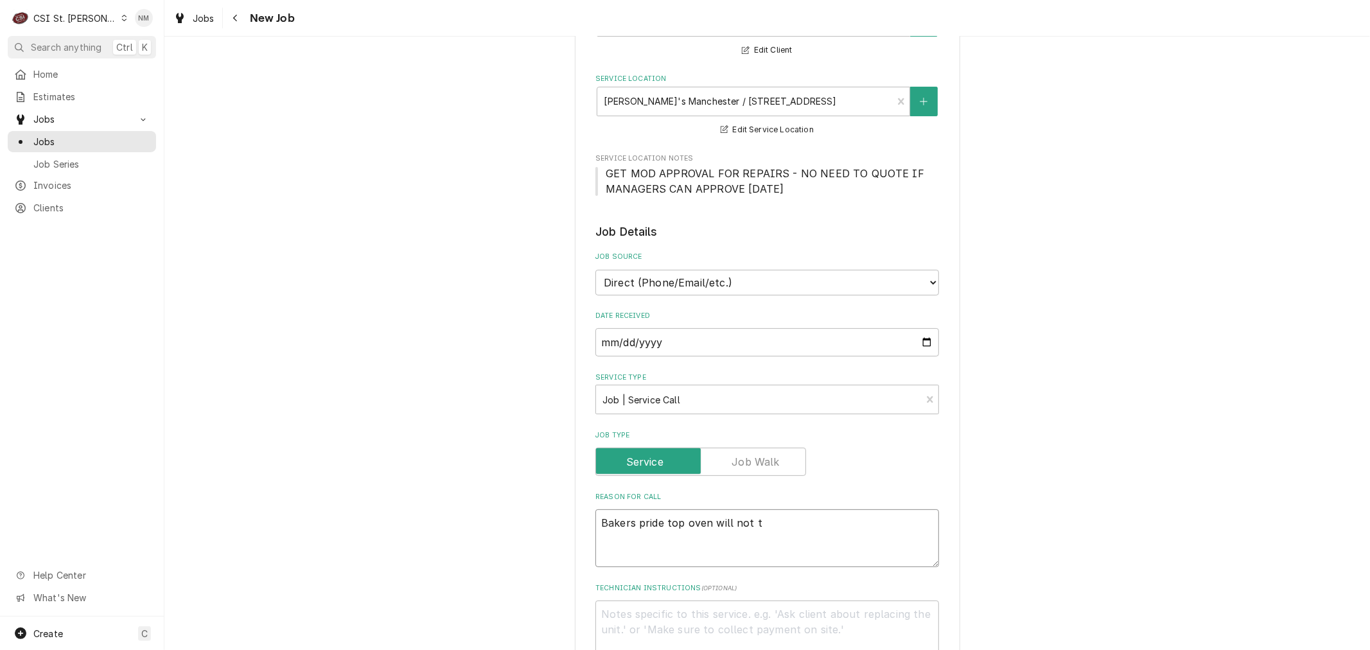
type textarea "Bakers pride top oven will not tu"
type textarea "x"
type textarea "Bakers pride top oven will not tur"
type textarea "x"
type textarea "Bakers pride top oven will not turn"
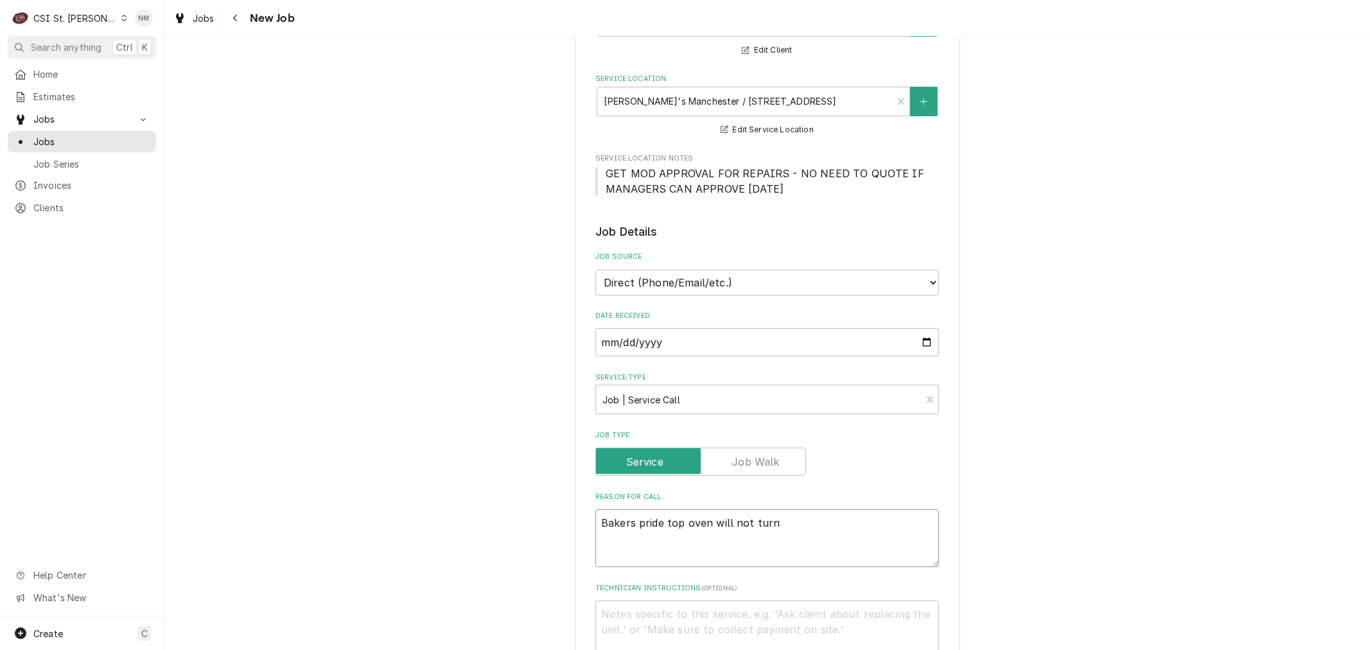
type textarea "x"
type textarea "Bakers pride top oven will not turn"
type textarea "x"
type textarea "Bakers pride top oven will not turn o"
type textarea "x"
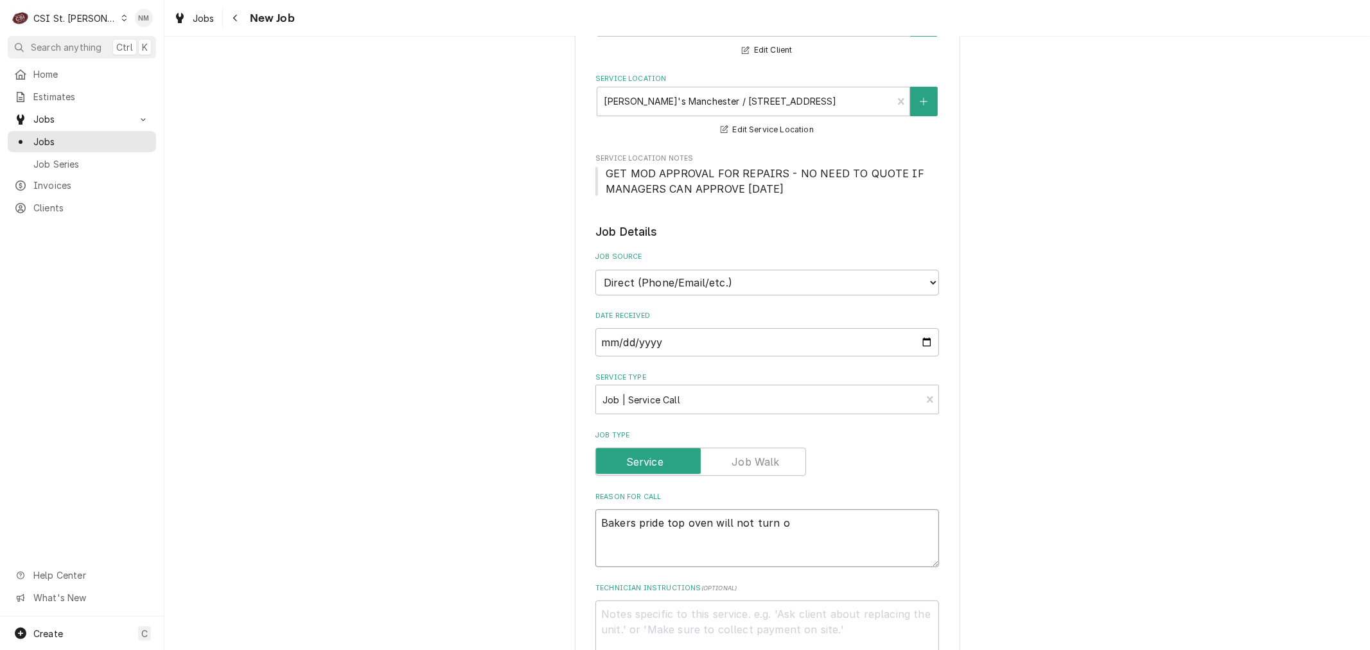
type textarea "Bakers pride top oven will not turn on"
type textarea "x"
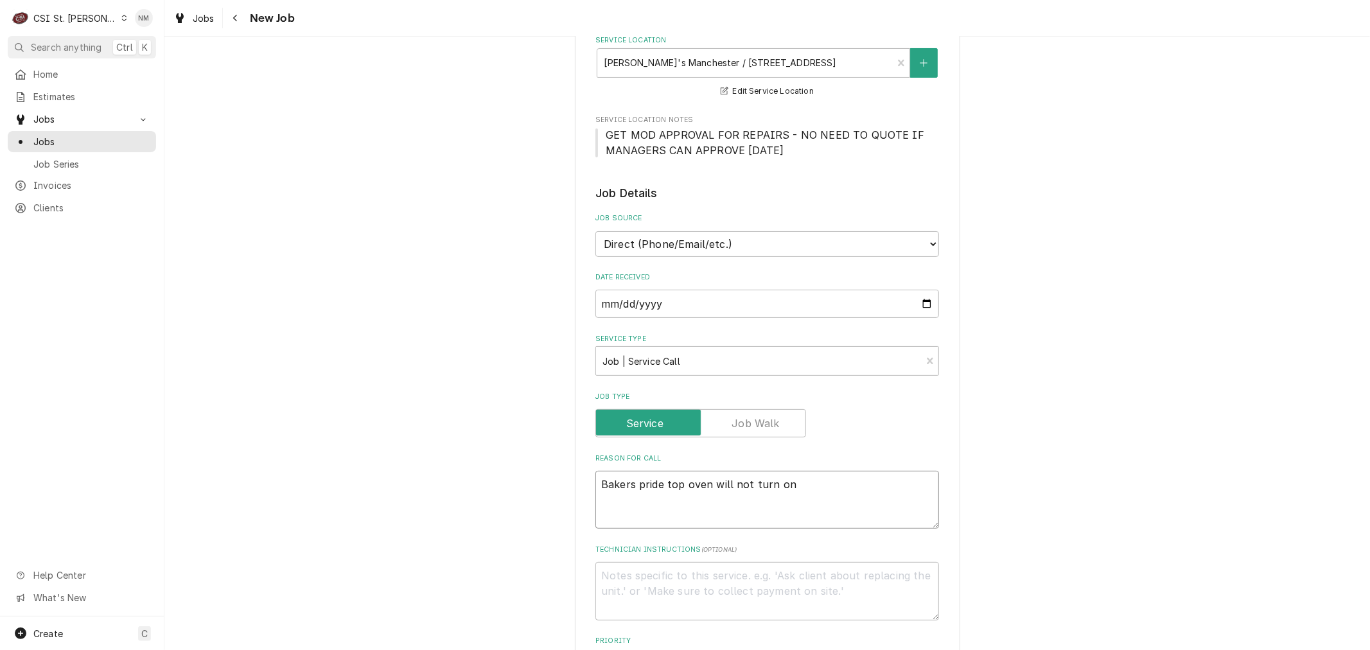
scroll to position [214, 0]
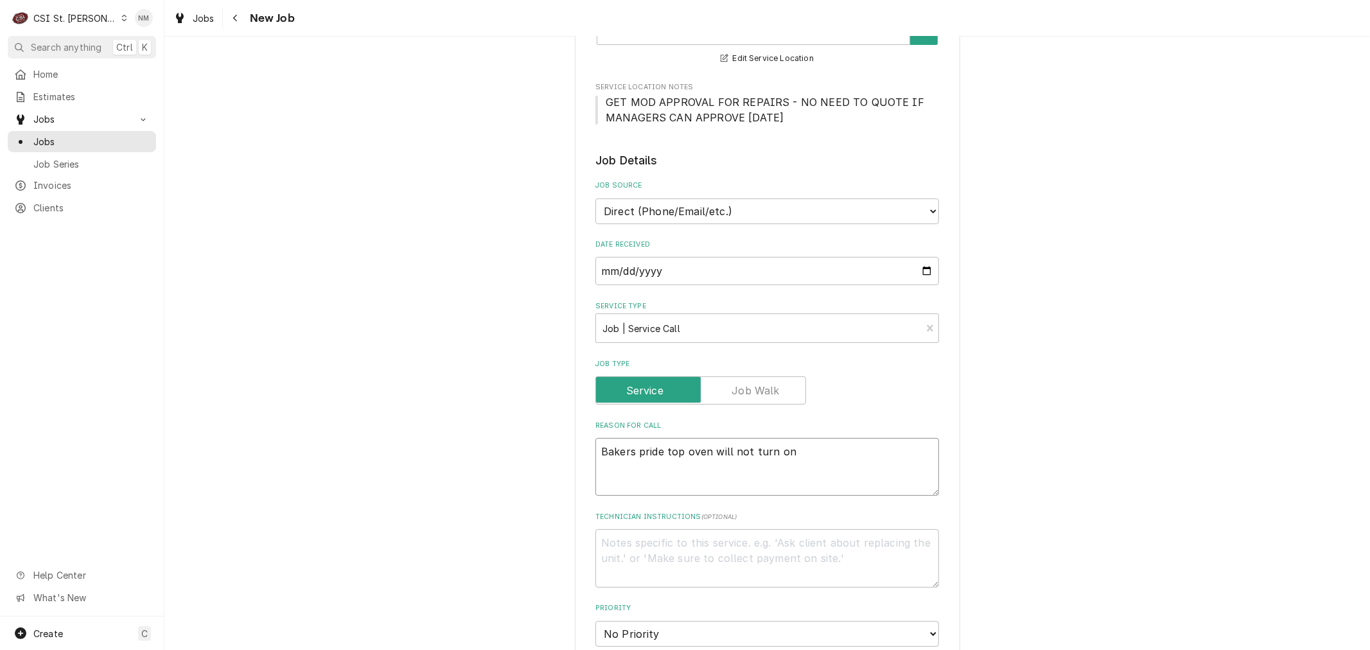
type textarea "Bakers pride top oven will not turn on"
click at [685, 540] on textarea "Technician Instructions ( optional )" at bounding box center [768, 558] width 344 height 58
type textarea "x"
type textarea "o"
type textarea "x"
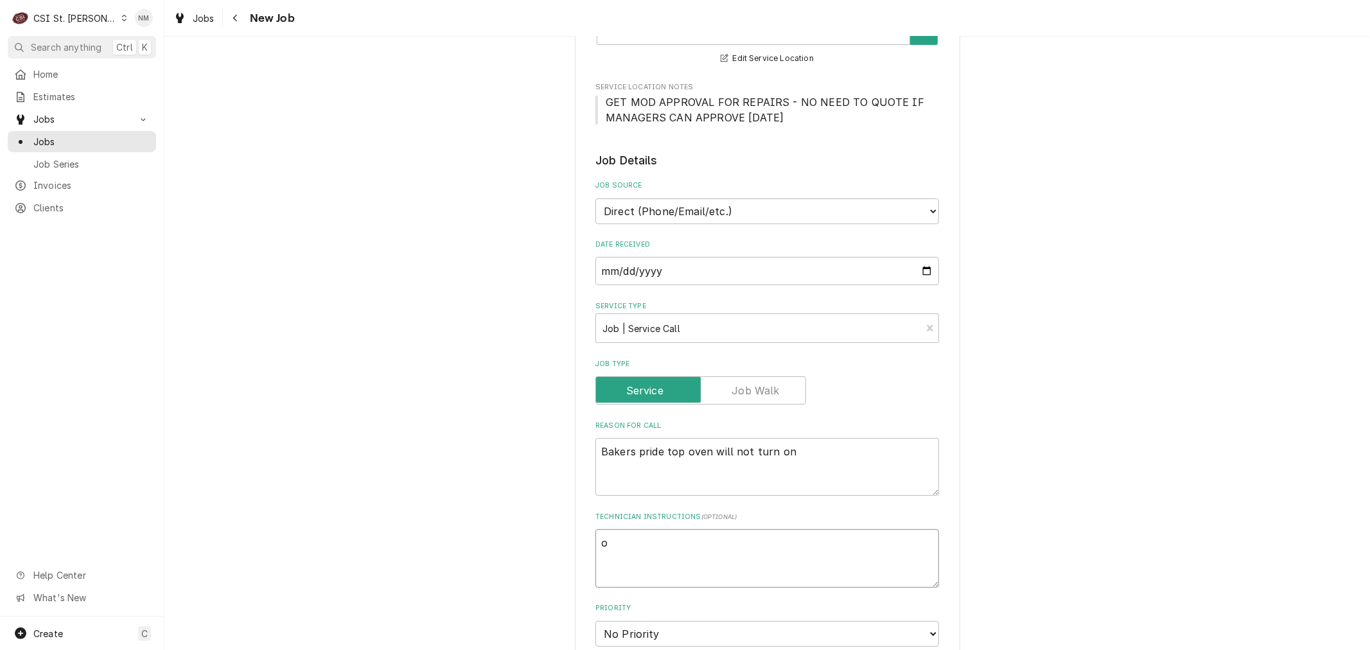
type textarea "on"
type textarea "x"
type textarea "on"
type textarea "x"
type textarea "on s"
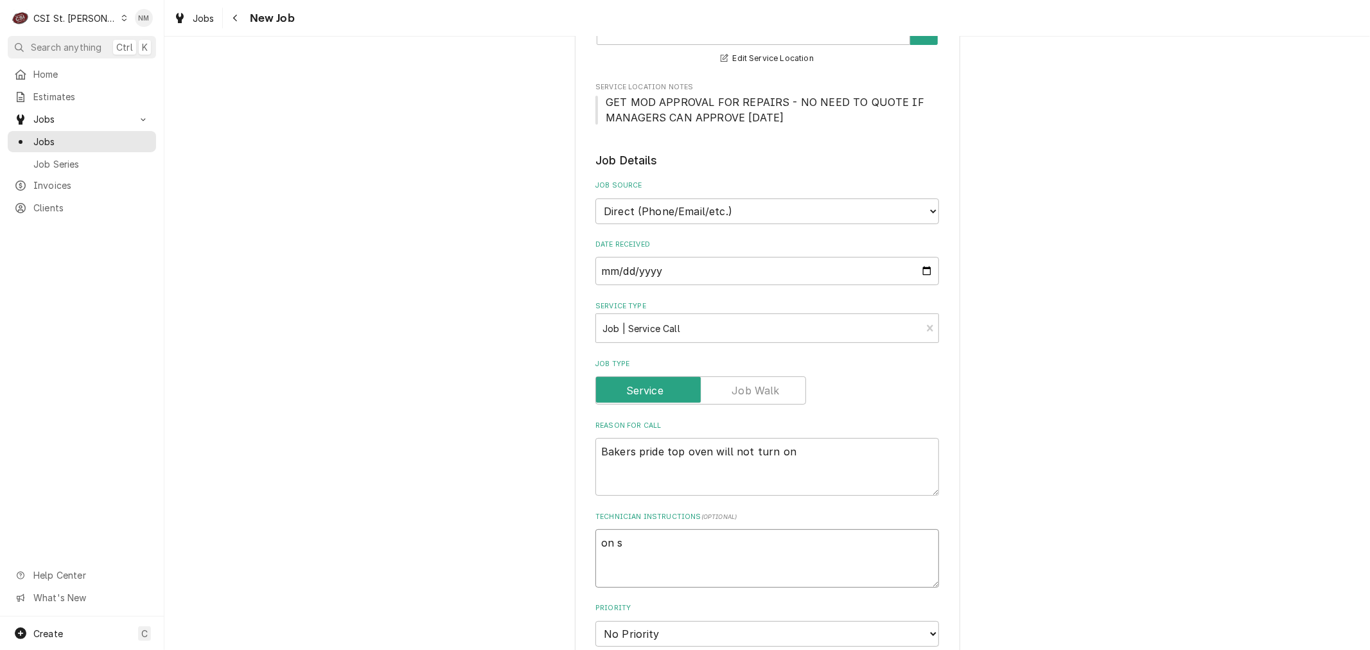
type textarea "x"
type textarea "on si"
type textarea "x"
type textarea "on sit"
type textarea "x"
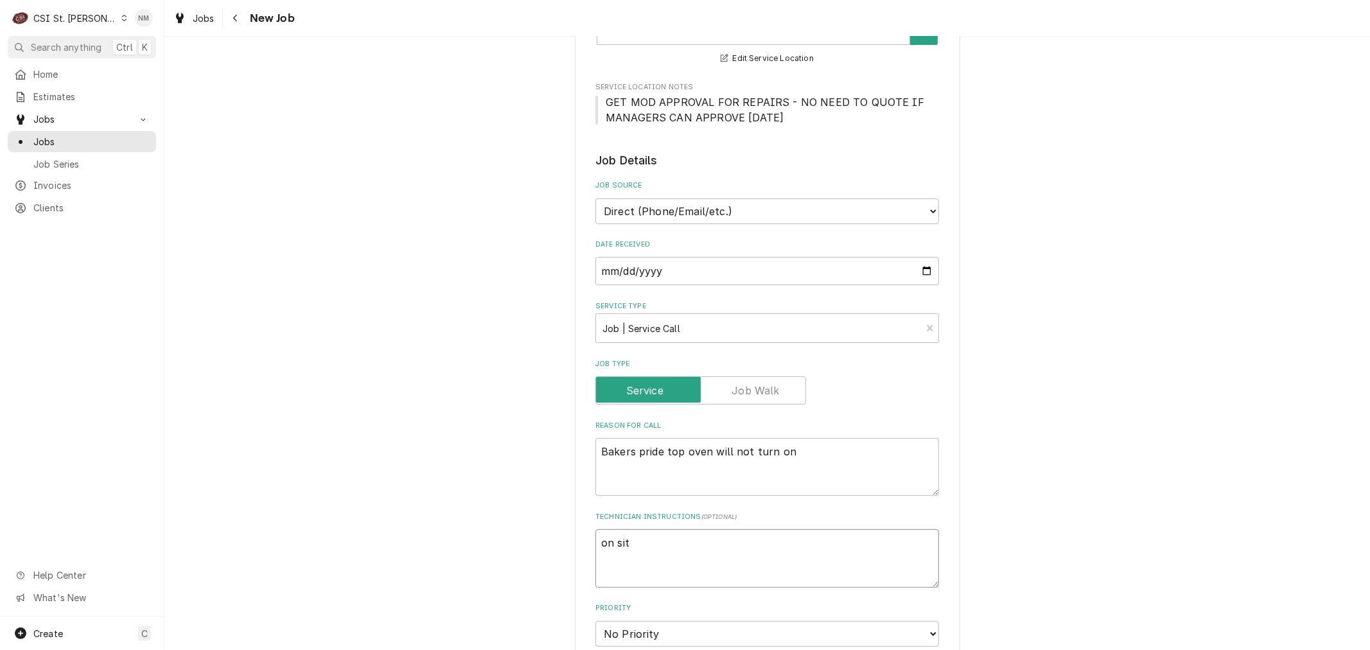
type textarea "on site"
type textarea "x"
type textarea "on site"
type textarea "x"
type textarea "on site 7"
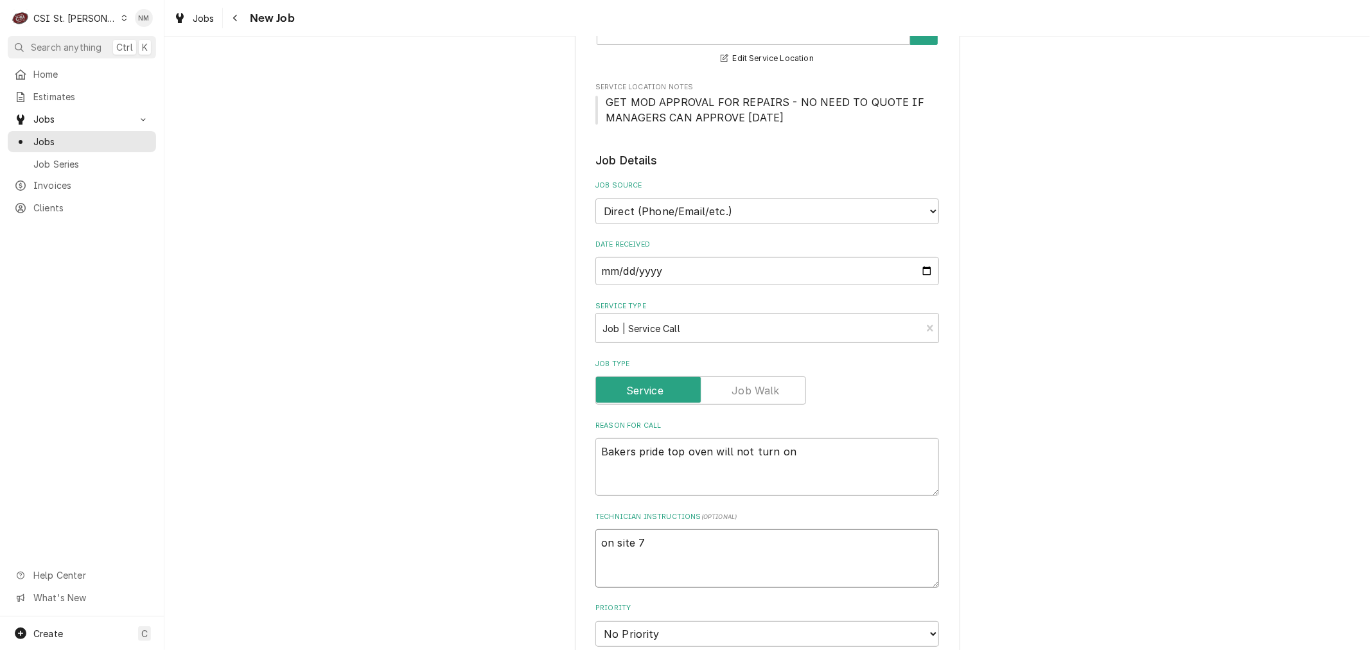
type textarea "x"
type textarea "on site 7"
type textarea "x"
type textarea "on site 7 a"
type textarea "x"
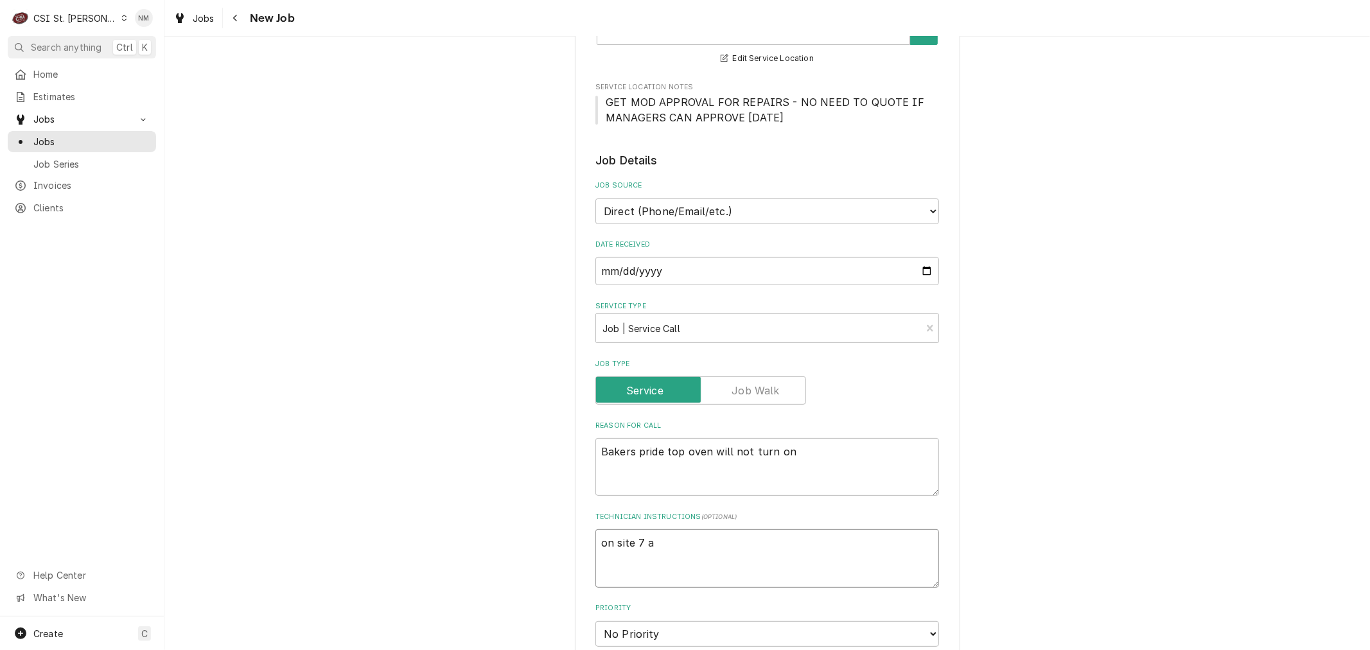
type textarea "on site 7 am"
type textarea "x"
type textarea "on site 7 am"
type textarea "x"
type textarea "on site 7 am e"
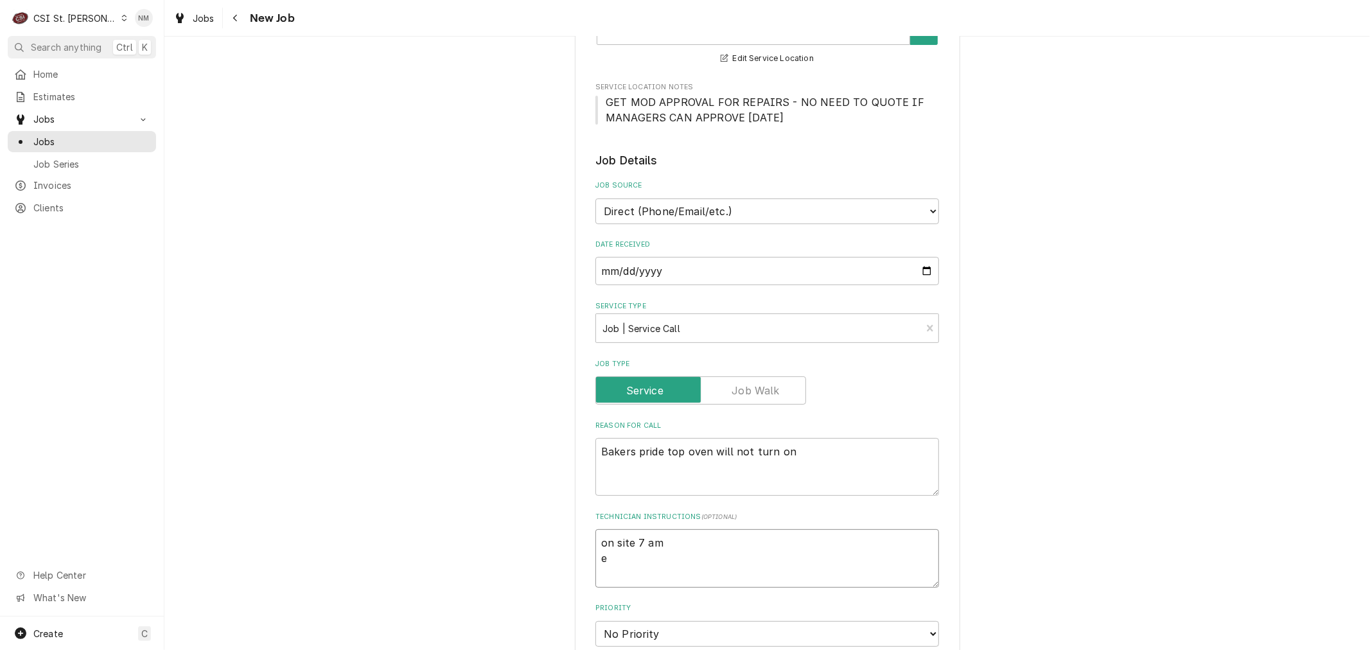
type textarea "x"
type textarea "on site 7 am er"
type textarea "x"
type textarea "on site 7 am eri"
type textarea "x"
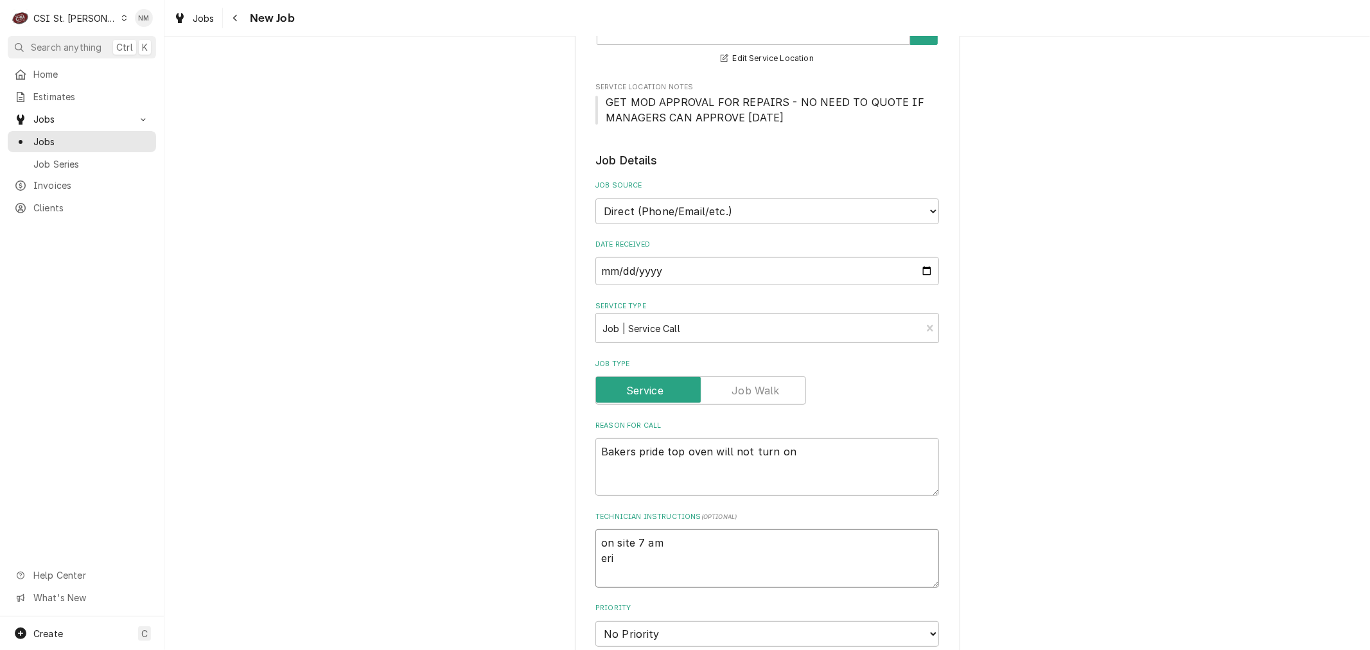
type textarea "on site 7 am er"
type textarea "x"
type textarea "on site 7 am e"
type textarea "x"
type textarea "on site 7 am"
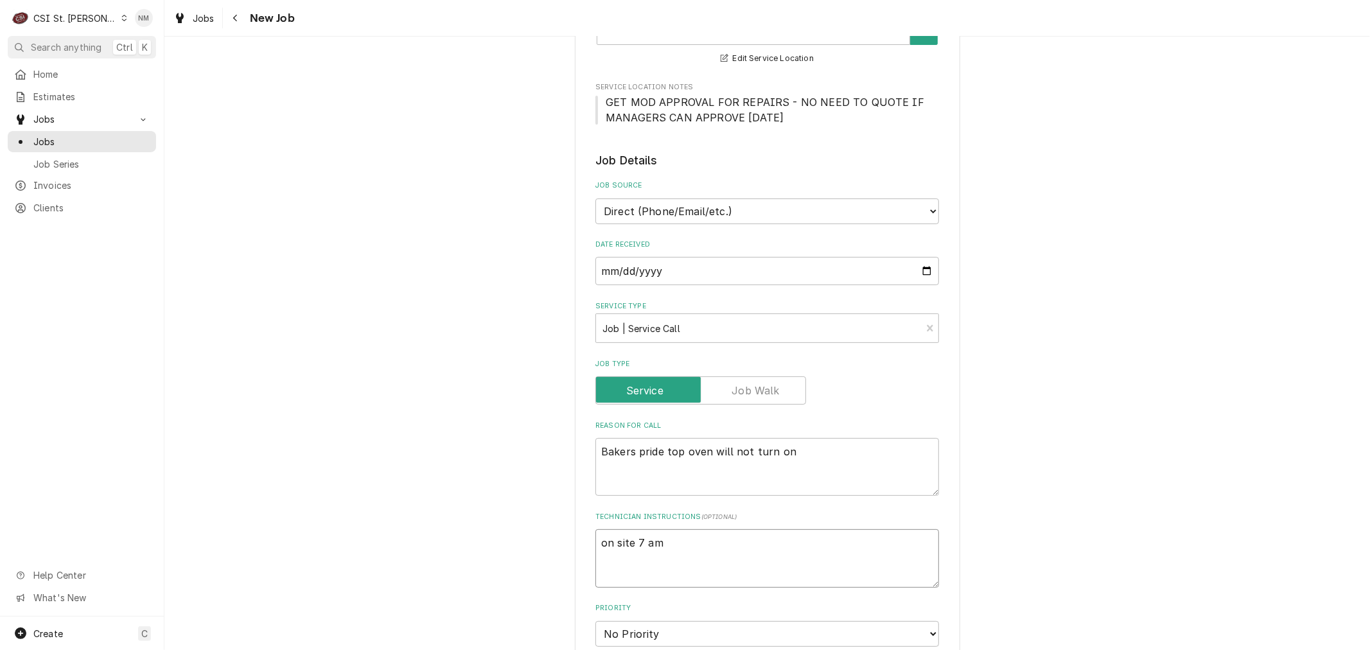
type textarea "x"
type textarea "on site 7 am E"
type textarea "x"
type textarea "on site 7 am Er"
type textarea "x"
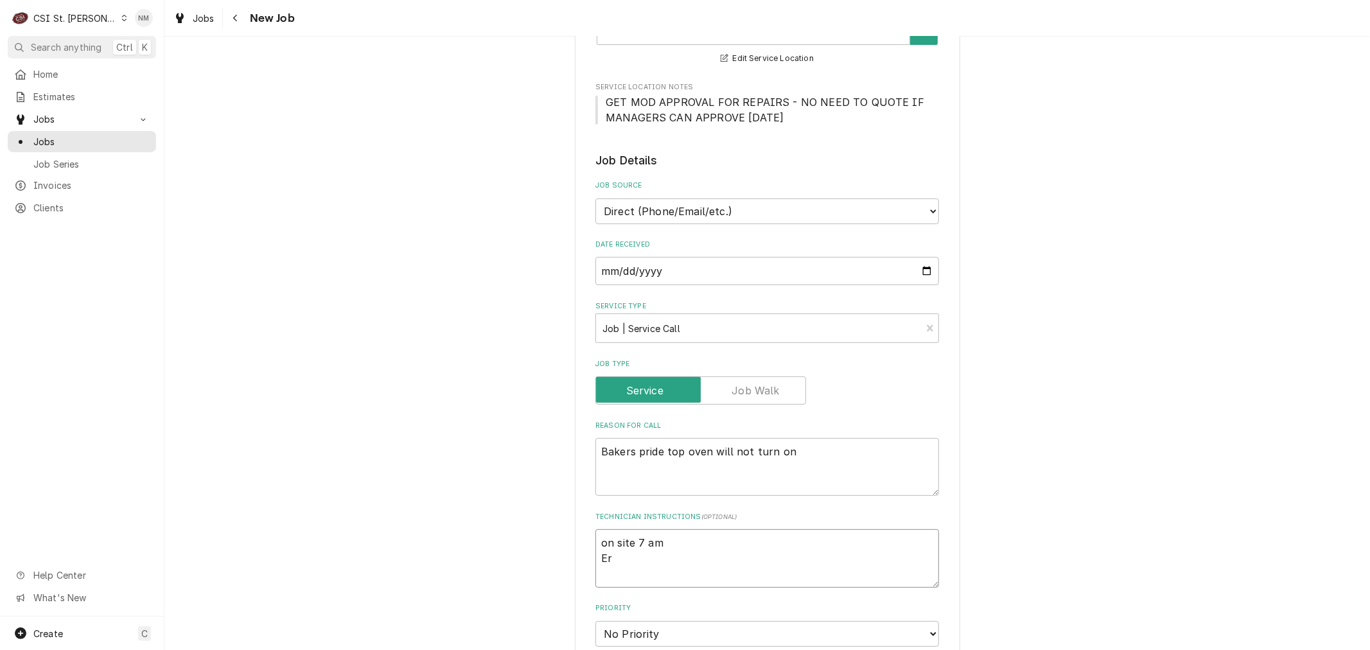
type textarea "on site 7 am Eri"
type textarea "x"
type textarea "on site 7 am [PERSON_NAME]"
type textarea "x"
type textarea "on site 7 am [PERSON_NAME]"
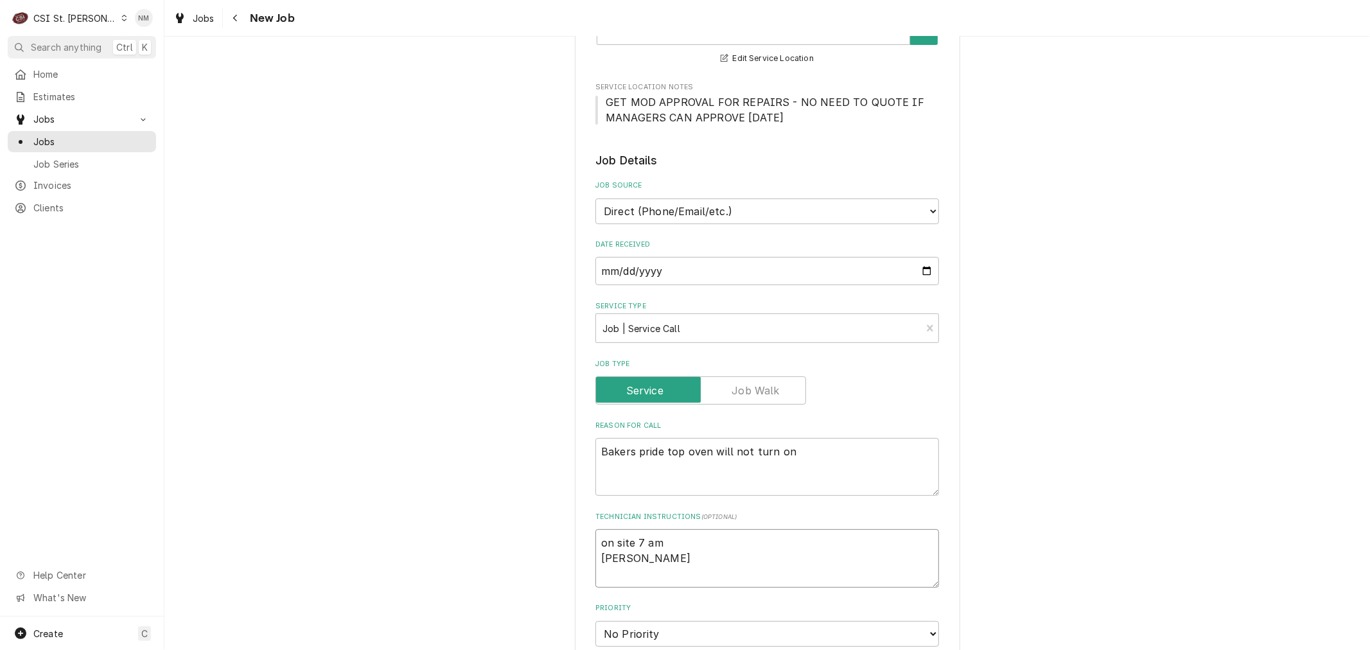
type textarea "x"
type textarea "on site 7 am [PERSON_NAME] 3"
type textarea "x"
type textarea "on site 7 am [PERSON_NAME] 31"
type textarea "x"
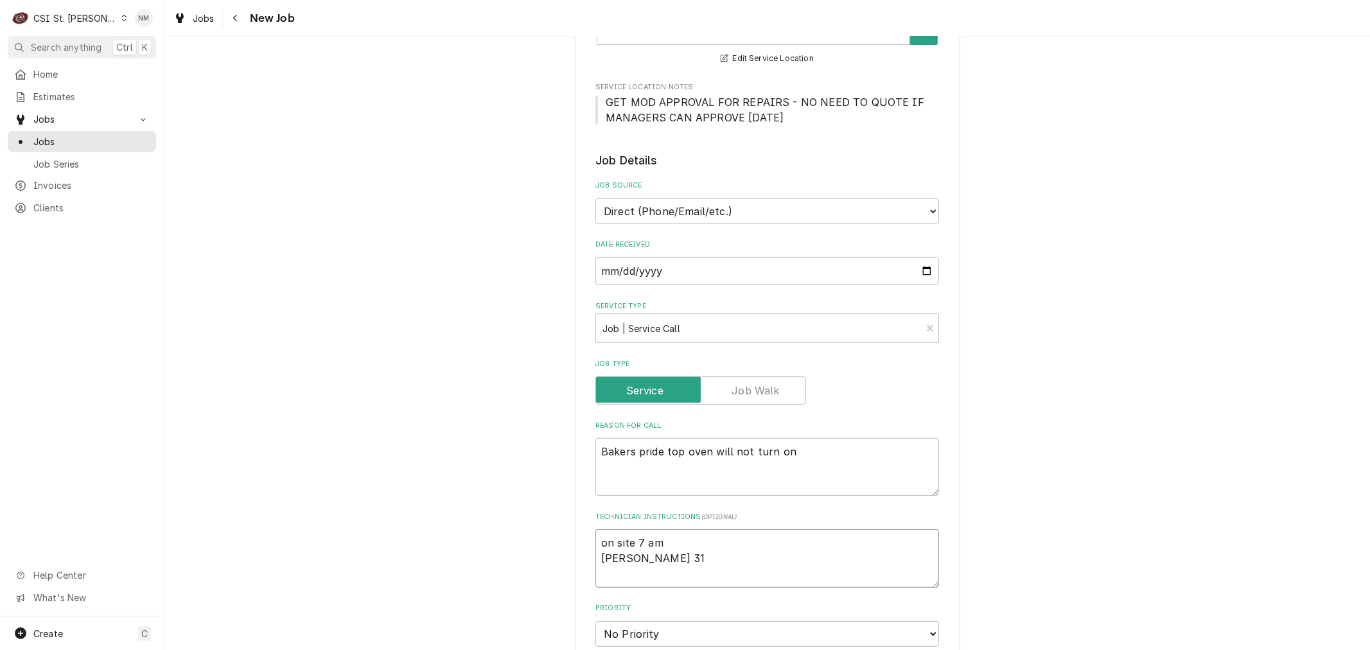
type textarea "on site 7 am [PERSON_NAME] 314"
type textarea "x"
type textarea "on site 7 am [PERSON_NAME] 314-"
type textarea "x"
type textarea "on site 7 am [PERSON_NAME] 314-6"
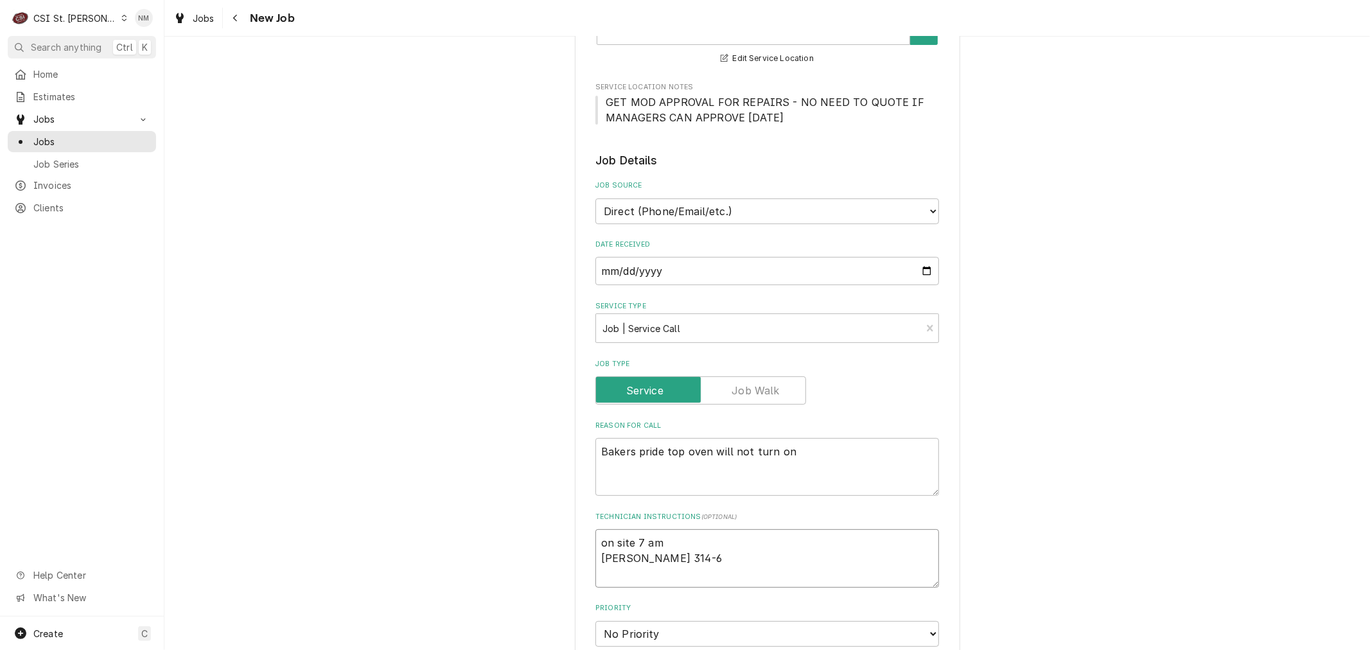
type textarea "x"
type textarea "on site 7 am [PERSON_NAME] 314-68"
type textarea "x"
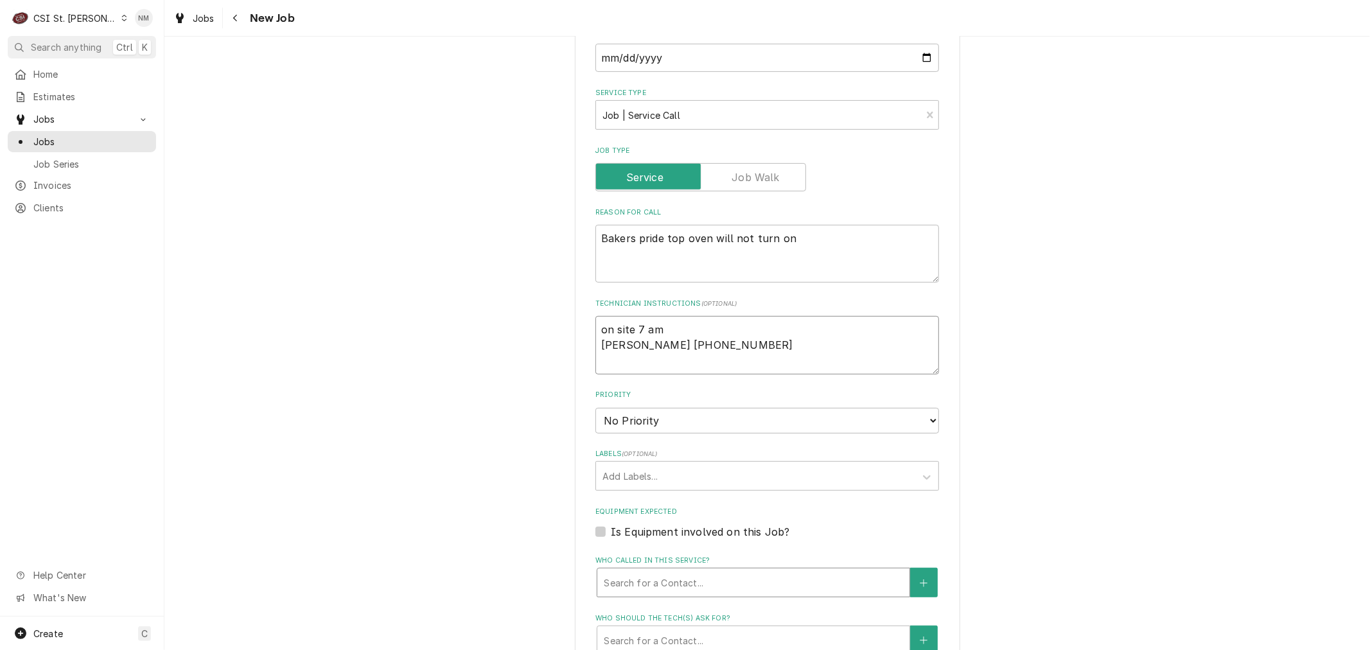
scroll to position [428, 0]
click at [711, 416] on select "No Priority Urgent High Medium Low" at bounding box center [768, 420] width 344 height 26
click at [596, 407] on select "No Priority Urgent High Medium Low" at bounding box center [768, 420] width 344 height 26
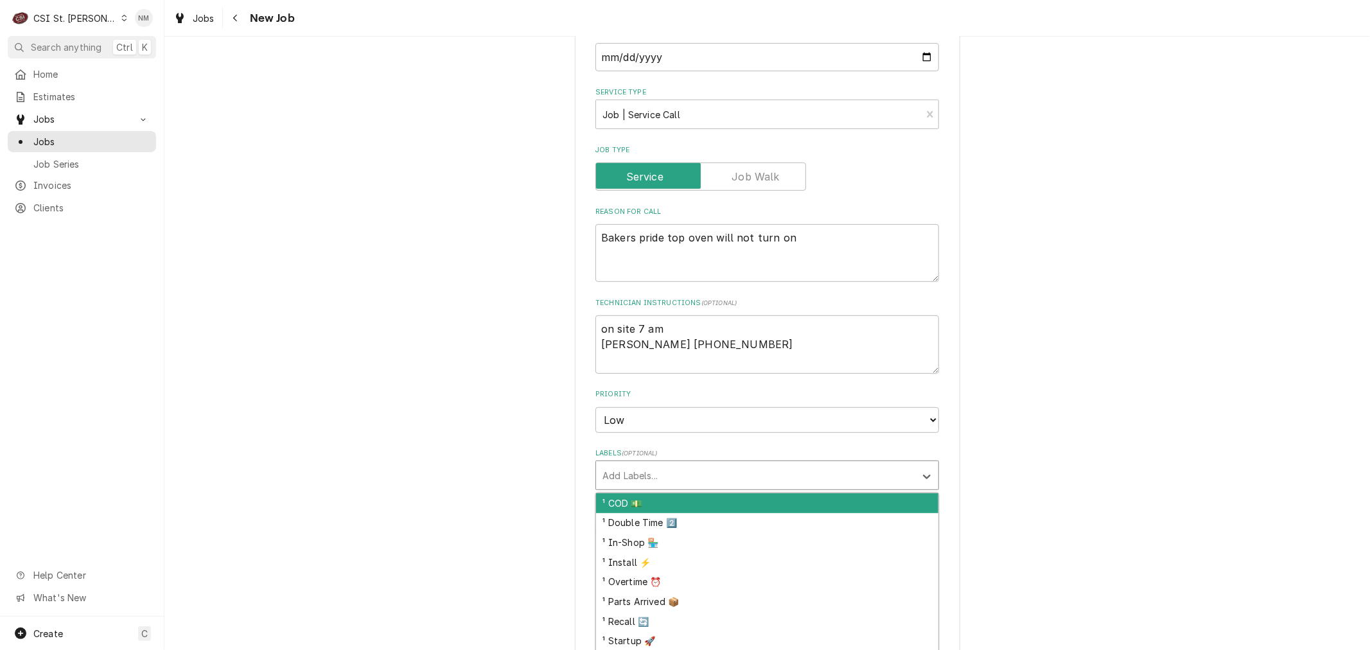
click at [675, 470] on div "Labels" at bounding box center [756, 475] width 306 height 23
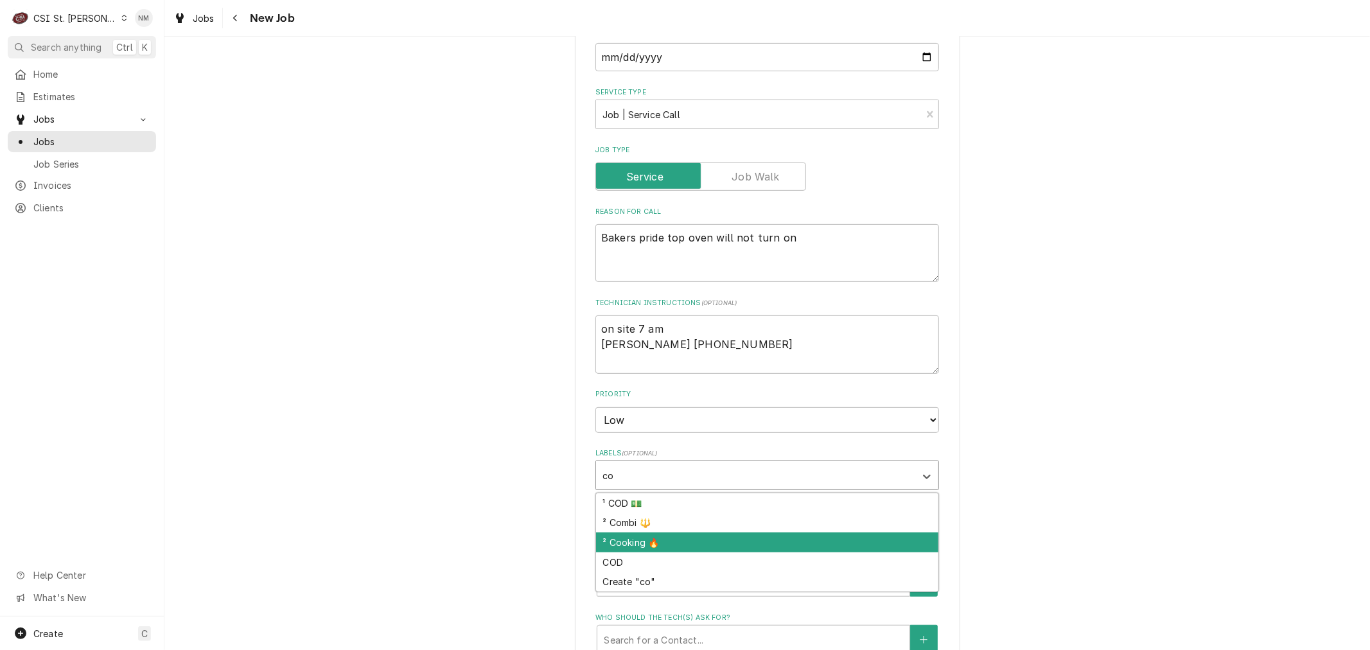
click at [679, 533] on div "² Cooking 🔥" at bounding box center [767, 543] width 342 height 20
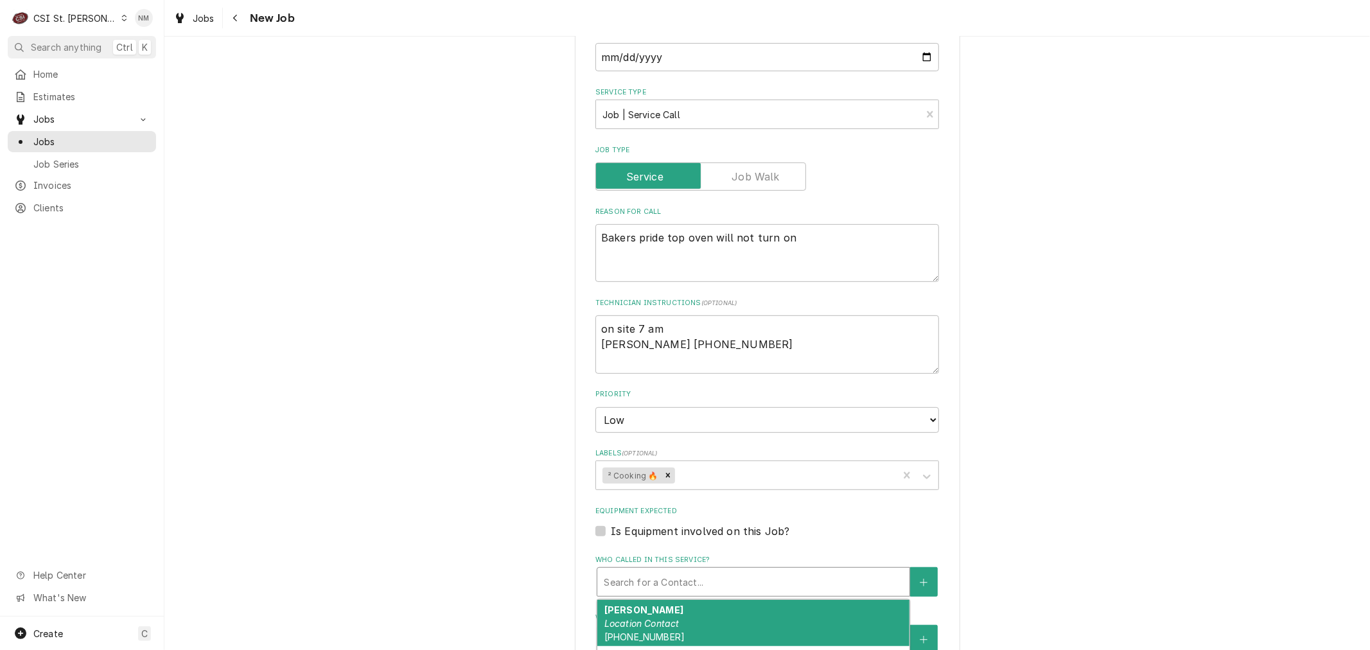
click at [696, 580] on div "Who called in this service?" at bounding box center [753, 581] width 299 height 23
click at [705, 626] on div "[PERSON_NAME] Location Contact [PHONE_NUMBER]" at bounding box center [753, 623] width 312 height 47
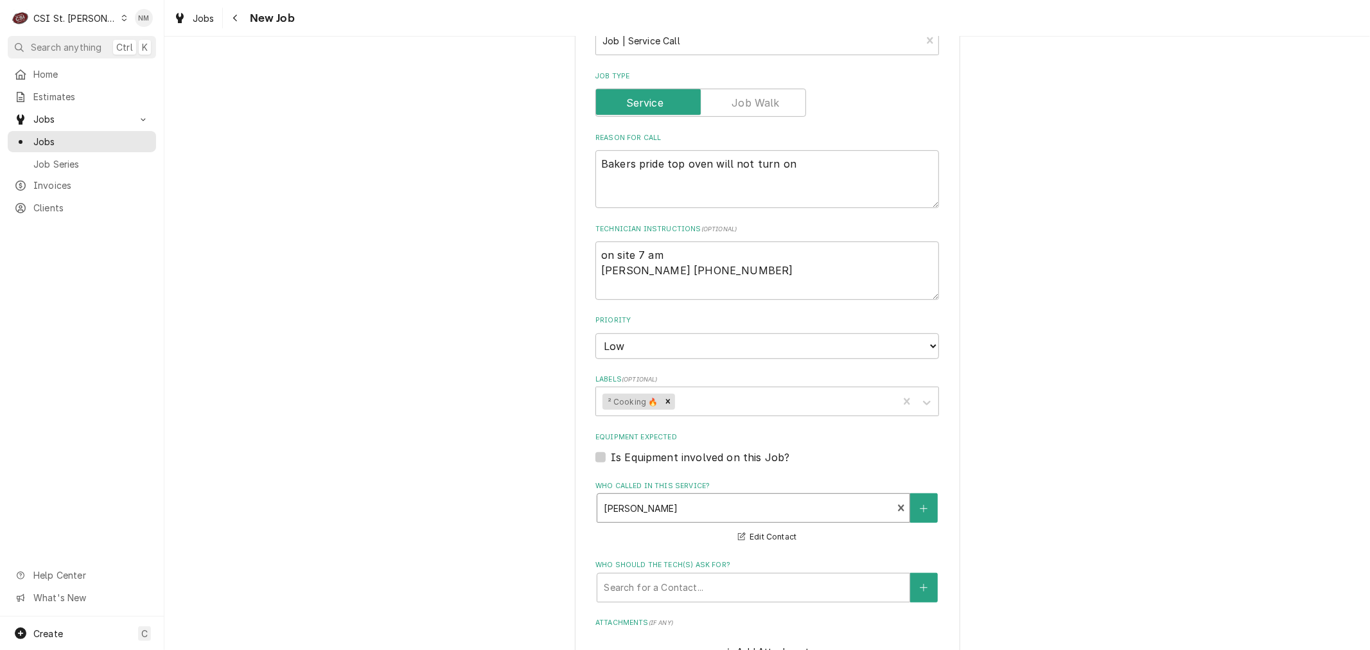
scroll to position [570, 0]
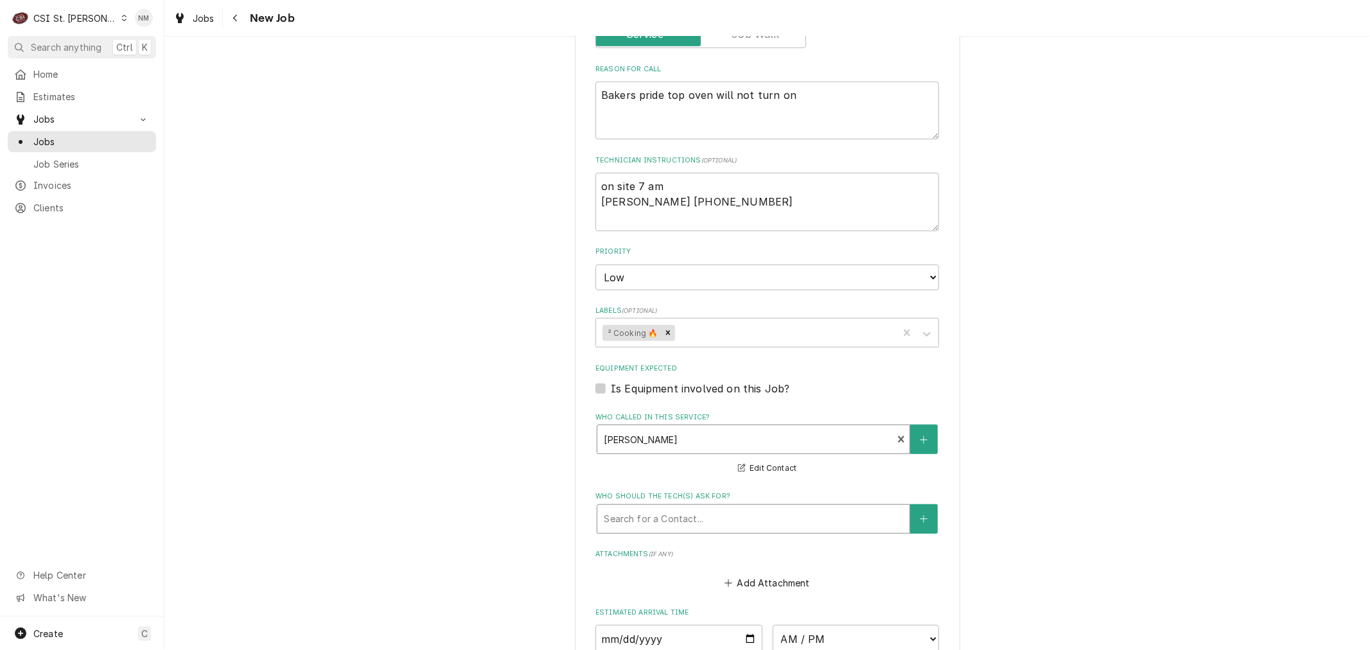
click at [741, 514] on div "Who should the tech(s) ask for?" at bounding box center [753, 519] width 299 height 23
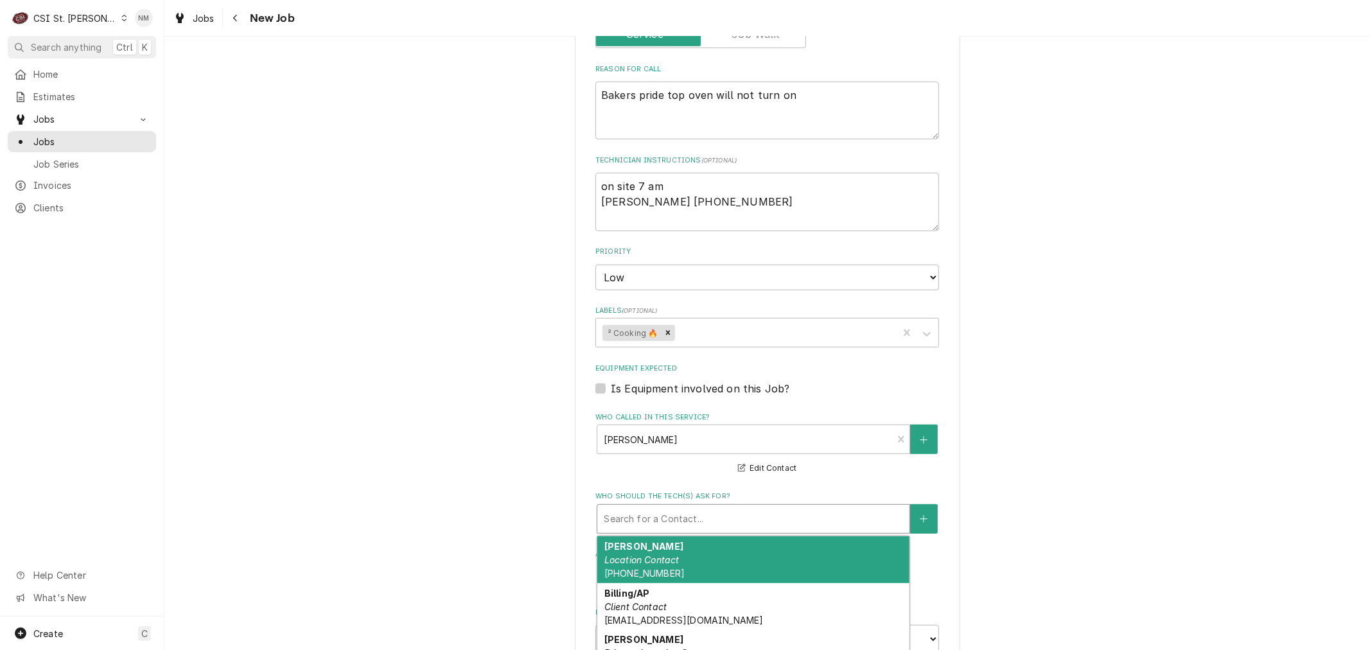
click at [696, 564] on div "[PERSON_NAME] Location Contact [PHONE_NUMBER]" at bounding box center [753, 559] width 312 height 47
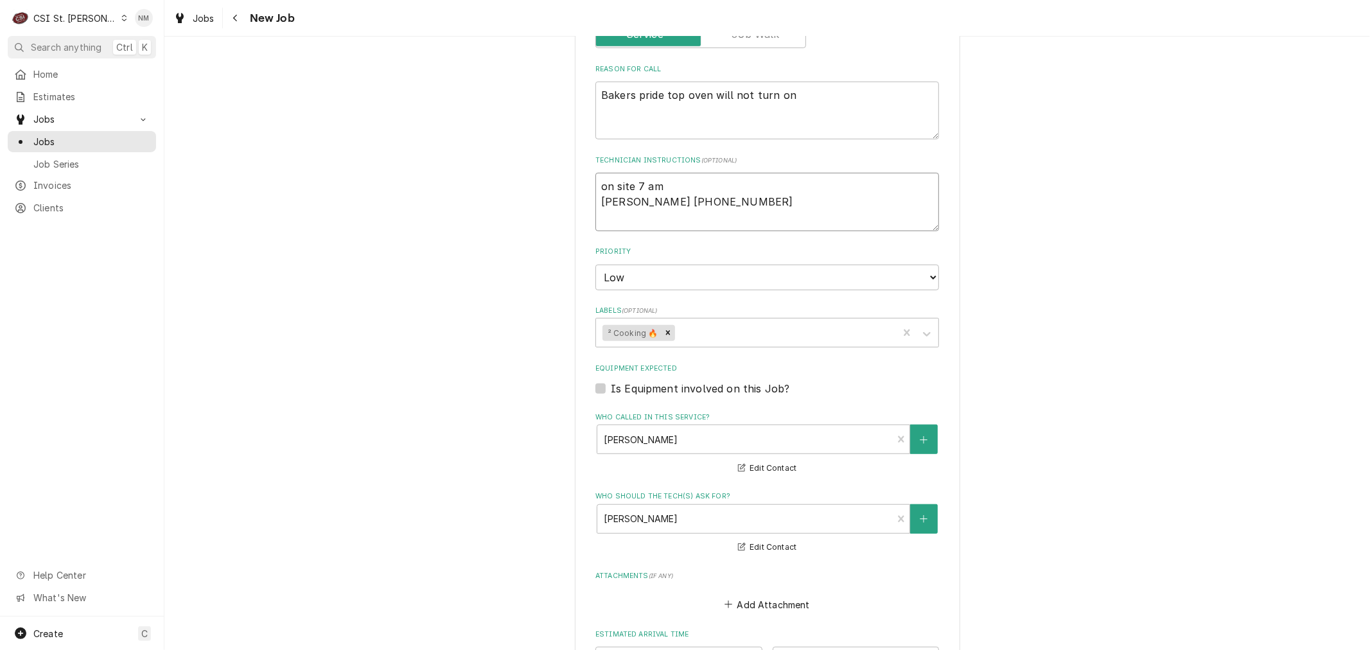
drag, startPoint x: 614, startPoint y: 202, endPoint x: 590, endPoint y: 199, distance: 24.5
click at [596, 199] on textarea "on site 7 am [PERSON_NAME] [PHONE_NUMBER]" at bounding box center [768, 202] width 344 height 58
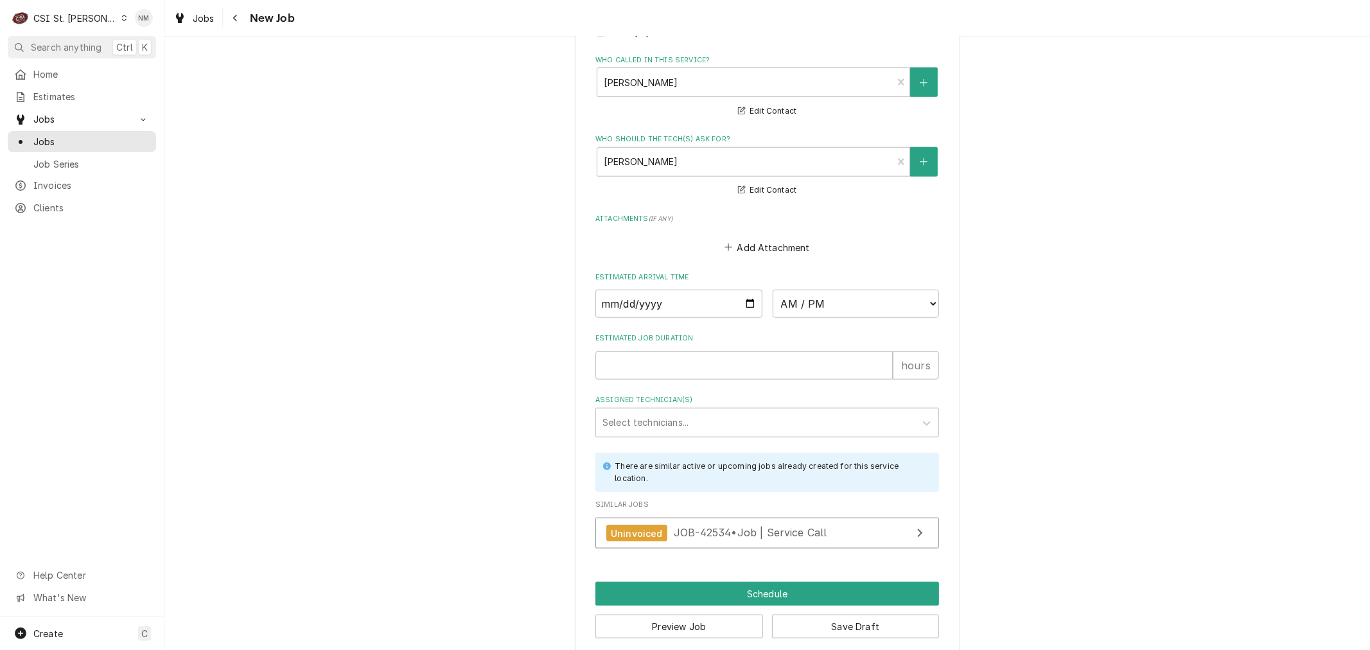
scroll to position [941, 0]
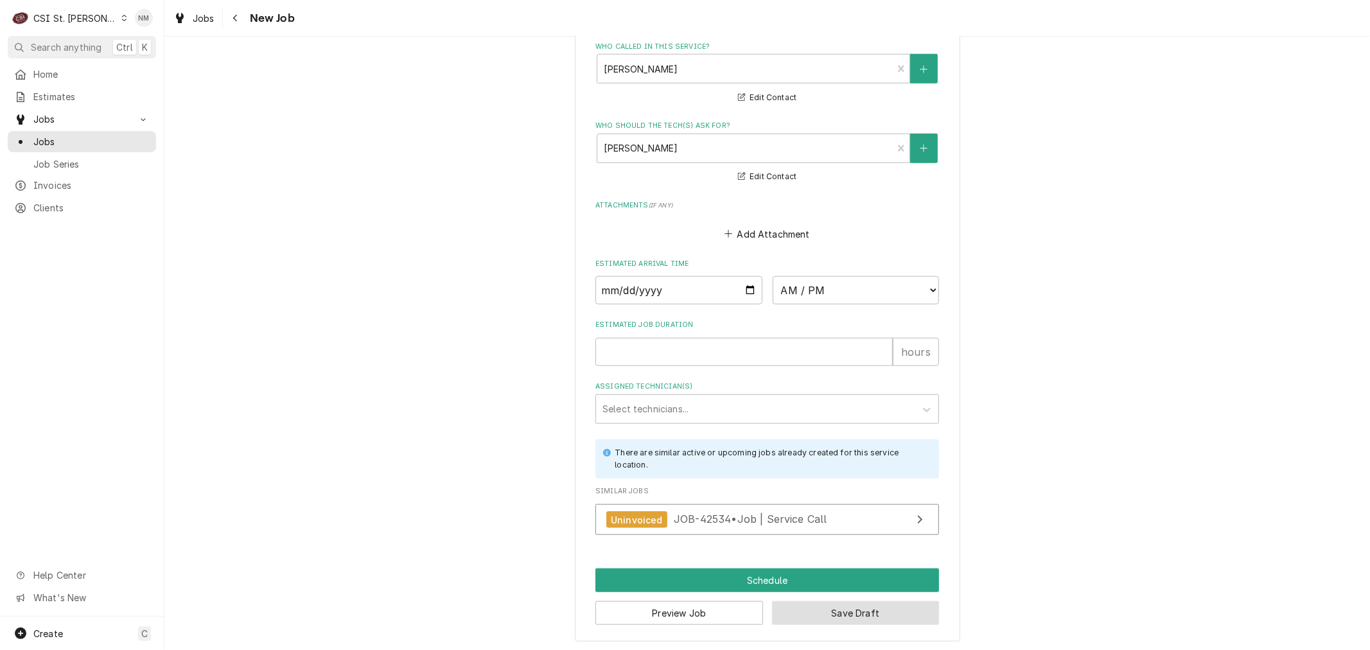
click at [843, 612] on button "Save Draft" at bounding box center [856, 613] width 168 height 24
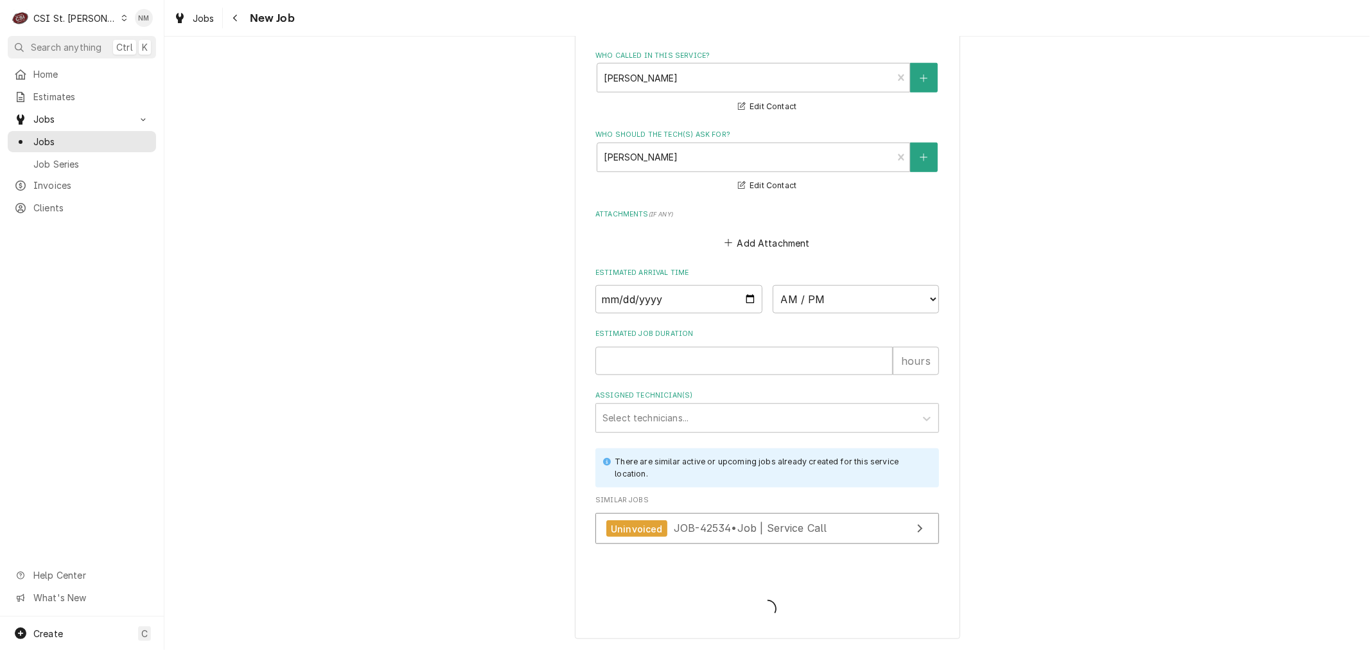
scroll to position [929, 0]
